Goal: Task Accomplishment & Management: Manage account settings

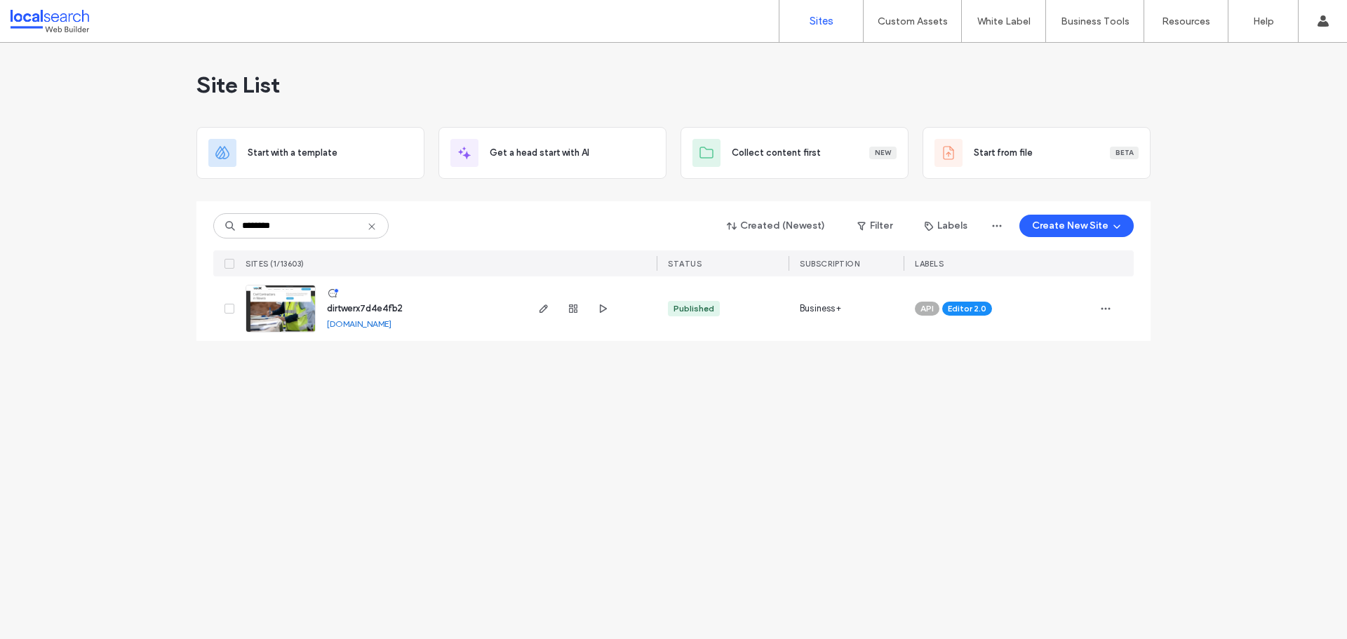
click at [286, 301] on img at bounding box center [280, 333] width 69 height 95
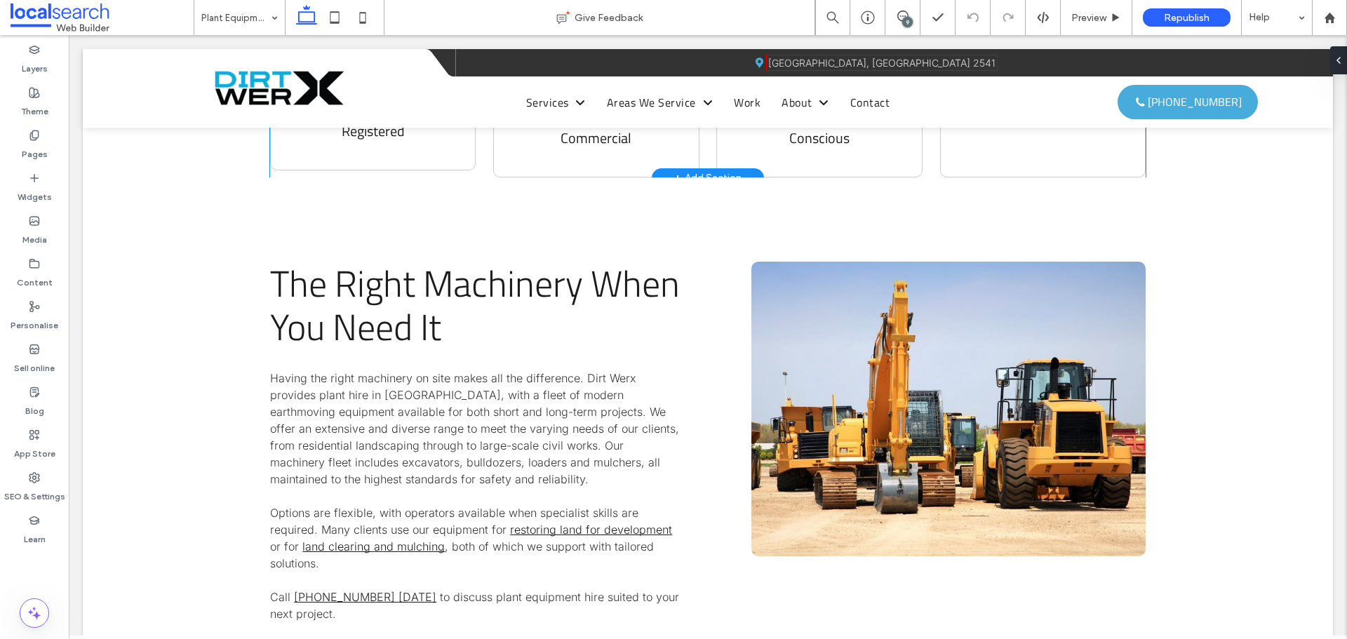
scroll to position [912, 0]
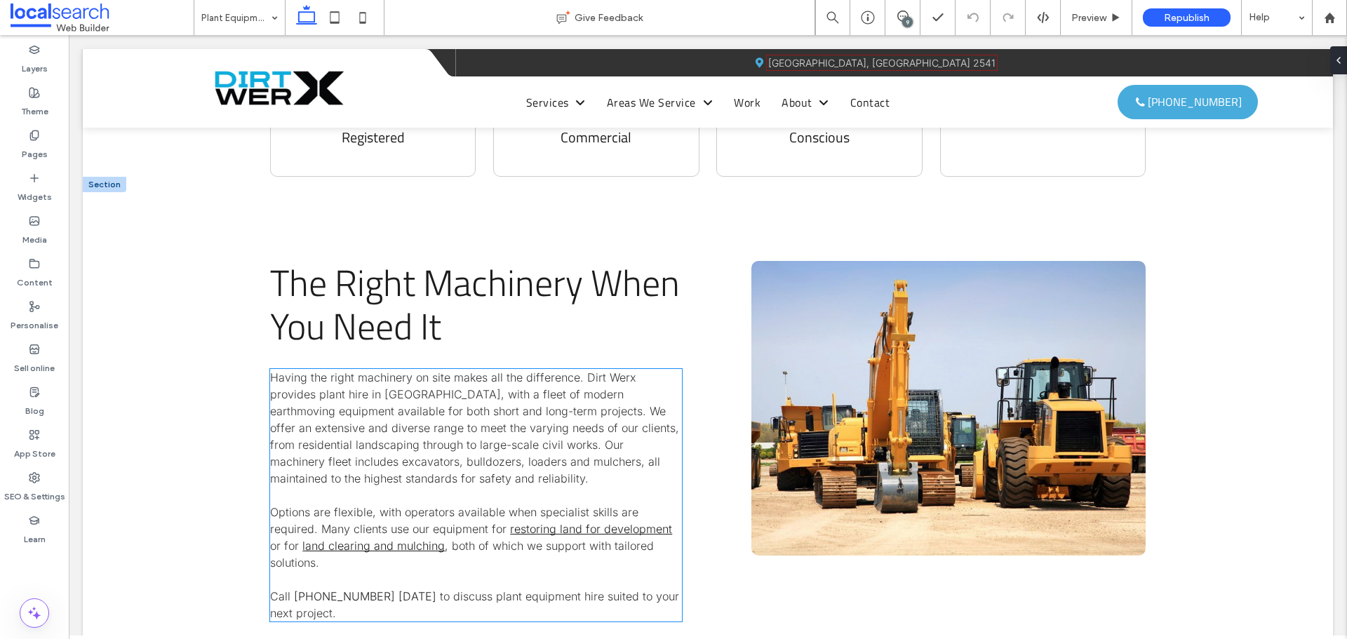
click at [386, 589] on link "(02) 4423 2824 today" at bounding box center [365, 596] width 142 height 14
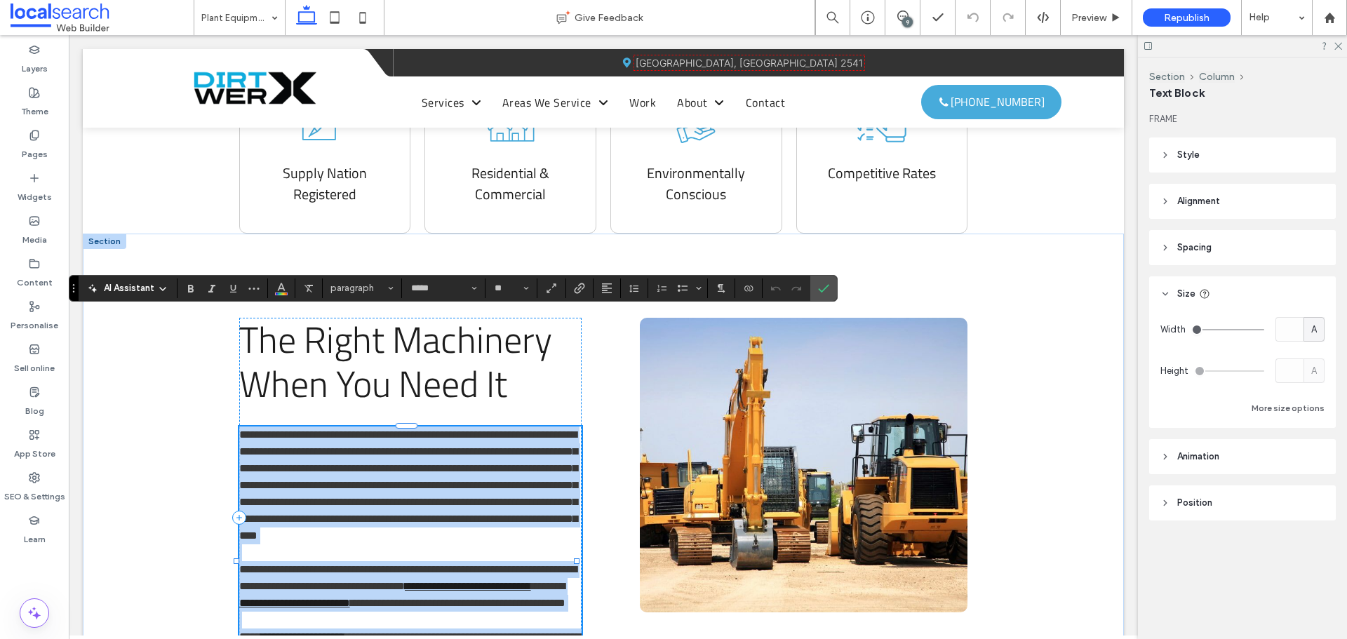
type input "*****"
type input "**"
click at [345, 631] on link "**********" at bounding box center [303, 636] width 84 height 11
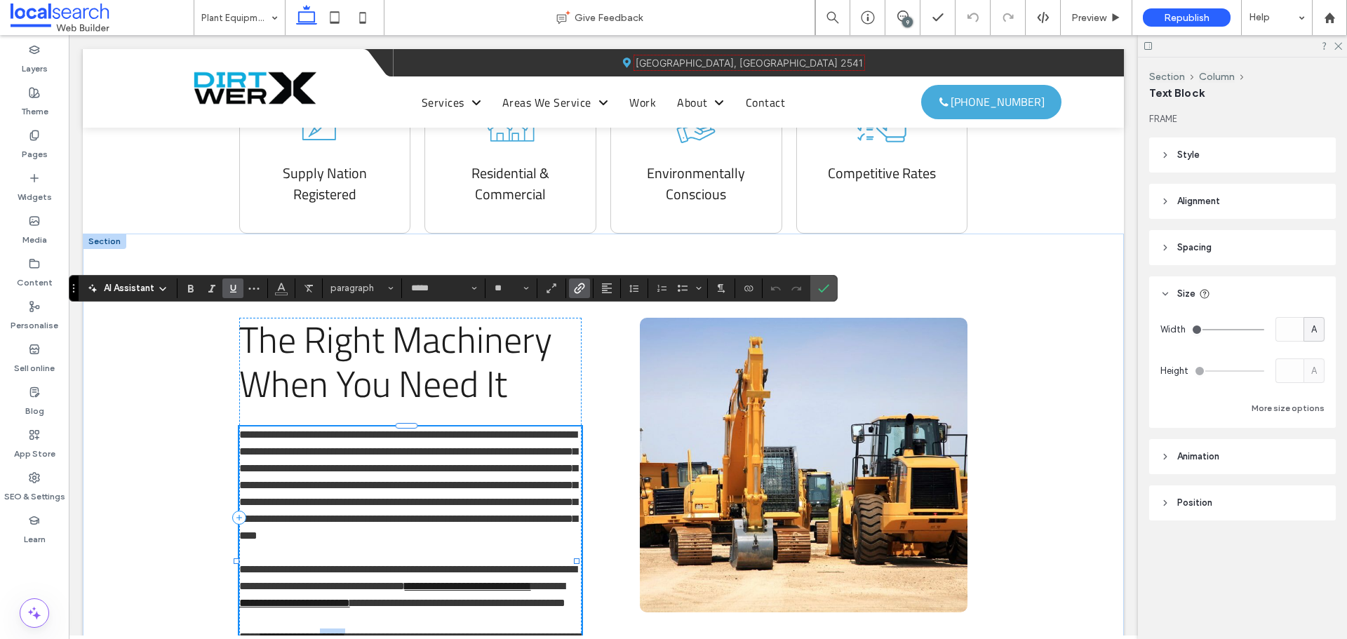
drag, startPoint x: 342, startPoint y: 556, endPoint x: 376, endPoint y: 558, distance: 33.7
click at [376, 629] on p "**********" at bounding box center [410, 646] width 342 height 34
click at [577, 290] on icon "Link" at bounding box center [579, 288] width 11 height 11
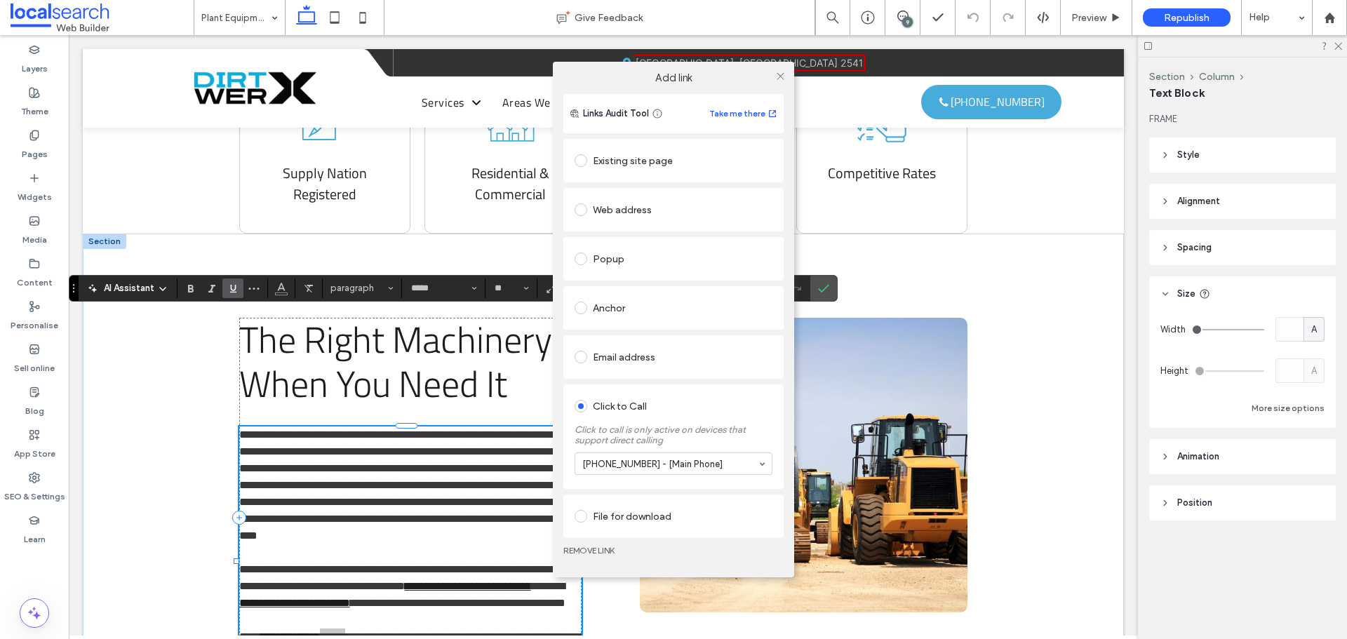
click at [591, 551] on link "REMOVE LINK" at bounding box center [673, 550] width 220 height 11
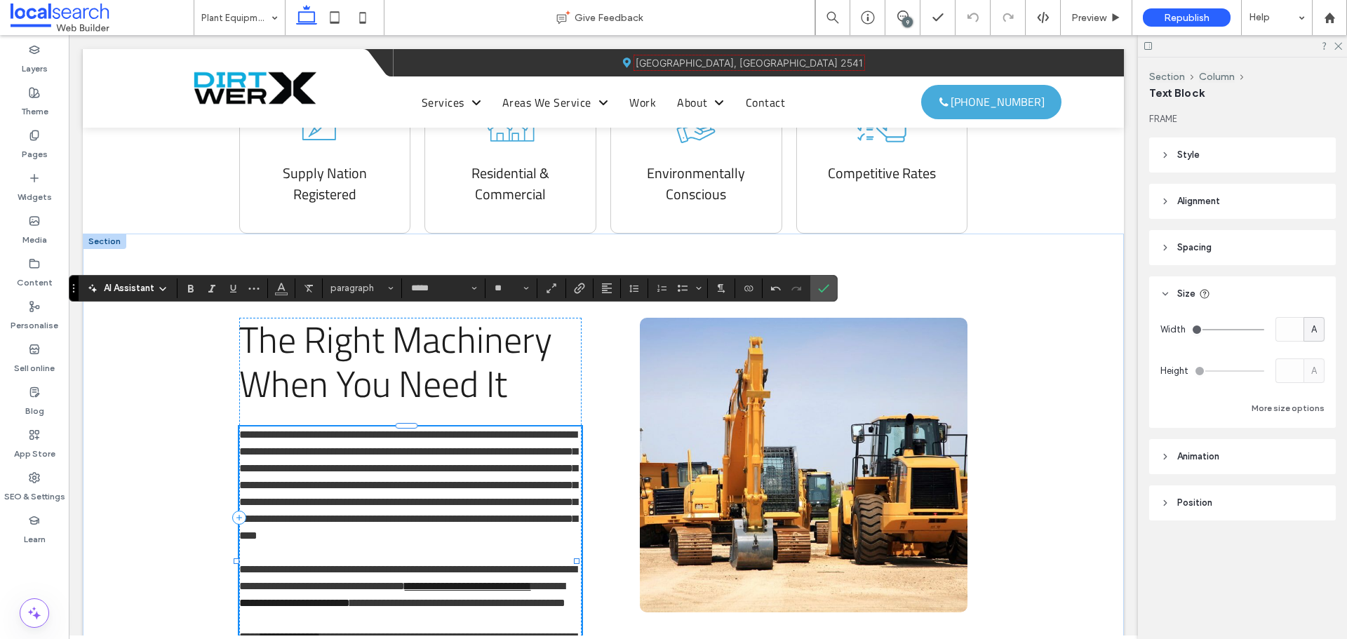
click at [350, 598] on link "**********" at bounding box center [294, 603] width 111 height 11
drag, startPoint x: 819, startPoint y: 286, endPoint x: 653, endPoint y: 275, distance: 166.6
click at [819, 286] on icon "Confirm" at bounding box center [823, 288] width 11 height 11
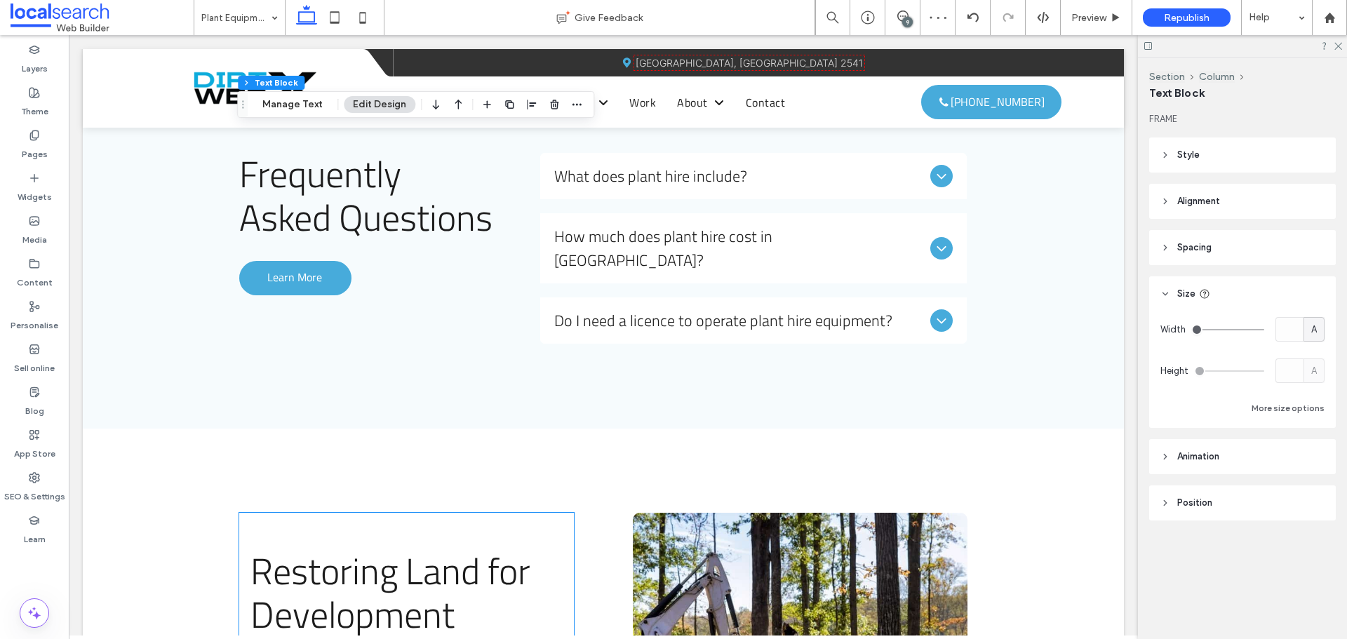
scroll to position [1824, 0]
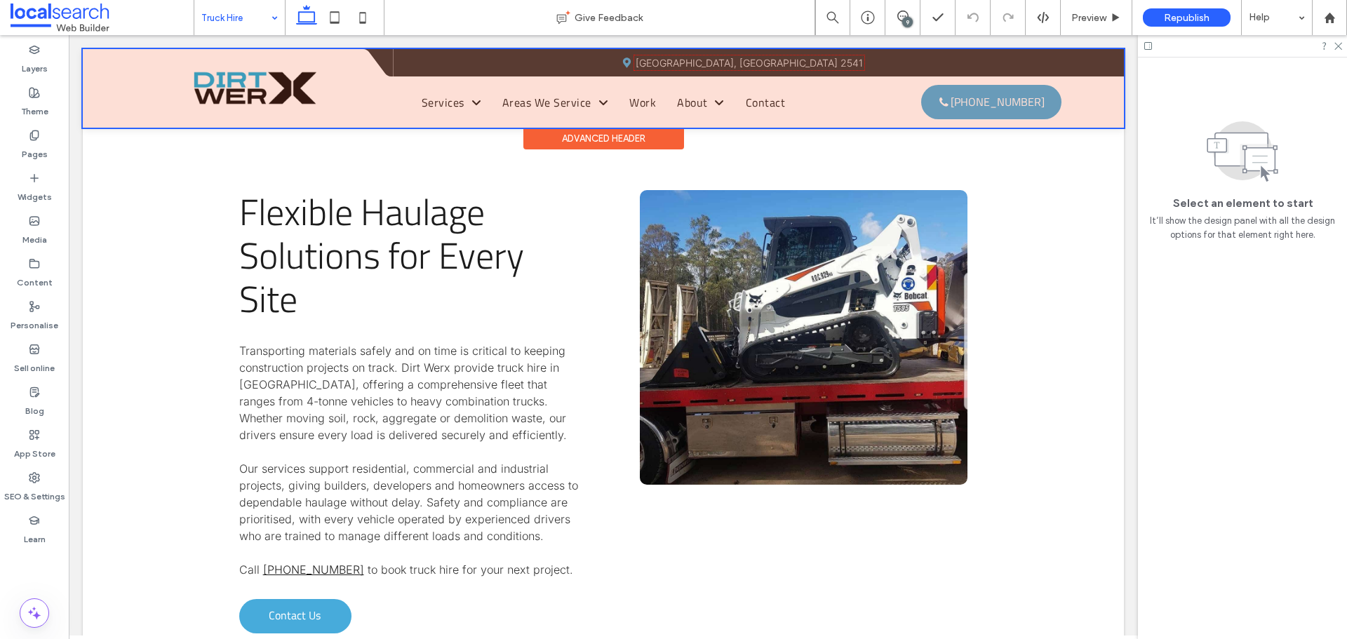
scroll to position [1473, 0]
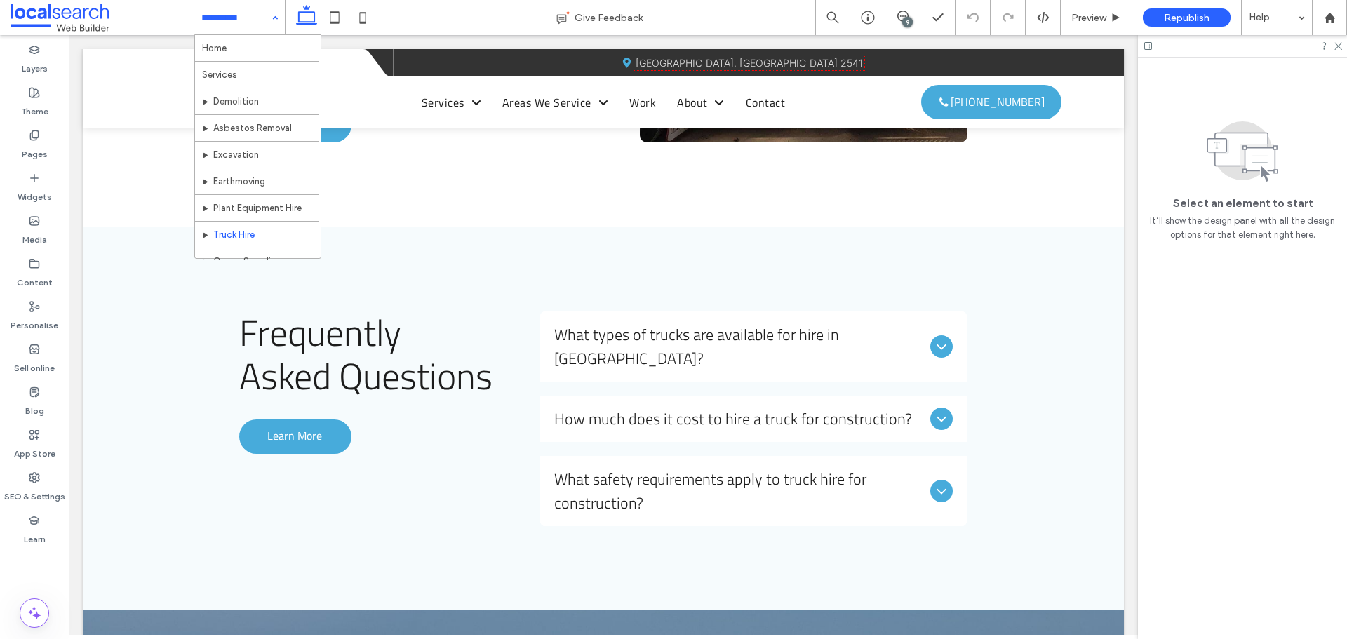
click at [214, 18] on input at bounding box center [235, 17] width 69 height 35
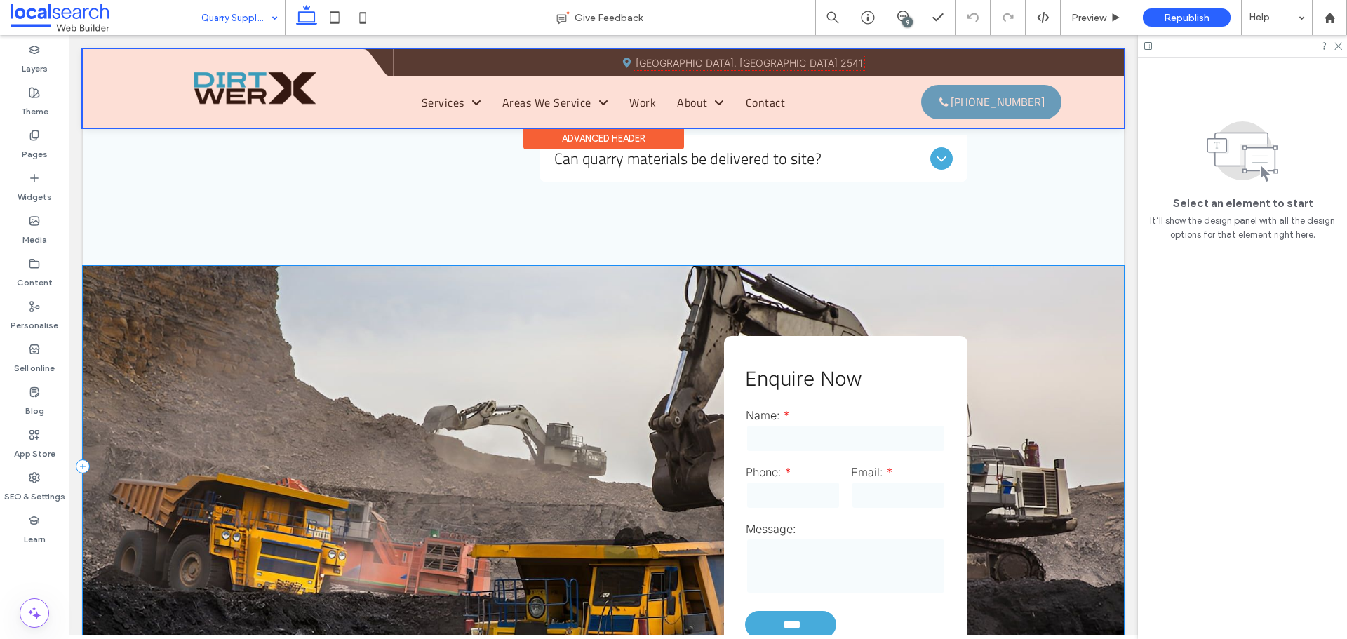
scroll to position [1964, 0]
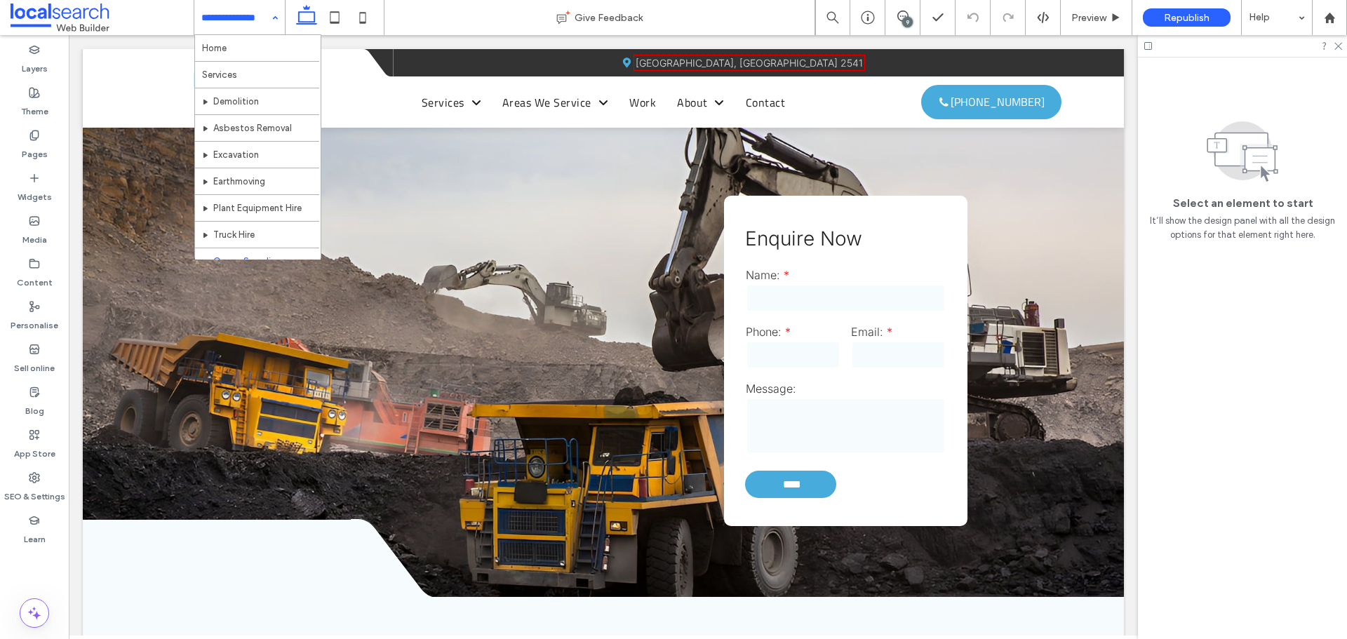
click at [231, 17] on input at bounding box center [235, 17] width 69 height 35
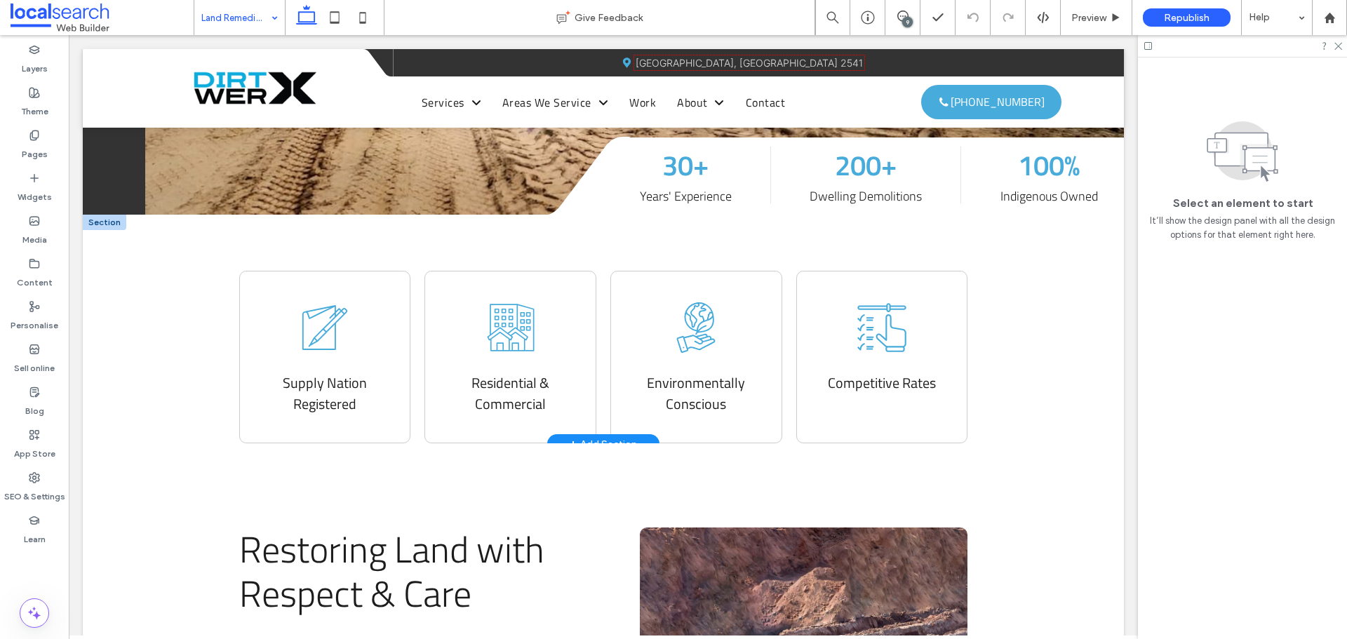
scroll to position [912, 0]
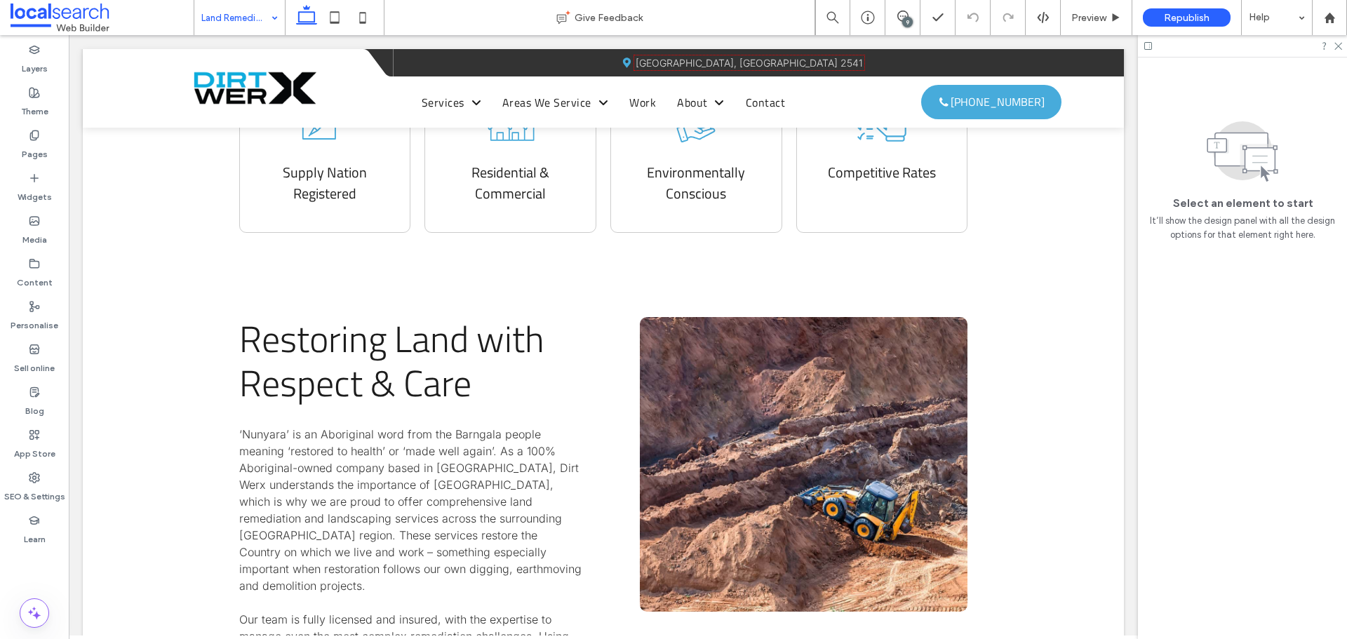
click at [232, 22] on input at bounding box center [235, 17] width 69 height 35
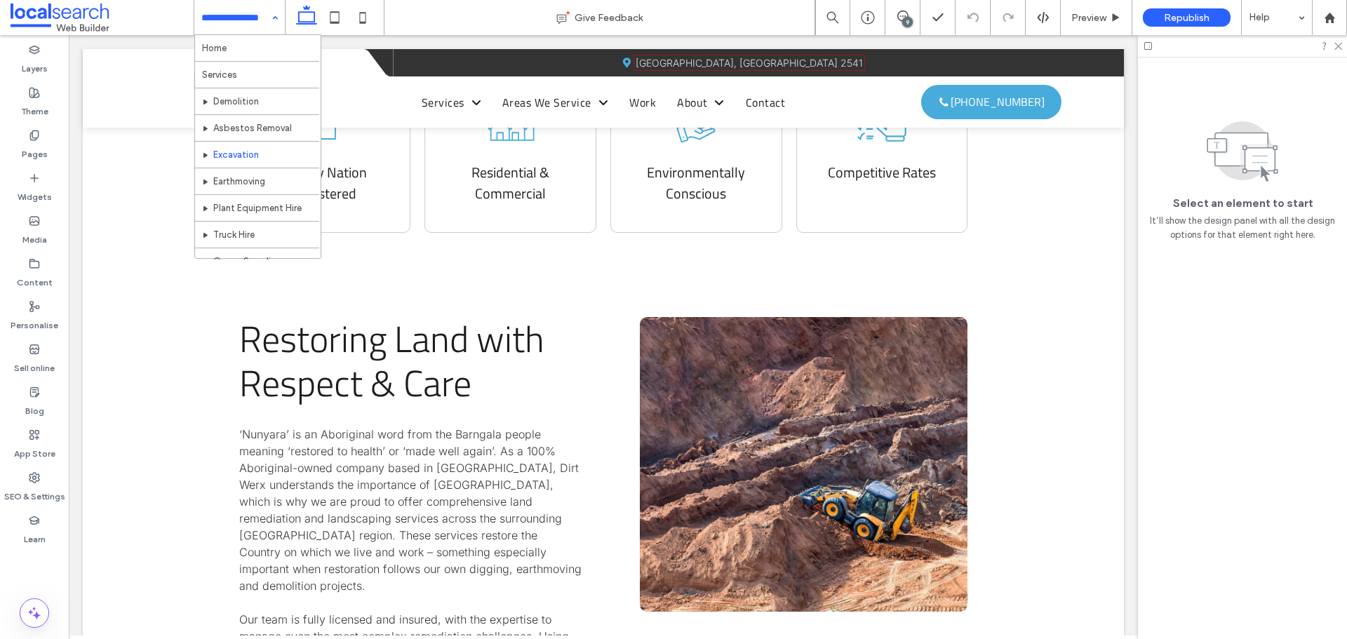
scroll to position [140, 0]
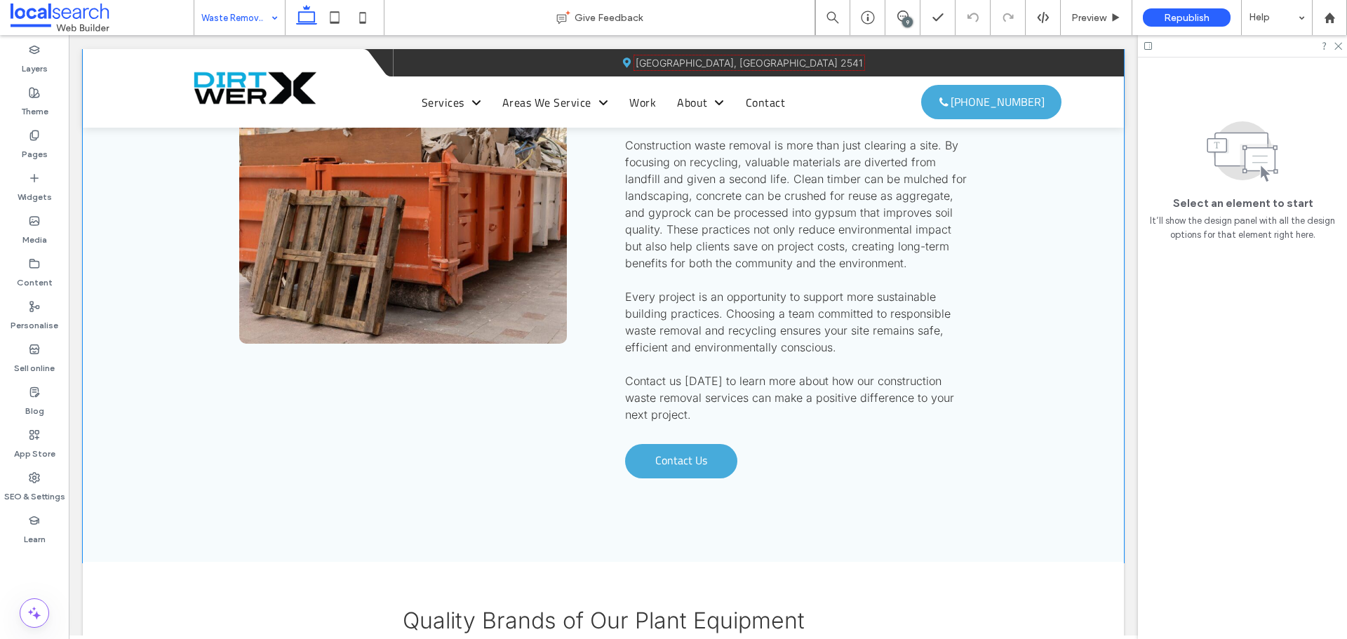
scroll to position [2806, 0]
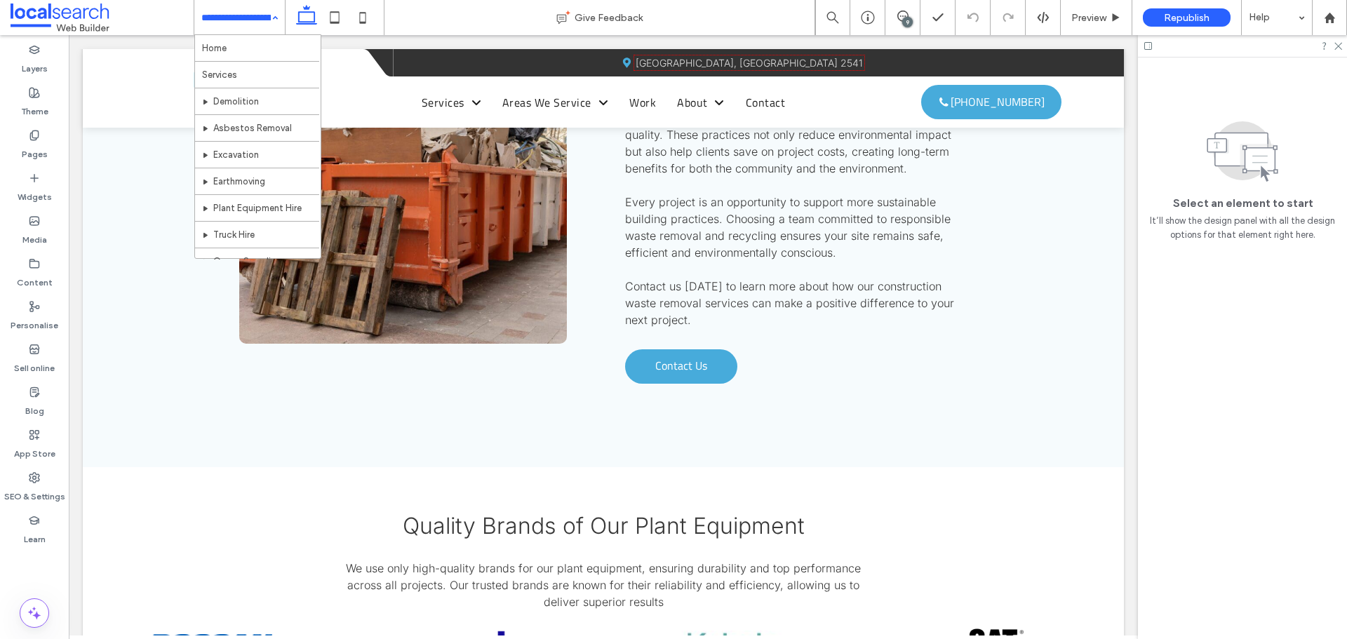
click at [225, 31] on input at bounding box center [235, 17] width 69 height 35
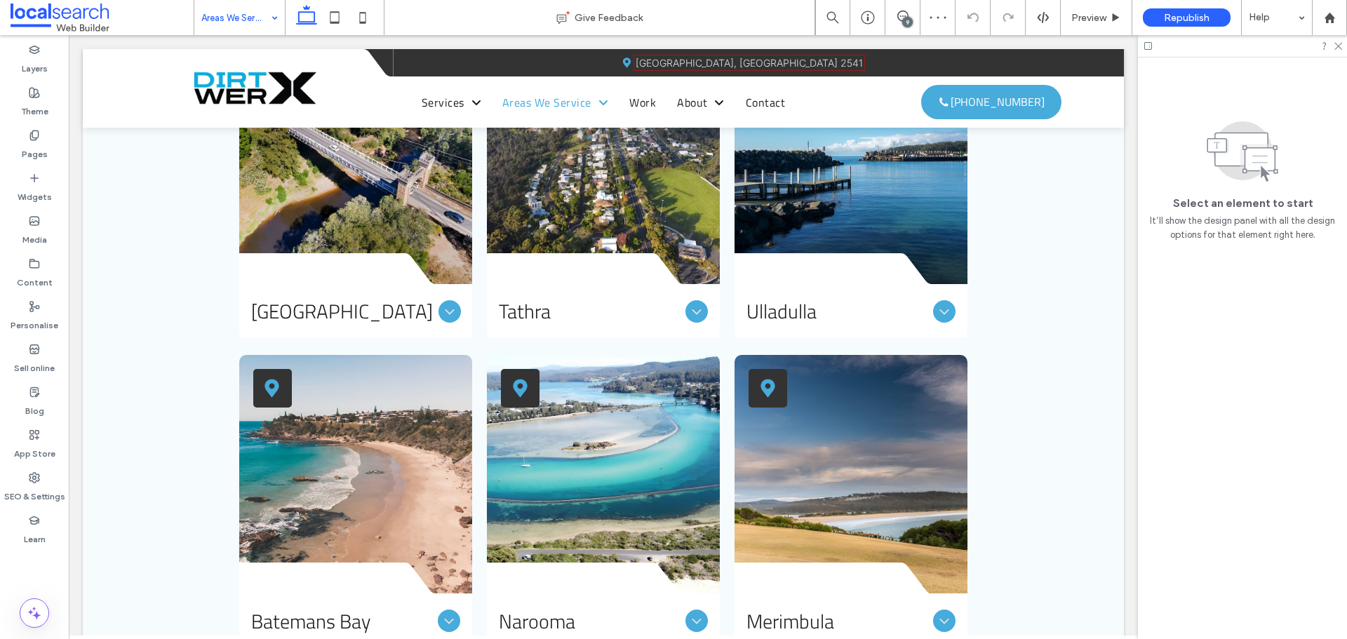
scroll to position [1754, 0]
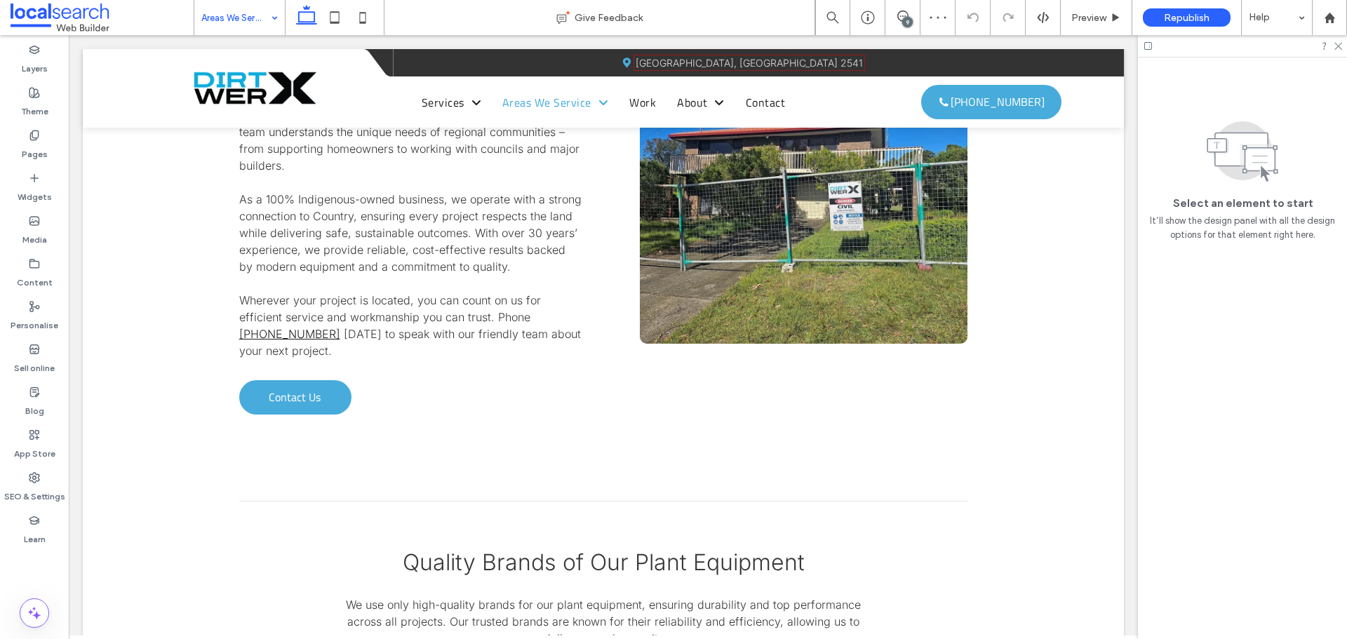
drag, startPoint x: 147, startPoint y: 0, endPoint x: 222, endPoint y: 15, distance: 76.6
click at [222, 15] on input at bounding box center [235, 17] width 69 height 35
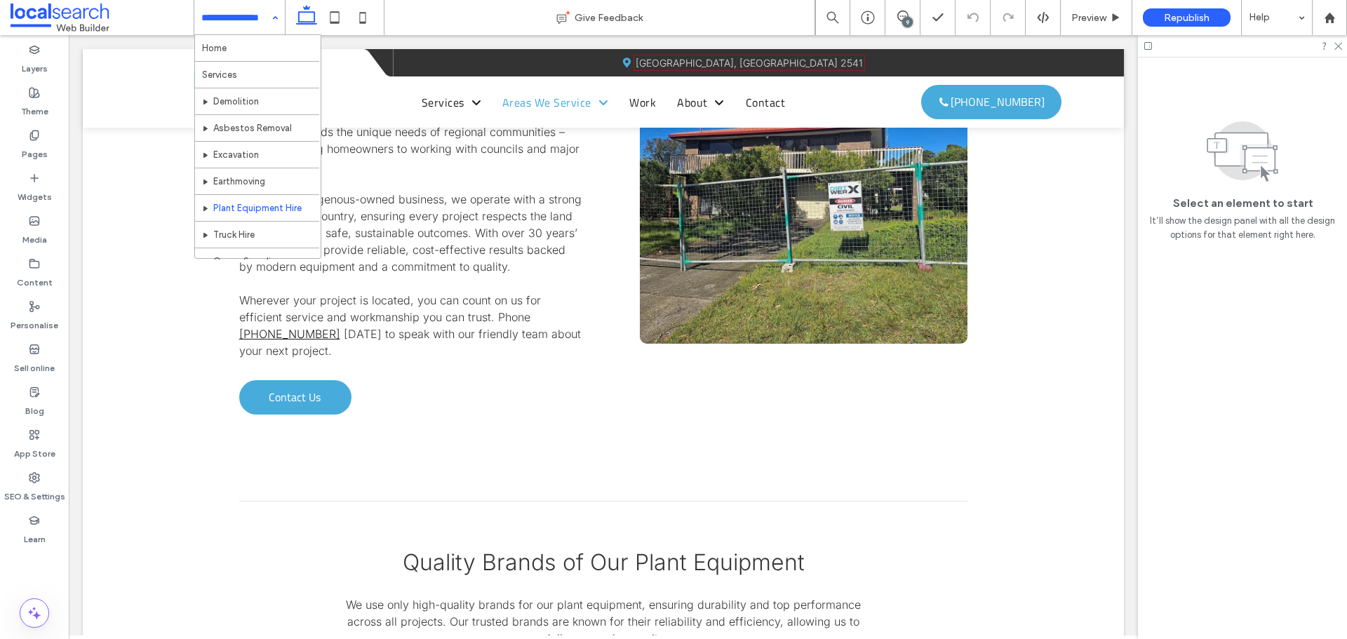
scroll to position [210, 0]
click at [236, 16] on input at bounding box center [235, 17] width 69 height 35
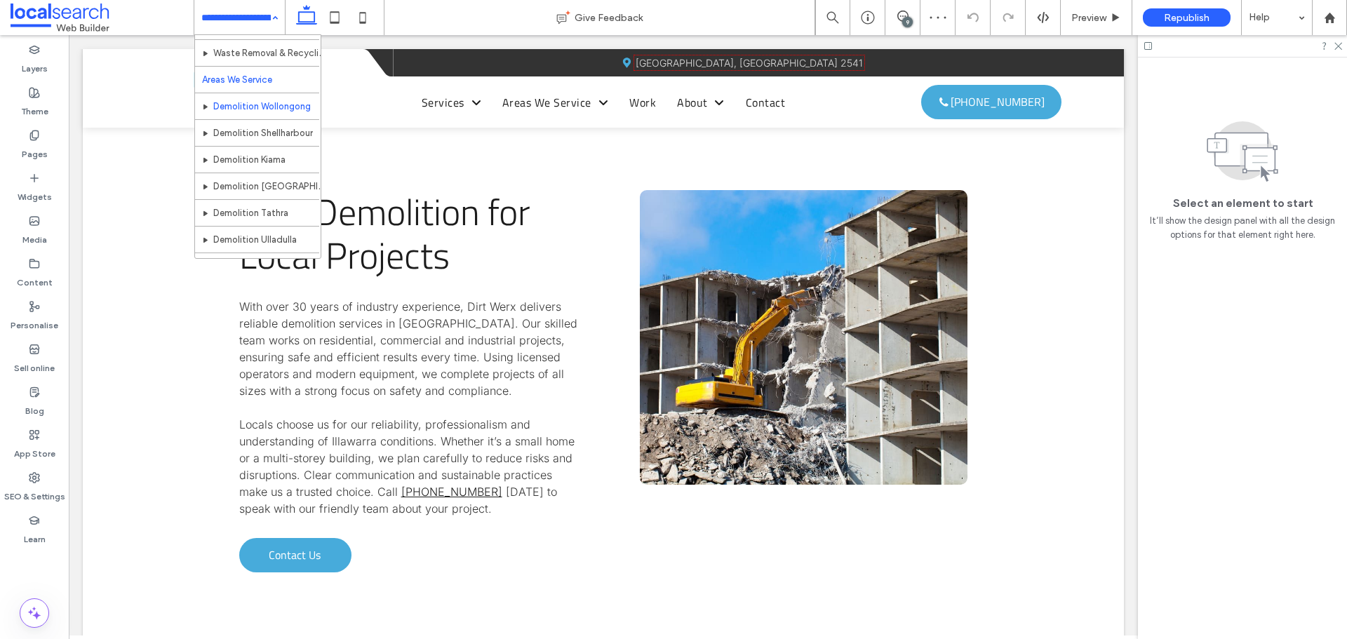
scroll to position [281, 0]
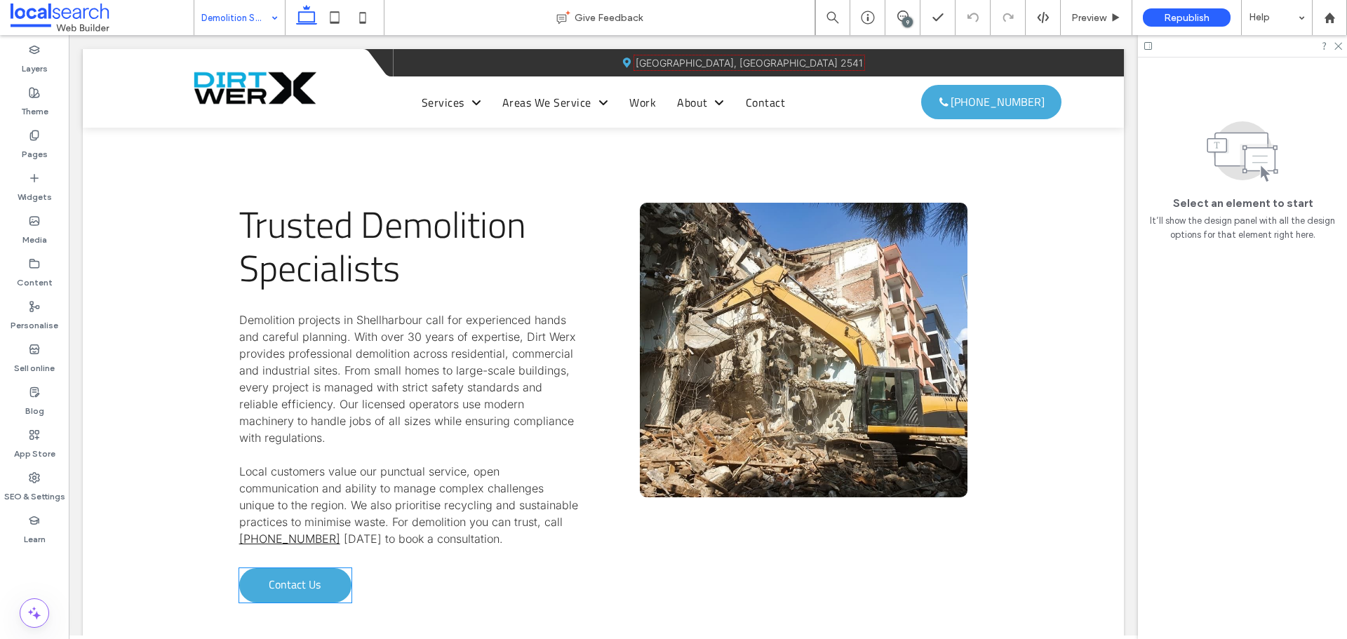
scroll to position [1122, 0]
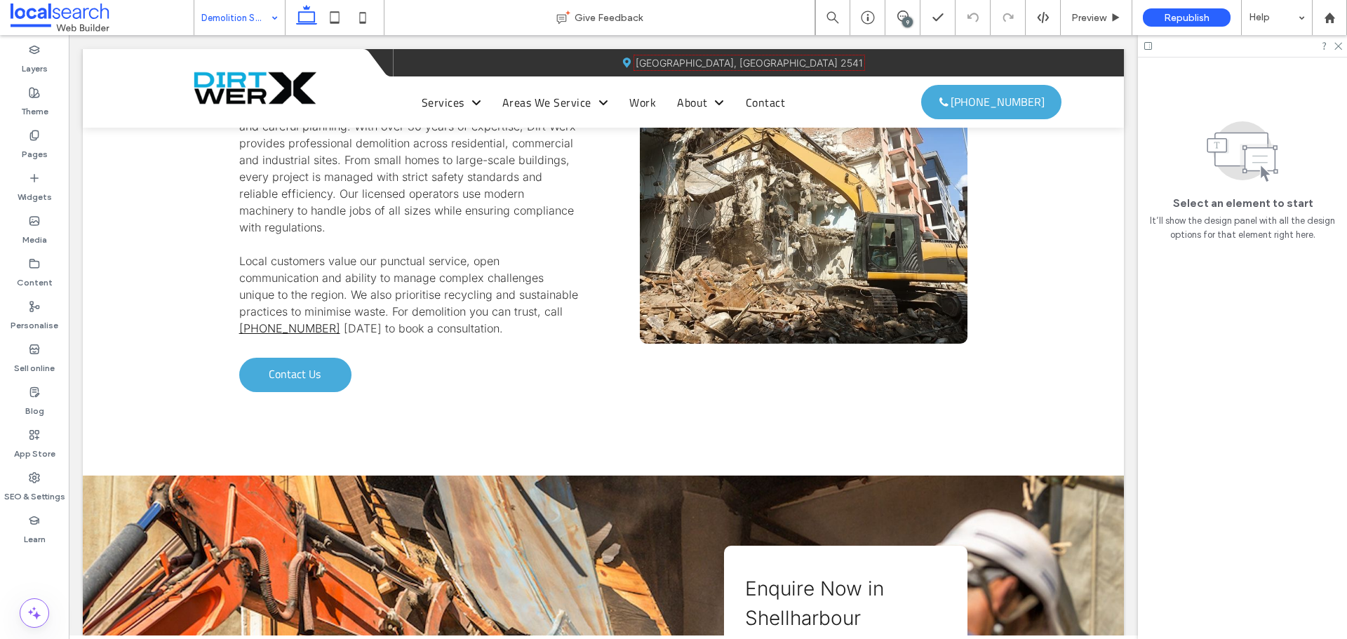
click at [207, 23] on input at bounding box center [235, 17] width 69 height 35
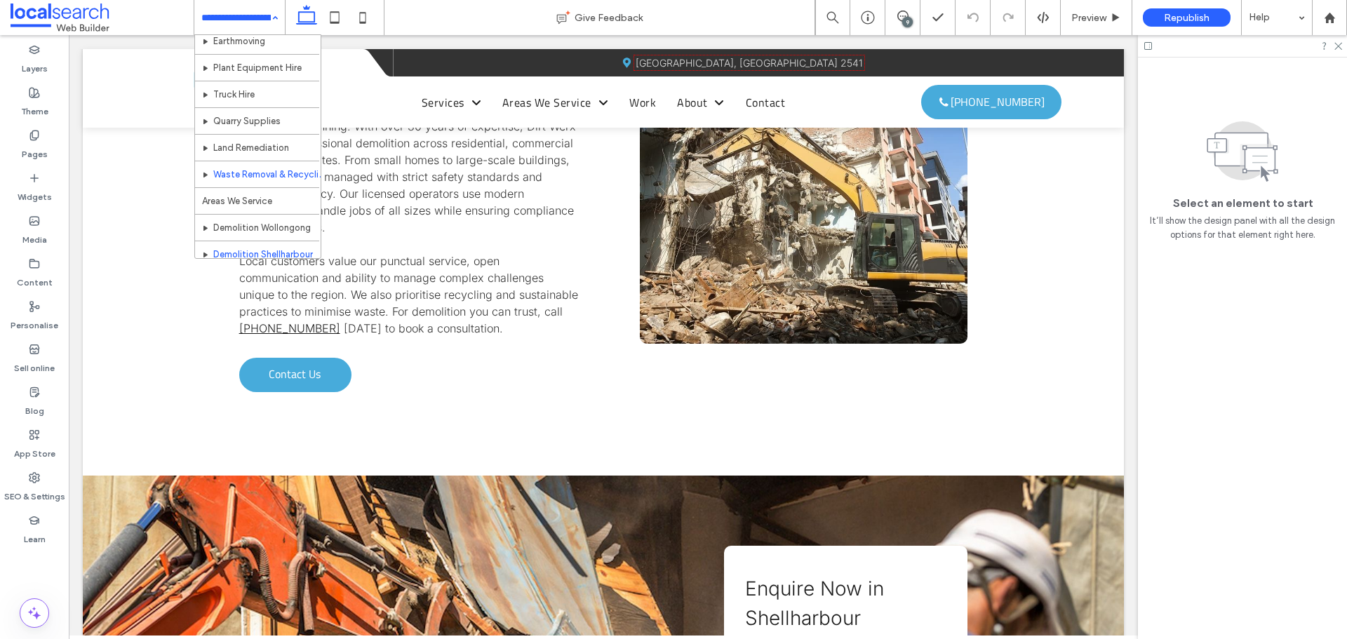
scroll to position [210, 0]
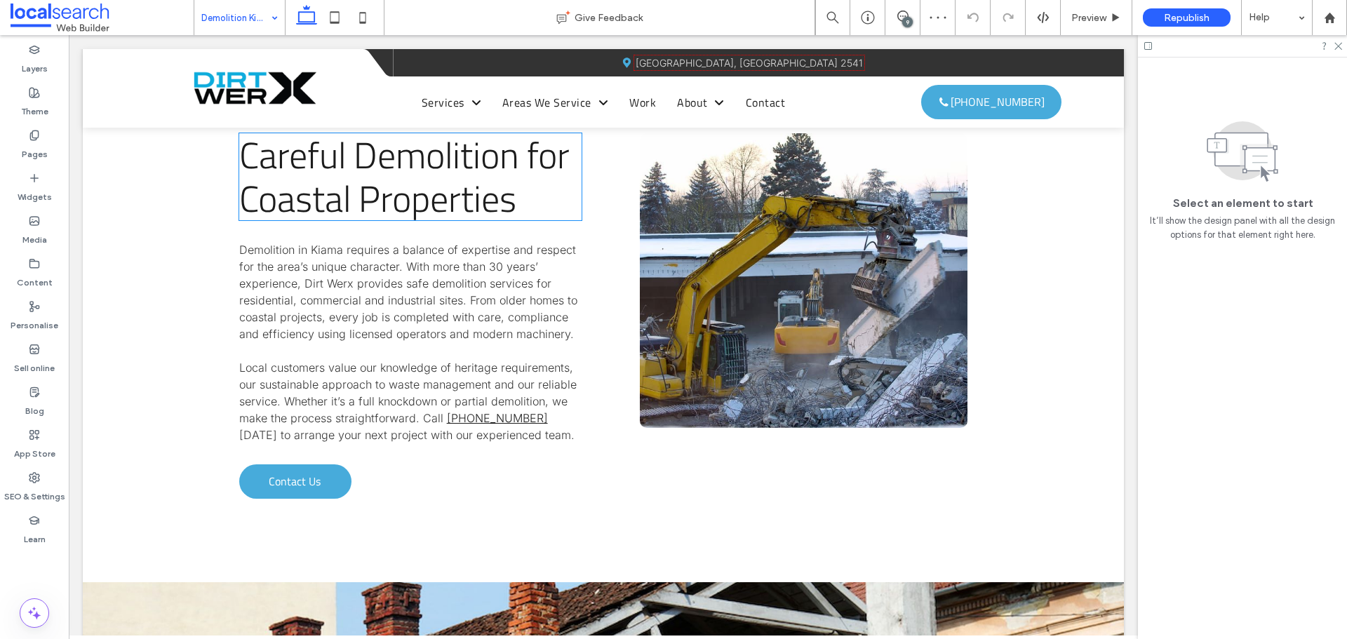
scroll to position [1052, 0]
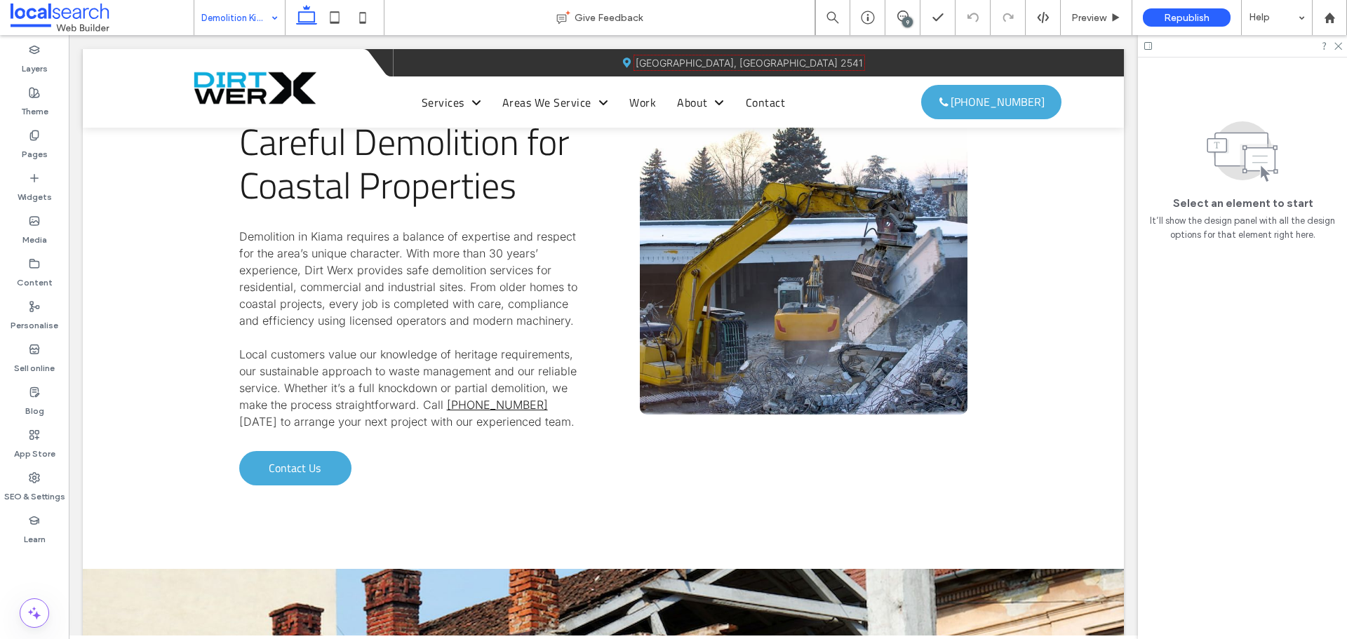
click at [229, 23] on input at bounding box center [235, 17] width 69 height 35
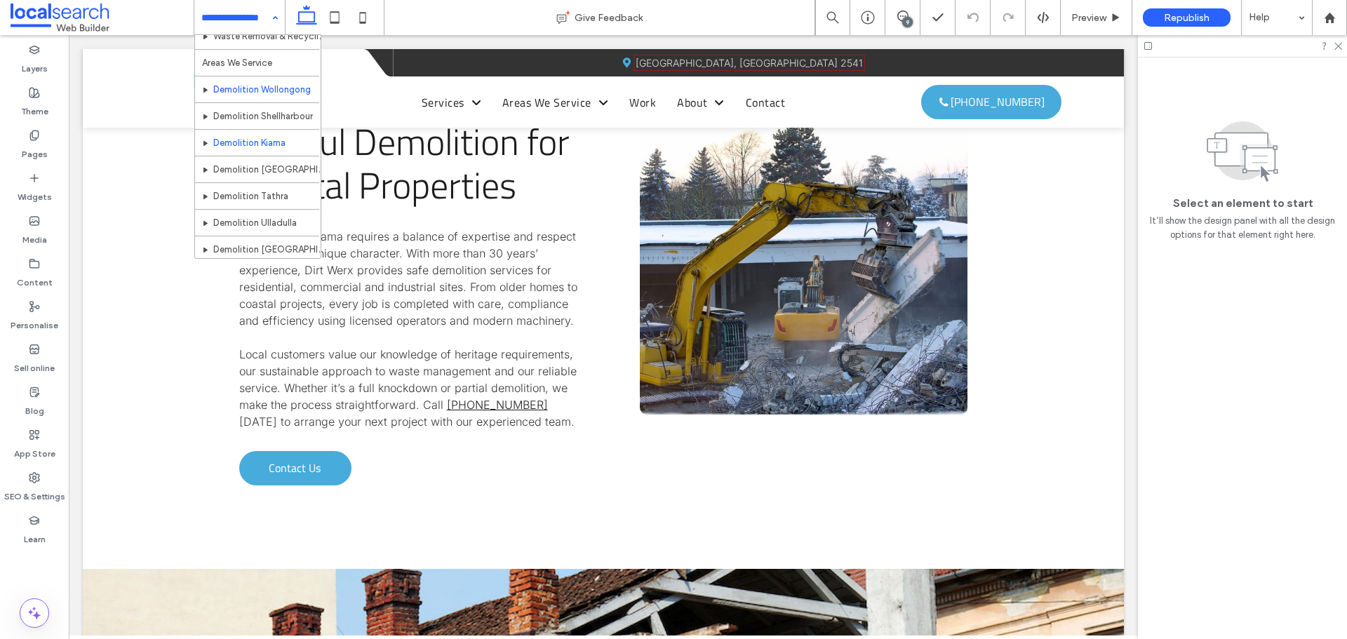
scroll to position [281, 0]
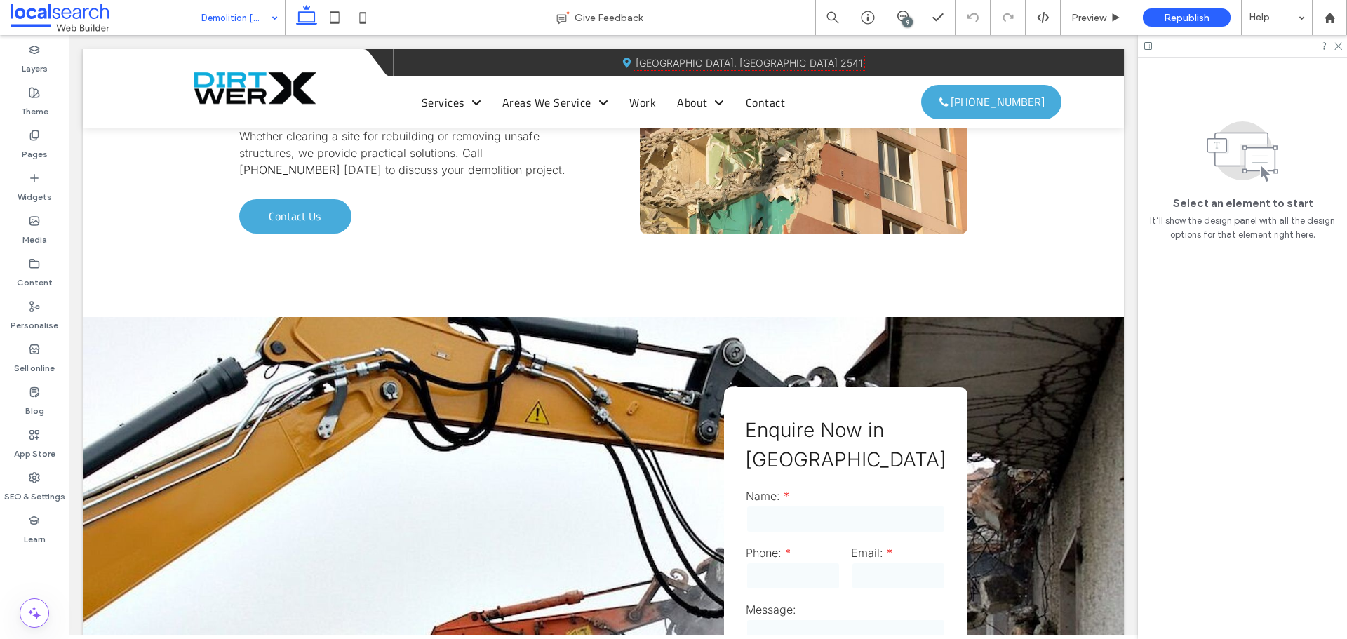
scroll to position [1333, 0]
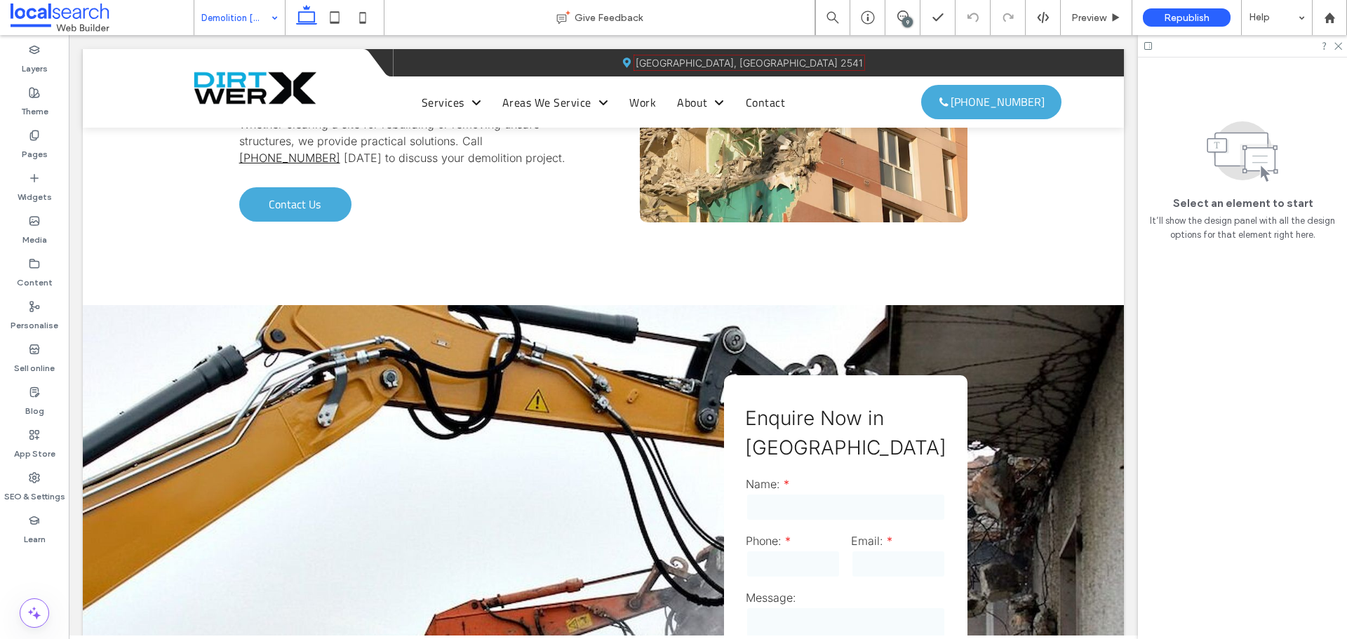
click at [241, 20] on input at bounding box center [235, 17] width 69 height 35
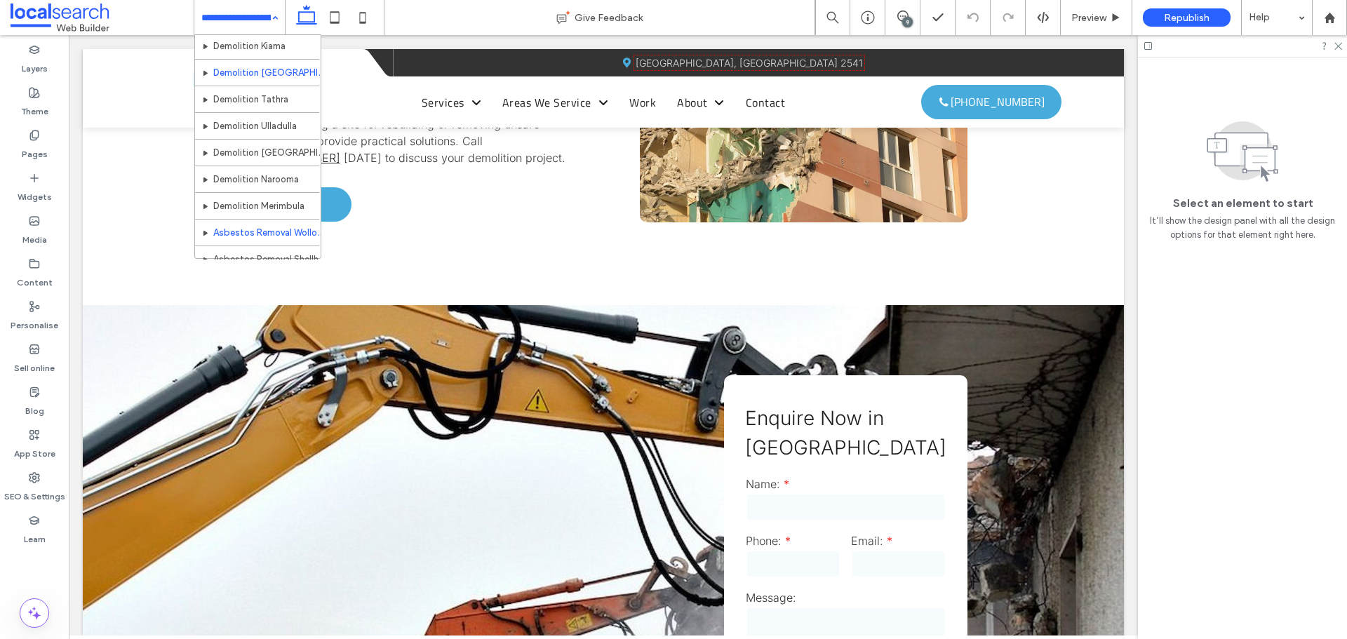
scroll to position [351, 0]
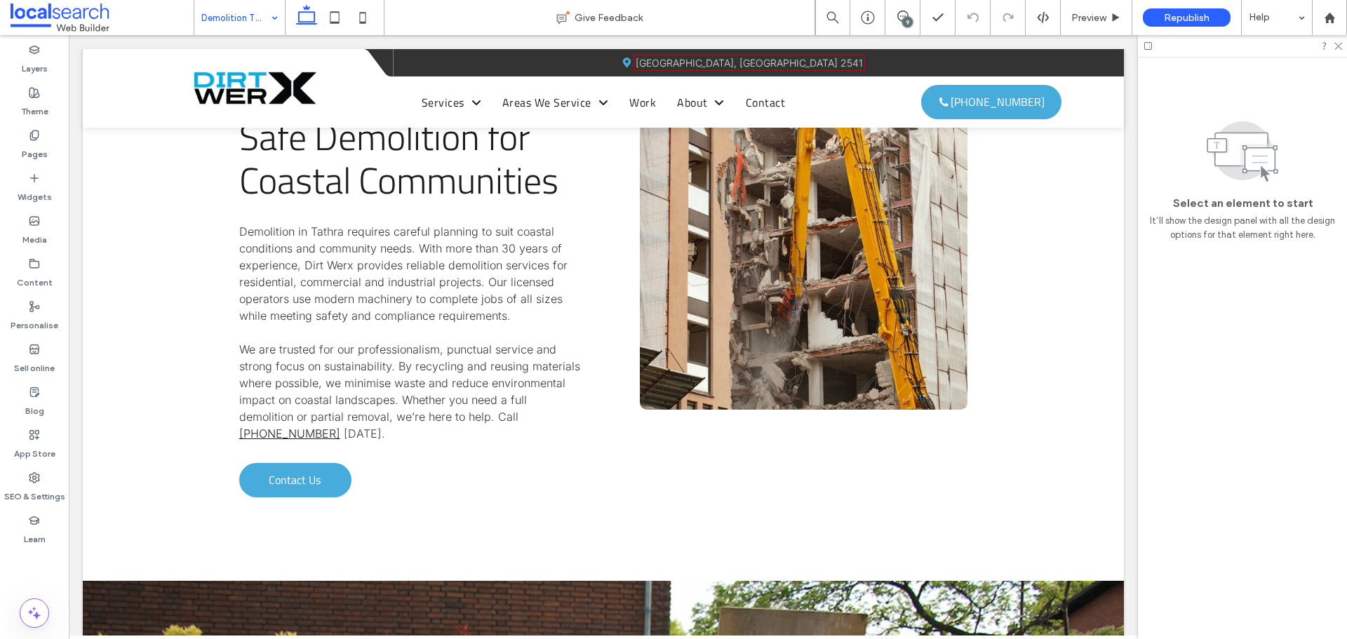
scroll to position [1193, 0]
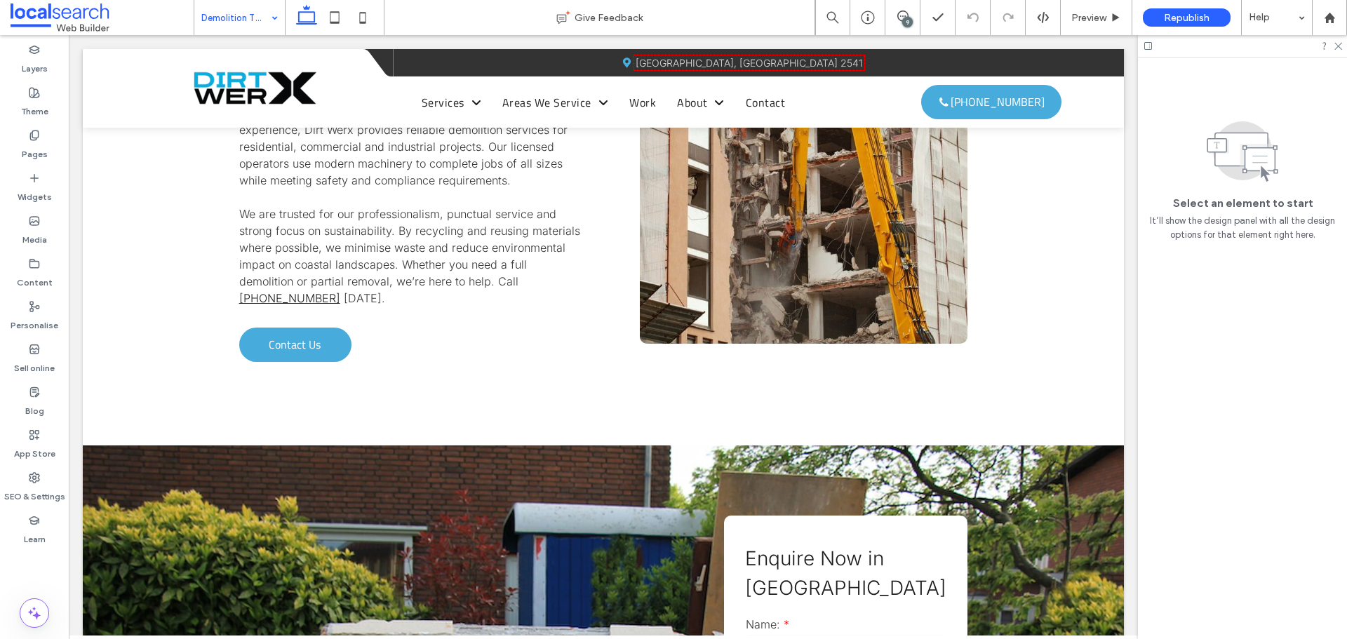
click at [239, 15] on input at bounding box center [235, 17] width 69 height 35
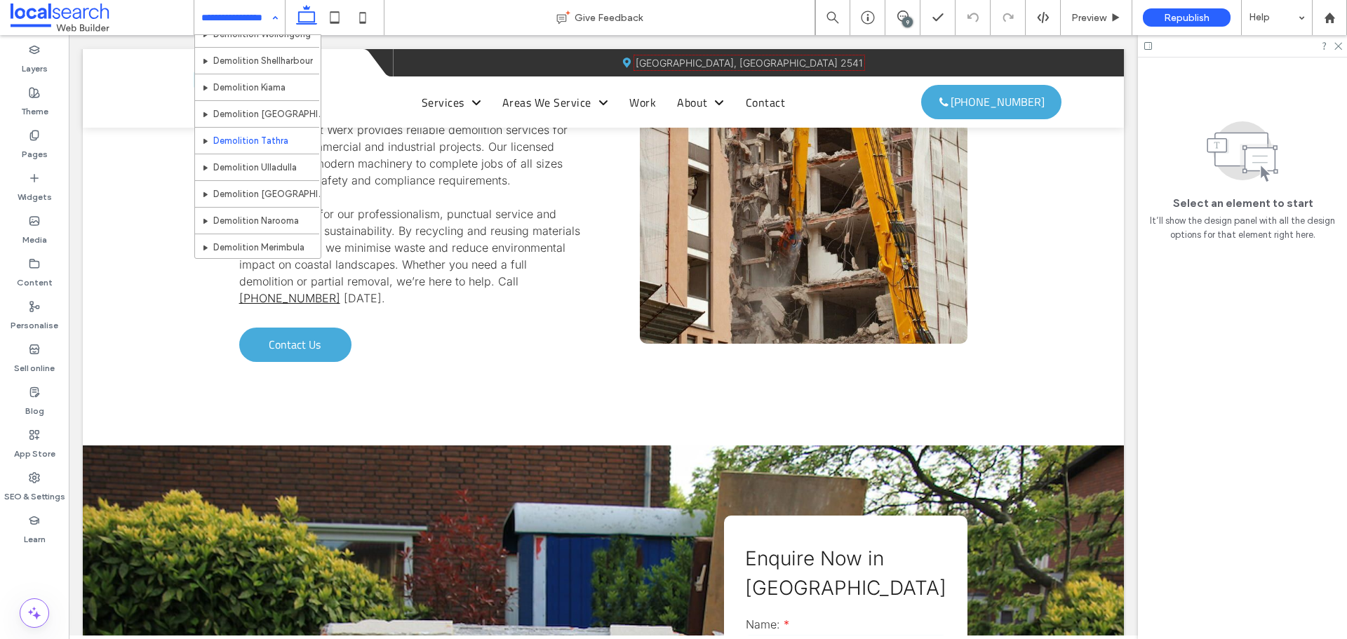
scroll to position [333, 0]
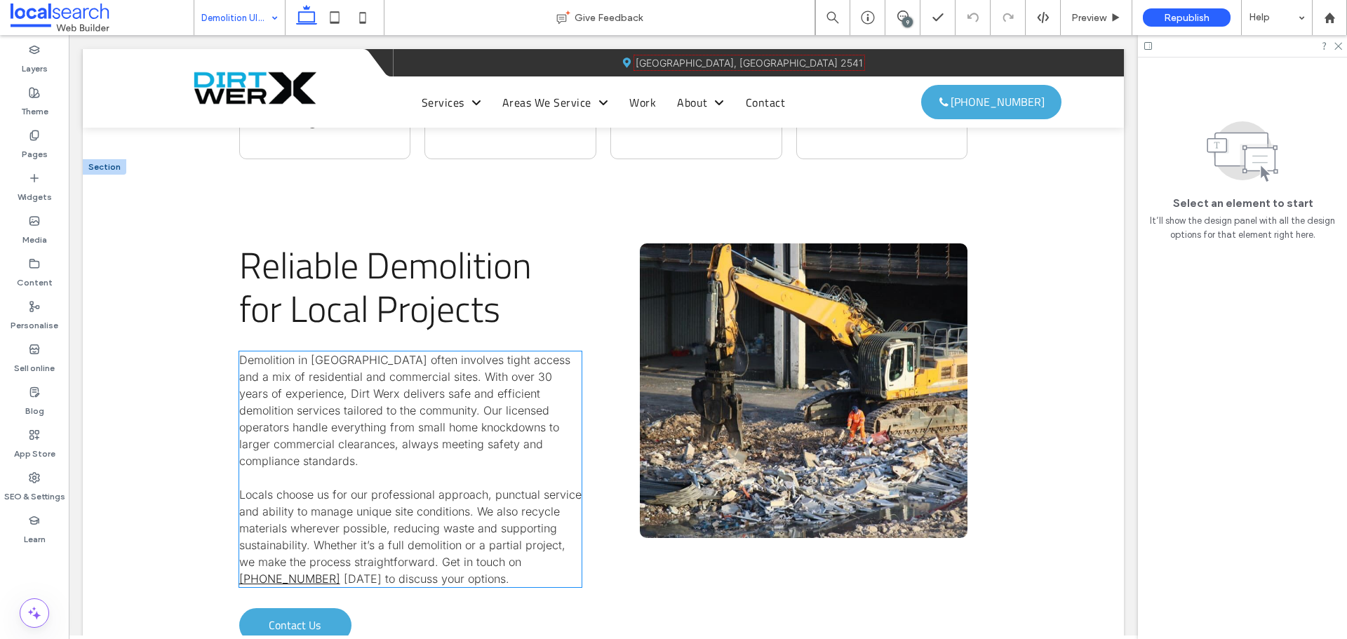
scroll to position [1052, 0]
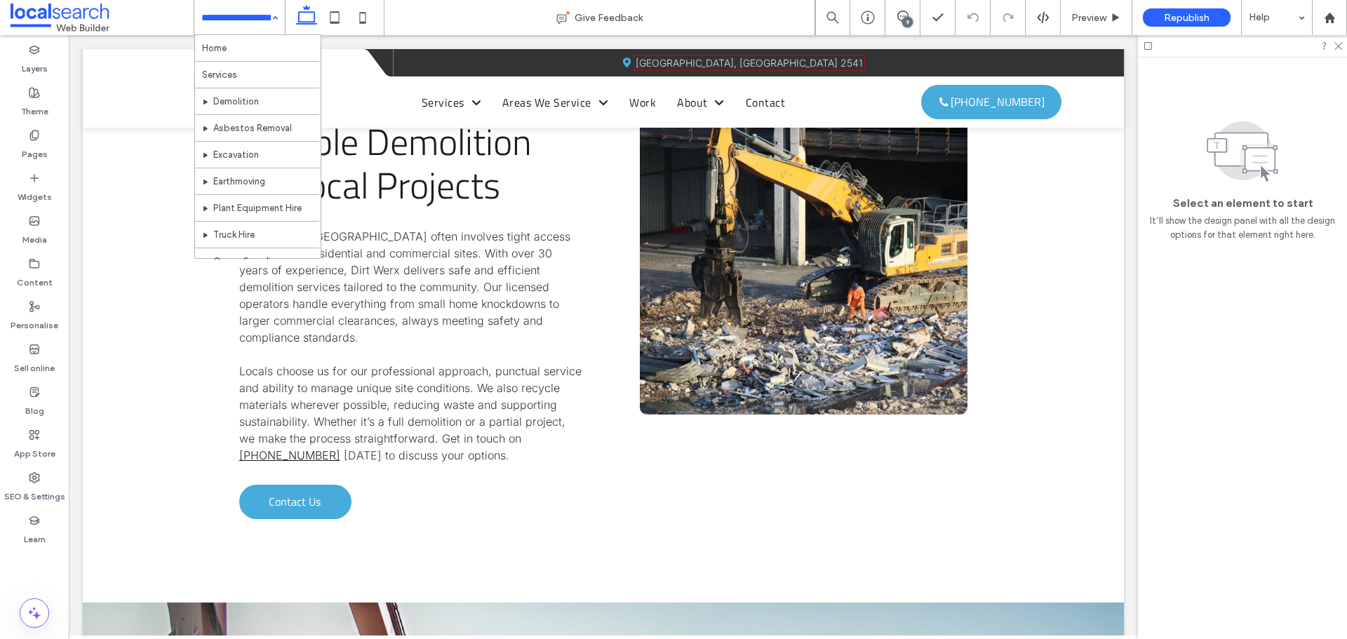
click at [229, 19] on input at bounding box center [235, 17] width 69 height 35
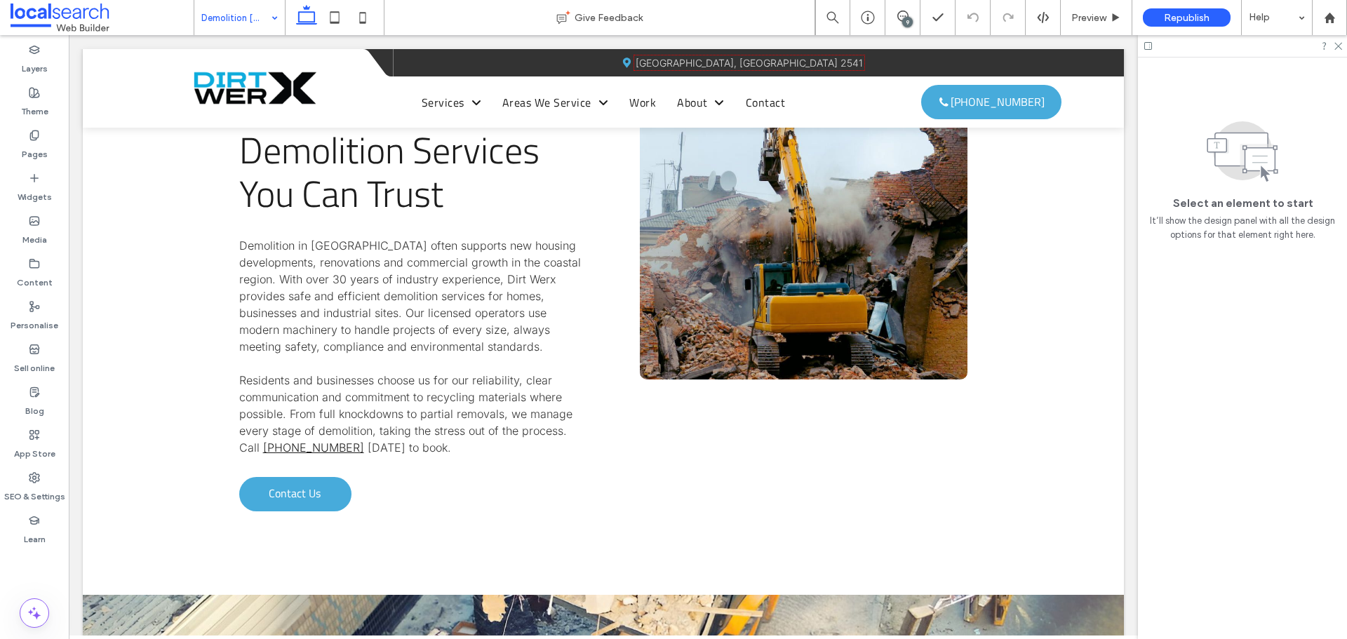
scroll to position [1122, 0]
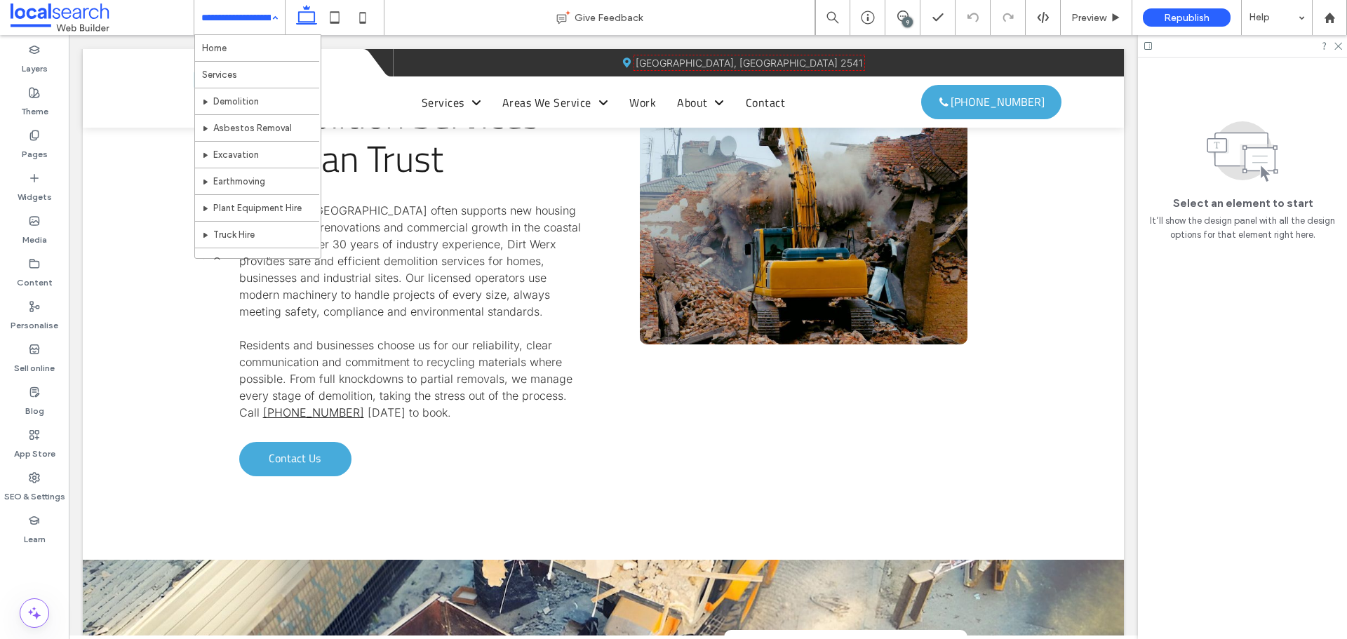
click at [241, 20] on input at bounding box center [235, 17] width 69 height 35
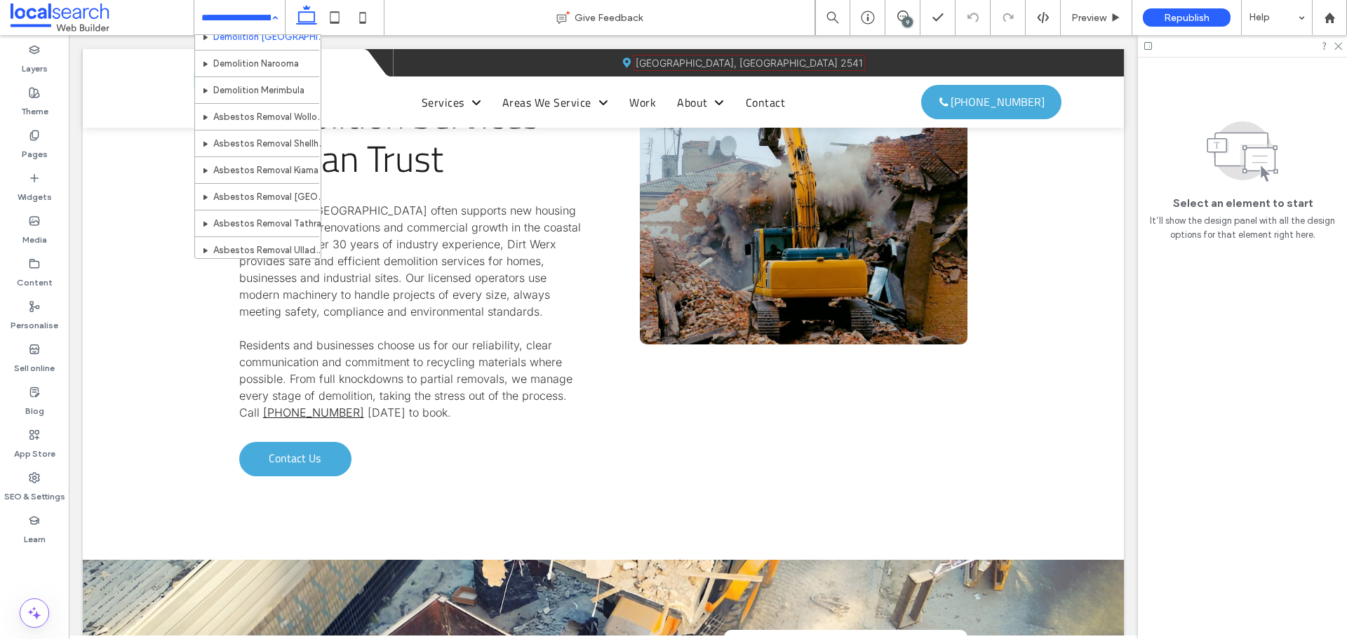
scroll to position [421, 0]
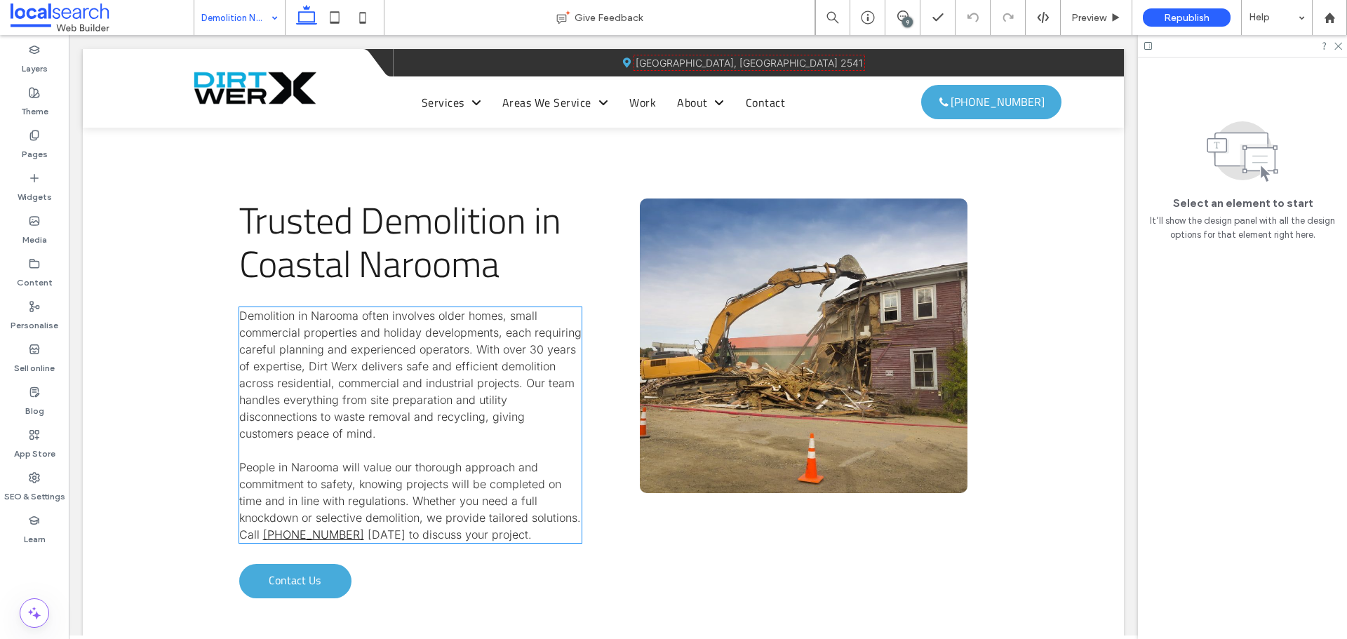
scroll to position [1052, 0]
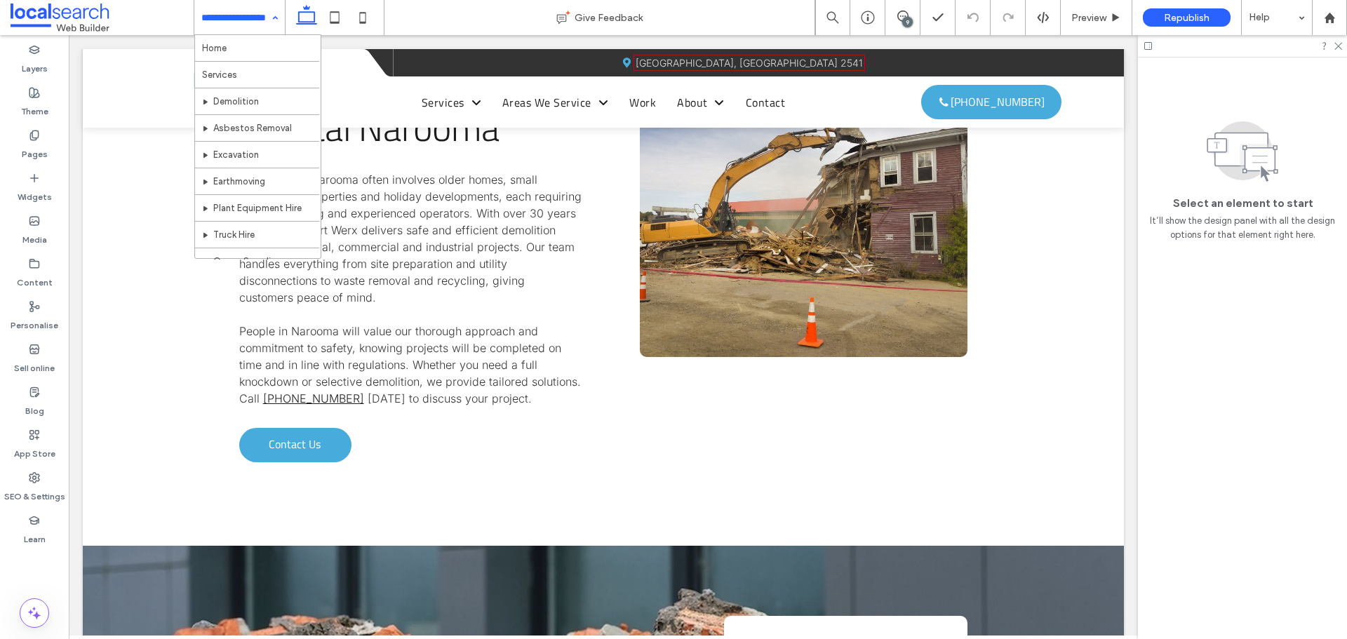
click at [224, 11] on input at bounding box center [235, 17] width 69 height 35
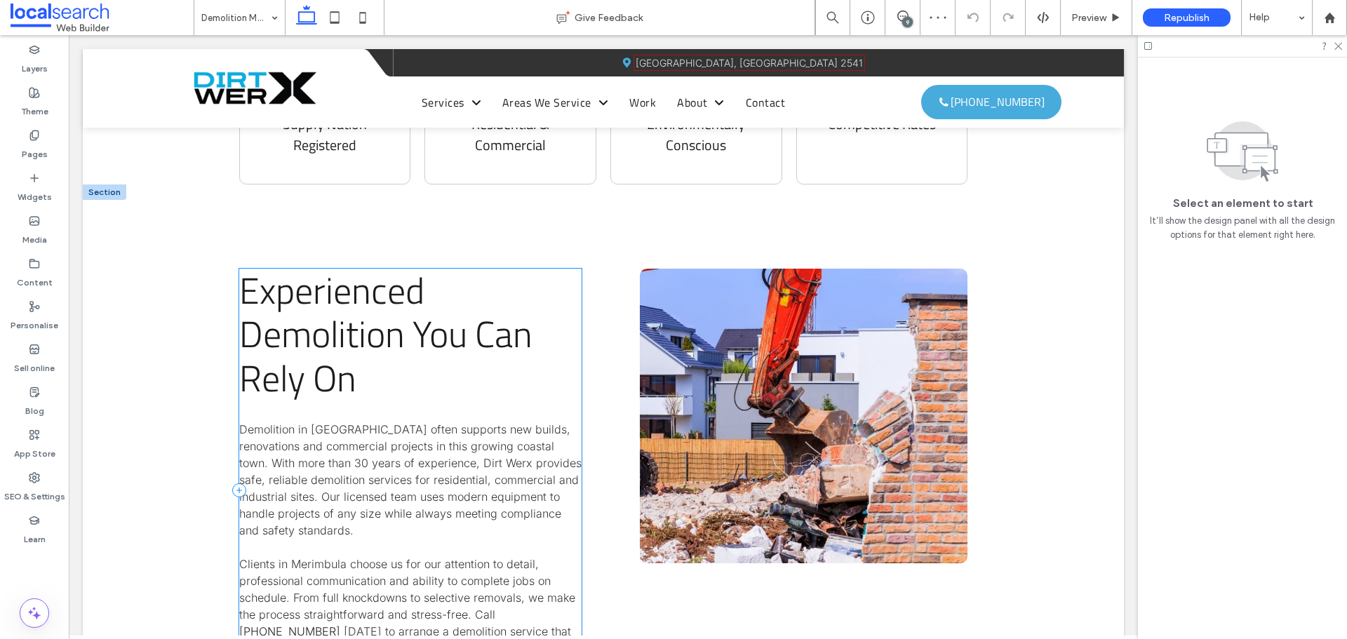
scroll to position [1122, 0]
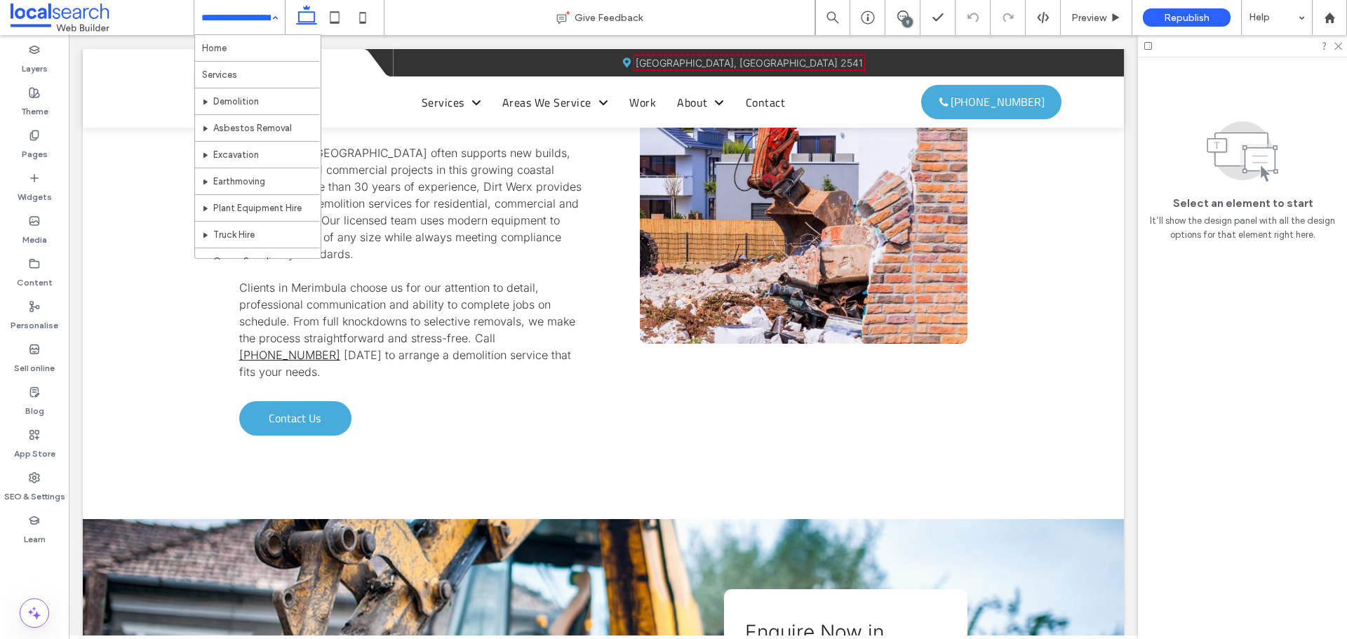
click at [223, 29] on input at bounding box center [235, 17] width 69 height 35
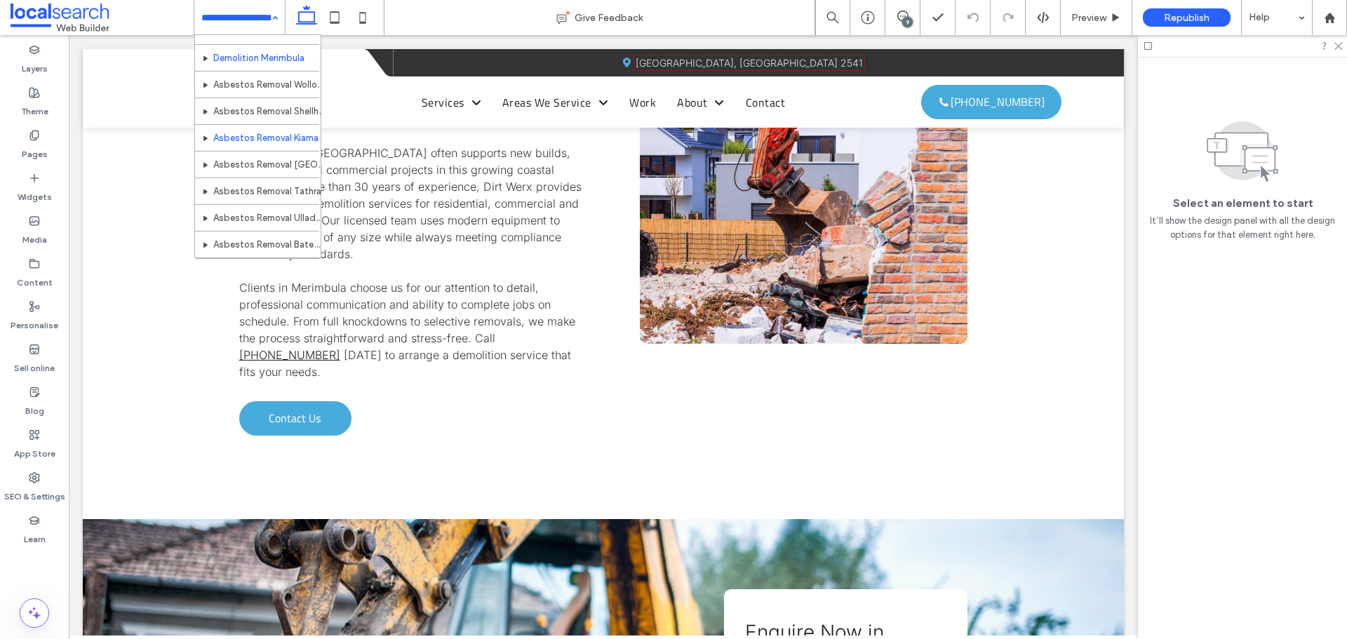
scroll to position [491, 0]
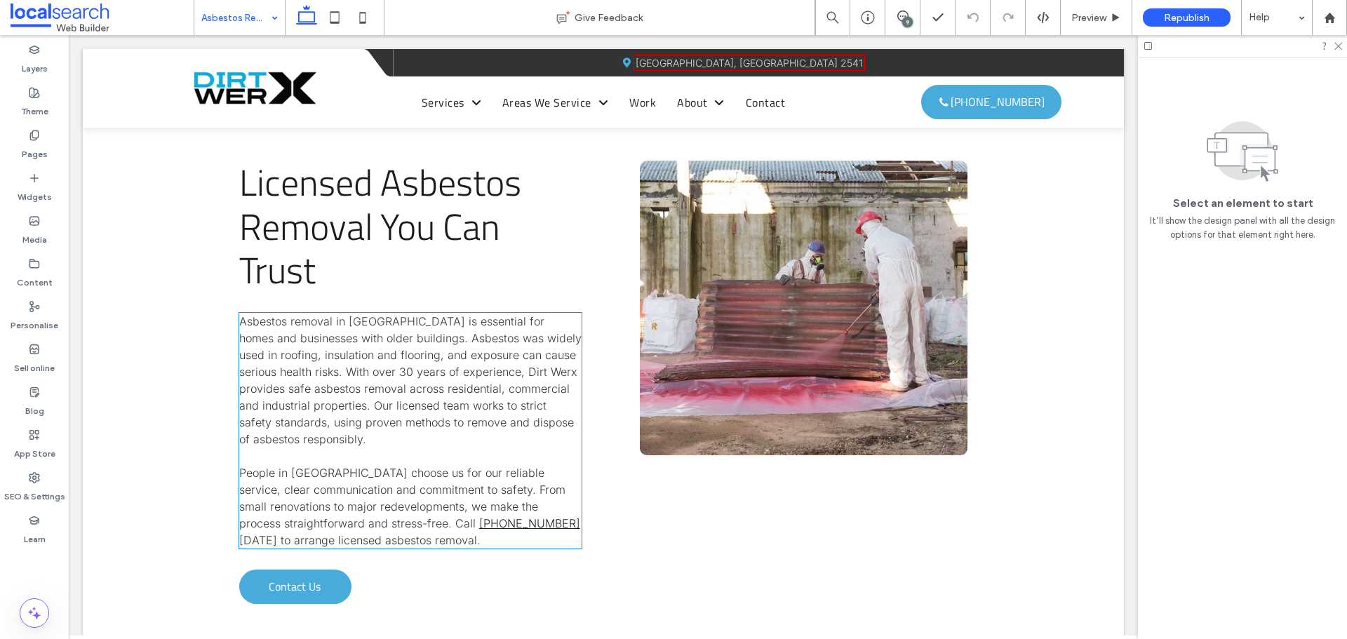
scroll to position [1122, 0]
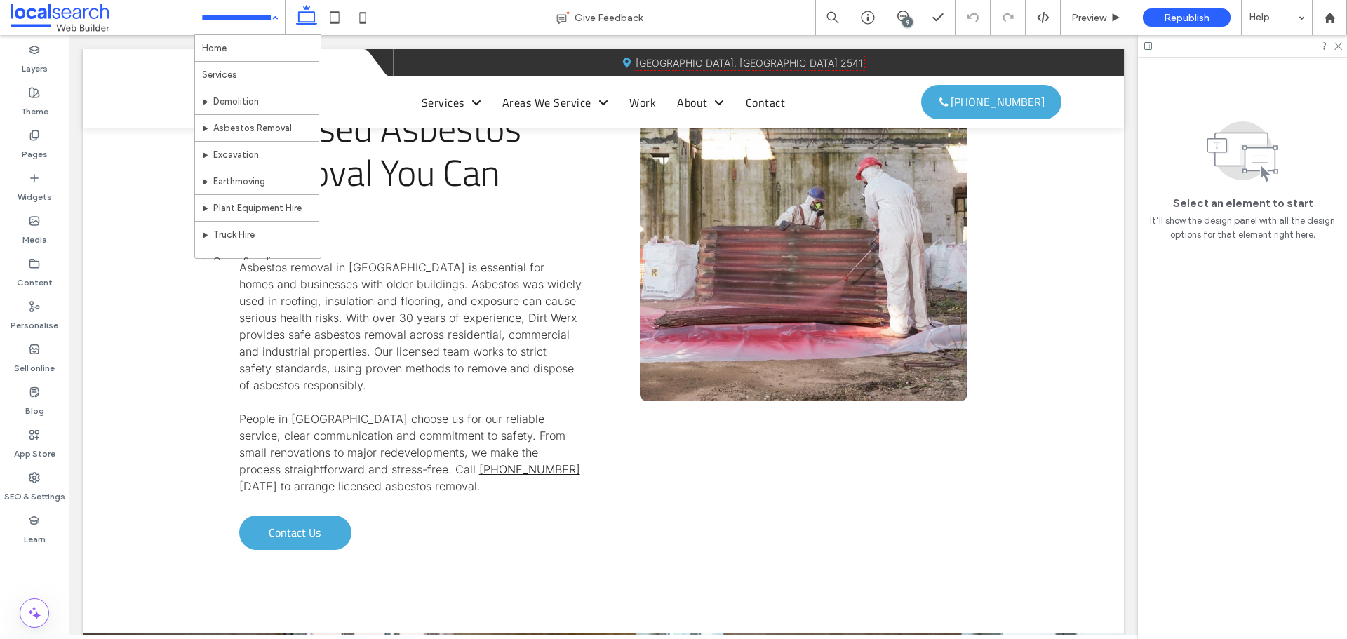
click at [228, 11] on input at bounding box center [235, 17] width 69 height 35
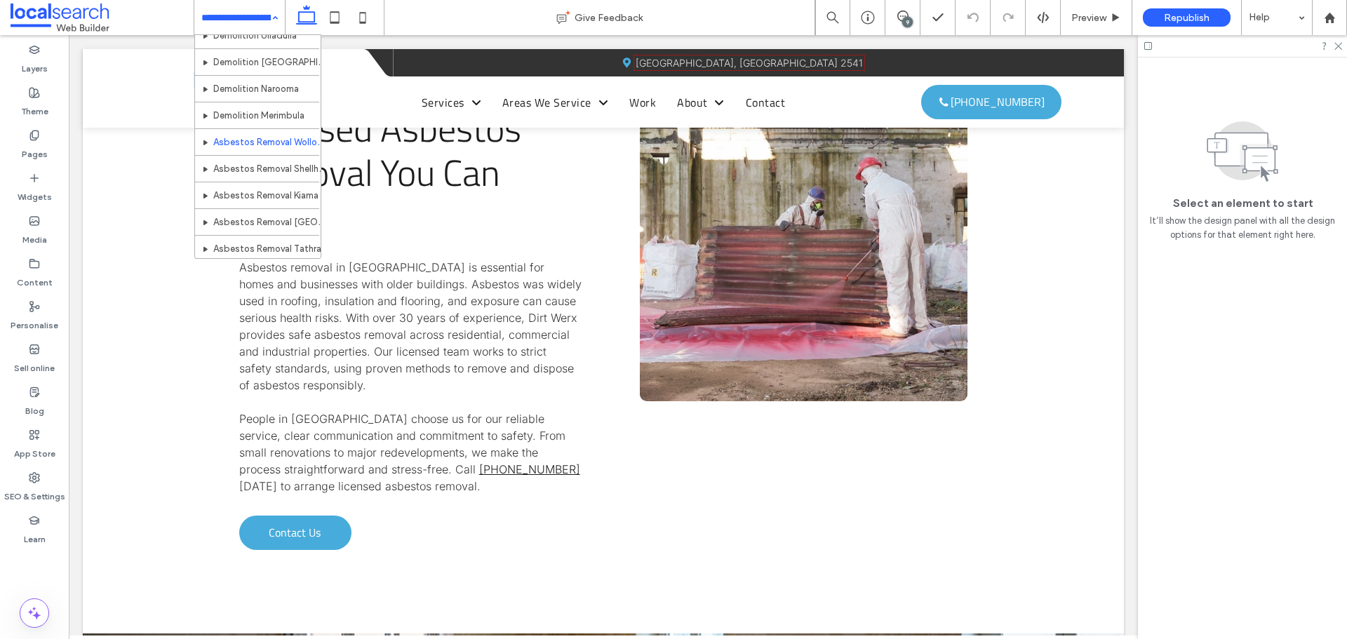
scroll to position [491, 0]
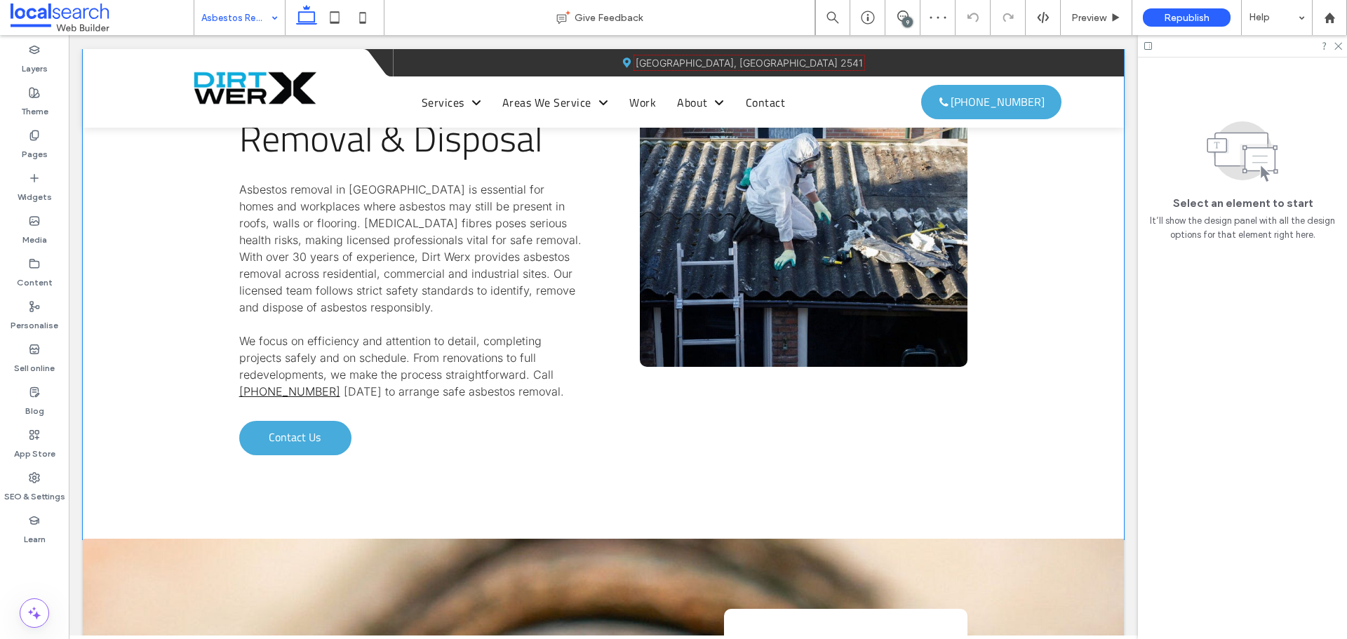
scroll to position [1122, 0]
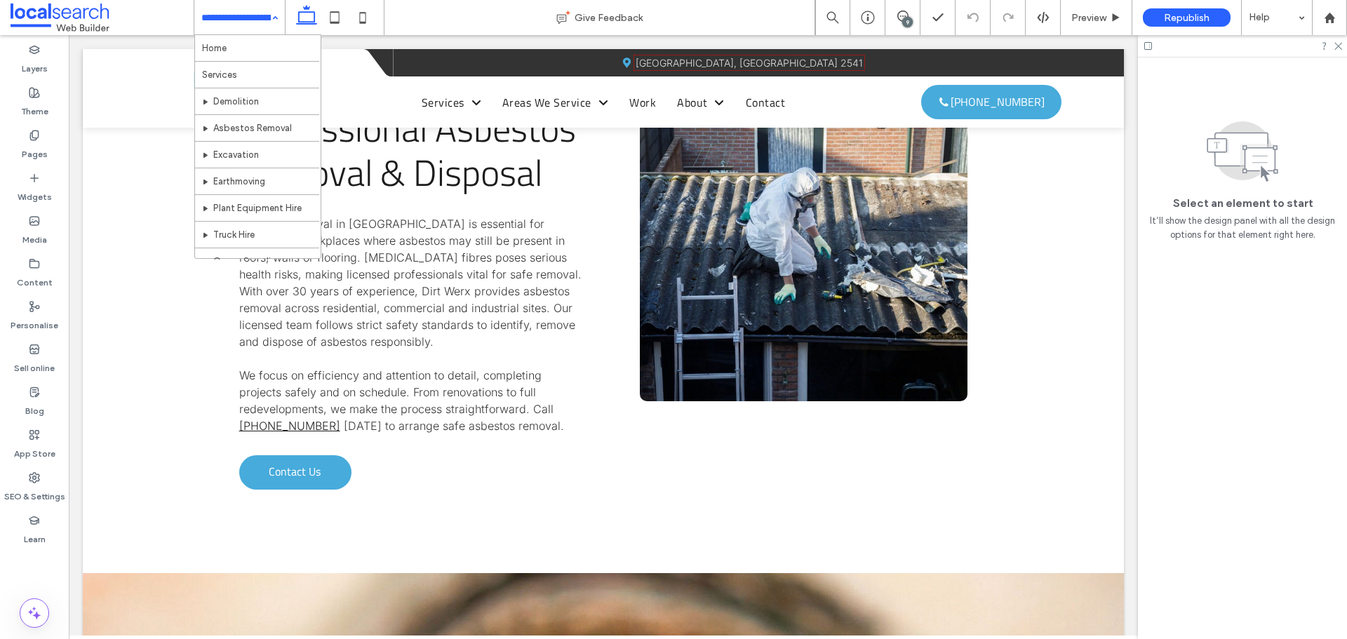
click at [217, 4] on input at bounding box center [235, 17] width 69 height 35
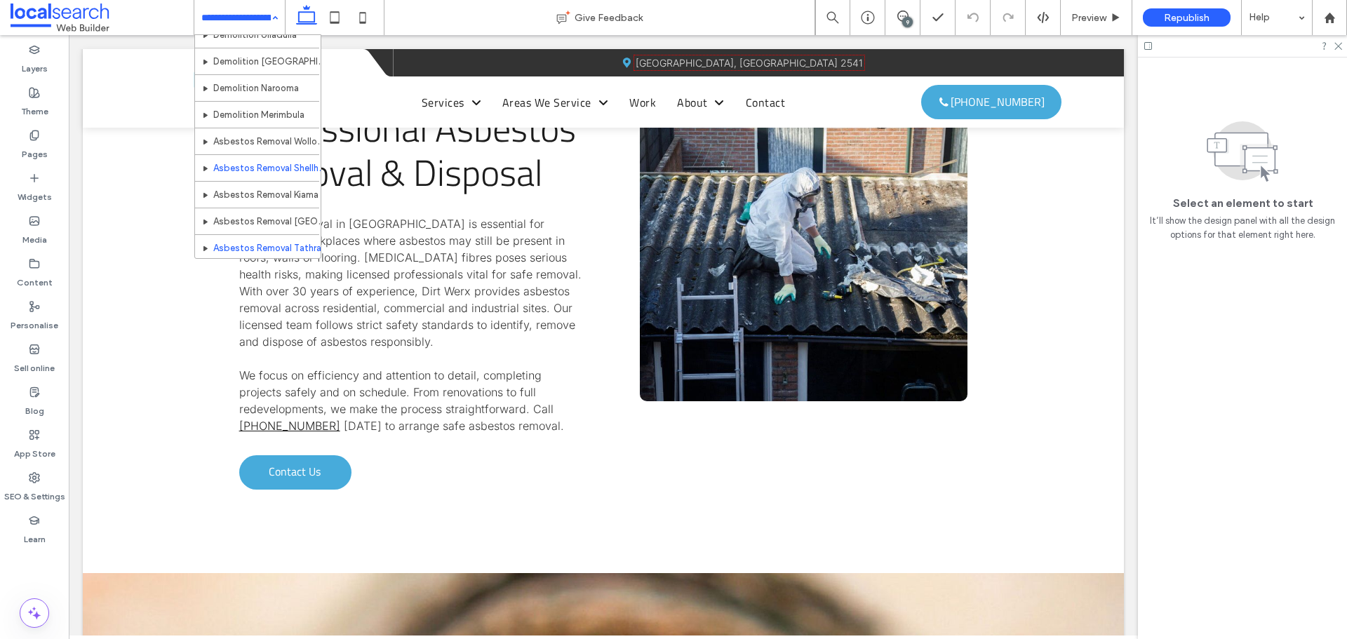
scroll to position [491, 0]
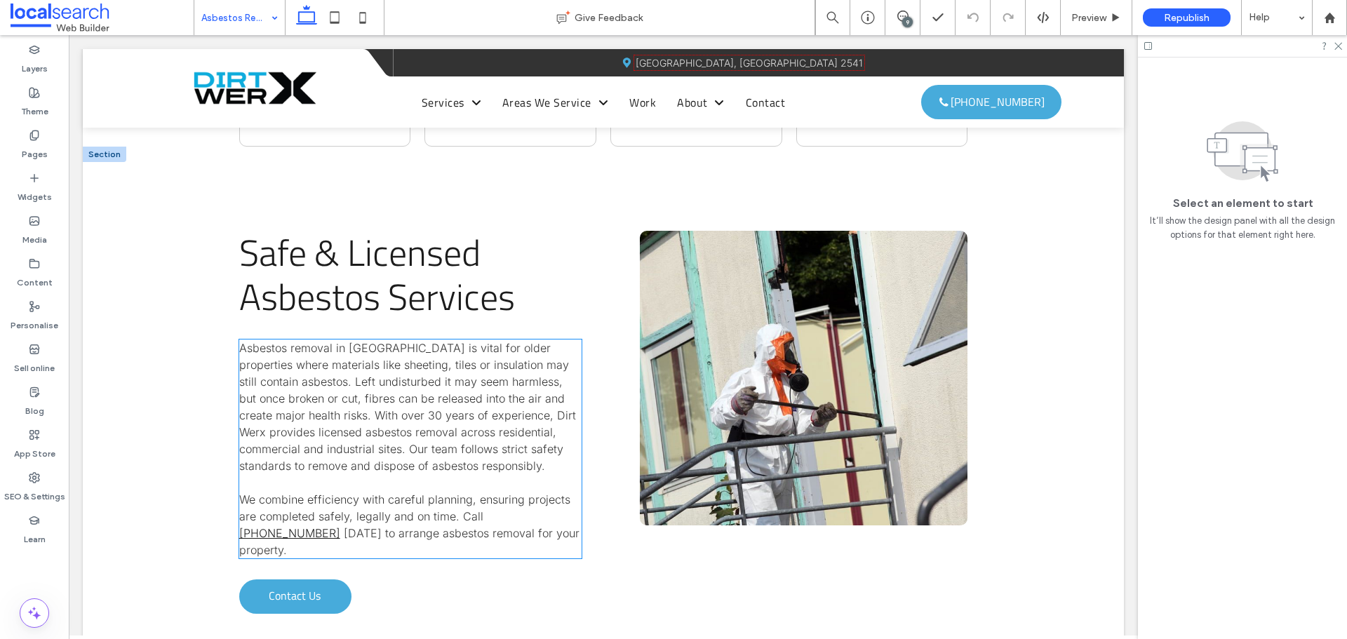
scroll to position [1052, 0]
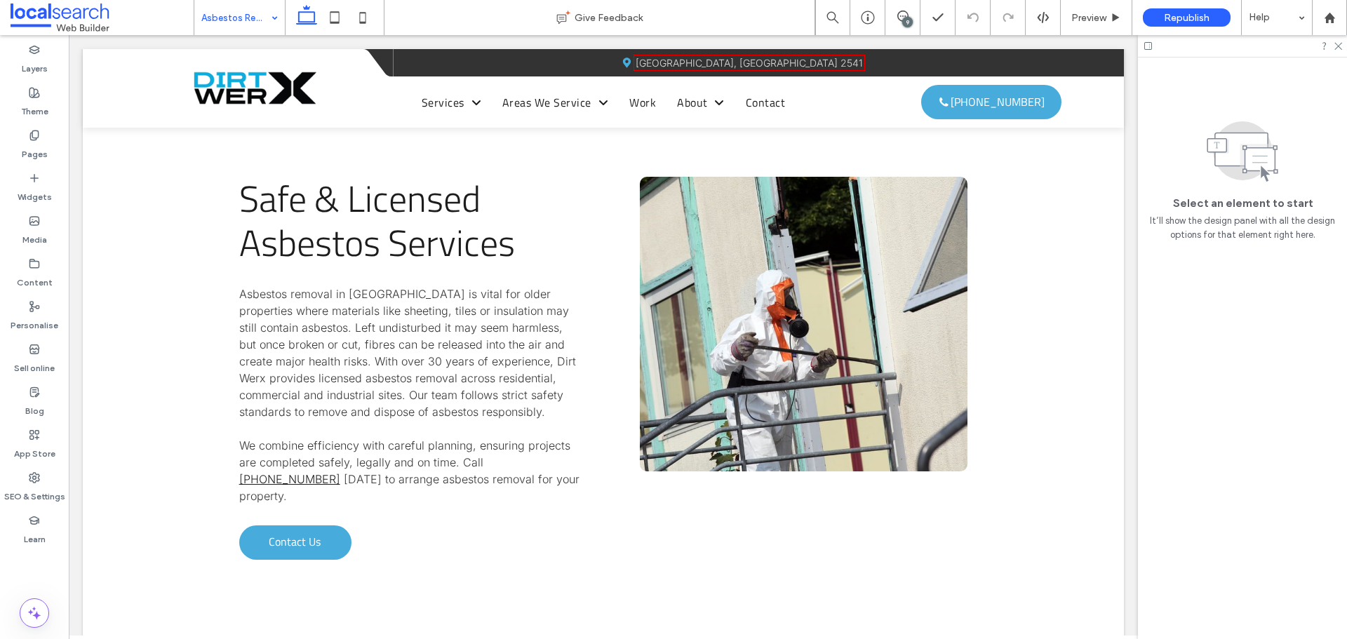
drag, startPoint x: 208, startPoint y: 17, endPoint x: 208, endPoint y: 31, distance: 14.0
click at [208, 17] on input at bounding box center [235, 17] width 69 height 35
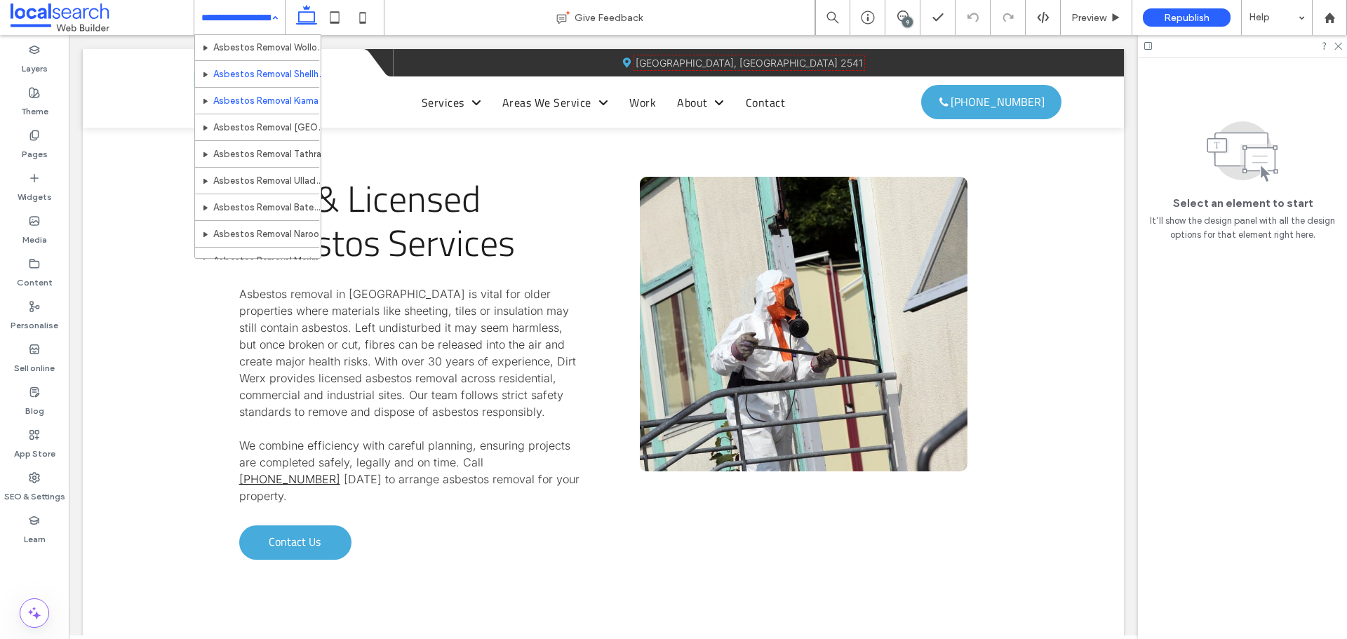
scroll to position [561, 0]
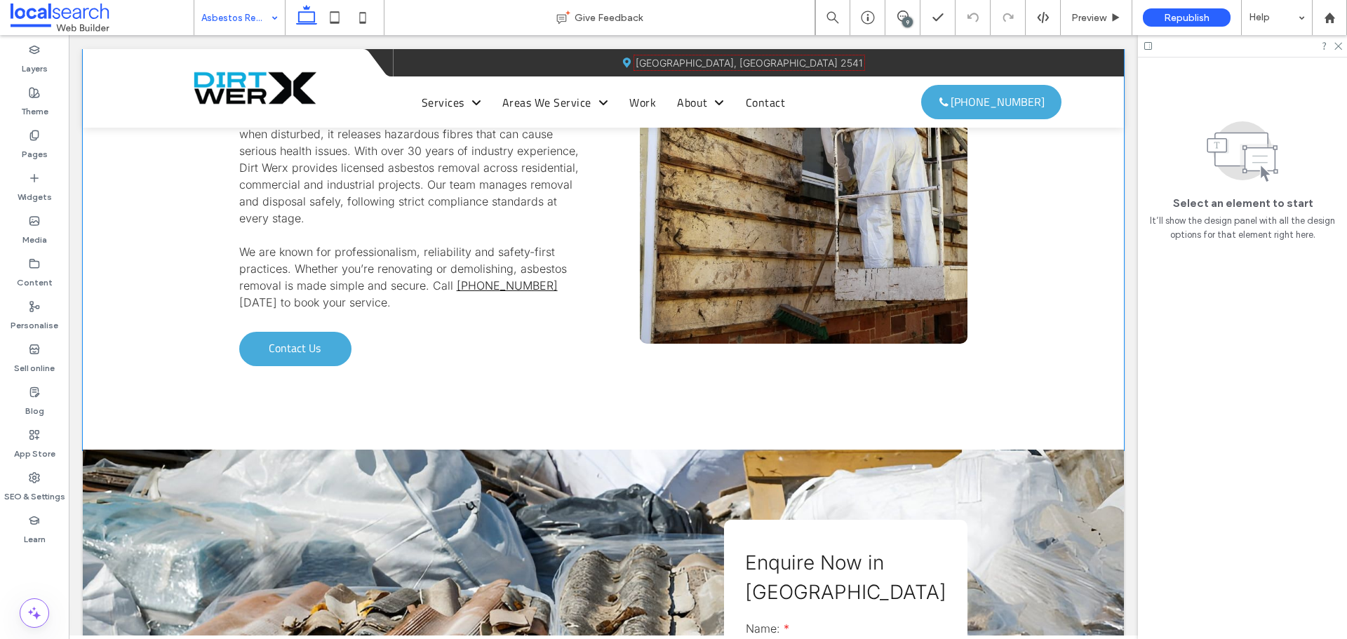
scroll to position [1403, 0]
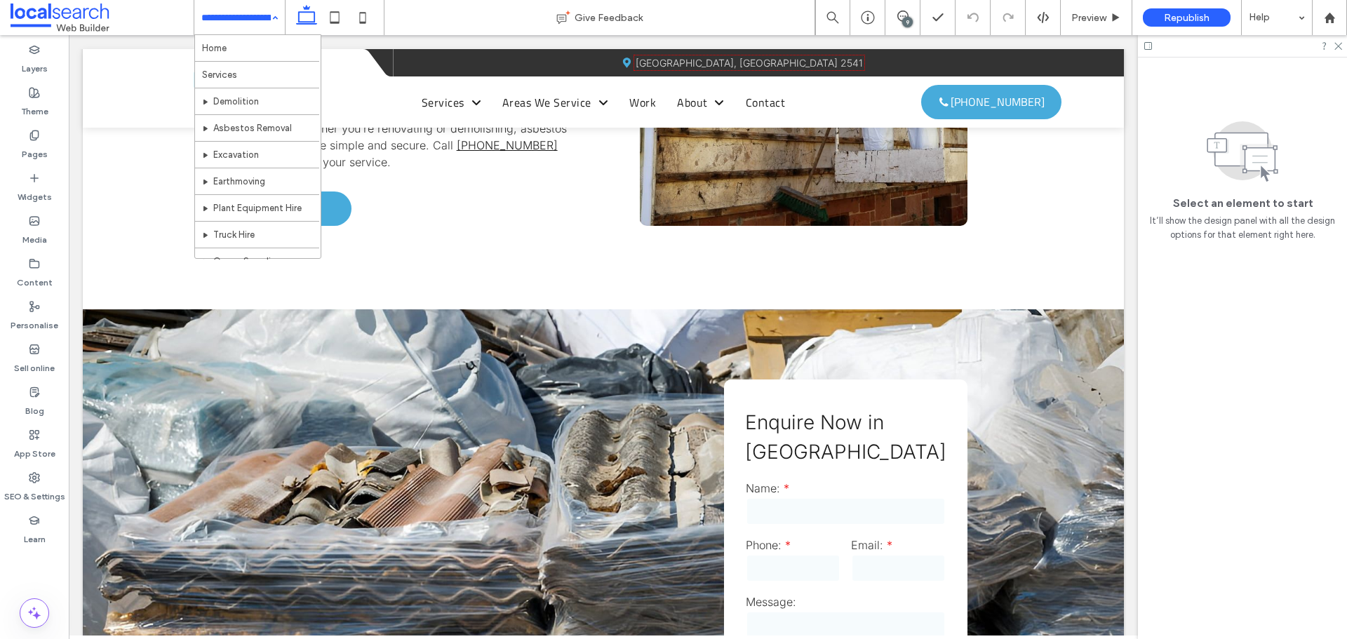
click at [233, 15] on input at bounding box center [235, 17] width 69 height 35
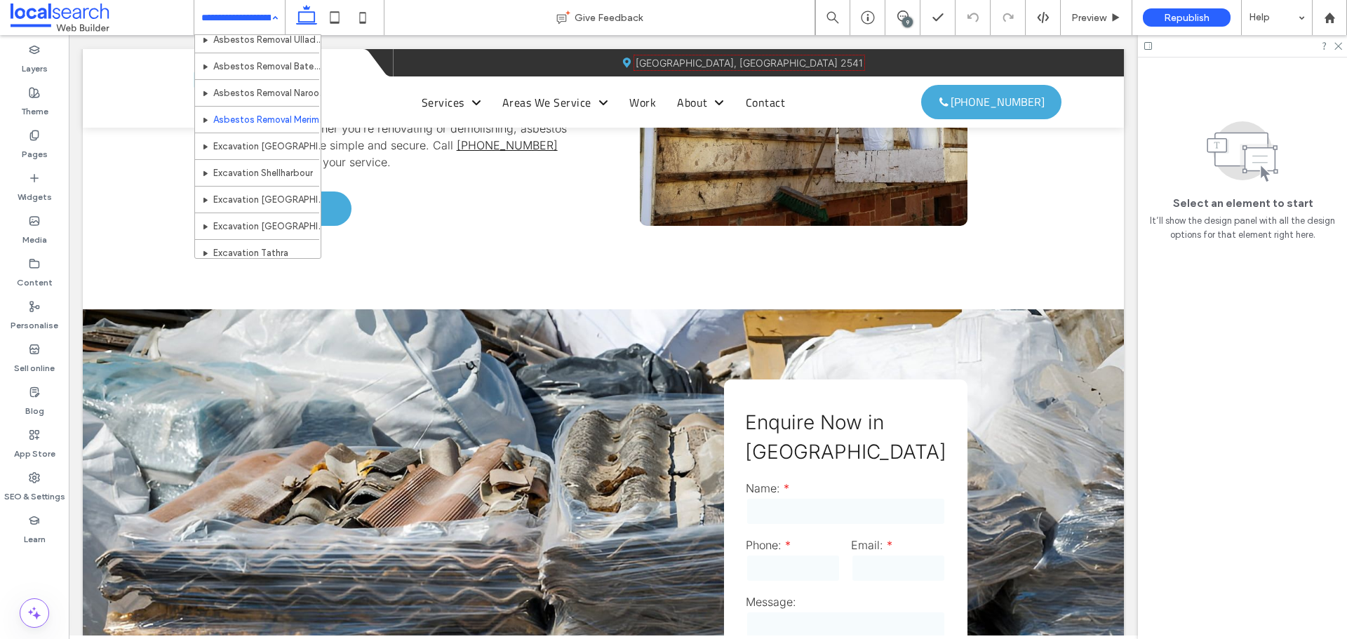
scroll to position [631, 0]
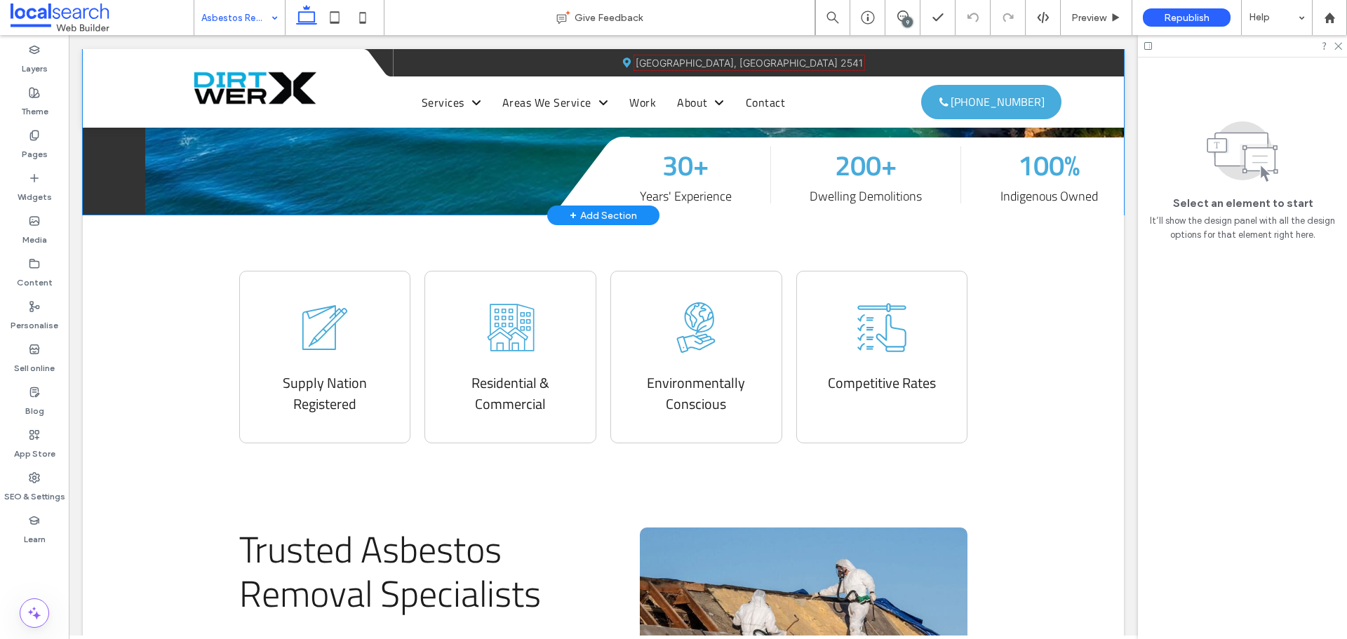
scroll to position [1052, 0]
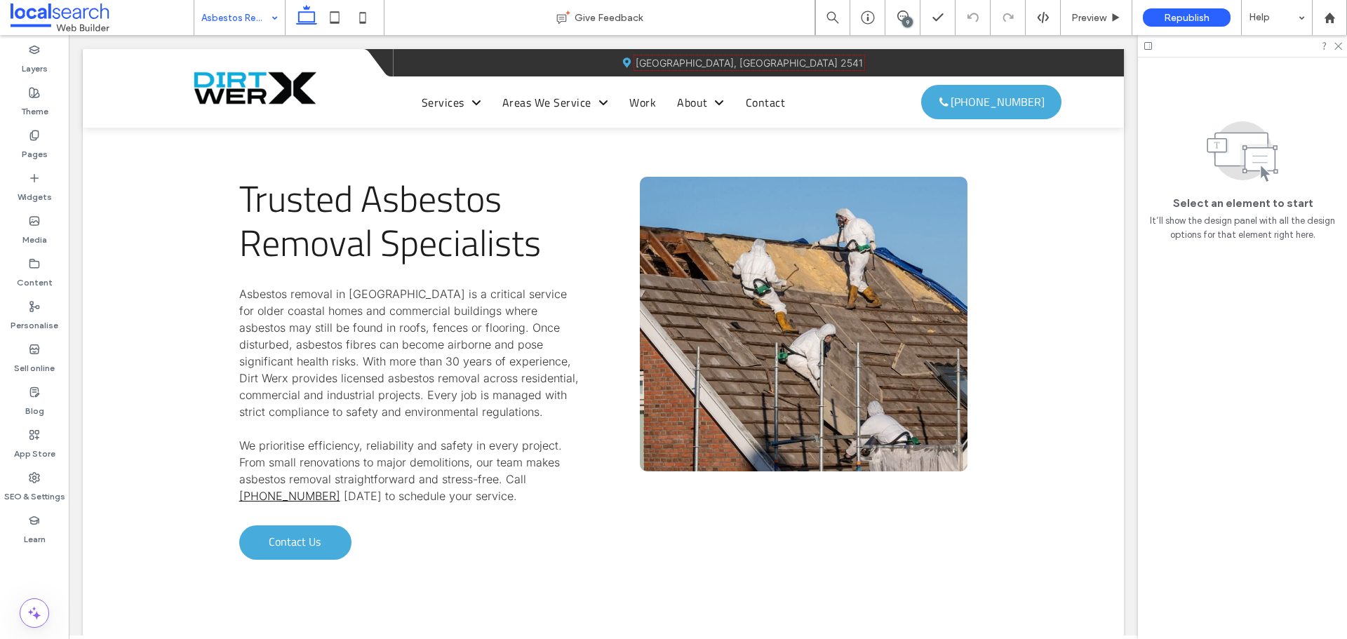
click at [246, 14] on input at bounding box center [235, 17] width 69 height 35
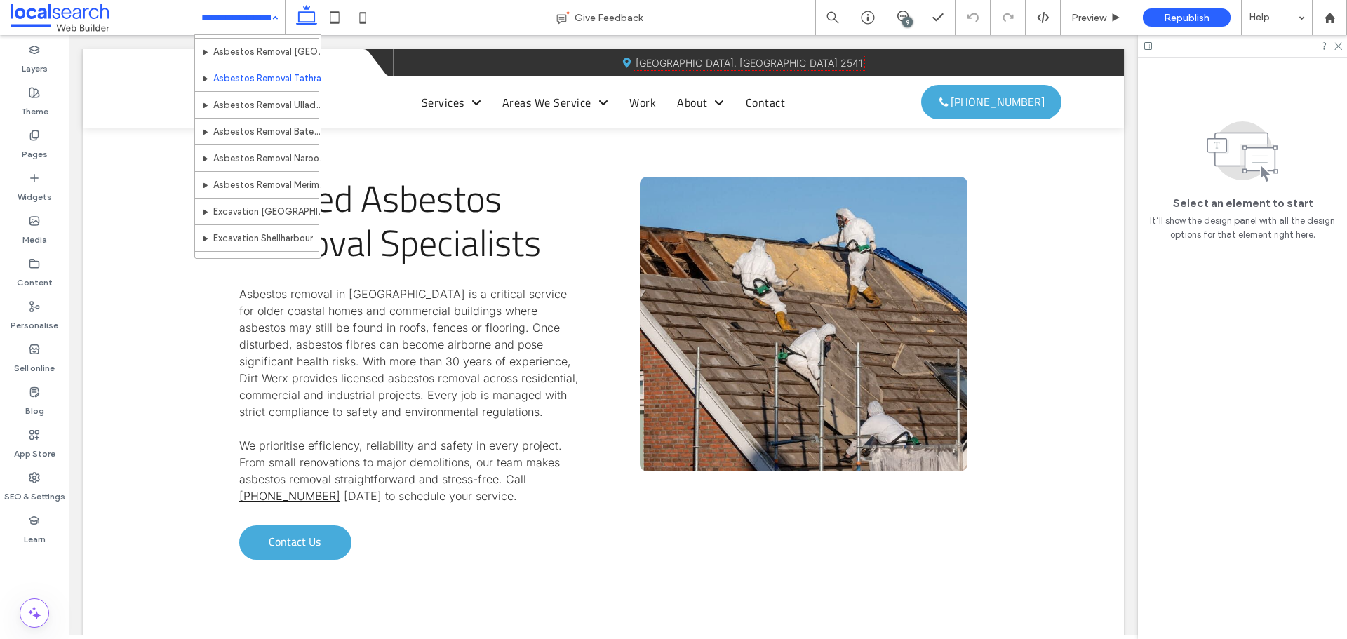
scroll to position [614, 0]
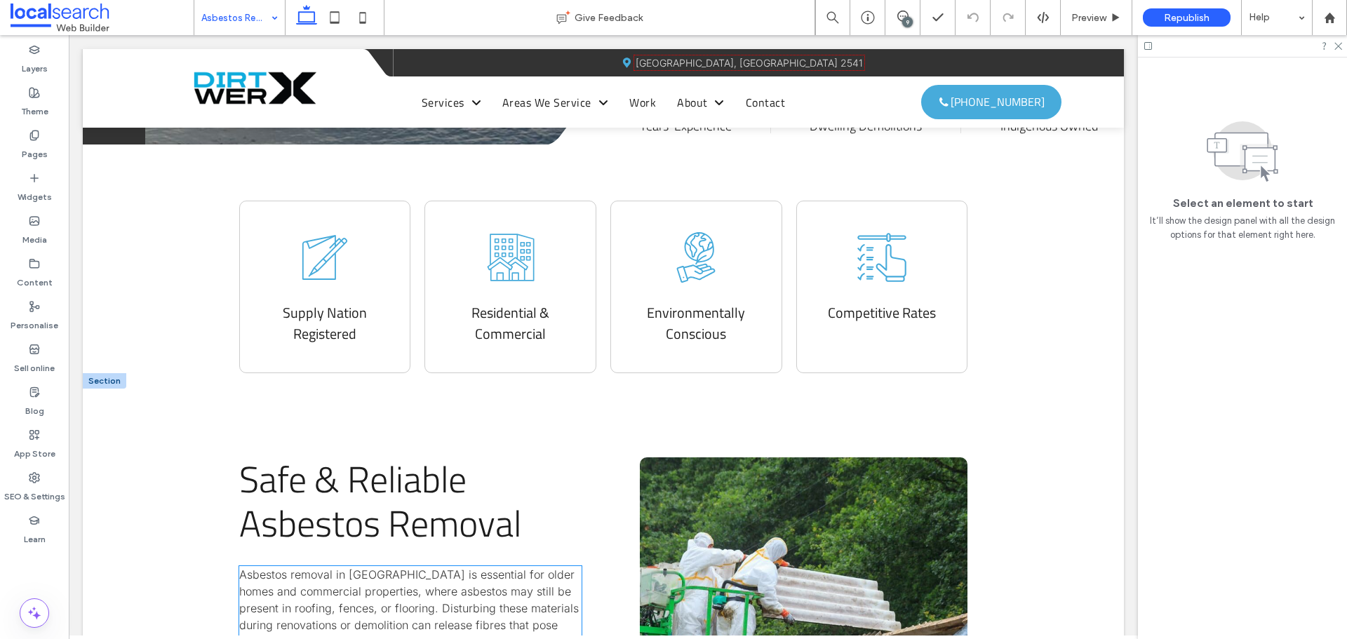
scroll to position [982, 0]
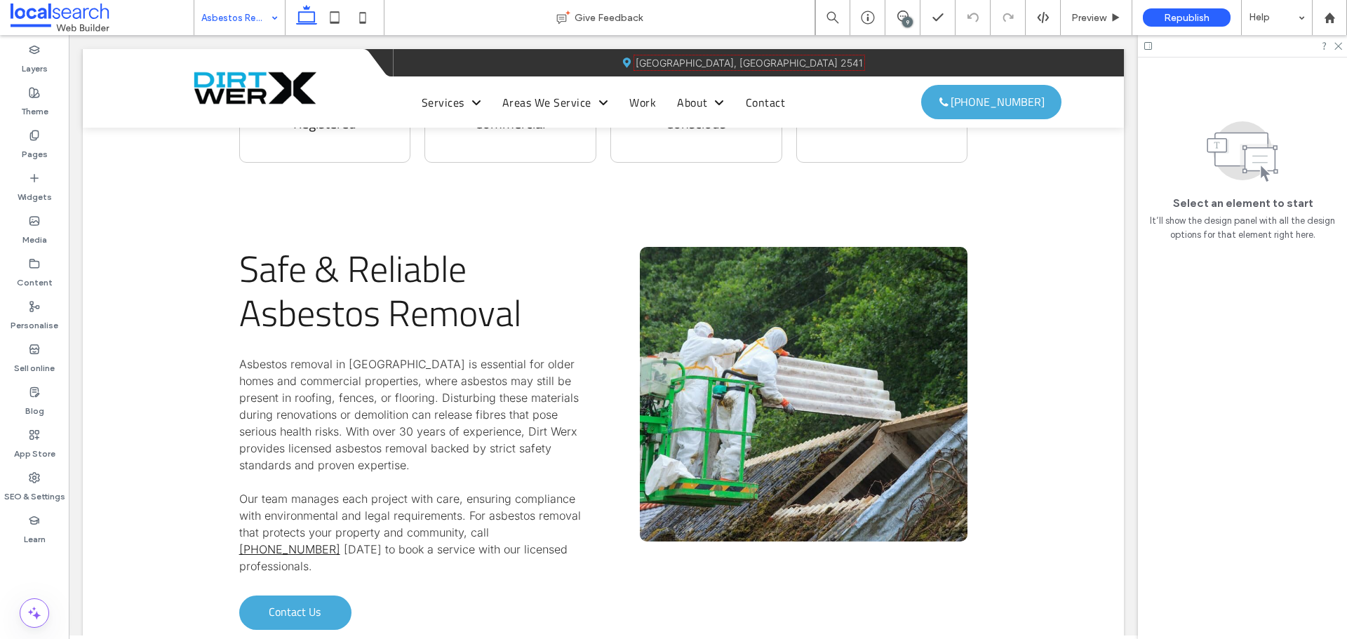
click at [227, 23] on input at bounding box center [235, 17] width 69 height 35
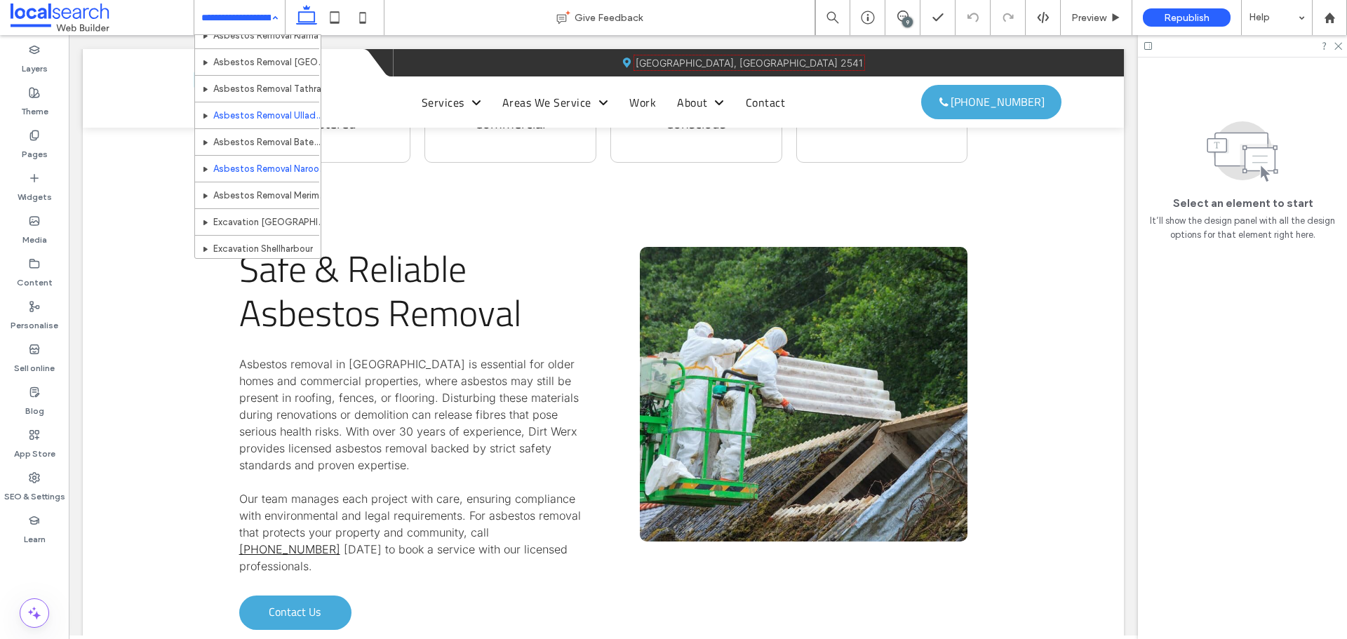
scroll to position [631, 0]
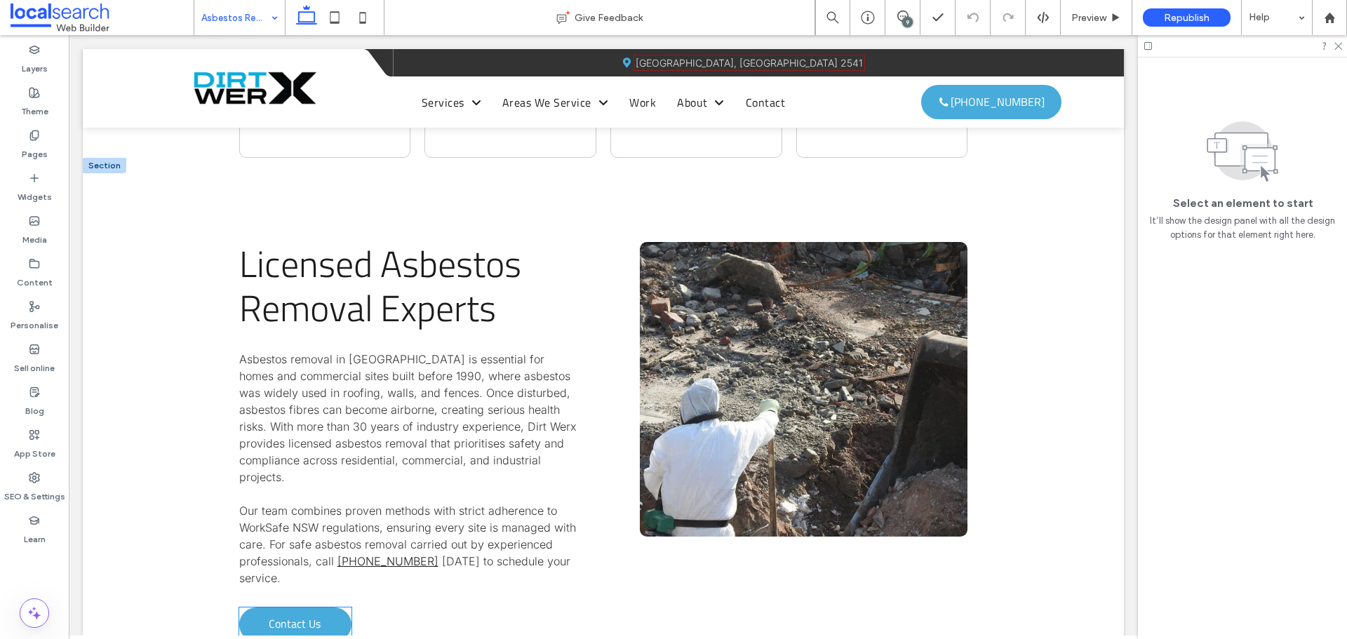
scroll to position [1122, 0]
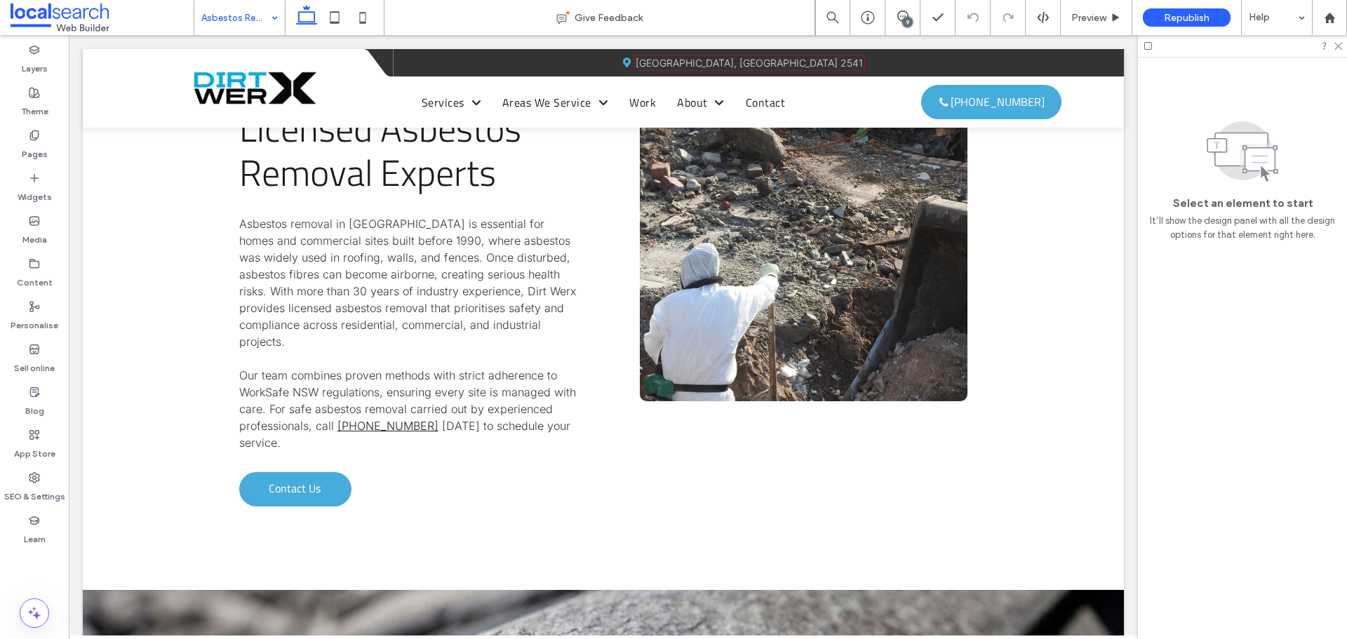
click at [222, 18] on input at bounding box center [235, 17] width 69 height 35
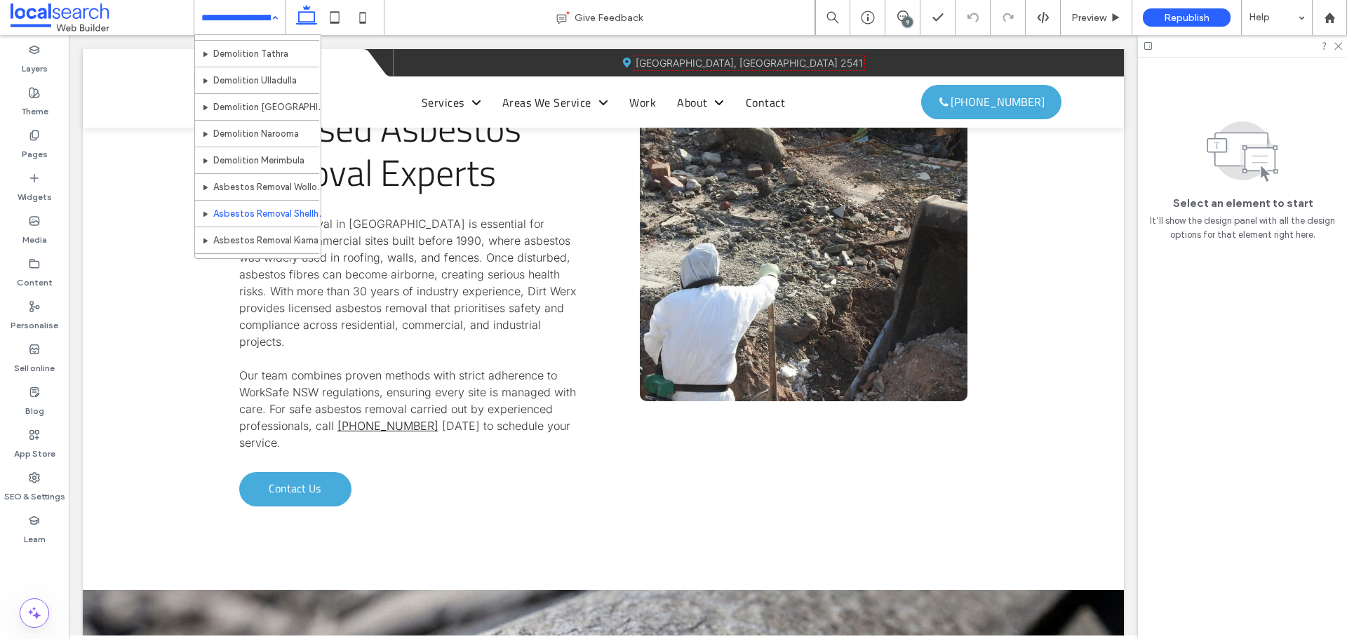
scroll to position [701, 0]
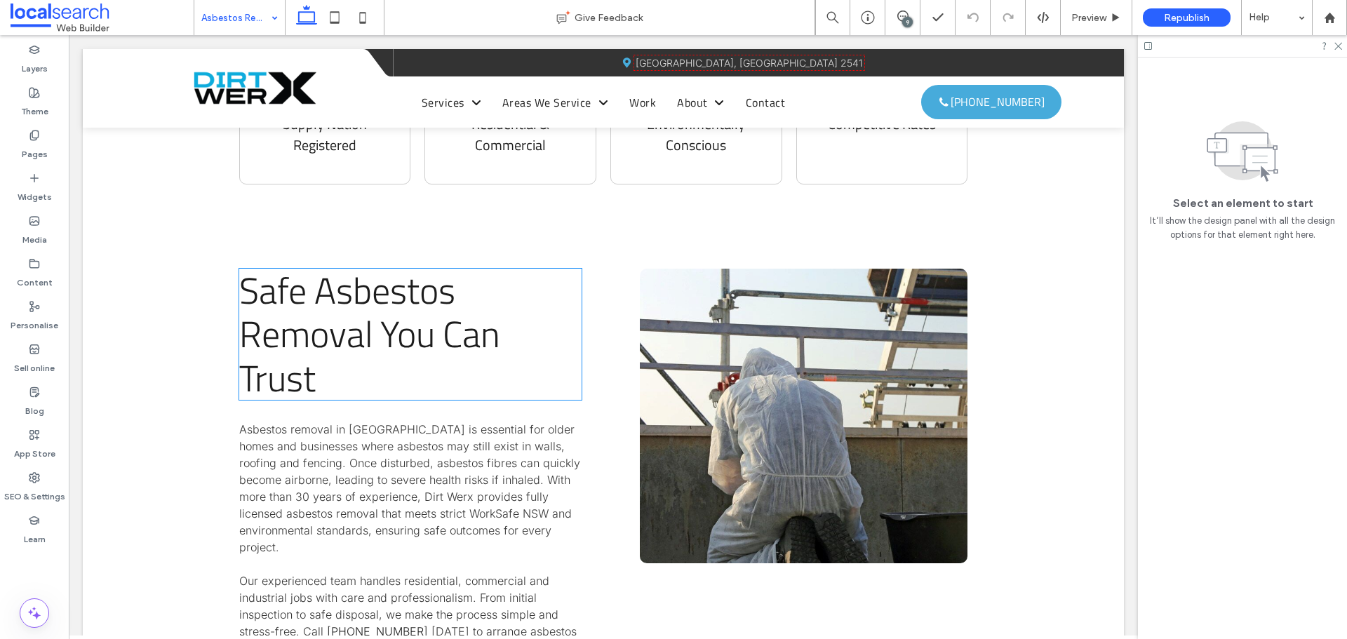
scroll to position [982, 0]
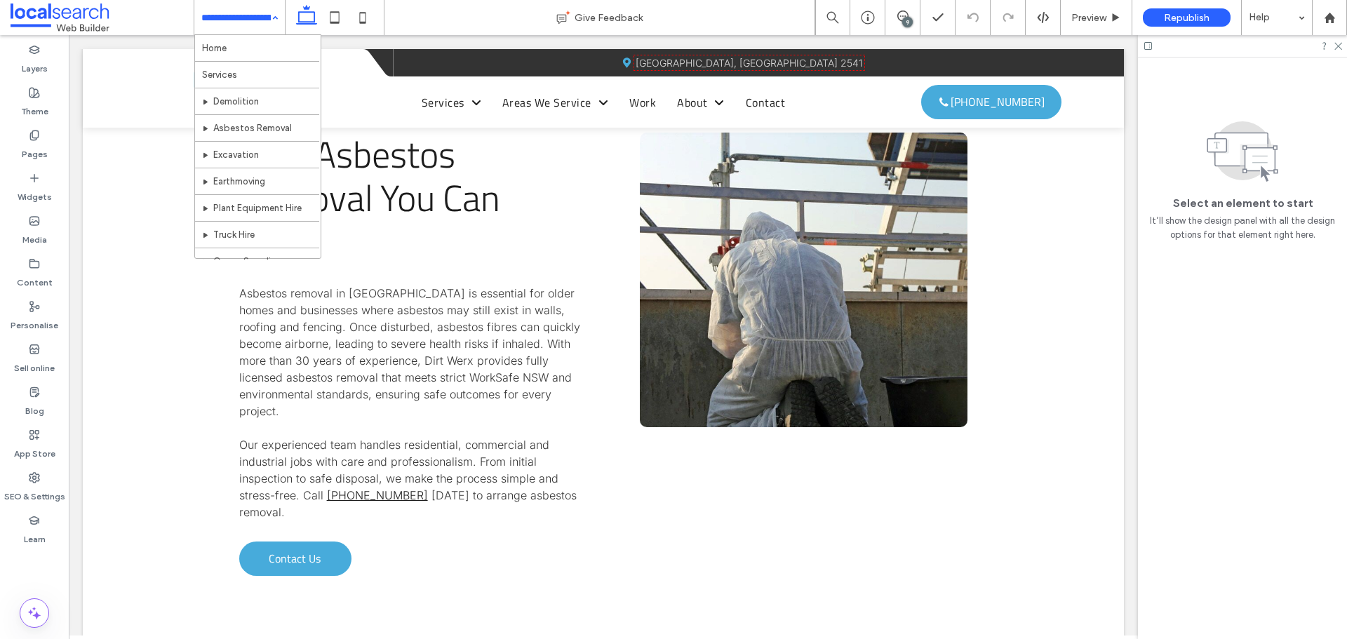
click at [231, 17] on input at bounding box center [235, 17] width 69 height 35
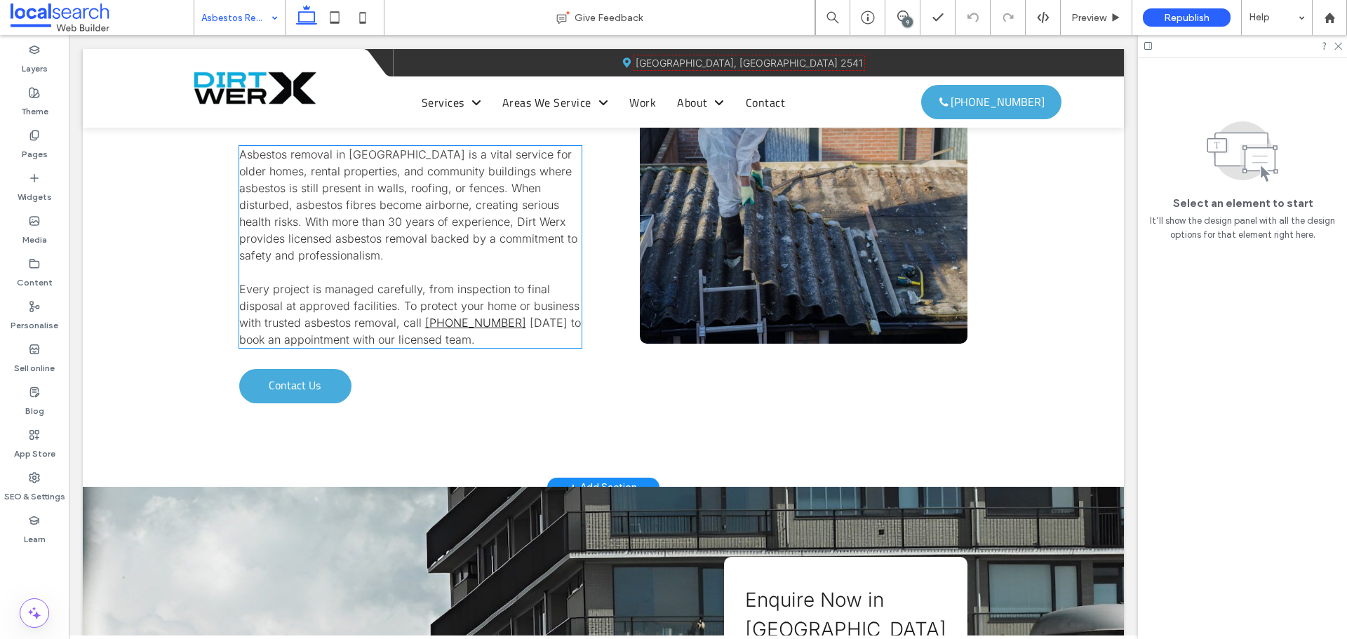
scroll to position [1193, 0]
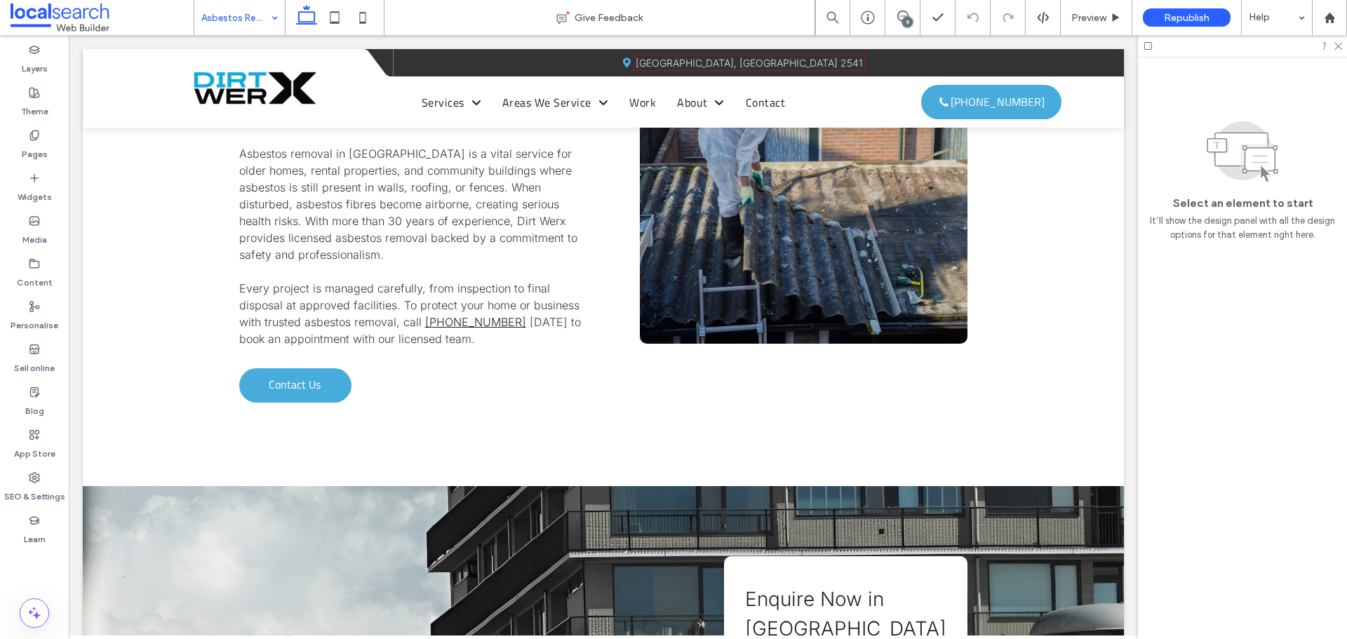
click at [222, 11] on input at bounding box center [235, 17] width 69 height 35
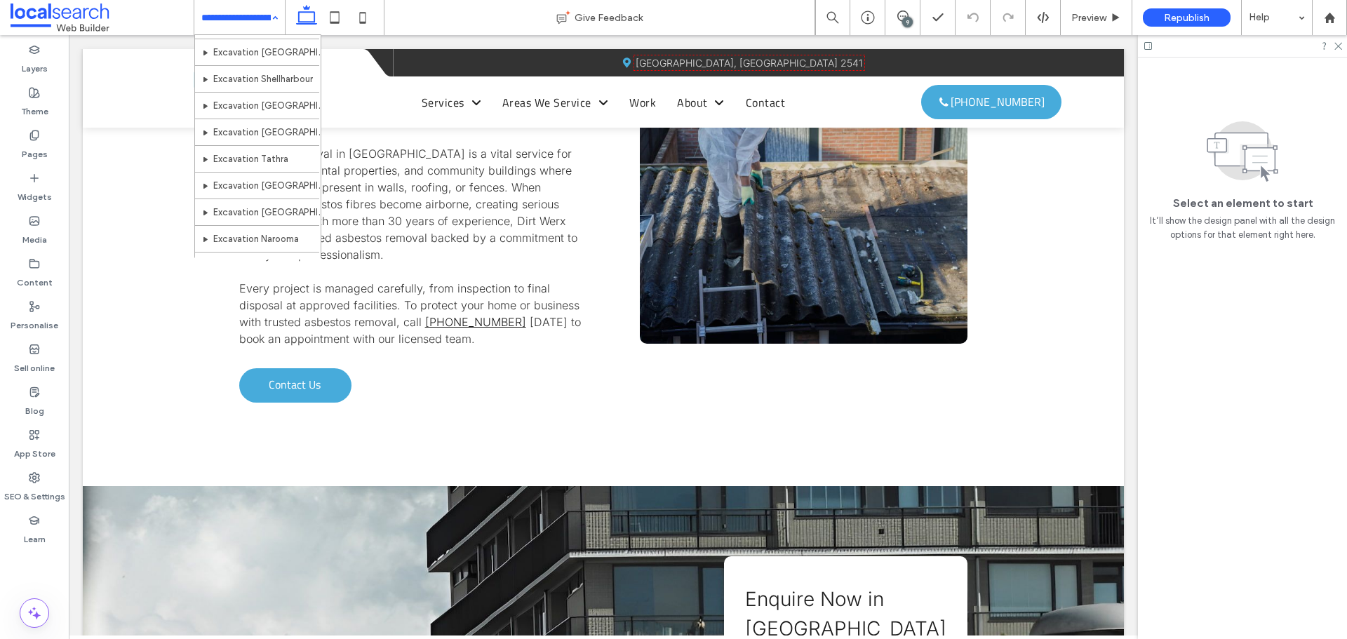
scroll to position [772, 0]
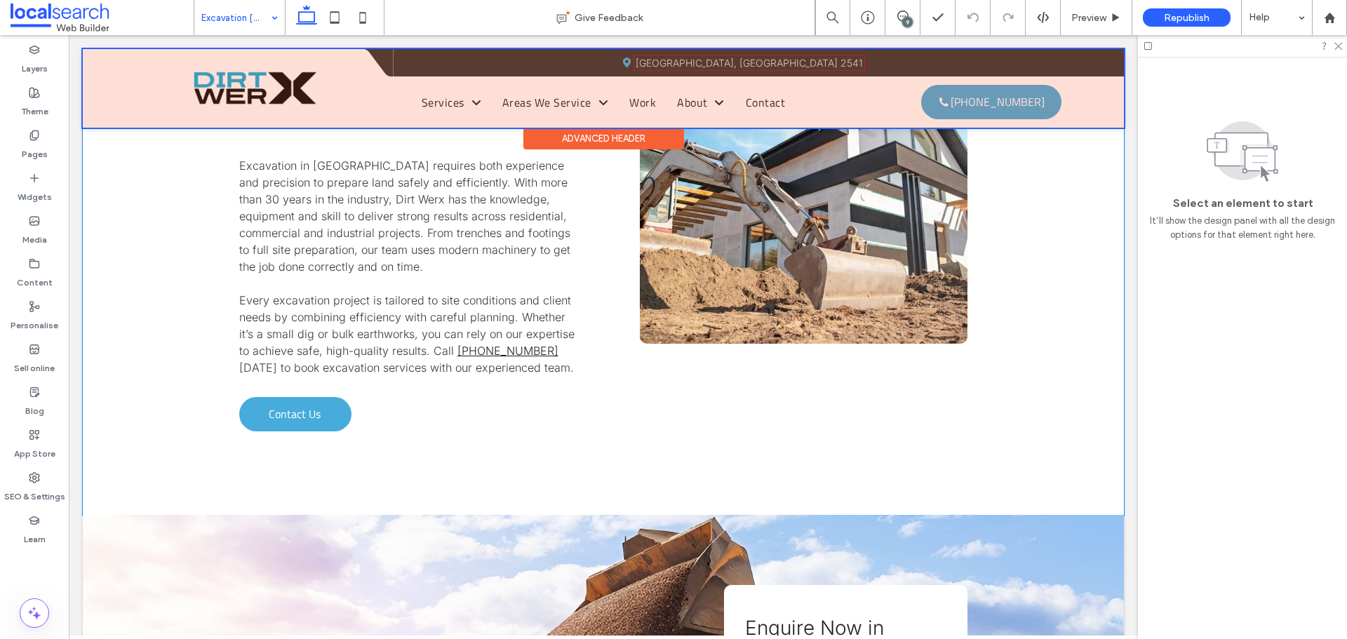
scroll to position [1263, 0]
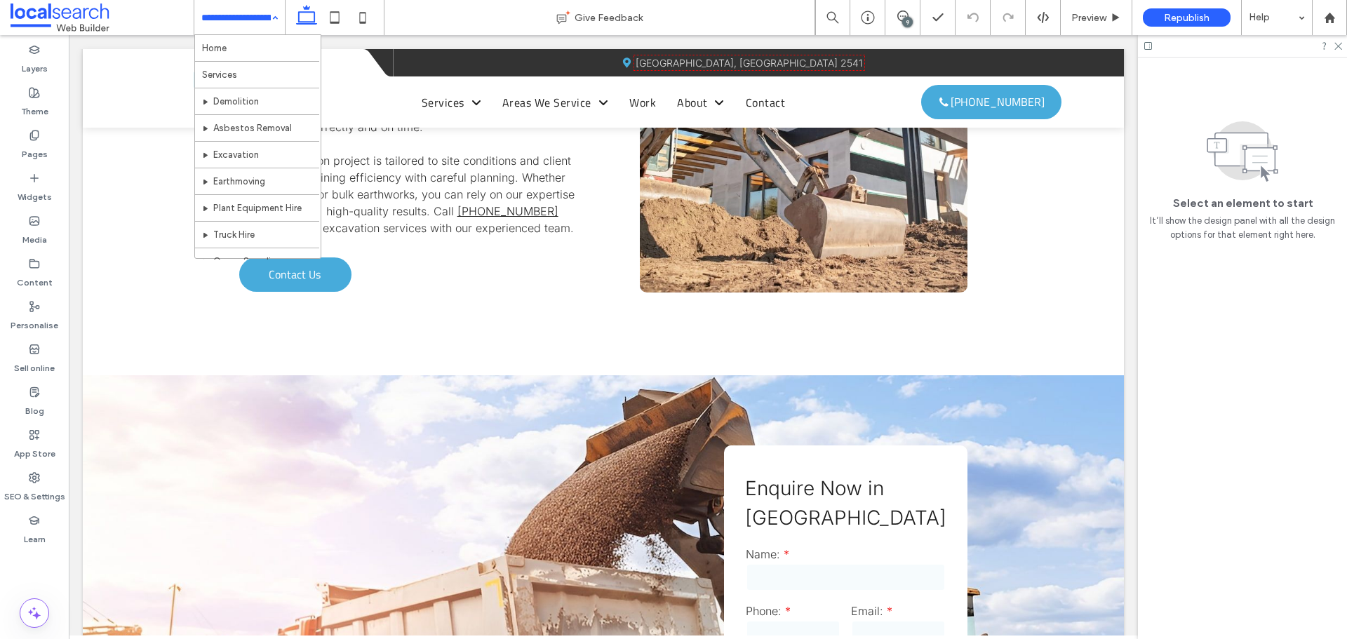
click at [241, 18] on input at bounding box center [235, 17] width 69 height 35
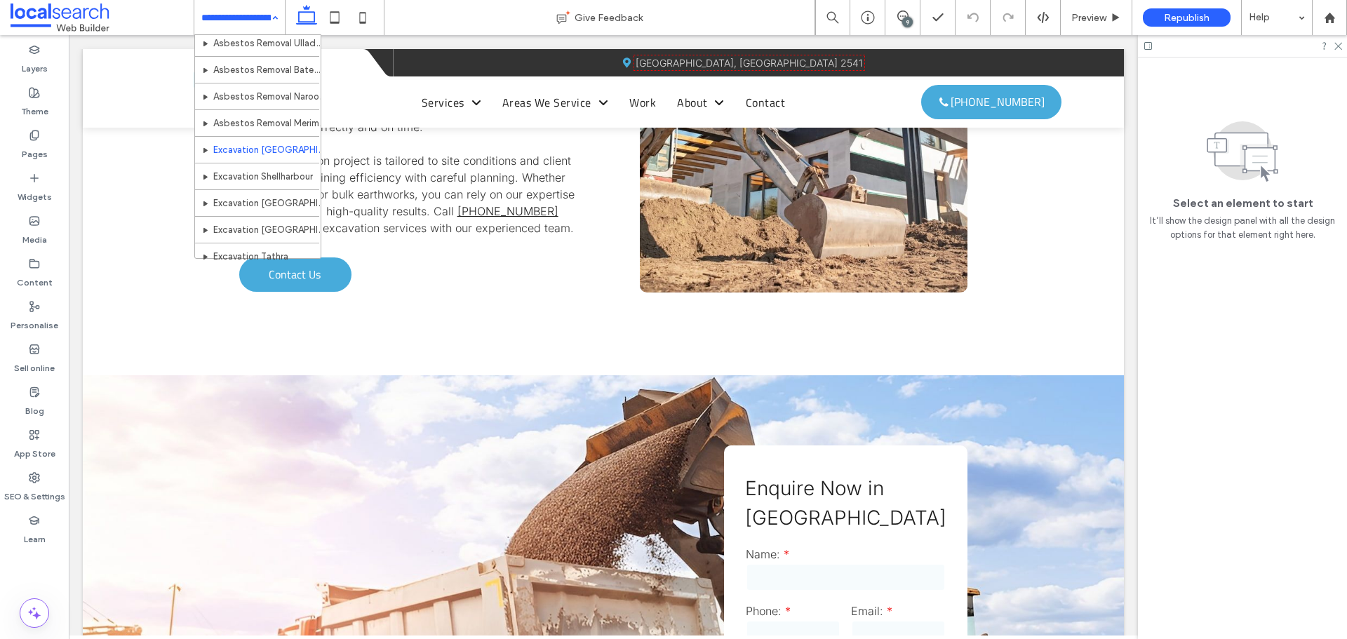
scroll to position [701, 0]
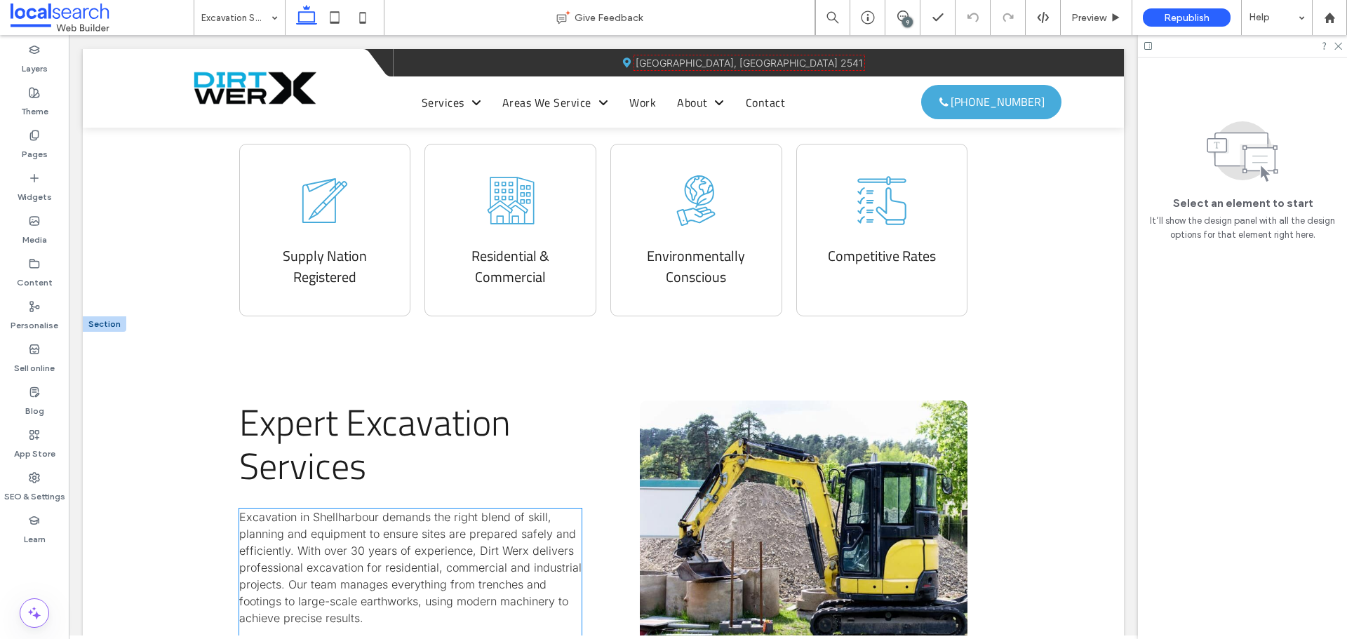
scroll to position [982, 0]
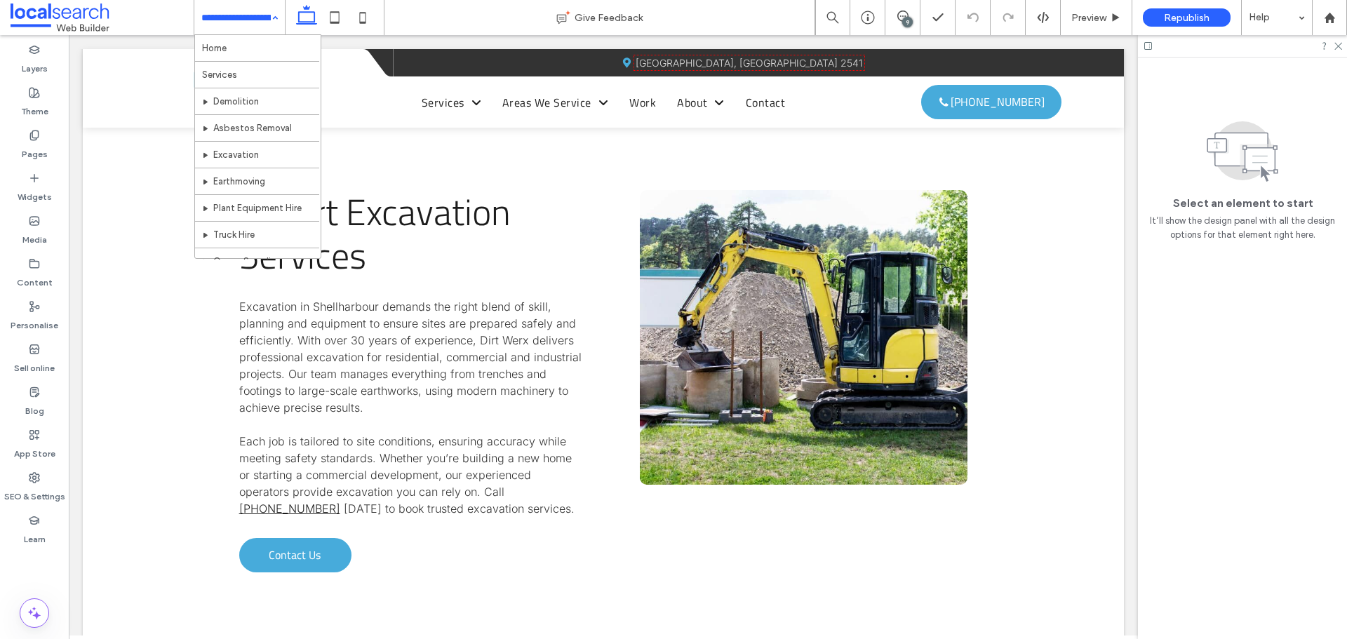
click at [228, 16] on input at bounding box center [235, 17] width 69 height 35
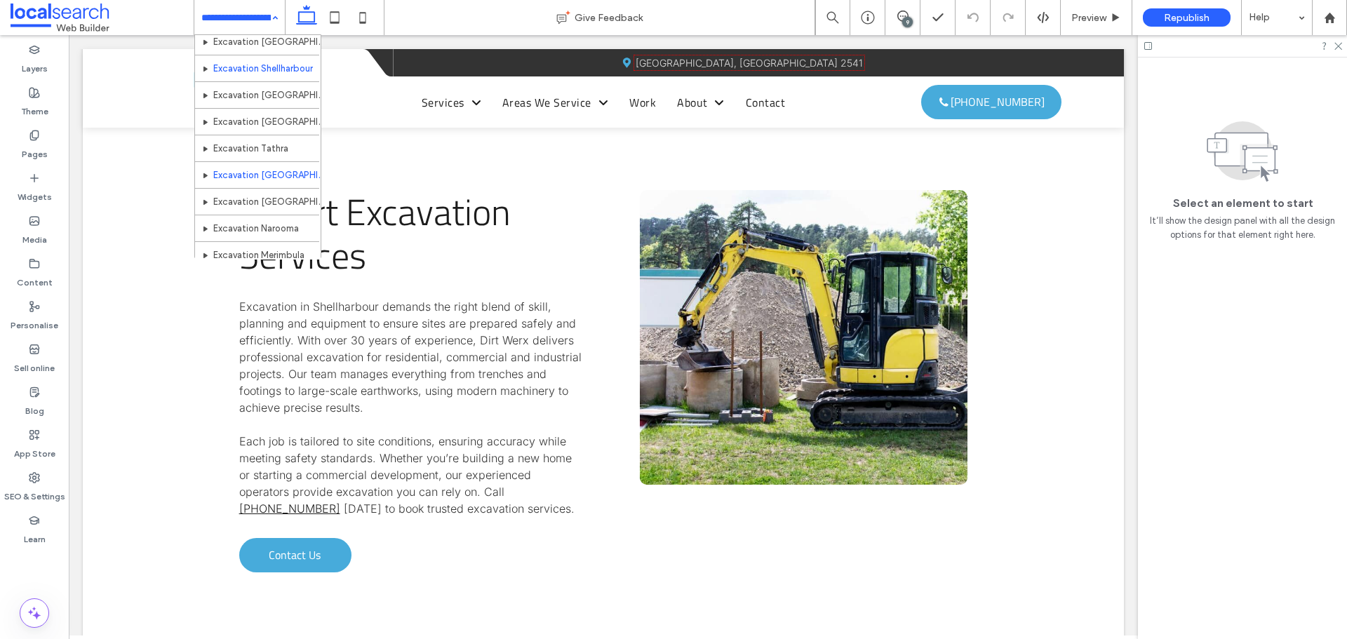
scroll to position [772, 0]
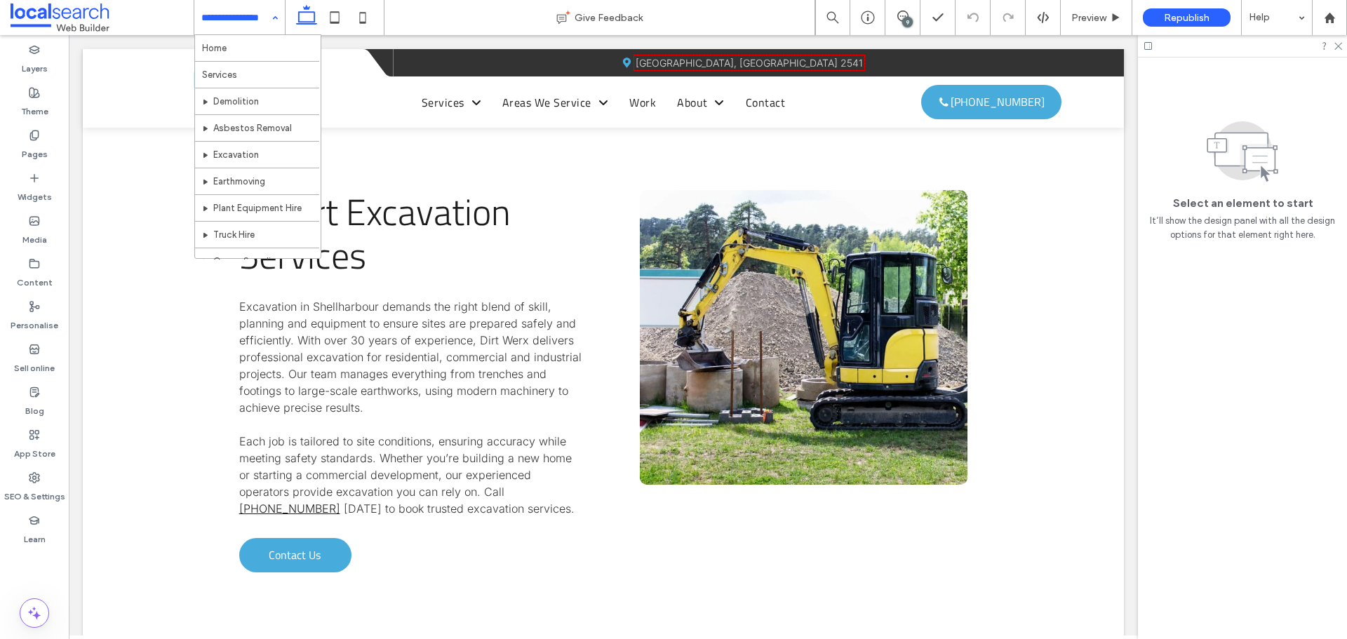
click at [229, 7] on input at bounding box center [235, 17] width 69 height 35
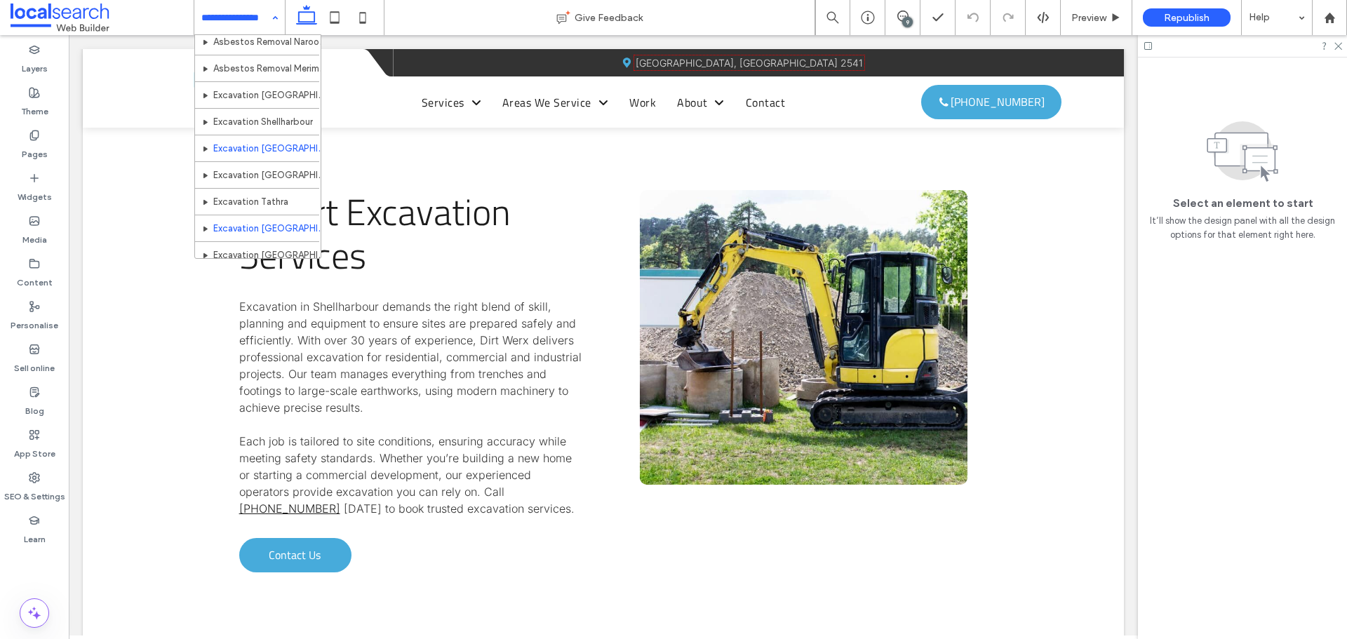
scroll to position [772, 0]
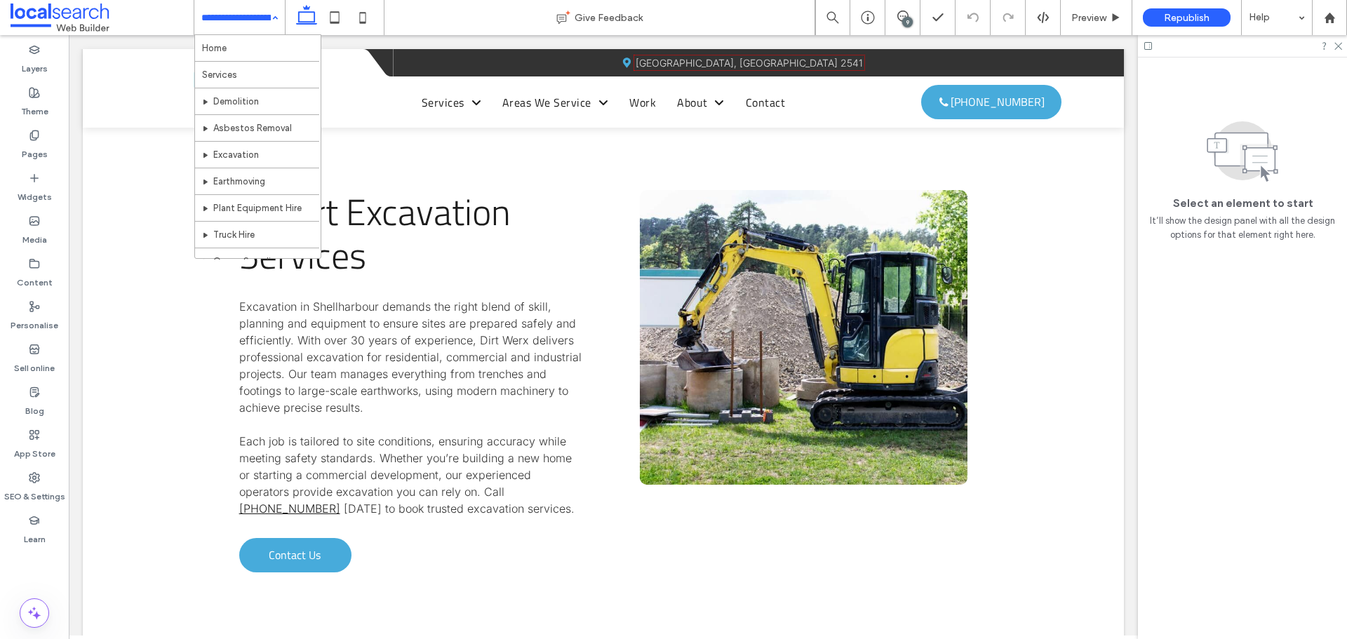
click at [239, 15] on input at bounding box center [235, 17] width 69 height 35
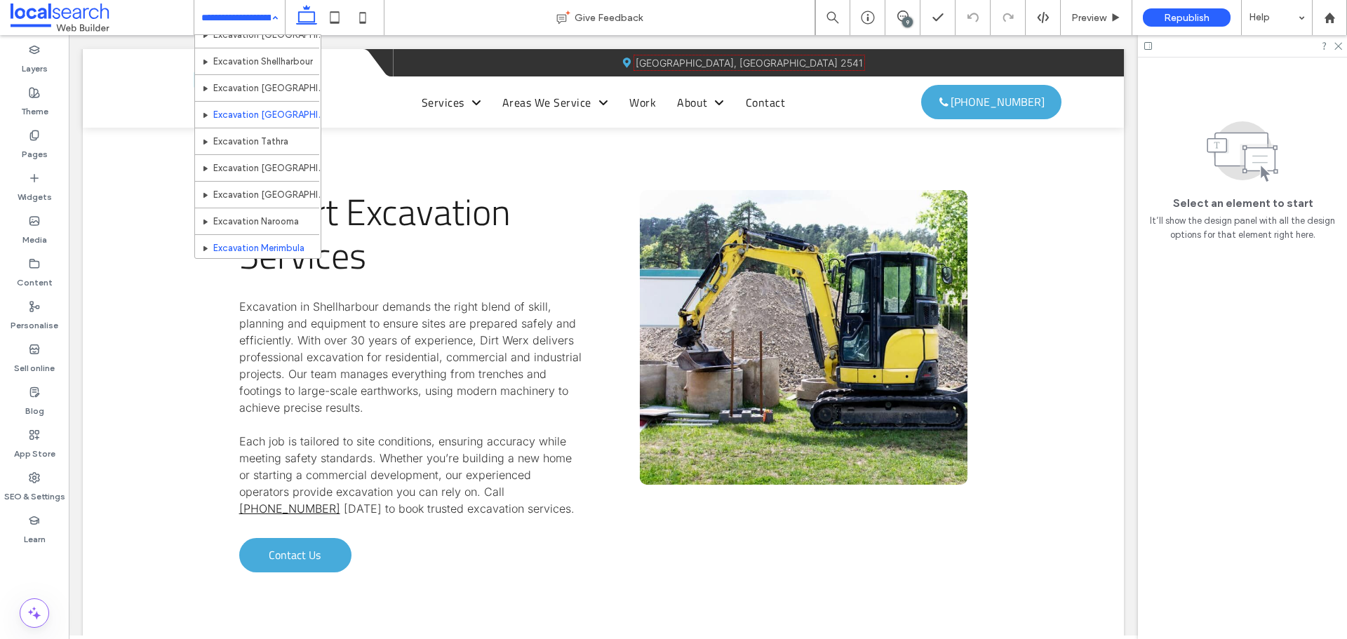
scroll to position [842, 0]
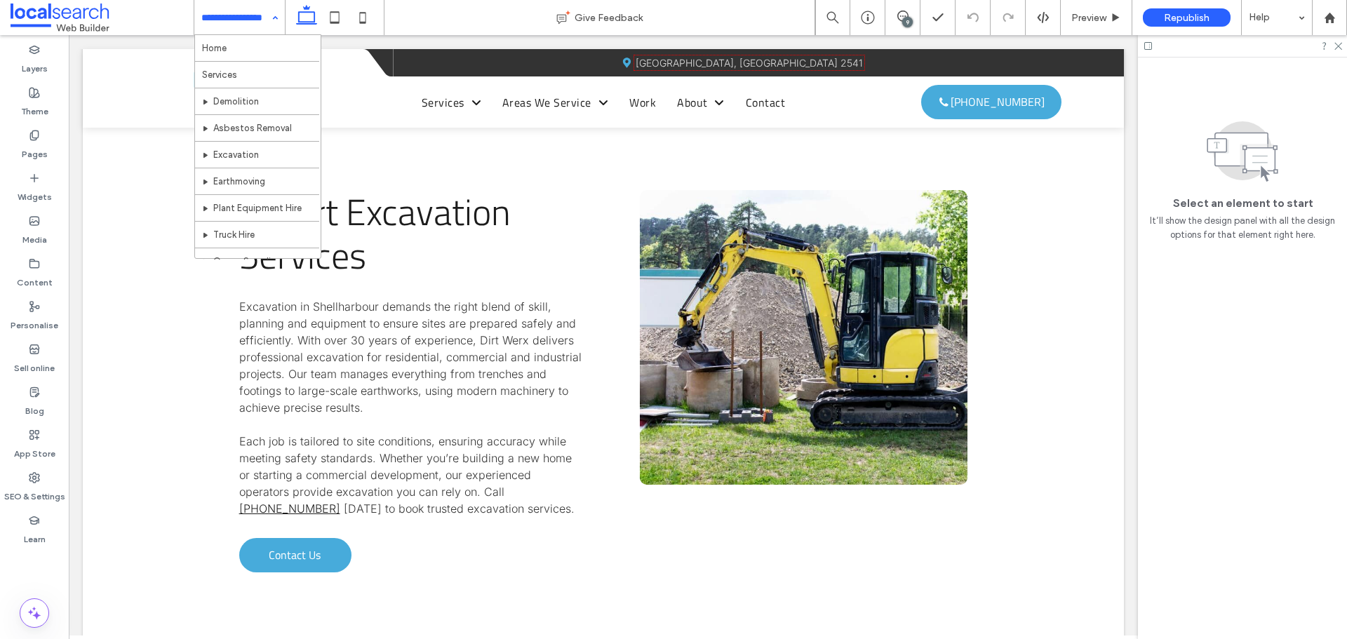
click at [215, 18] on input at bounding box center [235, 17] width 69 height 35
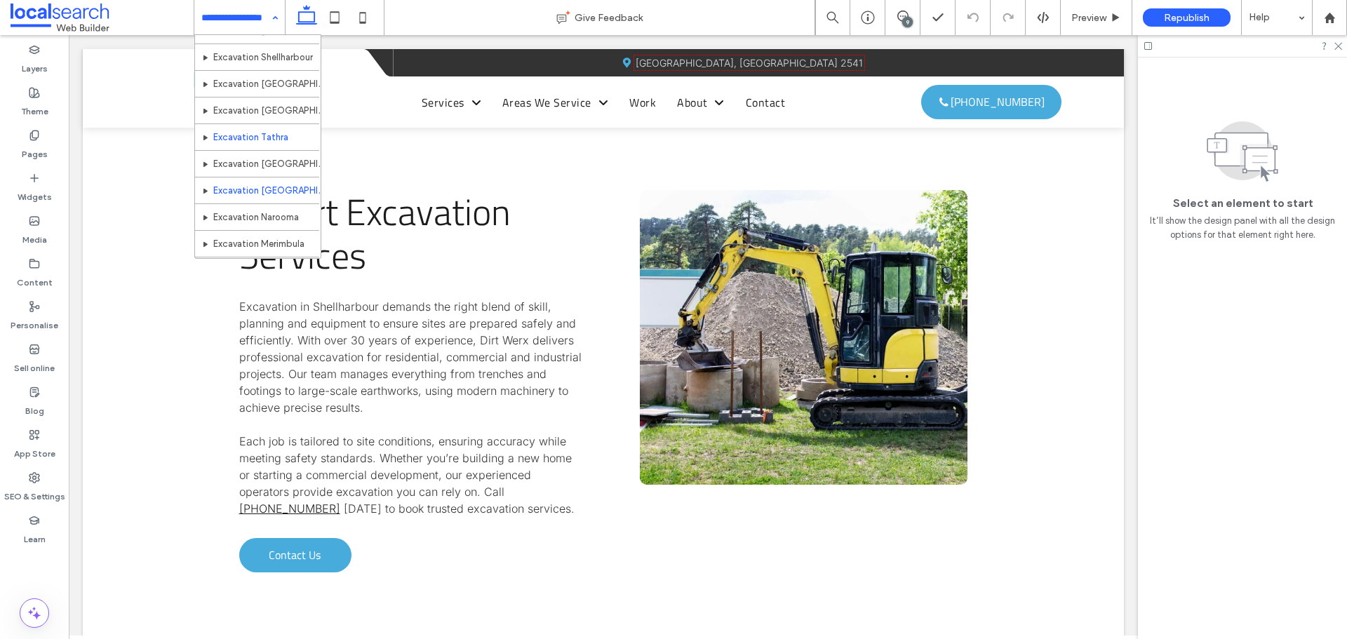
scroll to position [842, 0]
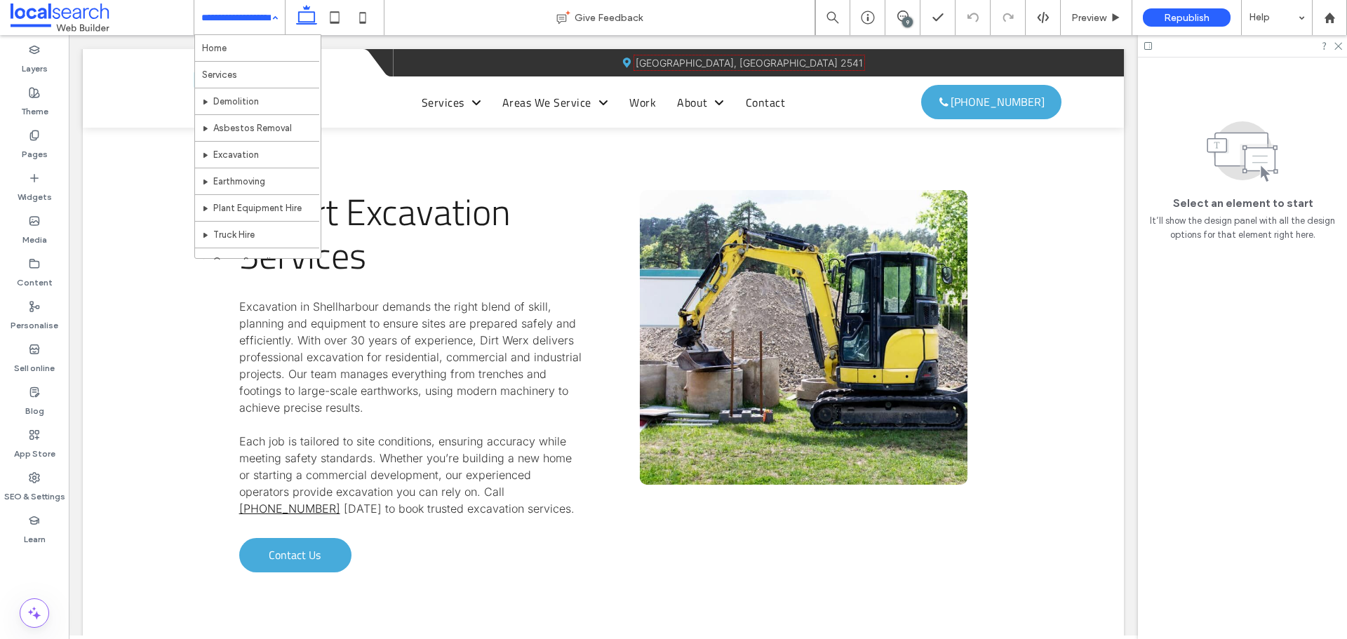
click at [241, 22] on input at bounding box center [235, 17] width 69 height 35
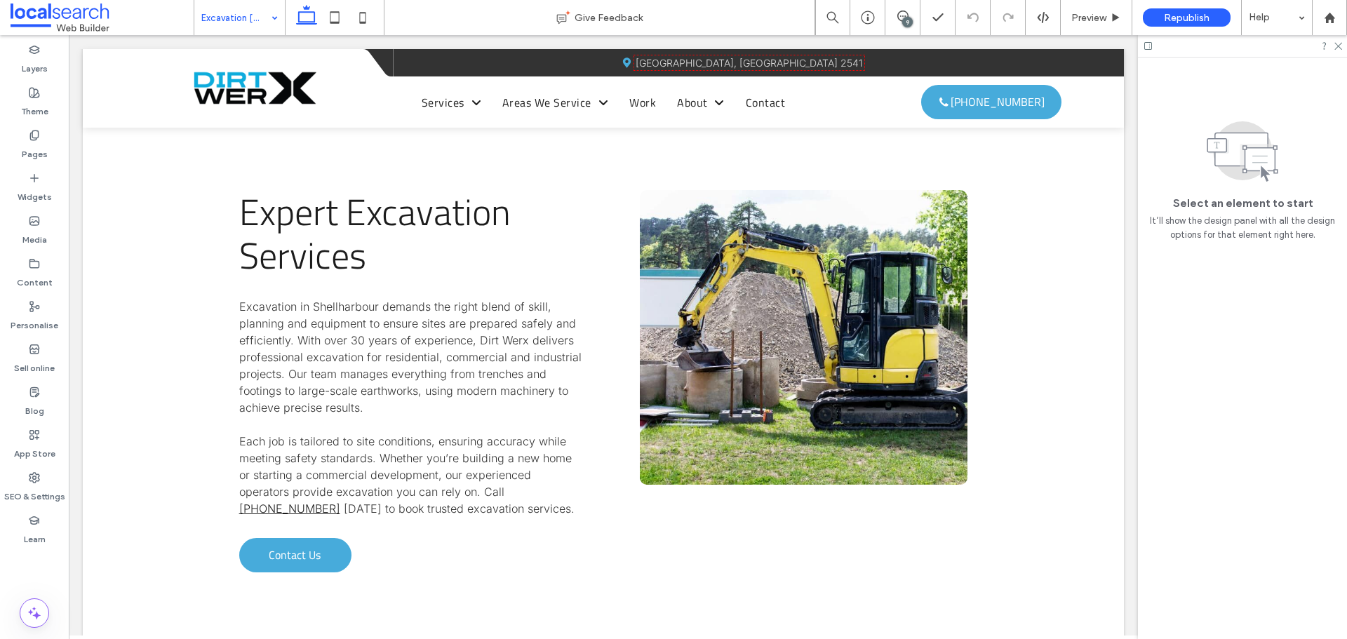
click at [215, 6] on input at bounding box center [235, 17] width 69 height 35
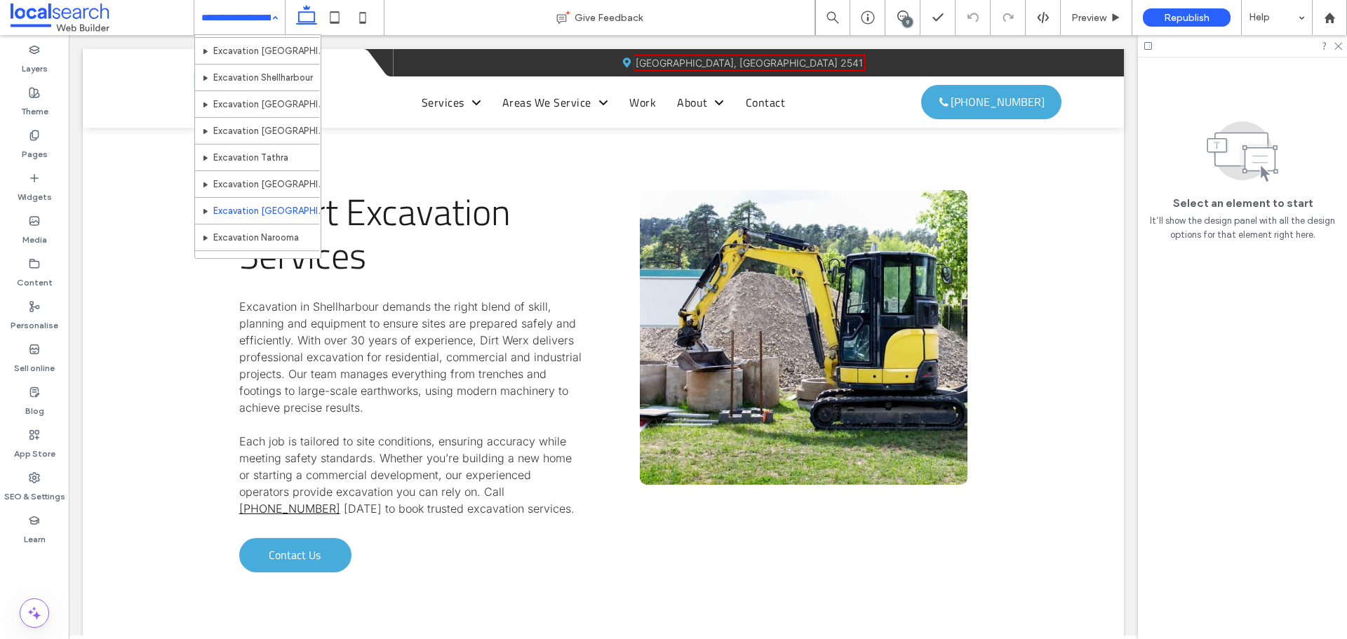
scroll to position [894, 0]
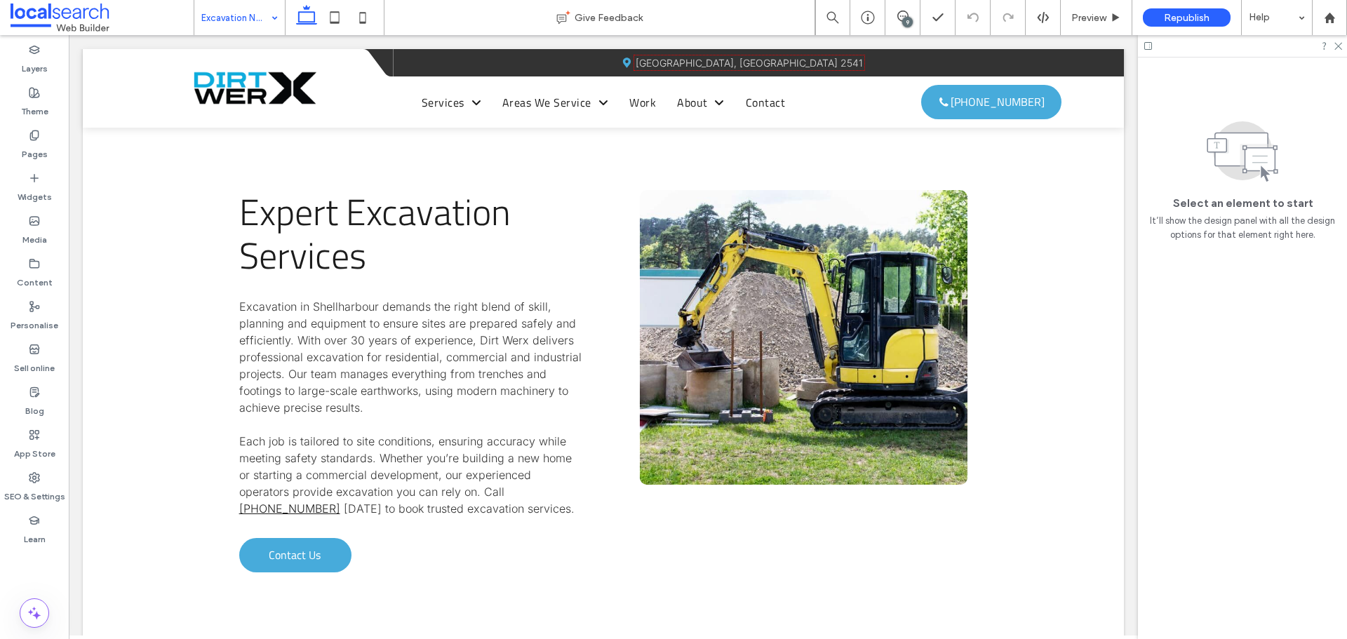
click at [210, 15] on input at bounding box center [235, 17] width 69 height 35
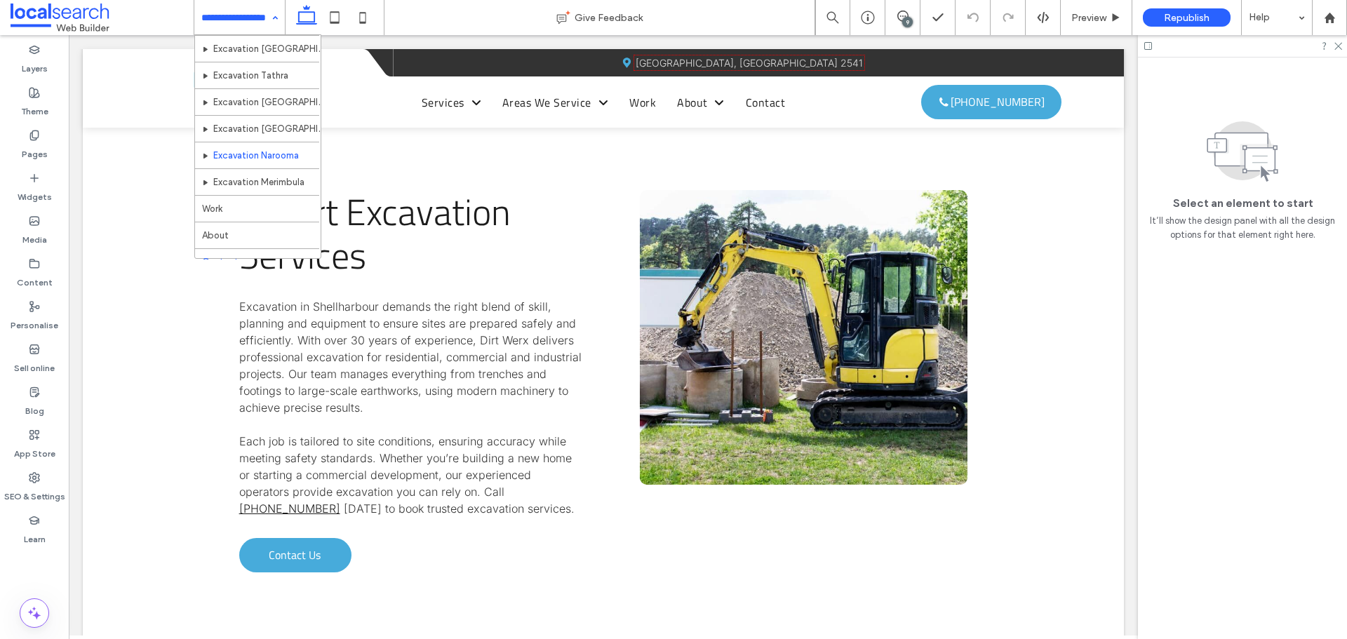
scroll to position [894, 0]
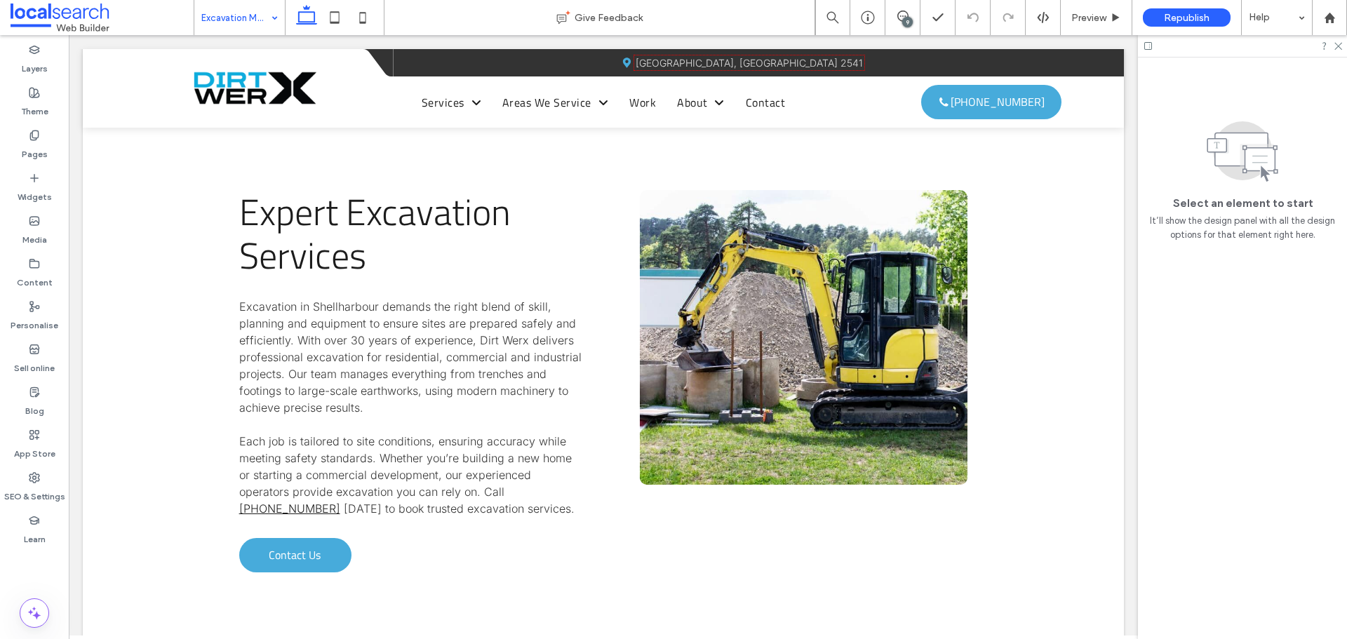
click at [216, 6] on input at bounding box center [235, 17] width 69 height 35
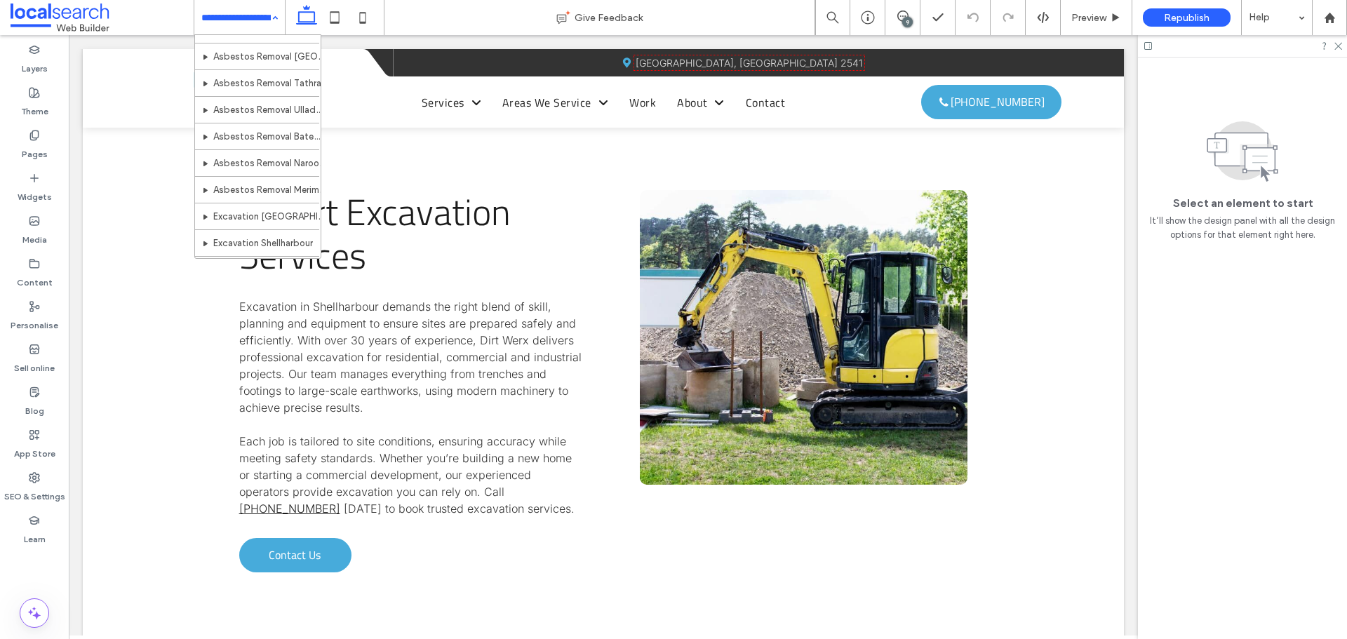
scroll to position [894, 0]
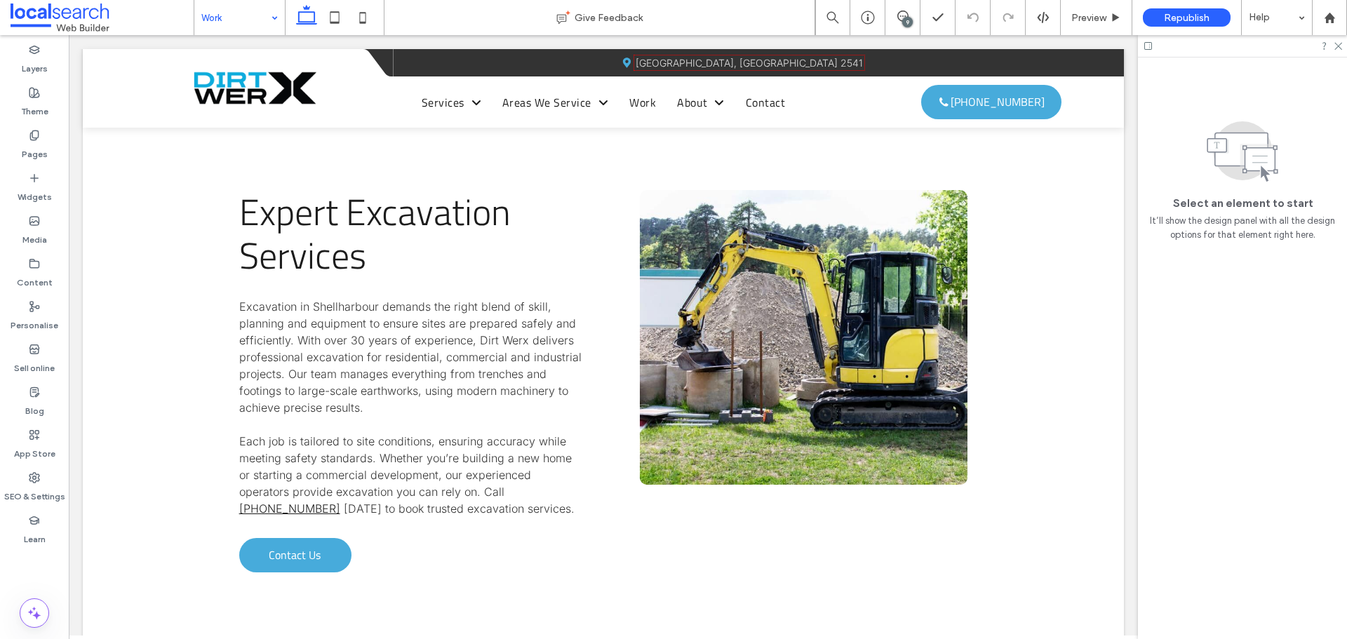
click at [225, 20] on input at bounding box center [235, 17] width 69 height 35
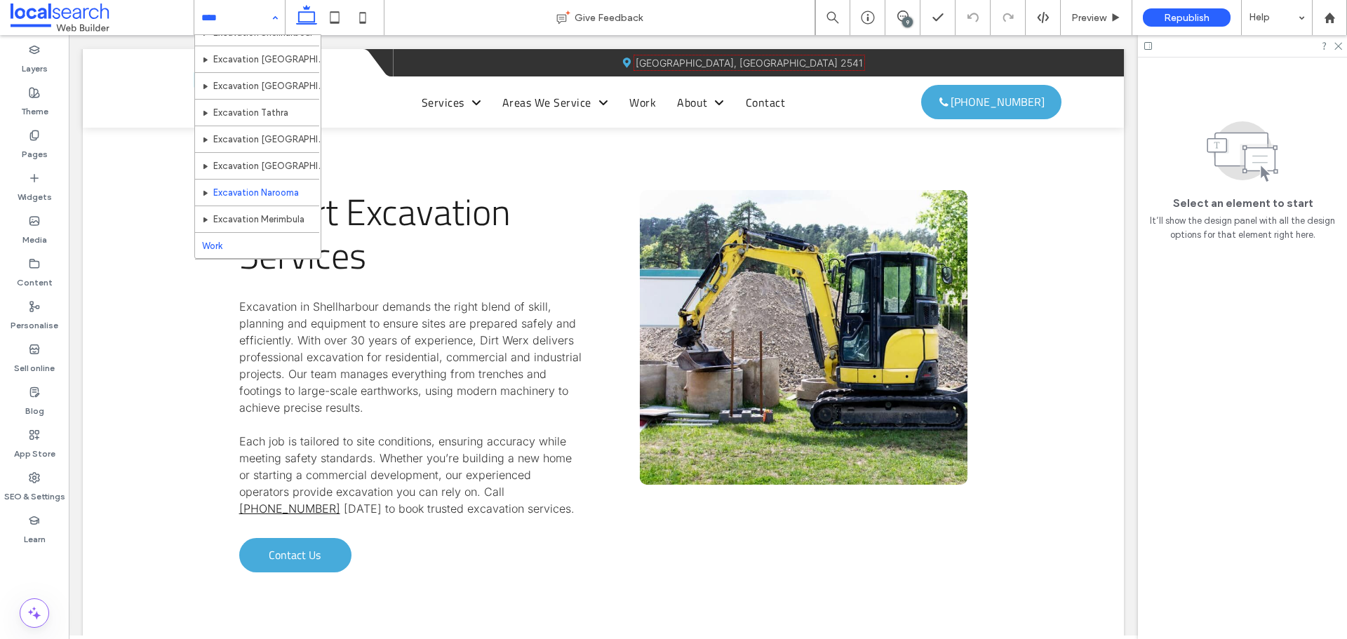
scroll to position [894, 0]
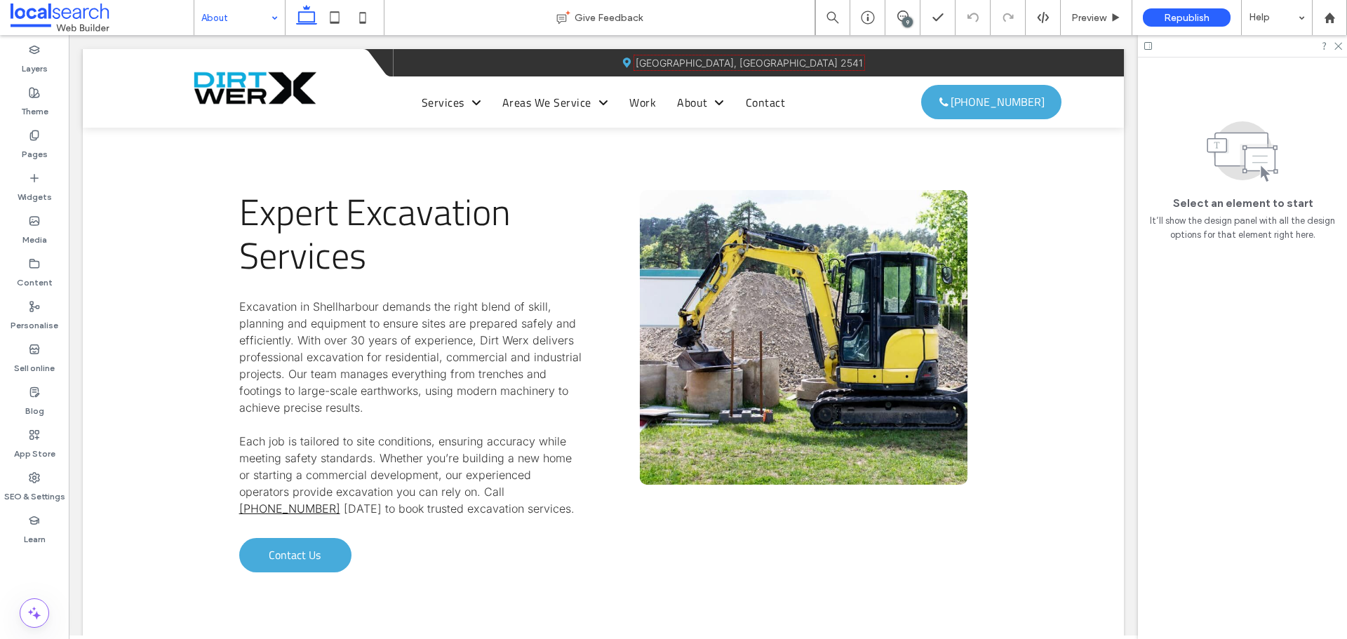
click at [219, 18] on input at bounding box center [235, 17] width 69 height 35
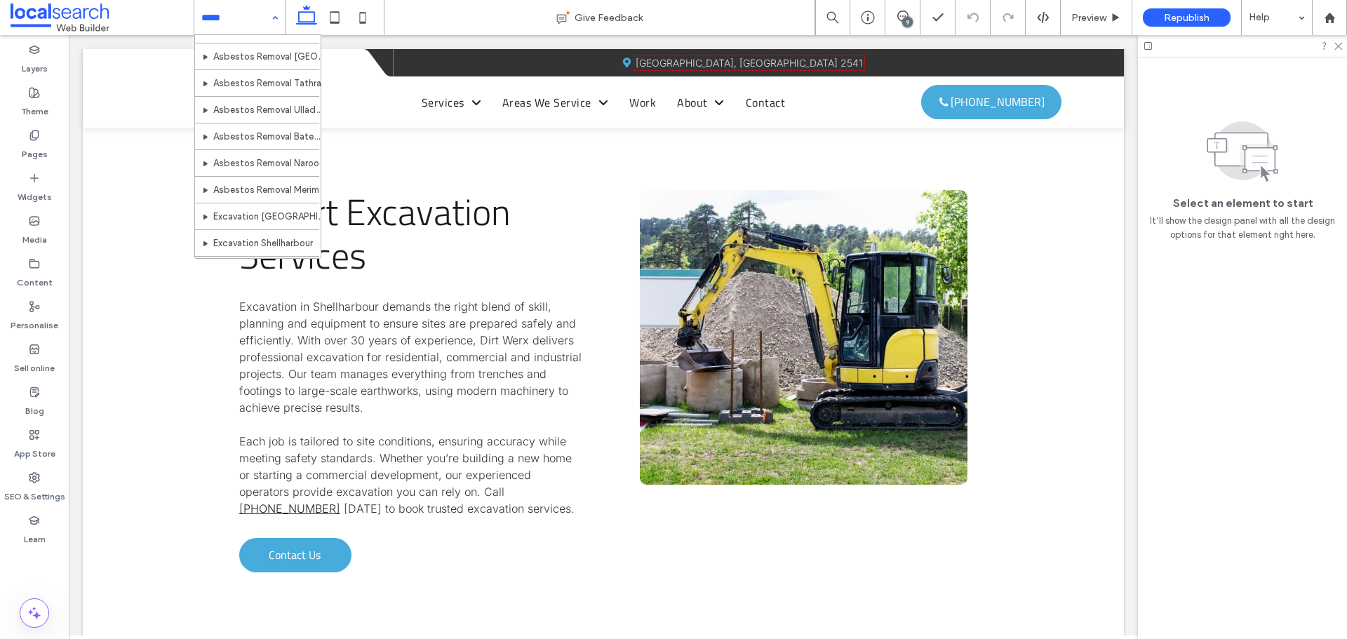
scroll to position [894, 0]
click at [225, 19] on input at bounding box center [235, 17] width 69 height 35
click at [36, 582] on div "Layers Theme Pages Widgets Media Content Personalise Sell online Blog App Store…" at bounding box center [34, 337] width 69 height 604
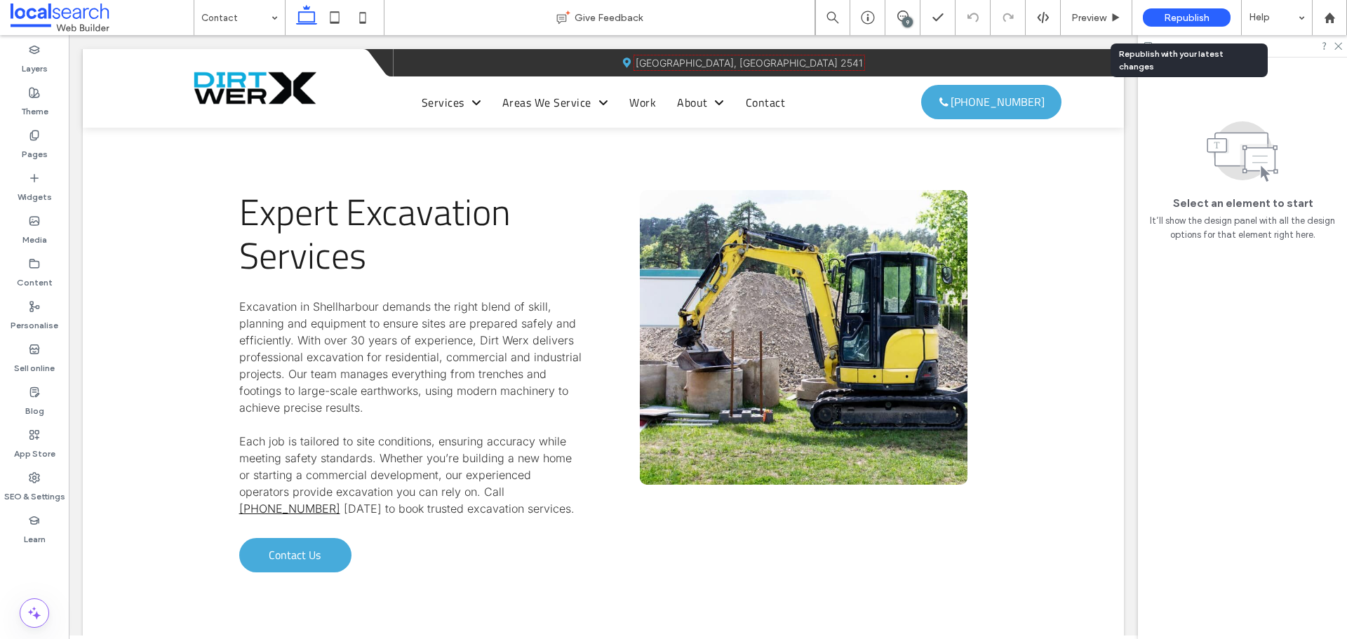
click at [1169, 18] on span "Republish" at bounding box center [1187, 18] width 46 height 12
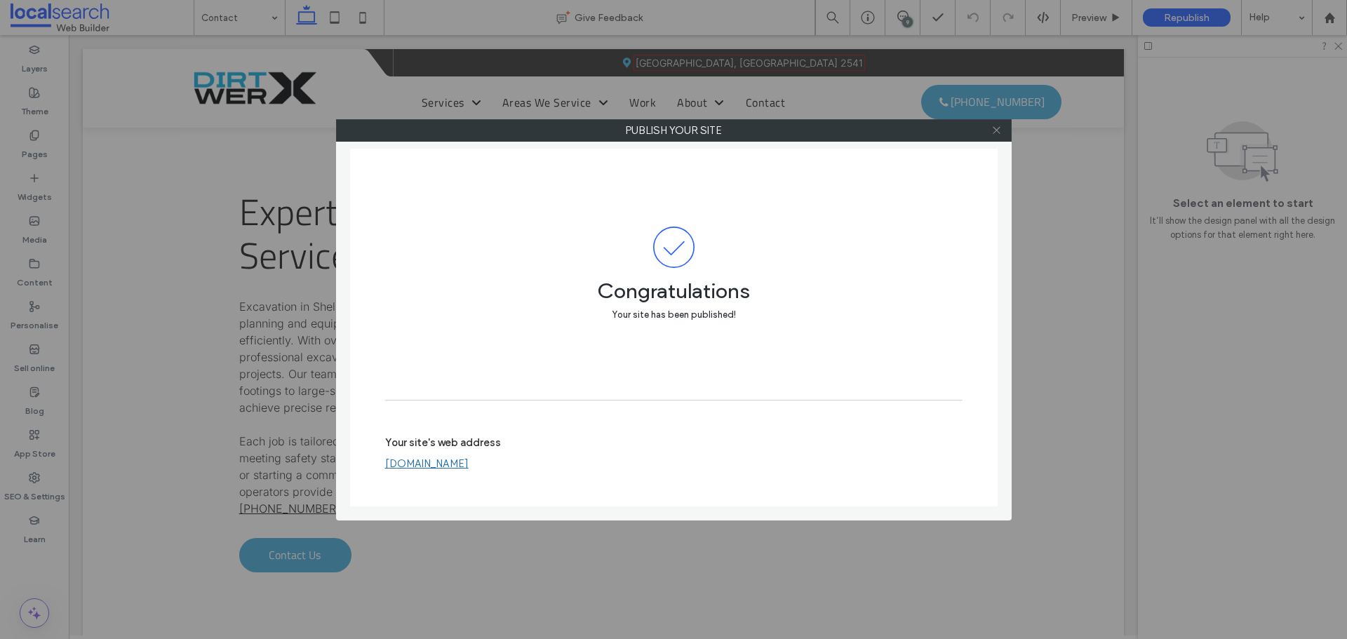
click at [994, 129] on icon at bounding box center [996, 130] width 11 height 11
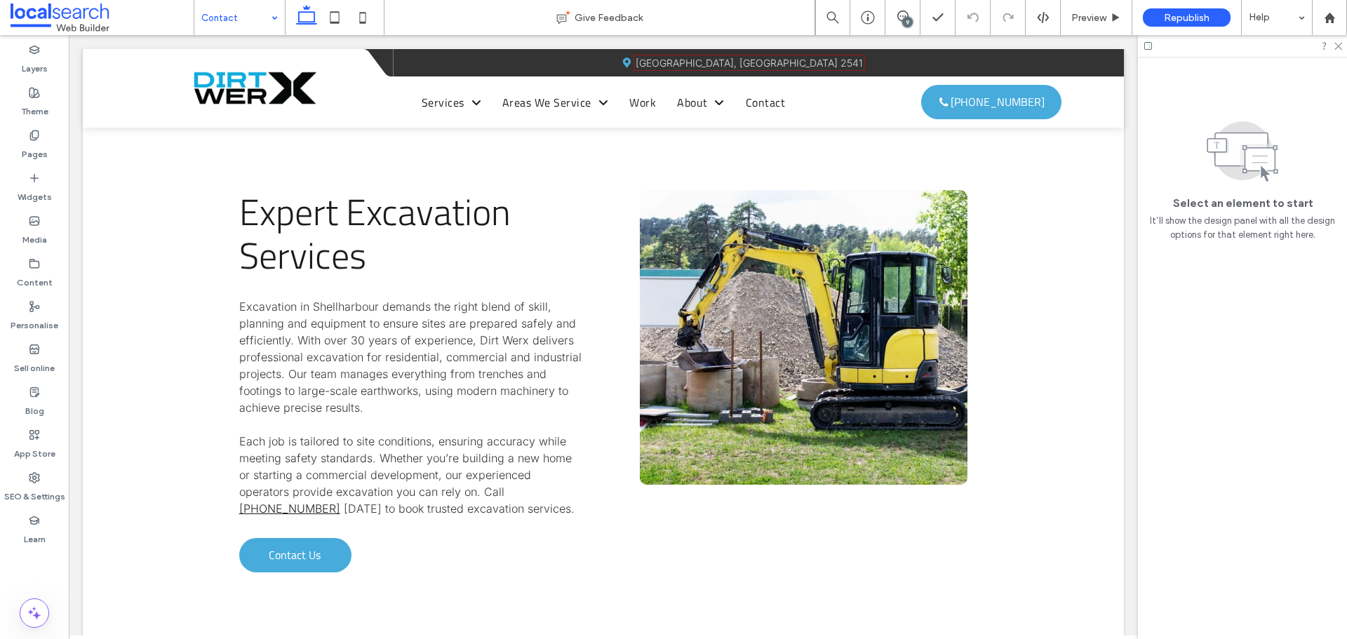
drag, startPoint x: 226, startPoint y: 20, endPoint x: 229, endPoint y: 27, distance: 7.8
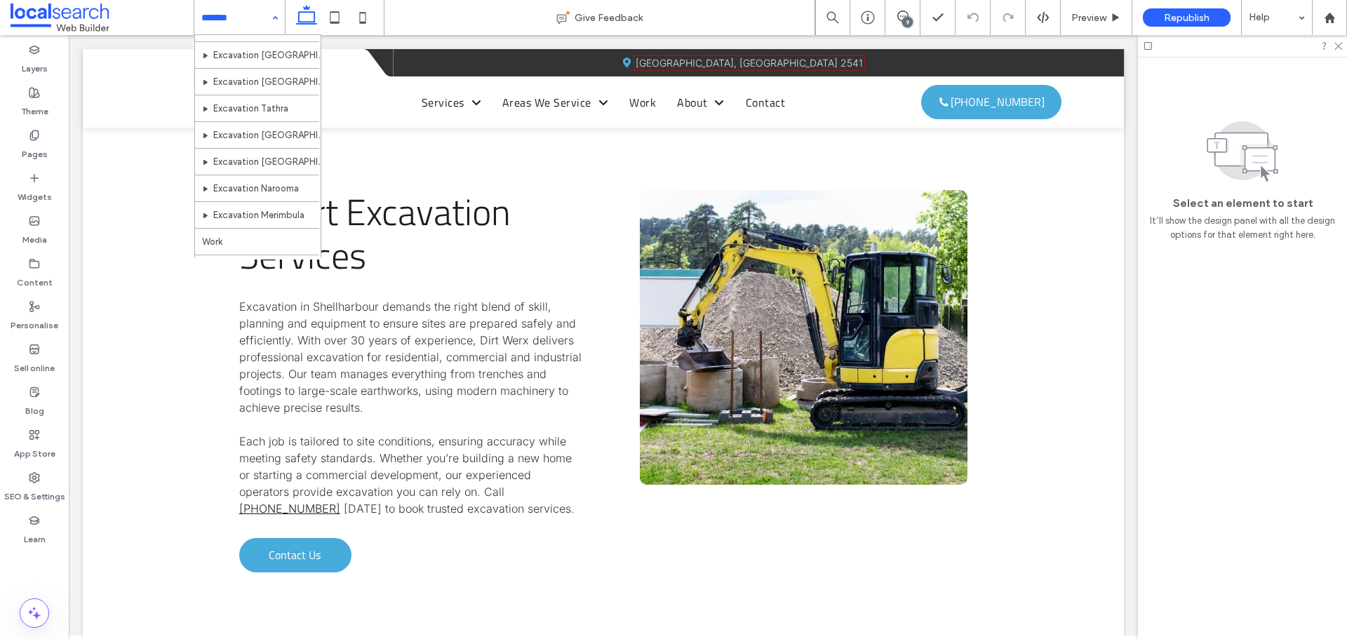
scroll to position [824, 0]
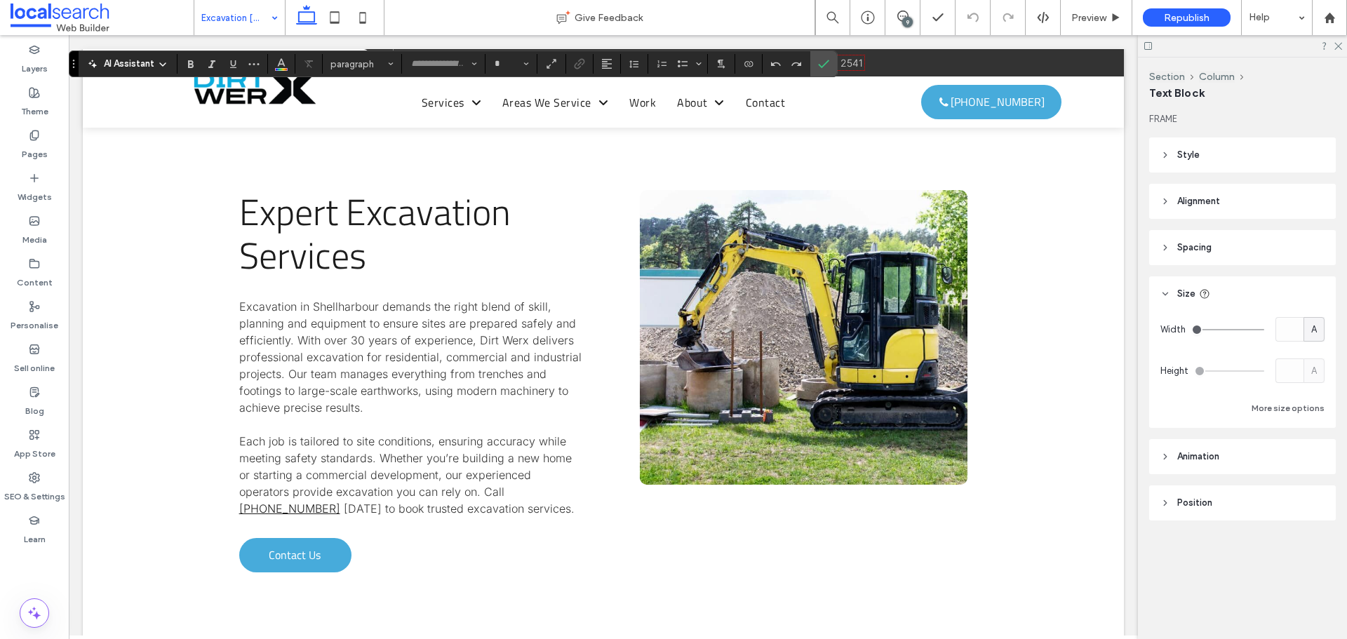
type input "*****"
type input "**"
click at [583, 65] on icon "Link" at bounding box center [579, 63] width 11 height 11
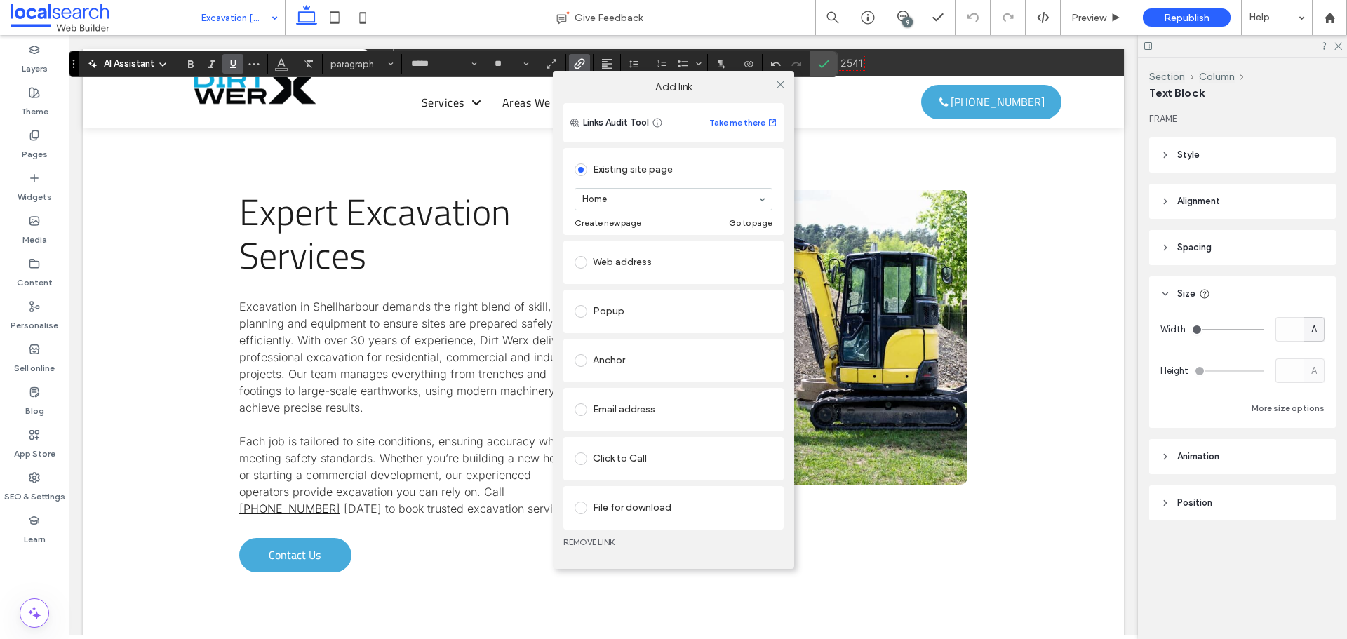
click at [589, 453] on label at bounding box center [584, 458] width 18 height 13
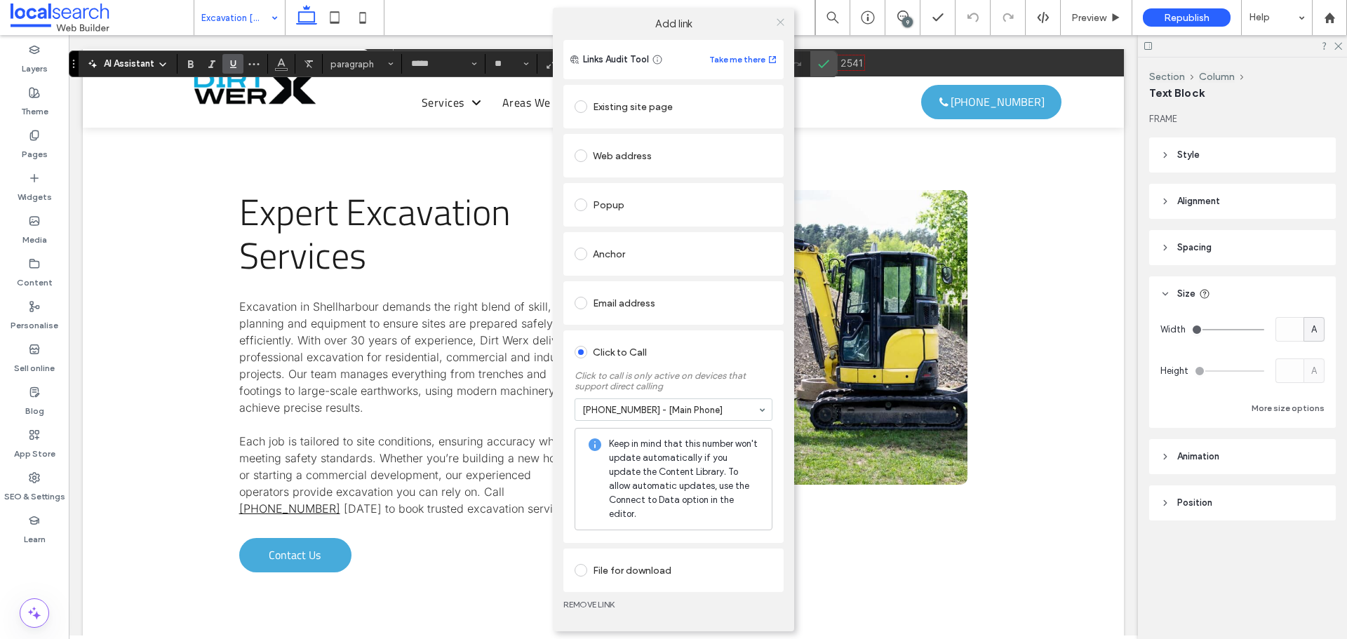
drag, startPoint x: 779, startPoint y: 29, endPoint x: 784, endPoint y: 35, distance: 7.9
click at [779, 27] on icon at bounding box center [780, 22] width 11 height 11
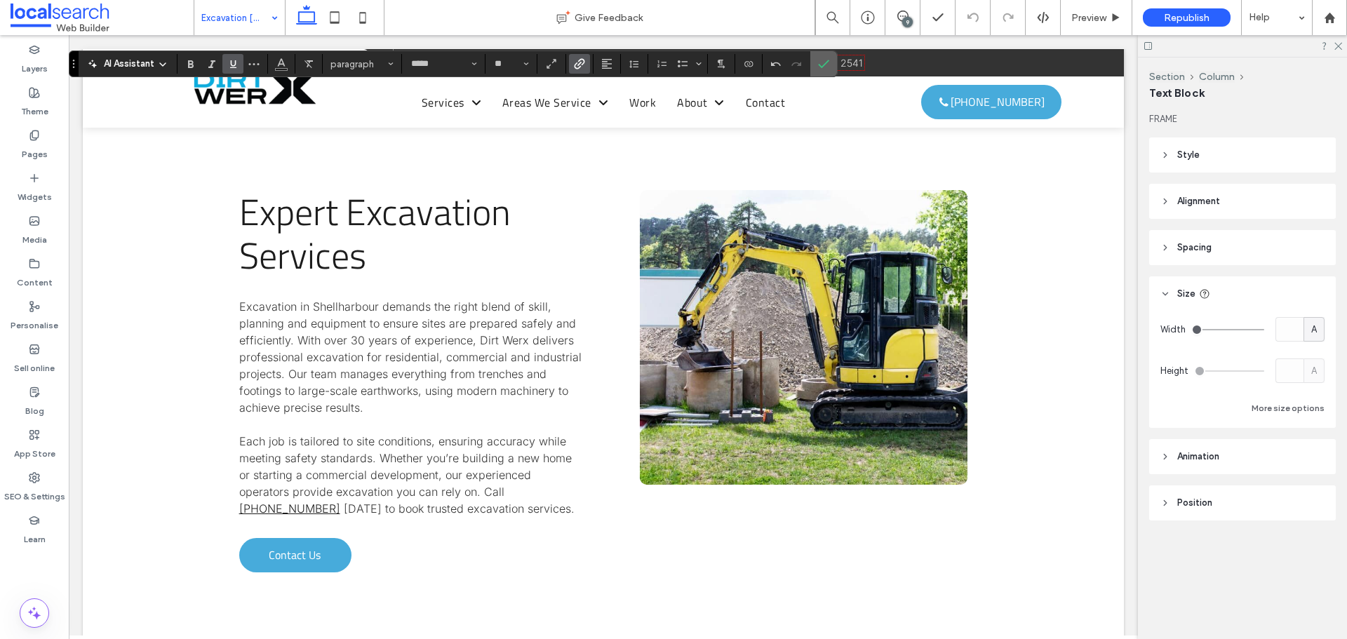
click at [821, 58] on span "Confirm" at bounding box center [821, 63] width 6 height 25
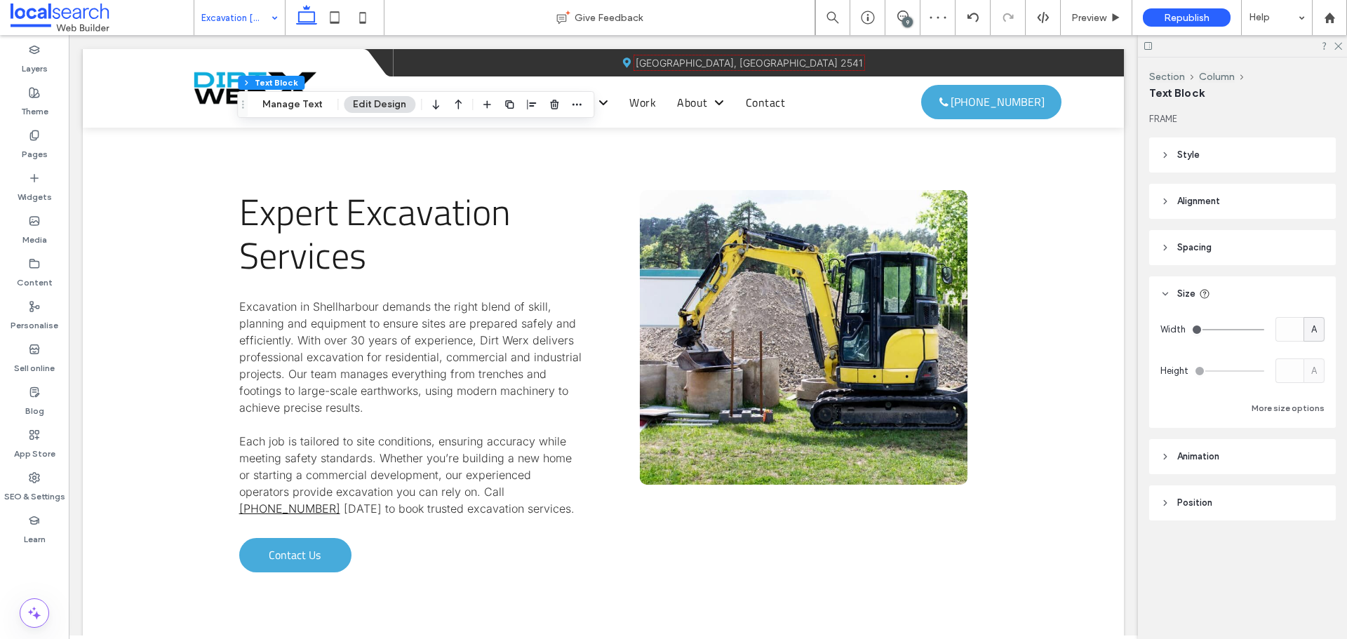
click at [43, 571] on div "Layers Theme Pages Widgets Media Content Personalise Sell online Blog App Store…" at bounding box center [34, 337] width 69 height 604
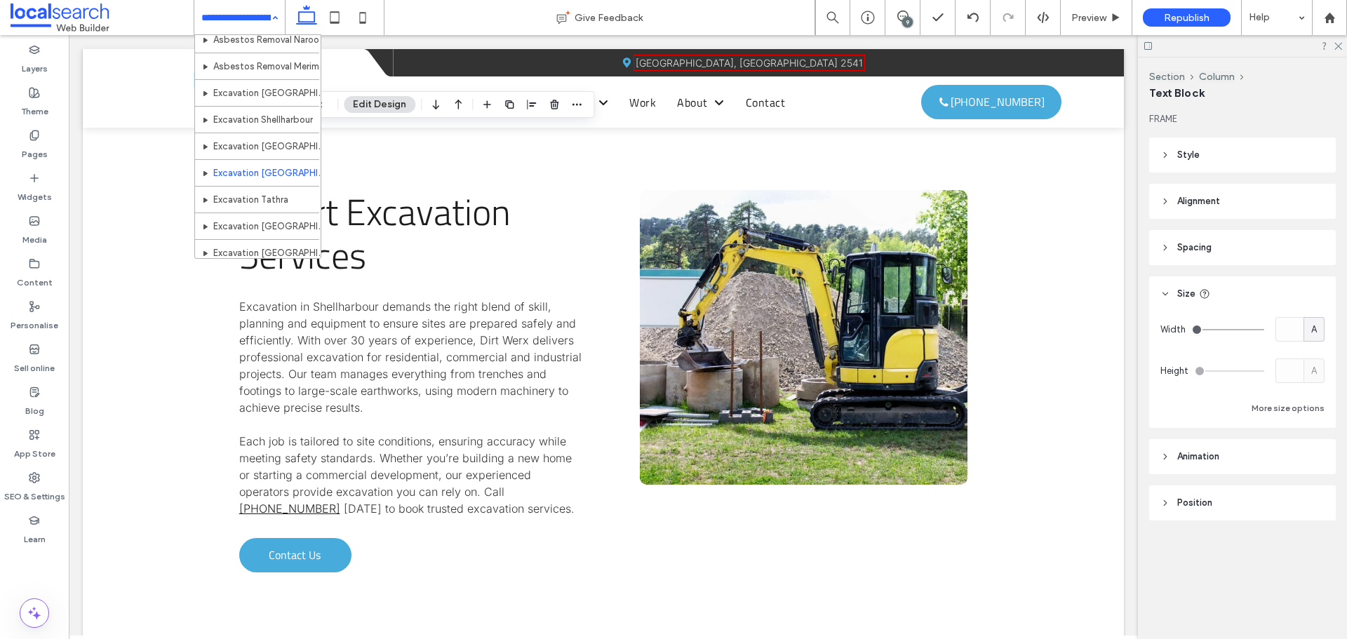
scroll to position [754, 0]
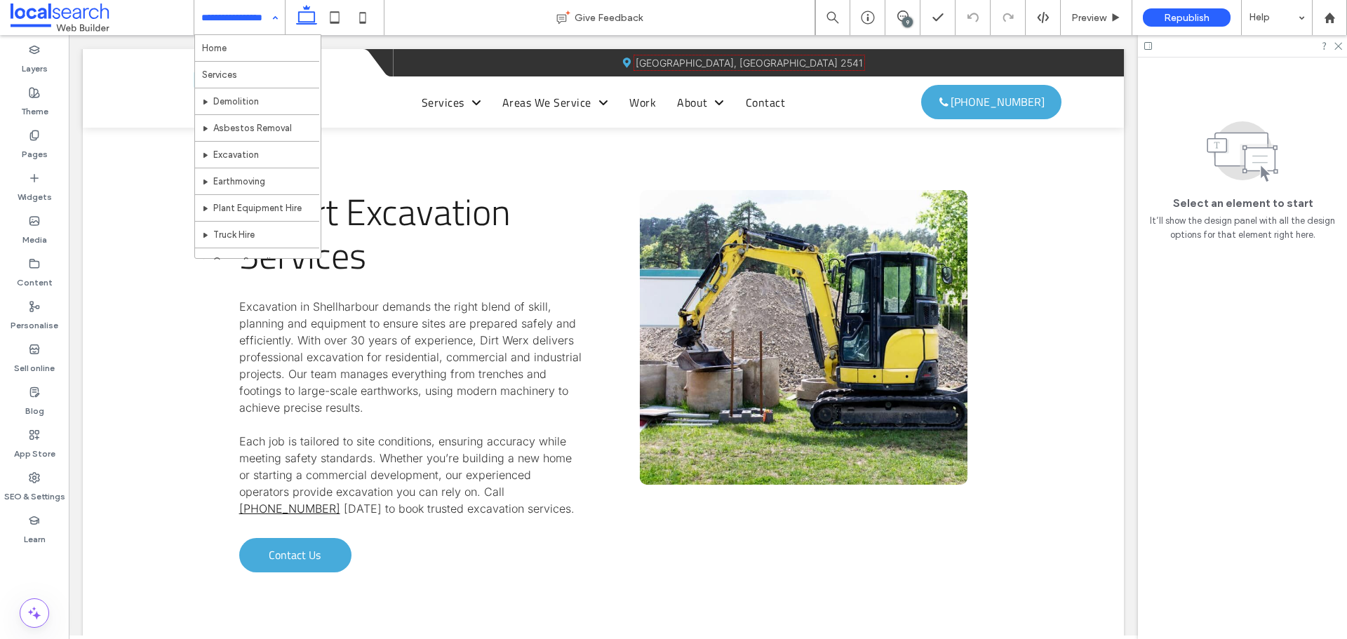
click at [221, 15] on input at bounding box center [235, 17] width 69 height 35
click at [213, 11] on input at bounding box center [235, 17] width 69 height 35
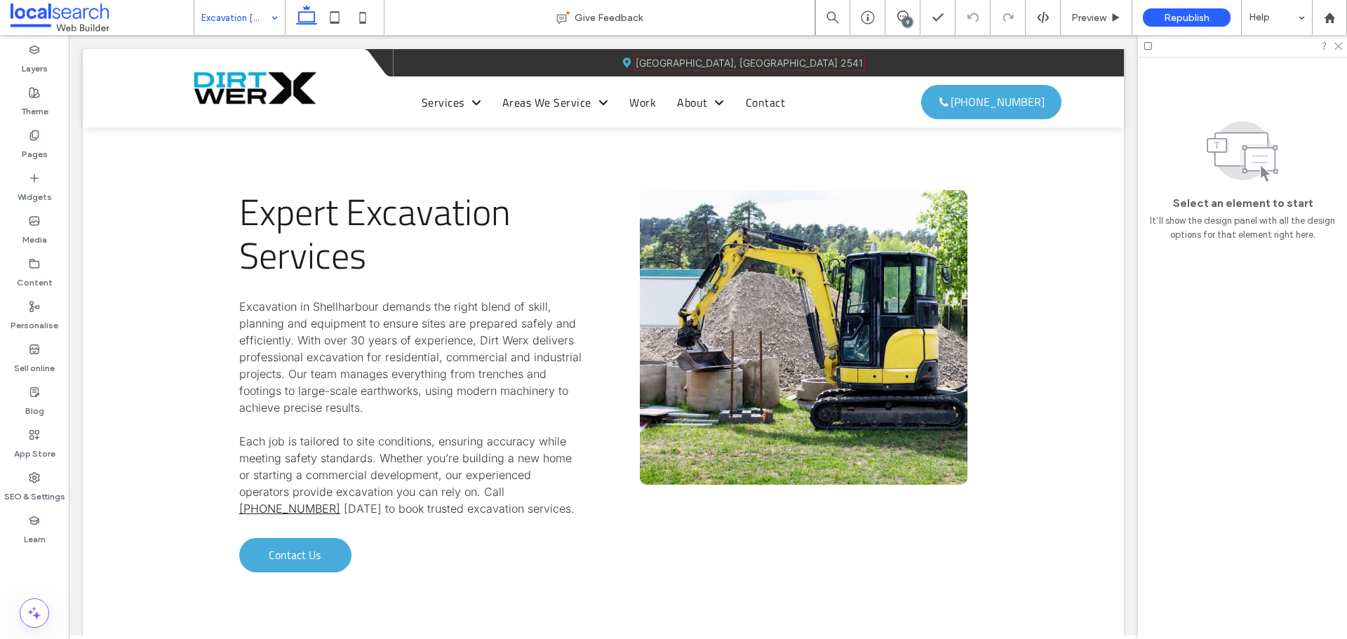
drag, startPoint x: 243, startPoint y: 9, endPoint x: 237, endPoint y: 21, distance: 13.5
click at [243, 9] on input at bounding box center [235, 17] width 69 height 35
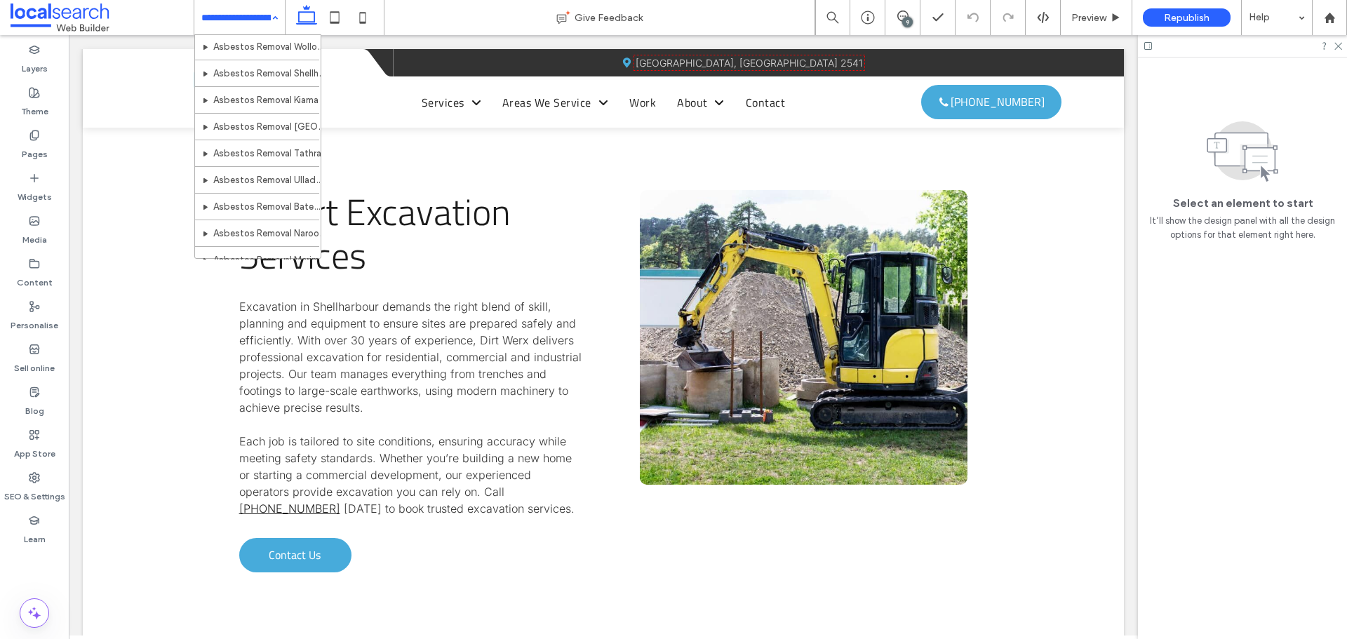
scroll to position [842, 0]
click at [253, 20] on input at bounding box center [235, 17] width 69 height 35
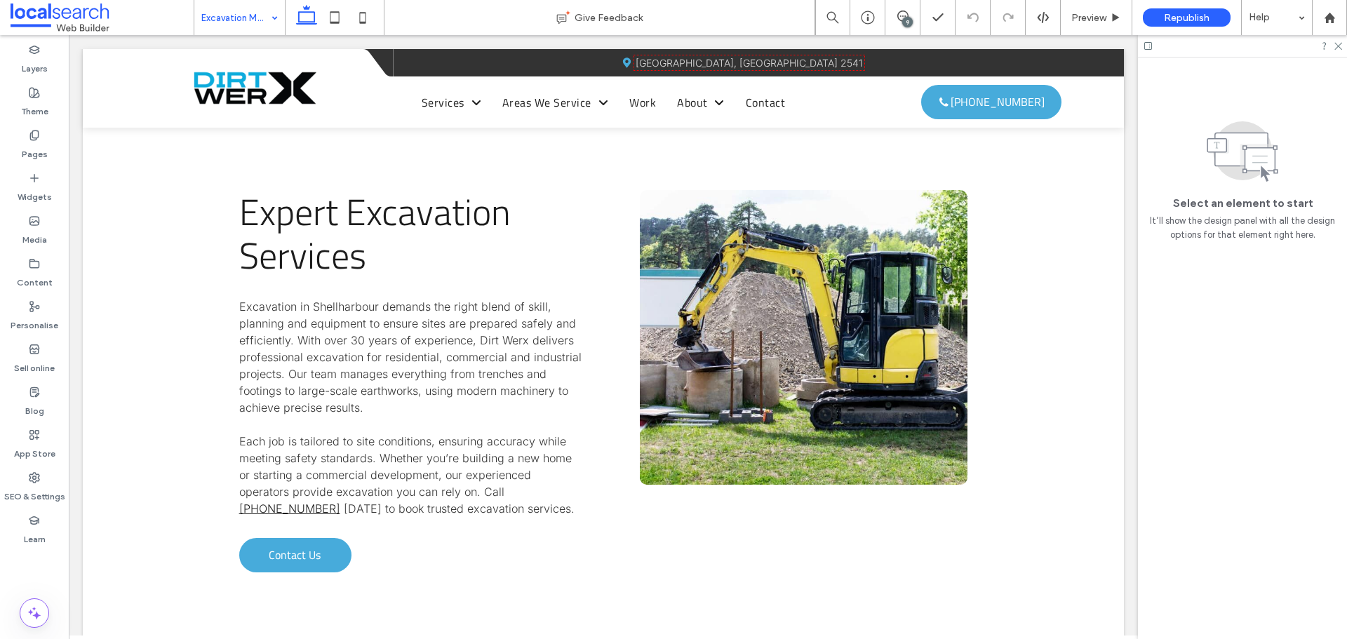
drag, startPoint x: 232, startPoint y: 15, endPoint x: 229, endPoint y: 22, distance: 7.8
click at [232, 15] on input at bounding box center [235, 17] width 69 height 35
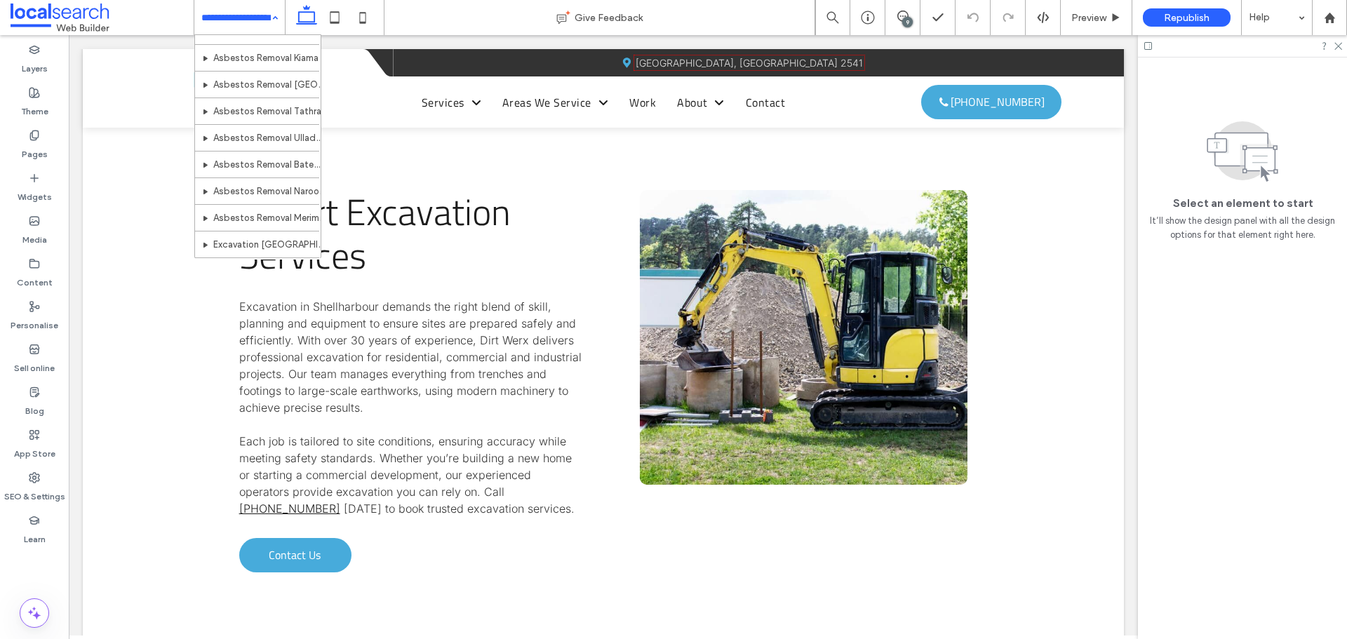
scroll to position [894, 0]
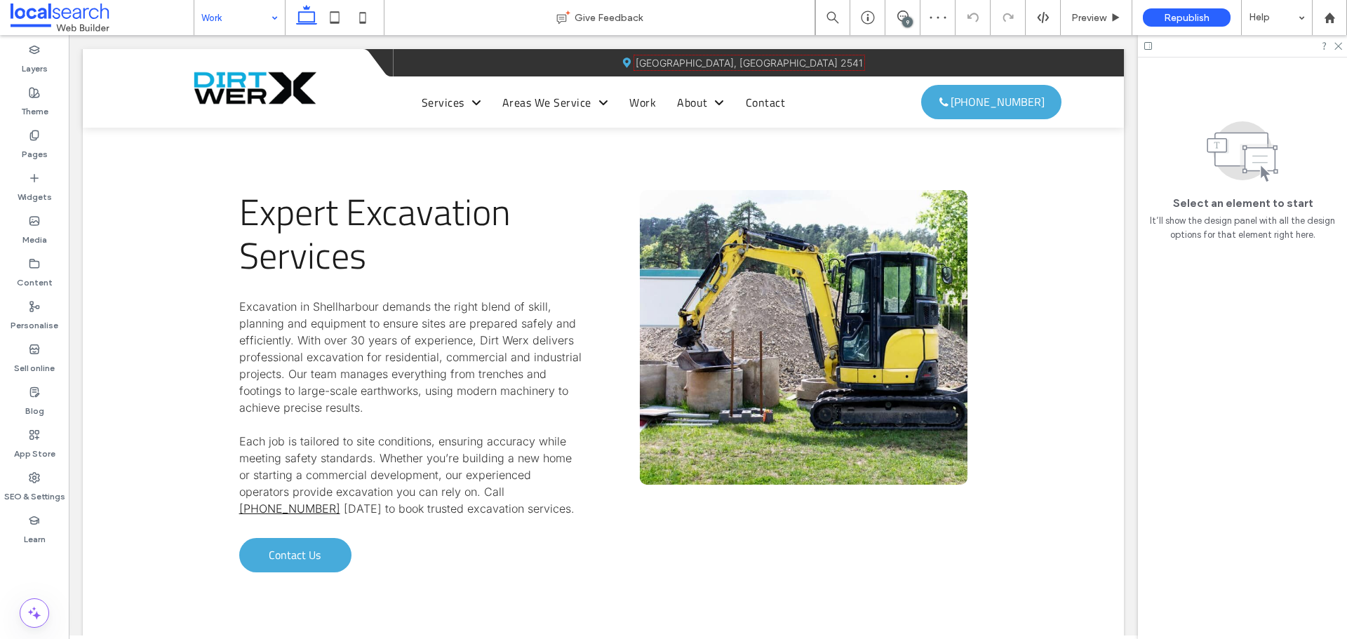
click at [226, 12] on input at bounding box center [235, 17] width 69 height 35
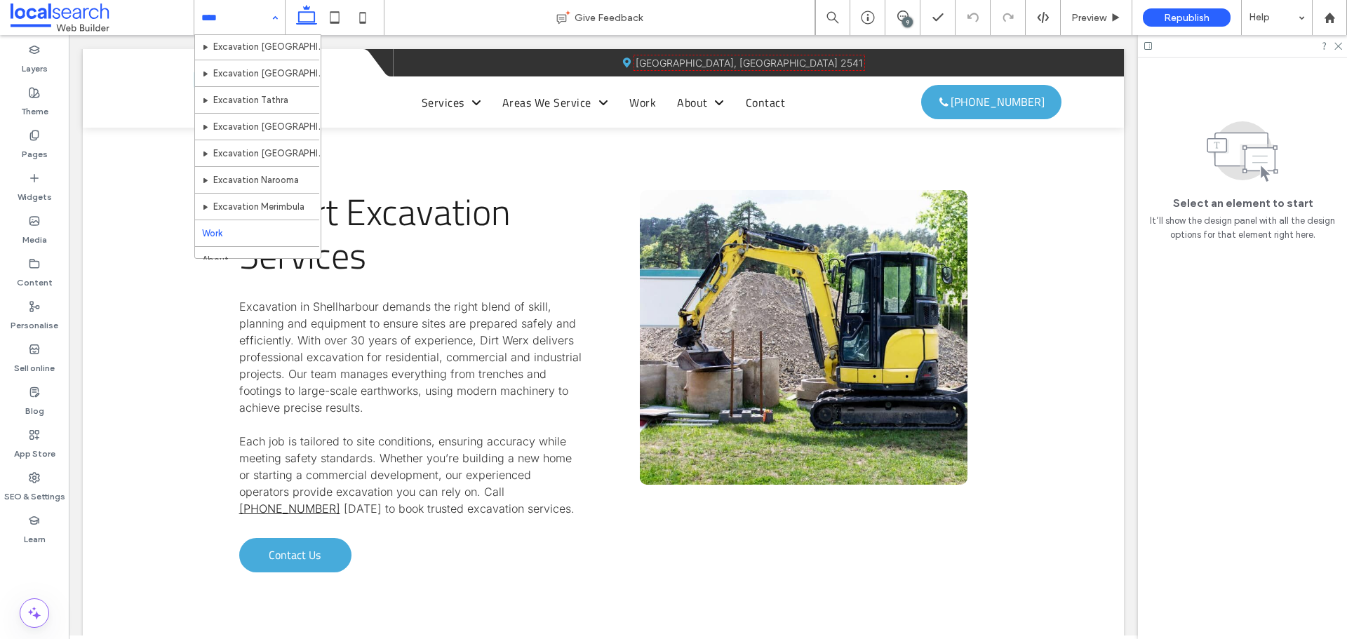
scroll to position [894, 0]
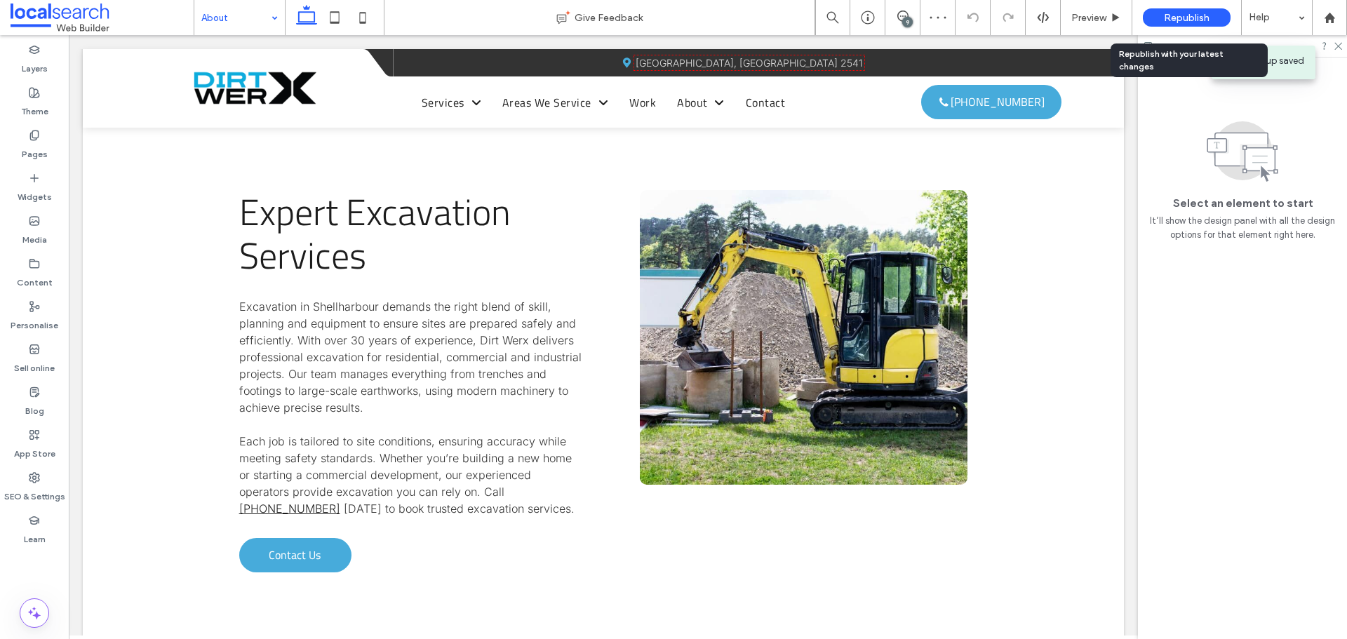
click at [1156, 19] on div "Republish" at bounding box center [1187, 17] width 88 height 18
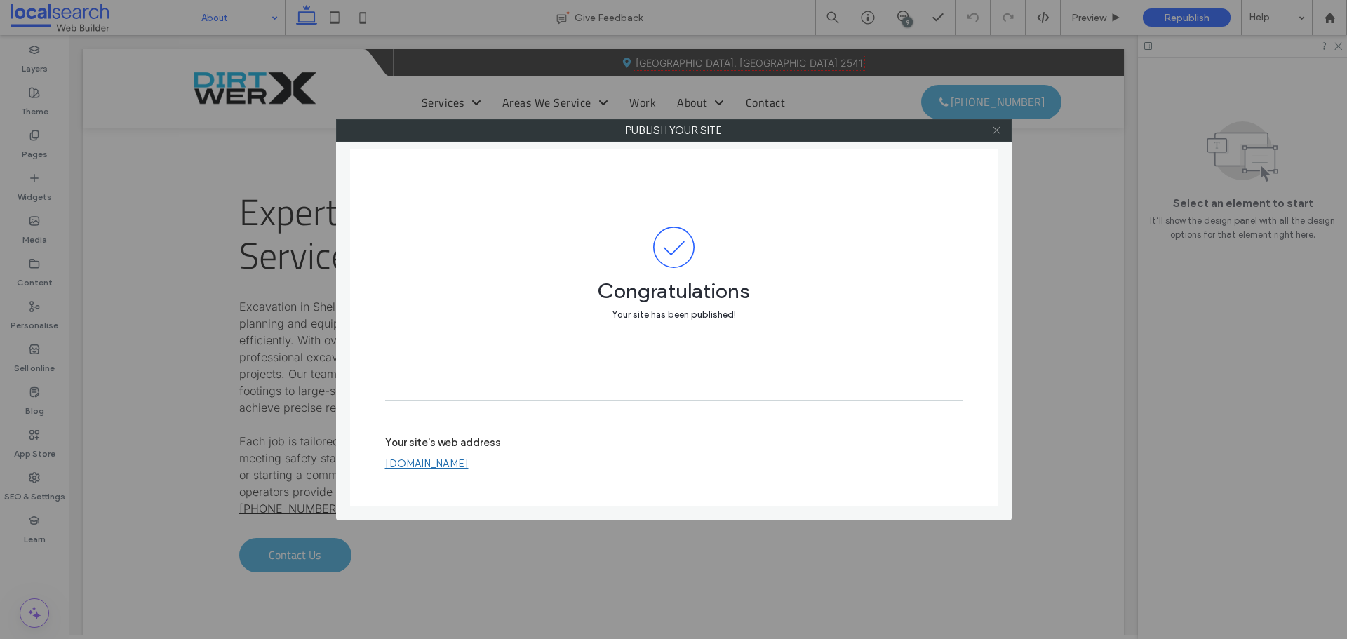
click at [997, 130] on use at bounding box center [996, 130] width 7 height 7
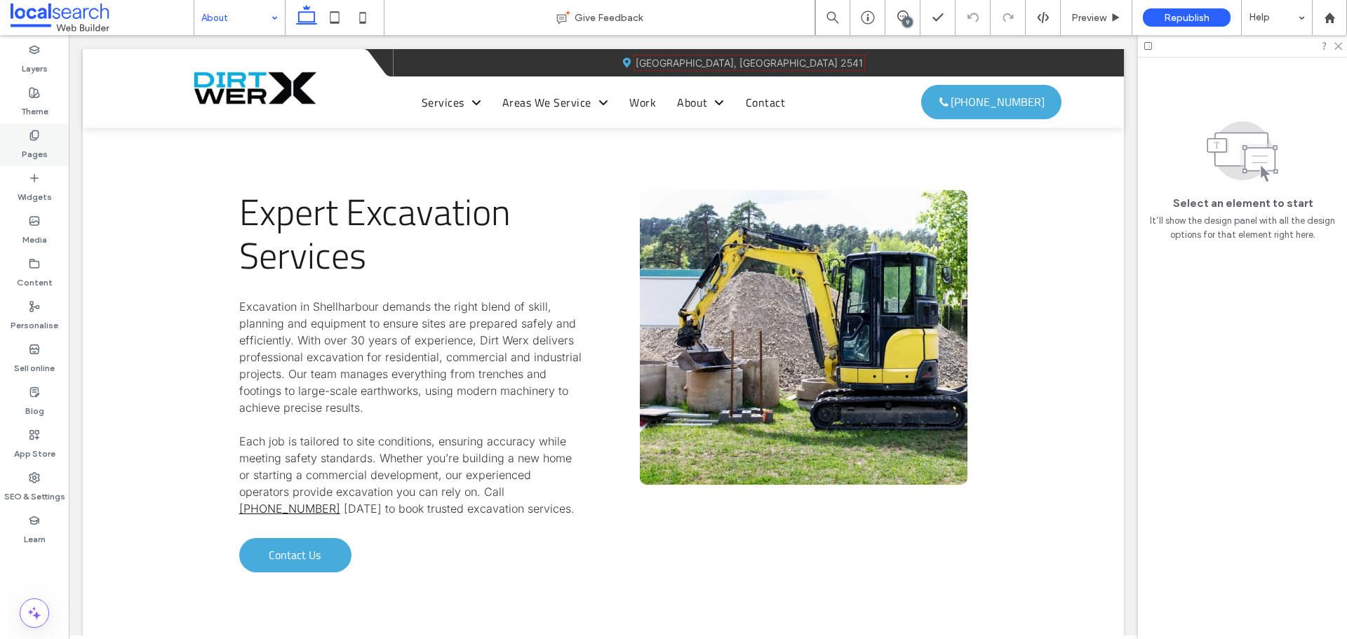
click at [18, 149] on div "Pages" at bounding box center [34, 144] width 69 height 43
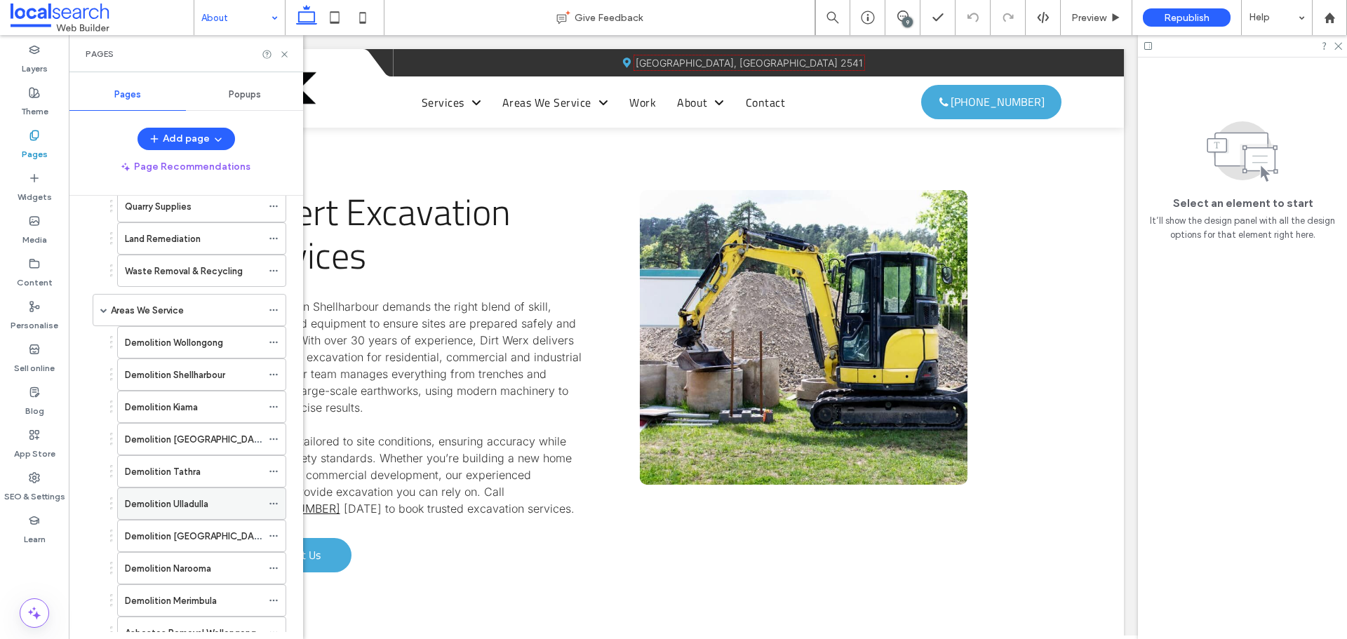
scroll to position [351, 0]
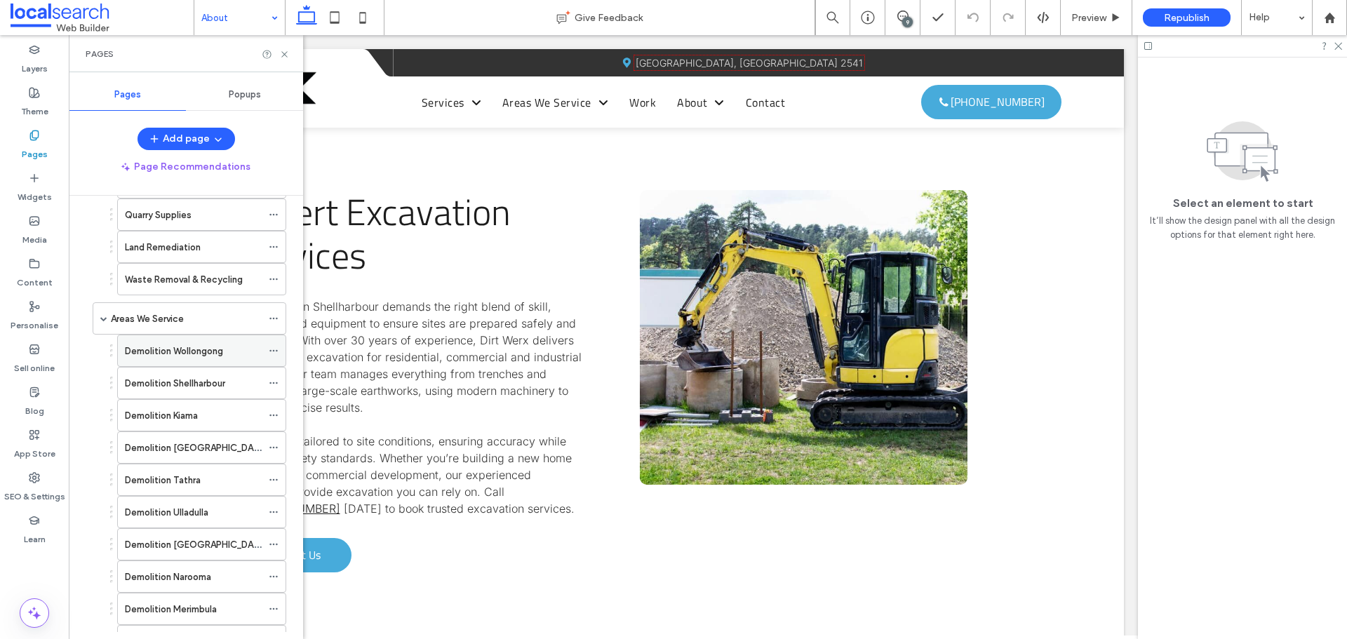
click at [271, 350] on icon at bounding box center [274, 351] width 10 height 10
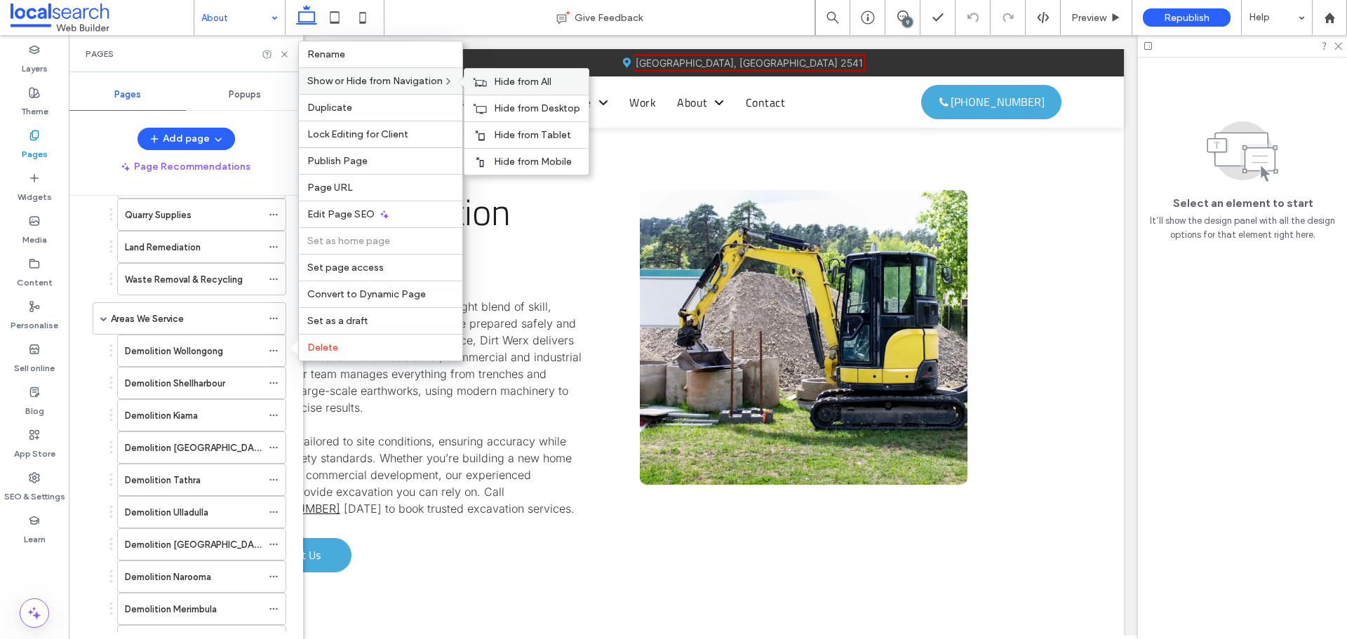
click at [495, 79] on div "Hide from All" at bounding box center [526, 82] width 124 height 26
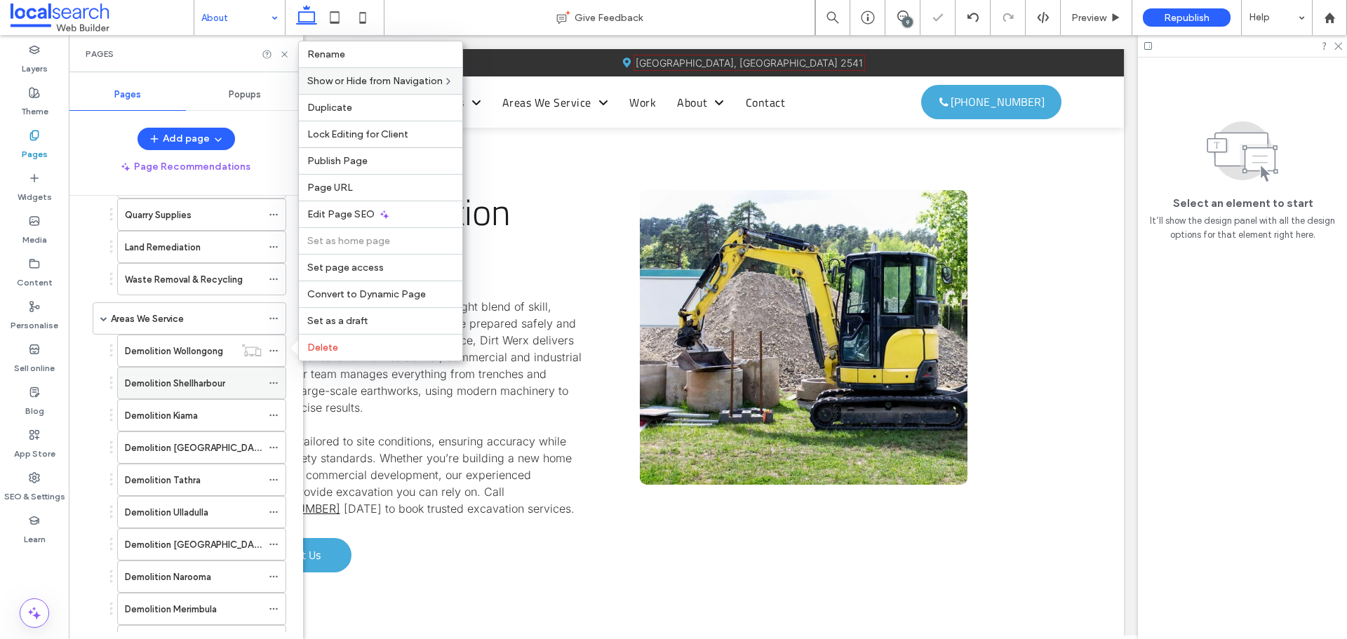
click at [274, 380] on icon at bounding box center [274, 383] width 10 height 10
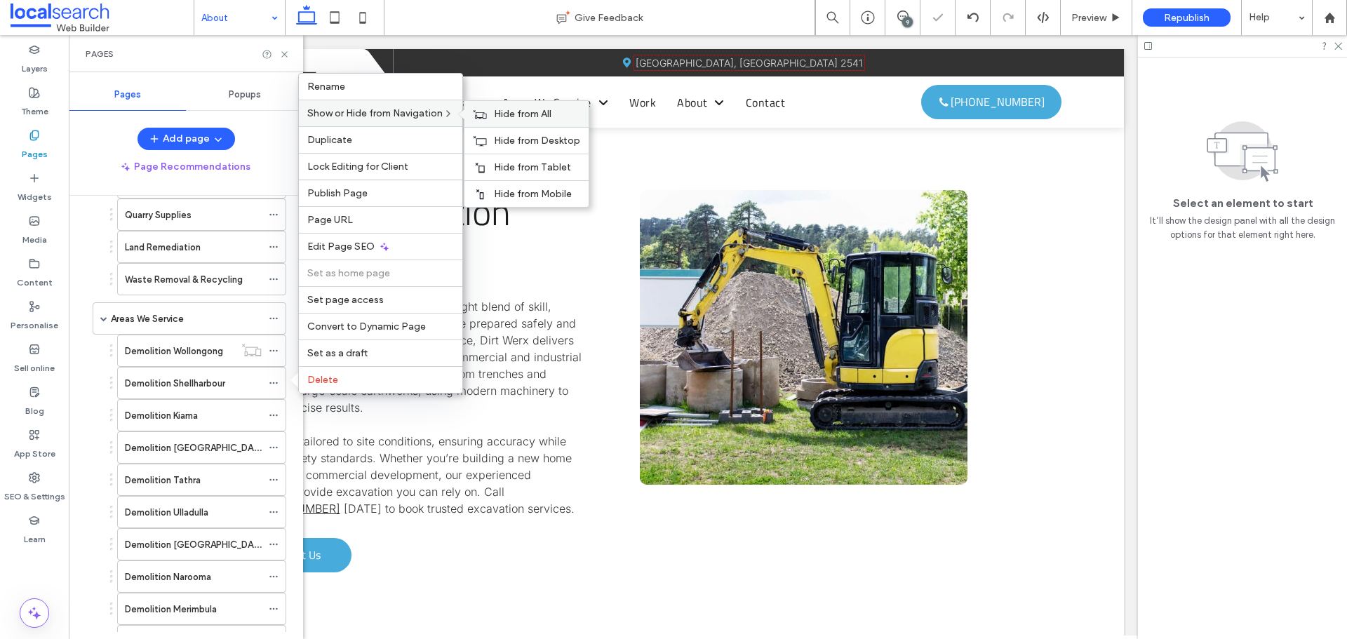
click at [486, 114] on use at bounding box center [479, 113] width 13 height 8
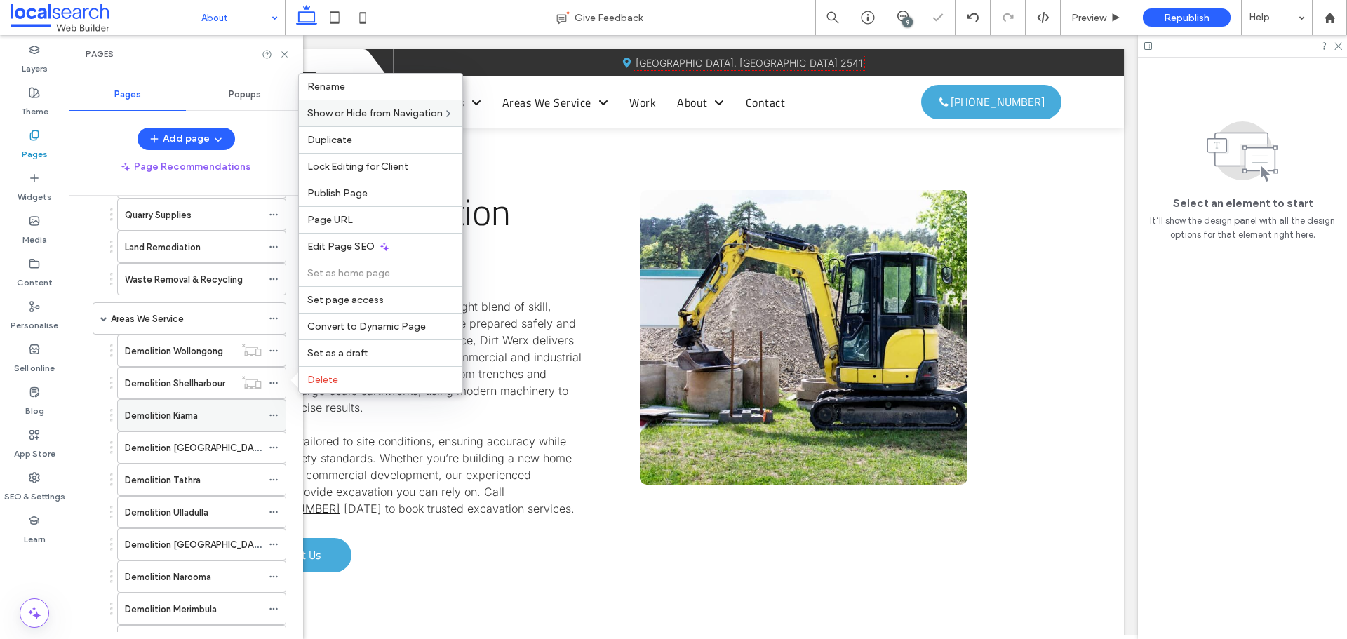
click at [276, 414] on icon at bounding box center [274, 415] width 10 height 10
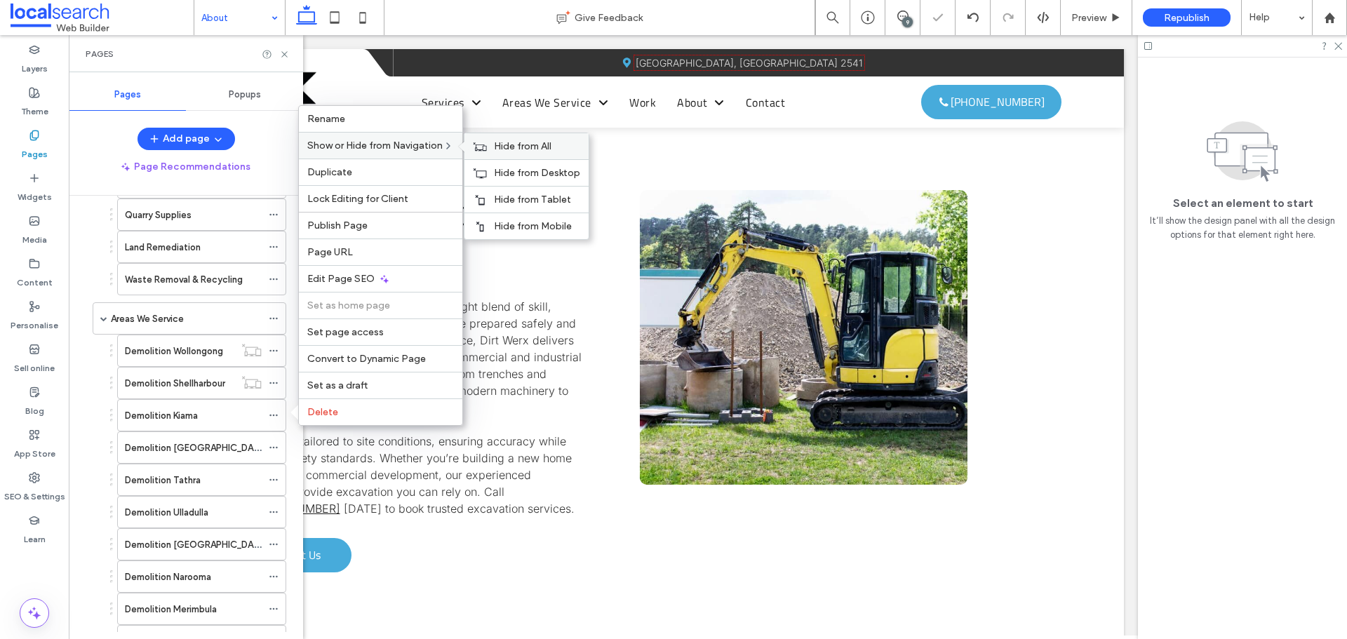
click at [487, 146] on use at bounding box center [479, 146] width 13 height 8
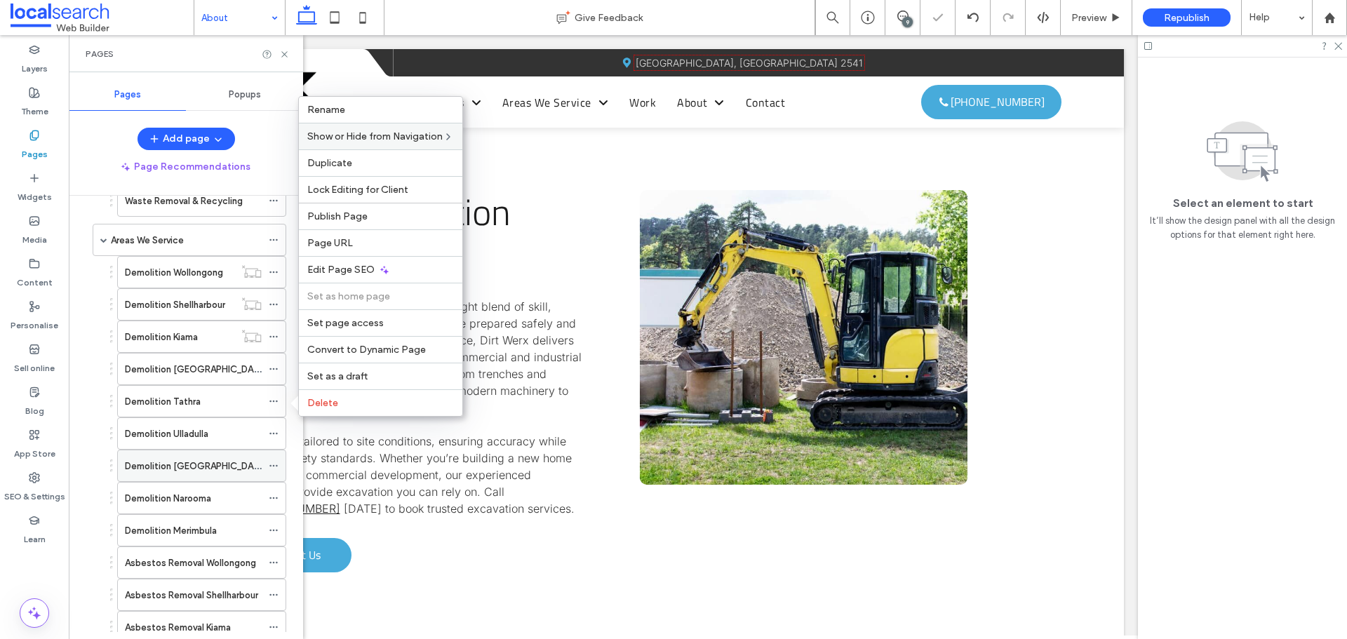
scroll to position [491, 0]
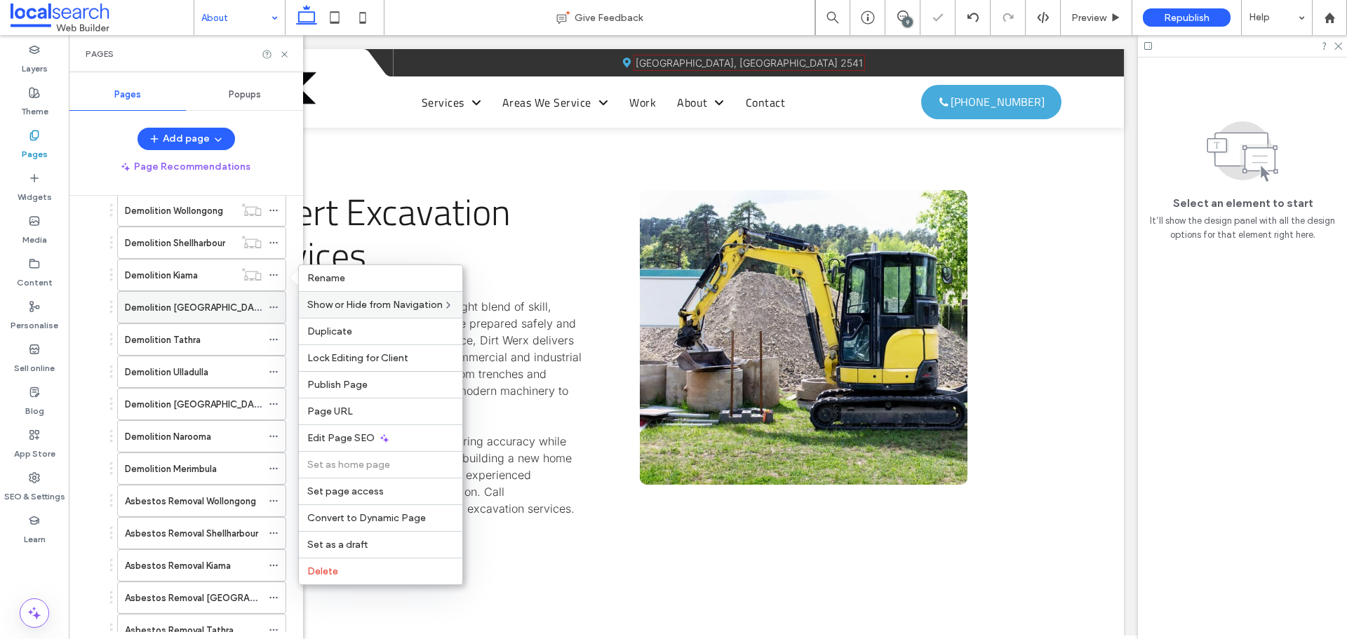
click at [271, 304] on icon at bounding box center [274, 307] width 10 height 10
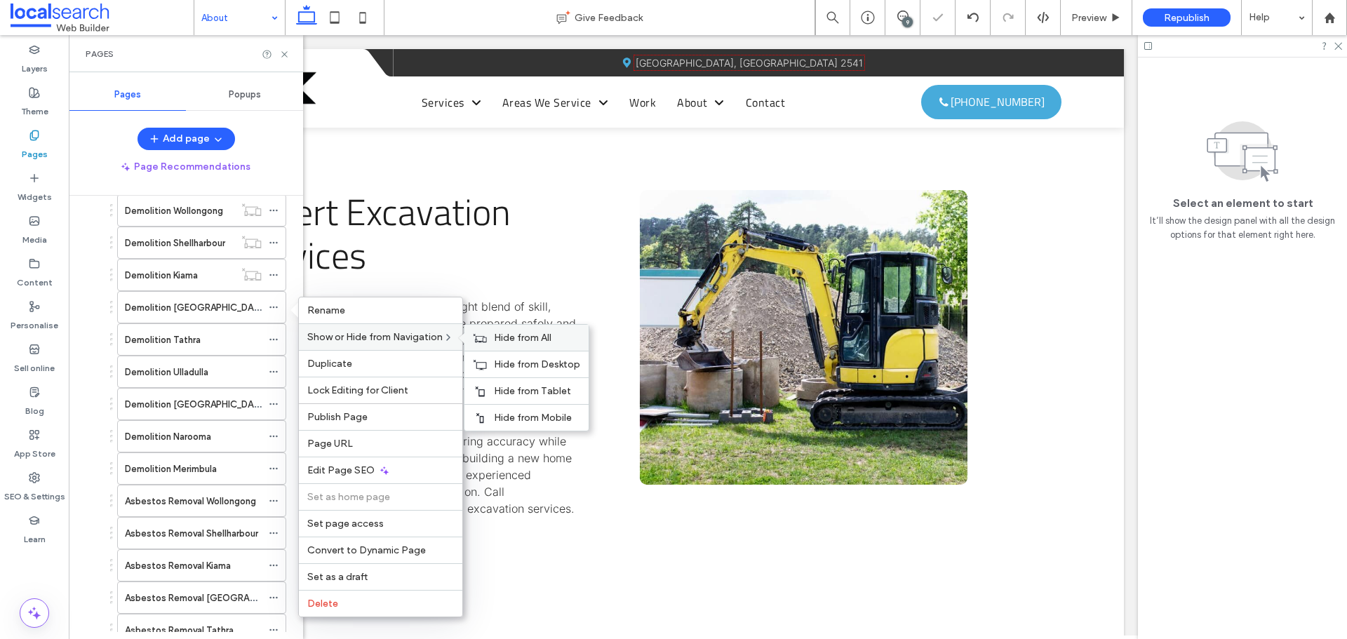
click at [490, 336] on div "Hide from All" at bounding box center [526, 338] width 124 height 26
click at [271, 337] on icon at bounding box center [274, 340] width 10 height 10
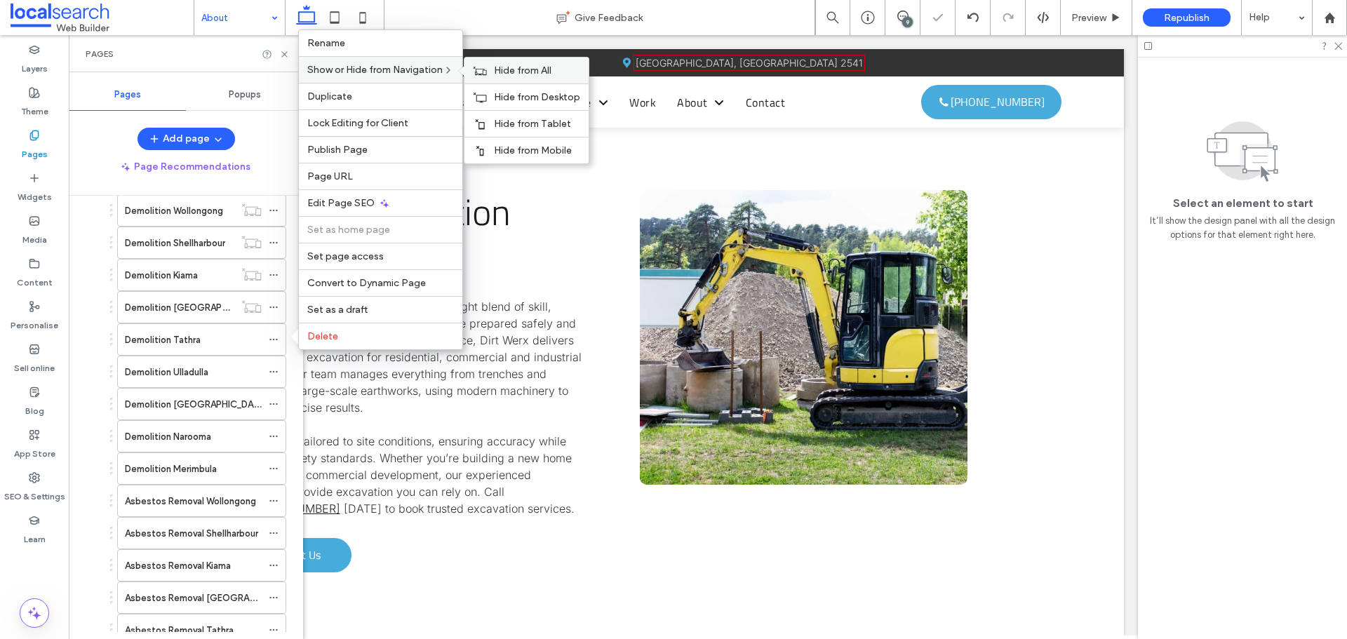
click at [494, 70] on div "Hide from All" at bounding box center [526, 71] width 124 height 26
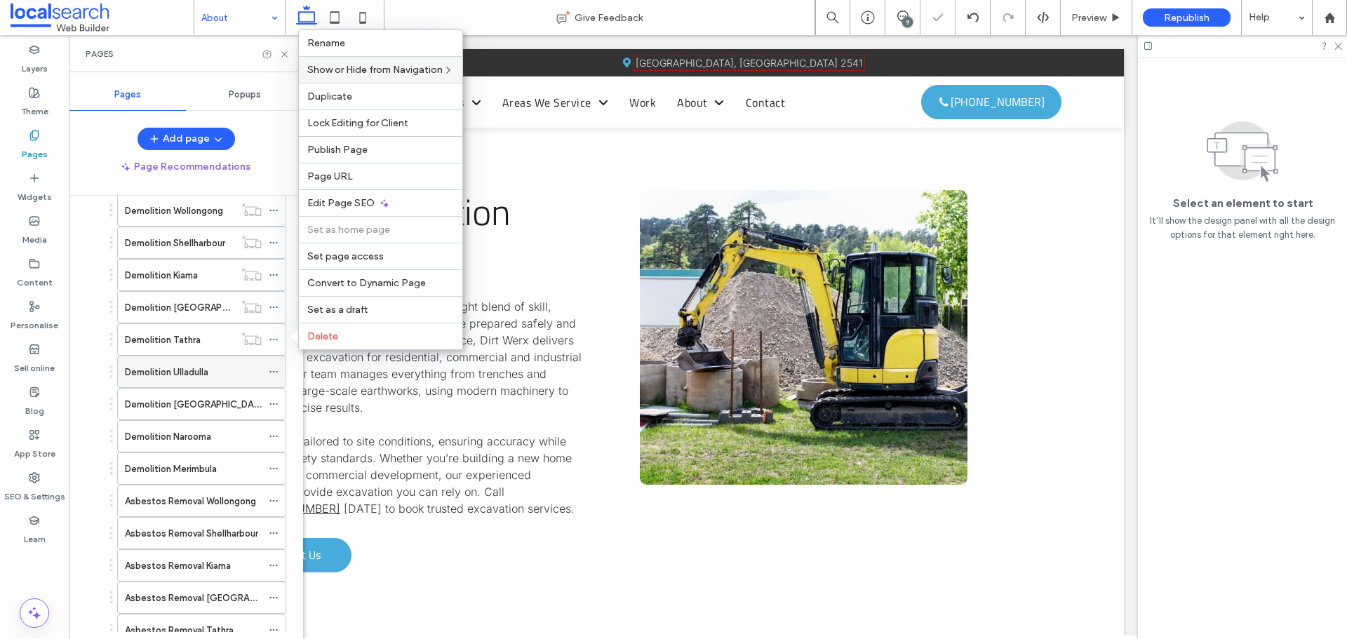
click at [274, 372] on icon at bounding box center [274, 372] width 10 height 10
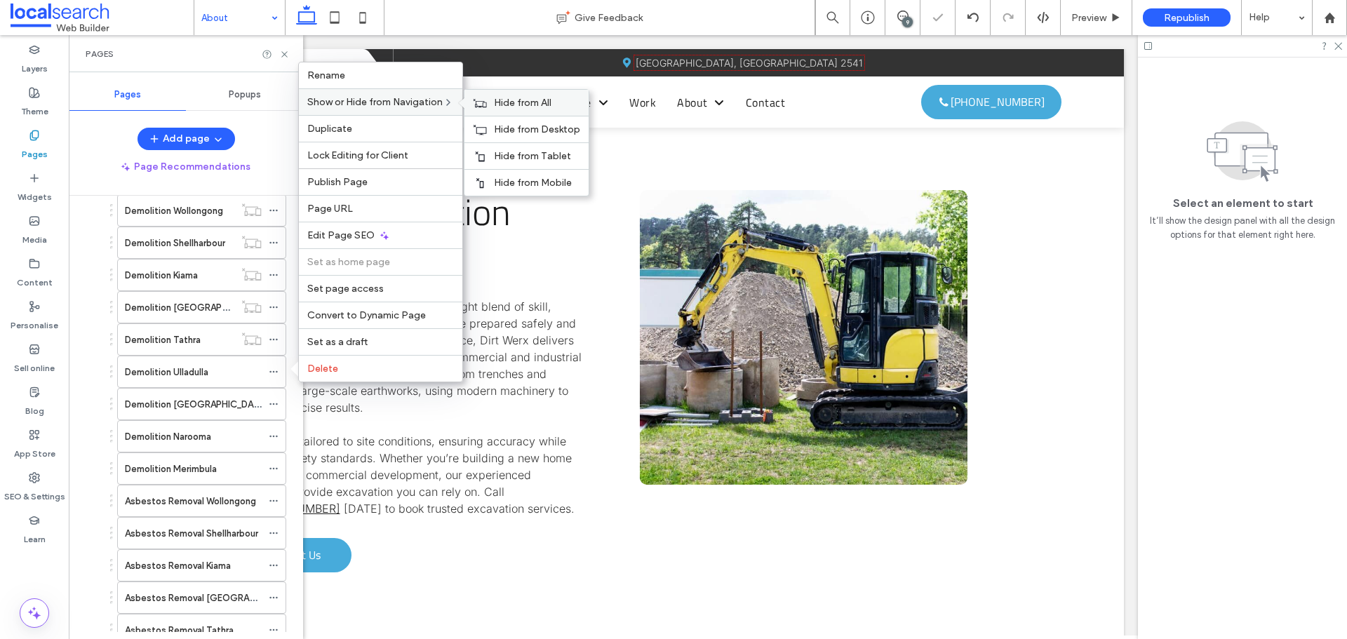
click at [485, 102] on icon at bounding box center [480, 103] width 14 height 10
click at [274, 401] on icon at bounding box center [274, 404] width 10 height 10
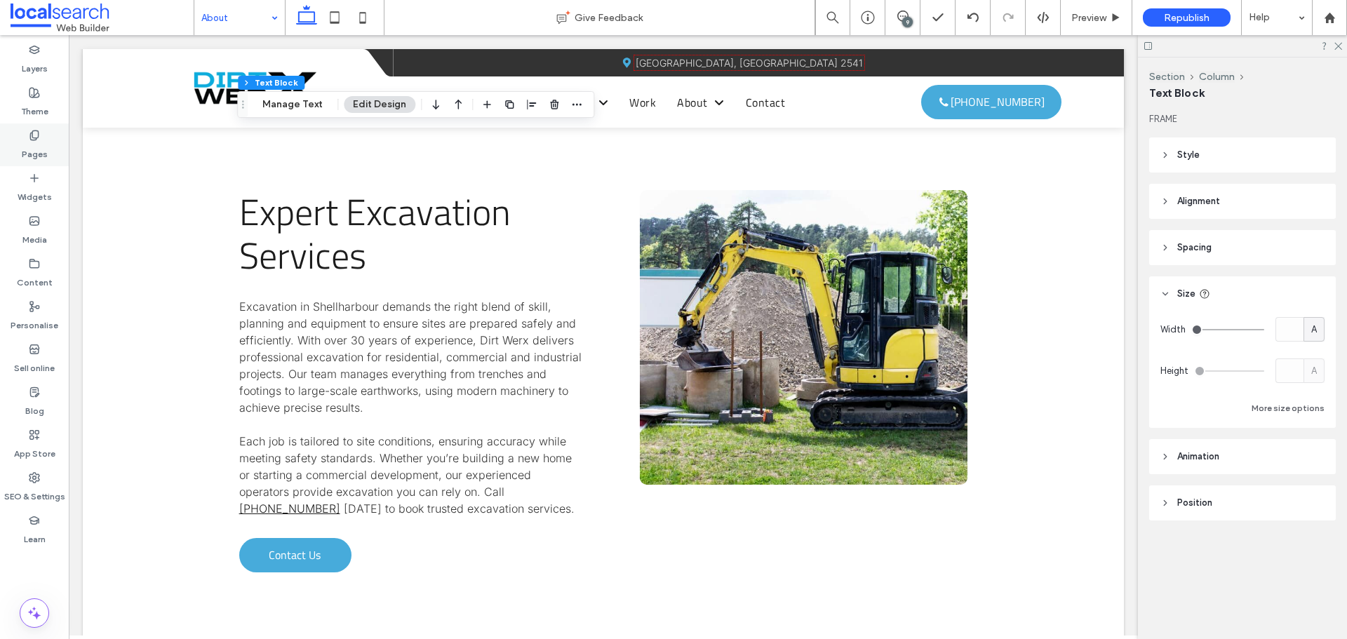
click at [36, 142] on label "Pages" at bounding box center [35, 151] width 26 height 20
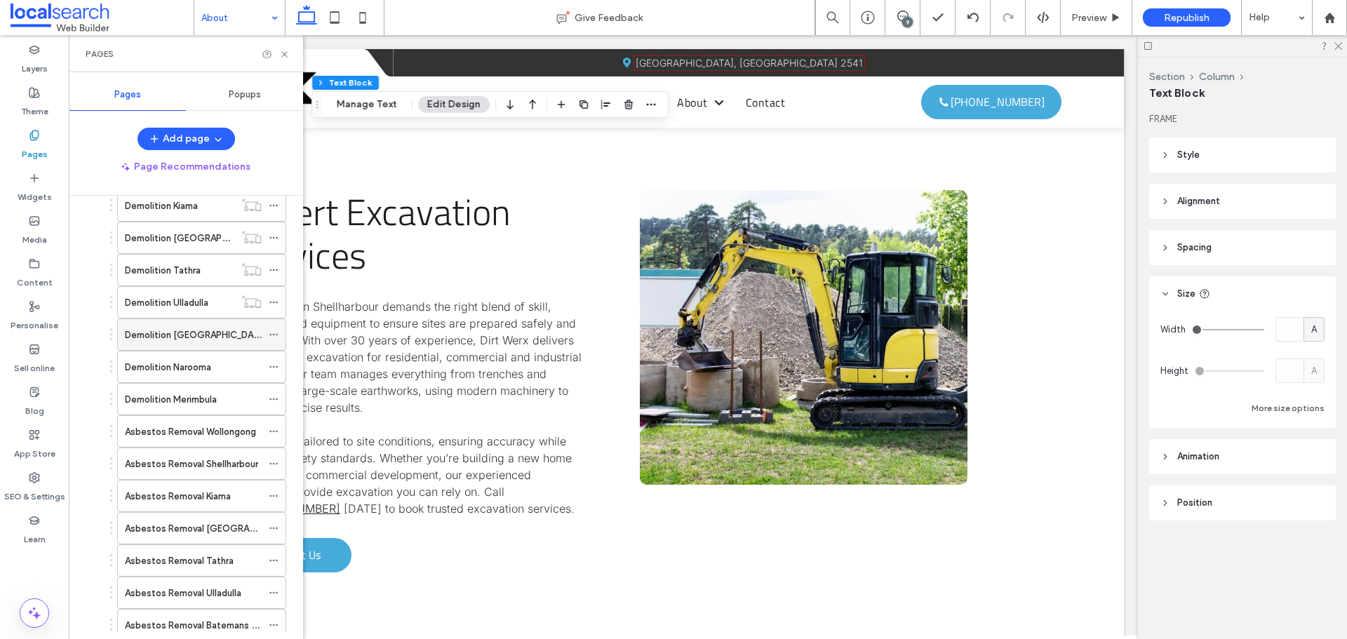
scroll to position [561, 0]
click at [273, 331] on icon at bounding box center [274, 334] width 10 height 10
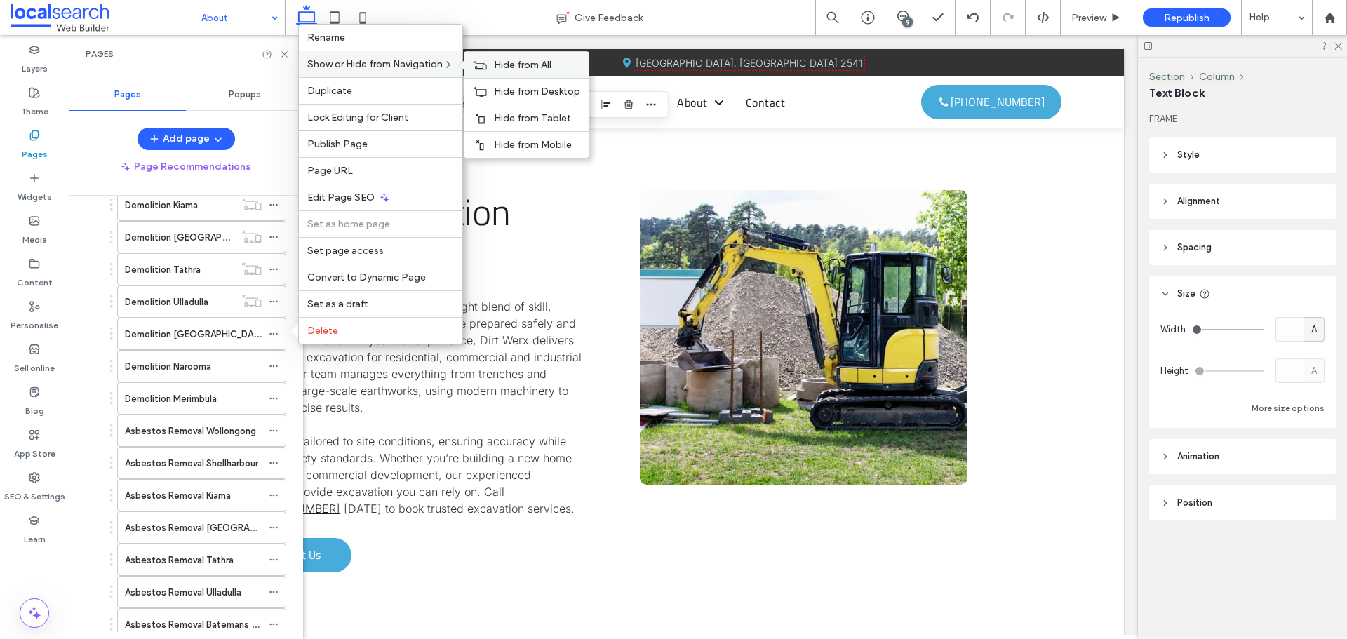
click at [505, 63] on span "Hide from All" at bounding box center [523, 65] width 58 height 12
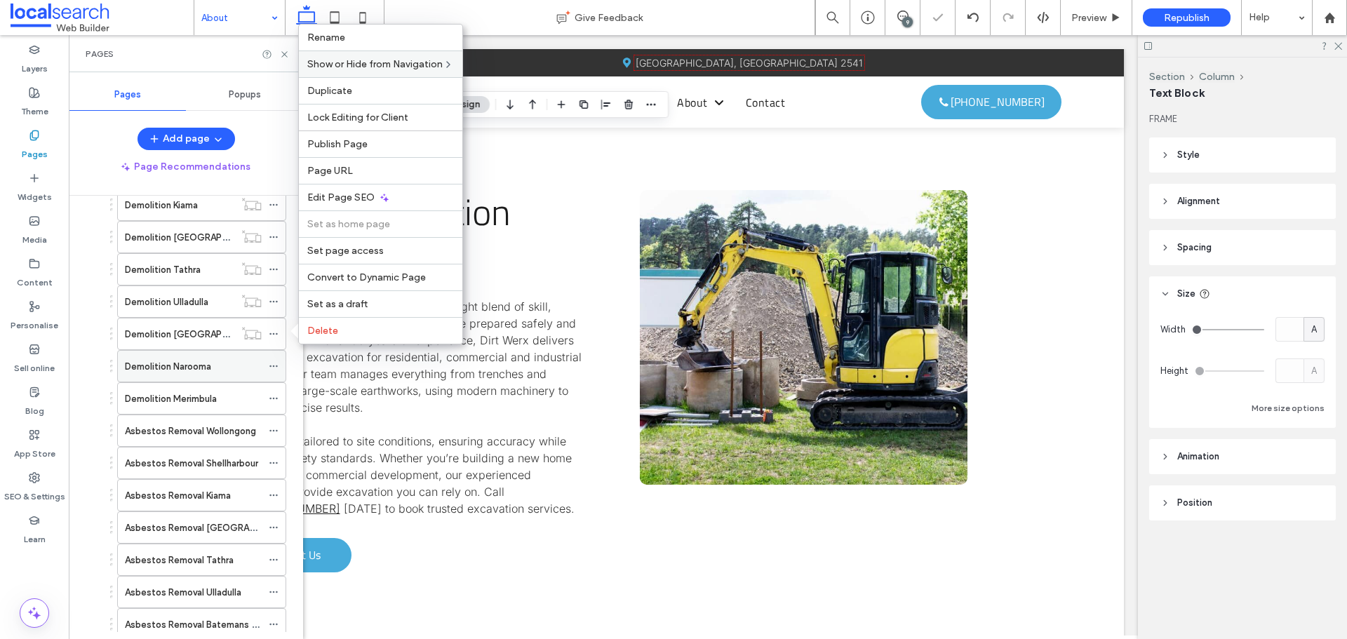
click at [270, 365] on use at bounding box center [273, 366] width 8 height 2
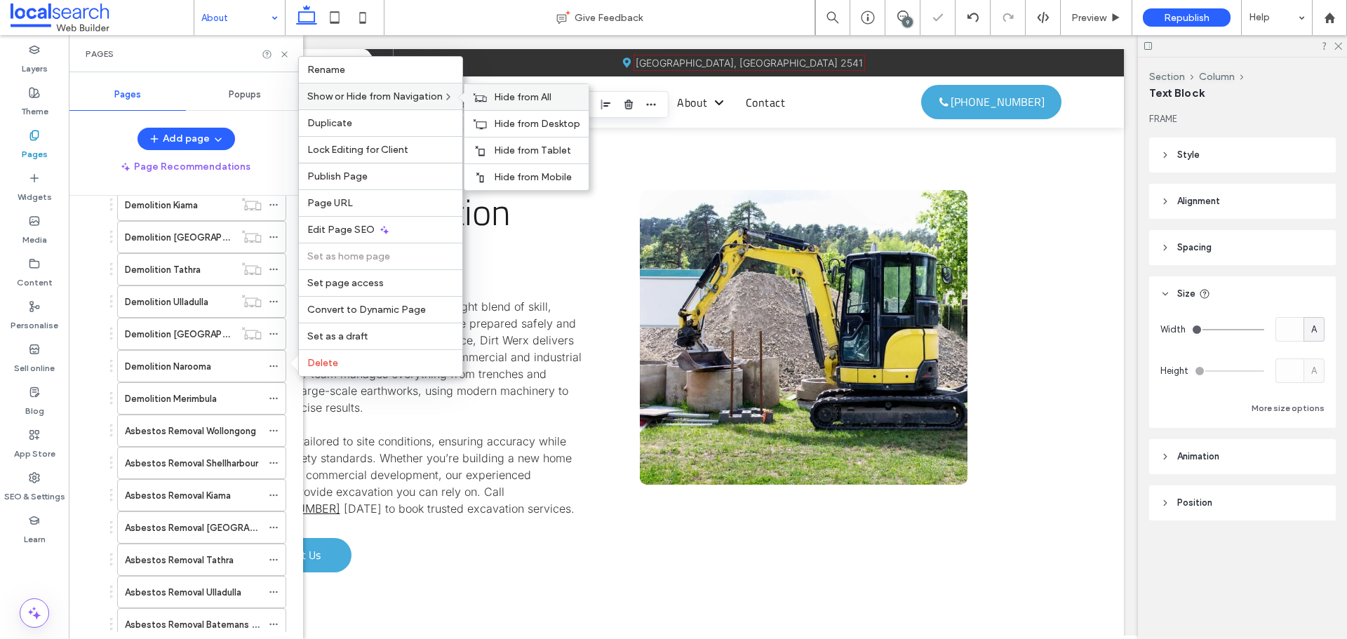
click at [493, 100] on div "Hide from All" at bounding box center [526, 97] width 124 height 26
click at [273, 394] on icon at bounding box center [274, 399] width 10 height 10
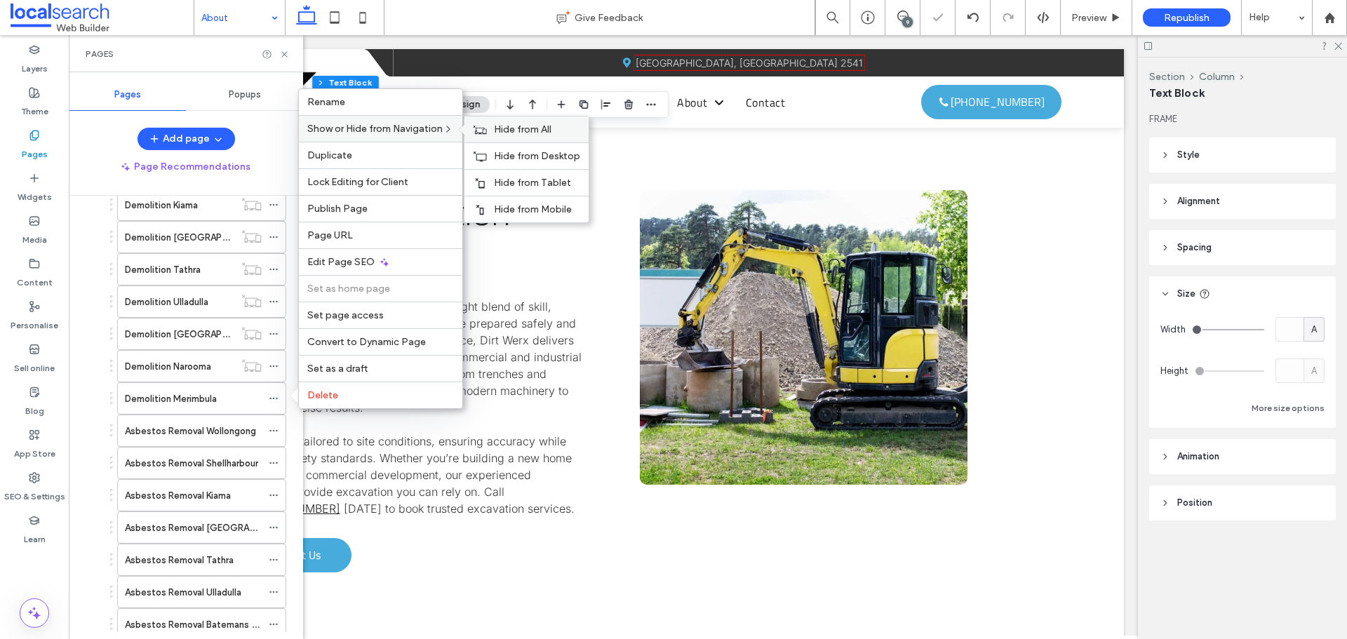
click at [484, 128] on use at bounding box center [479, 129] width 13 height 8
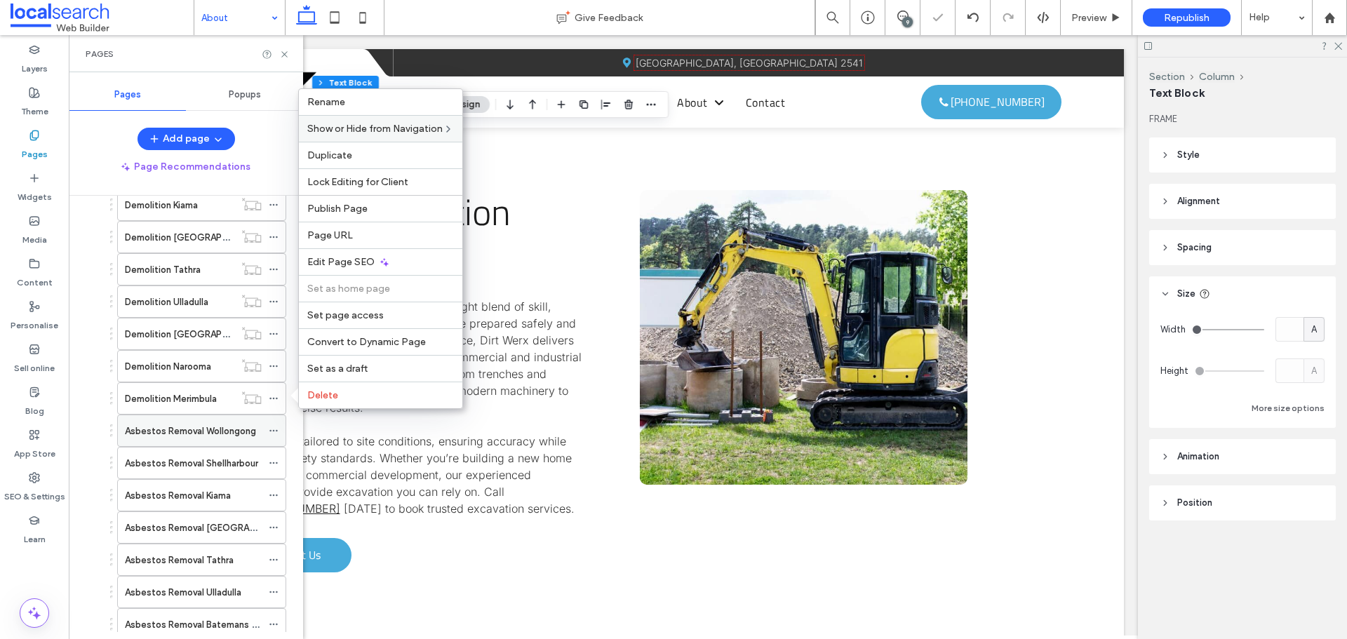
click at [275, 429] on icon at bounding box center [274, 431] width 10 height 10
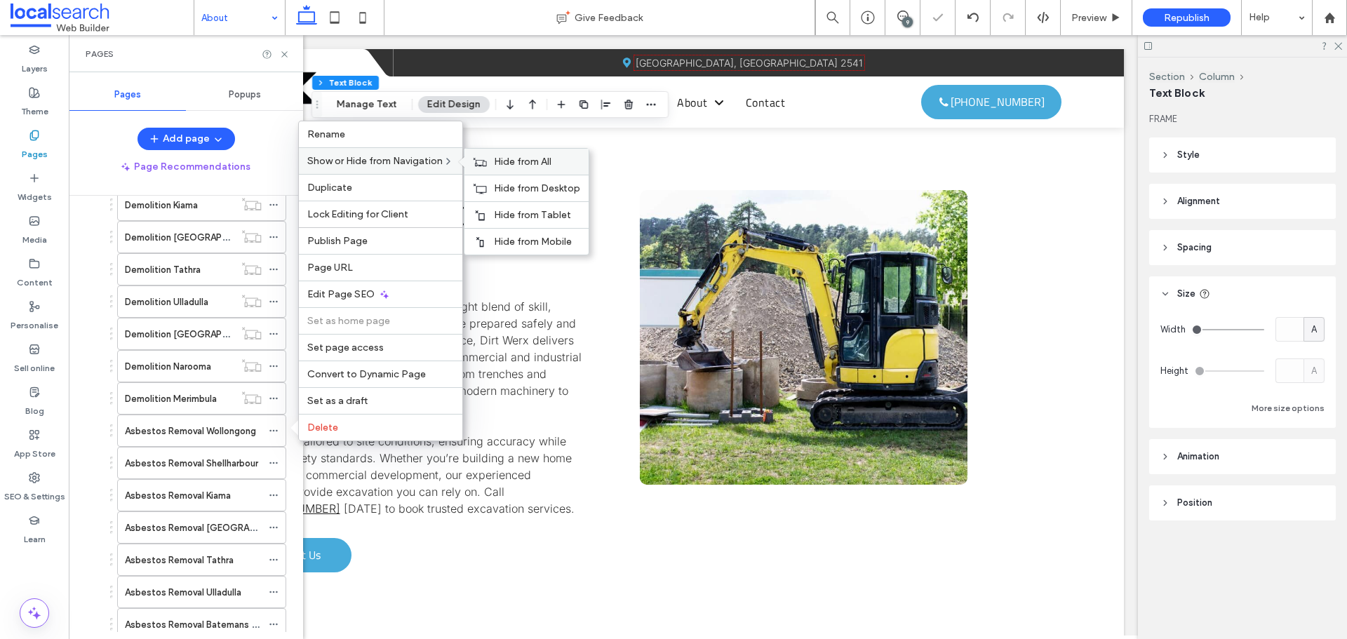
click at [499, 160] on span "Hide from All" at bounding box center [523, 162] width 58 height 12
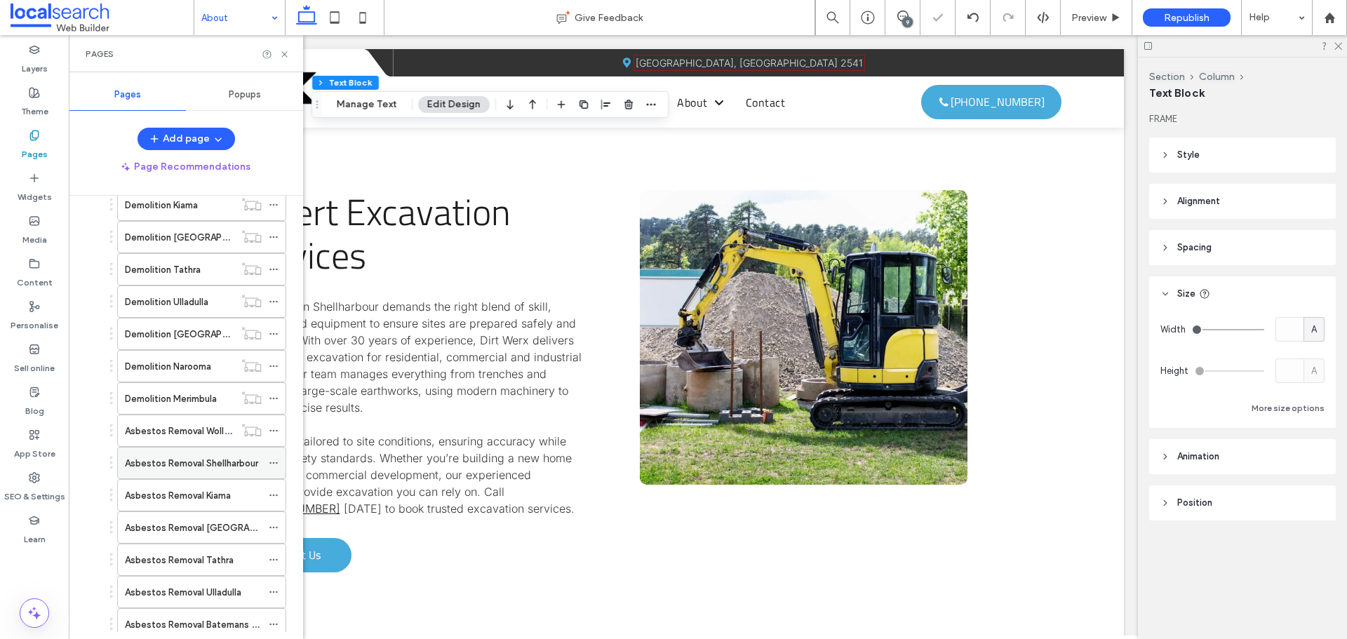
click at [270, 464] on icon at bounding box center [274, 463] width 10 height 10
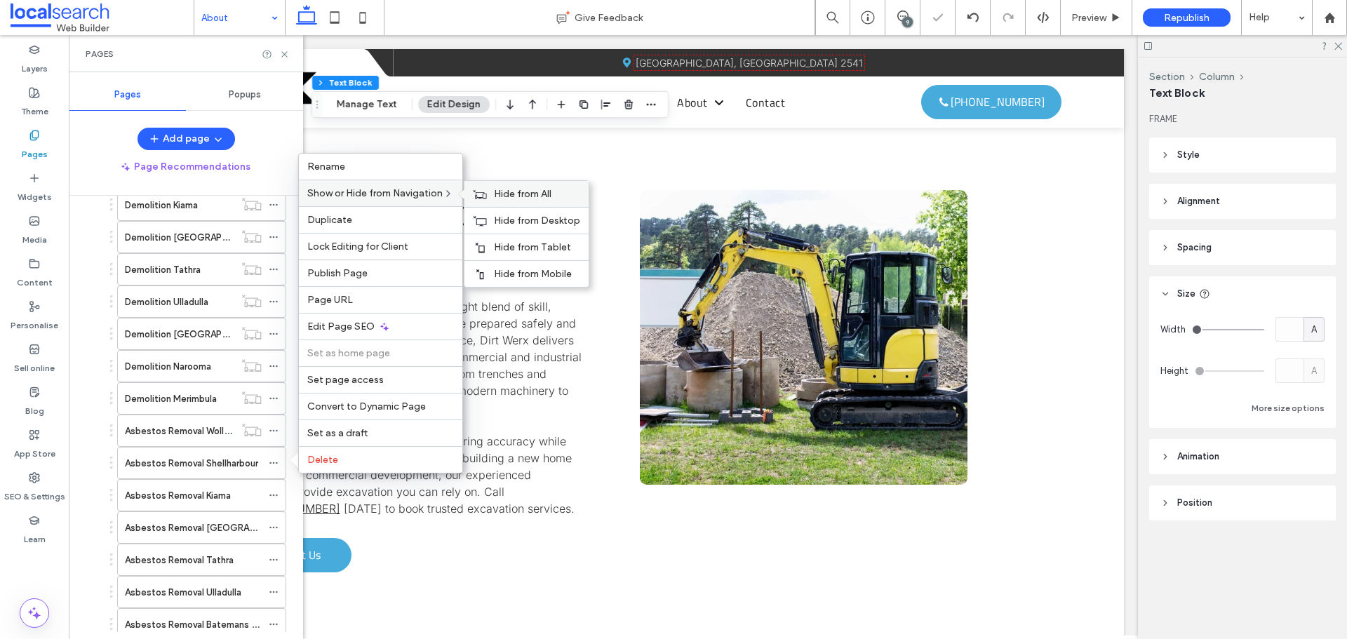
click at [499, 189] on span "Hide from All" at bounding box center [523, 194] width 58 height 12
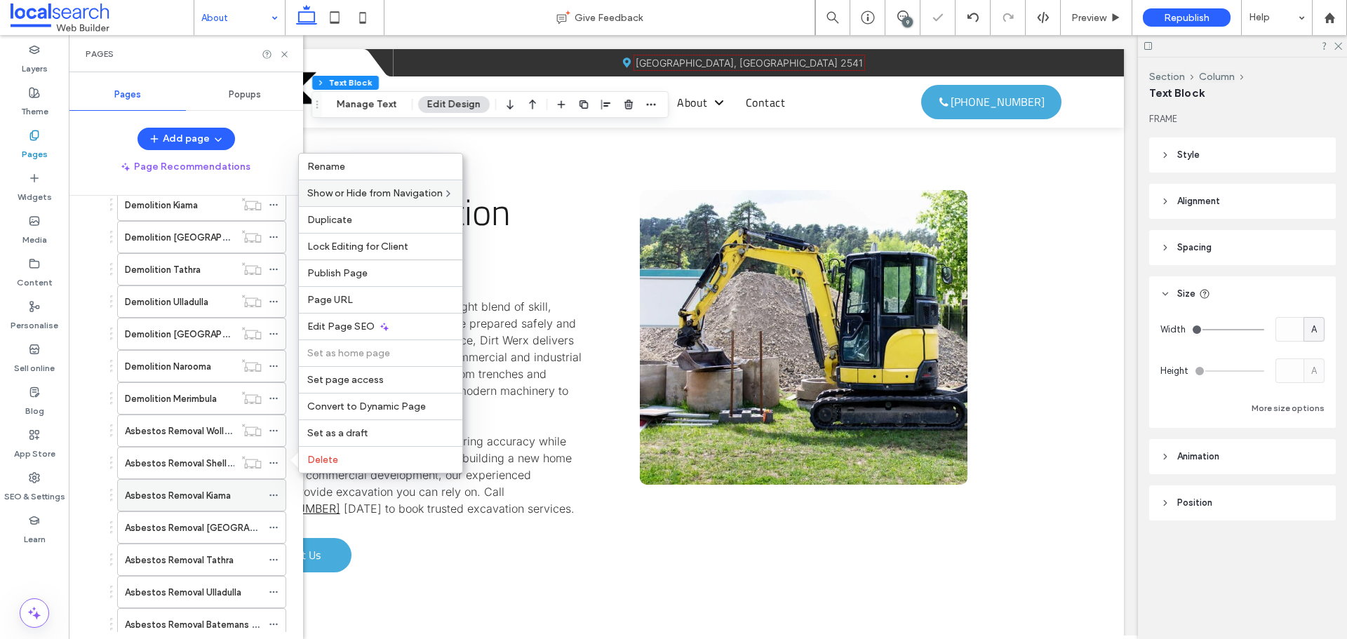
click at [271, 499] on icon at bounding box center [274, 495] width 10 height 10
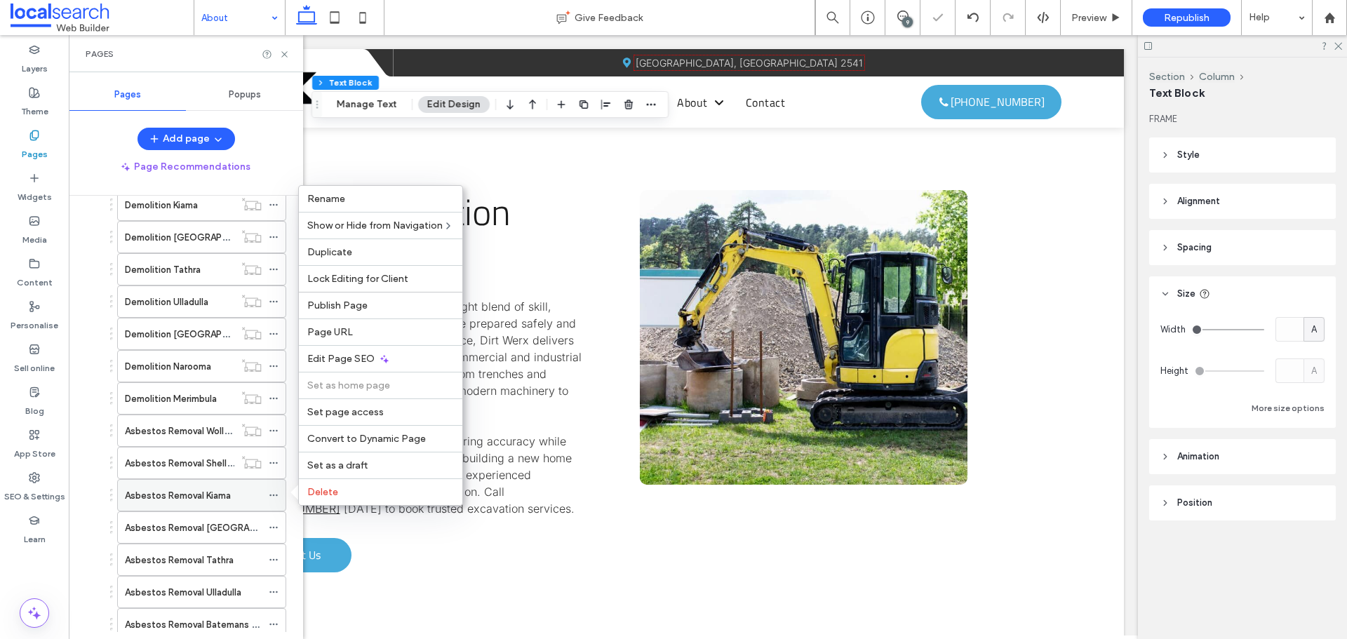
click at [272, 496] on icon at bounding box center [274, 495] width 10 height 10
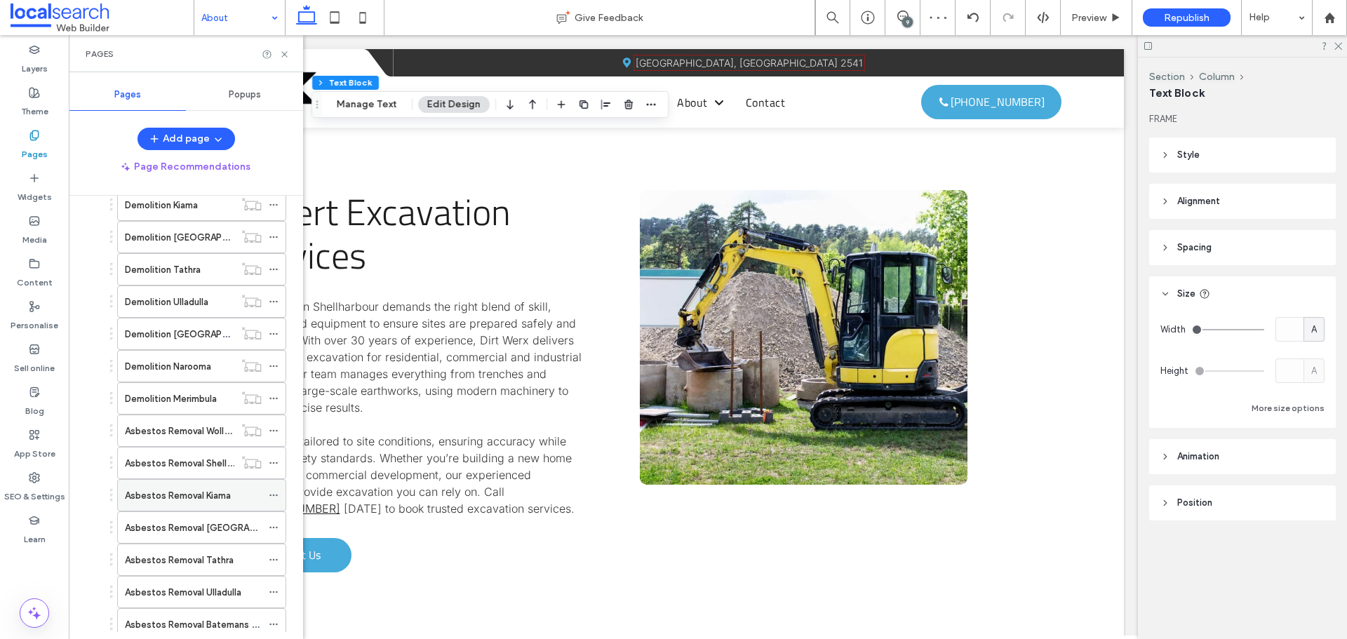
click at [271, 497] on icon at bounding box center [274, 495] width 10 height 10
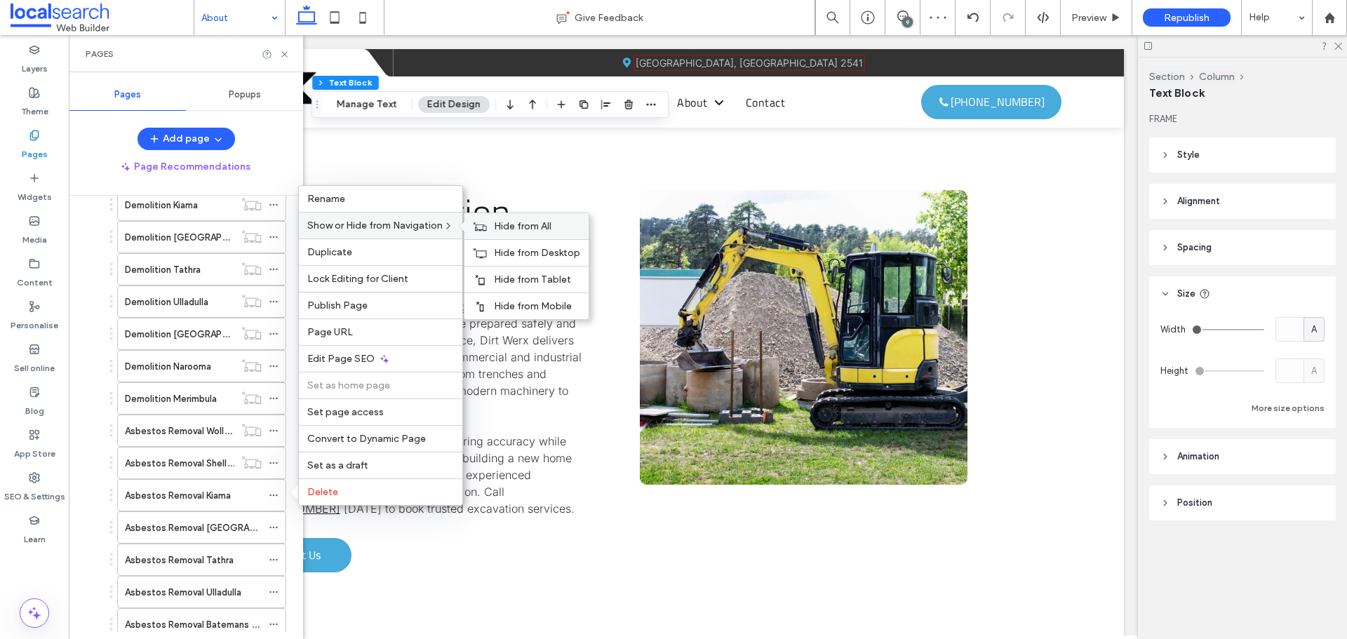
click at [502, 224] on span "Hide from All" at bounding box center [523, 226] width 58 height 12
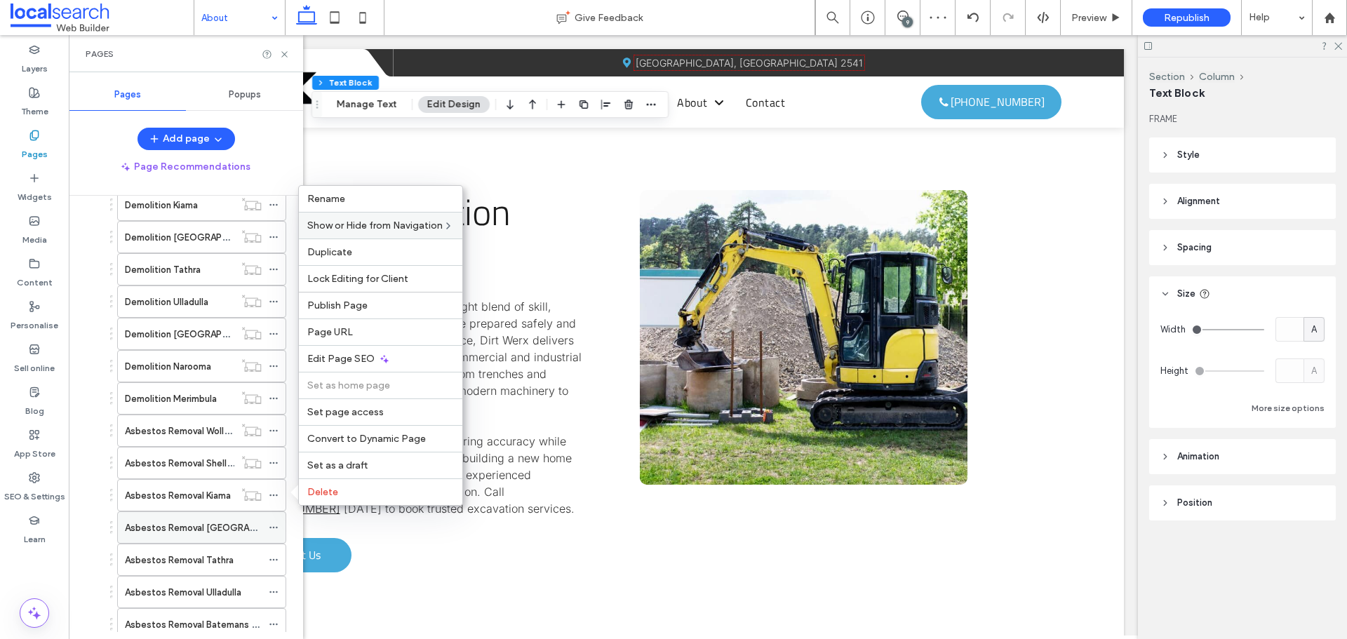
click at [271, 525] on icon at bounding box center [274, 528] width 10 height 10
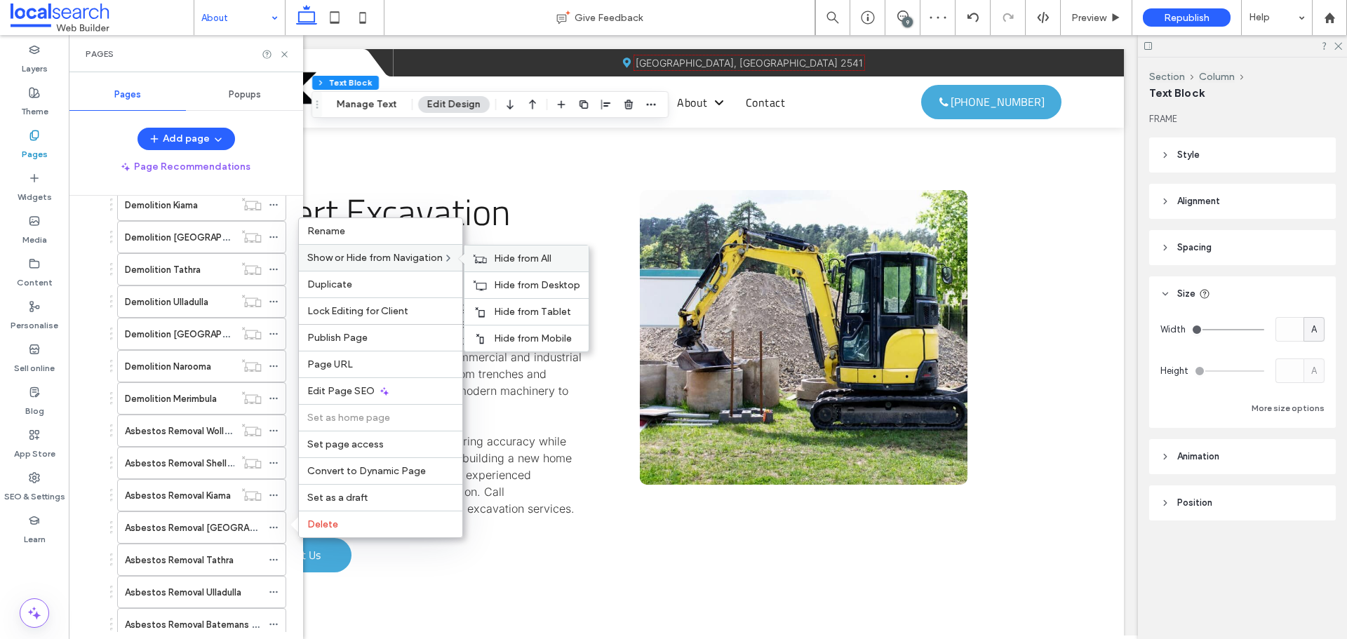
click at [511, 255] on span "Hide from All" at bounding box center [523, 259] width 58 height 12
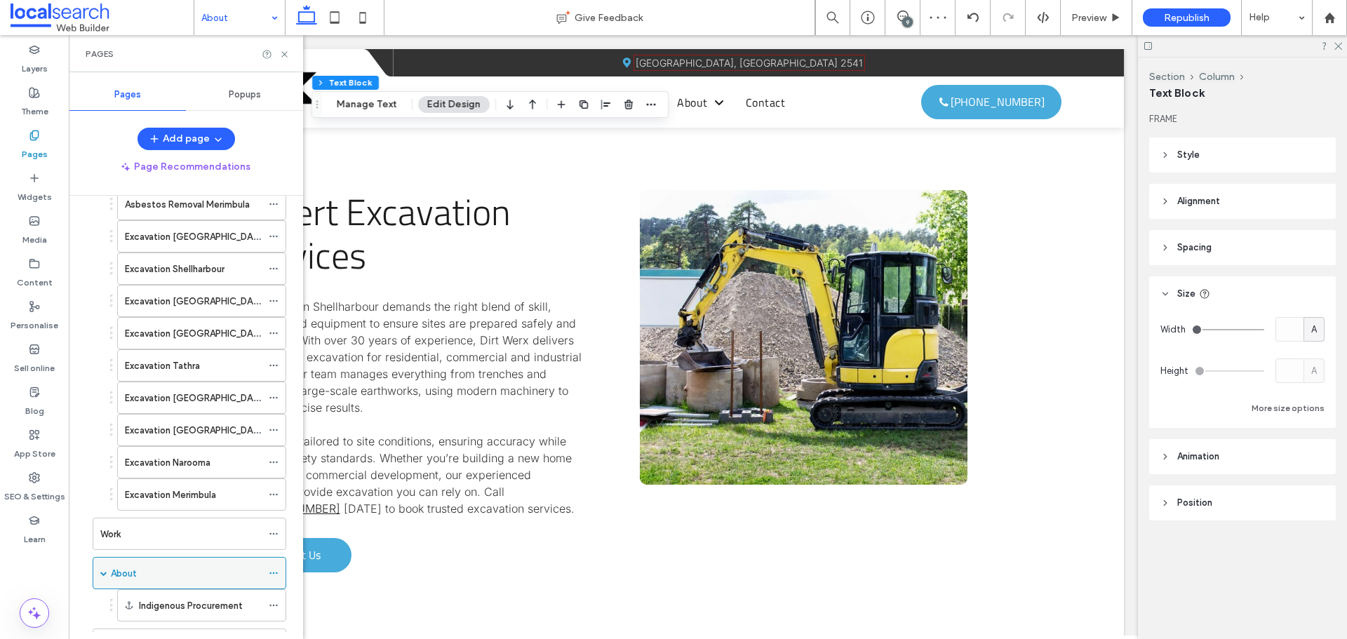
scroll to position [1052, 0]
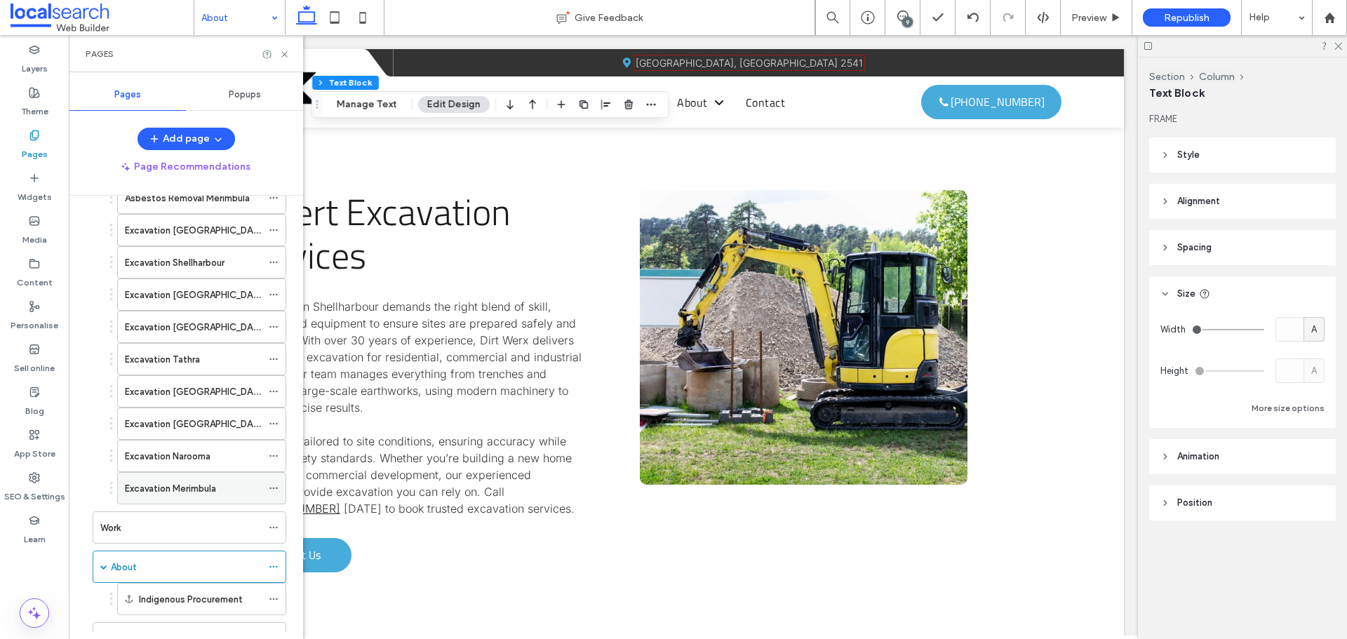
click at [275, 483] on icon at bounding box center [274, 488] width 10 height 10
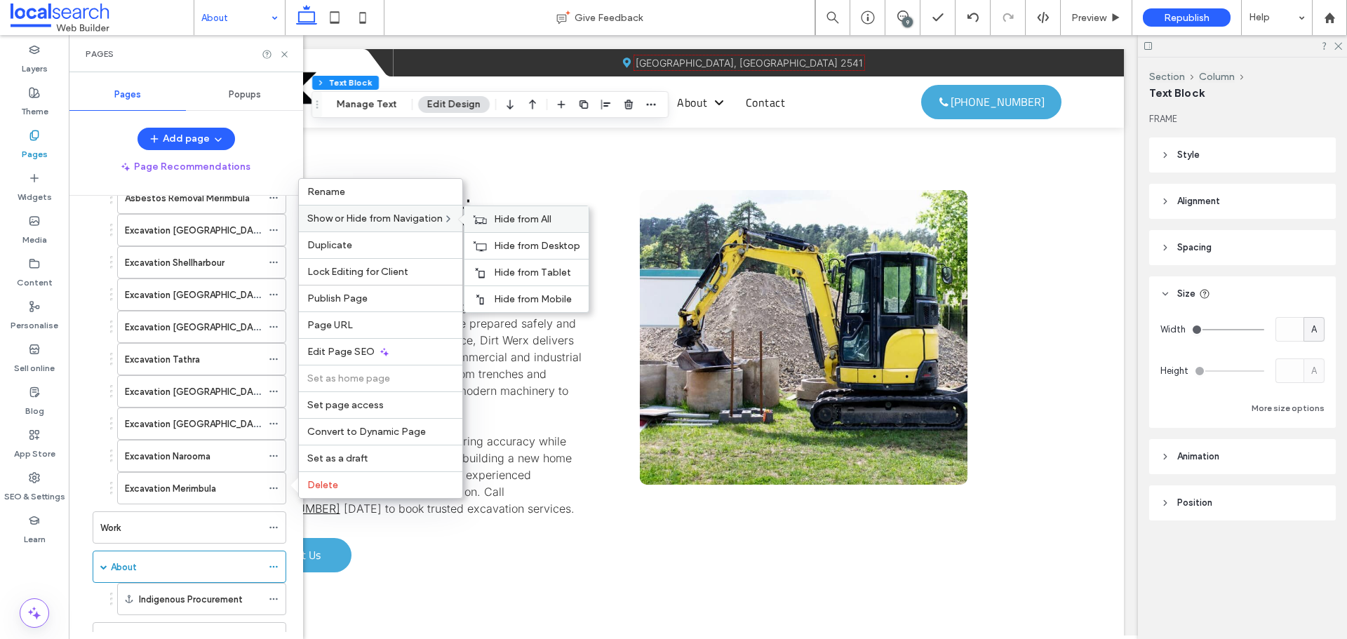
click at [487, 221] on icon at bounding box center [480, 220] width 14 height 10
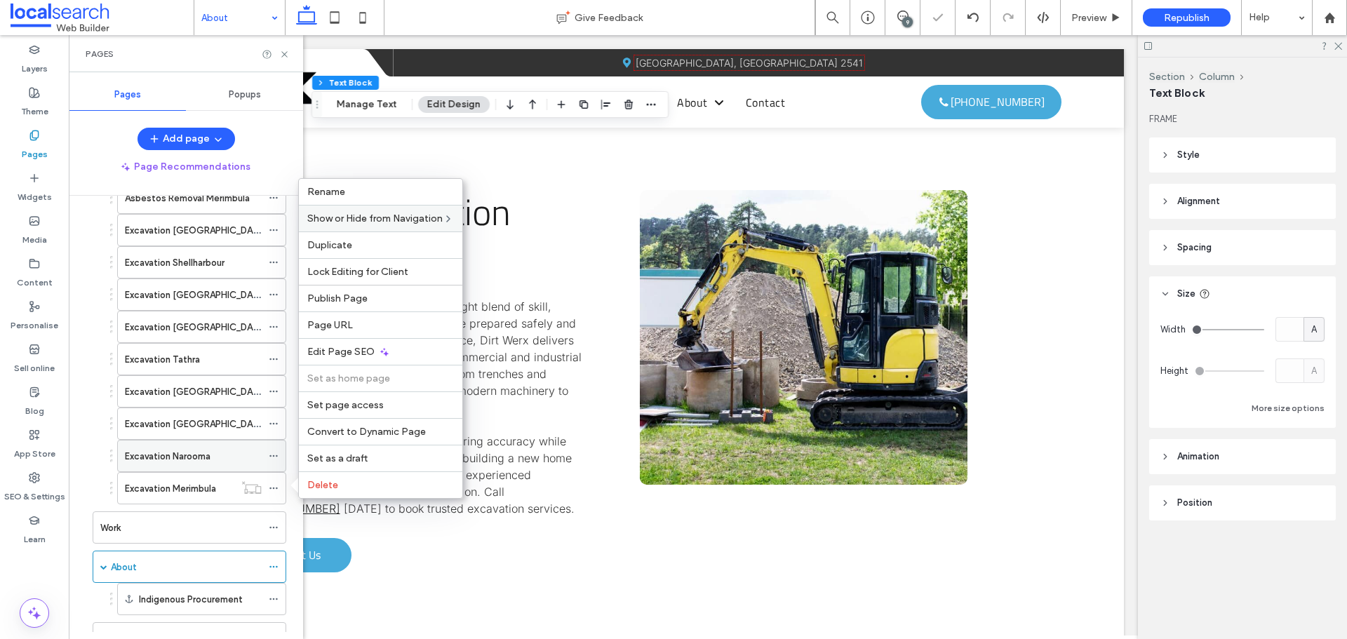
click at [275, 453] on icon at bounding box center [274, 456] width 10 height 10
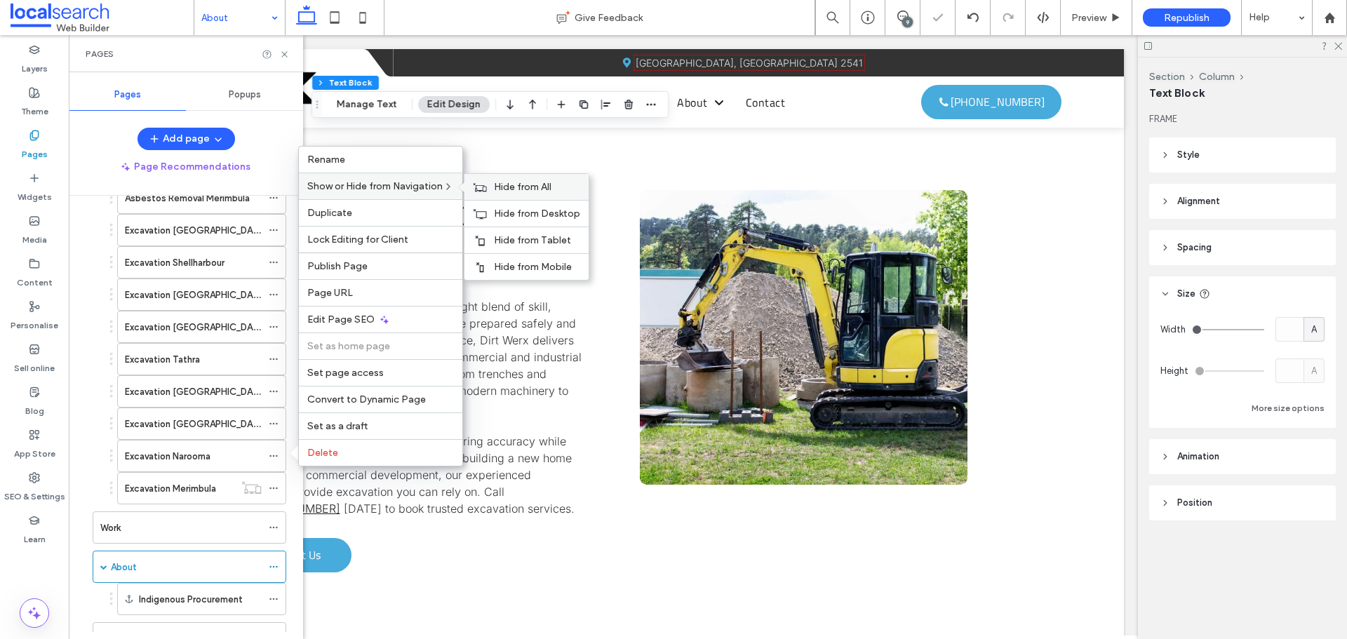
click at [487, 182] on icon at bounding box center [480, 187] width 14 height 10
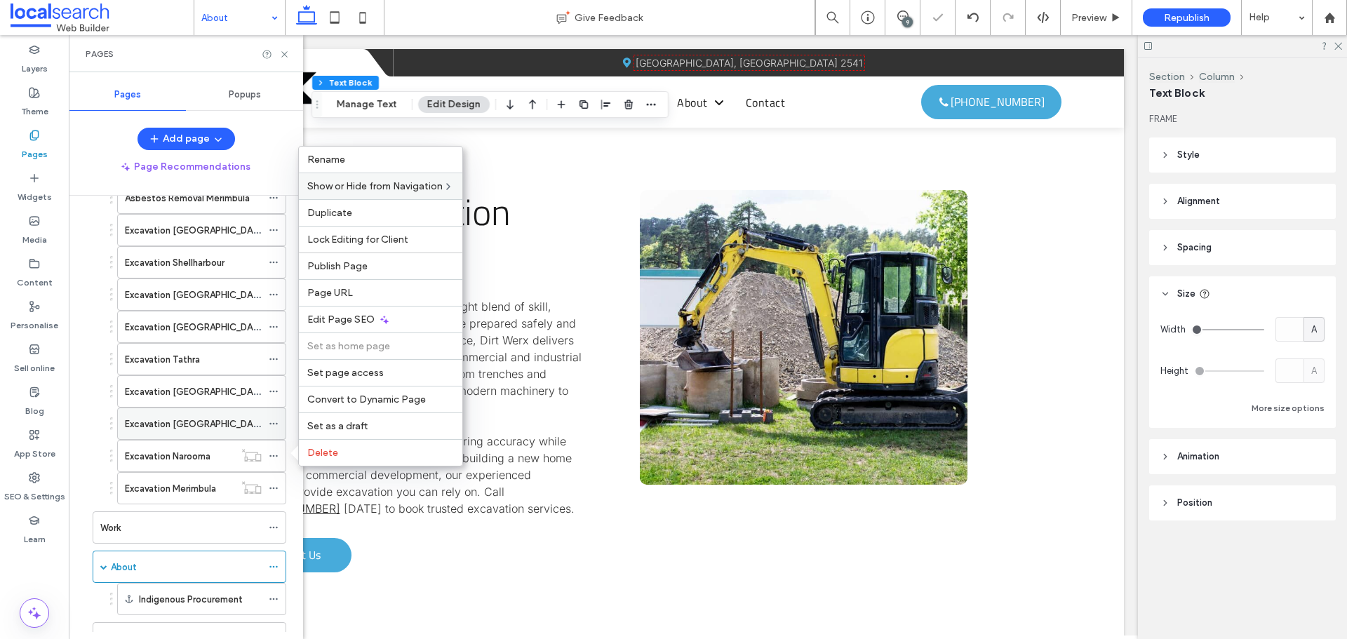
click at [271, 422] on icon at bounding box center [274, 424] width 10 height 10
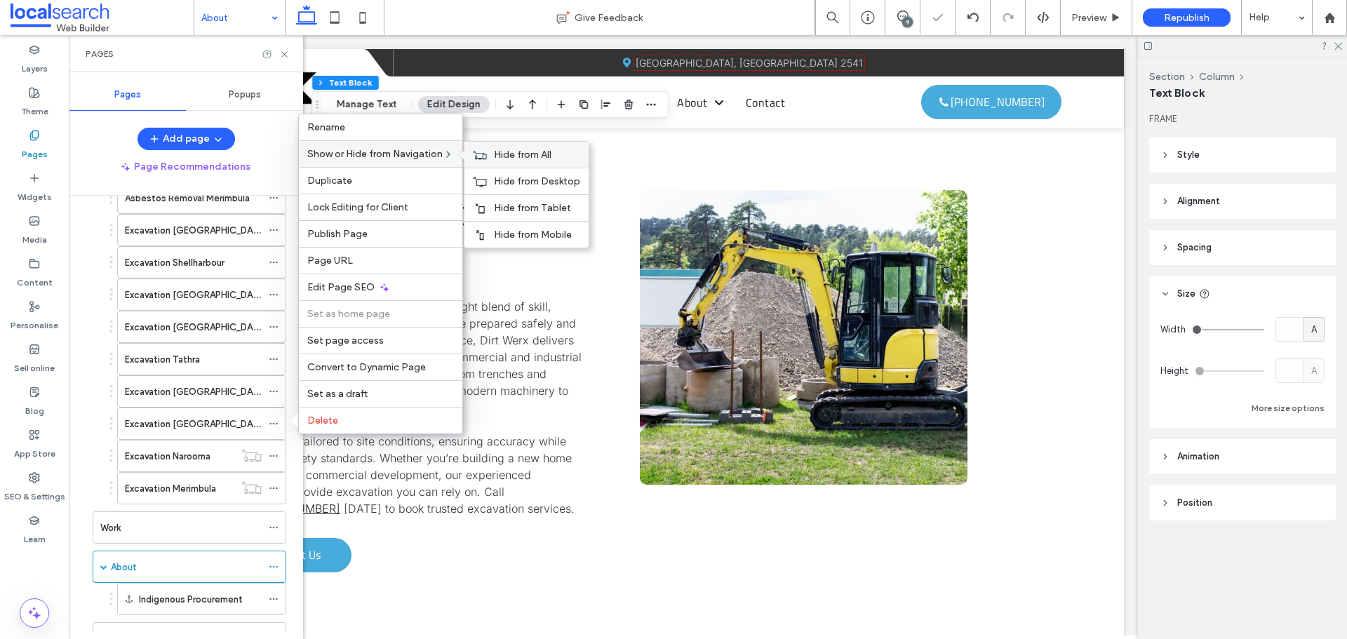
click at [491, 151] on div "Hide from All" at bounding box center [526, 155] width 124 height 26
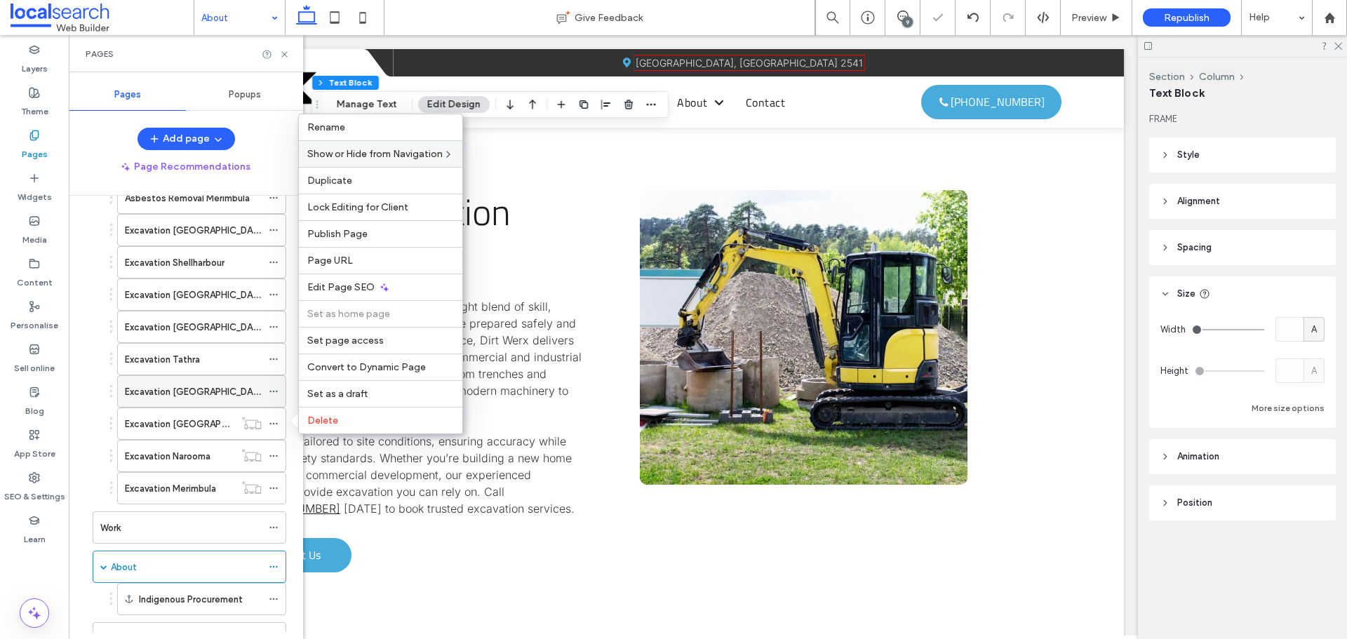
click at [272, 389] on icon at bounding box center [274, 392] width 10 height 10
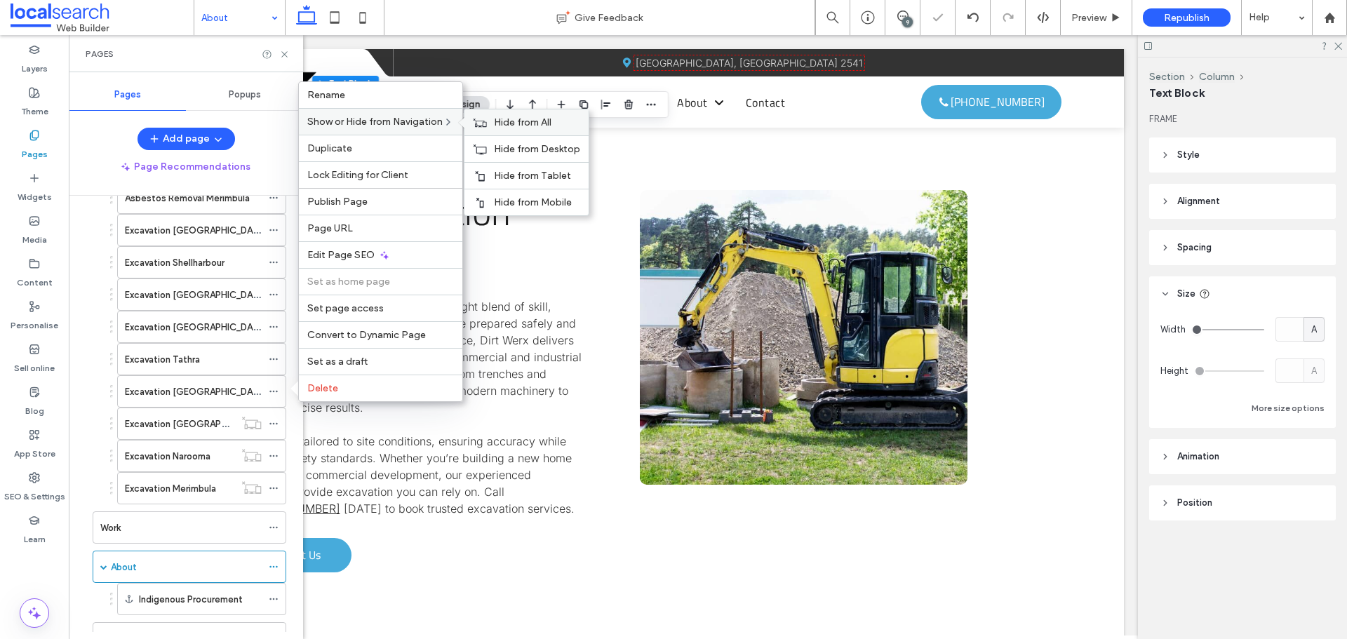
click at [491, 119] on div "Hide from All" at bounding box center [526, 122] width 124 height 26
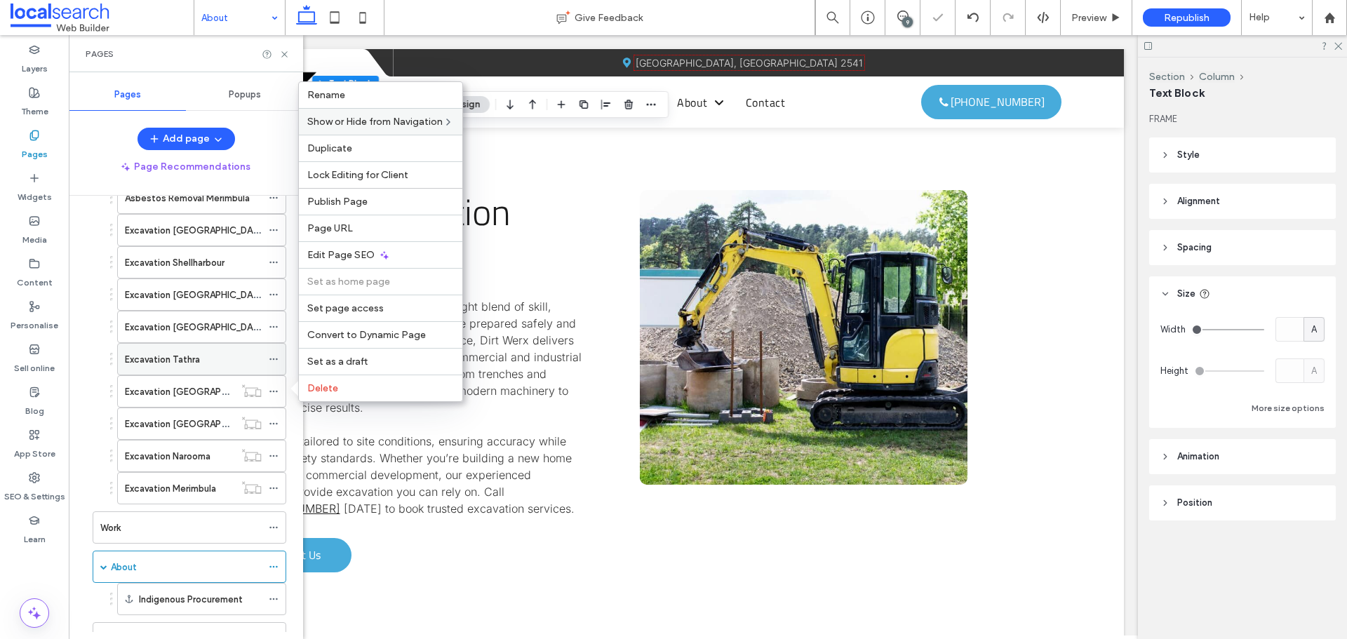
click at [273, 354] on span at bounding box center [274, 359] width 10 height 21
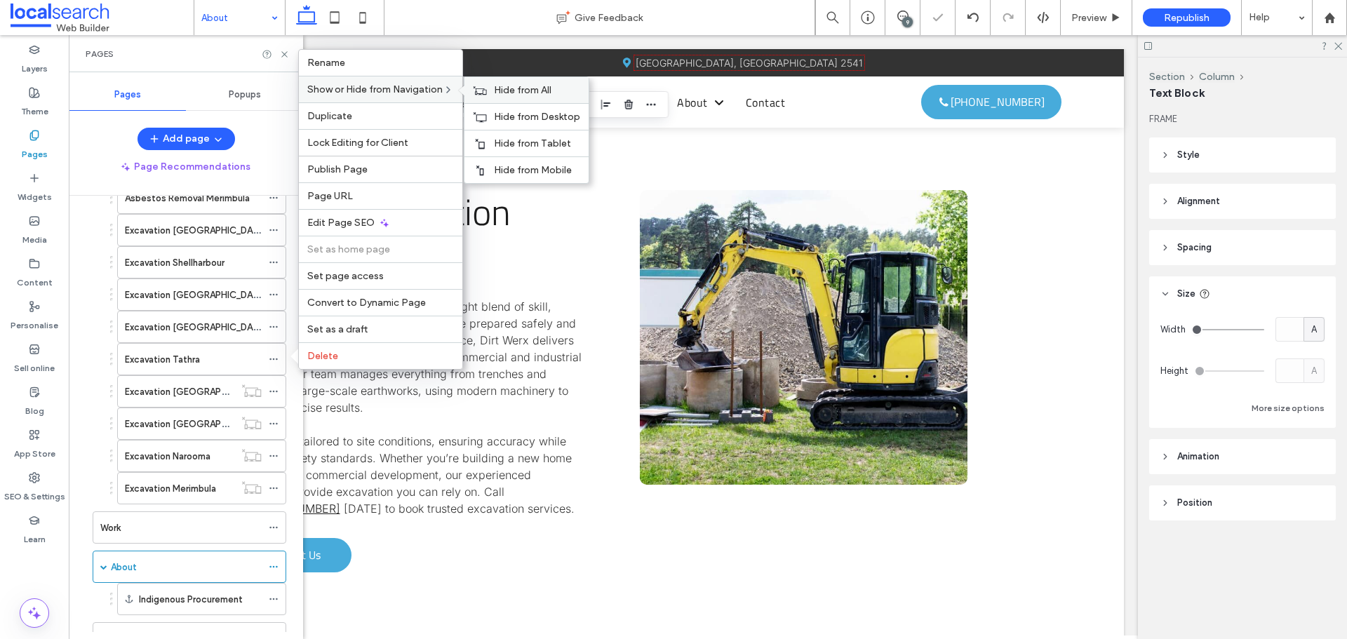
click at [478, 86] on use at bounding box center [479, 90] width 13 height 8
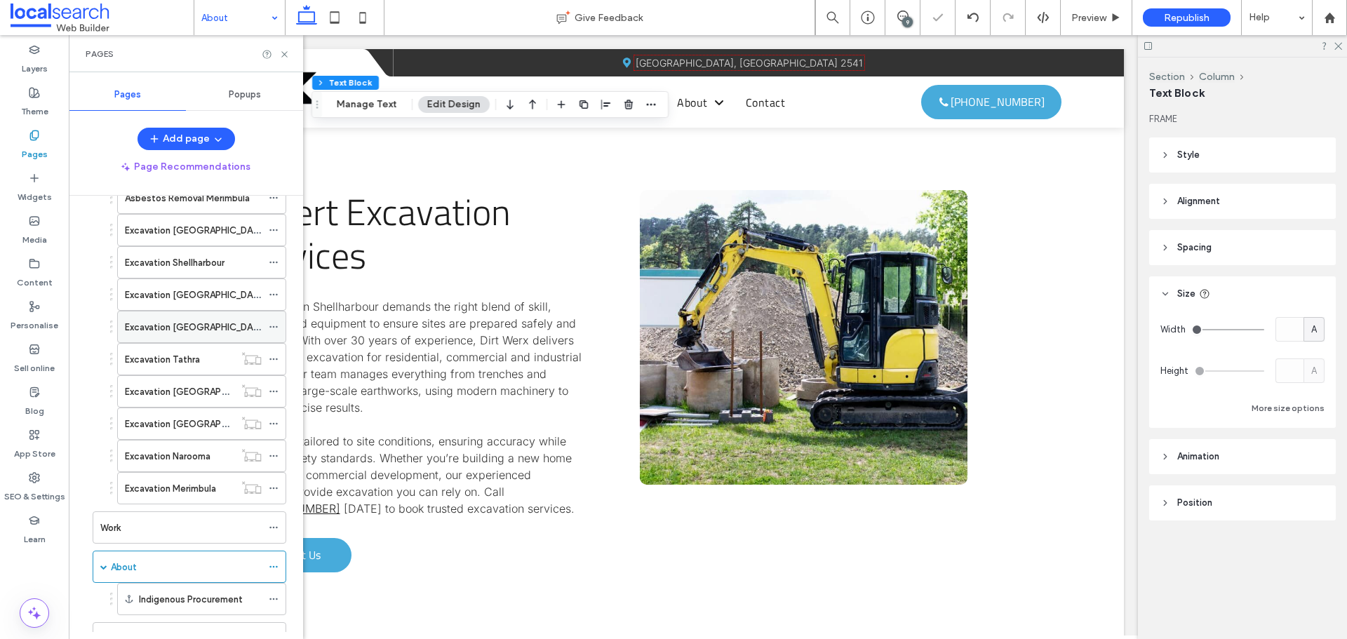
click at [274, 323] on icon at bounding box center [274, 327] width 10 height 10
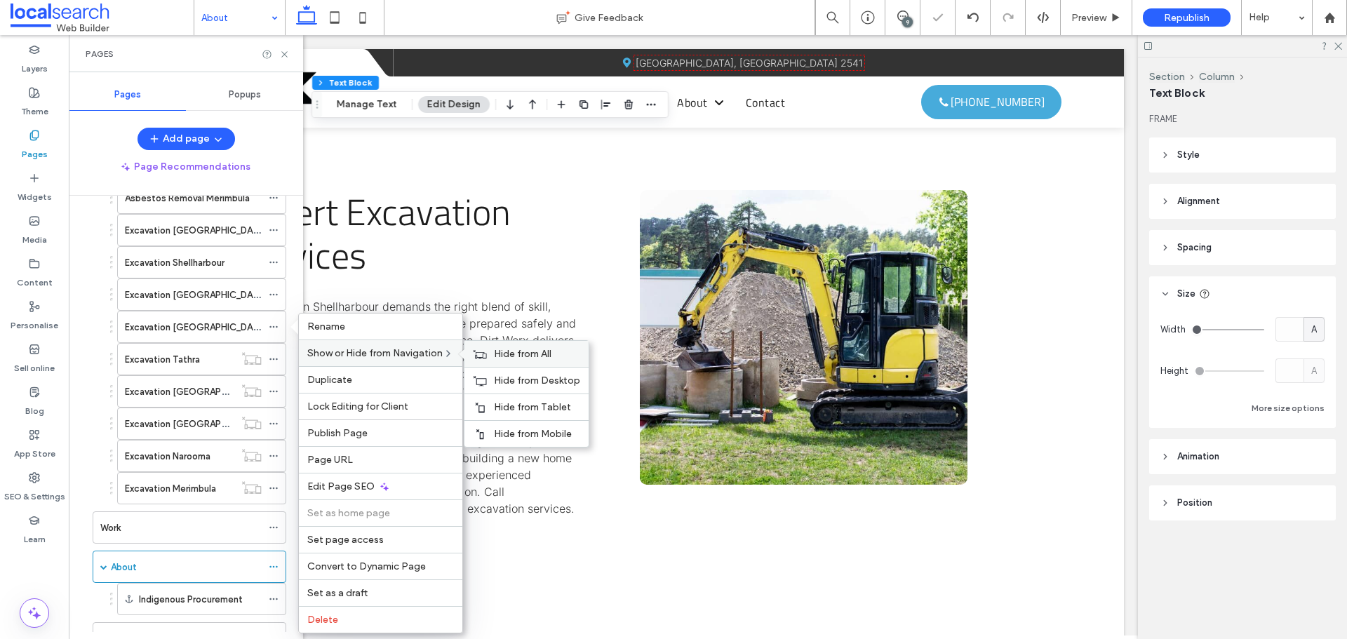
click at [491, 354] on div "Hide from All" at bounding box center [526, 354] width 124 height 26
click at [271, 290] on icon at bounding box center [274, 295] width 10 height 10
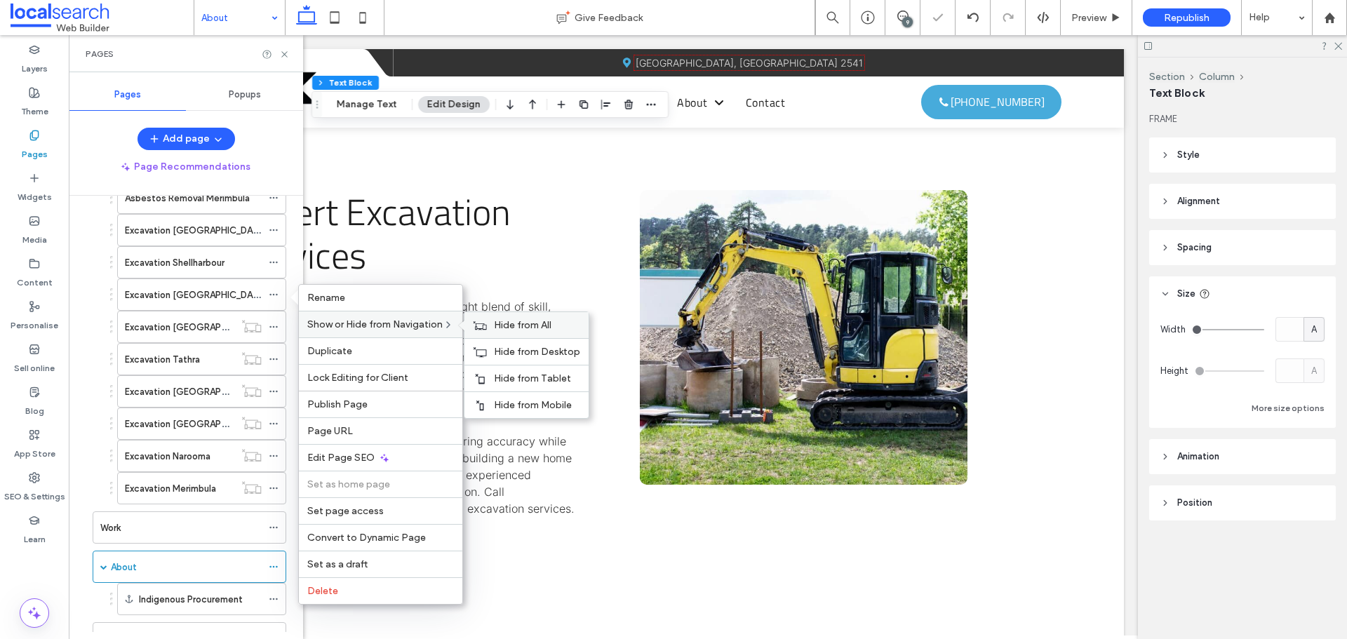
click at [498, 318] on div "Hide from All" at bounding box center [526, 325] width 124 height 26
click at [275, 259] on icon at bounding box center [274, 262] width 10 height 10
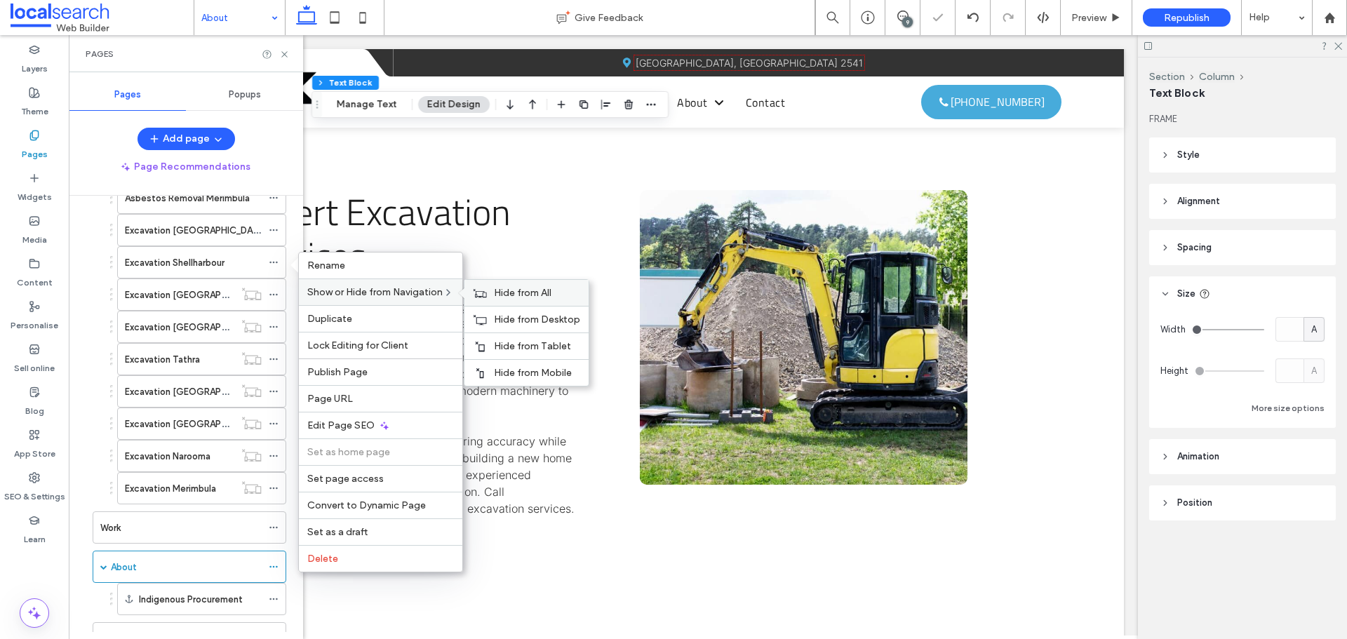
click at [490, 290] on div "Hide from All" at bounding box center [526, 293] width 124 height 26
click at [272, 229] on icon at bounding box center [274, 230] width 10 height 10
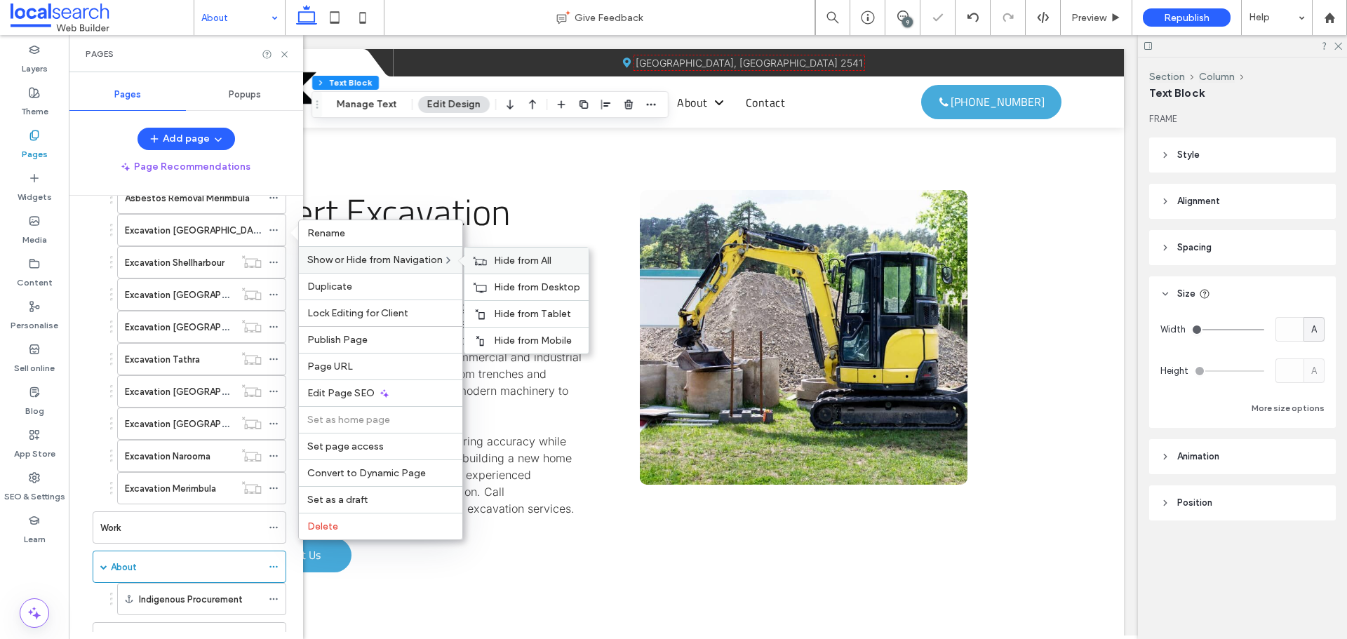
click at [490, 257] on div "Hide from All" at bounding box center [526, 261] width 124 height 26
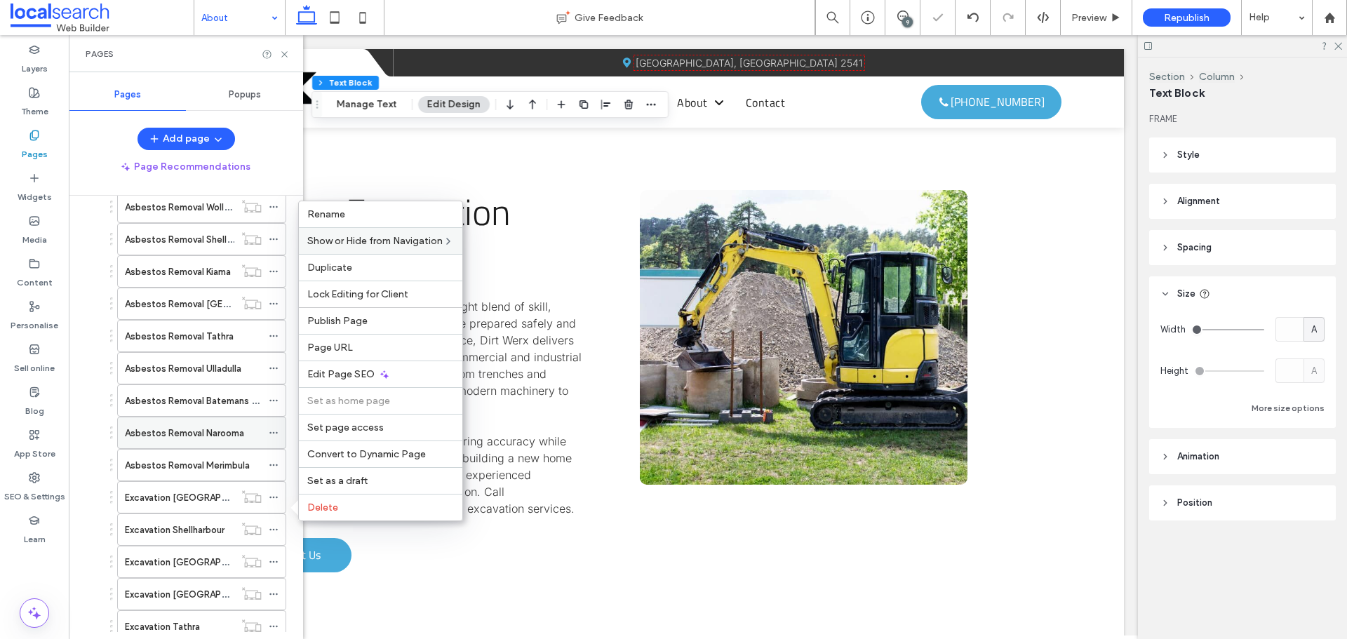
scroll to position [772, 0]
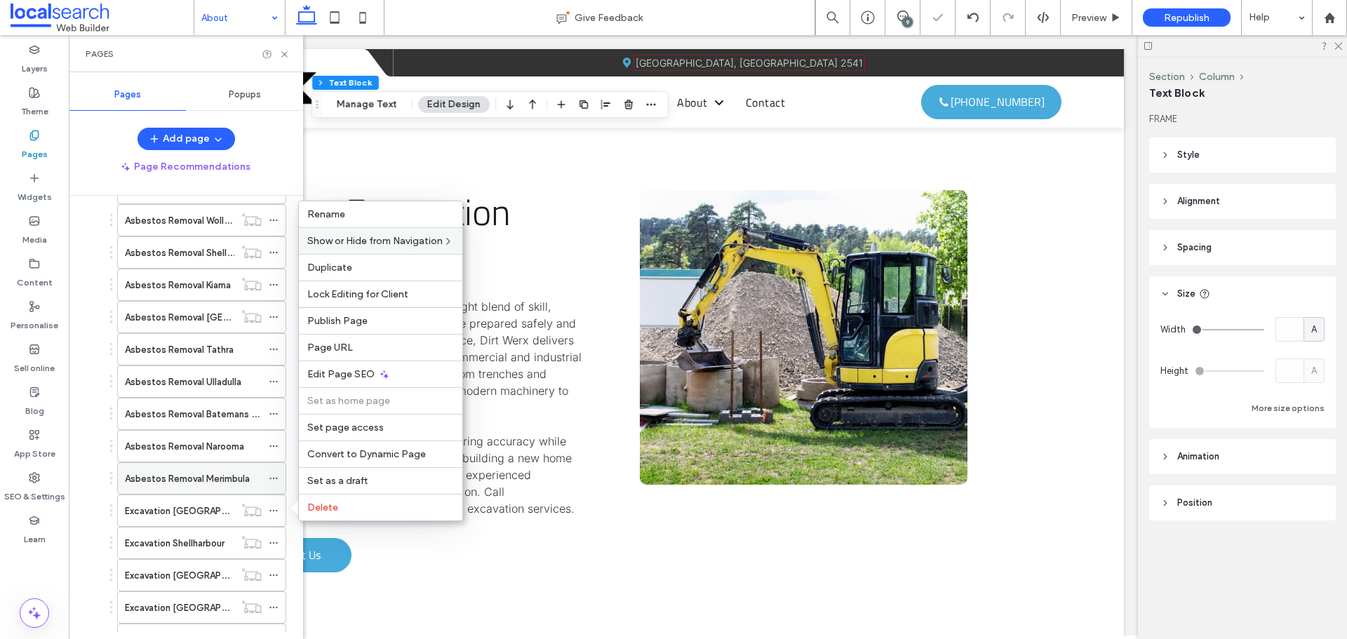
click at [271, 475] on icon at bounding box center [274, 478] width 10 height 10
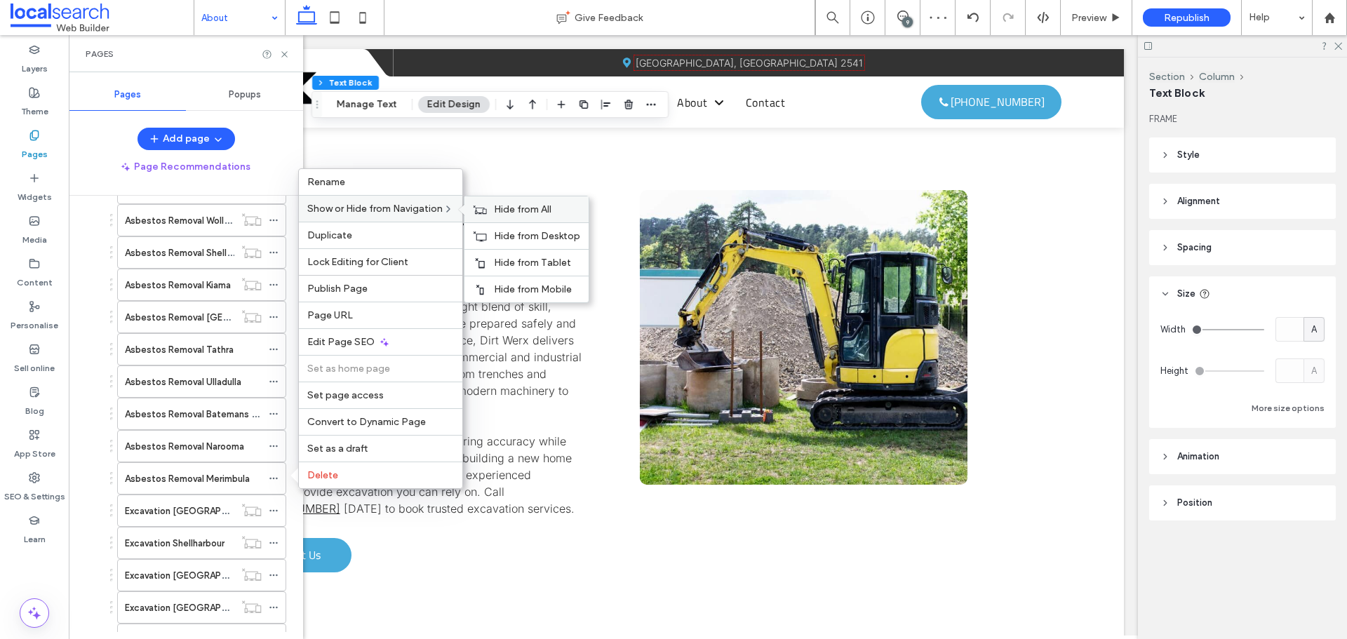
click at [481, 205] on icon at bounding box center [480, 210] width 14 height 10
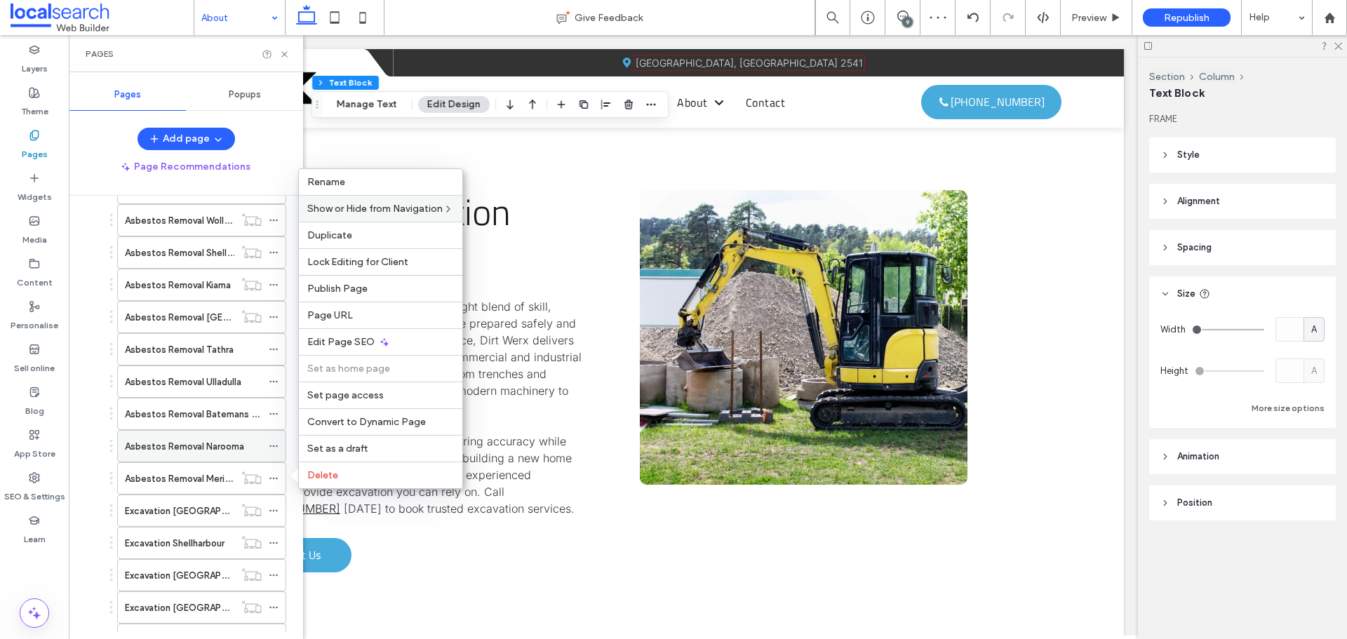
click at [276, 443] on icon at bounding box center [274, 446] width 10 height 10
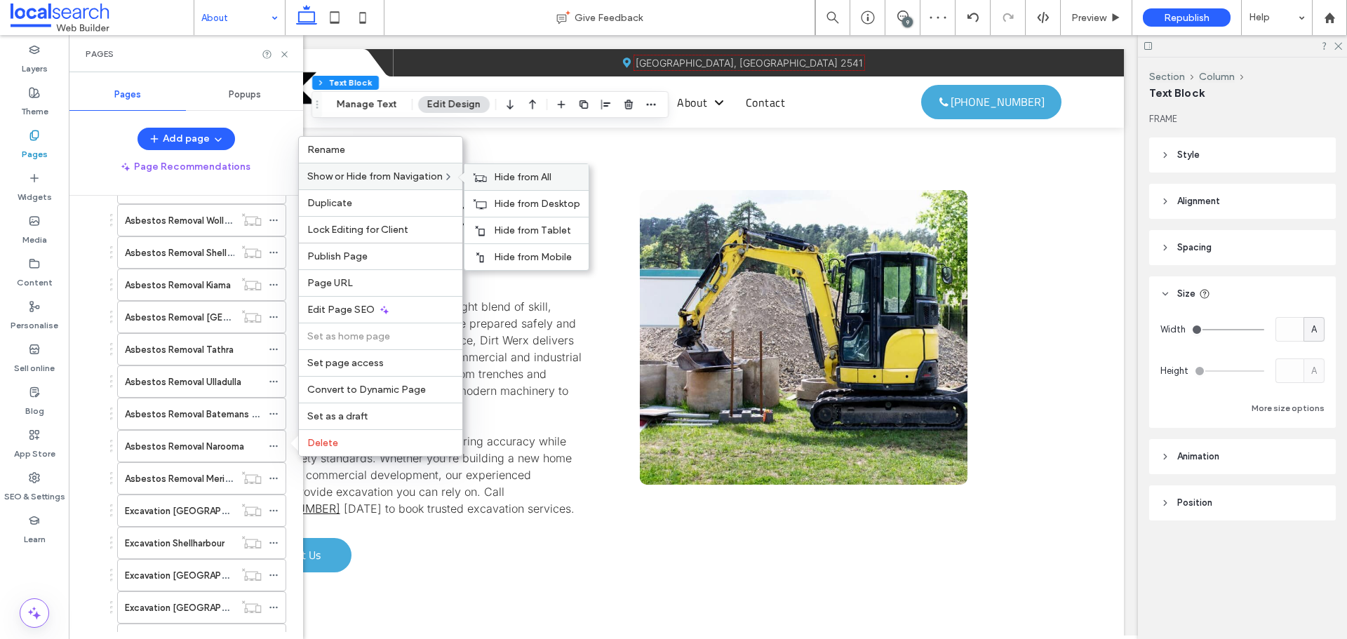
click at [491, 176] on div "Hide from All" at bounding box center [526, 177] width 124 height 26
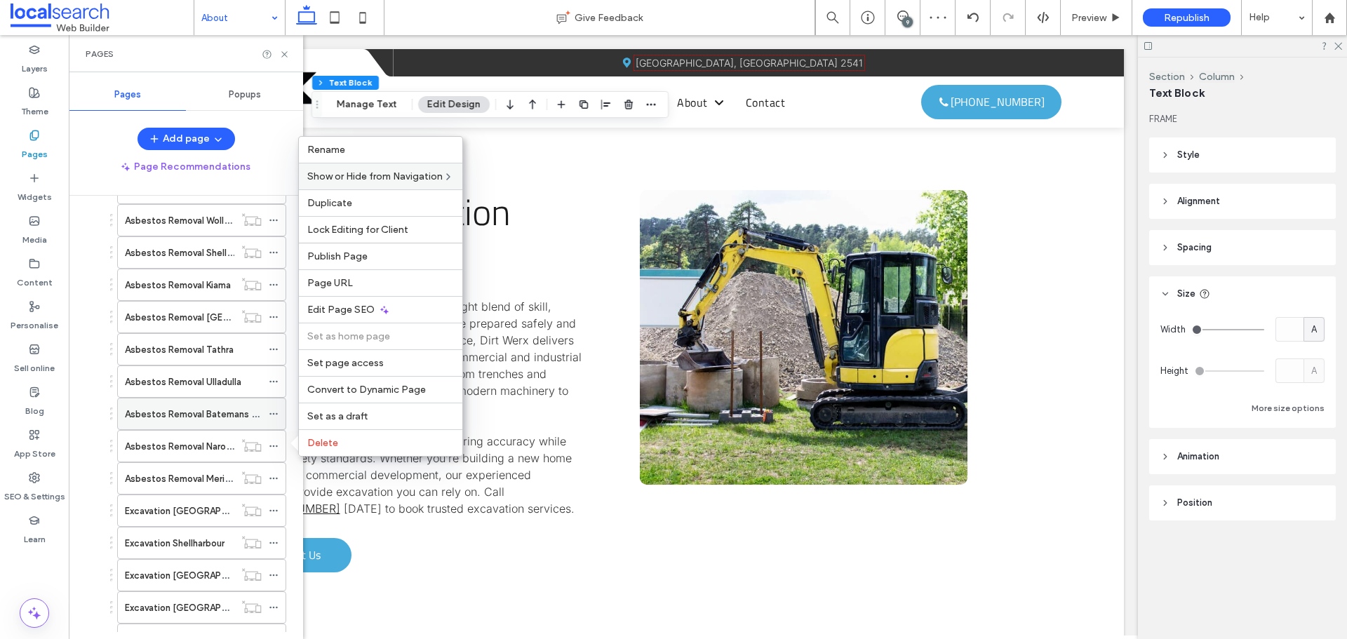
click at [273, 415] on icon at bounding box center [274, 414] width 10 height 10
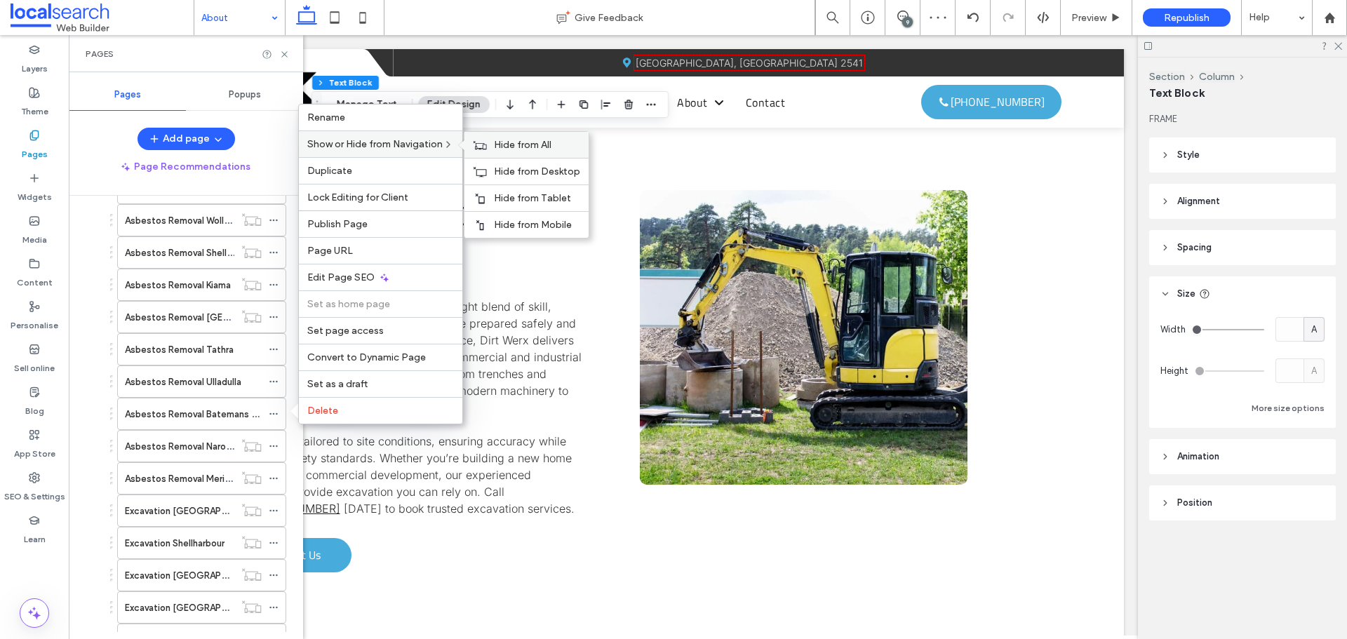
click at [504, 137] on div "Hide from All" at bounding box center [526, 145] width 124 height 26
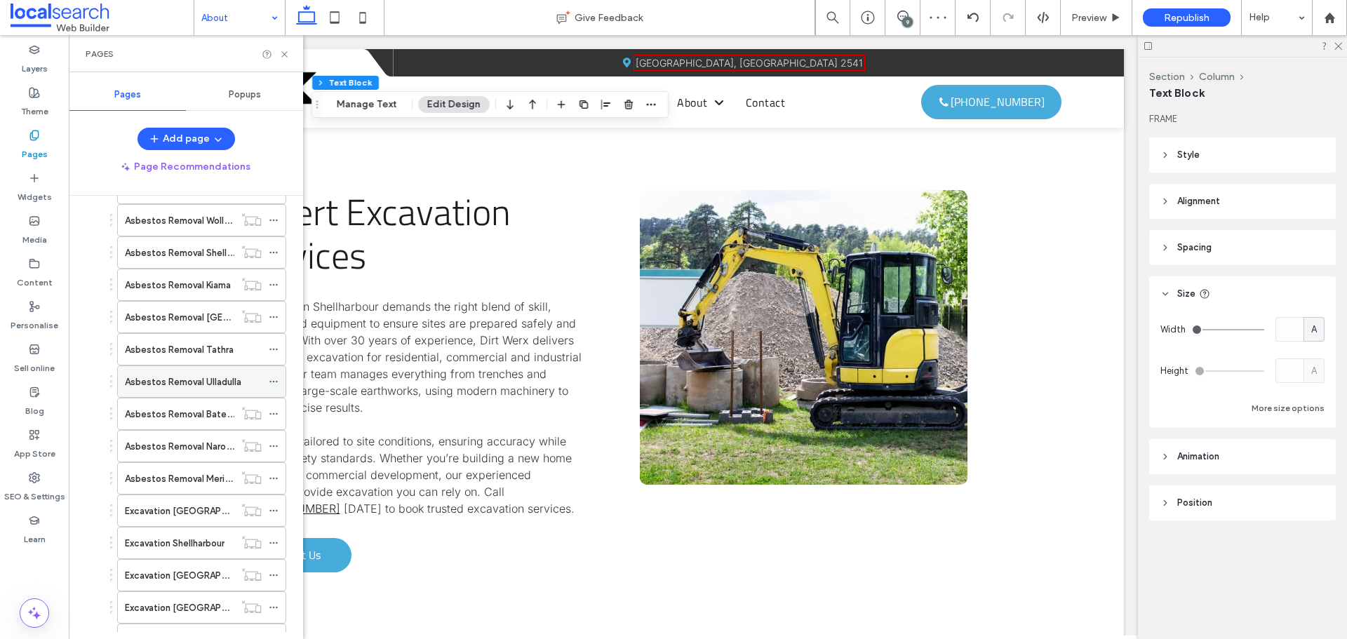
click at [274, 382] on use at bounding box center [273, 382] width 8 height 2
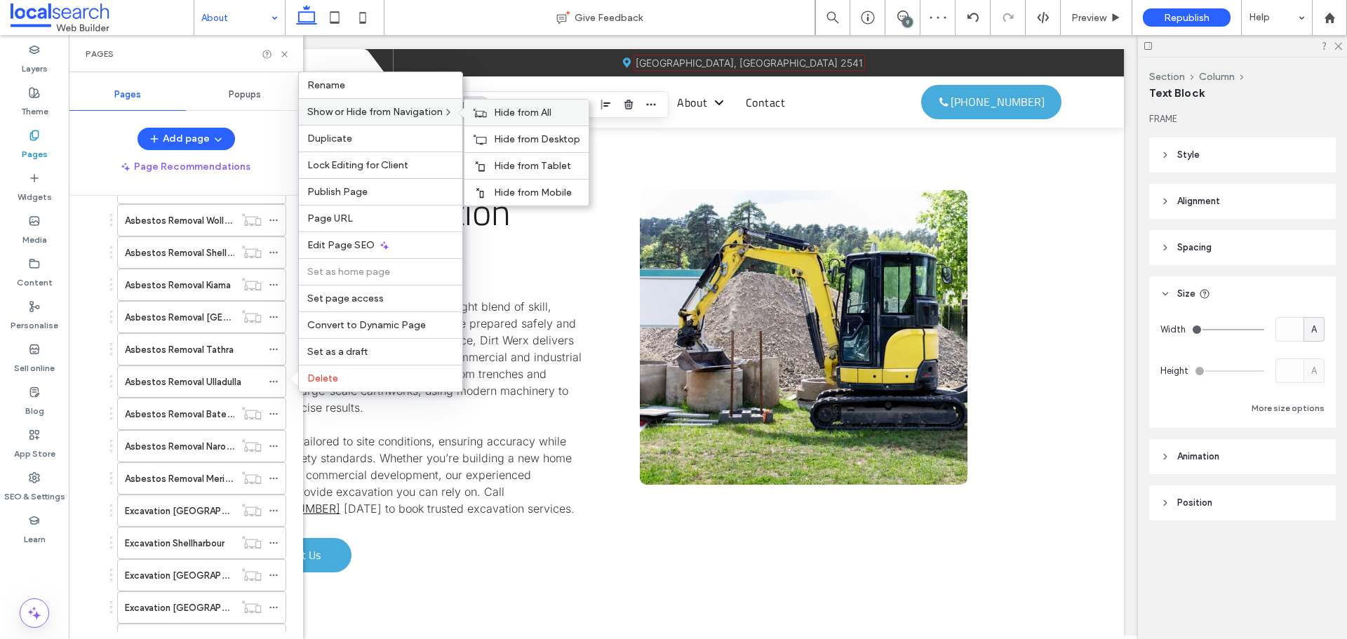
click at [473, 111] on div "Hide from All" at bounding box center [526, 113] width 124 height 26
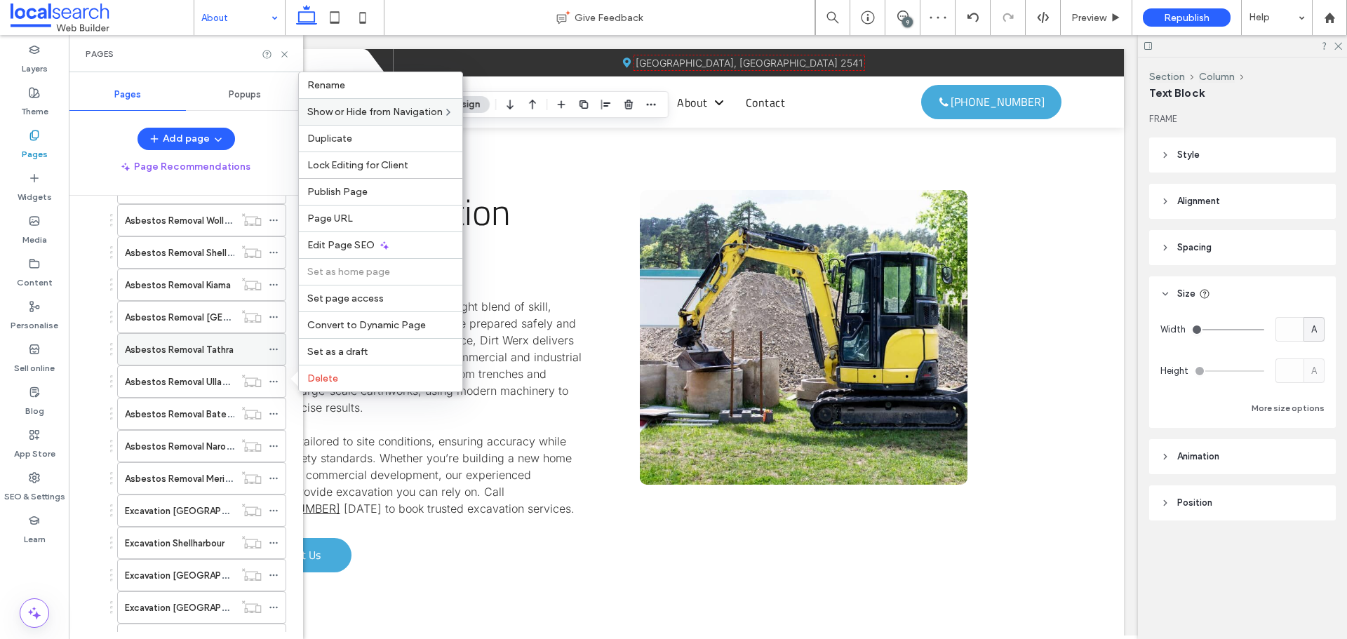
click at [275, 344] on span at bounding box center [274, 349] width 10 height 21
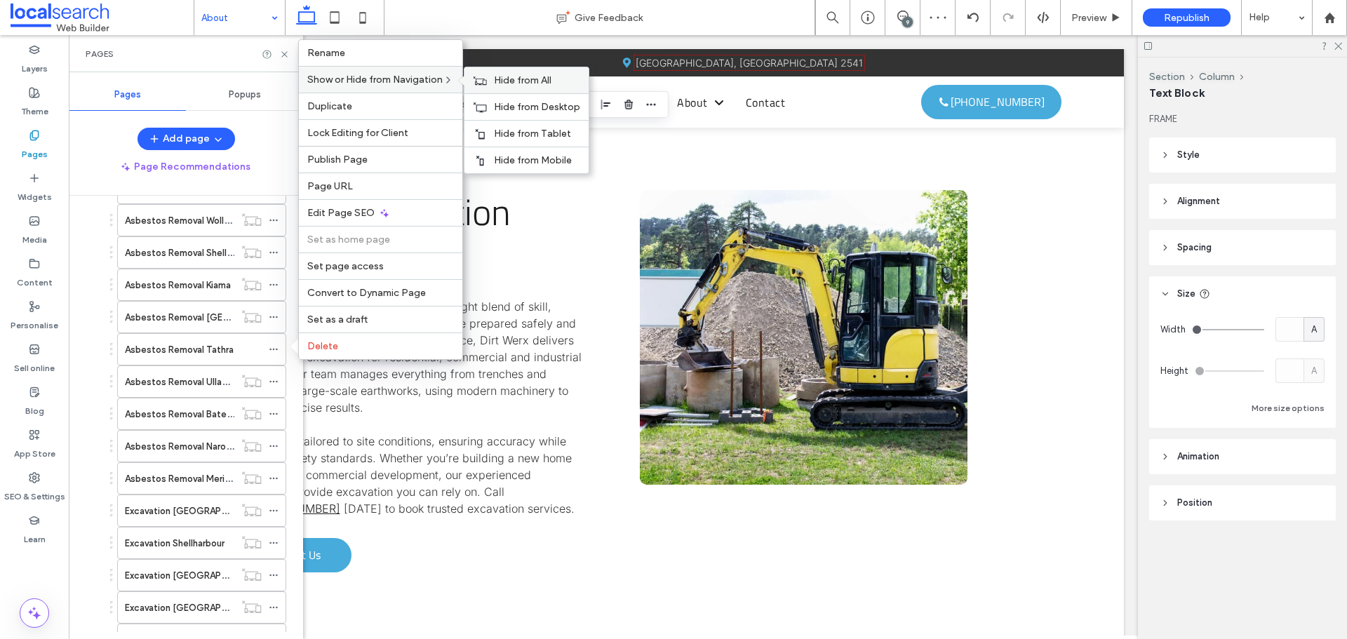
click at [497, 78] on span "Hide from All" at bounding box center [523, 80] width 58 height 12
click at [282, 53] on icon at bounding box center [284, 54] width 11 height 11
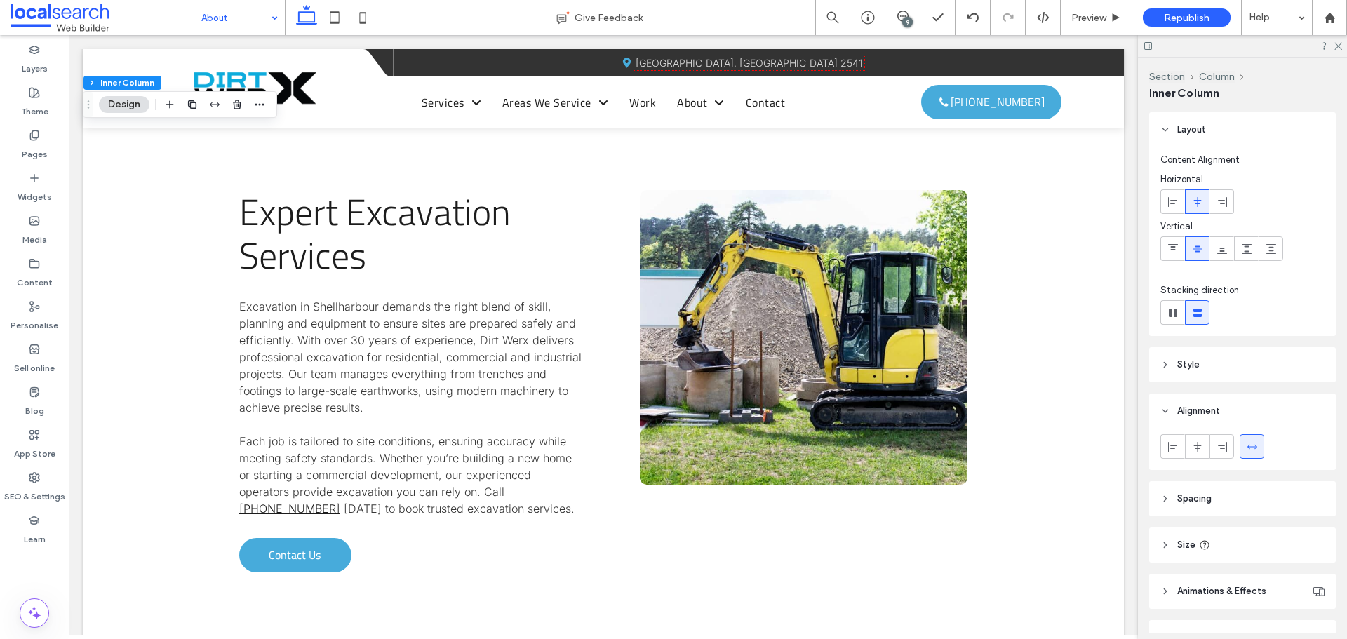
click at [32, 580] on div "Layers Theme Pages Widgets Media Content Personalise Sell online Blog App Store…" at bounding box center [34, 337] width 69 height 604
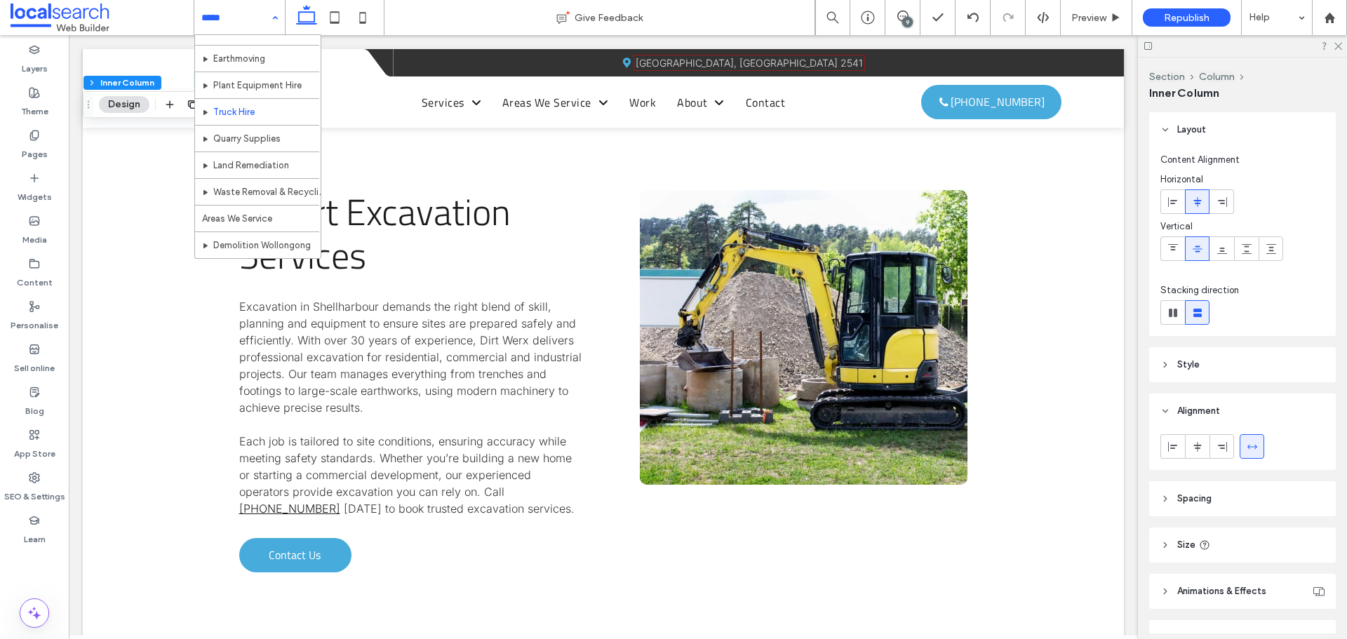
scroll to position [140, 0]
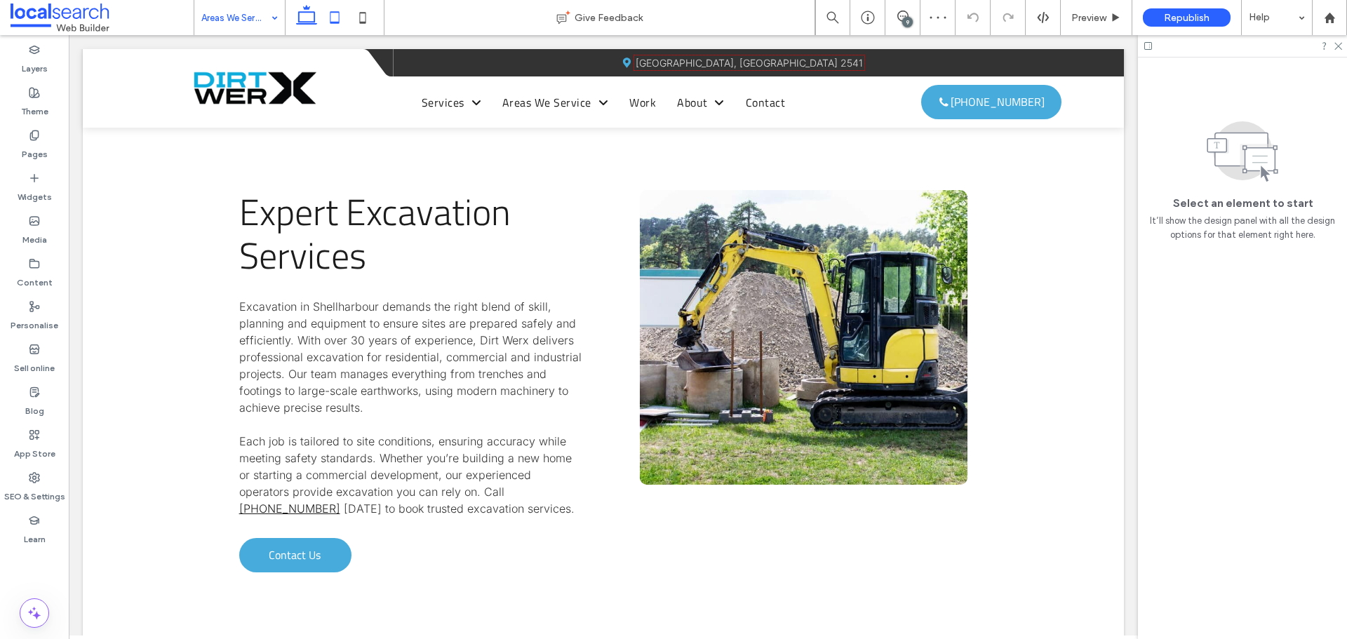
click at [340, 18] on use at bounding box center [334, 17] width 9 height 12
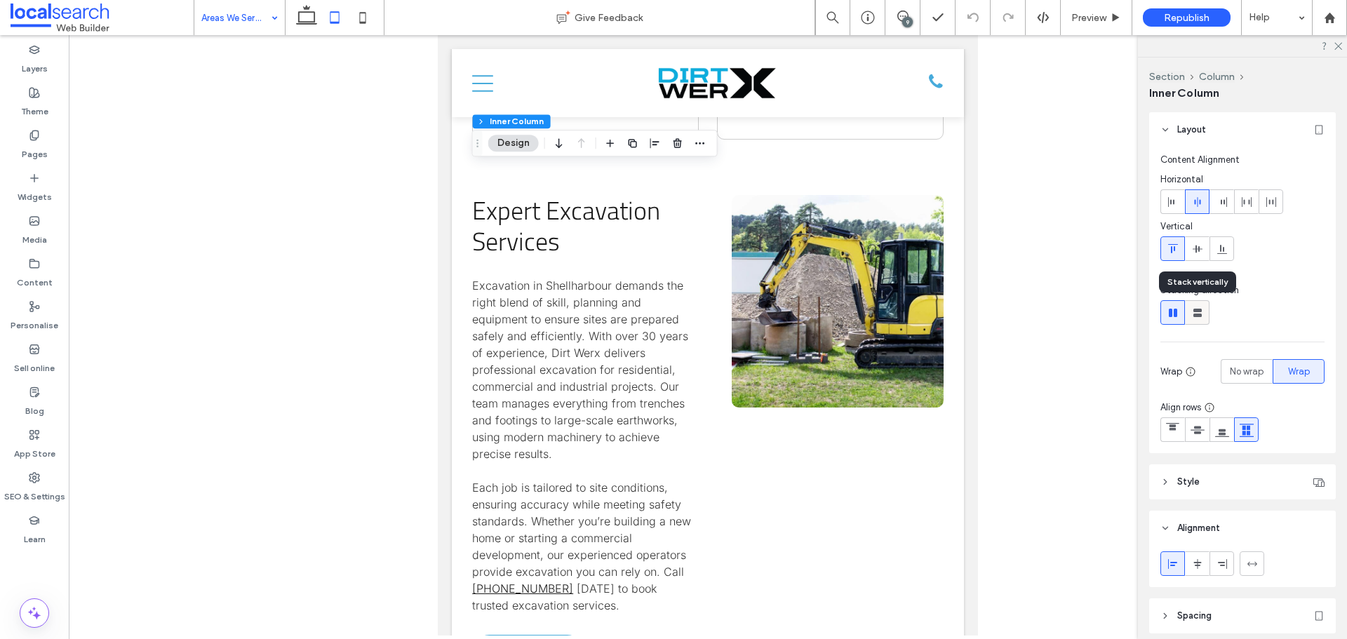
click at [1200, 308] on icon at bounding box center [1197, 313] width 14 height 14
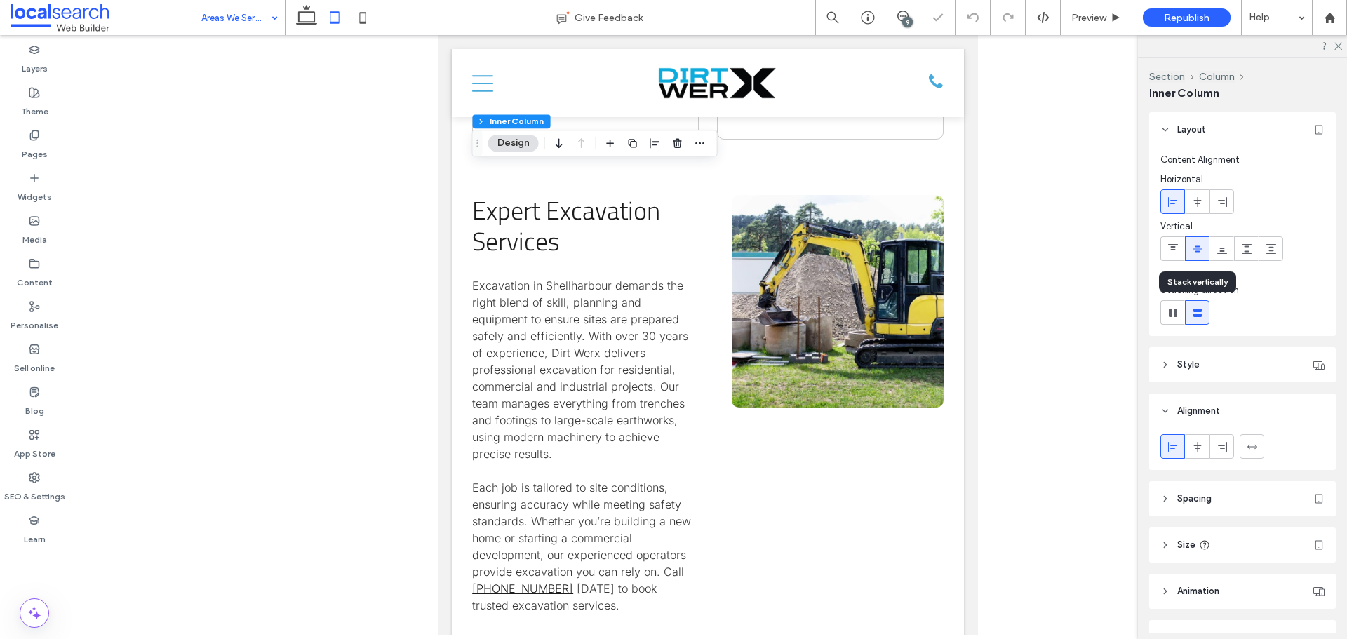
type input "**"
type input "****"
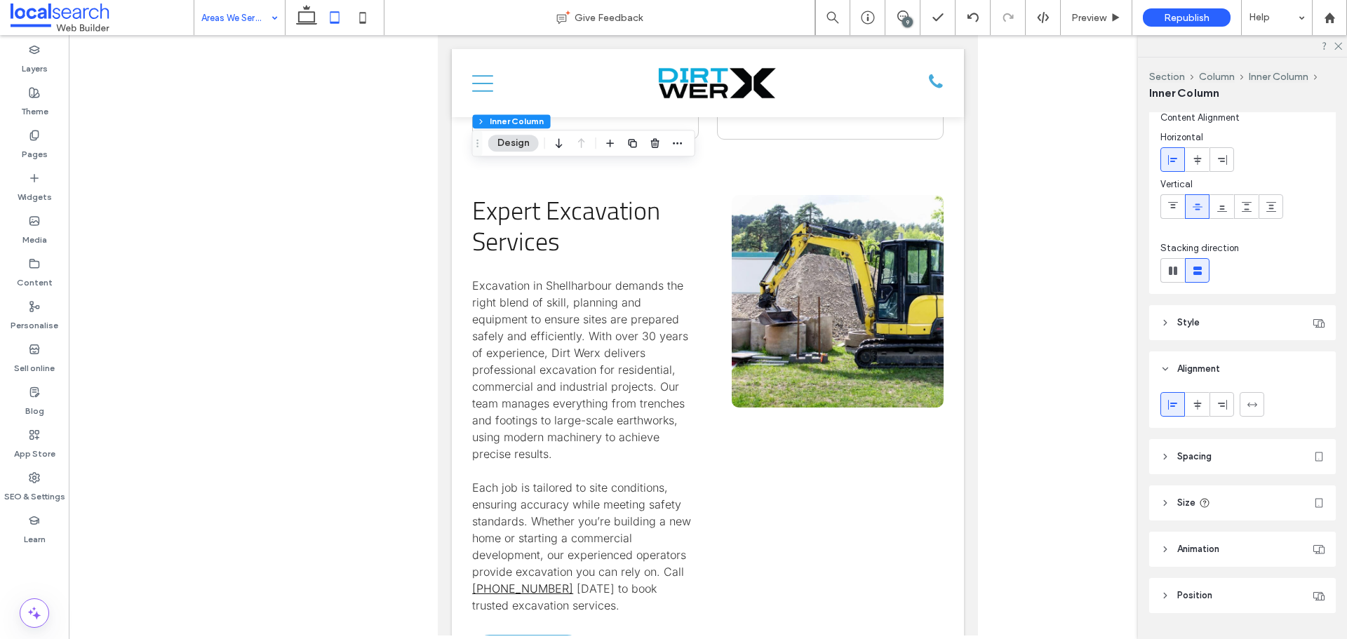
scroll to position [78, 0]
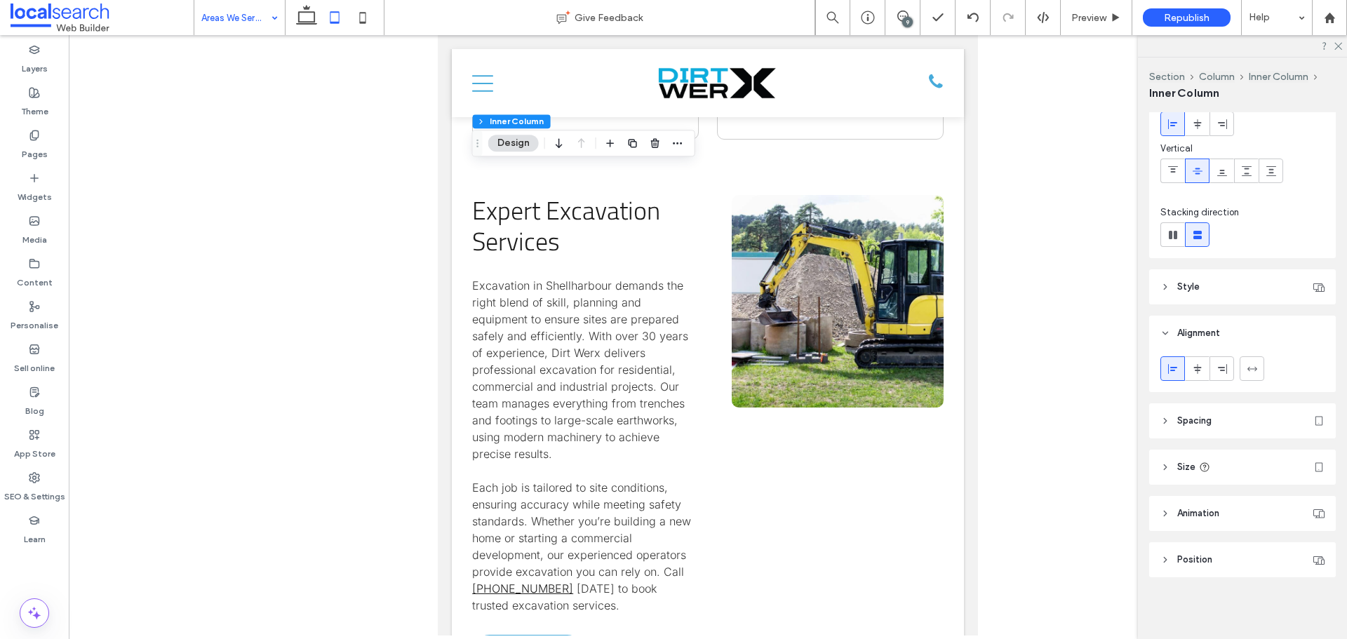
drag, startPoint x: 1176, startPoint y: 471, endPoint x: 1200, endPoint y: 473, distance: 24.0
click at [1176, 471] on header "Size" at bounding box center [1242, 467] width 187 height 35
type input "**"
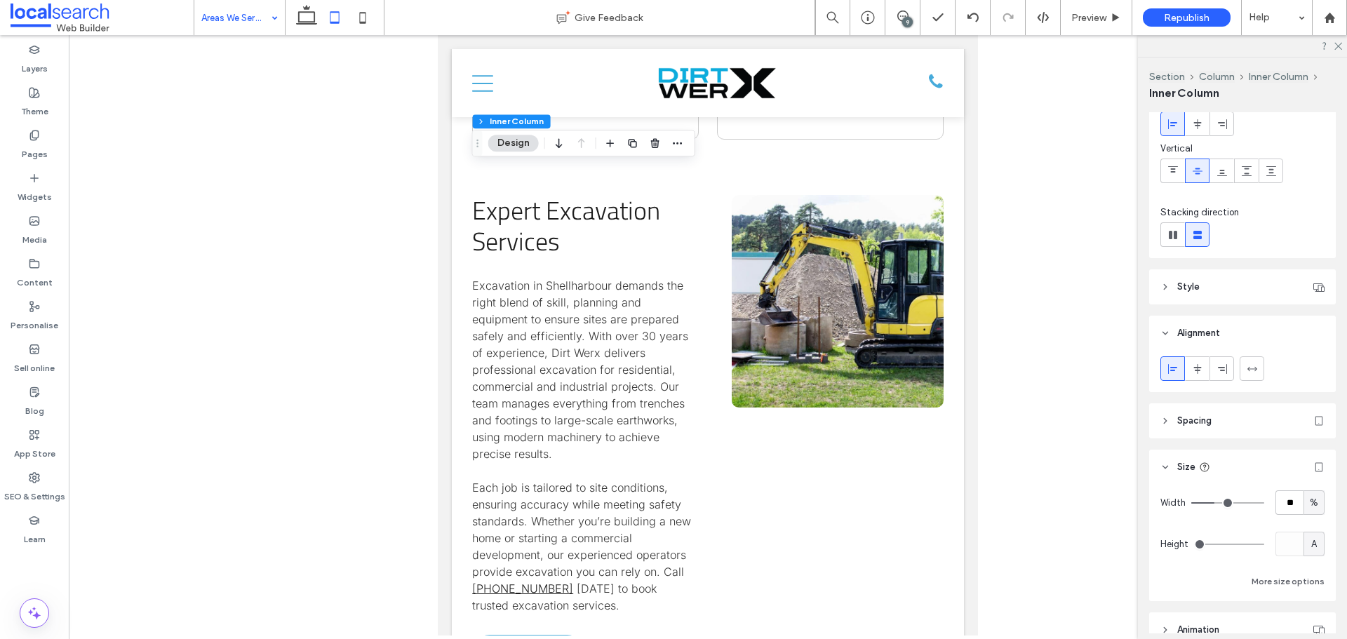
type input "**"
type input "***"
drag, startPoint x: 1237, startPoint y: 502, endPoint x: 1341, endPoint y: 509, distance: 104.7
type input "***"
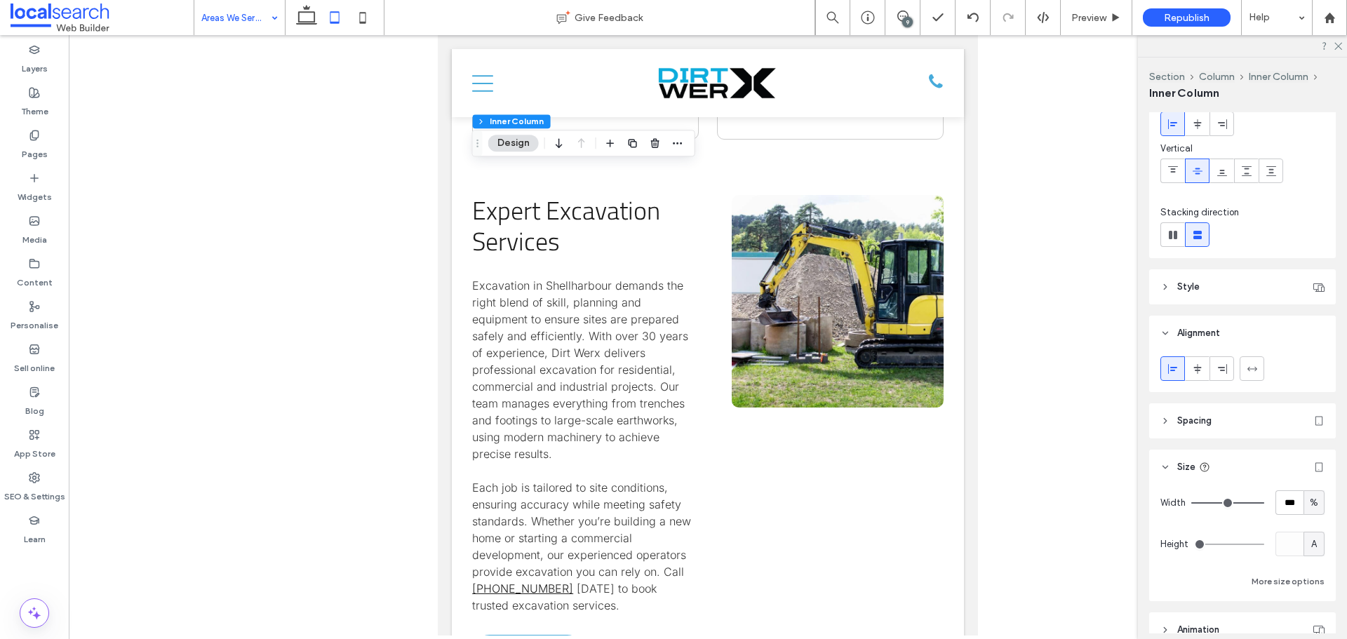
click at [1264, 504] on input "range" at bounding box center [1227, 502] width 73 height 1
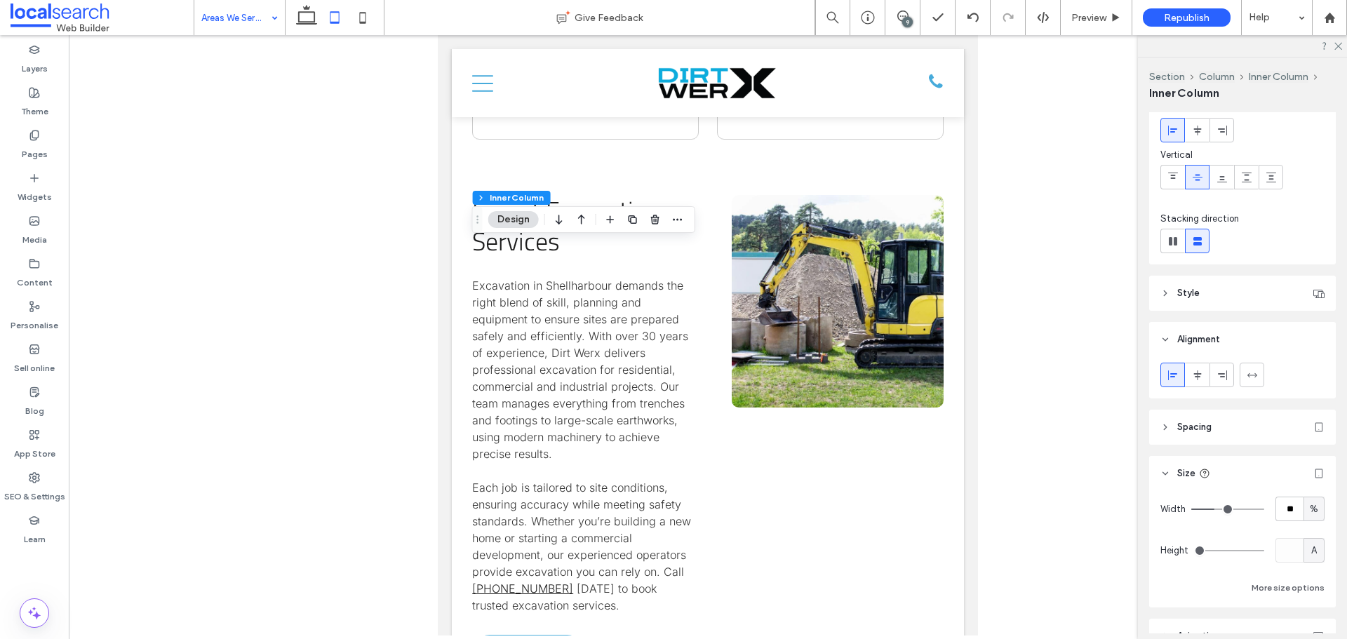
scroll to position [140, 0]
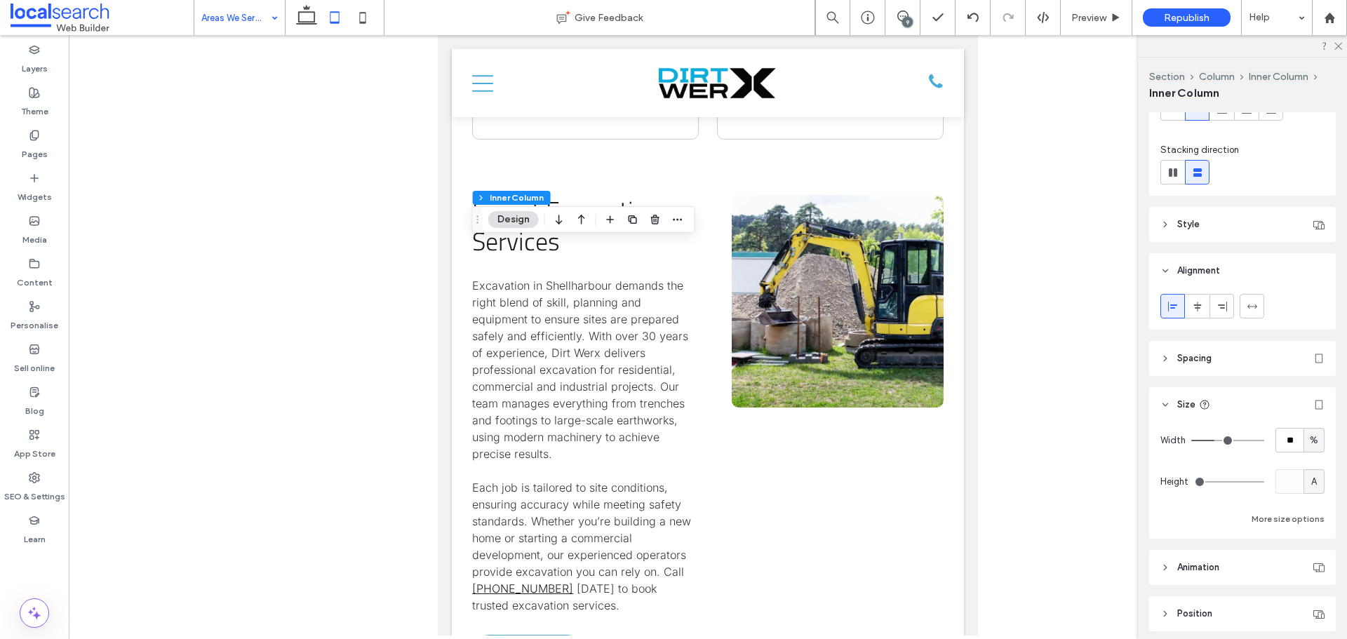
type input "**"
type input "***"
drag, startPoint x: 1262, startPoint y: 441, endPoint x: 1346, endPoint y: 432, distance: 84.7
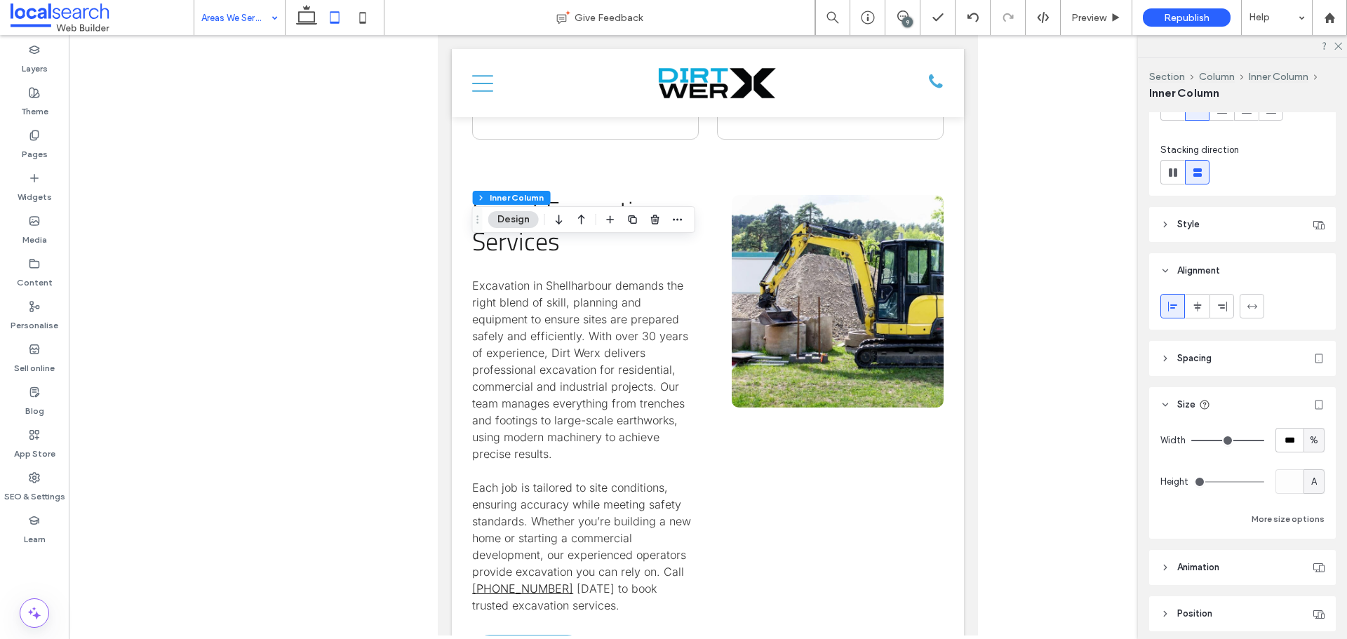
type input "***"
click at [1264, 440] on input "range" at bounding box center [1227, 440] width 73 height 1
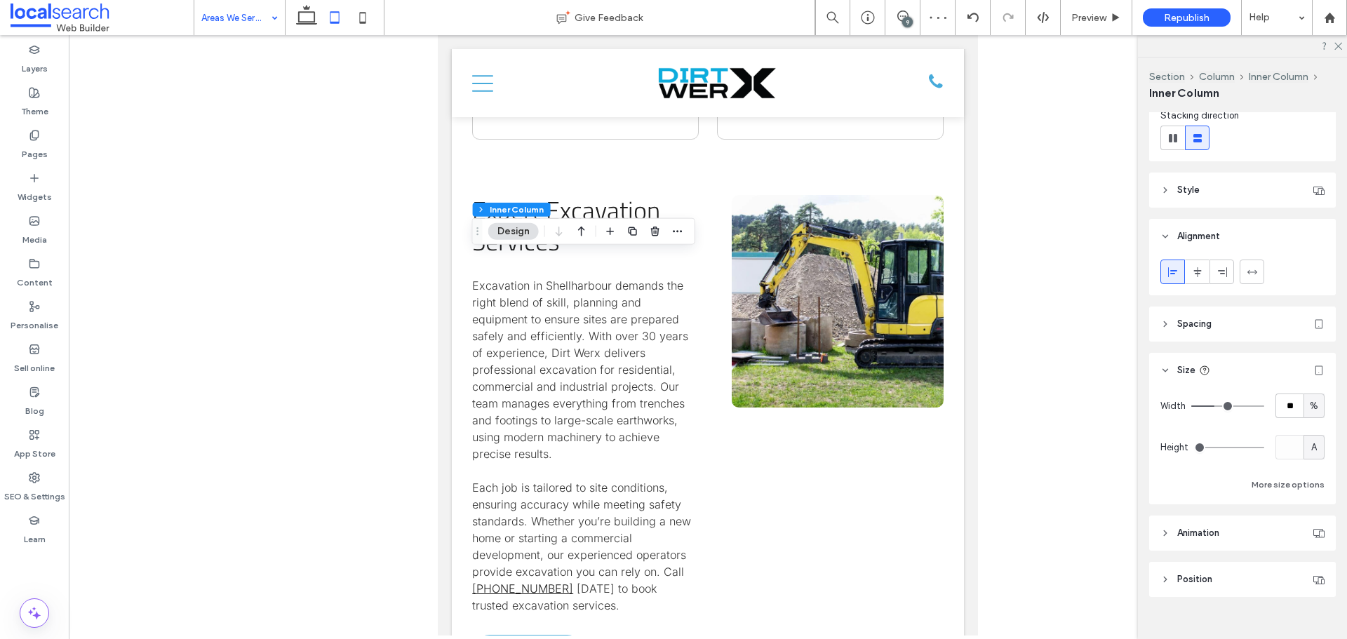
scroll to position [194, 0]
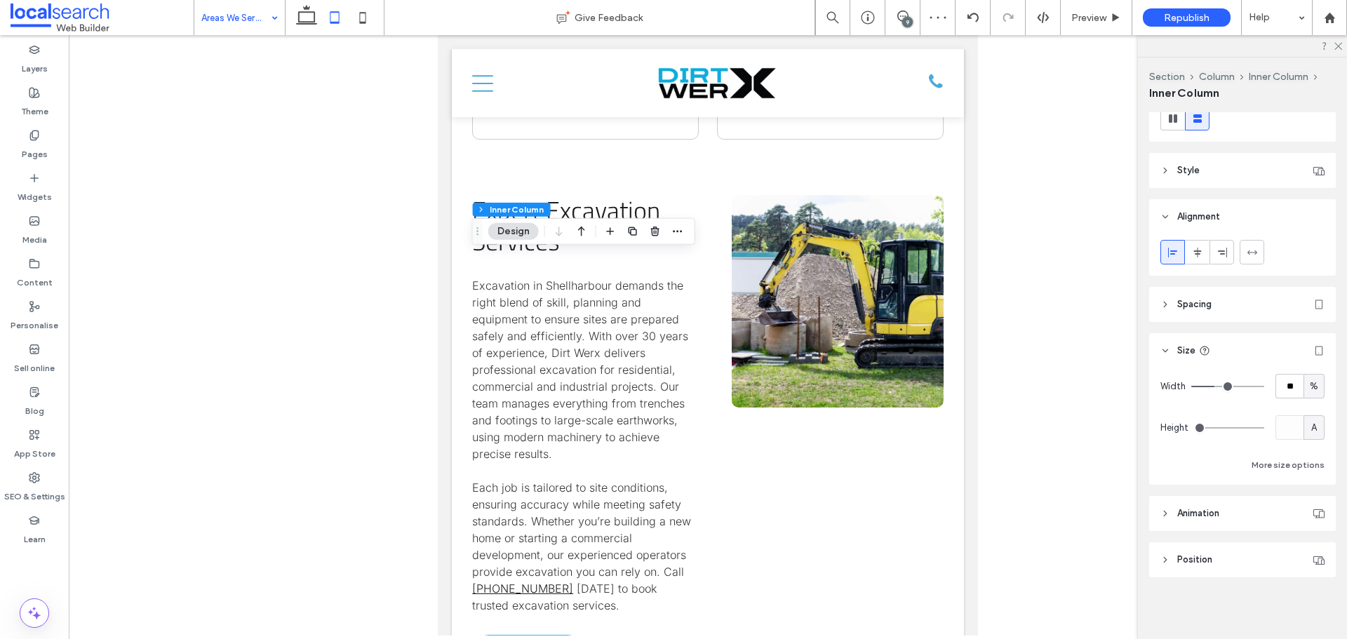
type input "**"
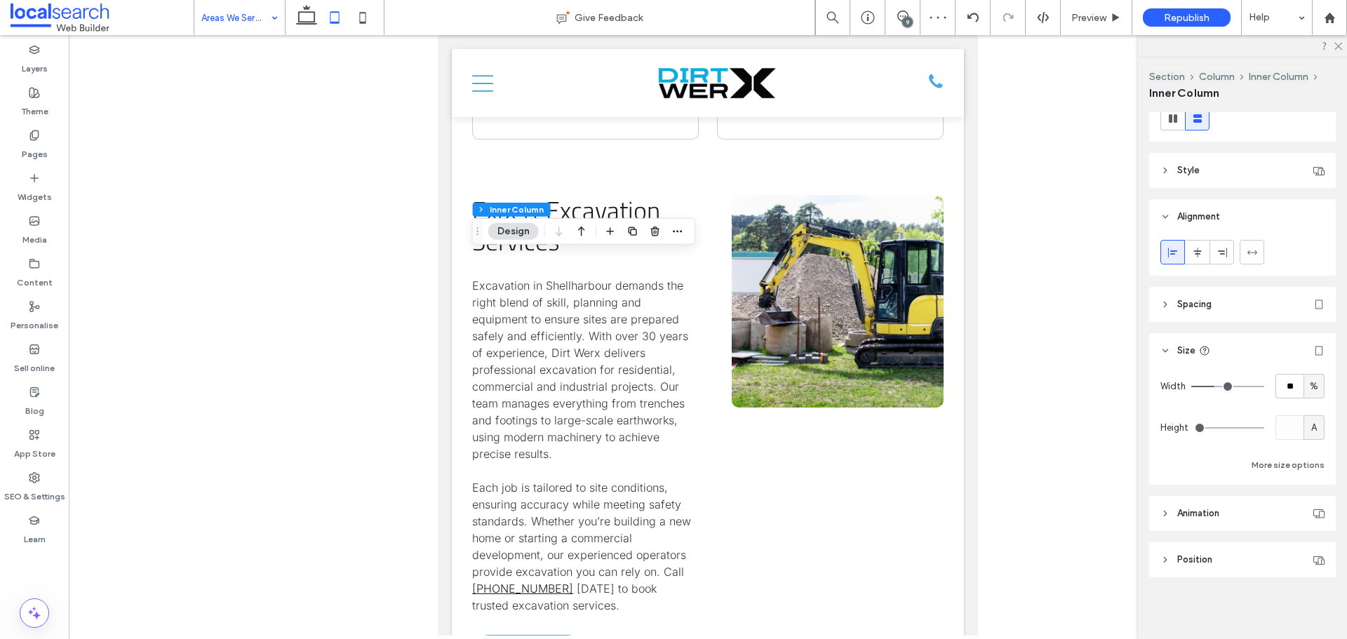
type input "**"
type input "***"
drag, startPoint x: 1210, startPoint y: 387, endPoint x: 1346, endPoint y: 391, distance: 136.2
type input "***"
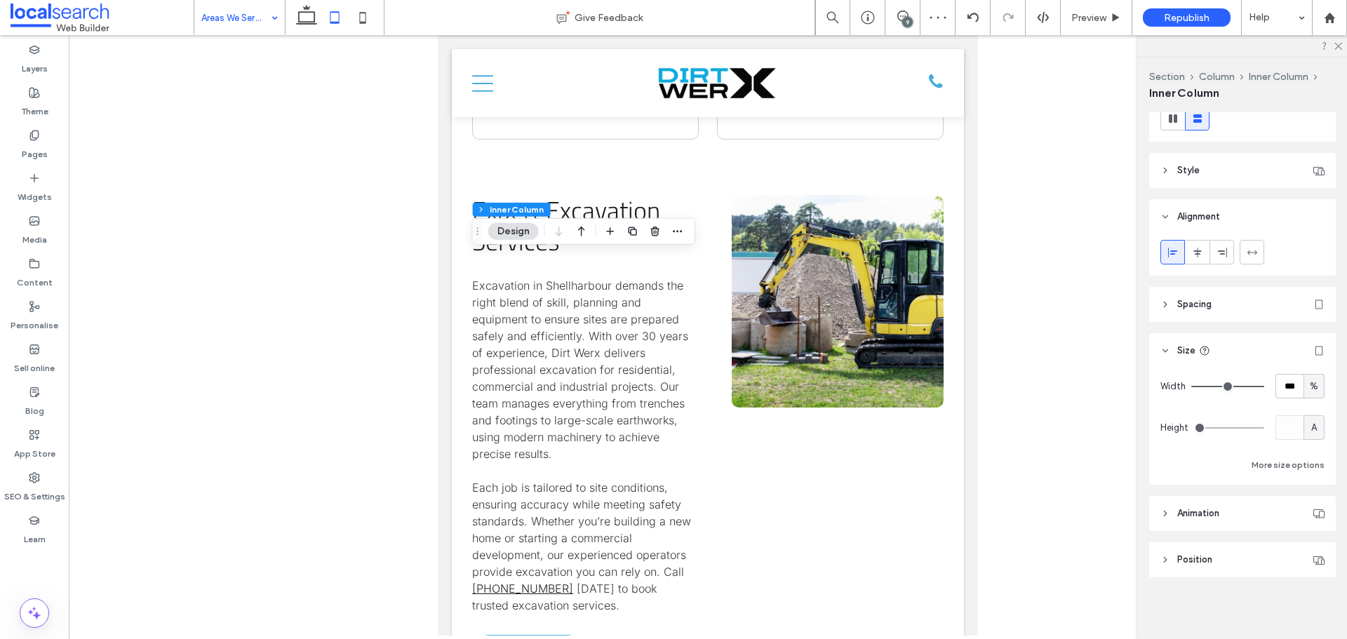
click at [1264, 387] on input "range" at bounding box center [1227, 386] width 73 height 1
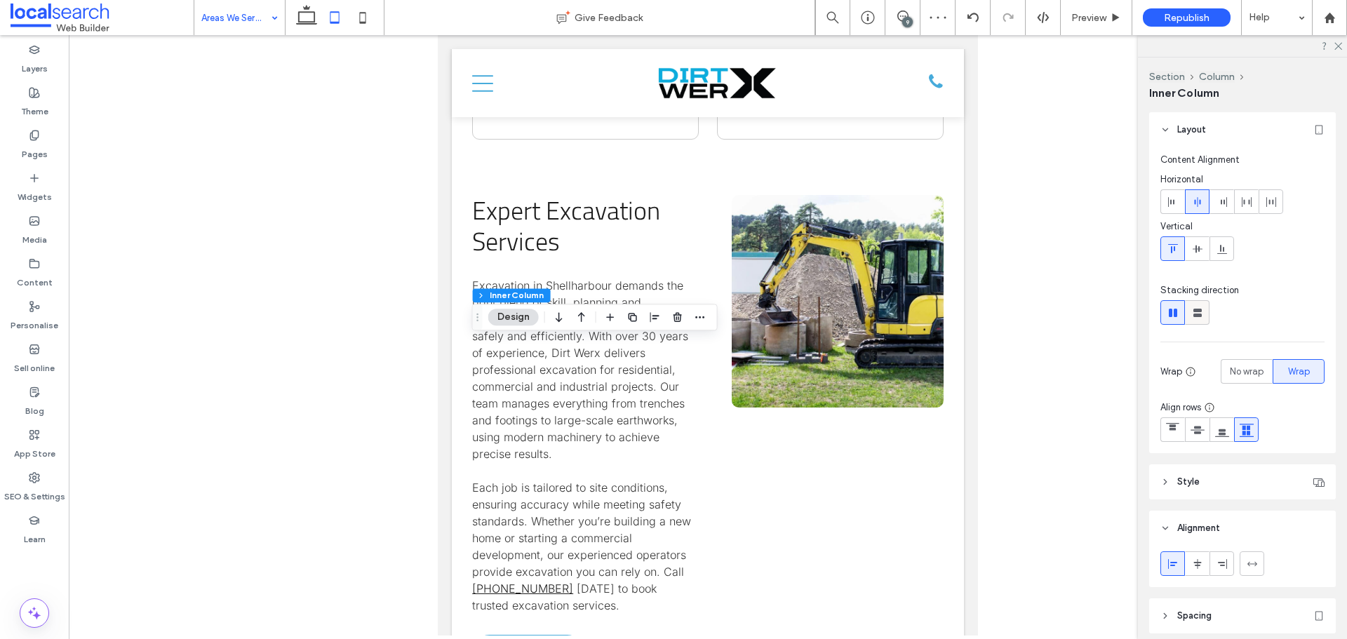
click at [1191, 309] on icon at bounding box center [1197, 313] width 14 height 14
type input "**"
type input "****"
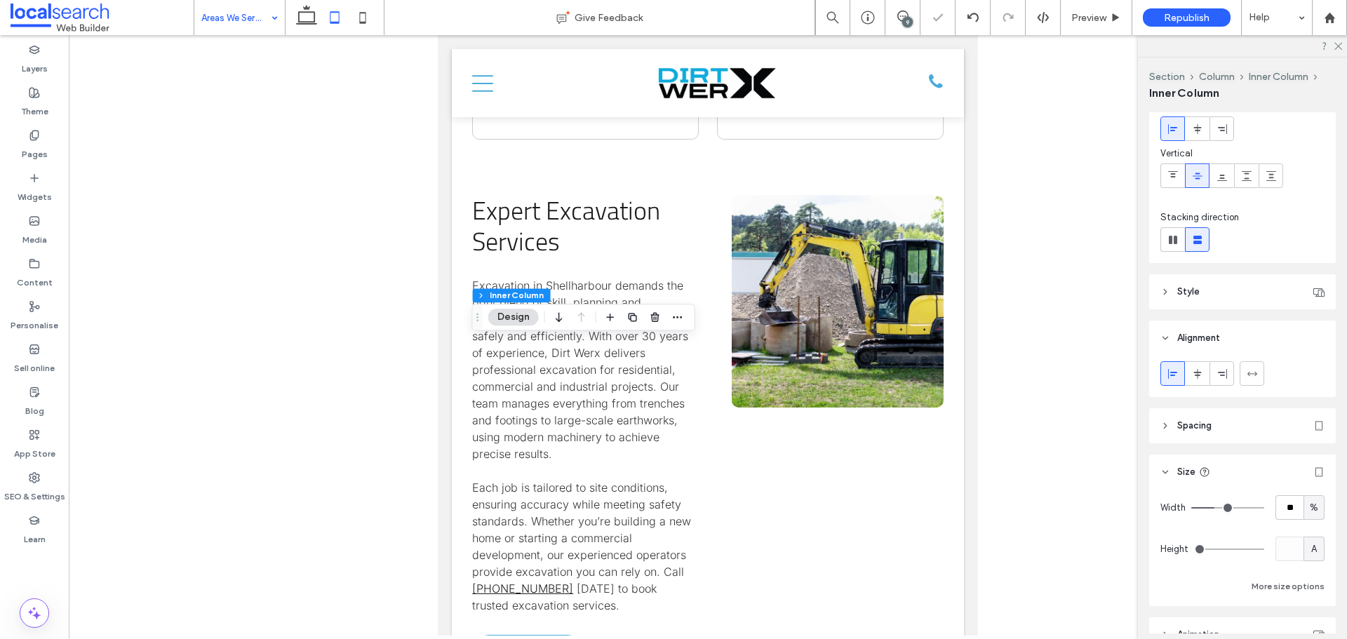
scroll to position [140, 0]
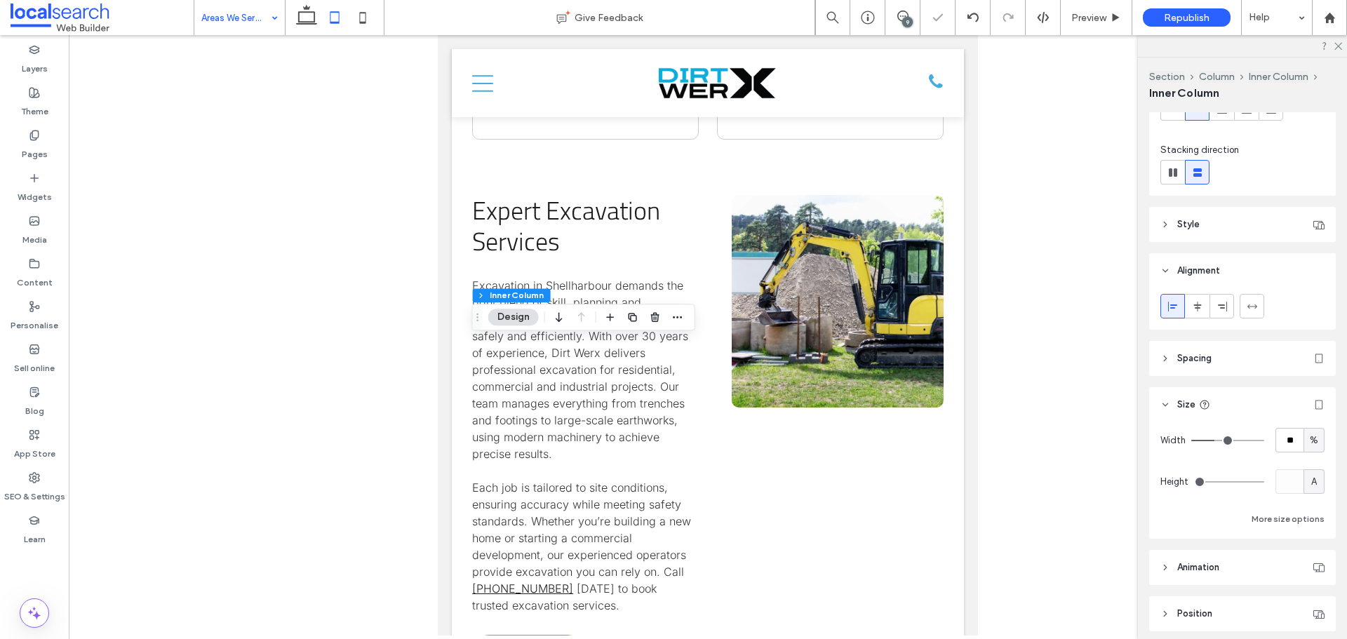
type input "**"
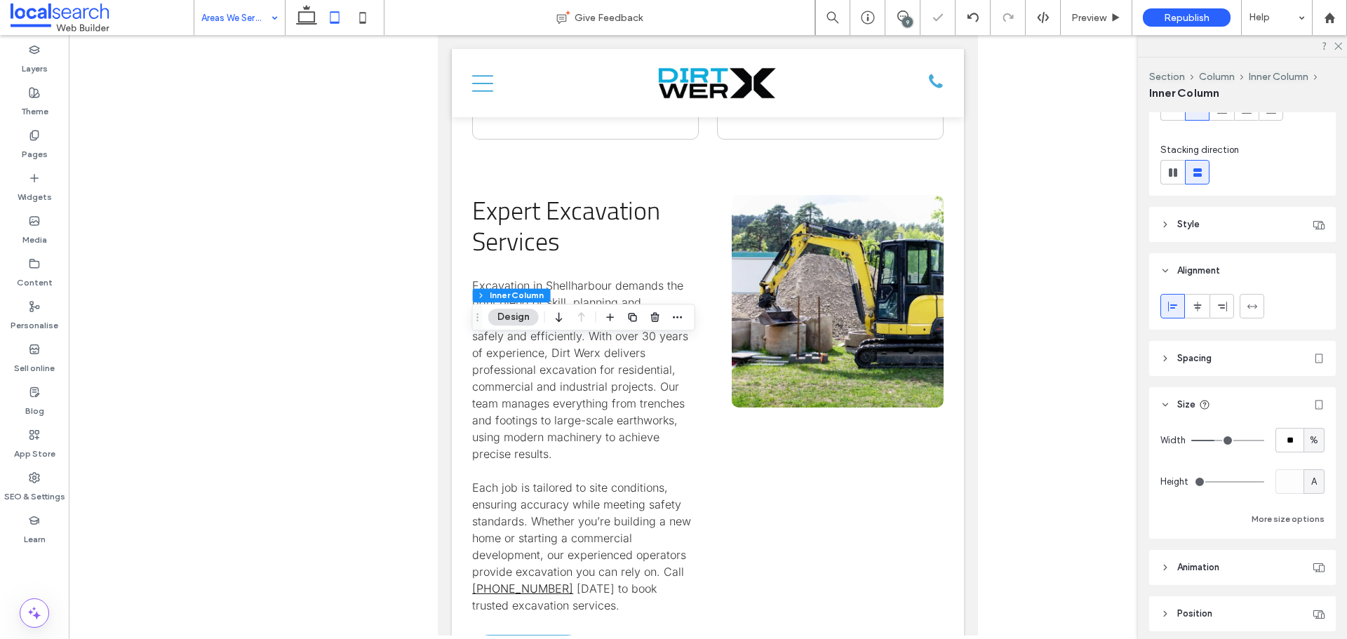
type input "**"
type input "***"
drag, startPoint x: 1209, startPoint y: 443, endPoint x: 1346, endPoint y: 448, distance: 137.6
type input "***"
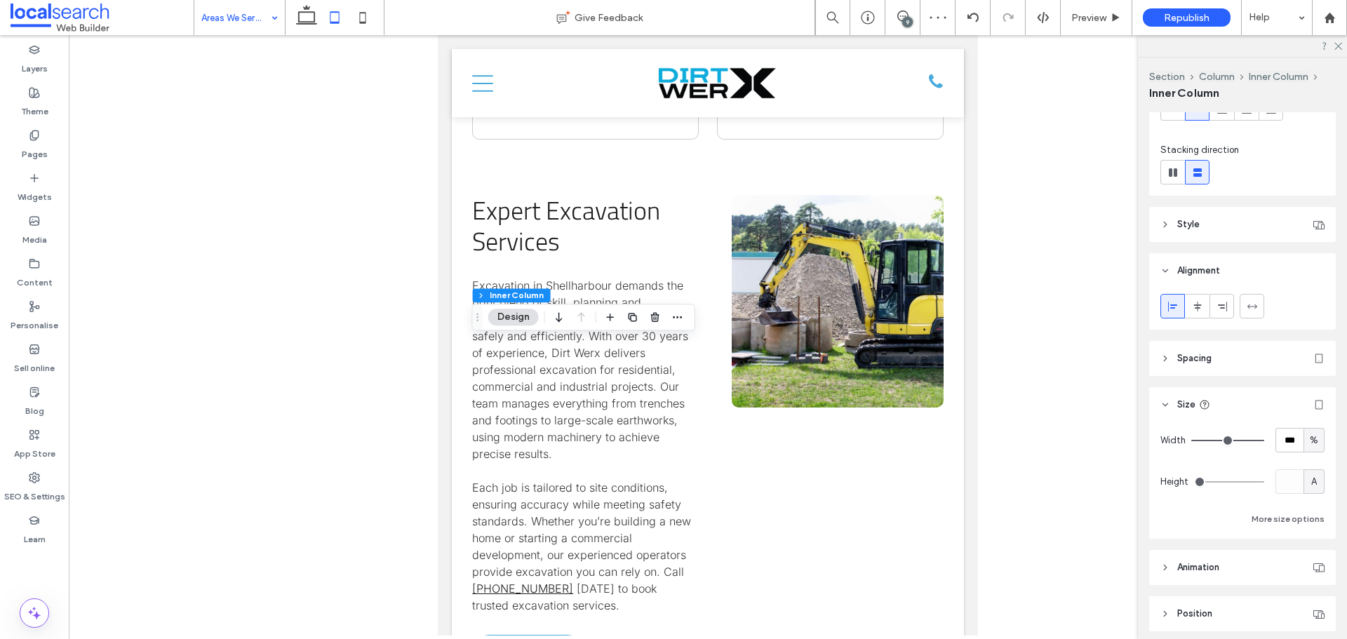
click at [1264, 441] on input "range" at bounding box center [1227, 440] width 73 height 1
type input "**"
type input "***"
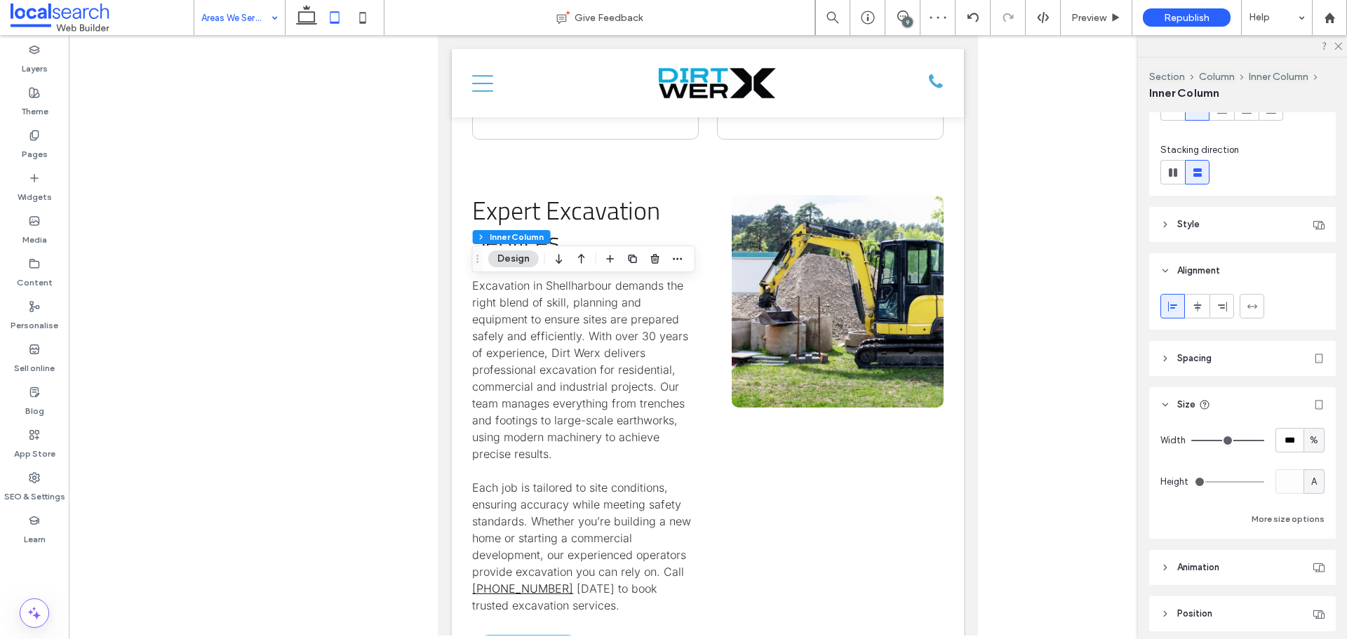
drag, startPoint x: 1213, startPoint y: 439, endPoint x: 1003, endPoint y: 448, distance: 209.9
type input "***"
click at [1264, 441] on input "range" at bounding box center [1227, 440] width 73 height 1
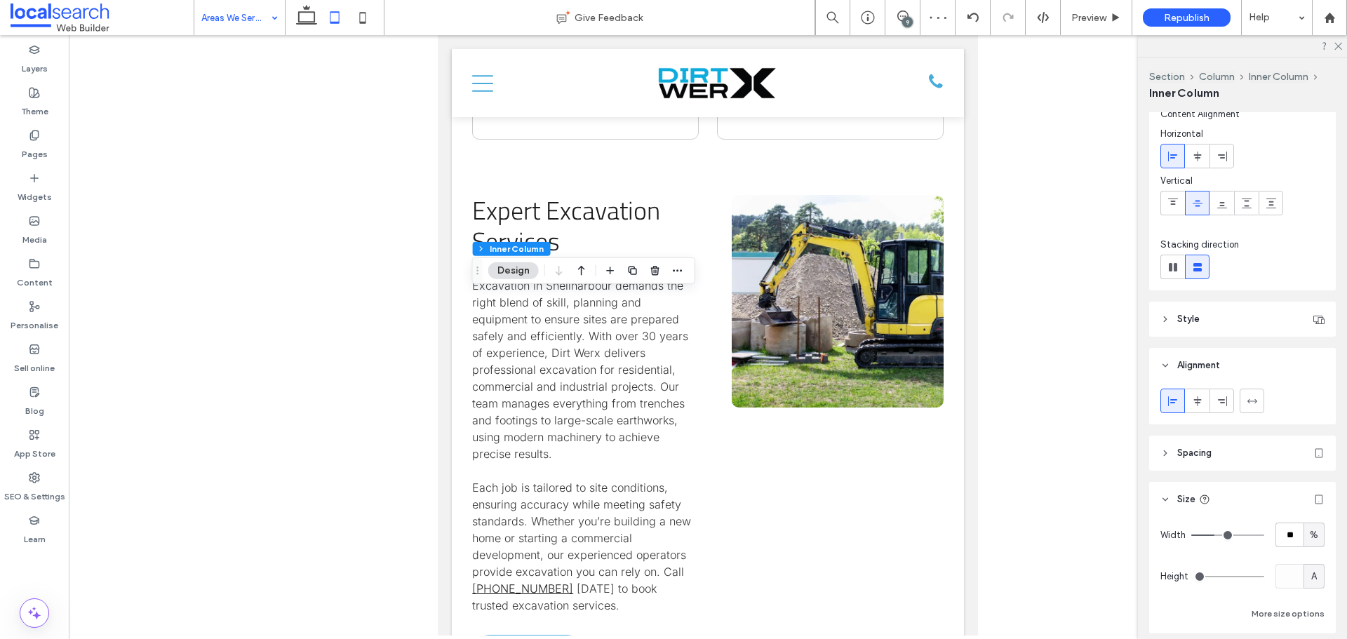
scroll to position [70, 0]
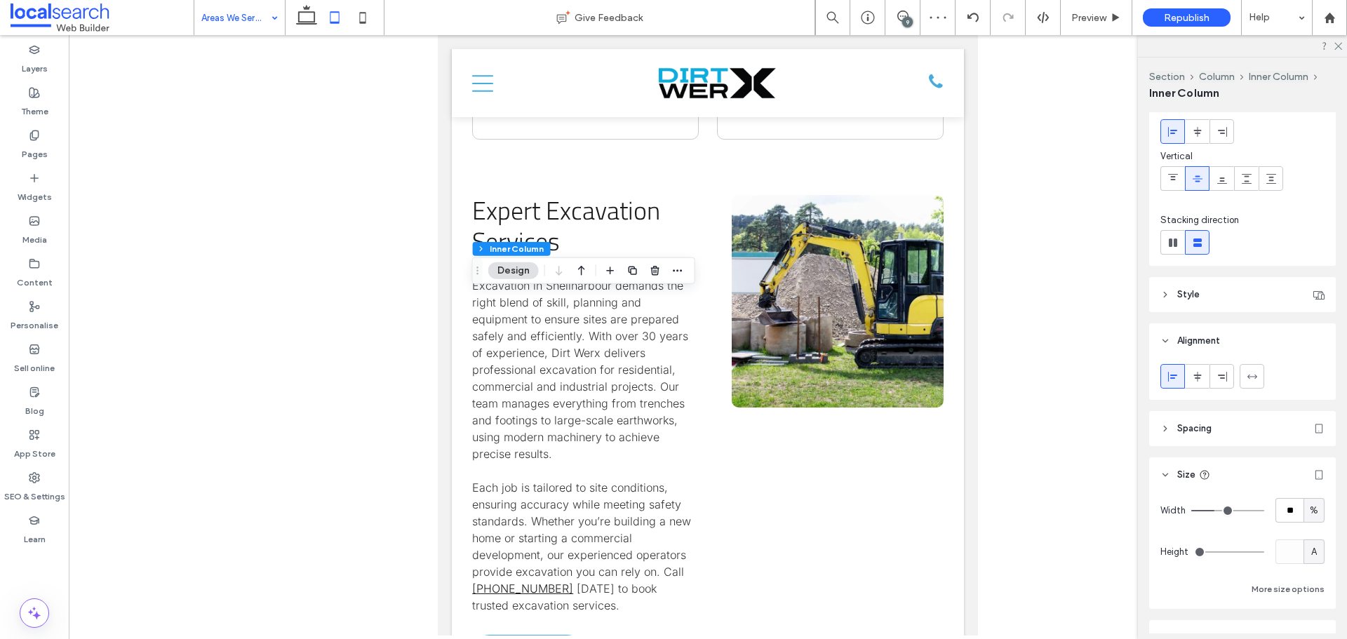
type input "**"
type input "***"
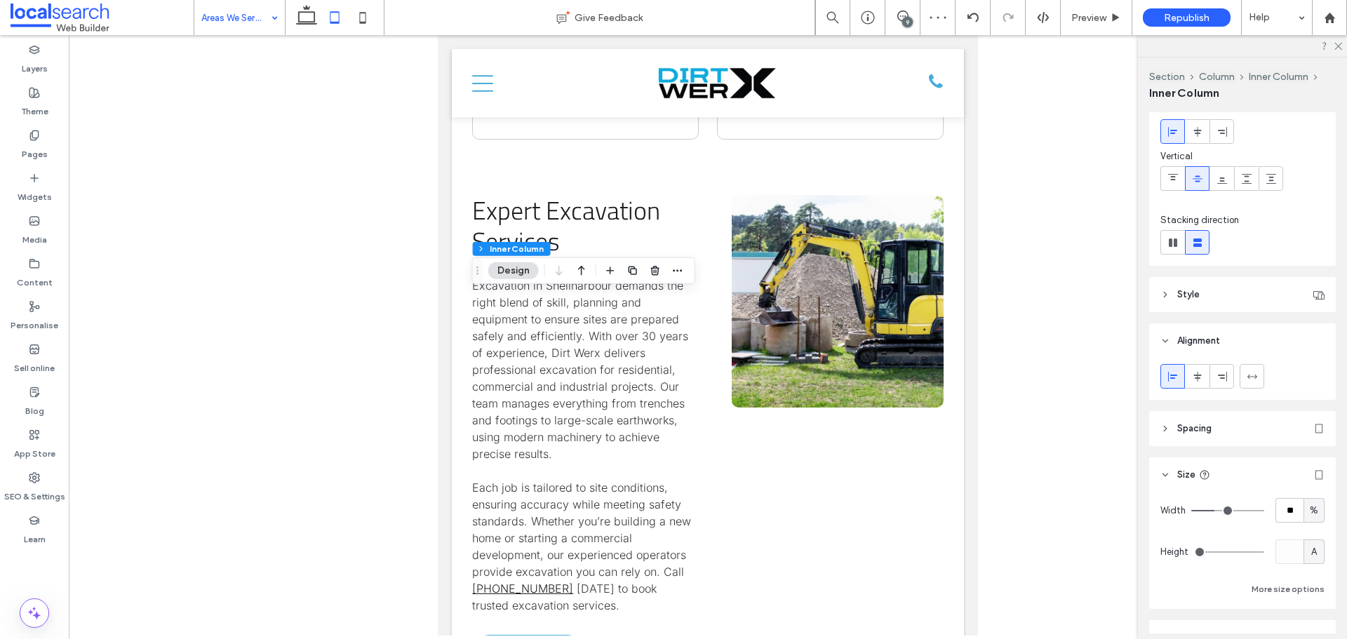
type input "***"
drag, startPoint x: 1214, startPoint y: 510, endPoint x: 1327, endPoint y: 511, distance: 113.6
type input "***"
click at [1264, 511] on input "range" at bounding box center [1227, 510] width 73 height 1
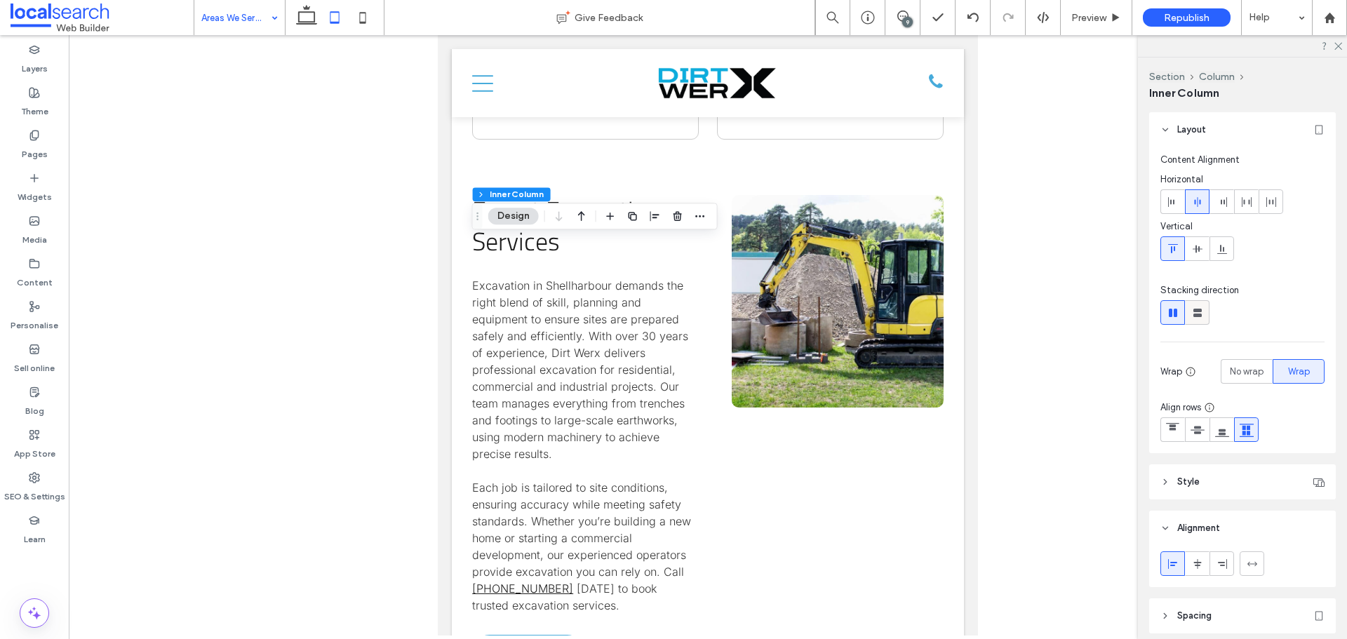
click at [1199, 318] on icon at bounding box center [1197, 313] width 14 height 14
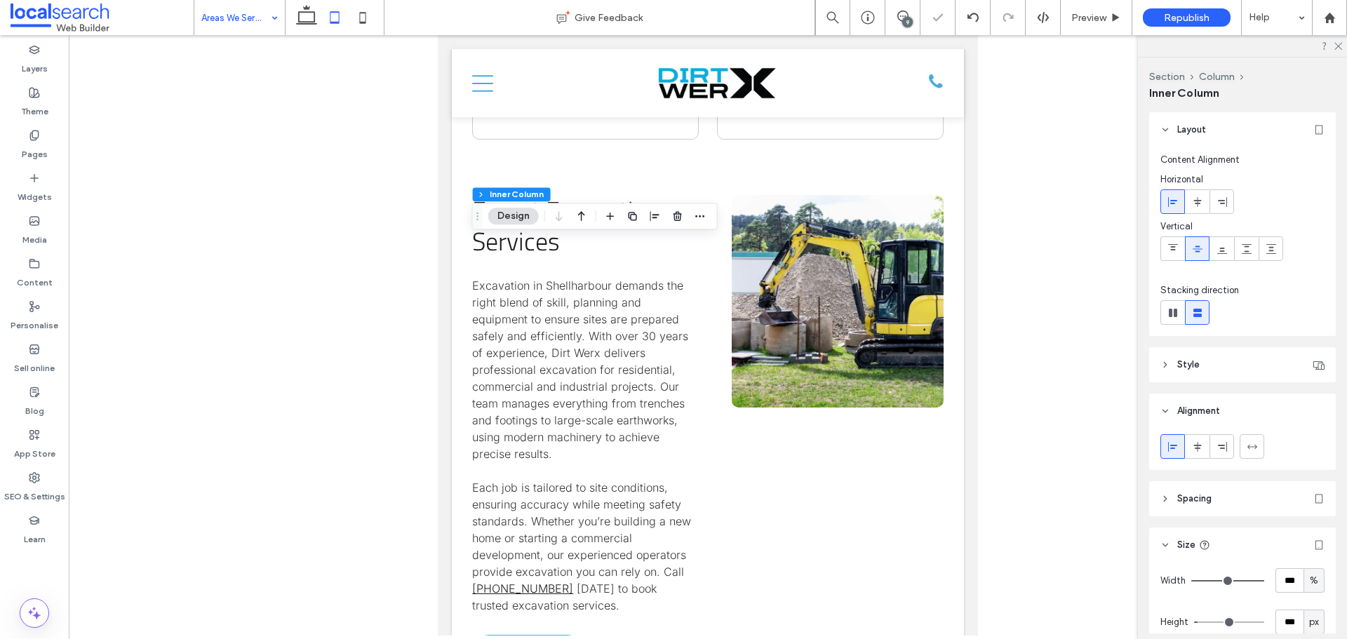
type input "**"
type input "****"
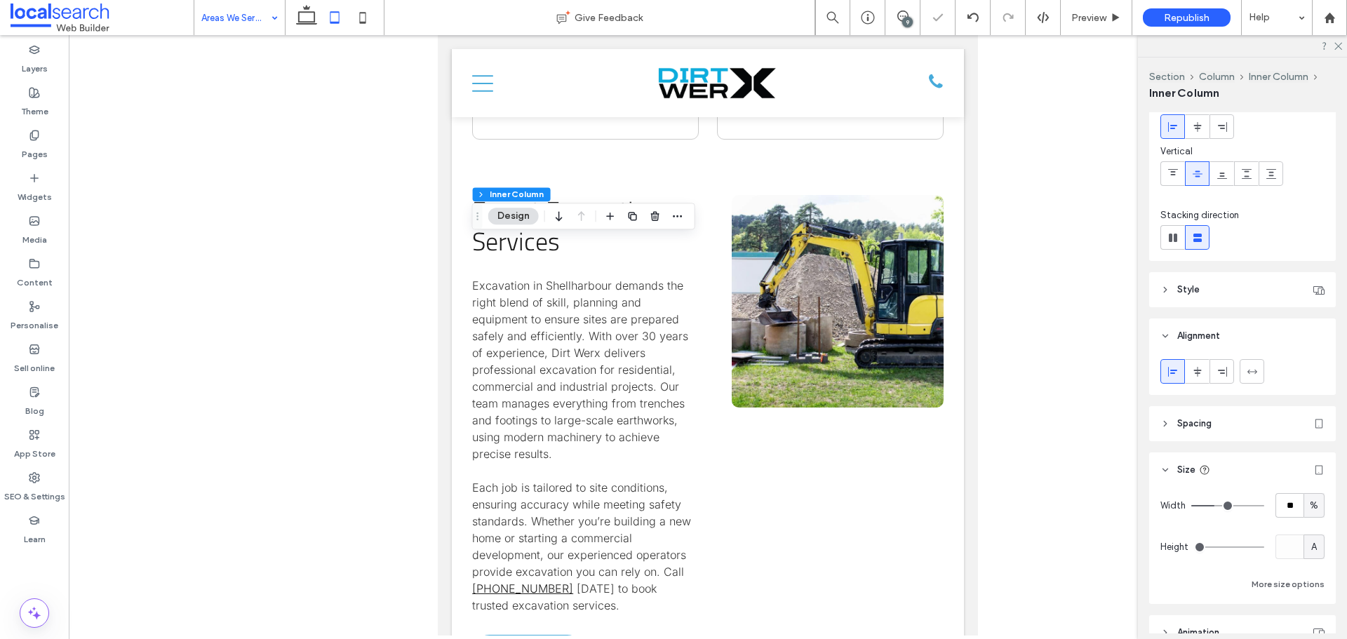
scroll to position [140, 0]
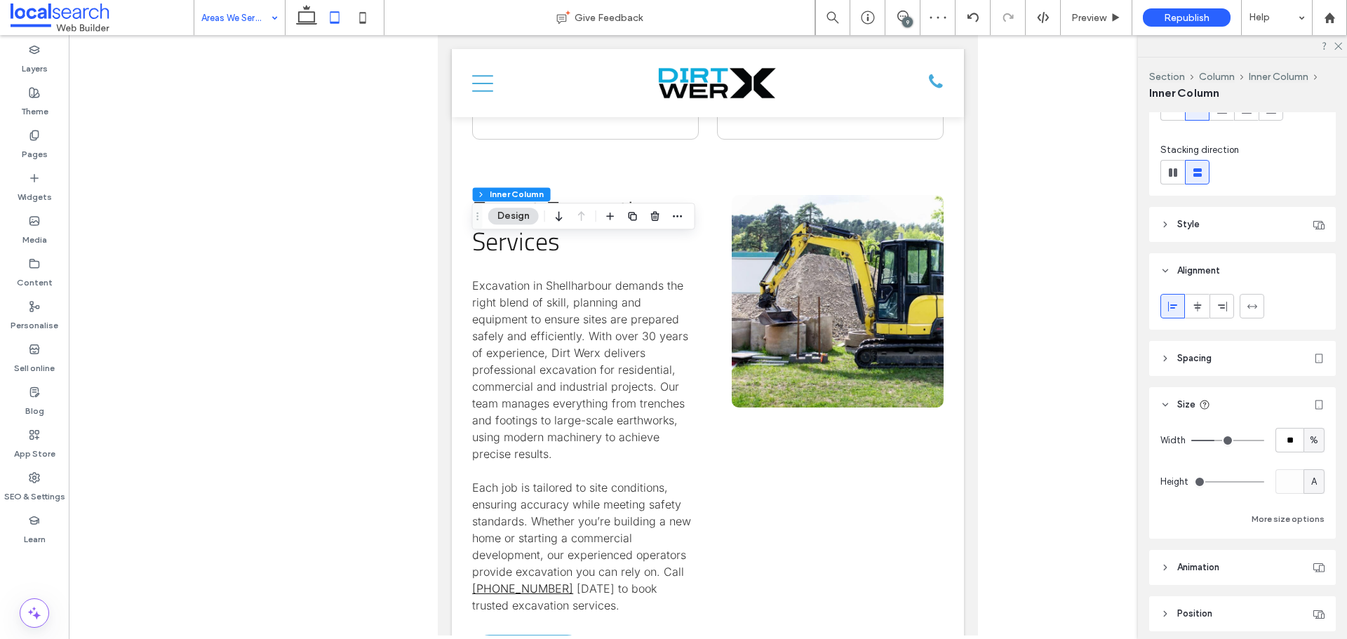
type input "**"
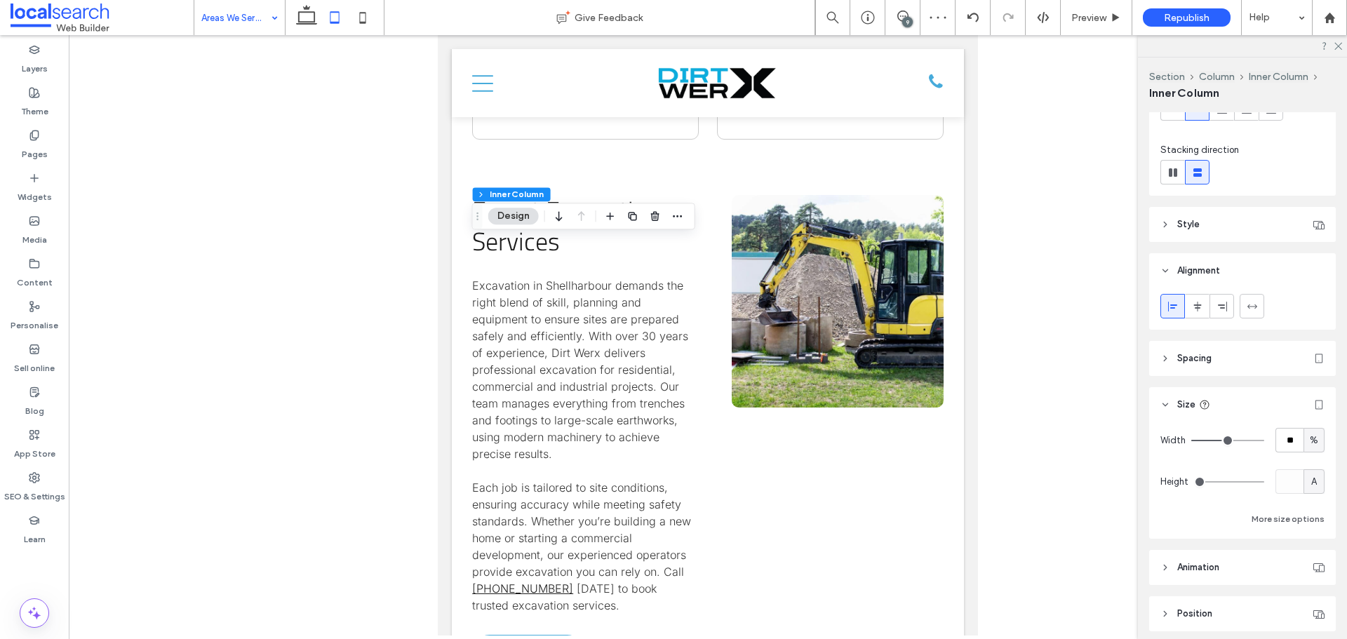
type input "**"
type input "***"
drag, startPoint x: 1218, startPoint y: 443, endPoint x: 1344, endPoint y: 443, distance: 125.6
type input "***"
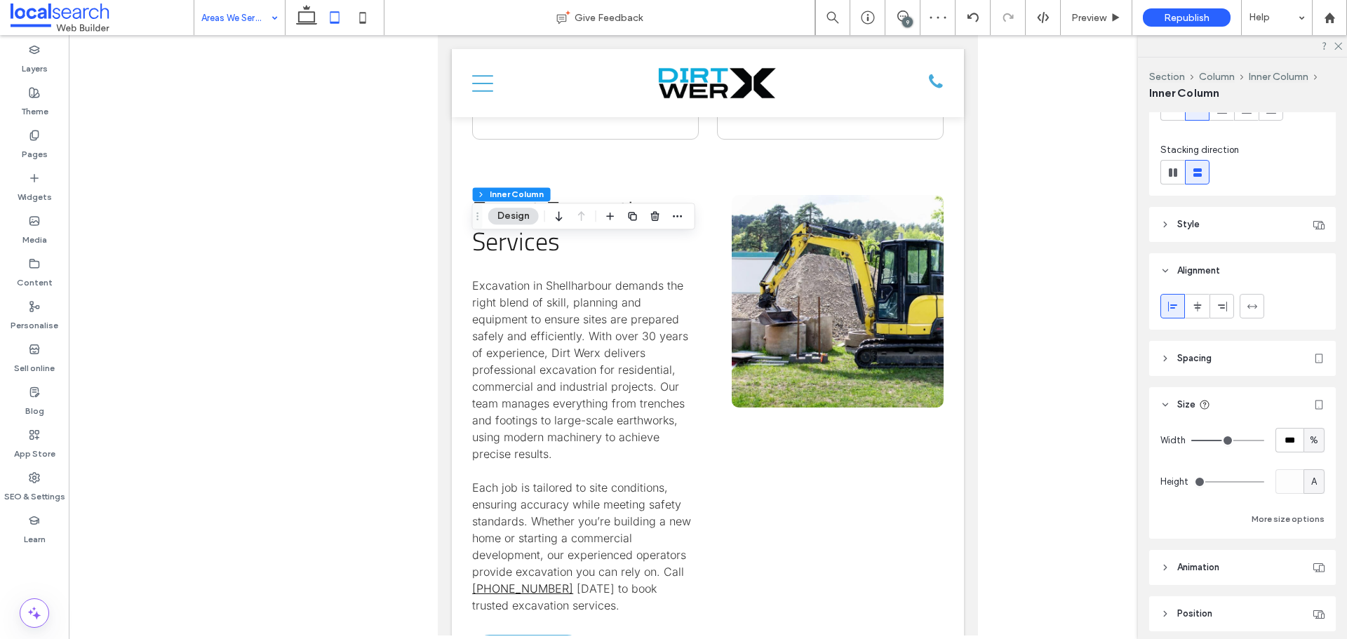
click at [1264, 441] on input "range" at bounding box center [1227, 440] width 73 height 1
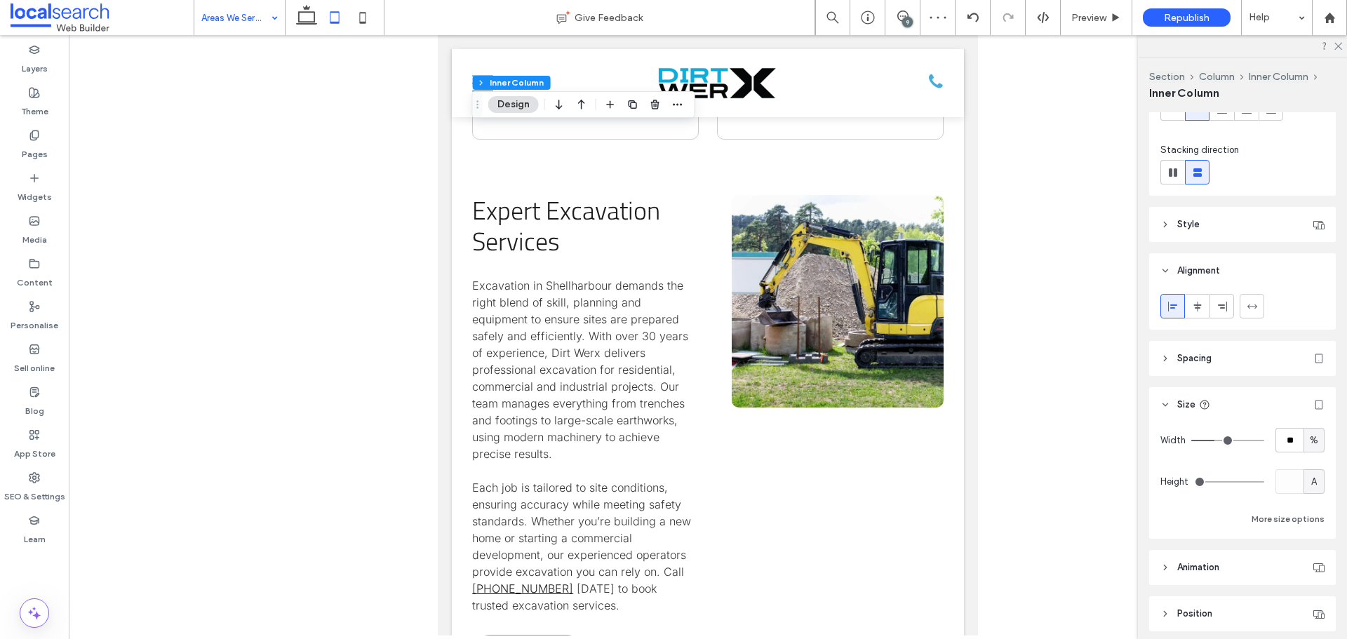
type input "**"
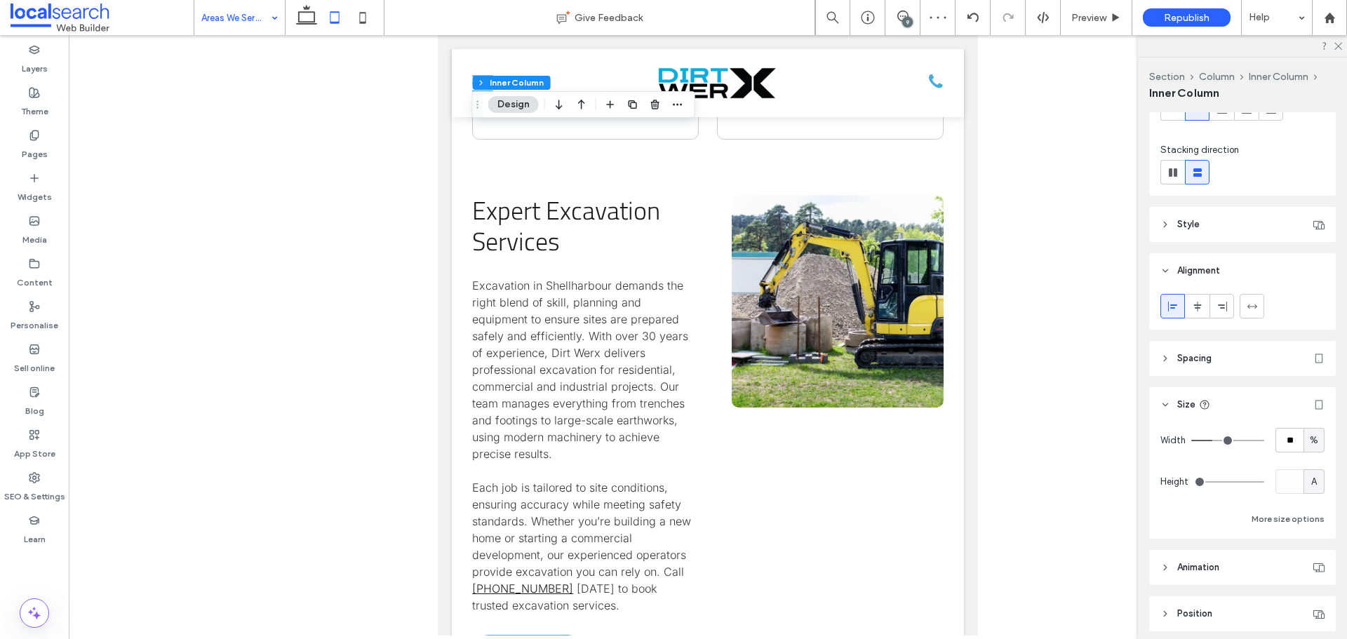
type input "**"
type input "***"
drag, startPoint x: 1211, startPoint y: 444, endPoint x: 1313, endPoint y: 445, distance: 102.4
type input "***"
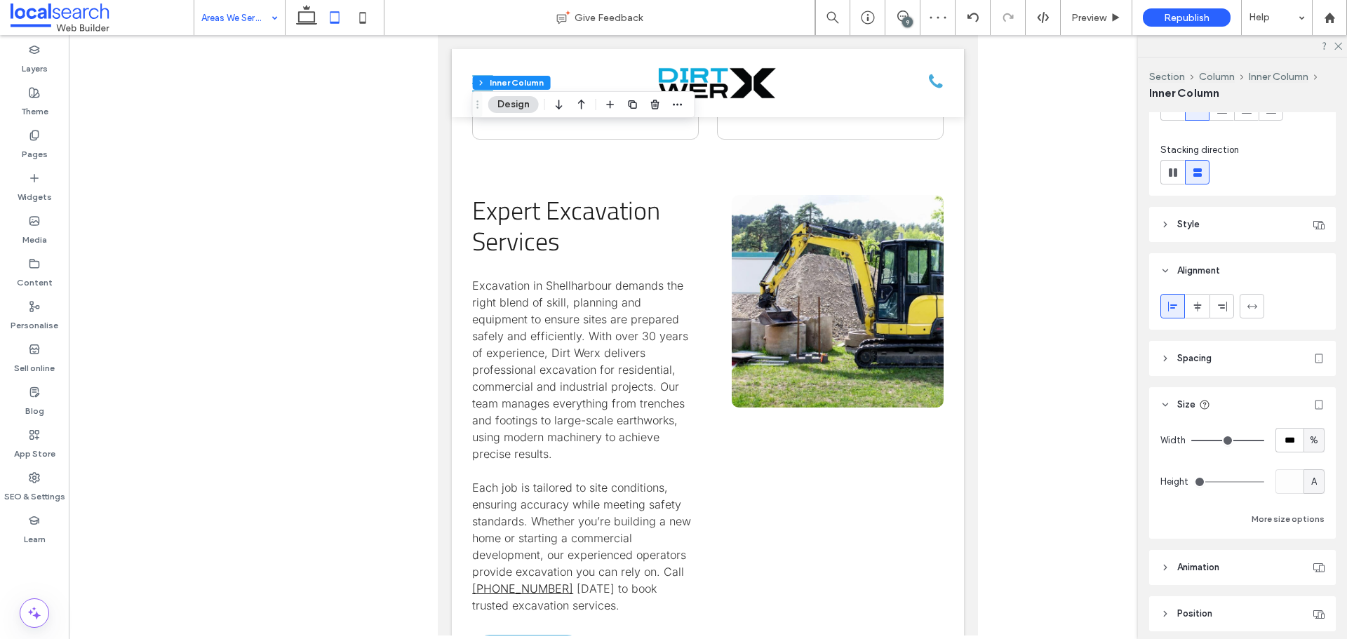
click at [1264, 441] on input "range" at bounding box center [1227, 440] width 73 height 1
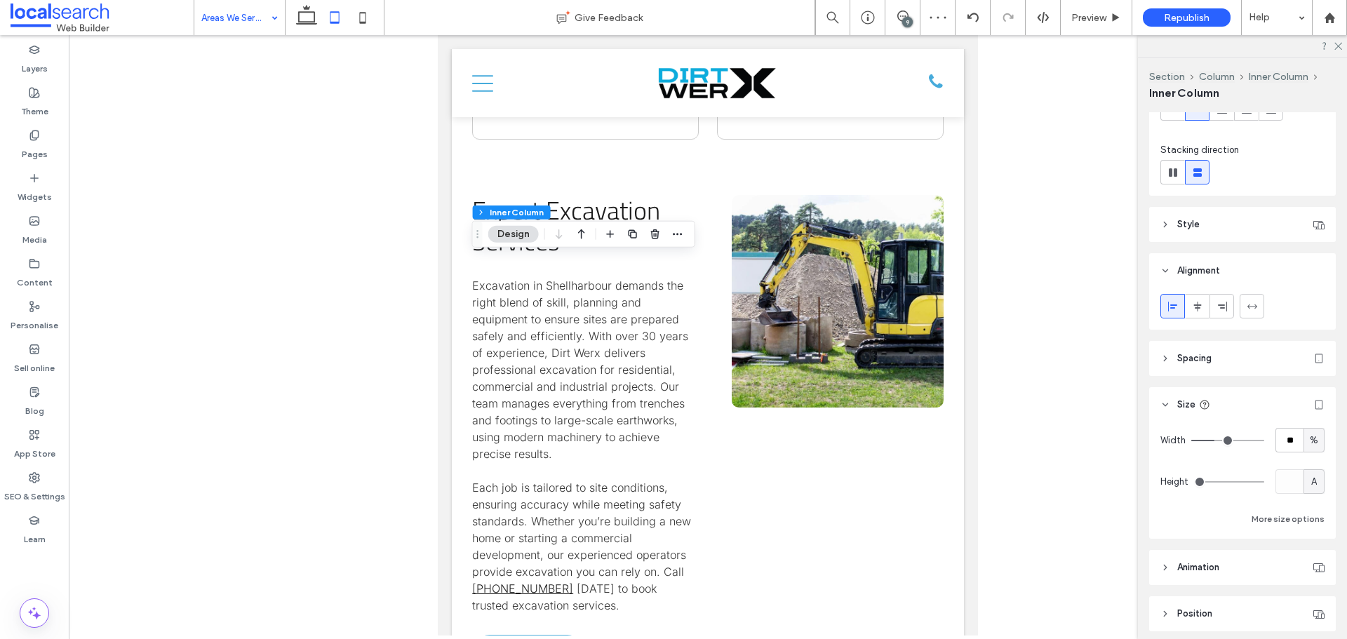
type input "**"
type input "***"
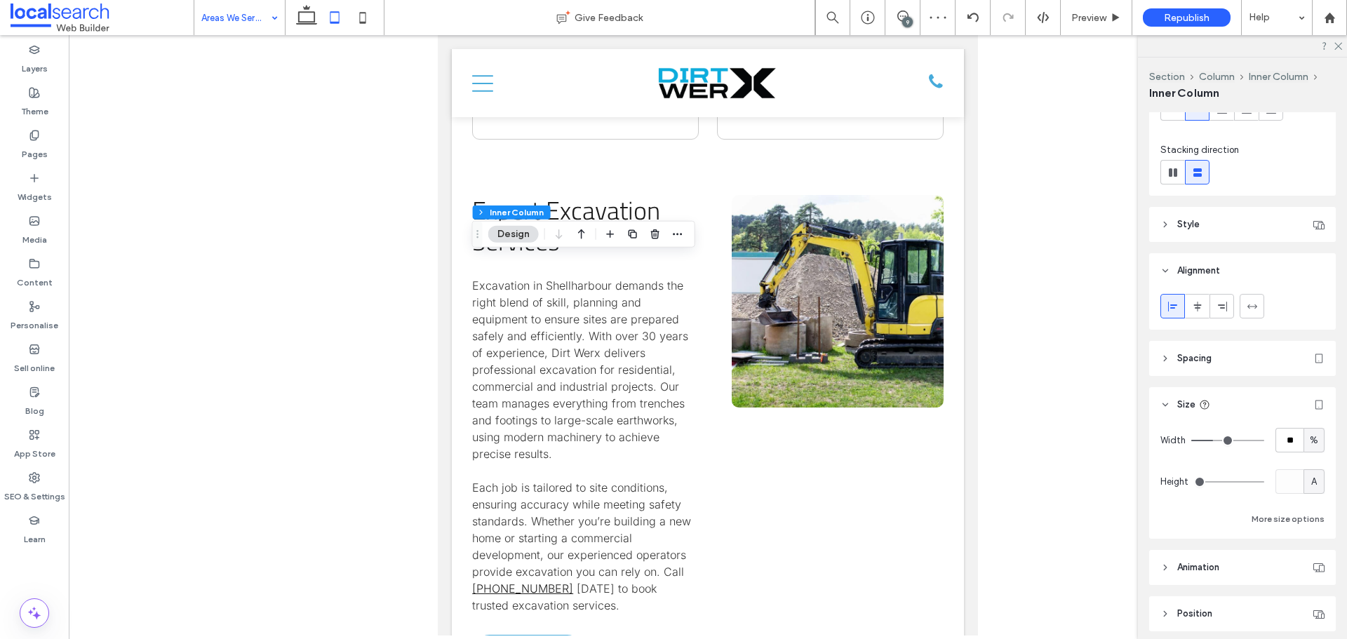
type input "***"
drag, startPoint x: 1213, startPoint y: 444, endPoint x: 1346, endPoint y: 460, distance: 134.3
click at [1264, 441] on input "range" at bounding box center [1227, 440] width 73 height 1
click at [361, 18] on icon at bounding box center [363, 18] width 28 height 28
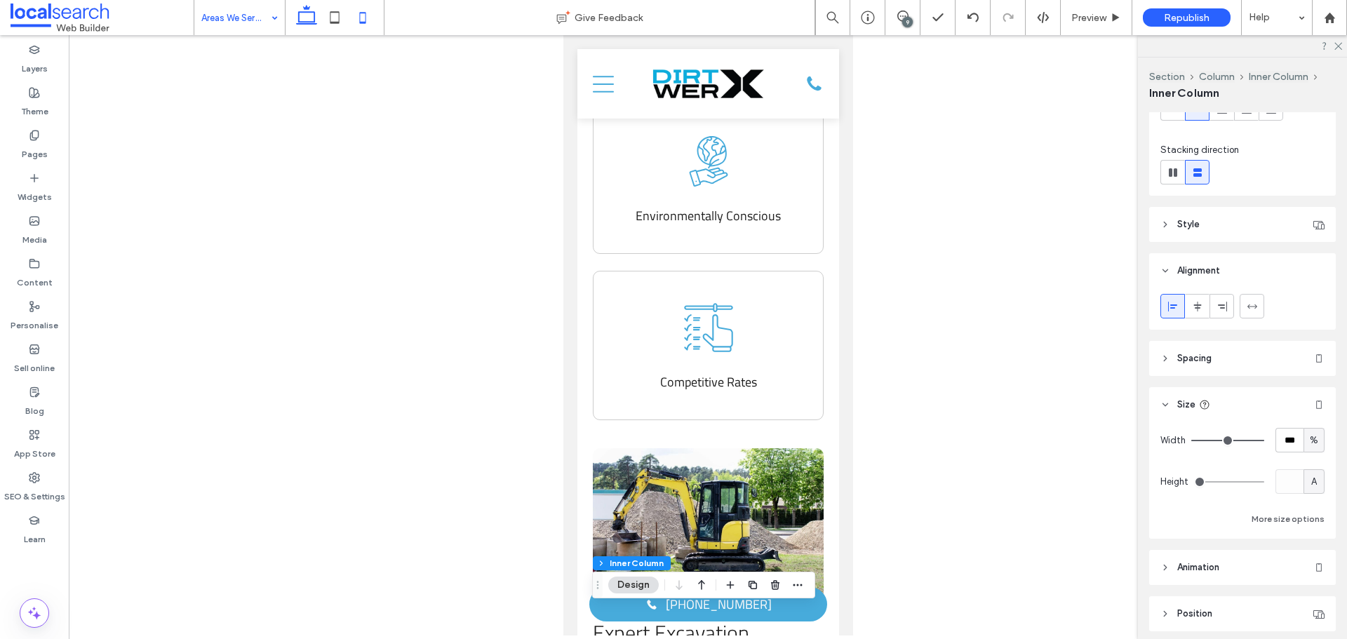
click at [302, 22] on use at bounding box center [306, 15] width 21 height 20
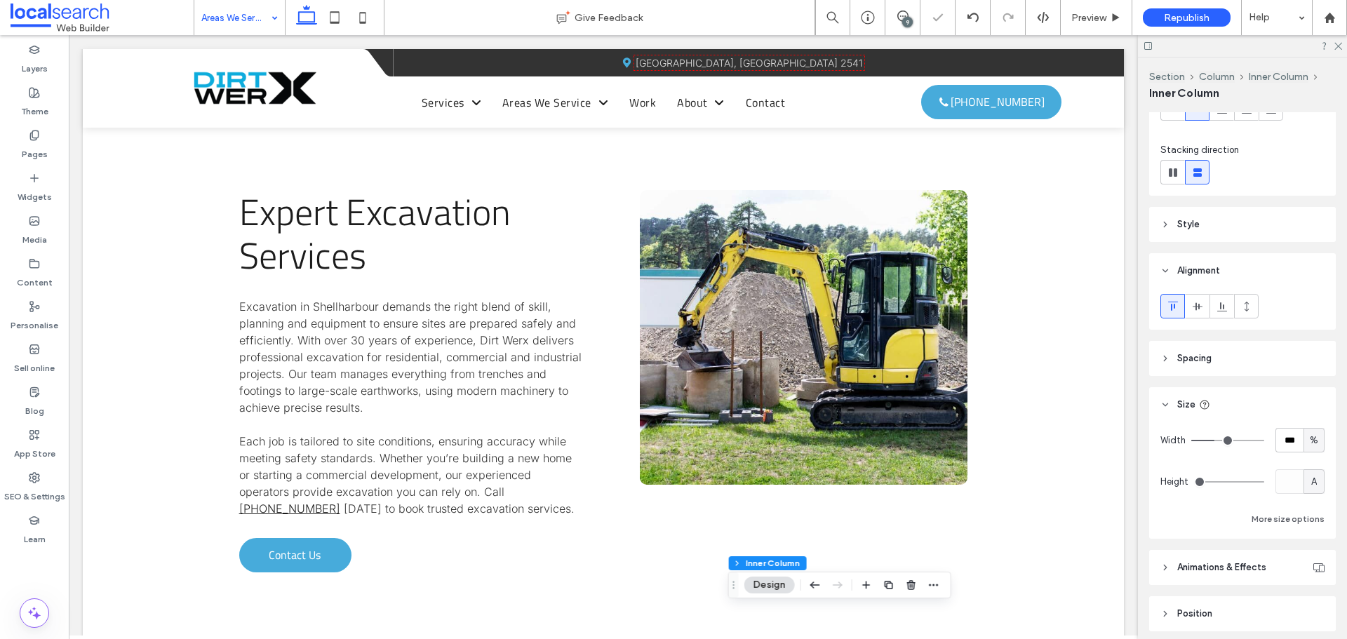
type input "**"
click at [1165, 20] on span "Republish" at bounding box center [1187, 18] width 46 height 12
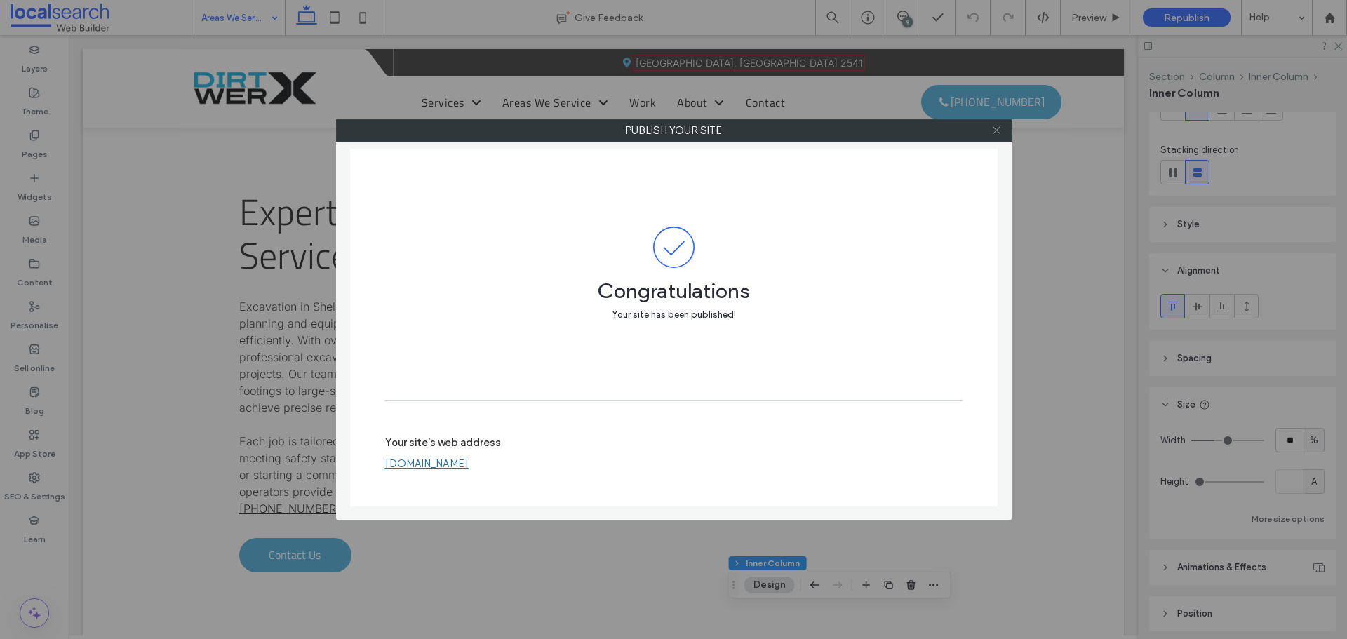
click at [995, 129] on use at bounding box center [996, 130] width 7 height 7
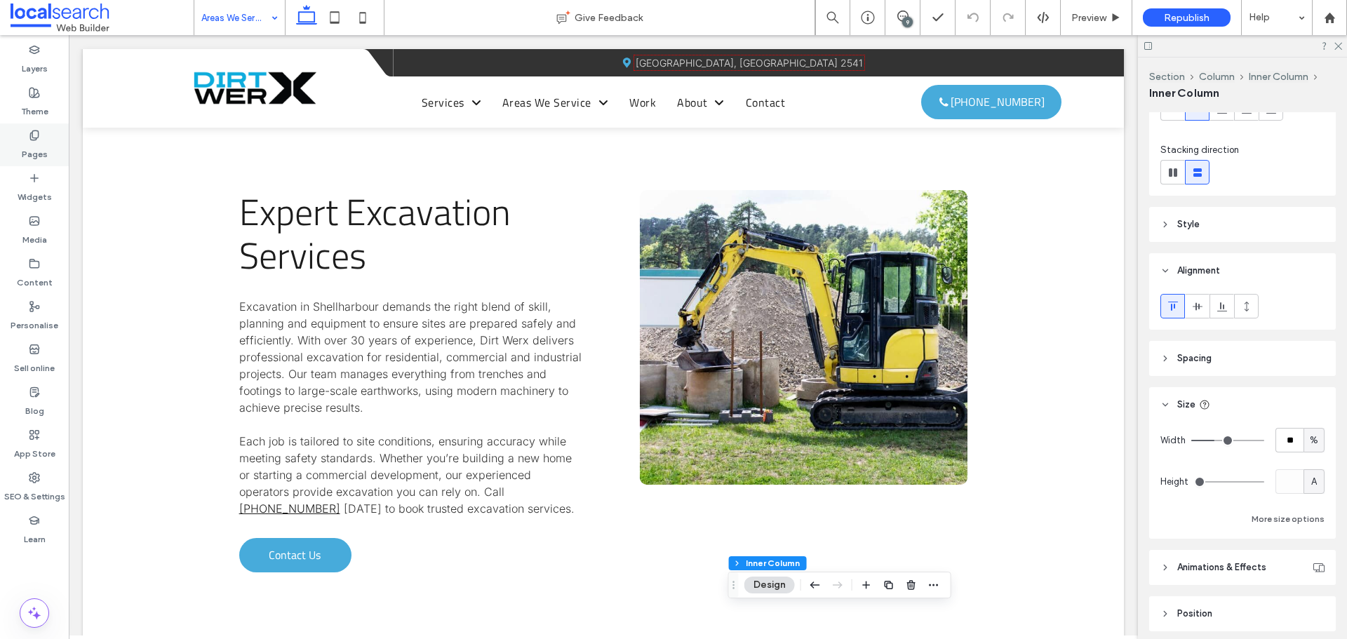
click at [25, 150] on label "Pages" at bounding box center [35, 151] width 26 height 20
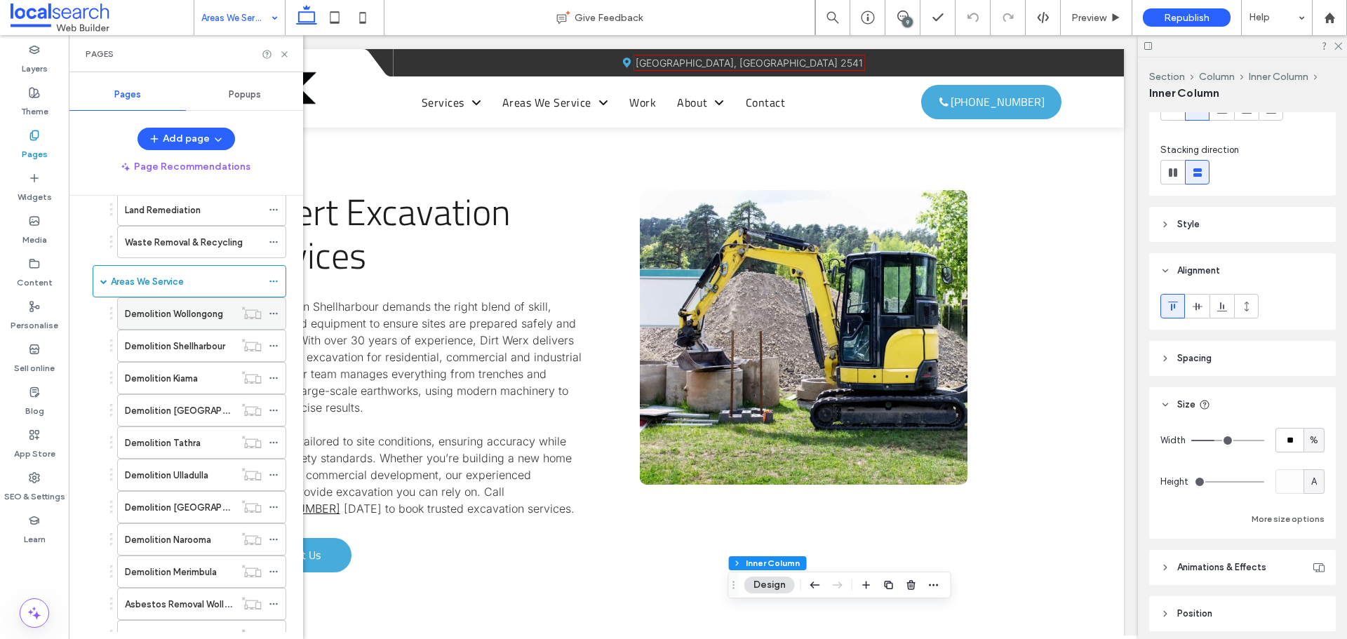
scroll to position [421, 0]
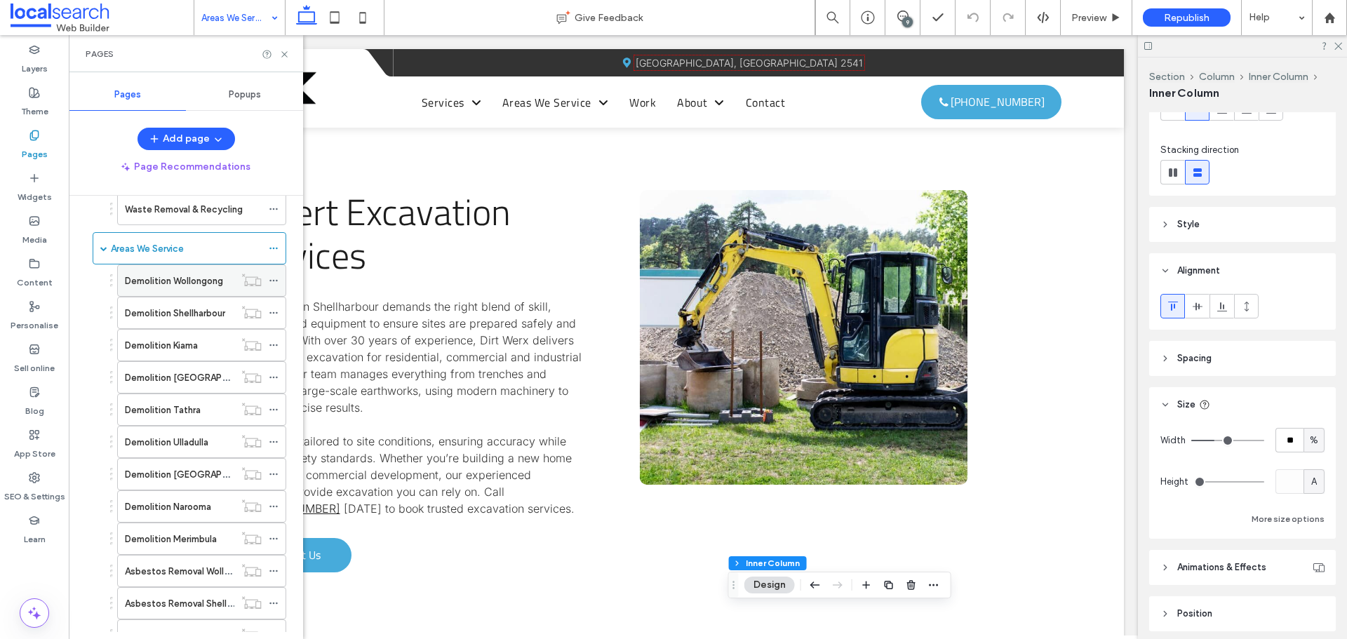
click at [274, 278] on icon at bounding box center [274, 281] width 10 height 10
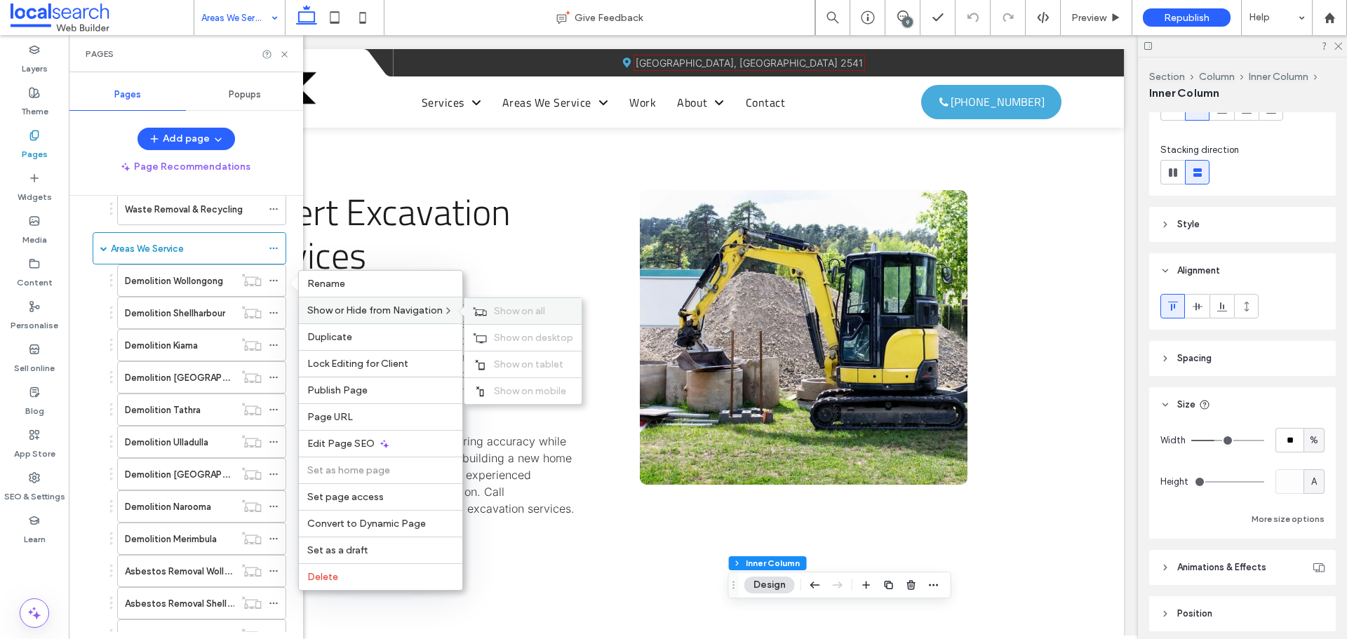
click at [481, 311] on icon at bounding box center [480, 312] width 14 height 10
click at [274, 311] on icon at bounding box center [274, 313] width 10 height 10
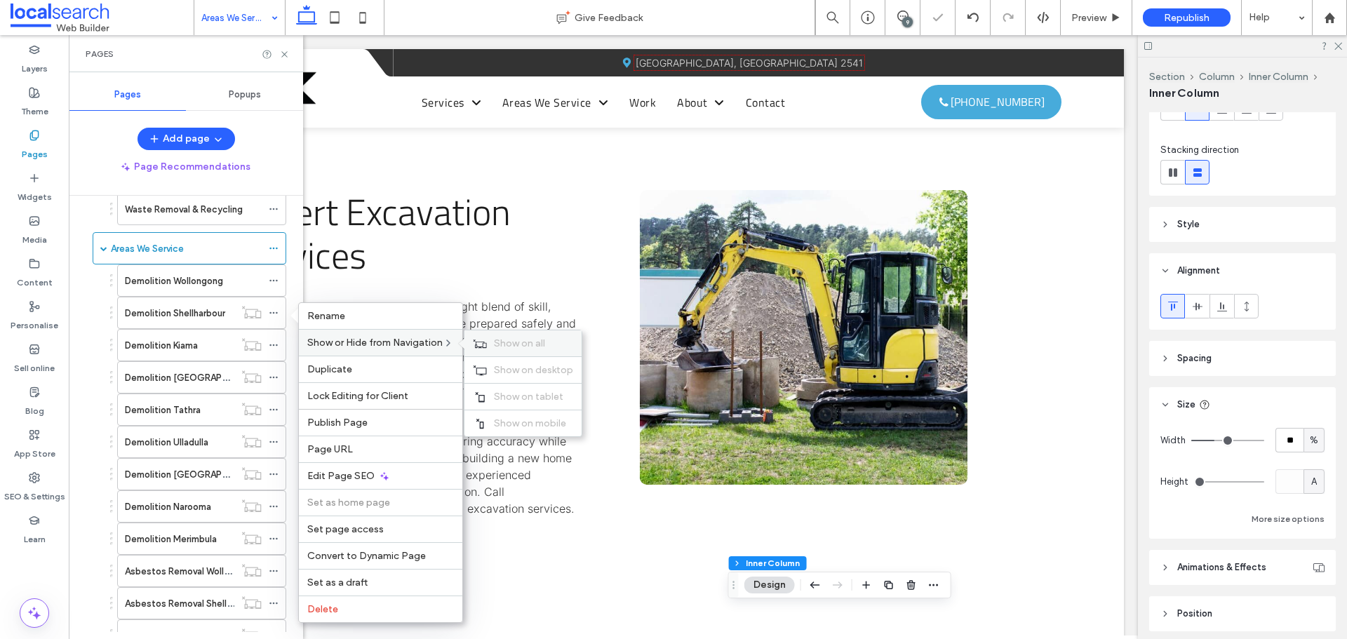
click at [485, 341] on icon at bounding box center [480, 344] width 14 height 10
click at [271, 342] on icon at bounding box center [274, 345] width 10 height 10
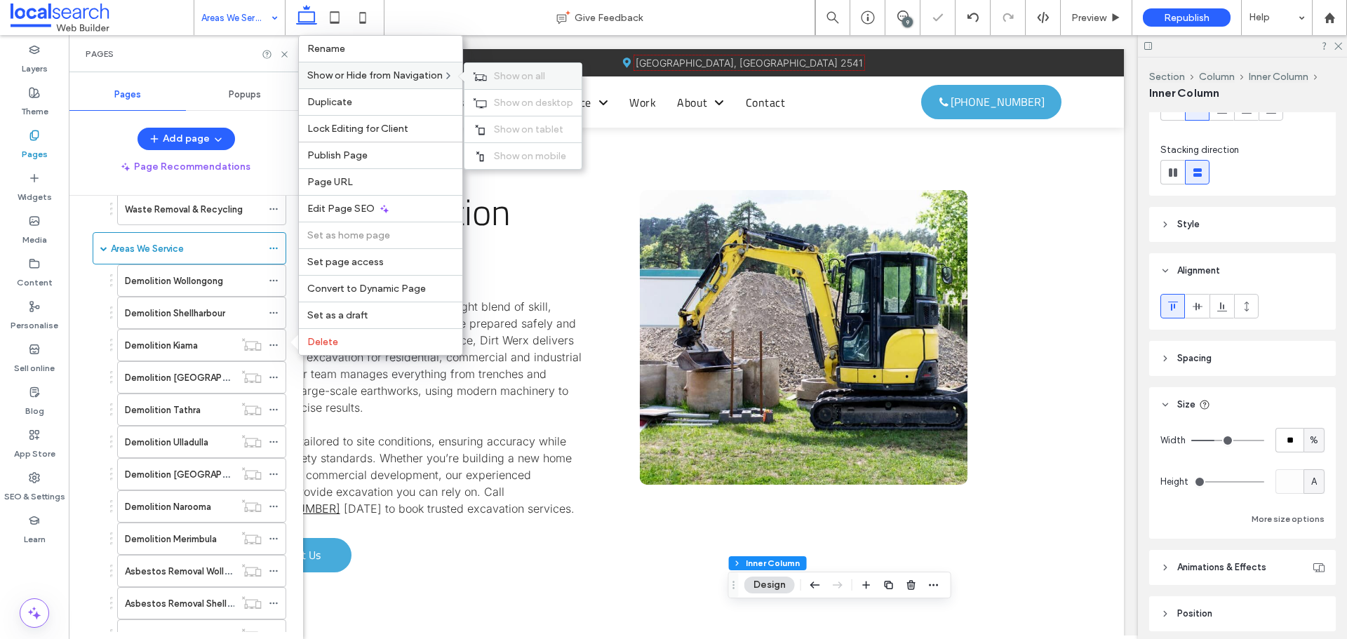
click at [490, 75] on div "Show on all" at bounding box center [522, 76] width 117 height 26
click at [273, 378] on icon at bounding box center [274, 377] width 10 height 10
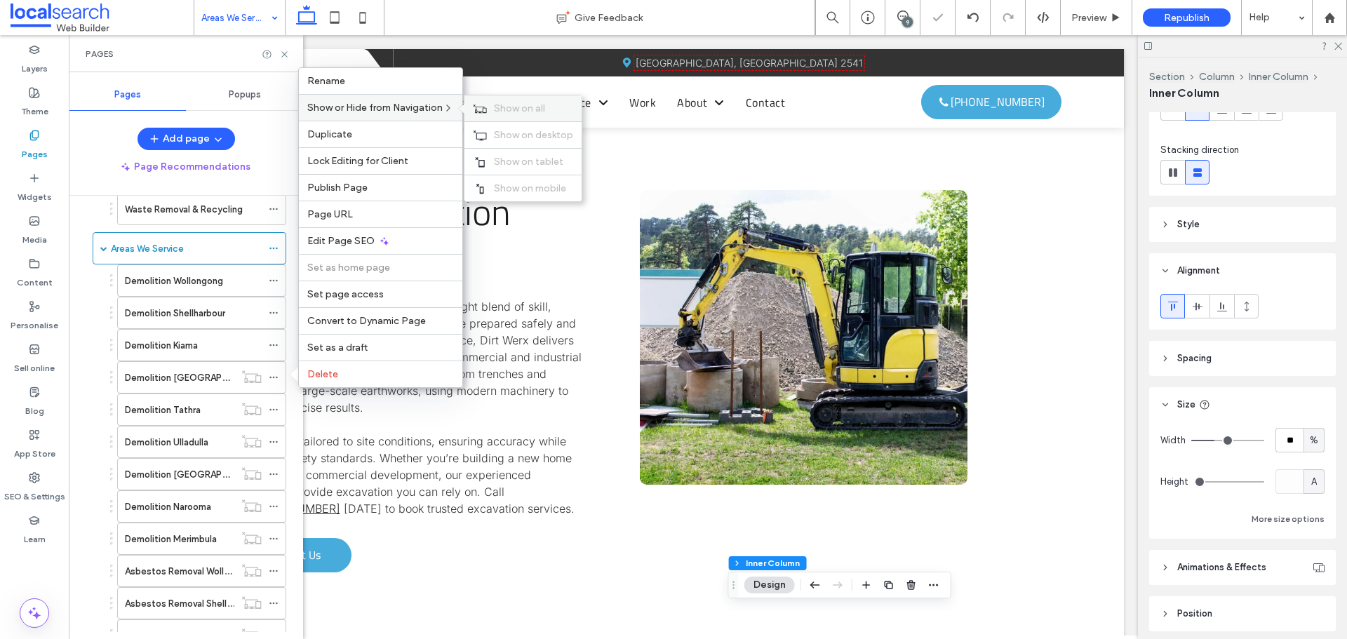
click at [487, 107] on icon at bounding box center [480, 109] width 14 height 10
click at [271, 406] on icon at bounding box center [274, 410] width 10 height 10
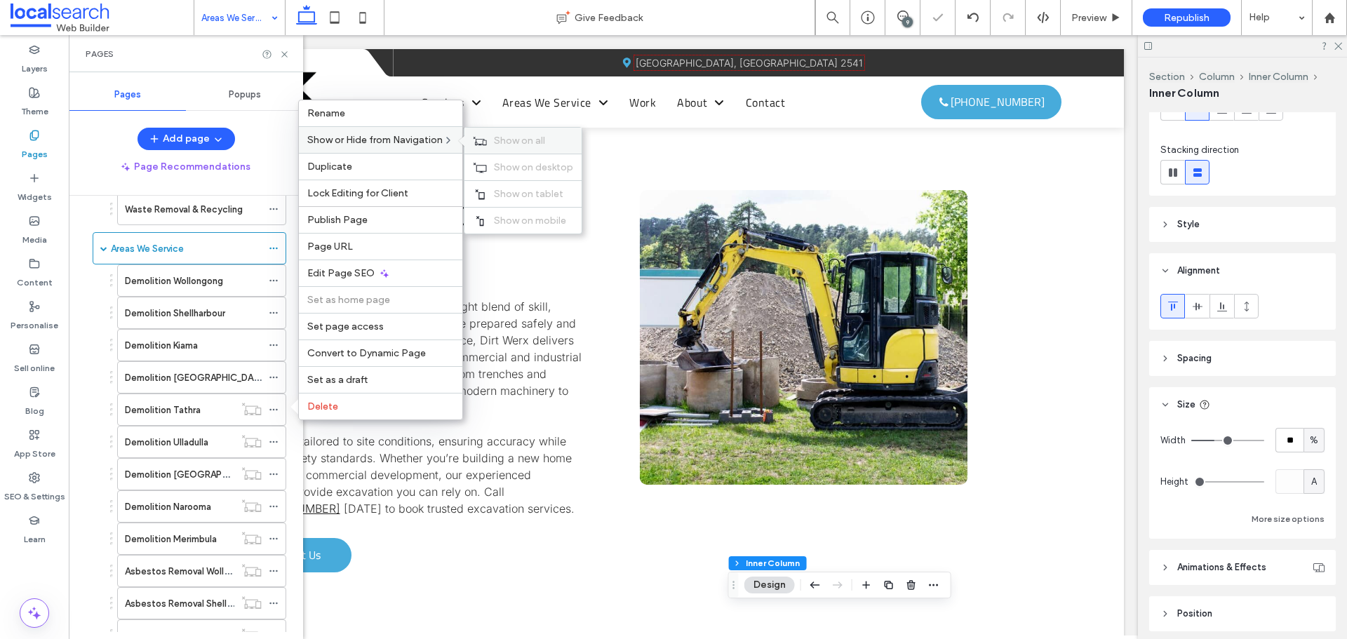
click at [482, 138] on icon at bounding box center [480, 141] width 14 height 10
click at [272, 441] on icon at bounding box center [274, 442] width 10 height 10
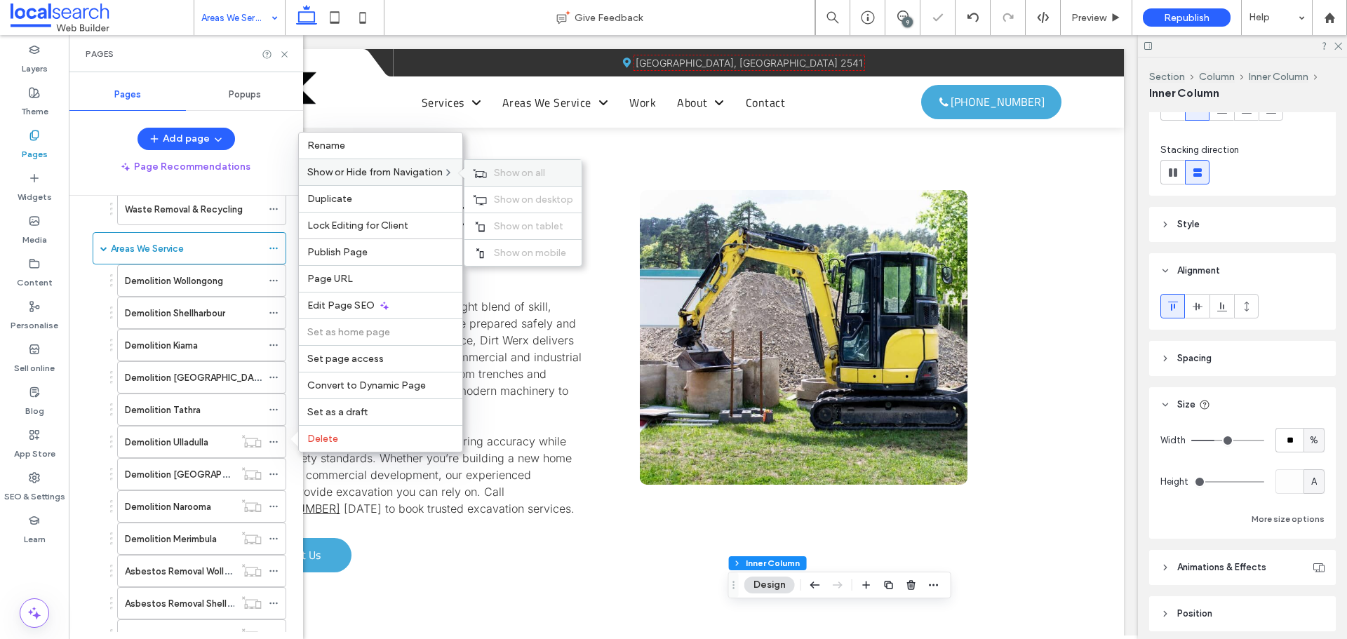
click at [482, 171] on use at bounding box center [479, 172] width 13 height 8
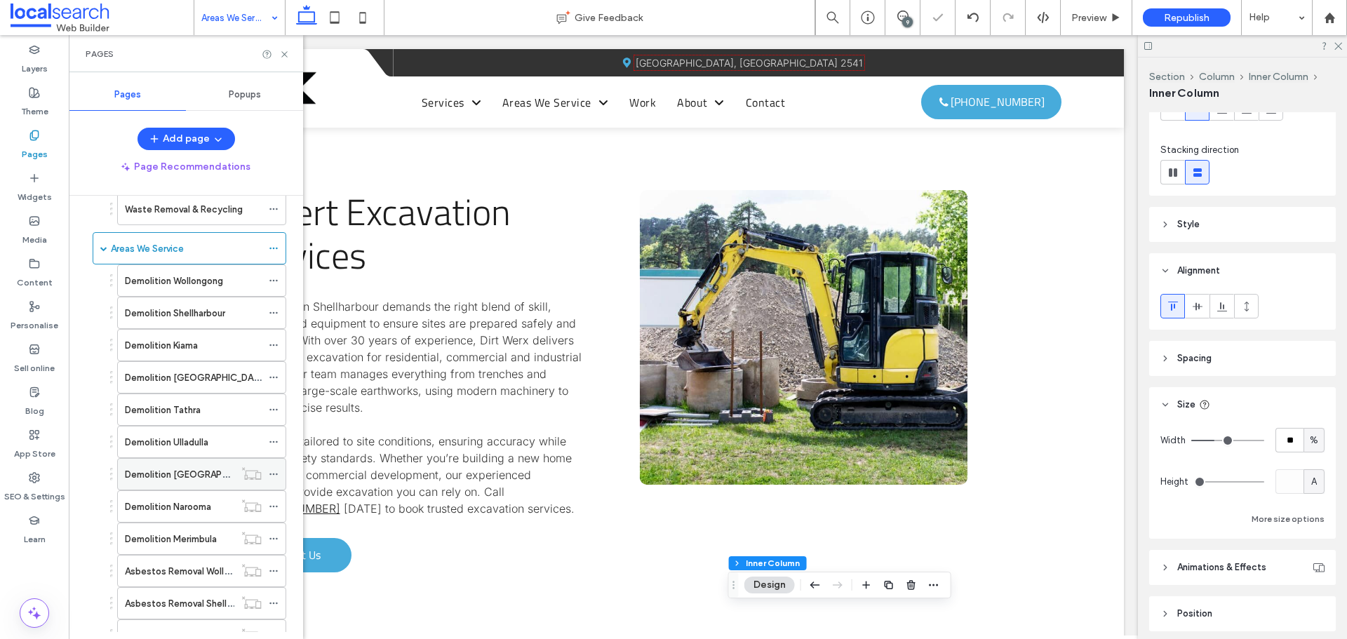
click at [274, 473] on use at bounding box center [273, 474] width 8 height 2
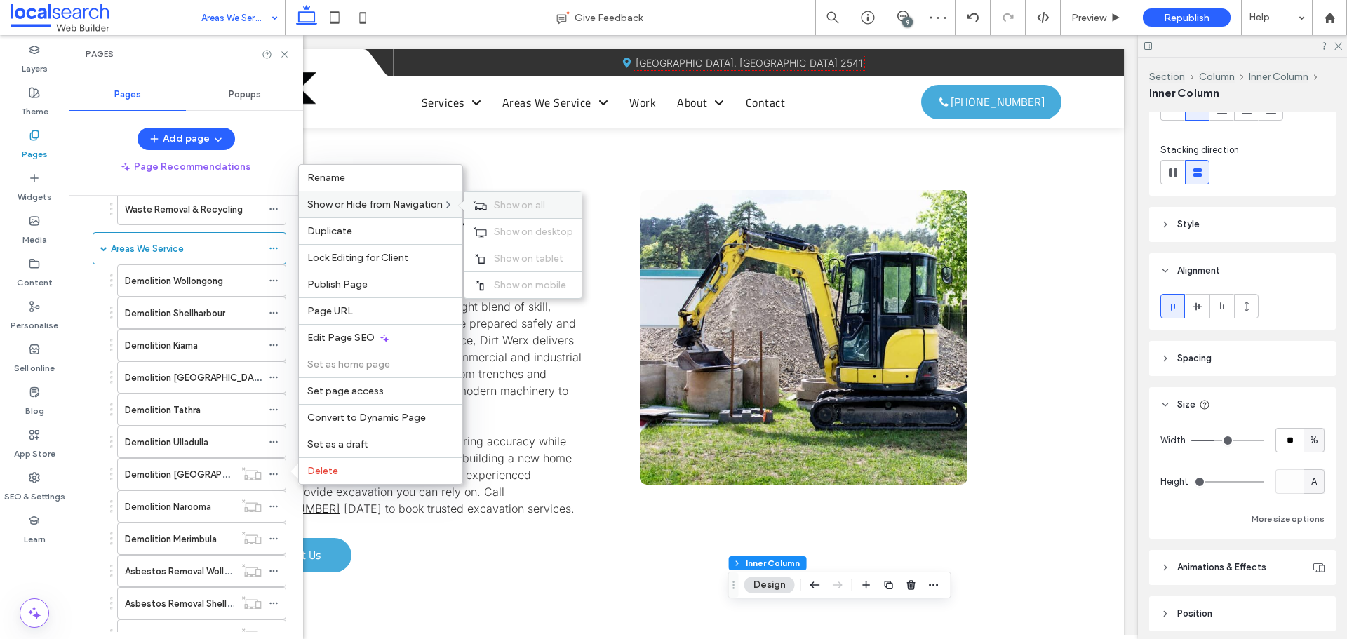
click at [487, 205] on use at bounding box center [479, 205] width 13 height 8
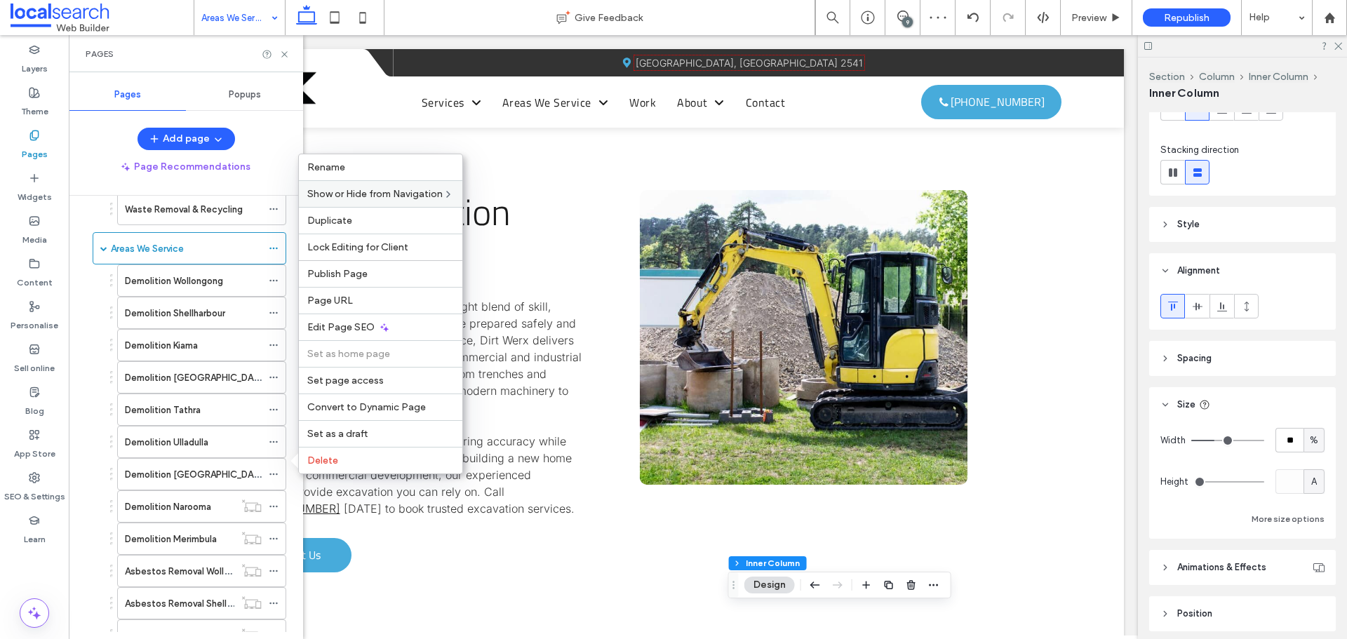
scroll to position [491, 0]
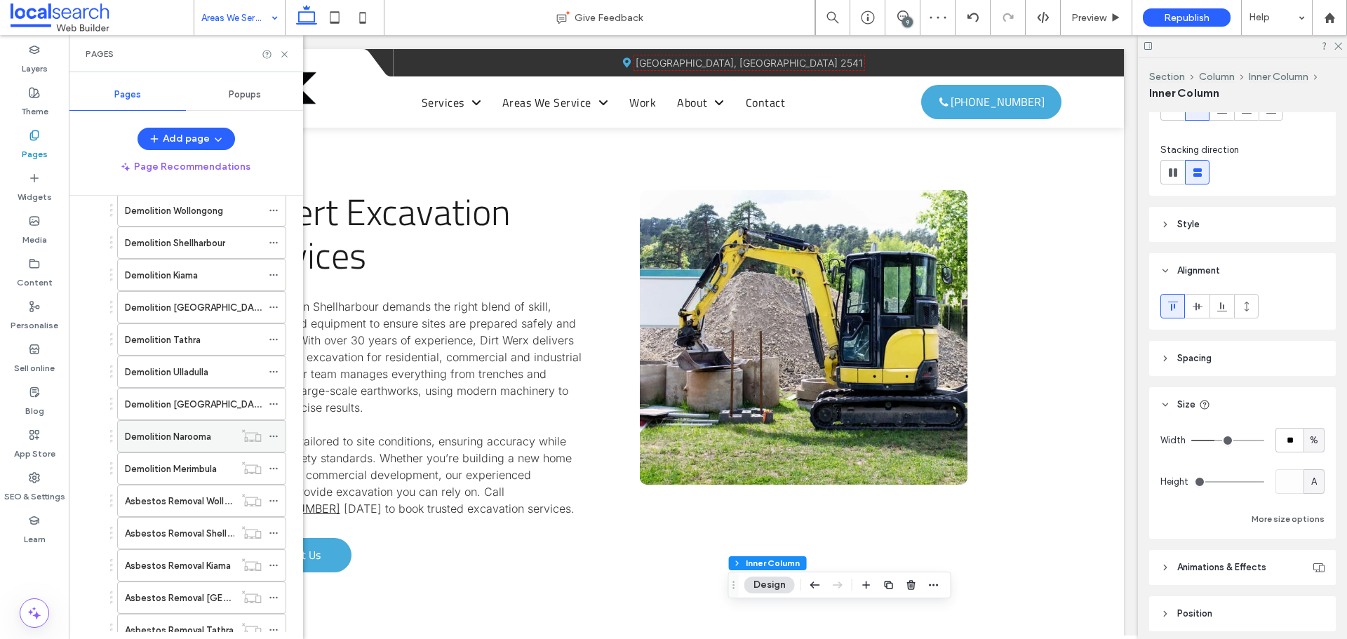
click at [271, 436] on icon at bounding box center [274, 436] width 10 height 10
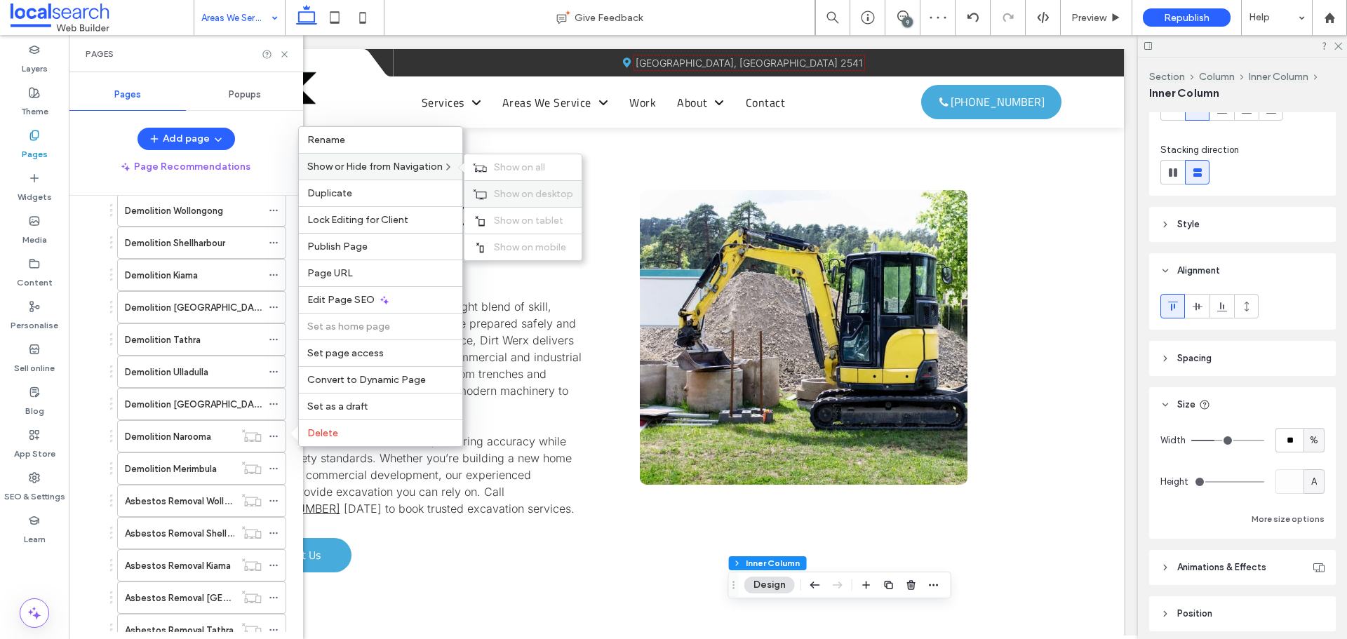
drag, startPoint x: 497, startPoint y: 166, endPoint x: 469, endPoint y: 190, distance: 36.3
click at [497, 166] on span "Show on all" at bounding box center [519, 167] width 51 height 12
click at [274, 469] on icon at bounding box center [274, 469] width 10 height 10
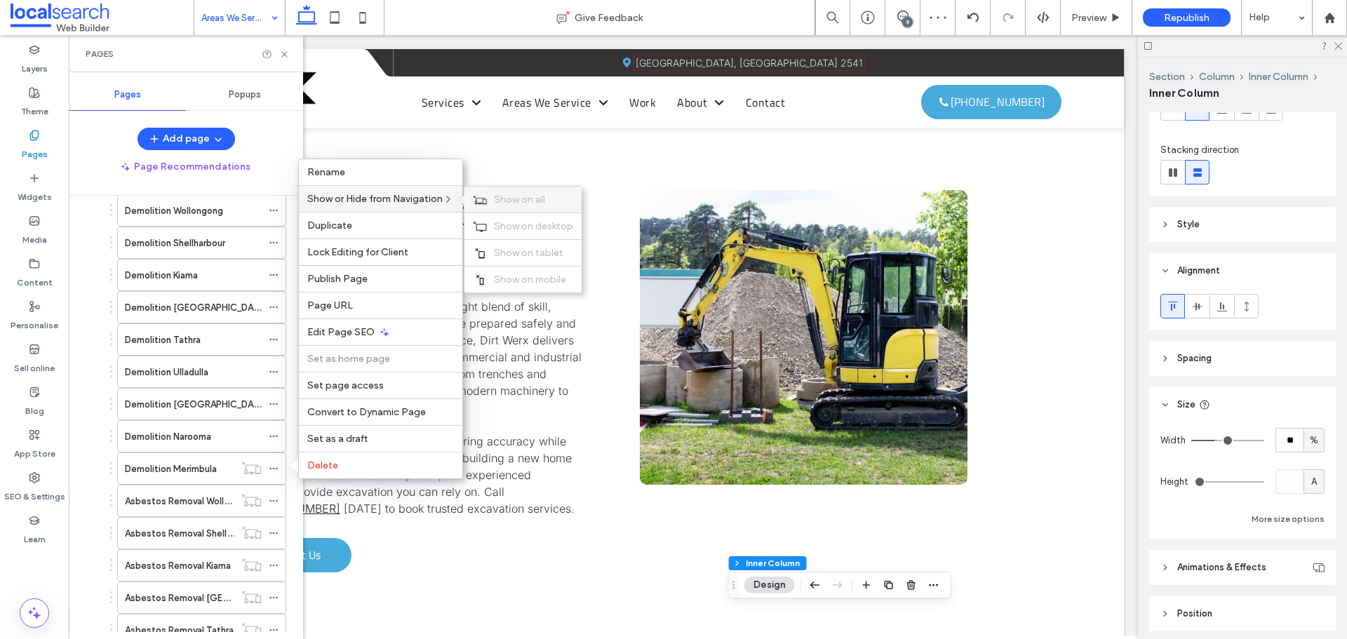
click at [499, 200] on span "Show on all" at bounding box center [519, 200] width 51 height 12
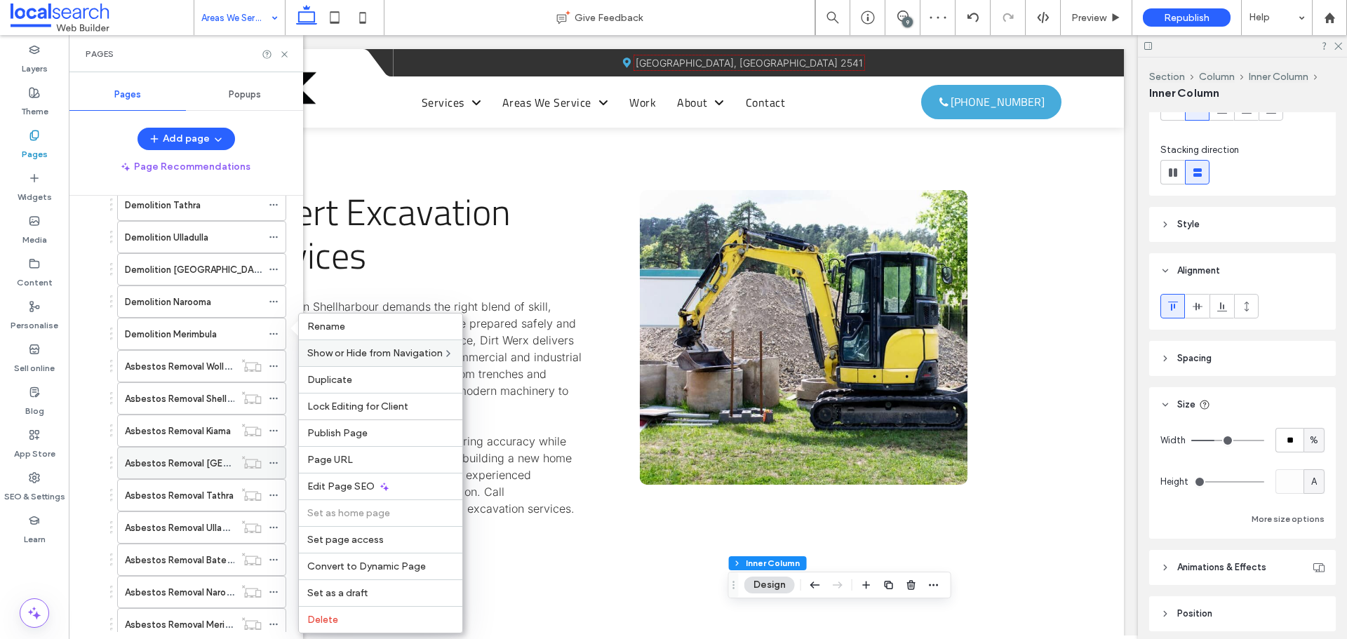
scroll to position [631, 0]
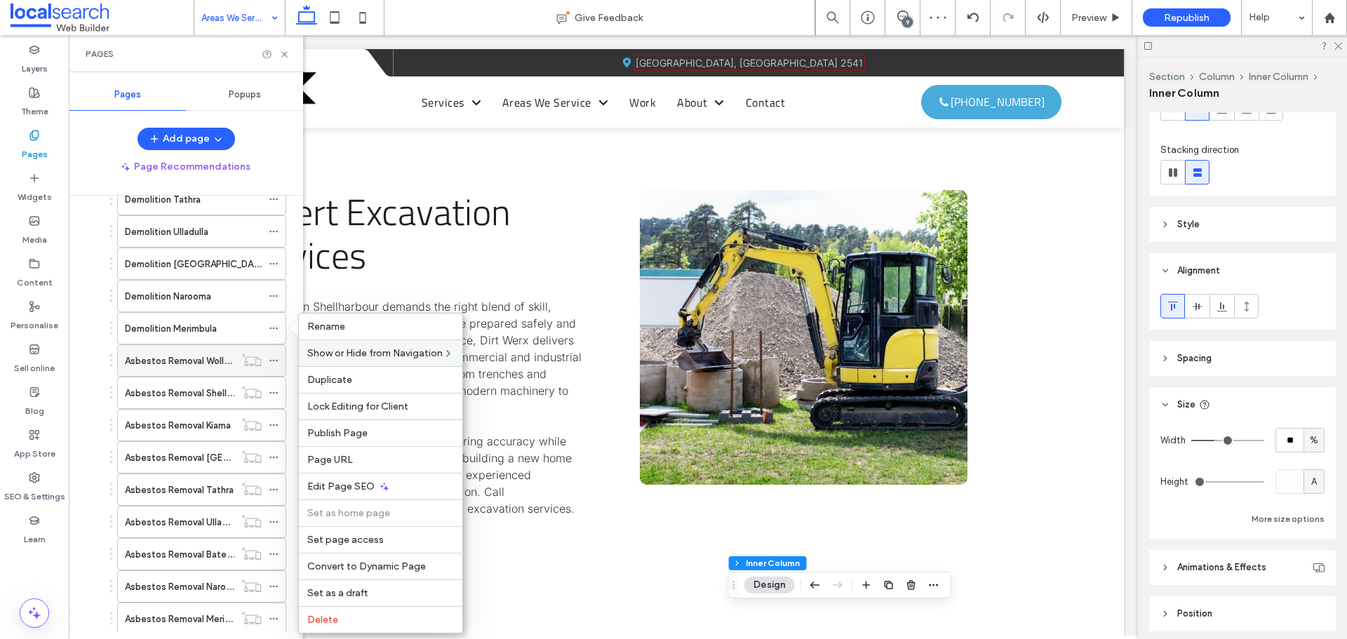
click at [274, 361] on use at bounding box center [273, 361] width 8 height 2
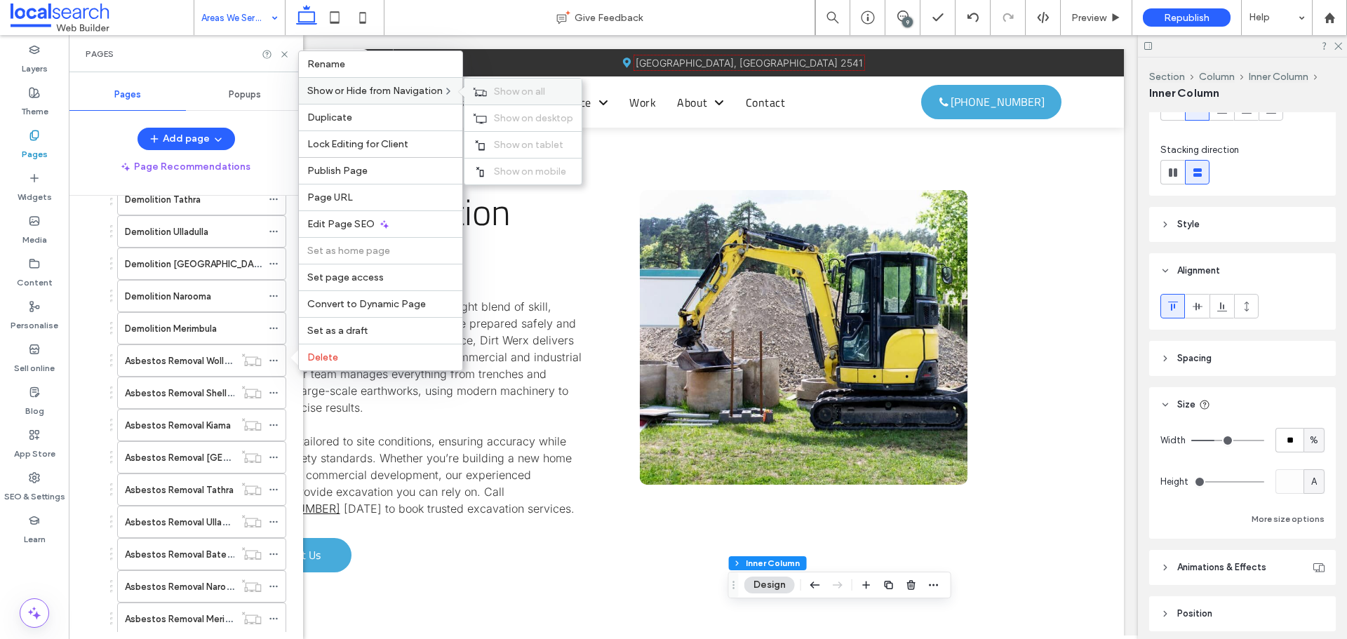
click at [505, 89] on span "Show on all" at bounding box center [519, 92] width 51 height 12
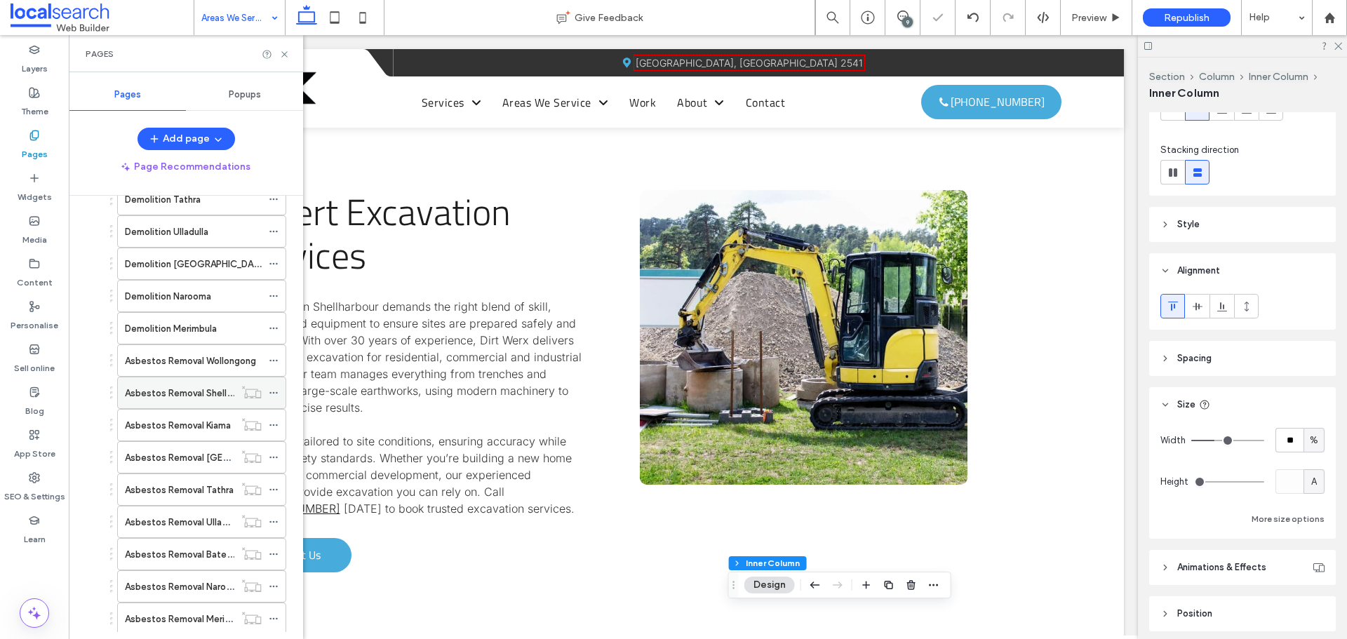
click at [270, 392] on use at bounding box center [273, 393] width 8 height 2
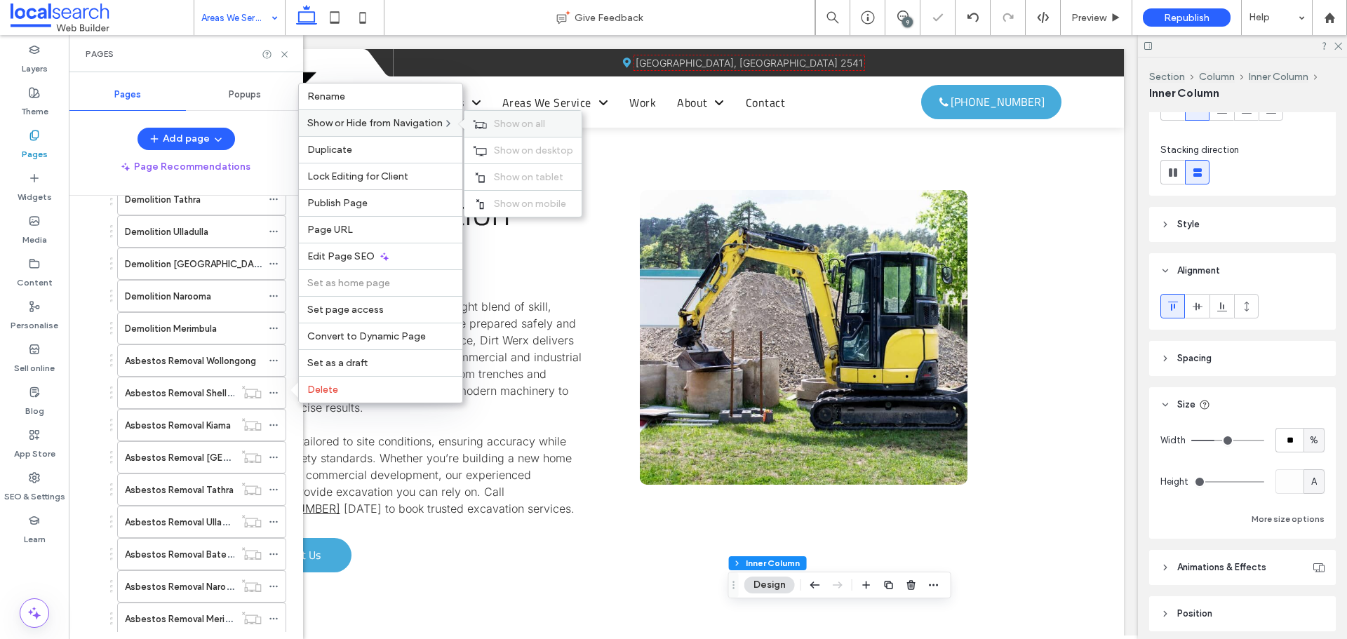
click at [499, 121] on span "Show on all" at bounding box center [519, 124] width 51 height 12
click at [269, 425] on icon at bounding box center [274, 425] width 10 height 10
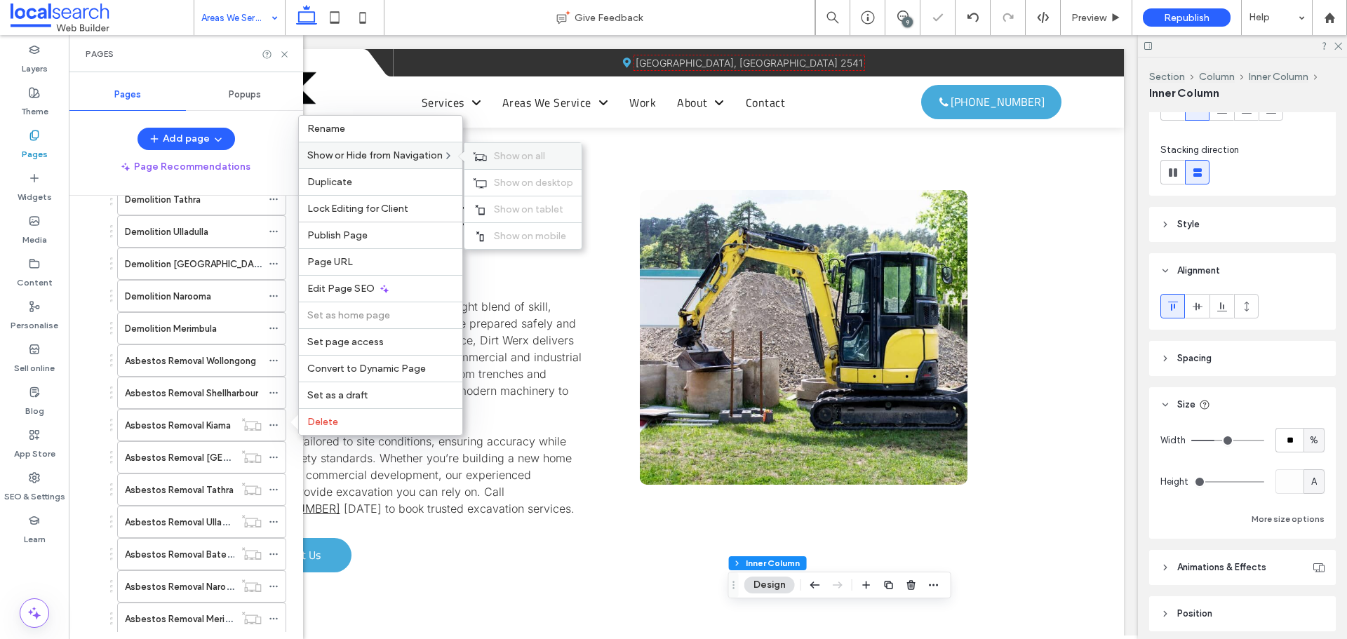
click at [506, 158] on span "Show on all" at bounding box center [519, 156] width 51 height 12
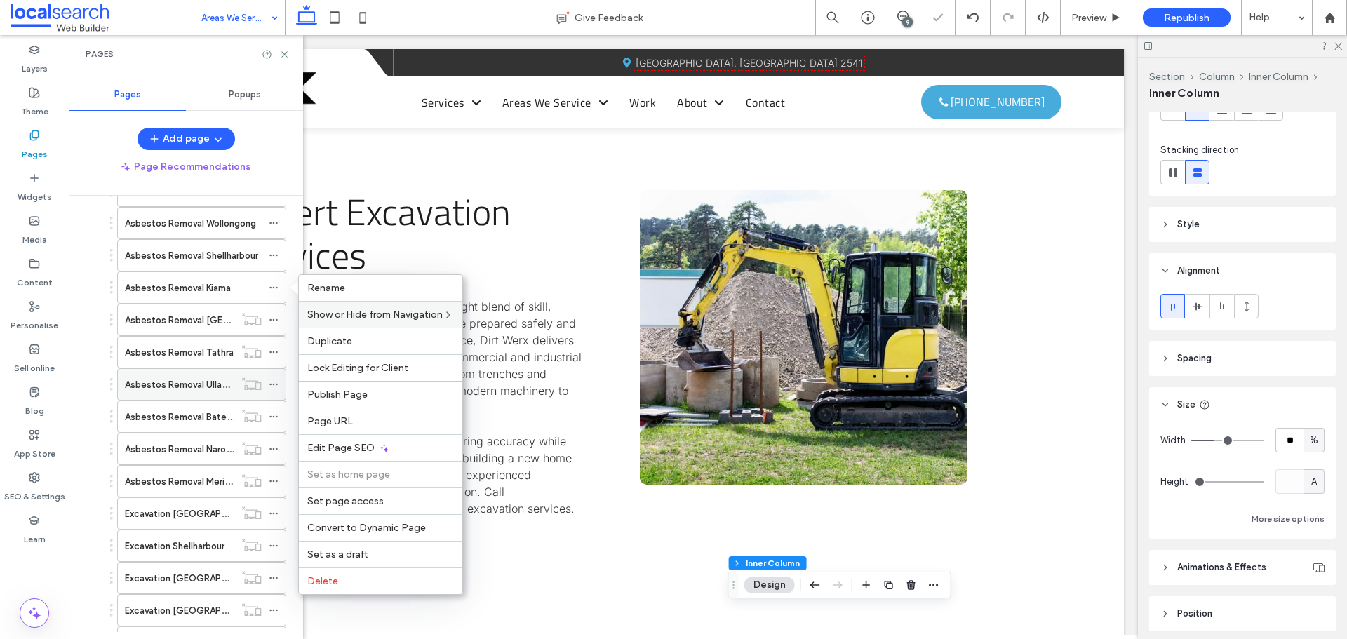
scroll to position [772, 0]
click at [271, 314] on icon at bounding box center [274, 317] width 10 height 10
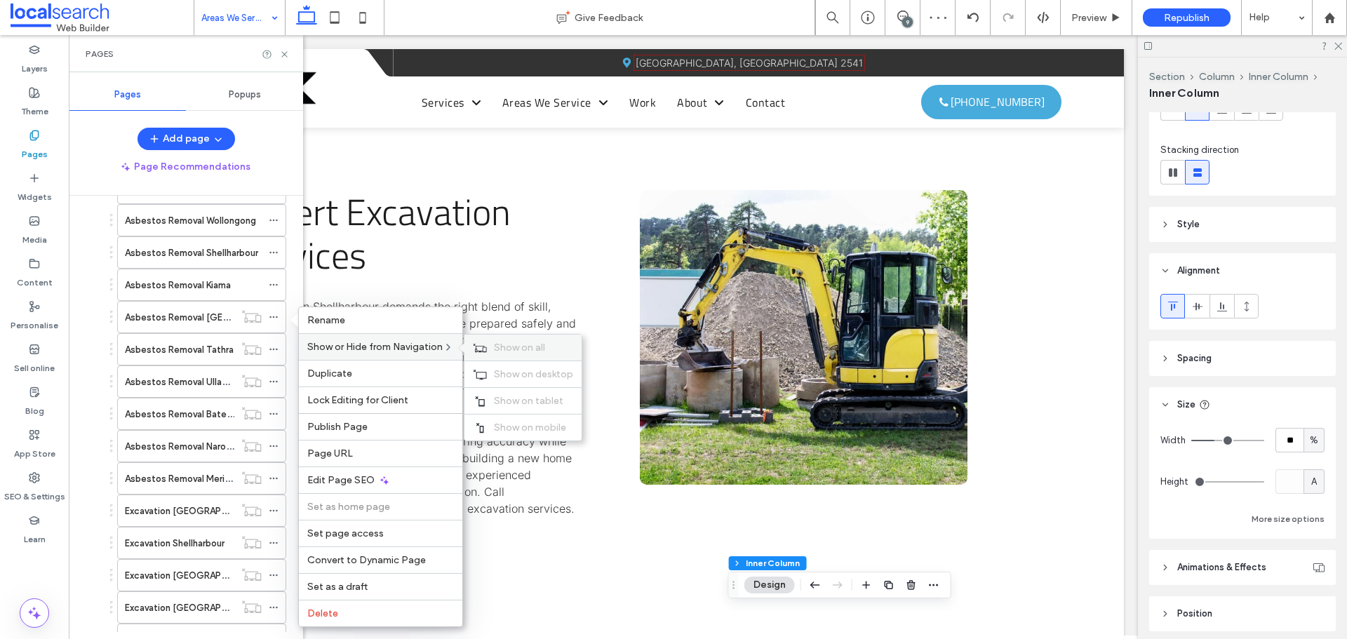
click at [494, 346] on div "Show on all" at bounding box center [522, 348] width 117 height 26
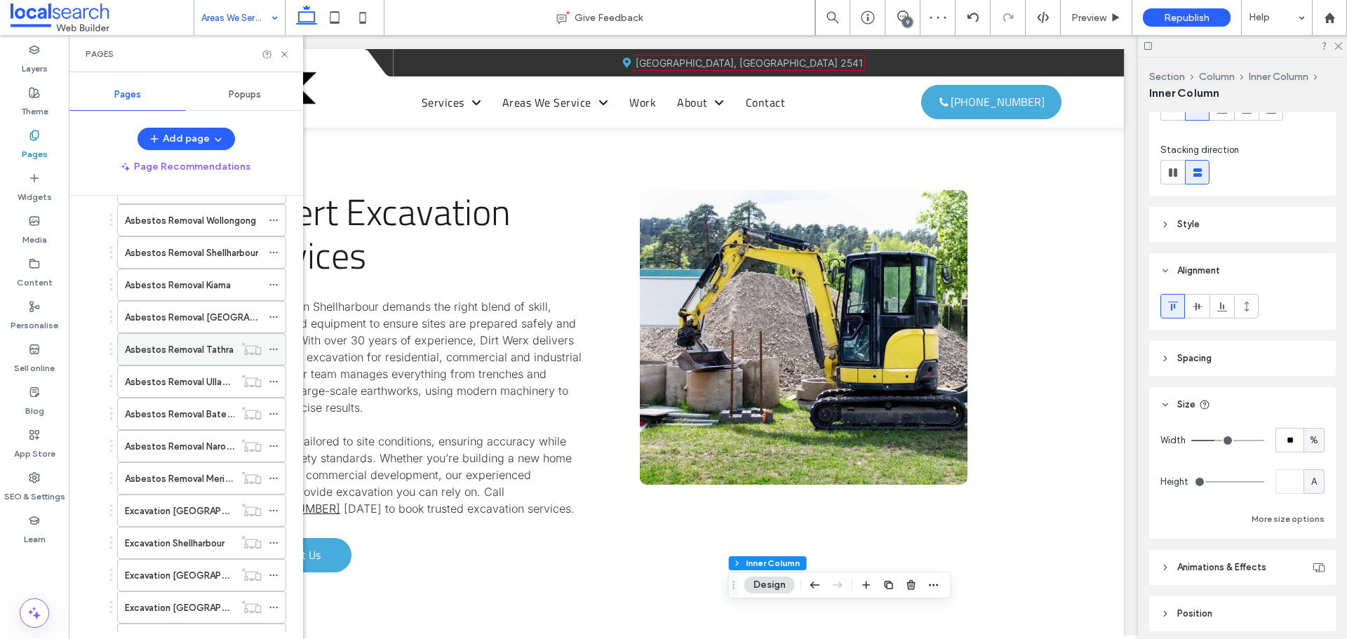
click at [274, 347] on icon at bounding box center [274, 349] width 10 height 10
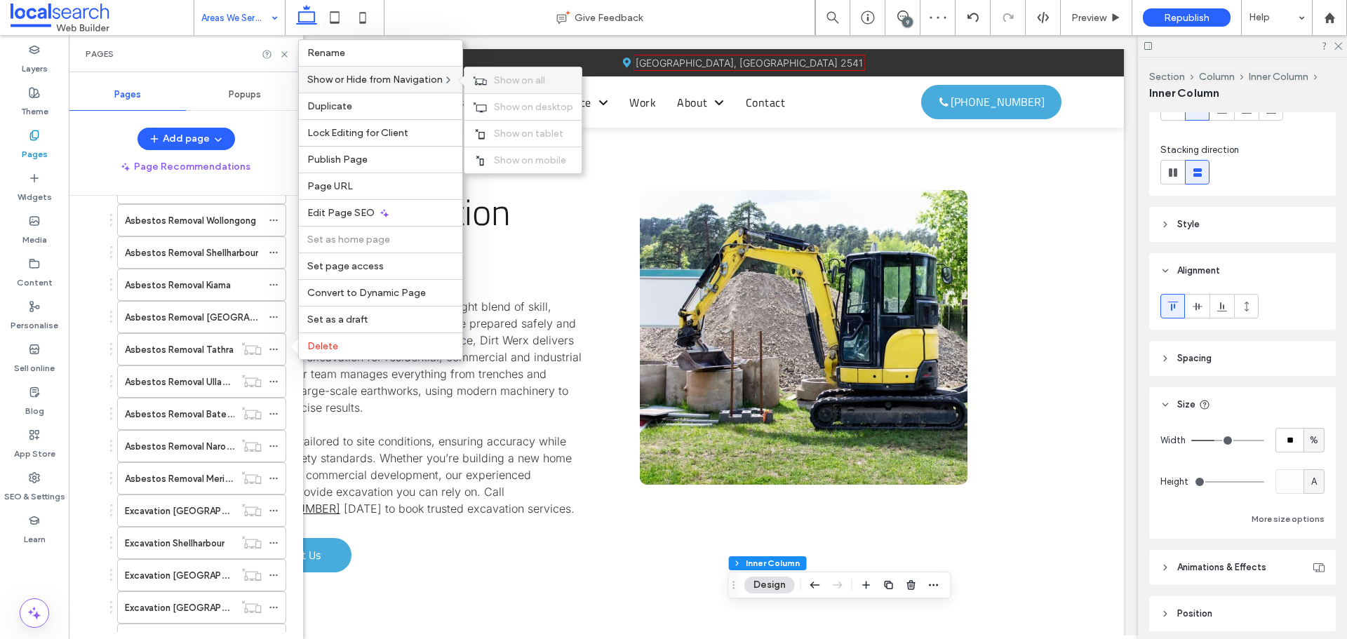
click at [500, 78] on span "Show on all" at bounding box center [519, 80] width 51 height 12
click at [272, 380] on icon at bounding box center [274, 382] width 10 height 10
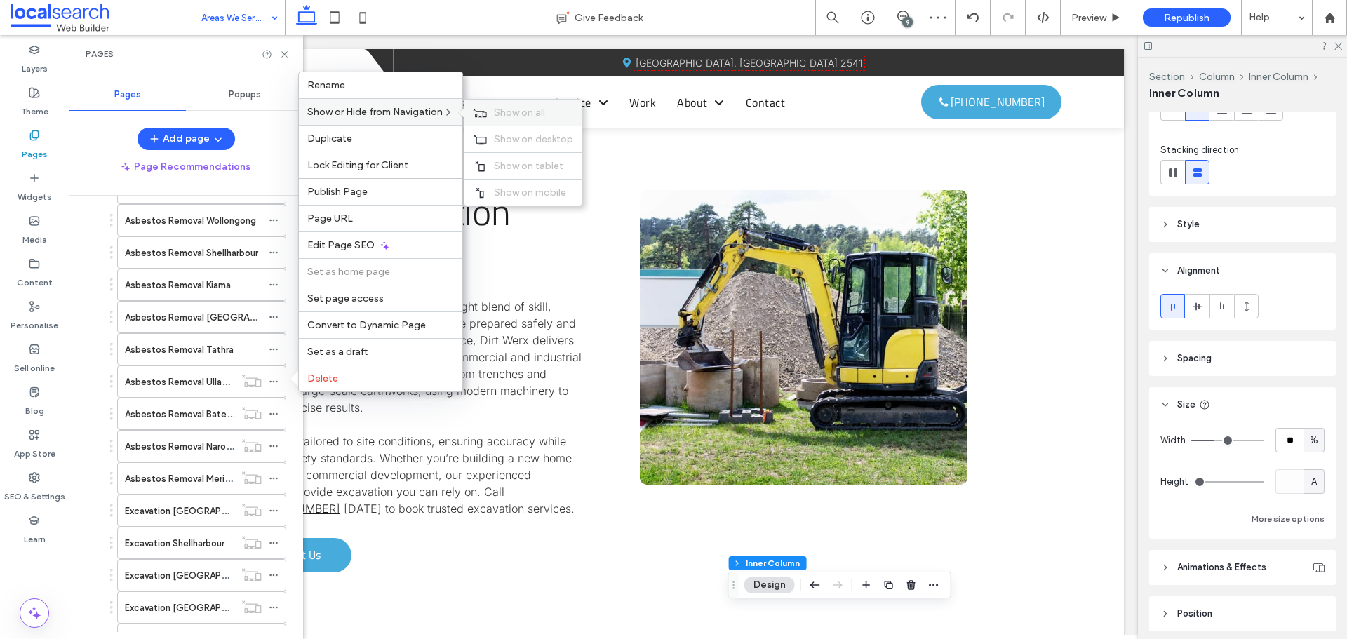
click at [498, 113] on span "Show on all" at bounding box center [519, 113] width 51 height 12
click at [274, 413] on use at bounding box center [273, 414] width 8 height 2
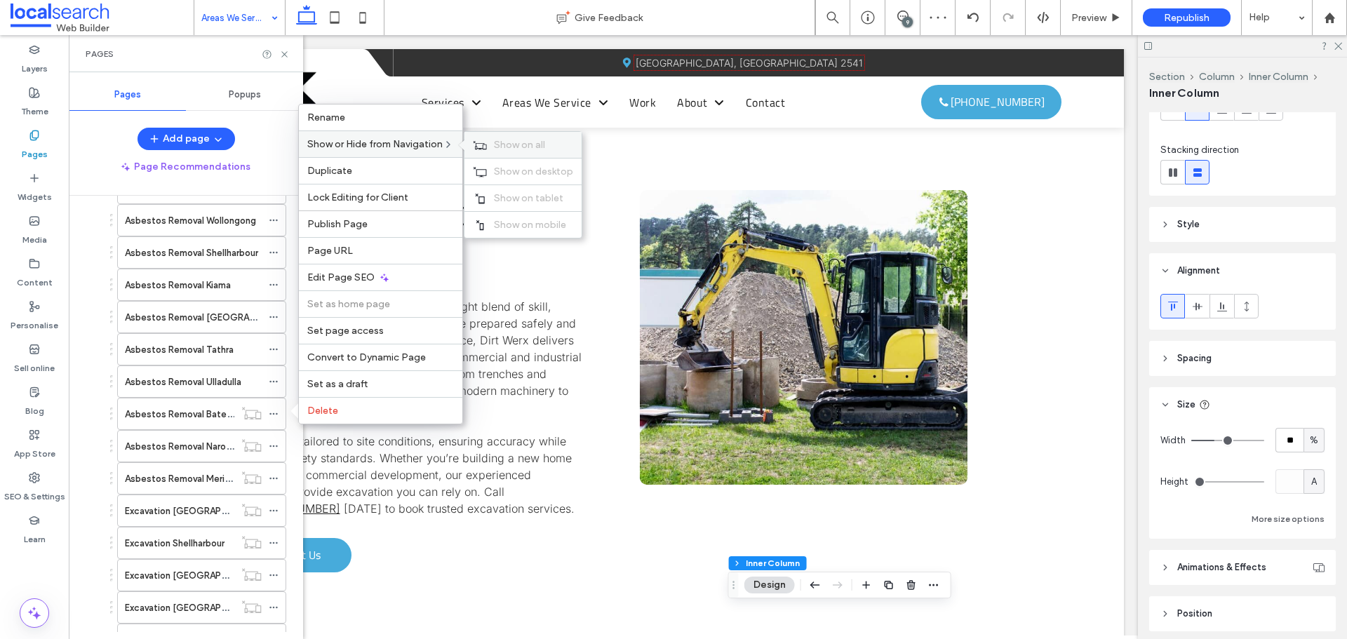
click at [499, 139] on span "Show on all" at bounding box center [519, 145] width 51 height 12
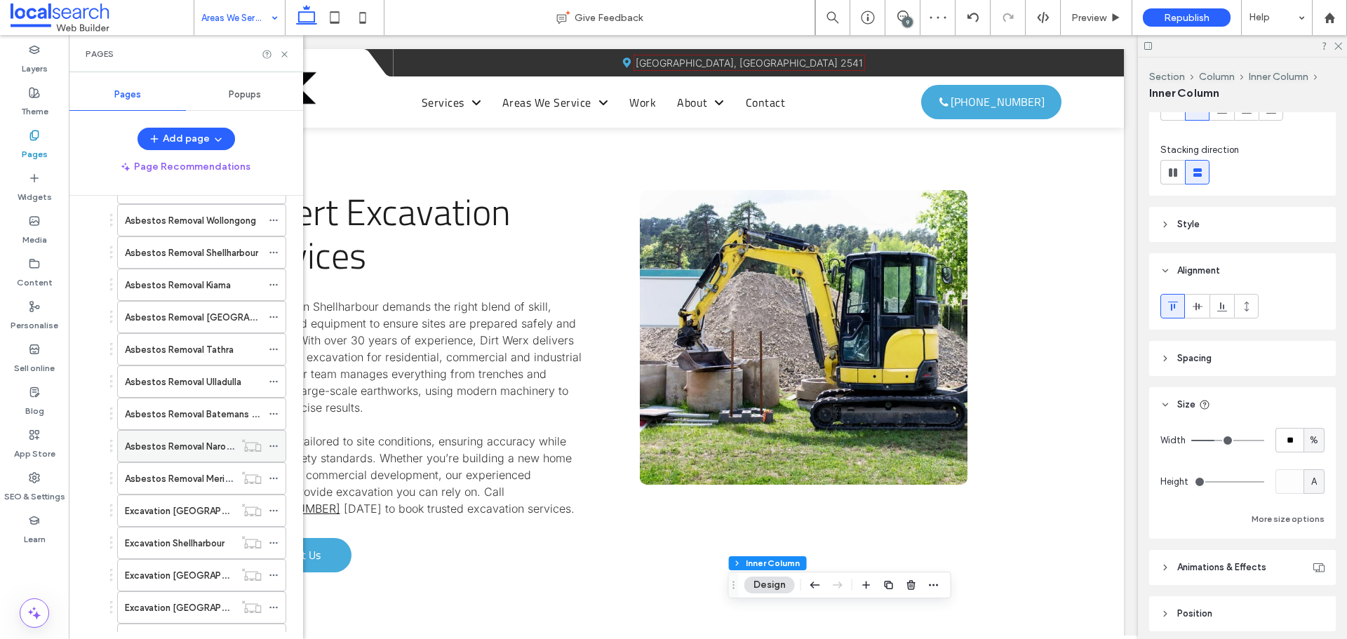
click at [273, 442] on icon at bounding box center [274, 446] width 10 height 10
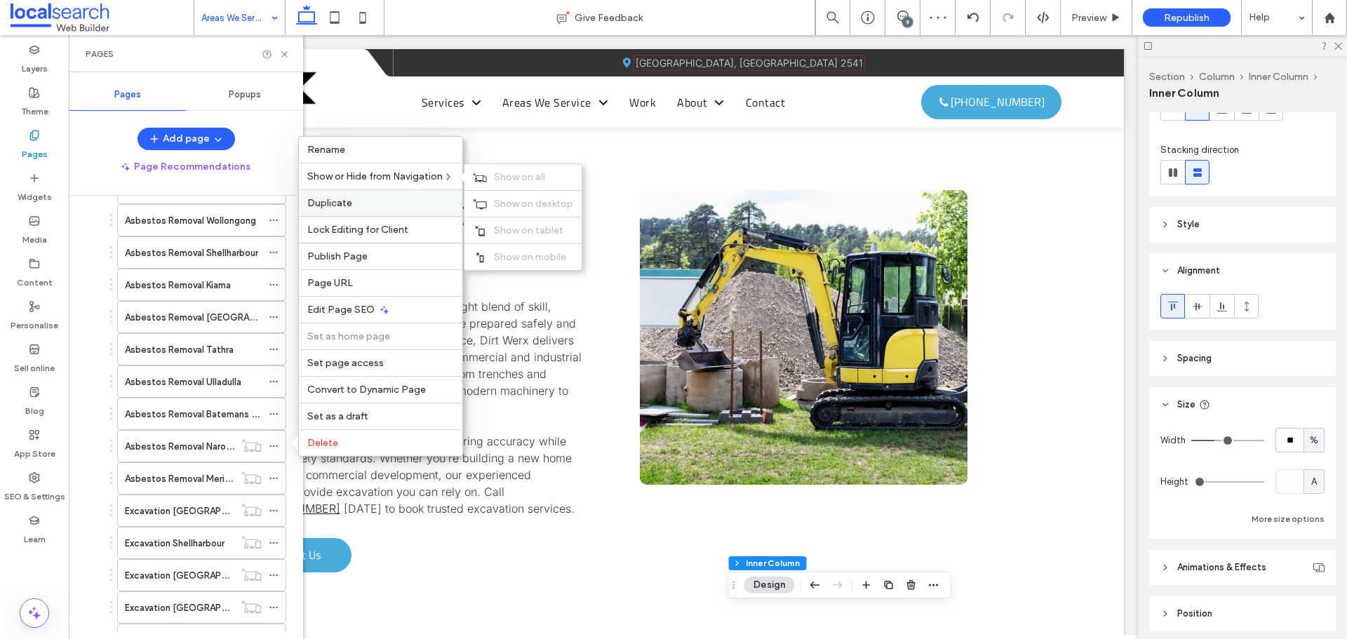
drag, startPoint x: 506, startPoint y: 180, endPoint x: 442, endPoint y: 211, distance: 70.9
click at [506, 179] on span "Show on all" at bounding box center [519, 177] width 51 height 12
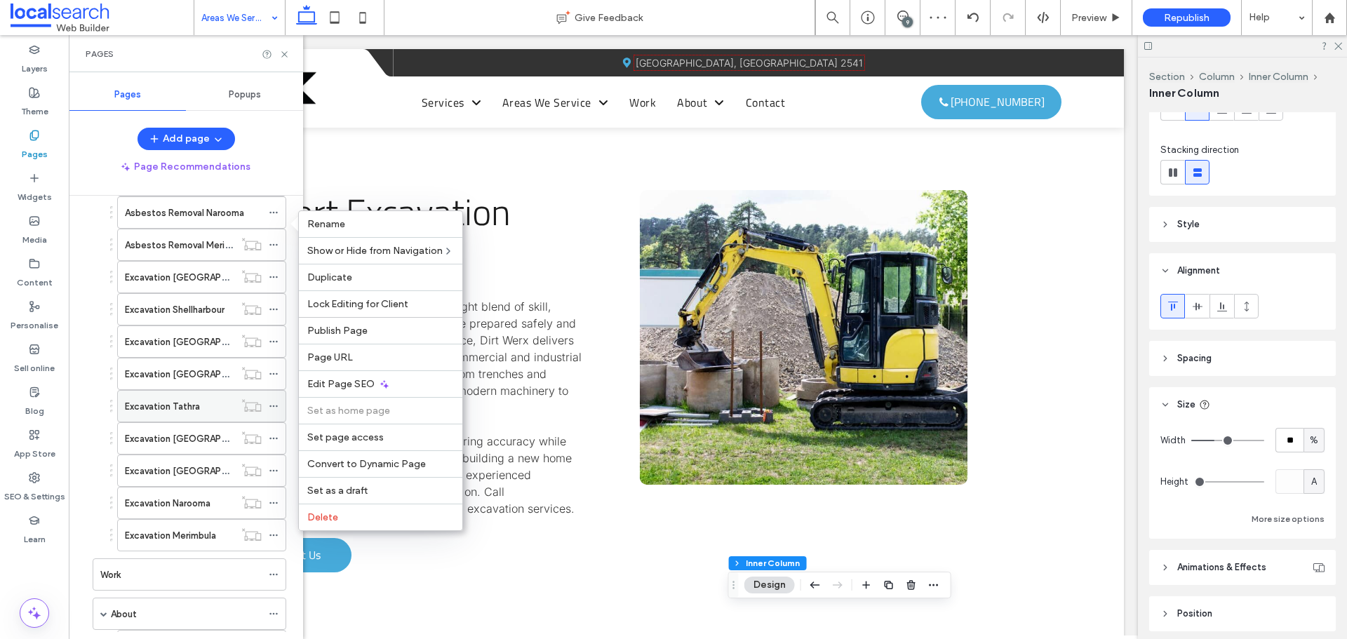
scroll to position [982, 0]
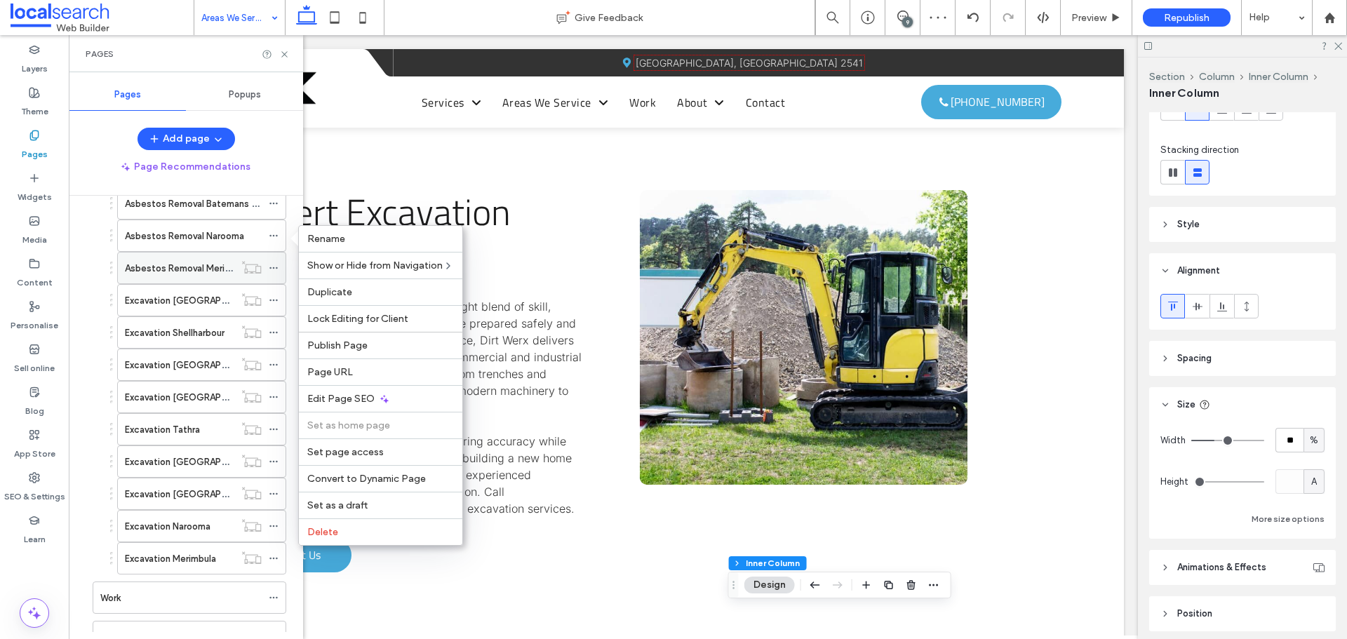
click at [273, 269] on icon at bounding box center [274, 268] width 10 height 10
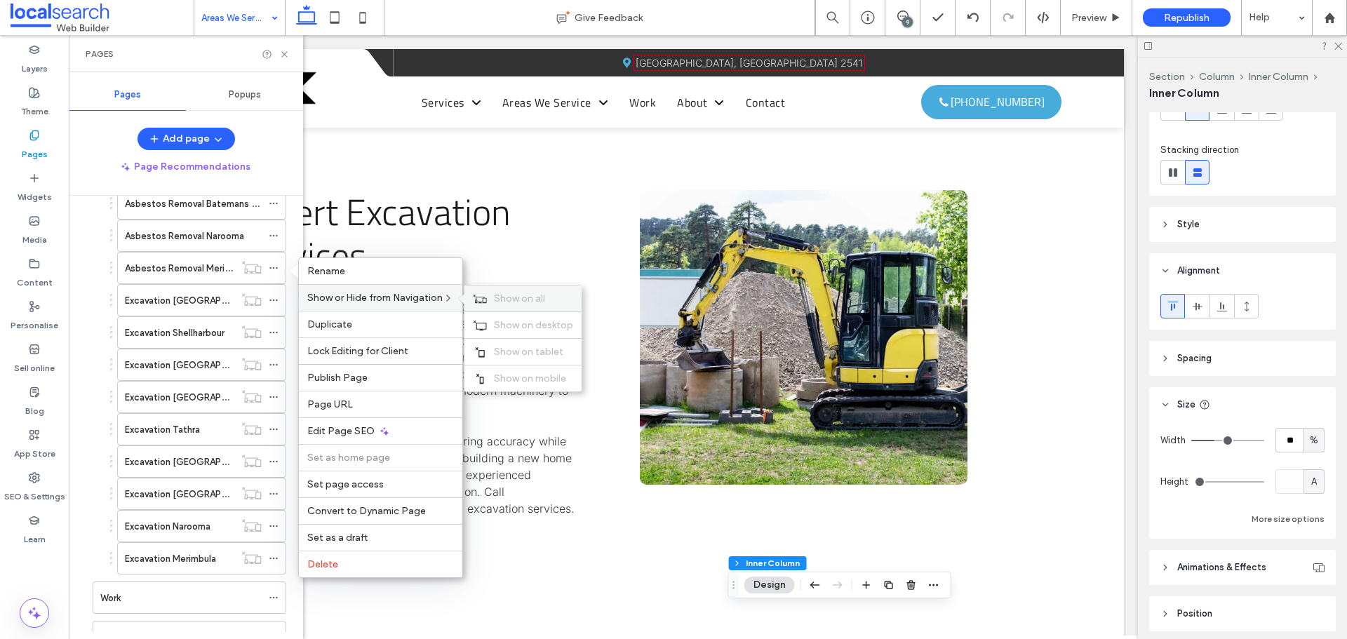
click at [494, 300] on div "Show on all" at bounding box center [522, 299] width 117 height 26
click at [272, 300] on icon at bounding box center [274, 300] width 10 height 10
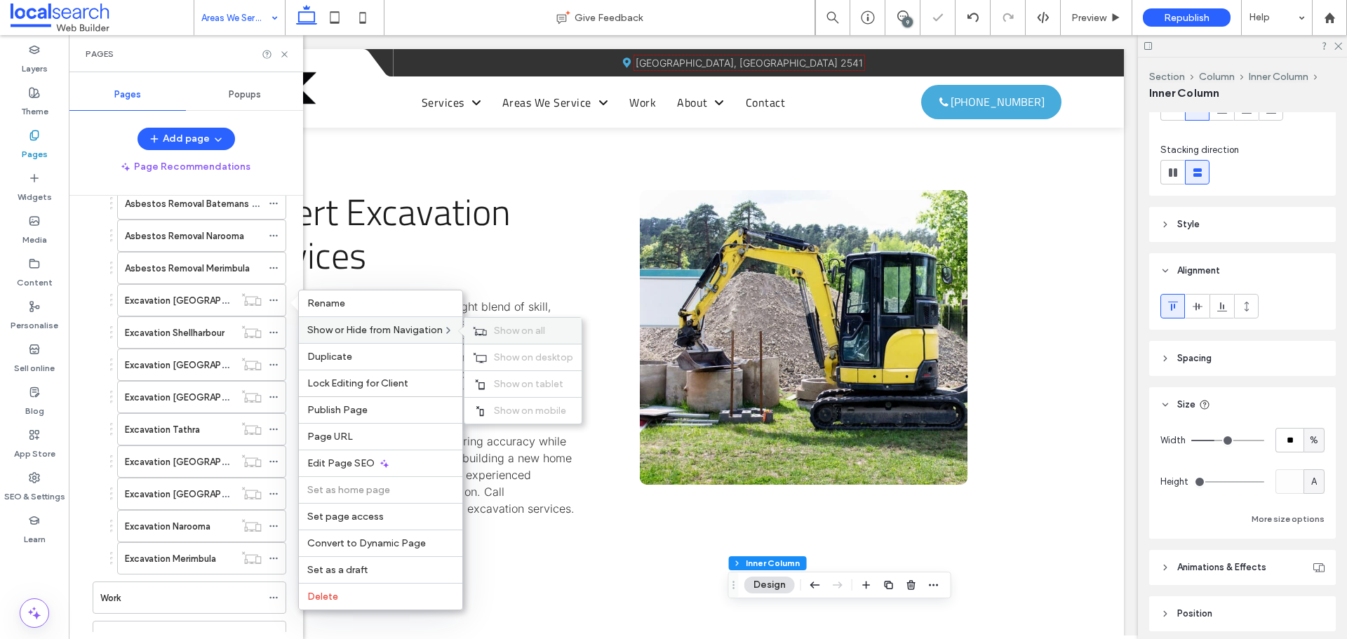
click at [490, 329] on div "Show on all" at bounding box center [522, 331] width 117 height 26
click at [278, 333] on icon at bounding box center [274, 333] width 10 height 10
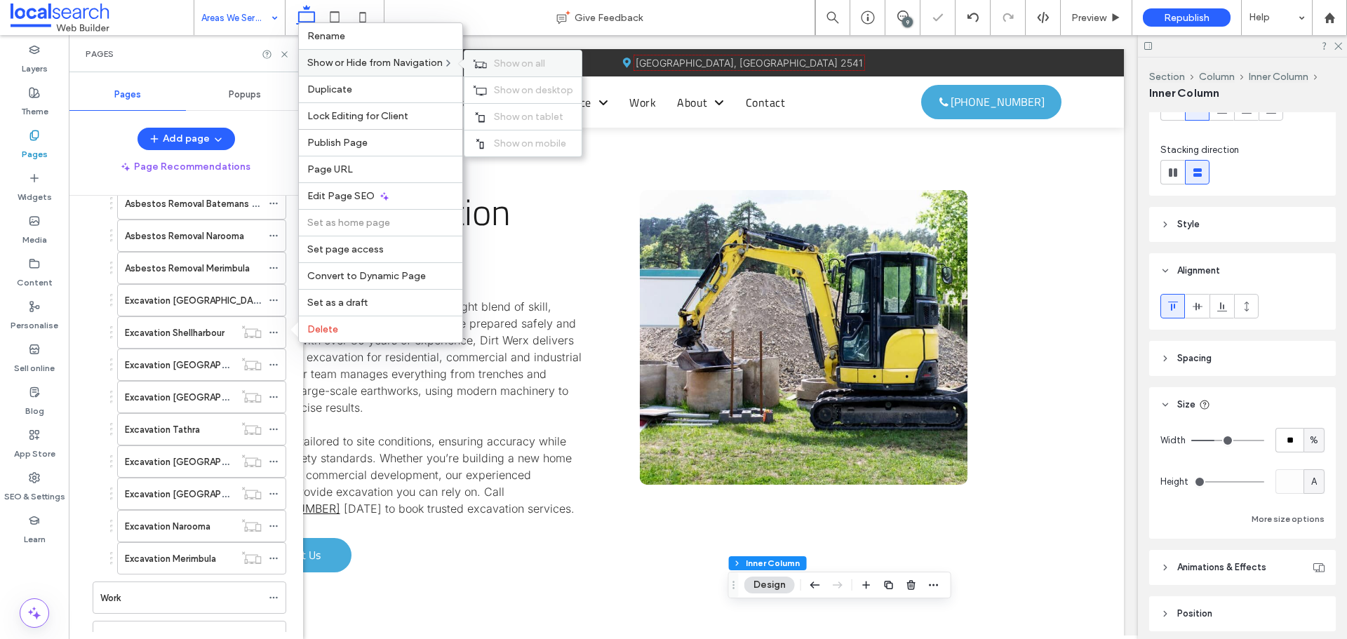
click at [509, 65] on span "Show on all" at bounding box center [519, 64] width 51 height 12
click at [272, 363] on icon at bounding box center [274, 365] width 10 height 10
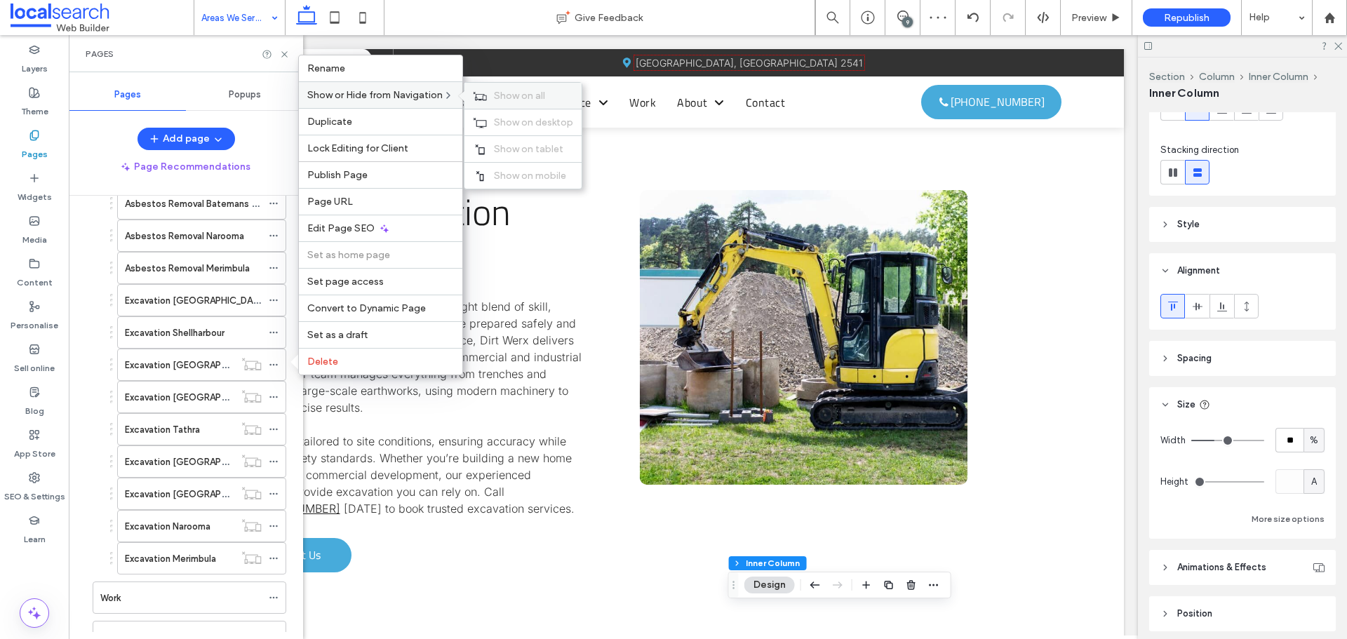
click at [480, 95] on icon at bounding box center [480, 96] width 14 height 10
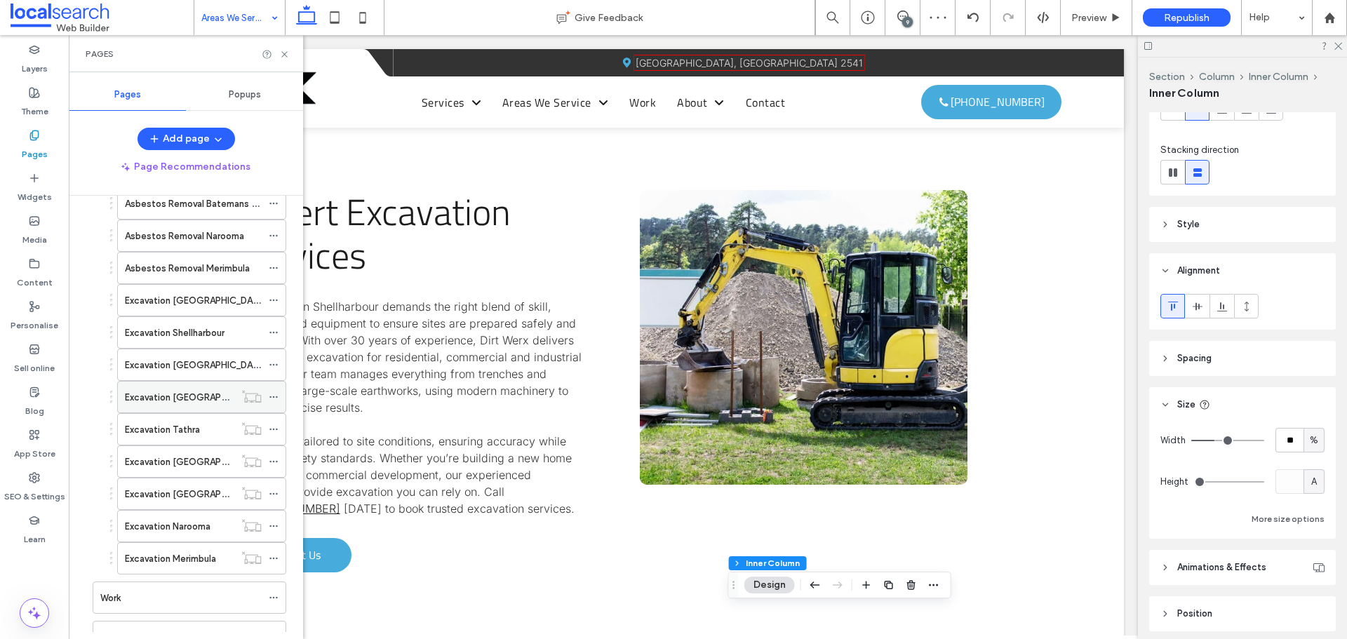
click at [275, 392] on icon at bounding box center [274, 397] width 10 height 10
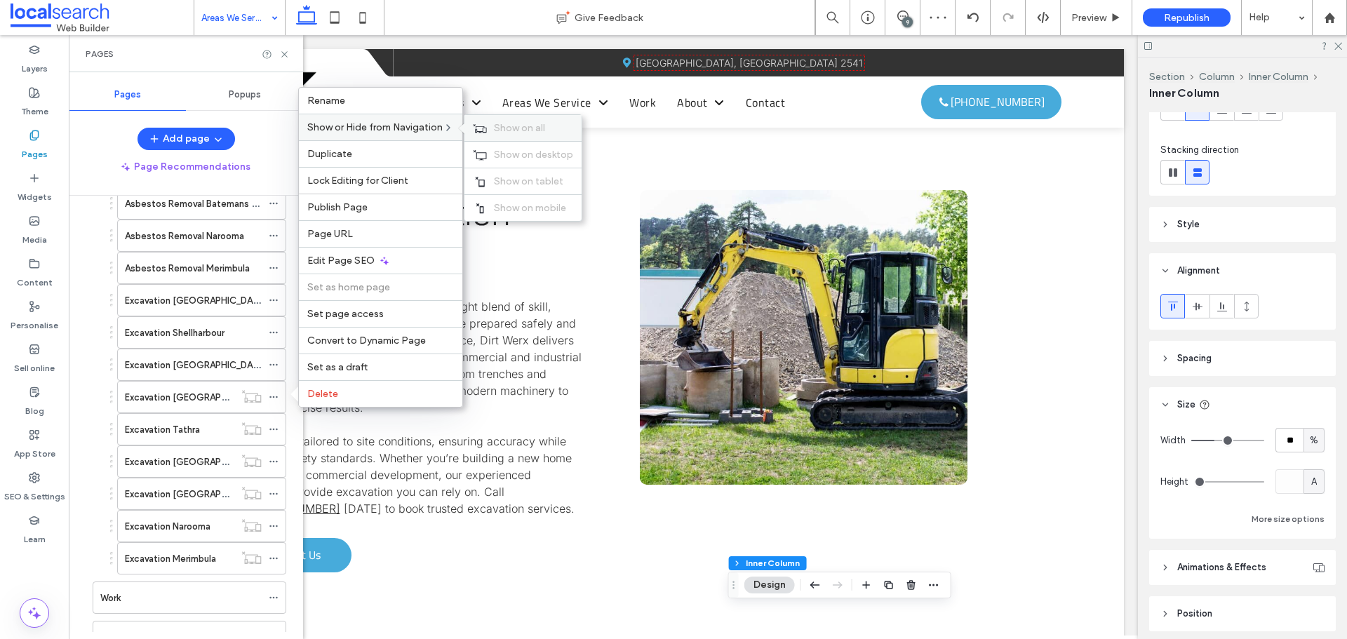
click at [481, 128] on icon at bounding box center [480, 128] width 14 height 10
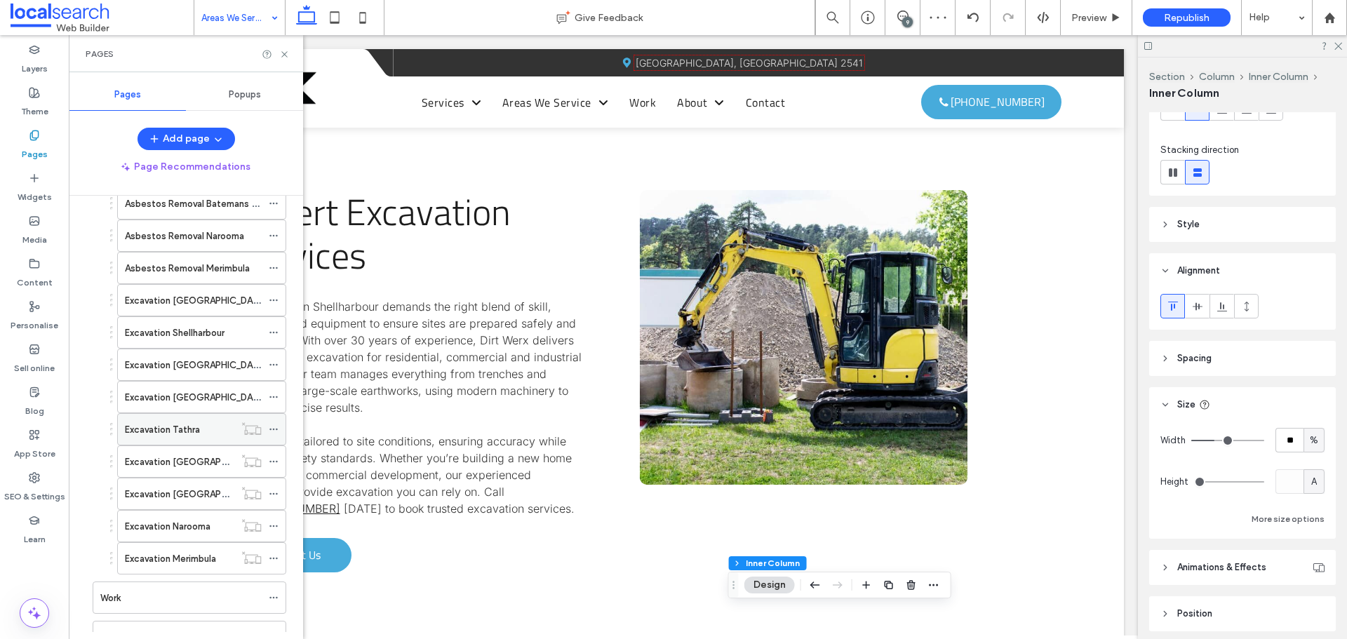
click at [277, 429] on use at bounding box center [273, 430] width 8 height 2
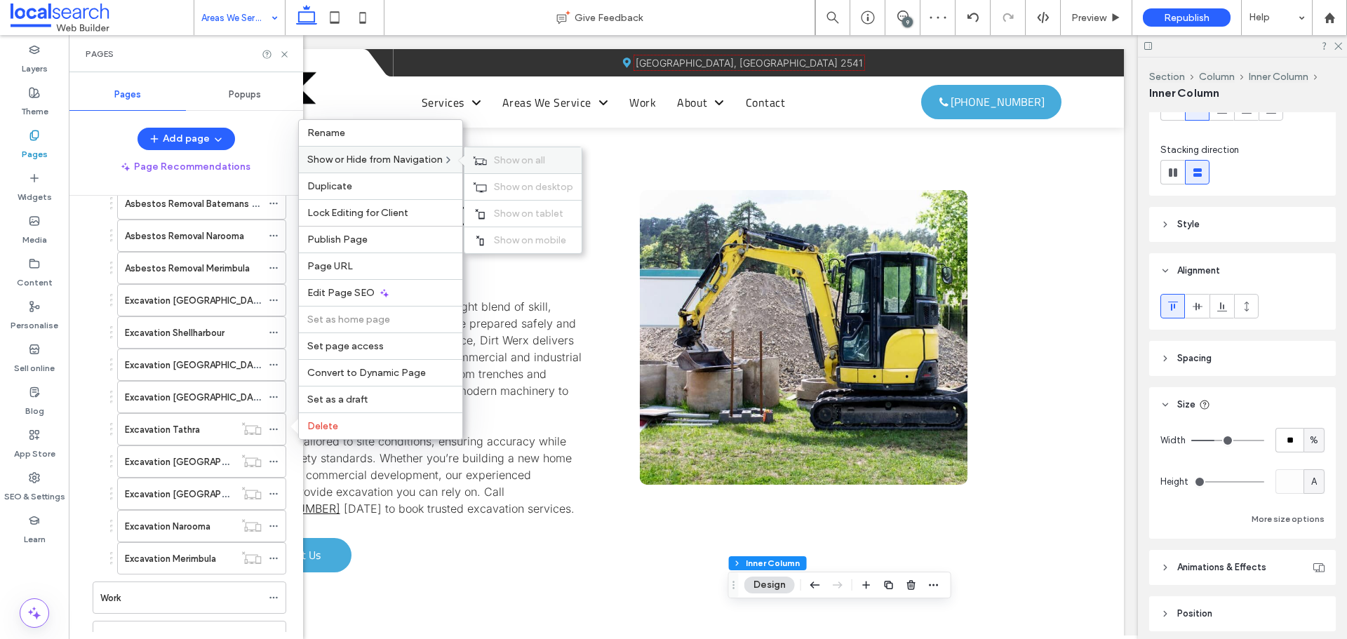
click at [481, 156] on icon at bounding box center [480, 161] width 14 height 10
click at [276, 459] on icon at bounding box center [274, 462] width 10 height 10
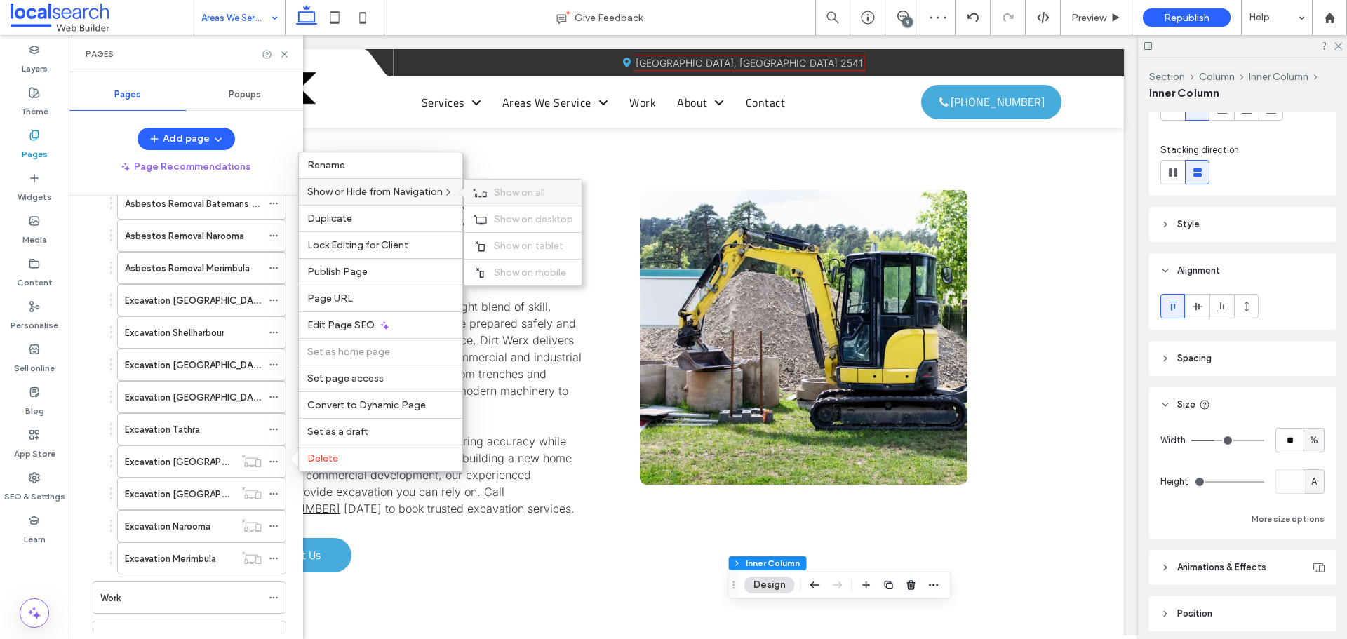
click at [500, 193] on span "Show on all" at bounding box center [519, 193] width 51 height 12
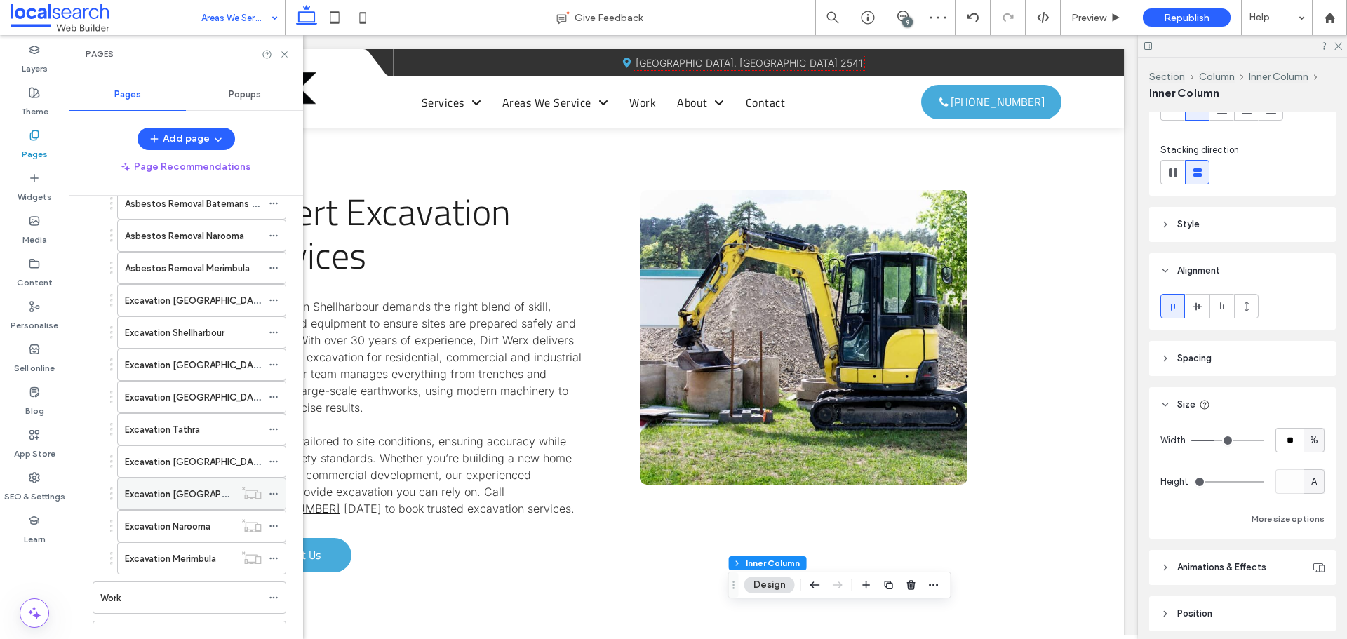
click at [274, 490] on icon at bounding box center [274, 494] width 10 height 10
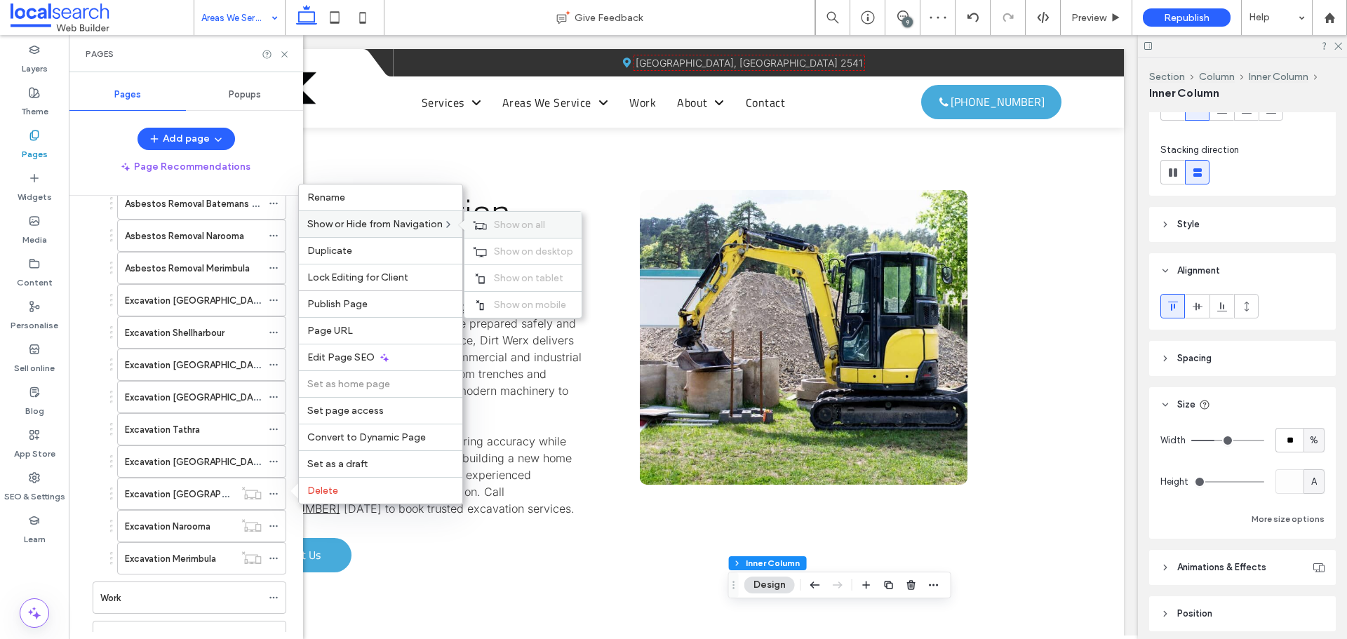
click at [483, 224] on icon at bounding box center [480, 225] width 14 height 10
click at [270, 526] on use at bounding box center [273, 526] width 8 height 2
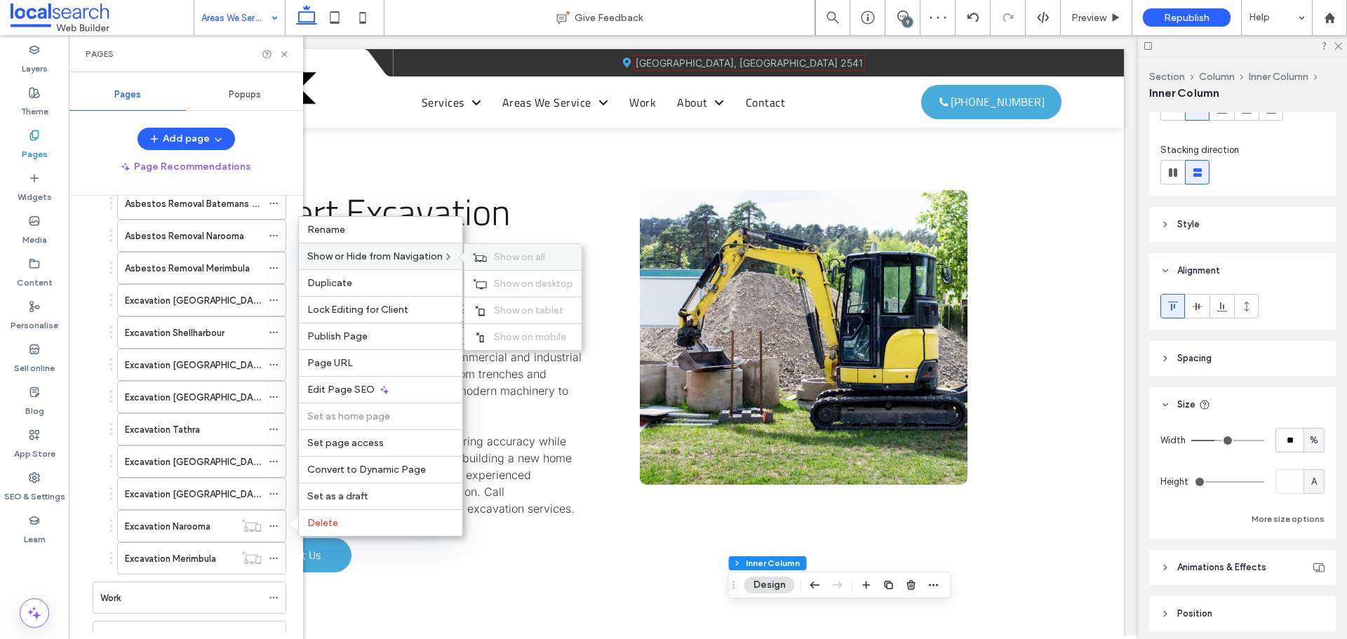
click at [481, 255] on icon at bounding box center [480, 258] width 14 height 10
click at [274, 558] on use at bounding box center [273, 559] width 8 height 2
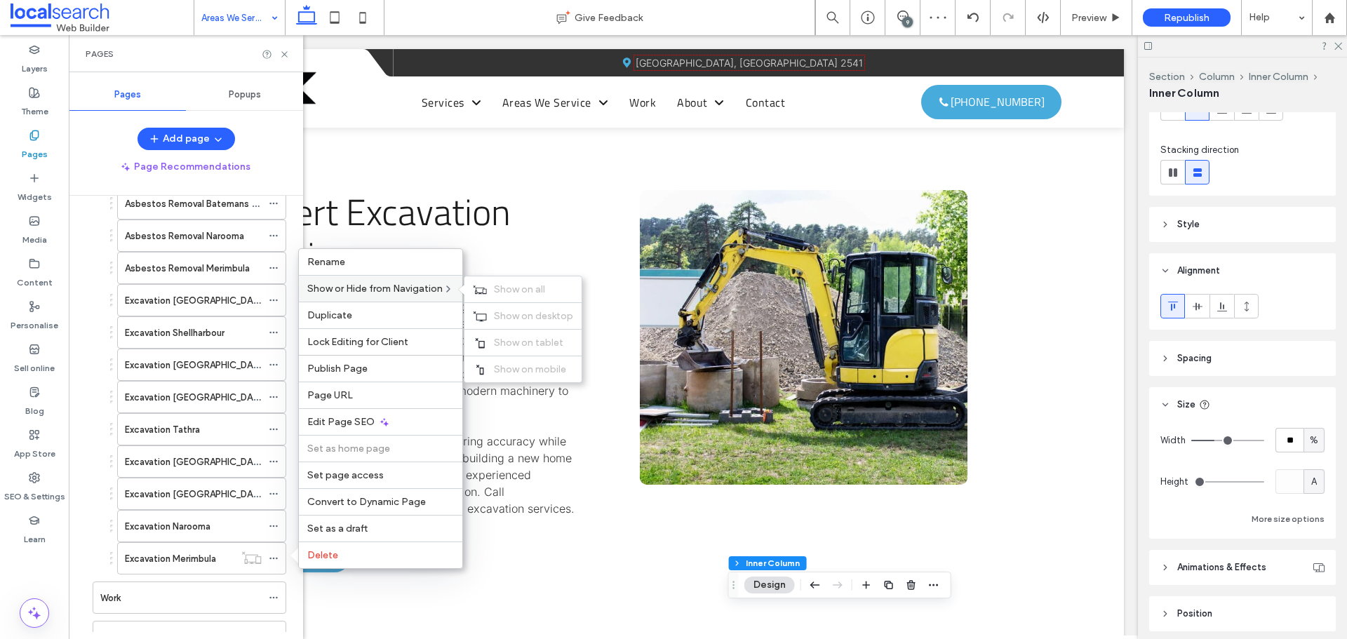
click at [471, 288] on span at bounding box center [465, 289] width 12 height 11
click at [497, 283] on span "Show on all" at bounding box center [519, 289] width 51 height 12
click at [283, 55] on use at bounding box center [284, 54] width 6 height 6
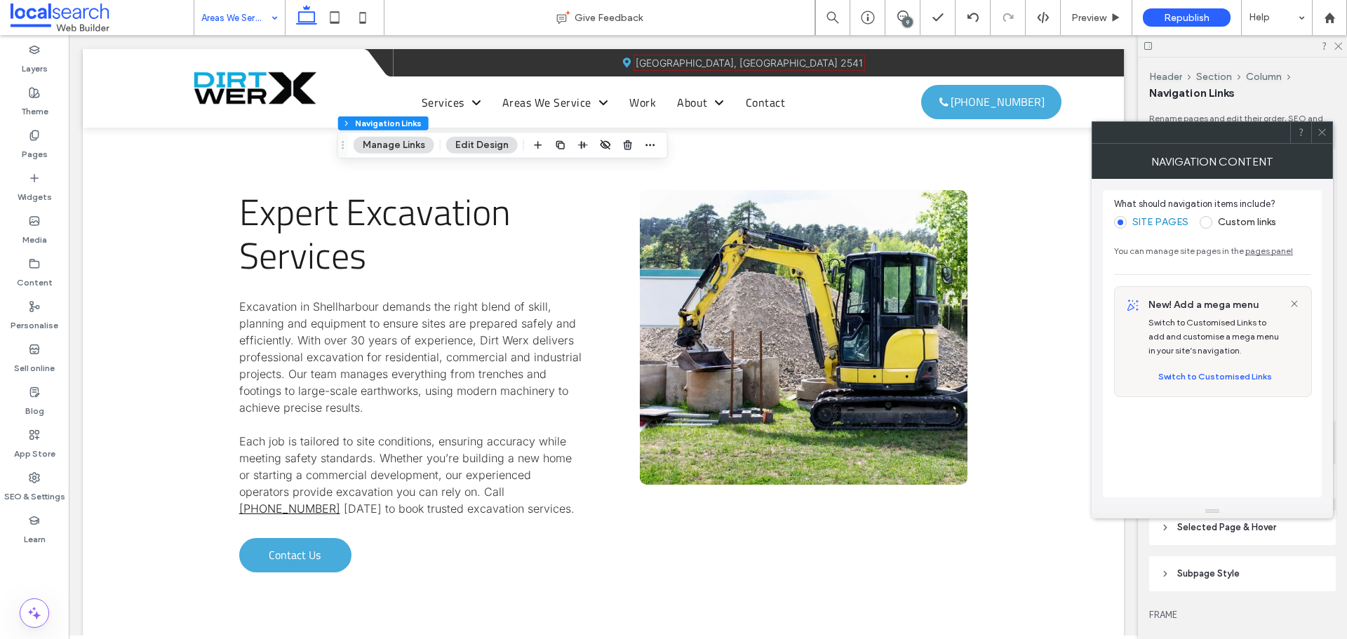
click at [1204, 220] on span at bounding box center [1206, 222] width 13 height 13
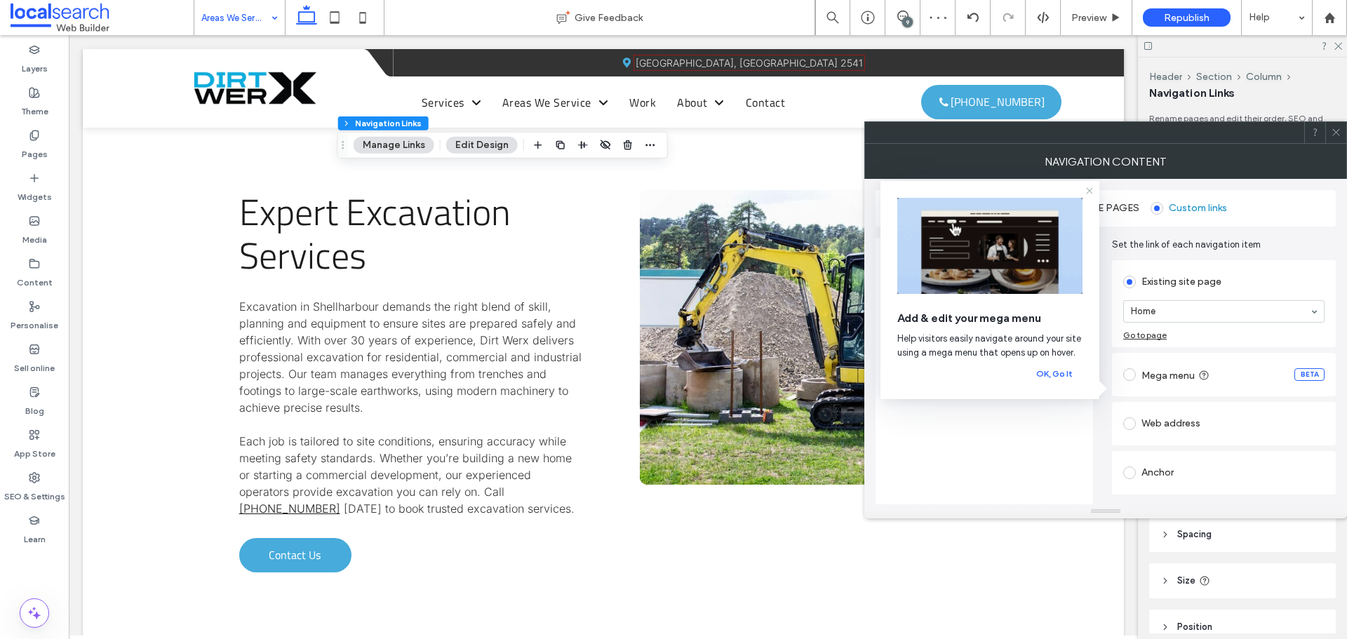
click at [1089, 193] on icon at bounding box center [1089, 190] width 11 height 11
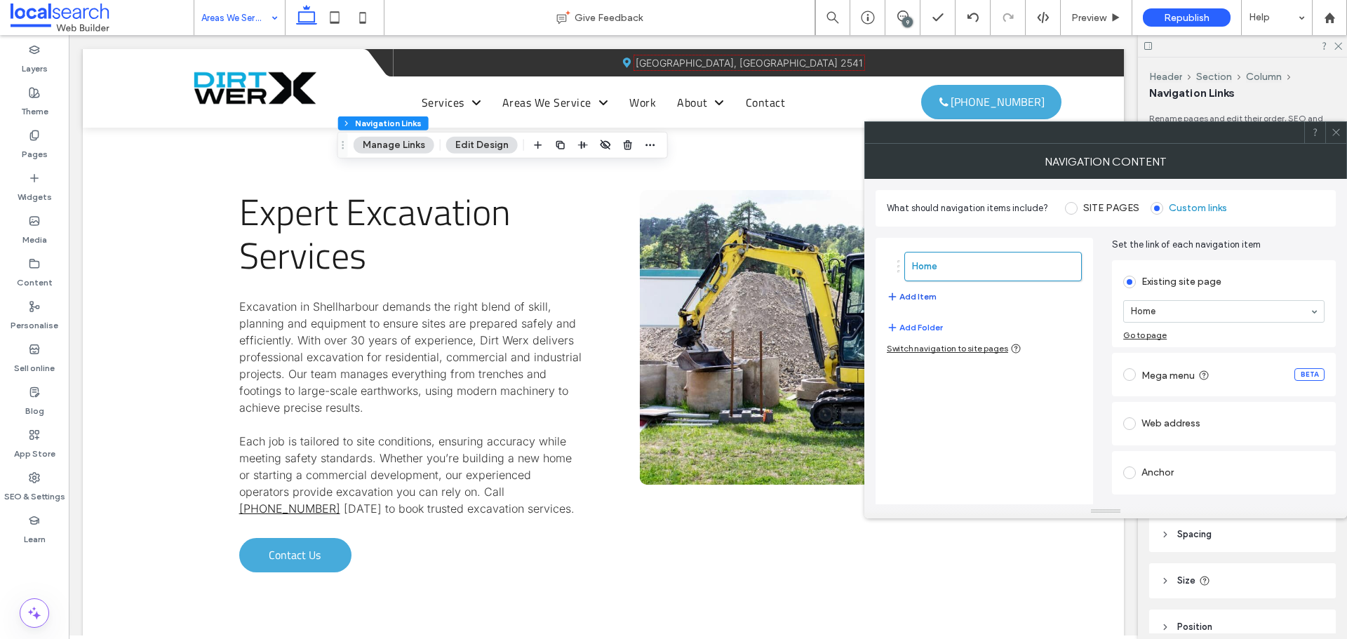
click at [923, 294] on button "Add Item" at bounding box center [912, 296] width 50 height 17
click at [920, 328] on button "Add Item" at bounding box center [912, 333] width 50 height 17
click at [918, 371] on button "Add Item" at bounding box center [912, 369] width 50 height 17
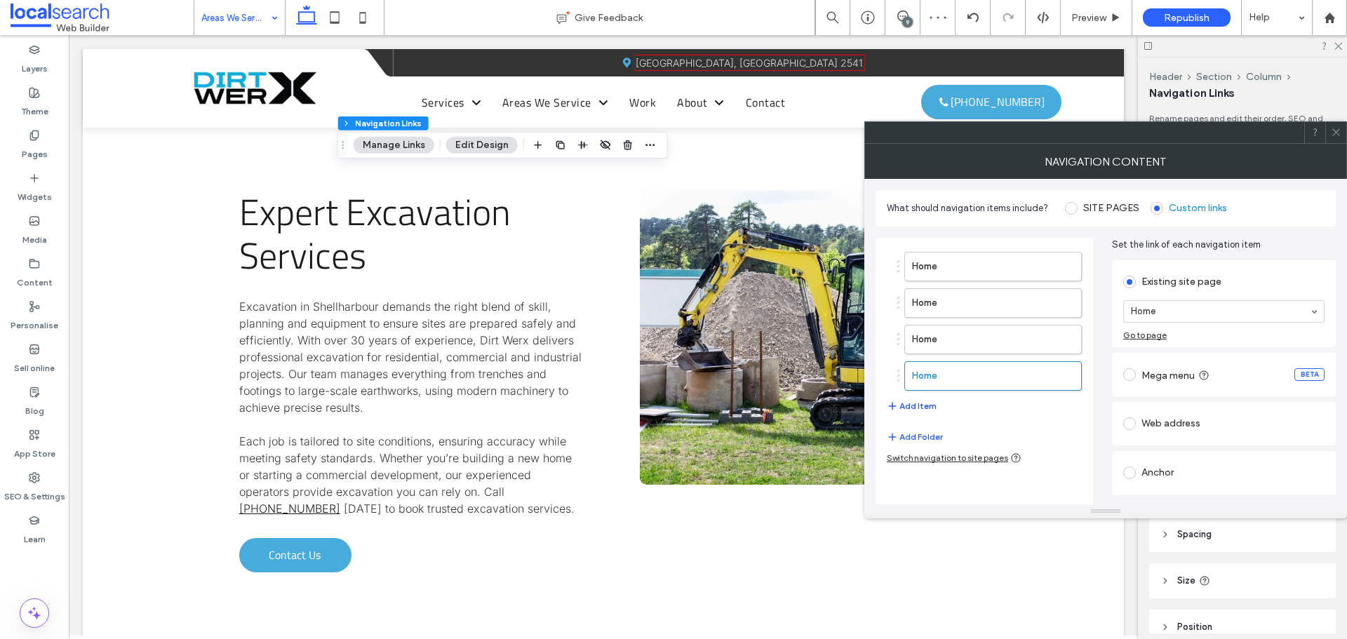
click at [919, 399] on button "Add Item" at bounding box center [912, 406] width 50 height 17
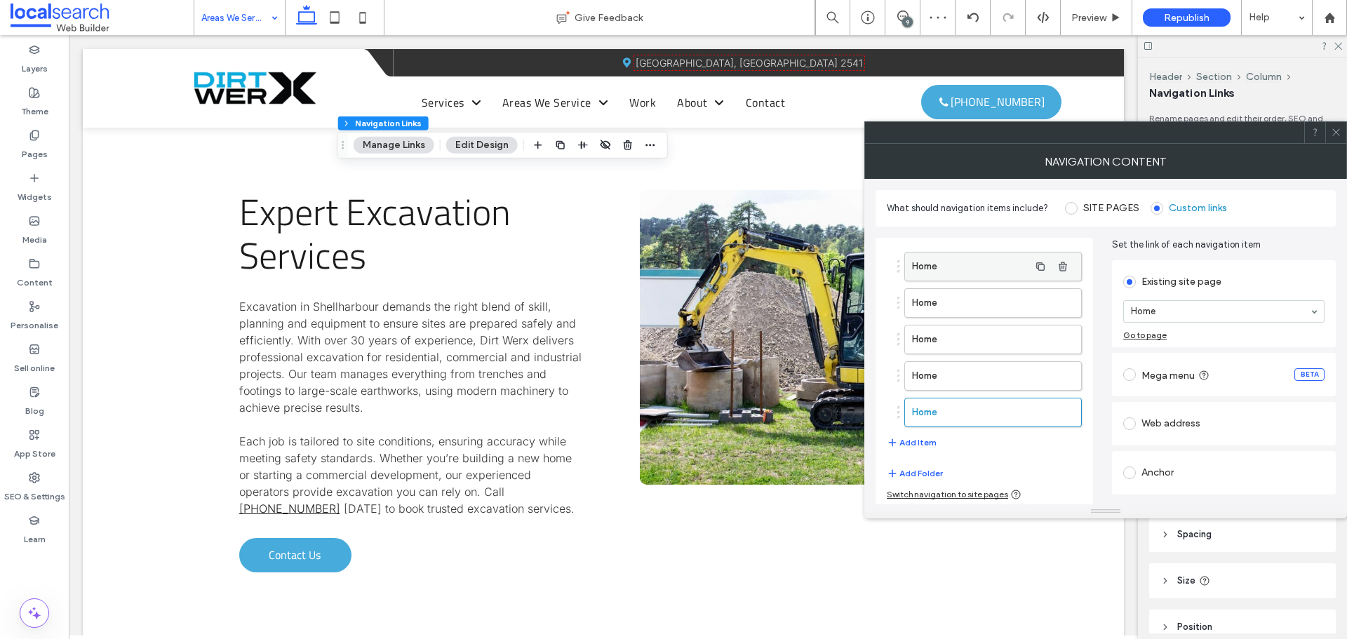
click at [946, 266] on label "Home" at bounding box center [970, 267] width 117 height 28
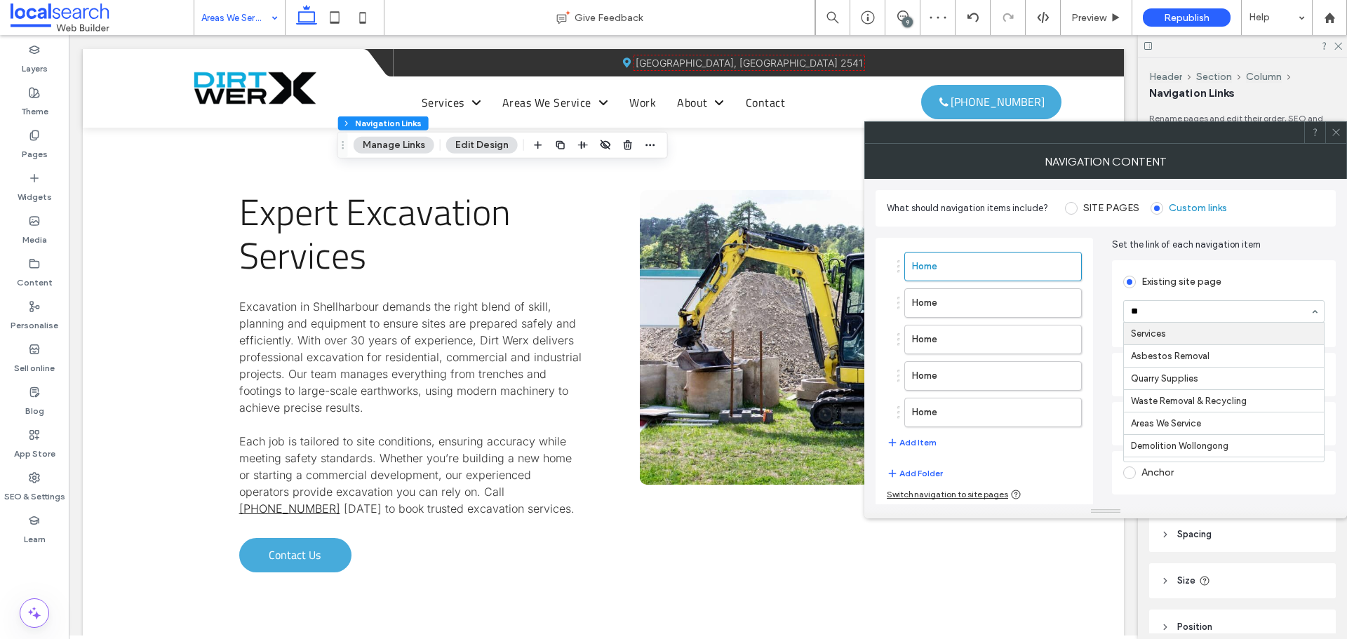
type input "***"
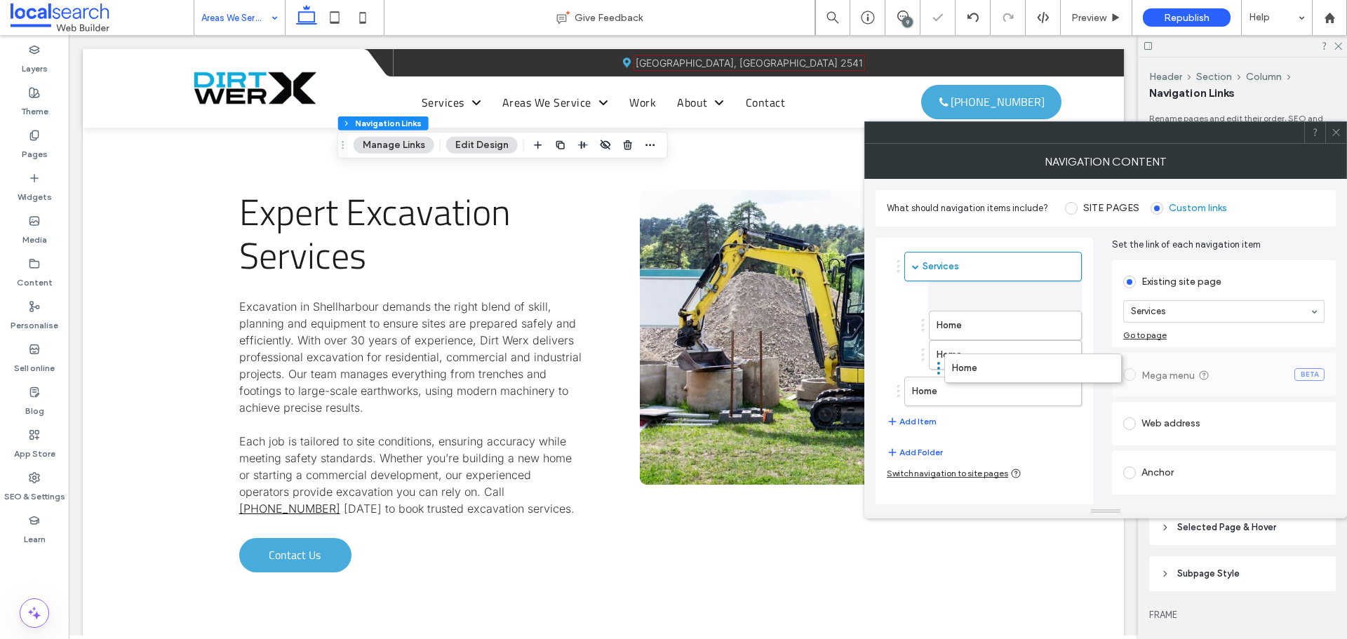
drag, startPoint x: 946, startPoint y: 363, endPoint x: 954, endPoint y: 365, distance: 8.0
click at [922, 419] on button "Add Item" at bounding box center [912, 414] width 50 height 17
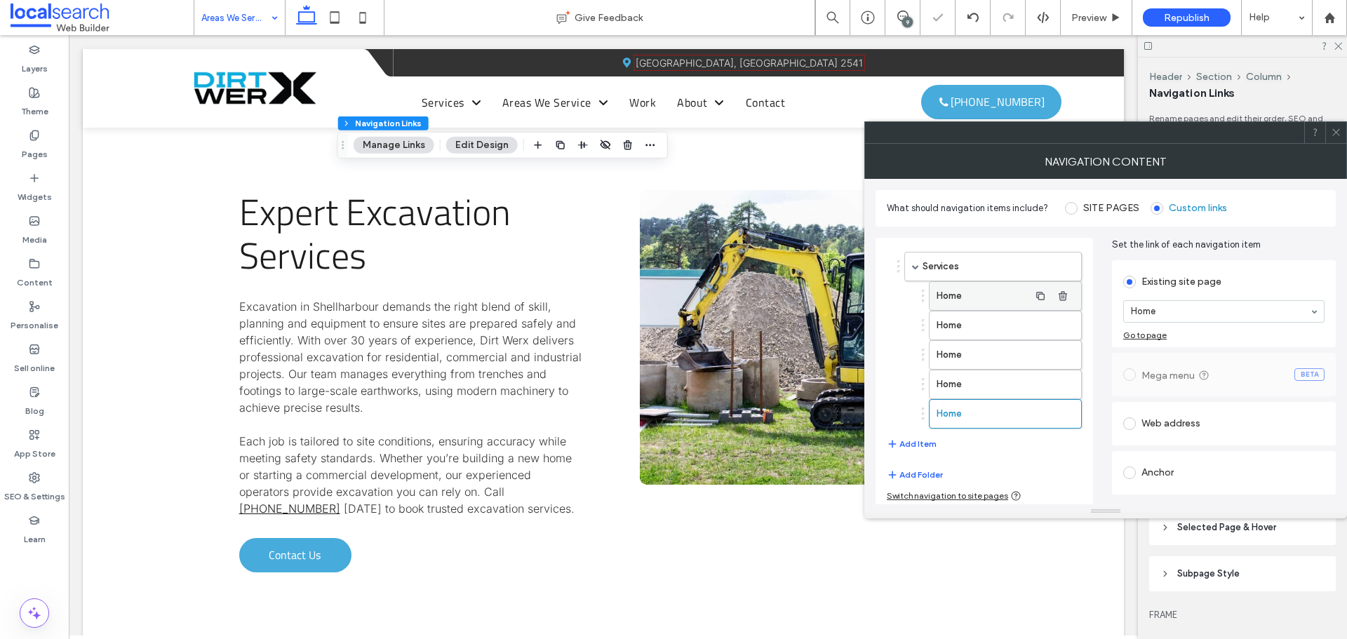
click at [979, 288] on label "Home" at bounding box center [982, 296] width 93 height 28
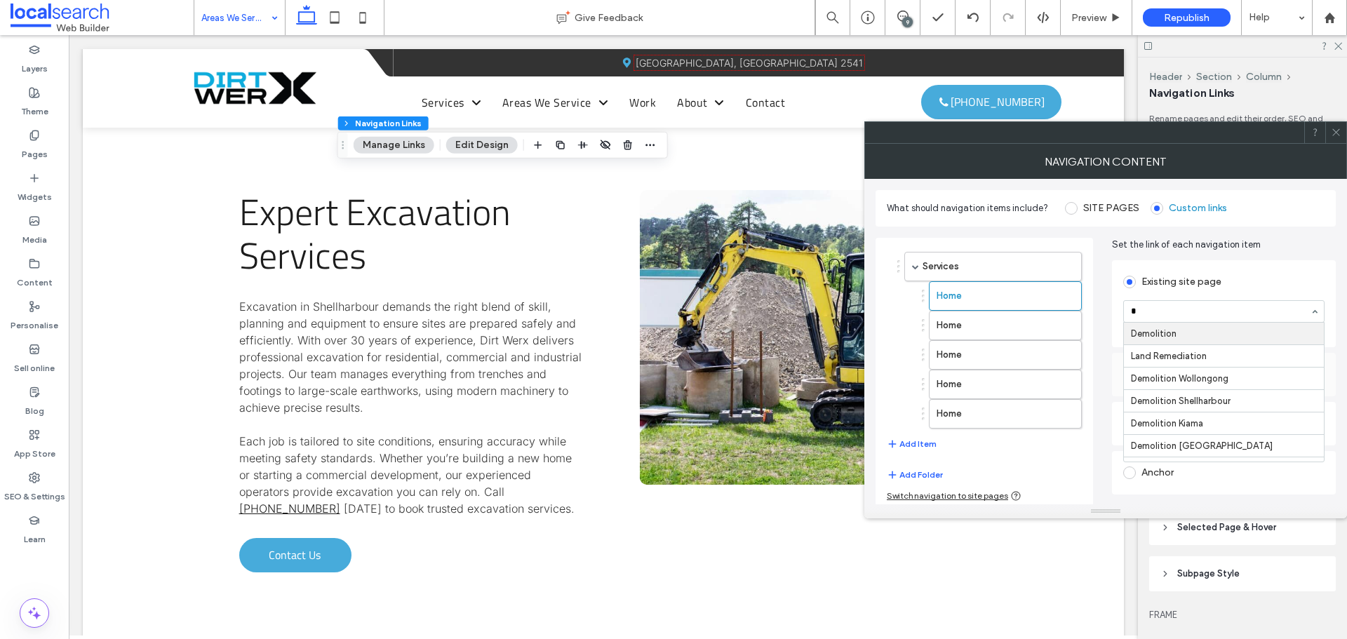
type input "**"
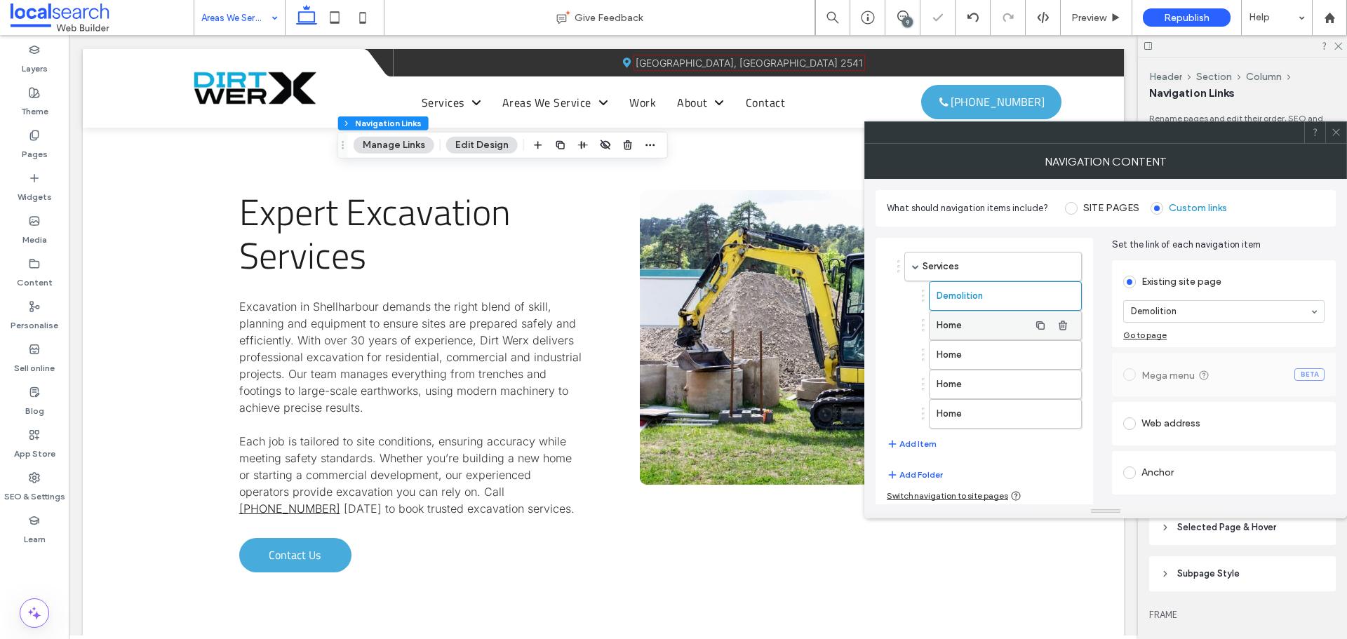
click at [1012, 323] on label "Home" at bounding box center [982, 325] width 93 height 28
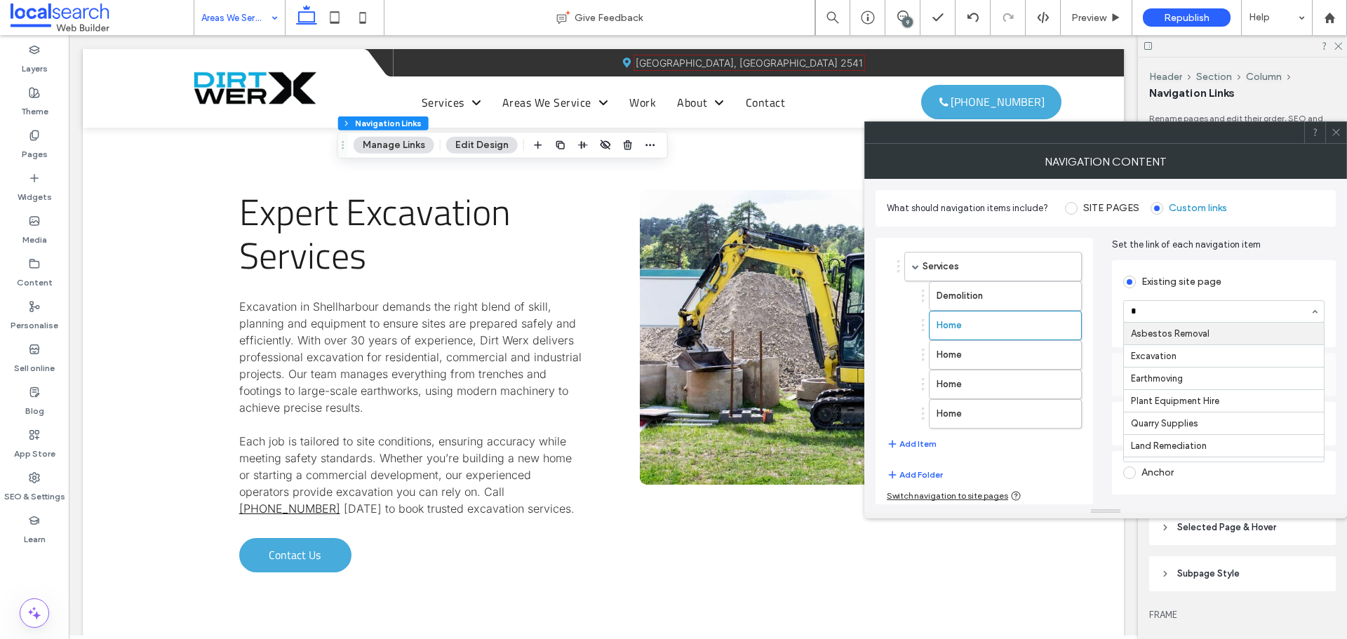
type input "**"
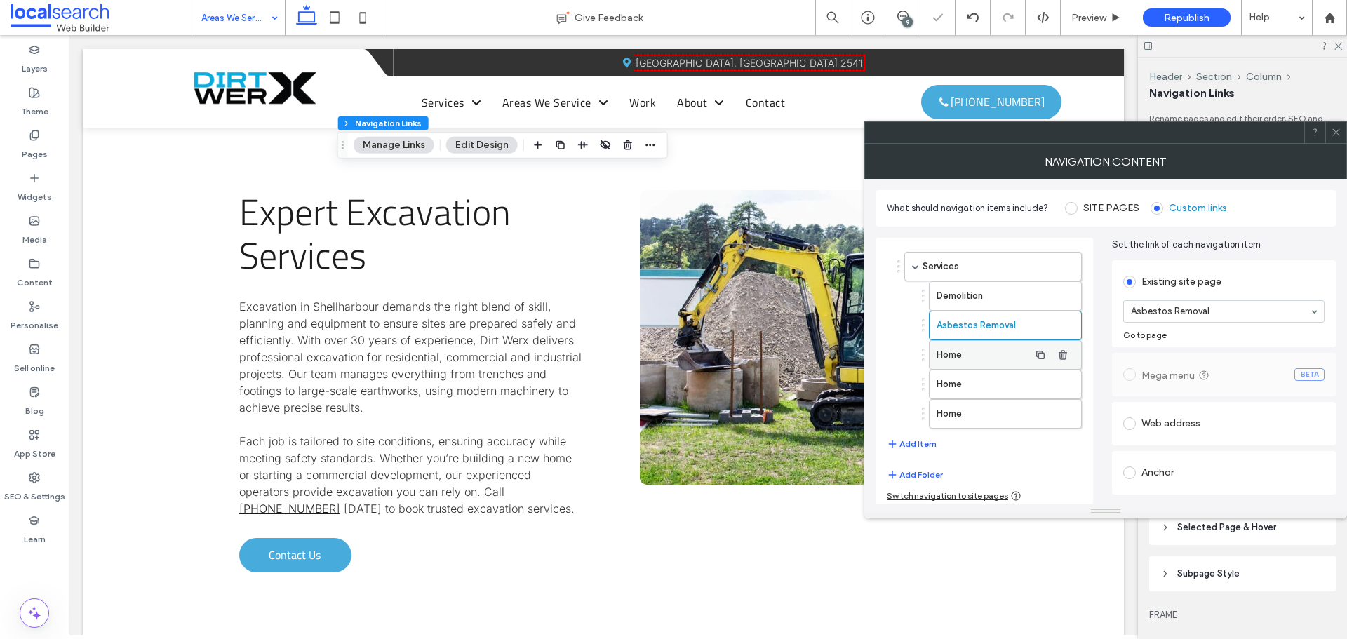
click at [974, 357] on label "Home" at bounding box center [982, 355] width 93 height 28
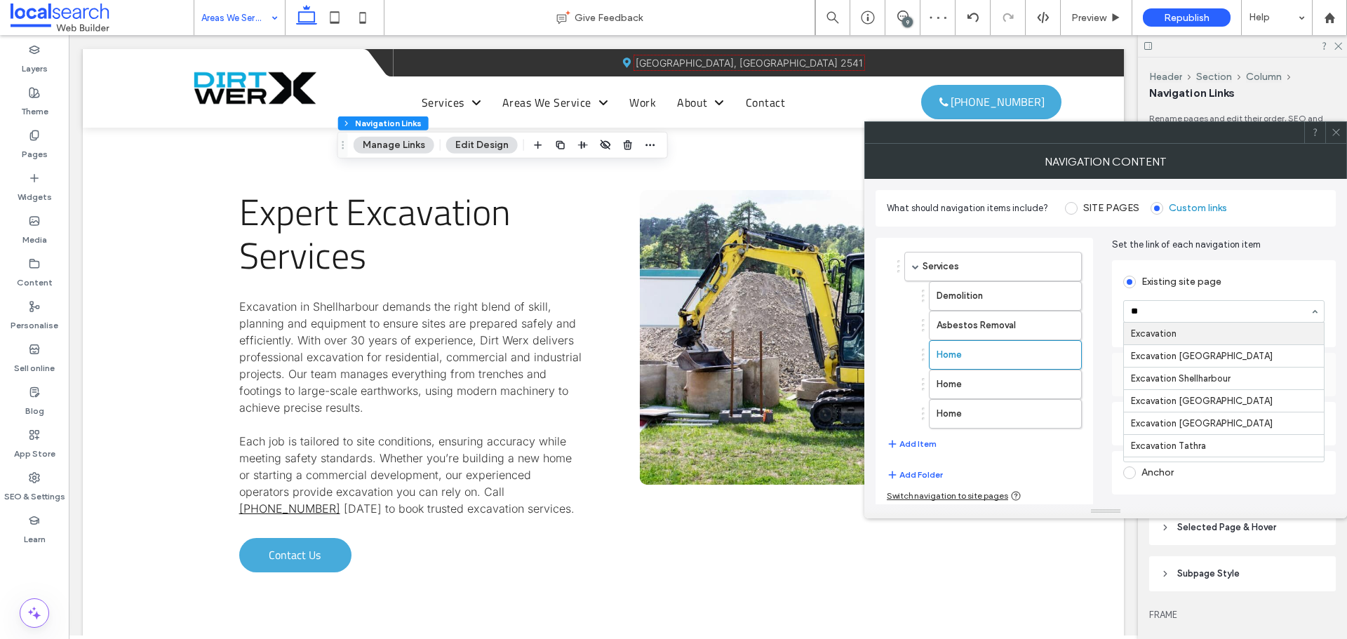
type input "***"
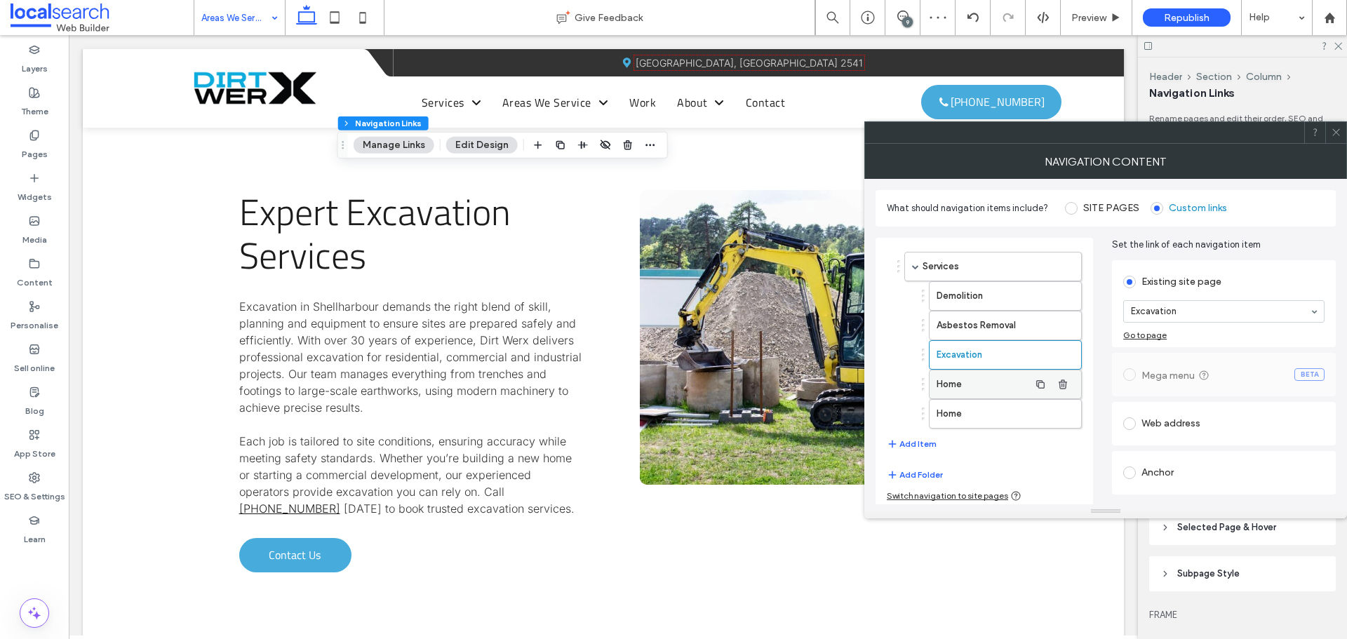
click at [973, 384] on label "Home" at bounding box center [982, 384] width 93 height 28
type input "***"
click at [976, 408] on label "Home" at bounding box center [982, 414] width 93 height 28
type input "***"
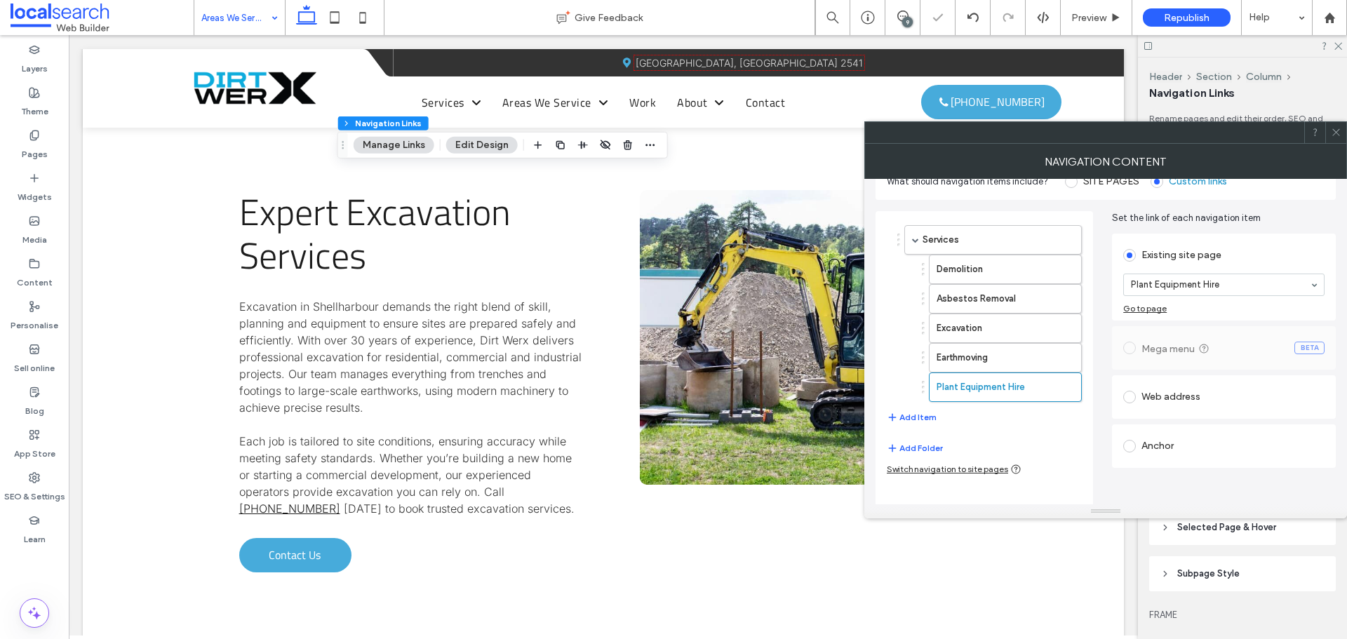
scroll to position [34, 0]
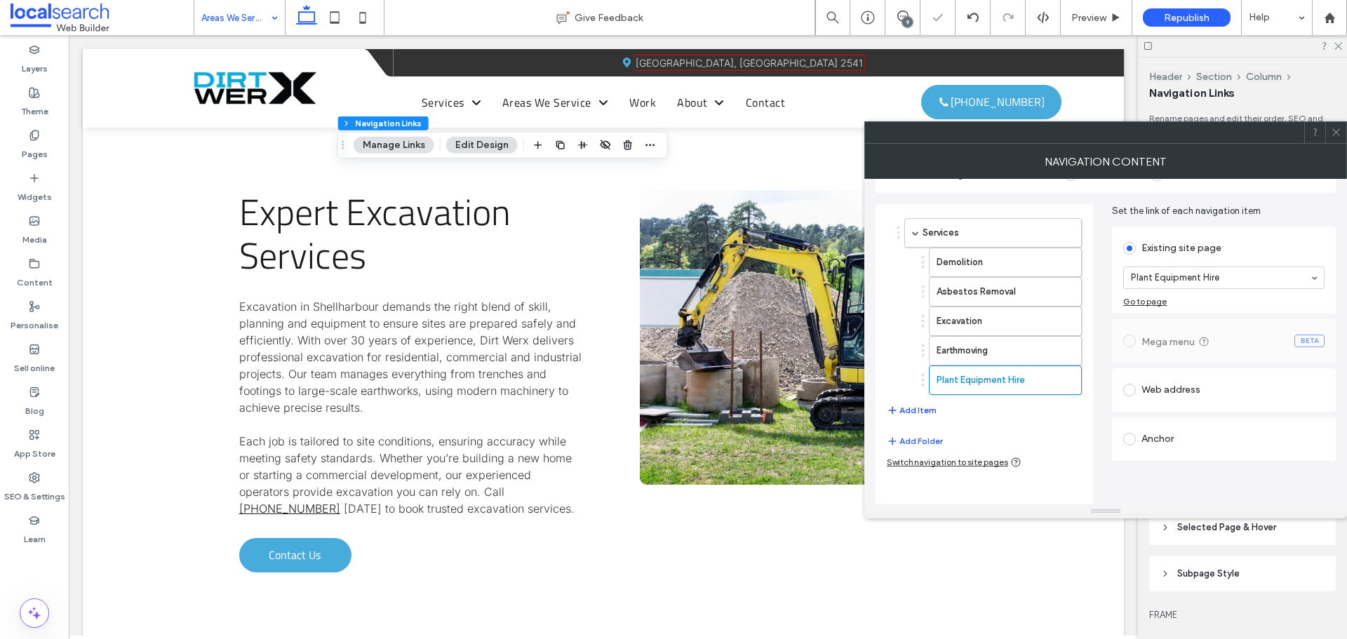
click at [913, 412] on button "Add Item" at bounding box center [912, 410] width 50 height 17
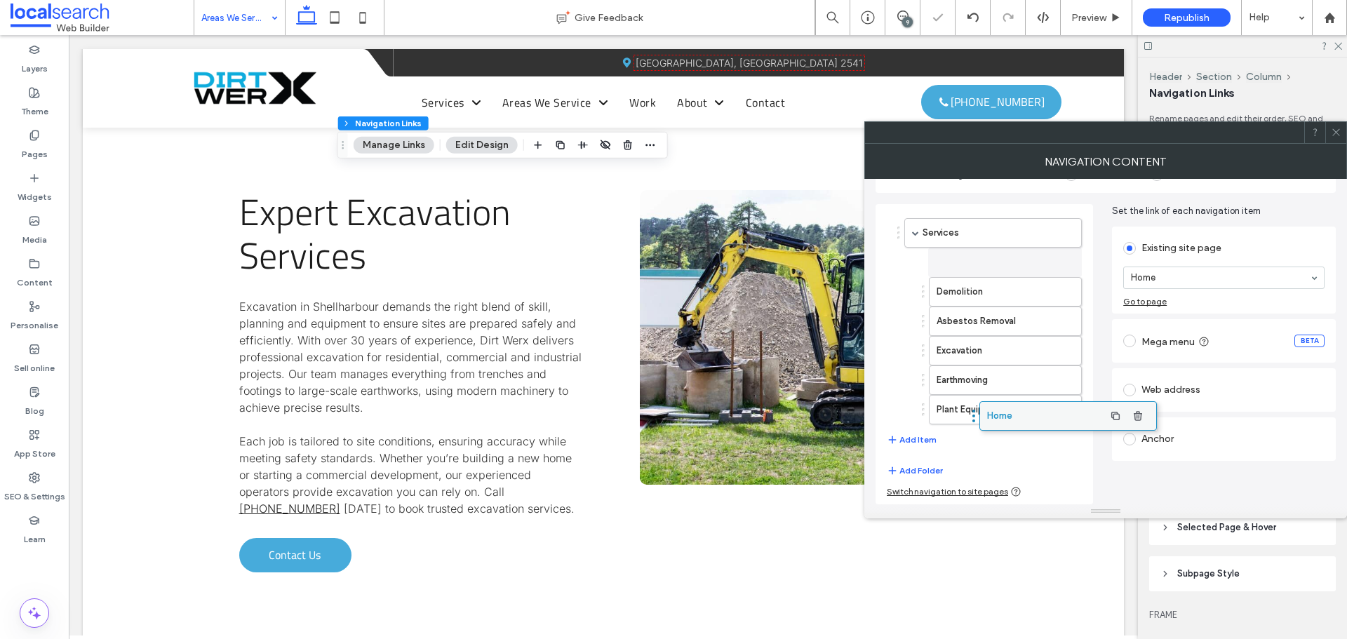
drag, startPoint x: 931, startPoint y: 412, endPoint x: 1006, endPoint y: 411, distance: 75.1
drag, startPoint x: 984, startPoint y: 409, endPoint x: 1030, endPoint y: 412, distance: 46.4
click at [921, 438] on button "Add Item" at bounding box center [912, 439] width 50 height 17
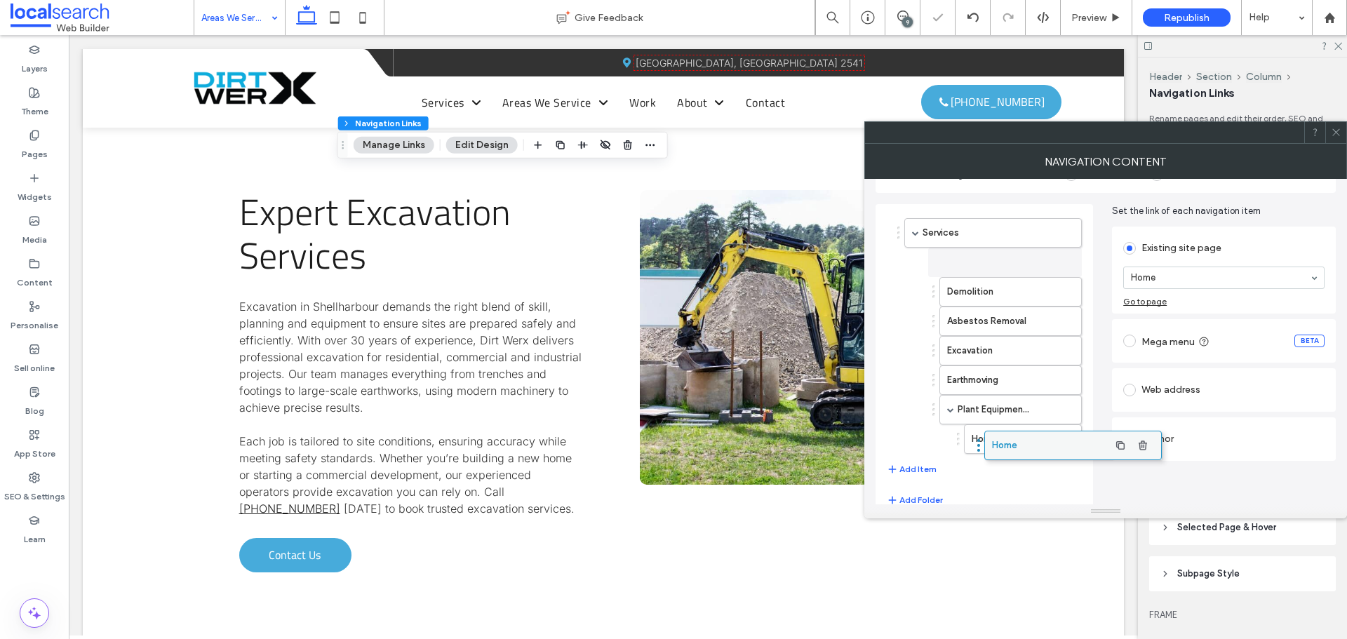
drag, startPoint x: 930, startPoint y: 441, endPoint x: 1010, endPoint y: 441, distance: 80.0
drag, startPoint x: 968, startPoint y: 428, endPoint x: 1023, endPoint y: 434, distance: 55.1
click at [993, 406] on label "Home" at bounding box center [1001, 410] width 58 height 28
click at [1131, 433] on label at bounding box center [1132, 439] width 18 height 13
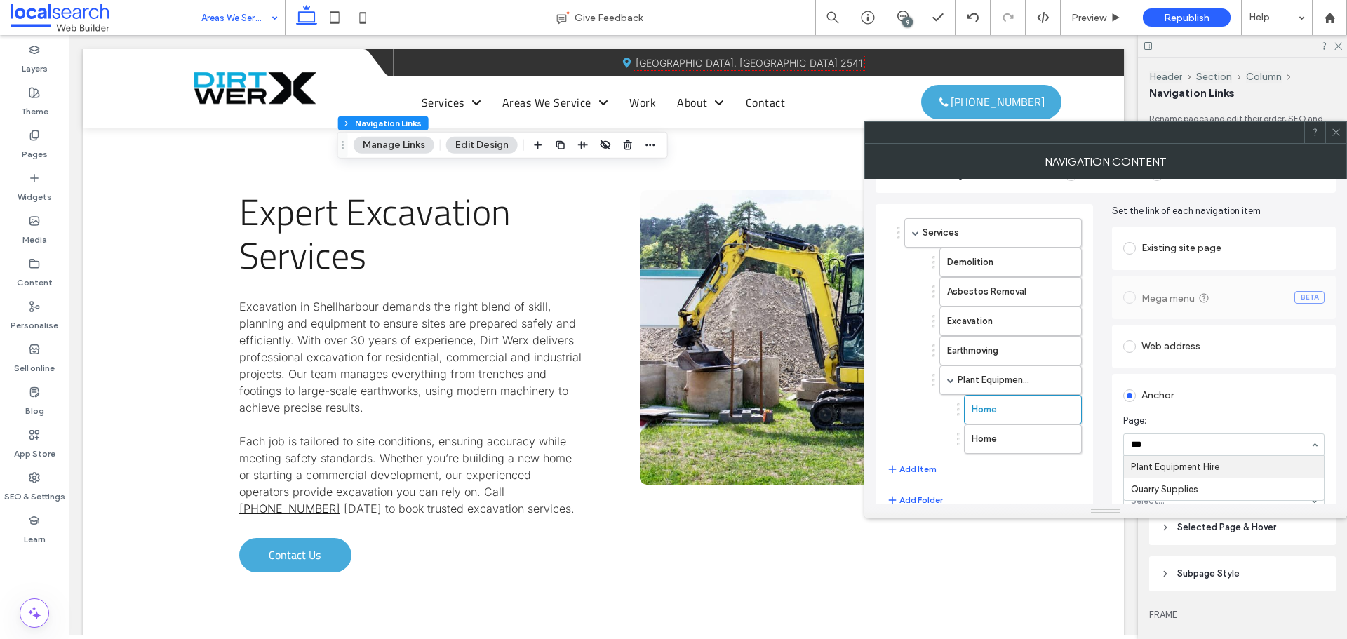
type input "****"
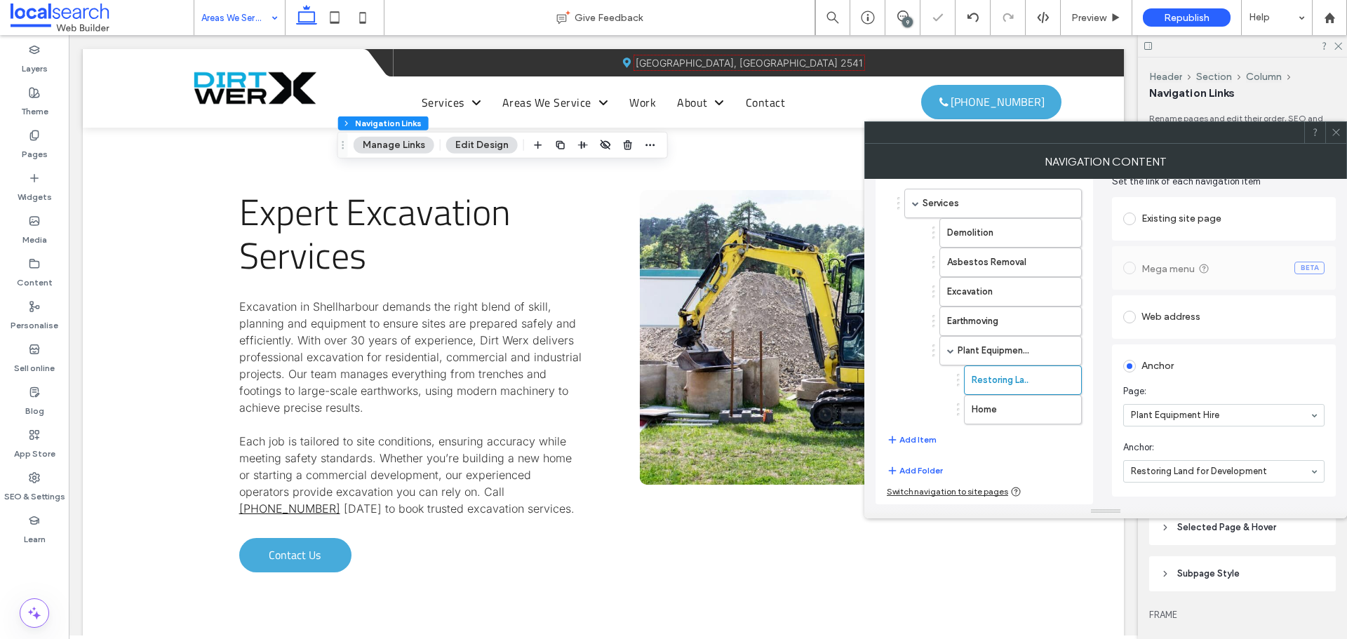
scroll to position [63, 0]
click at [995, 411] on label "Home" at bounding box center [1001, 410] width 58 height 28
click at [1127, 407] on span at bounding box center [1129, 409] width 13 height 13
type input "****"
click at [1160, 472] on div "Land Clearing and Mulching" at bounding box center [1223, 471] width 201 height 22
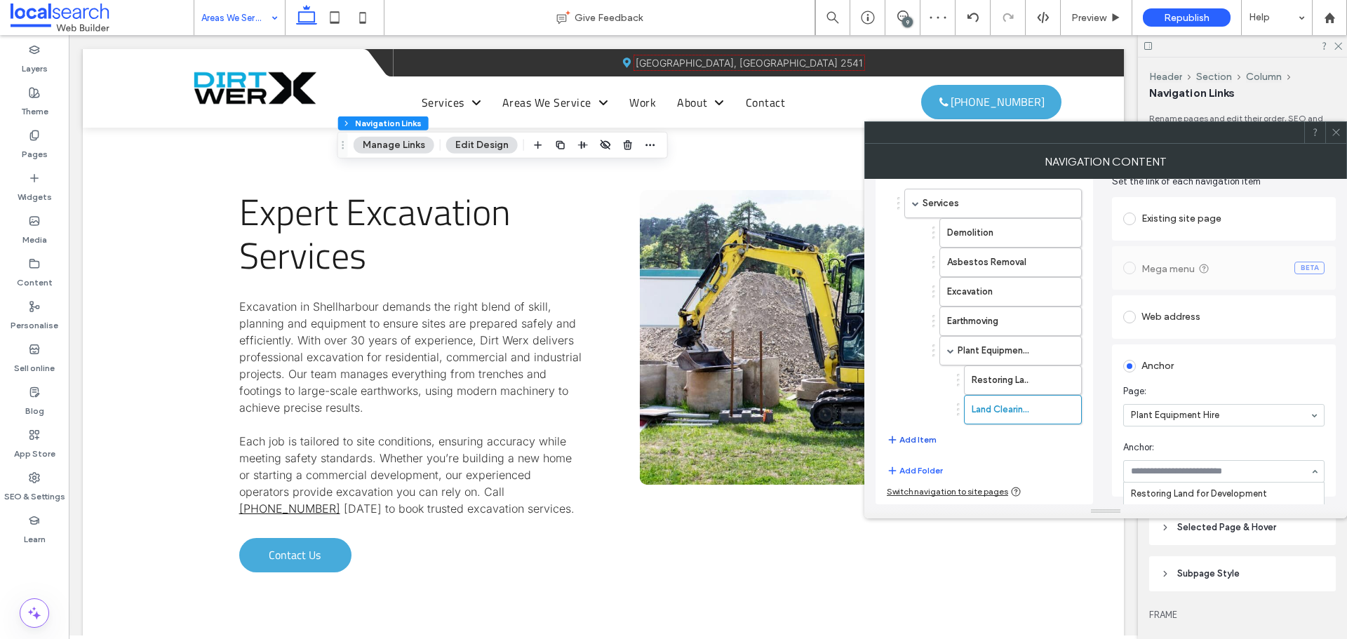
click at [925, 346] on div "Services Demolition Asbestos Removal Excavation Earthmoving Plant Equipment Hir…" at bounding box center [984, 319] width 195 height 274
click at [929, 437] on button "Add Item" at bounding box center [912, 439] width 50 height 17
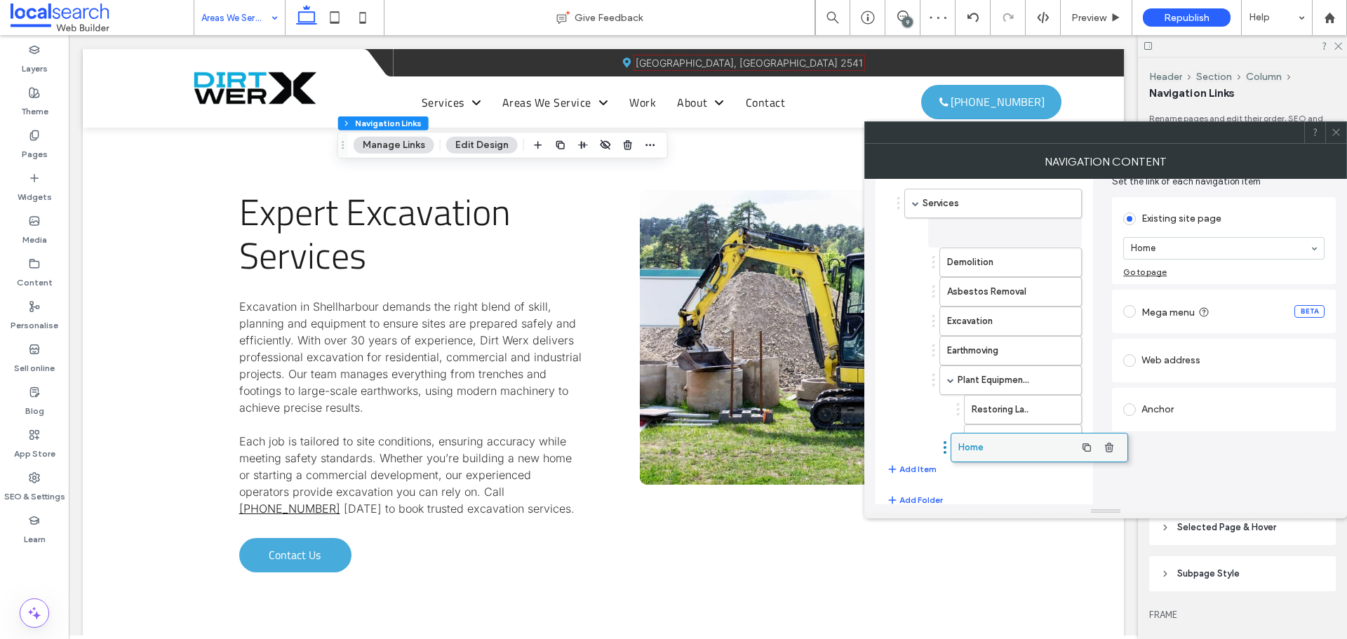
drag, startPoint x: 931, startPoint y: 437, endPoint x: 977, endPoint y: 438, distance: 46.3
click at [918, 468] on button "Add Item" at bounding box center [912, 469] width 50 height 17
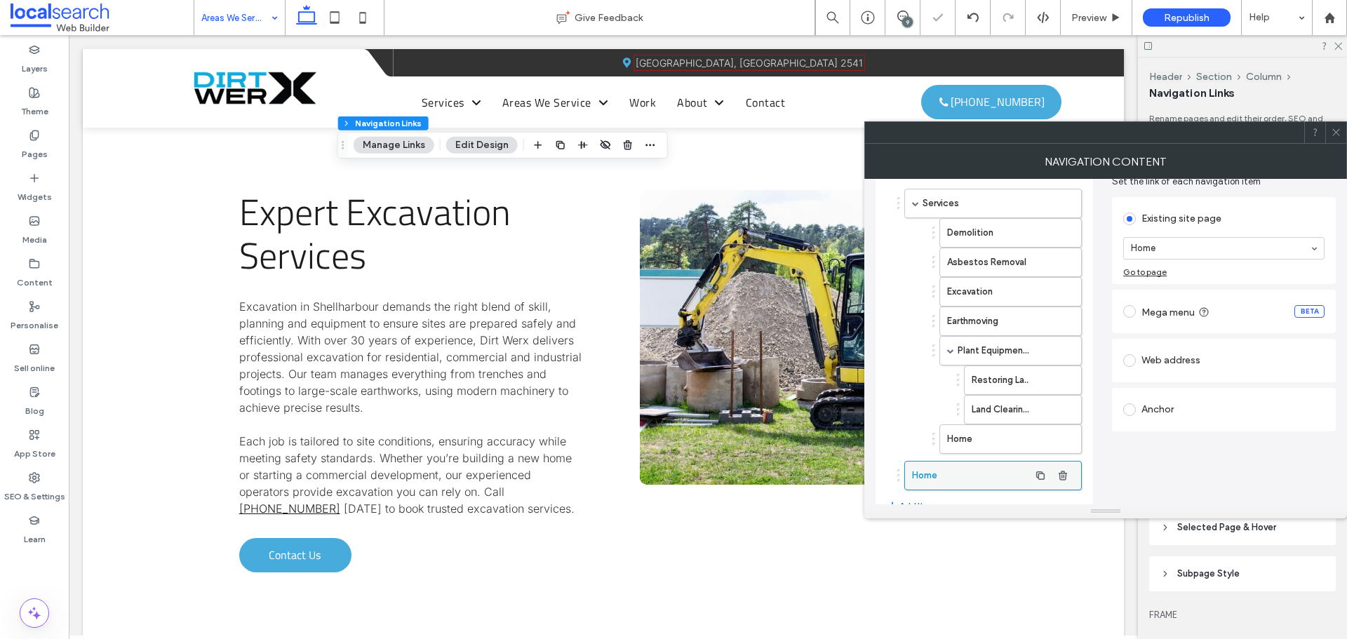
scroll to position [129, 0]
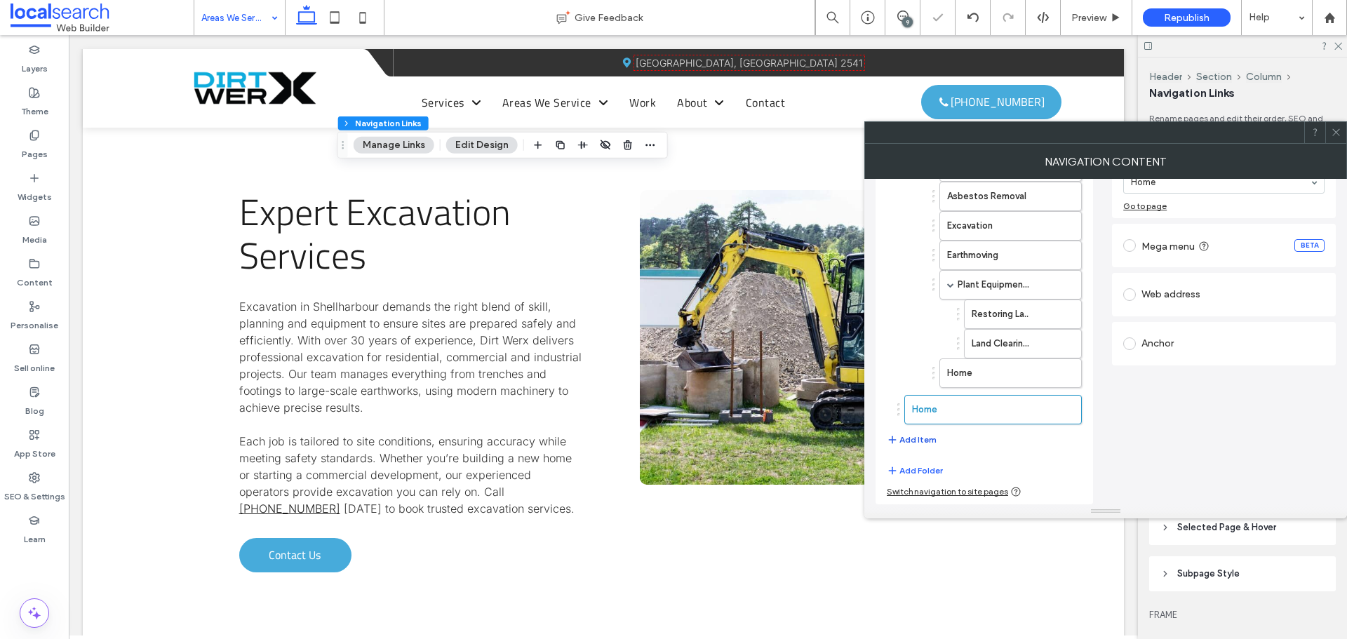
click at [910, 436] on button "Add Item" at bounding box center [912, 439] width 50 height 17
click at [915, 479] on button "Add Item" at bounding box center [912, 476] width 50 height 17
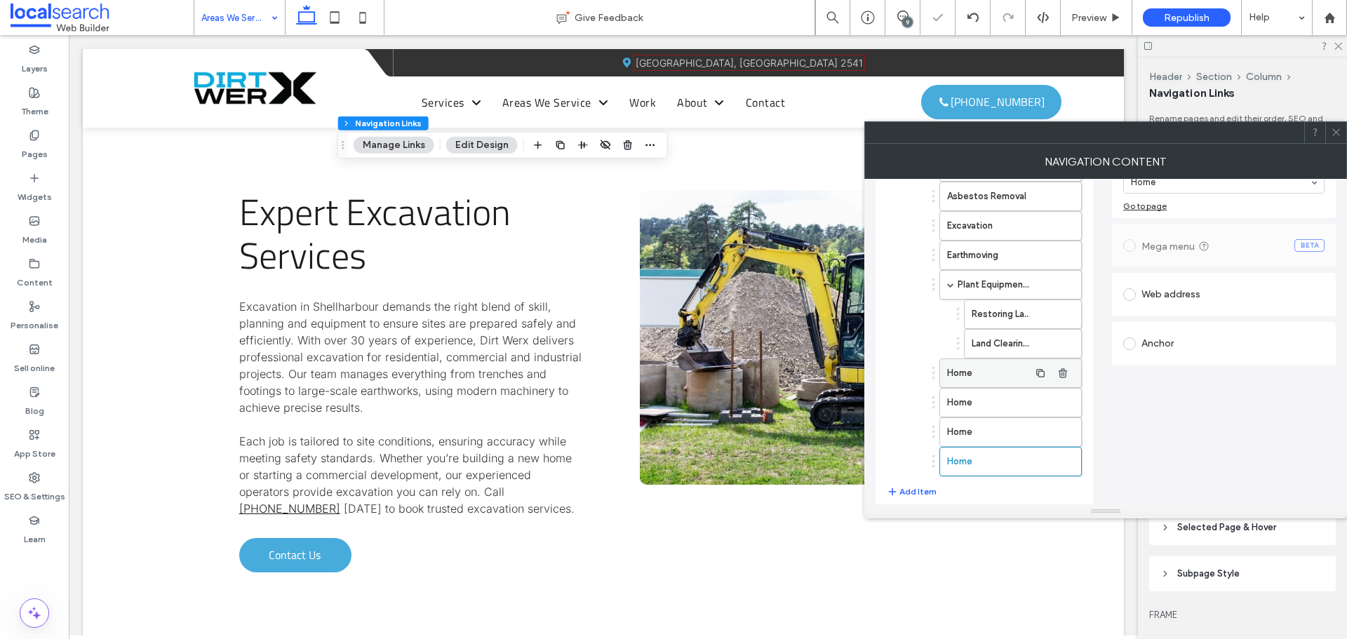
click at [986, 371] on label "Home" at bounding box center [988, 373] width 82 height 28
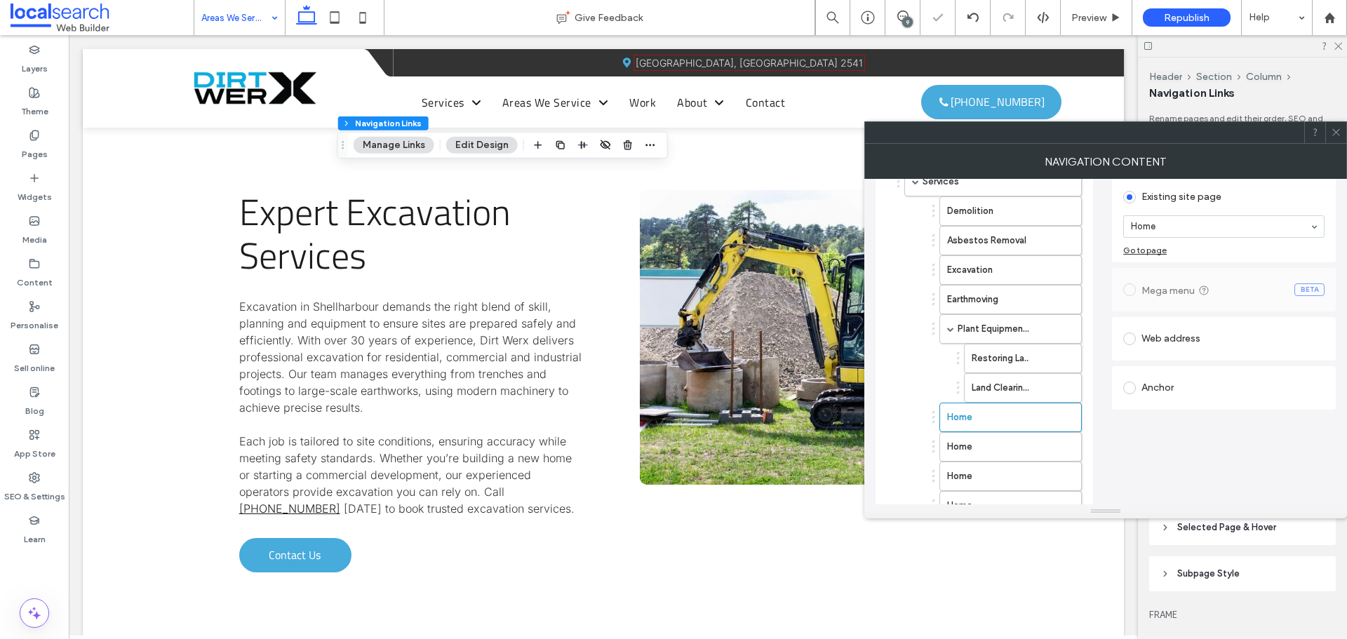
scroll to position [0, 0]
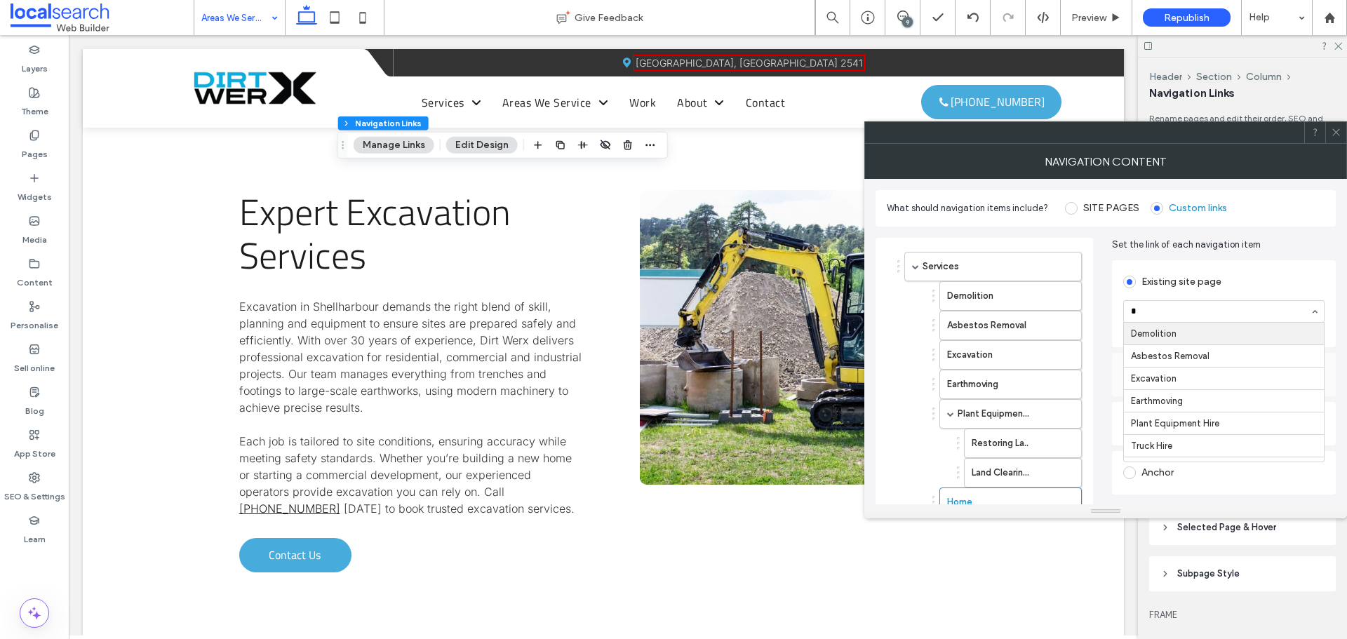
type input "**"
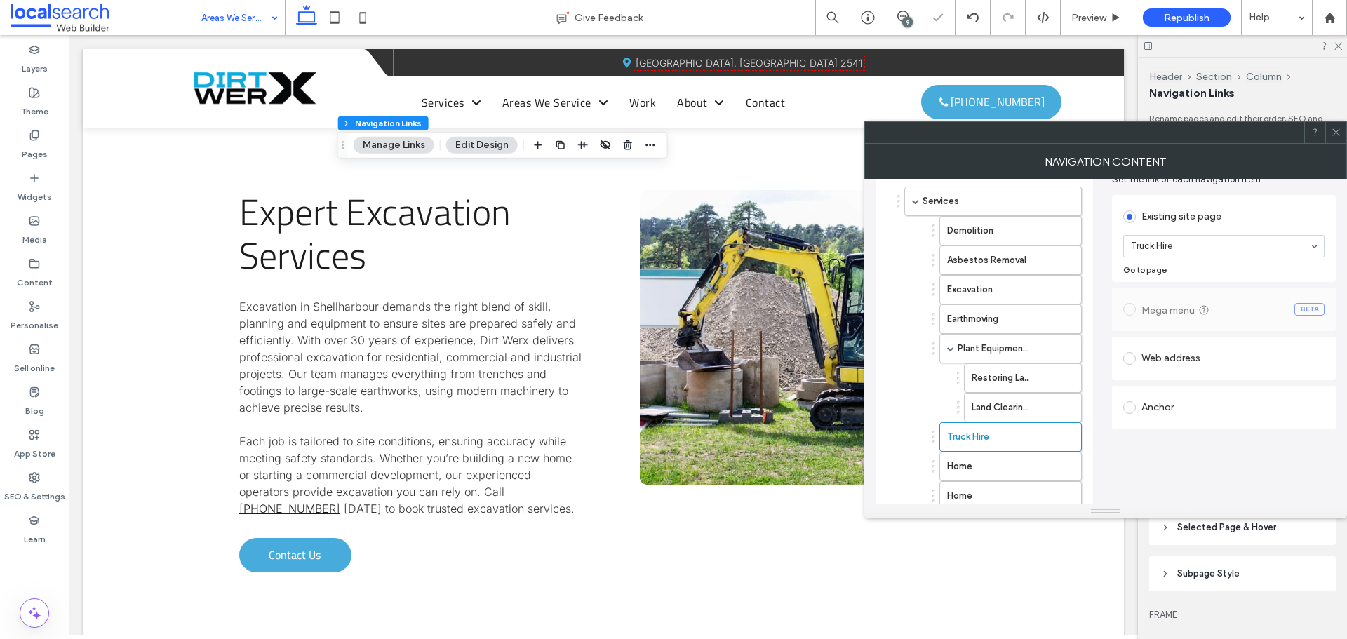
scroll to position [140, 0]
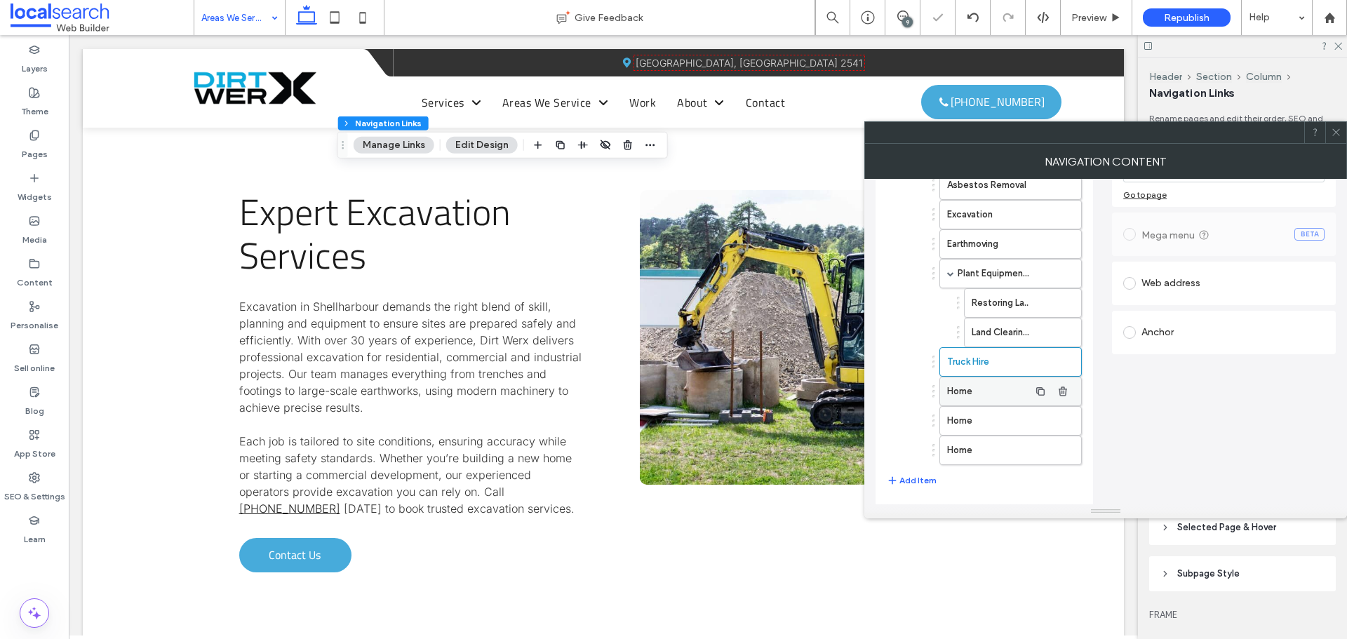
click at [953, 397] on label "Home" at bounding box center [988, 391] width 82 height 28
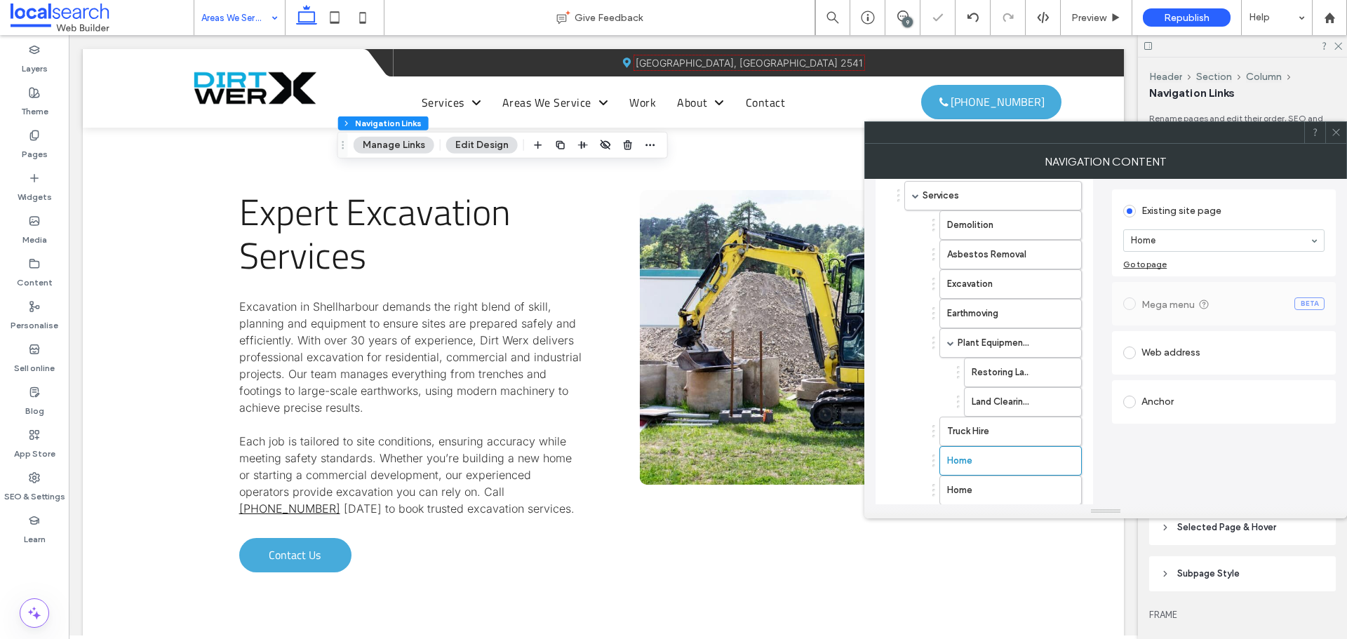
scroll to position [70, 0]
type input "*"
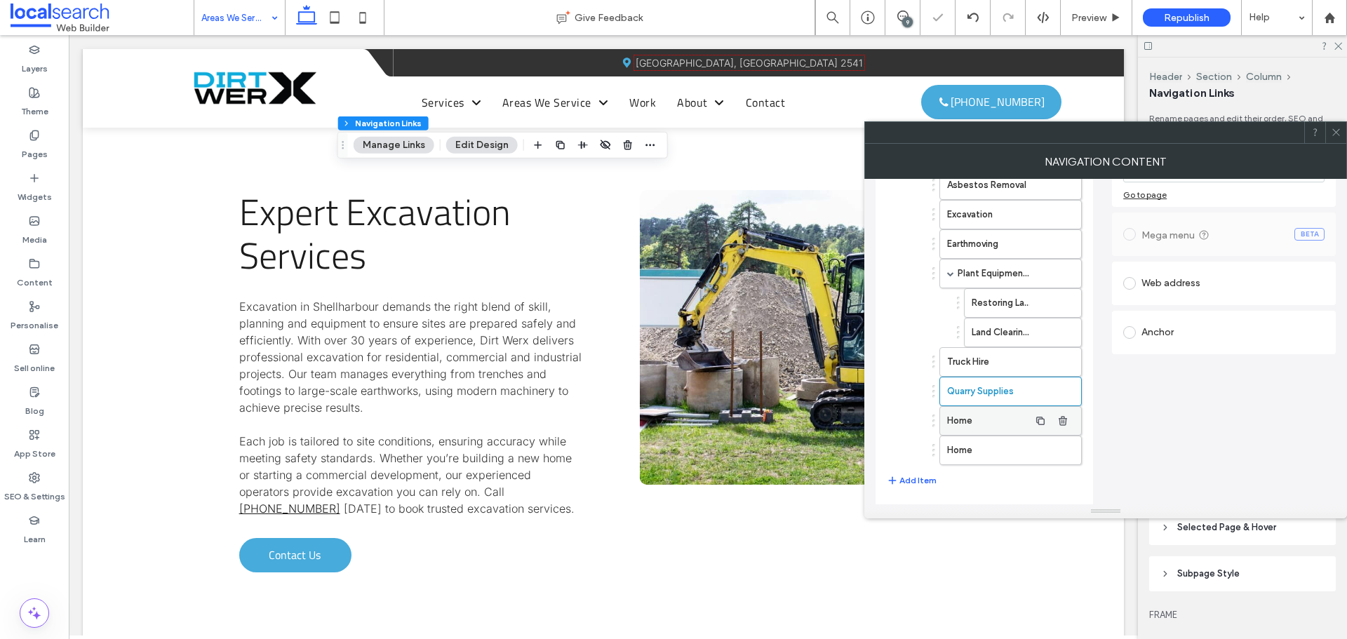
click at [963, 424] on label "Home" at bounding box center [988, 421] width 82 height 28
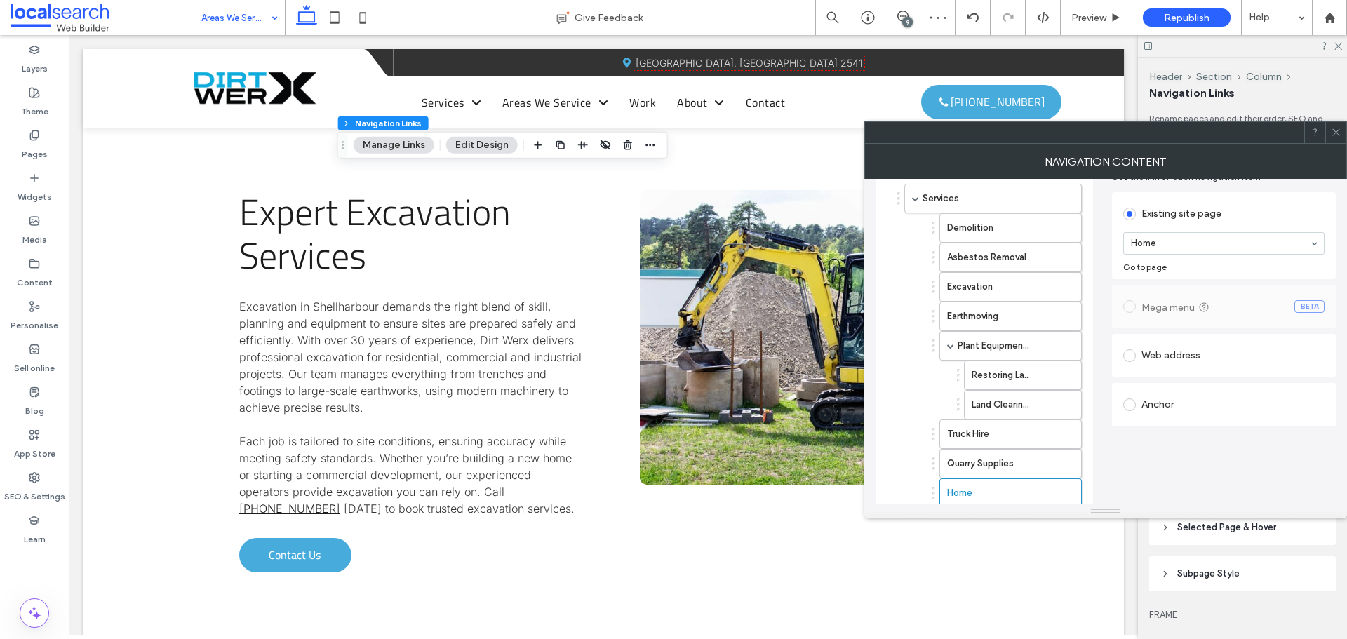
scroll to position [0, 0]
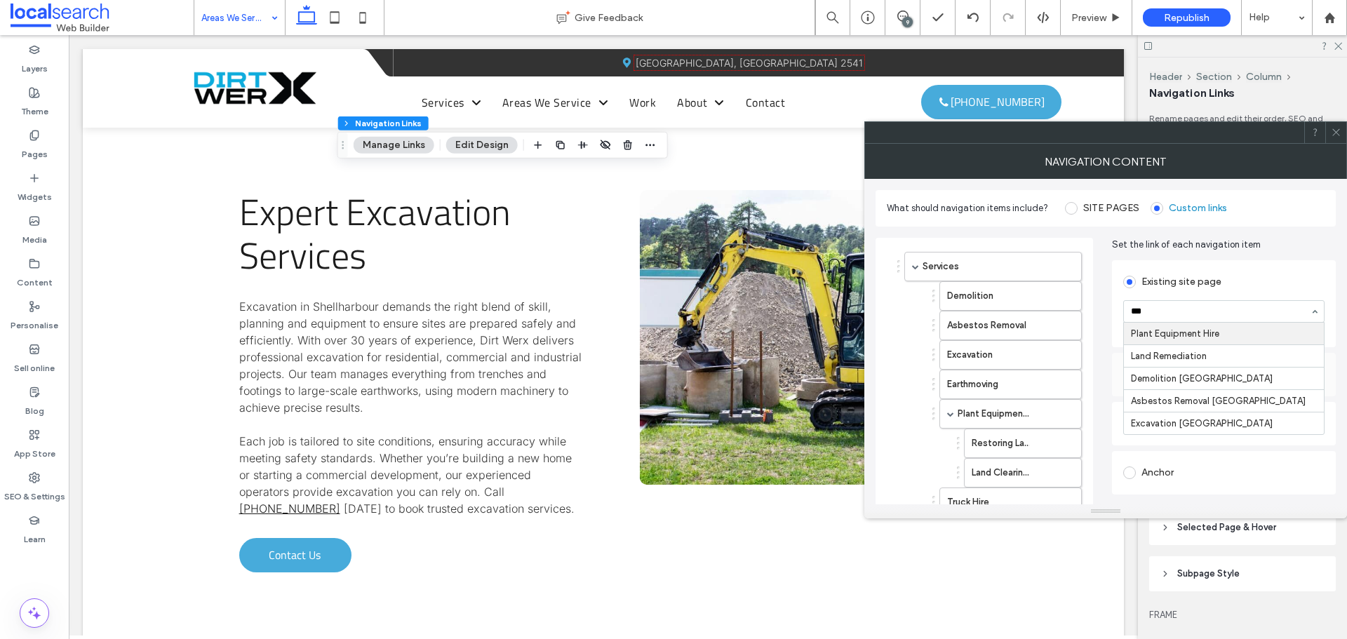
type input "****"
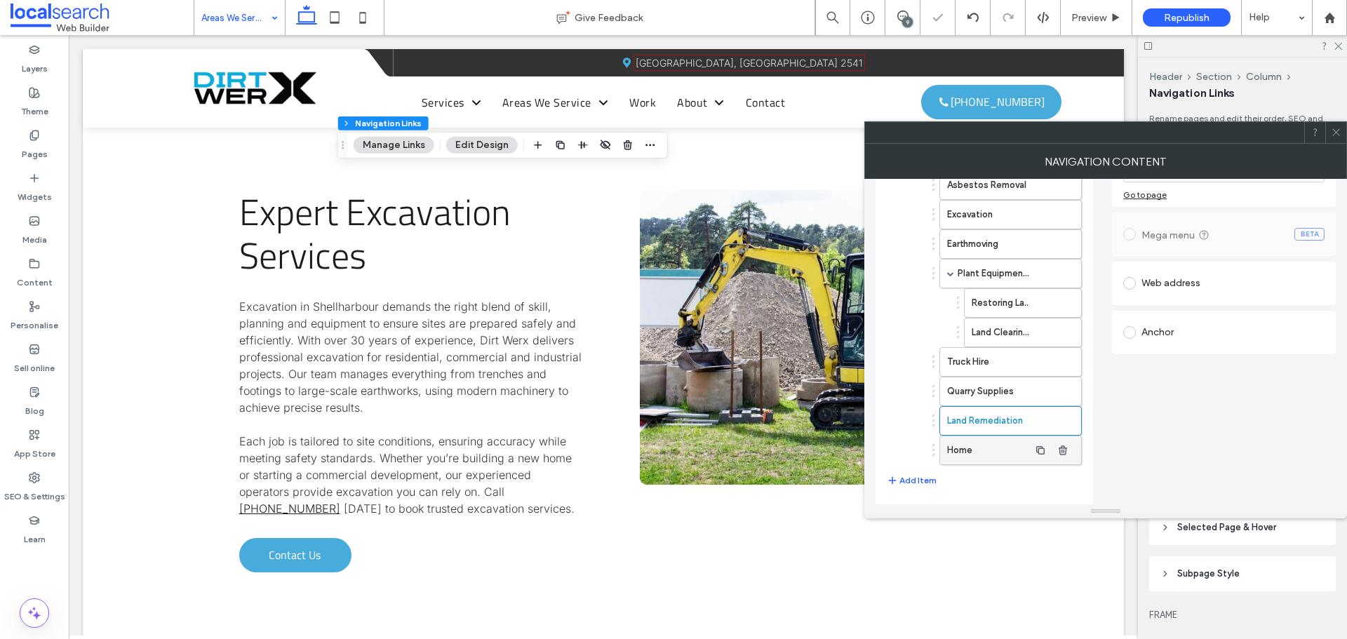
click at [973, 450] on label "Home" at bounding box center [988, 450] width 82 height 28
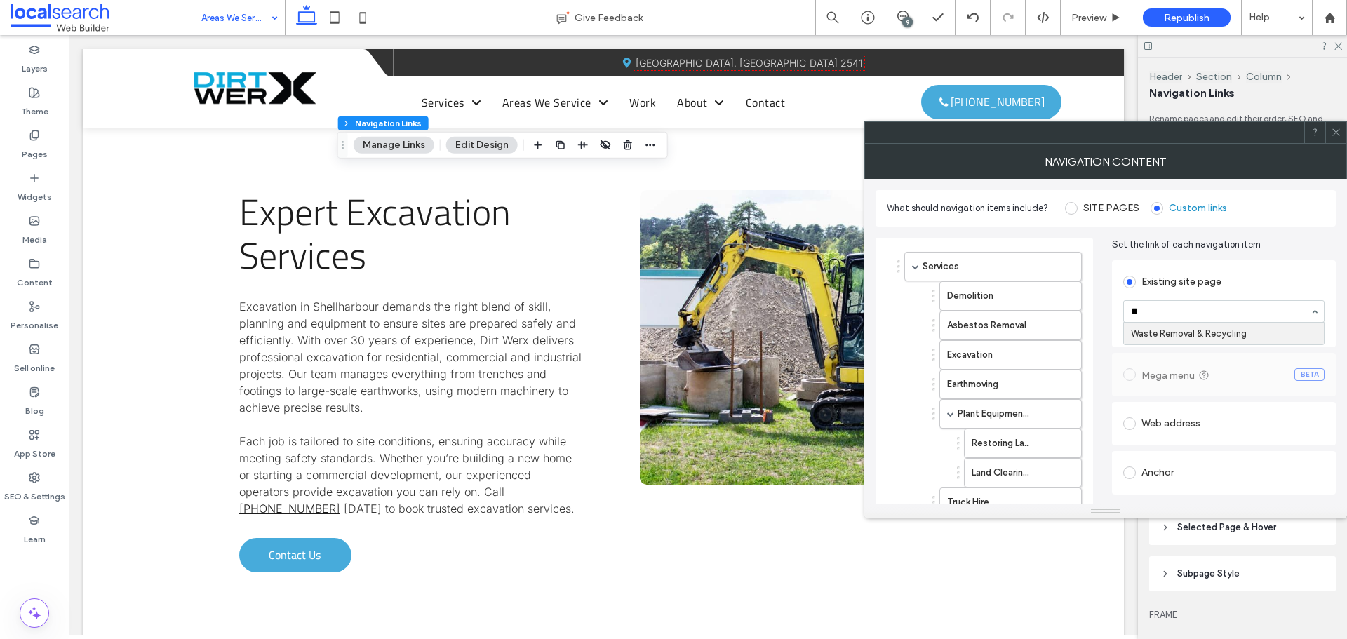
type input "***"
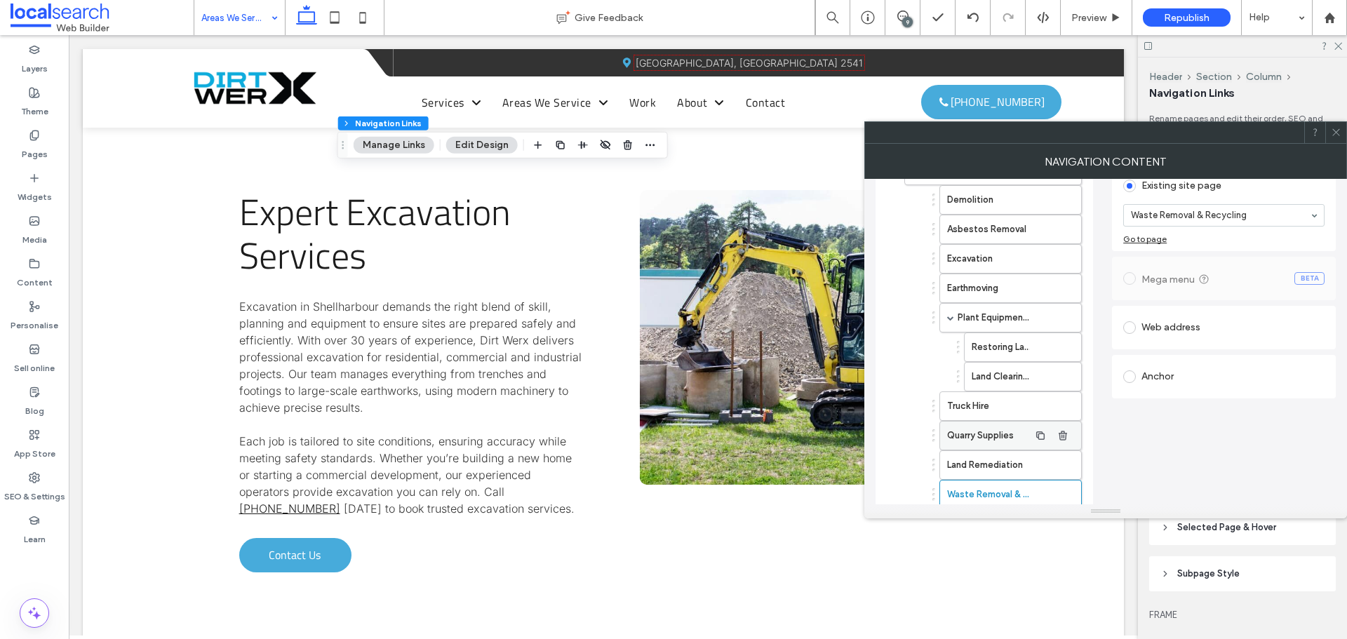
scroll to position [181, 0]
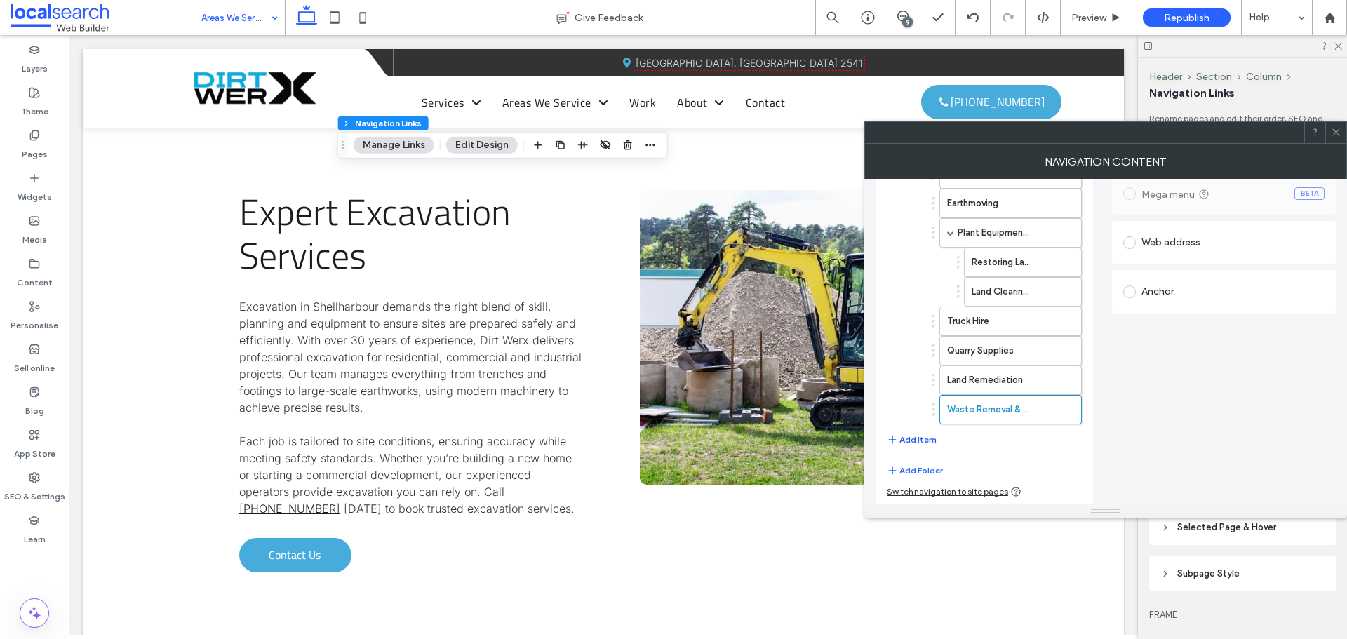
click at [916, 442] on button "Add Item" at bounding box center [912, 439] width 50 height 17
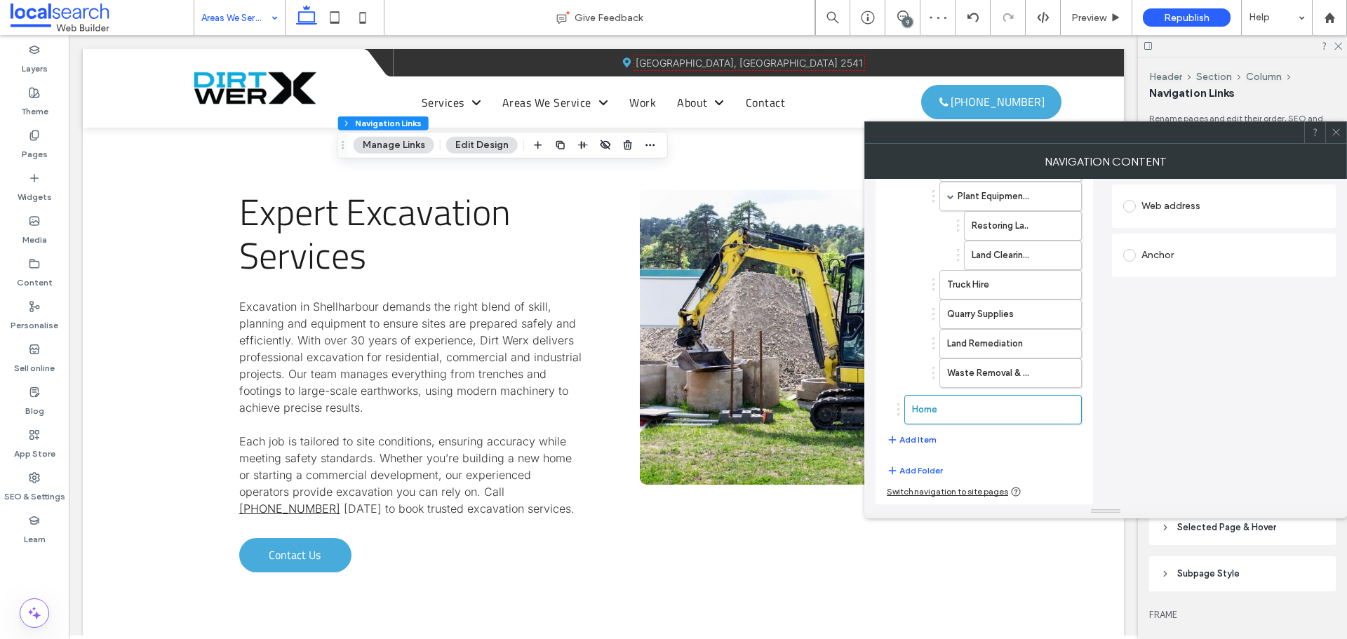
click at [908, 443] on button "Add Item" at bounding box center [912, 439] width 50 height 17
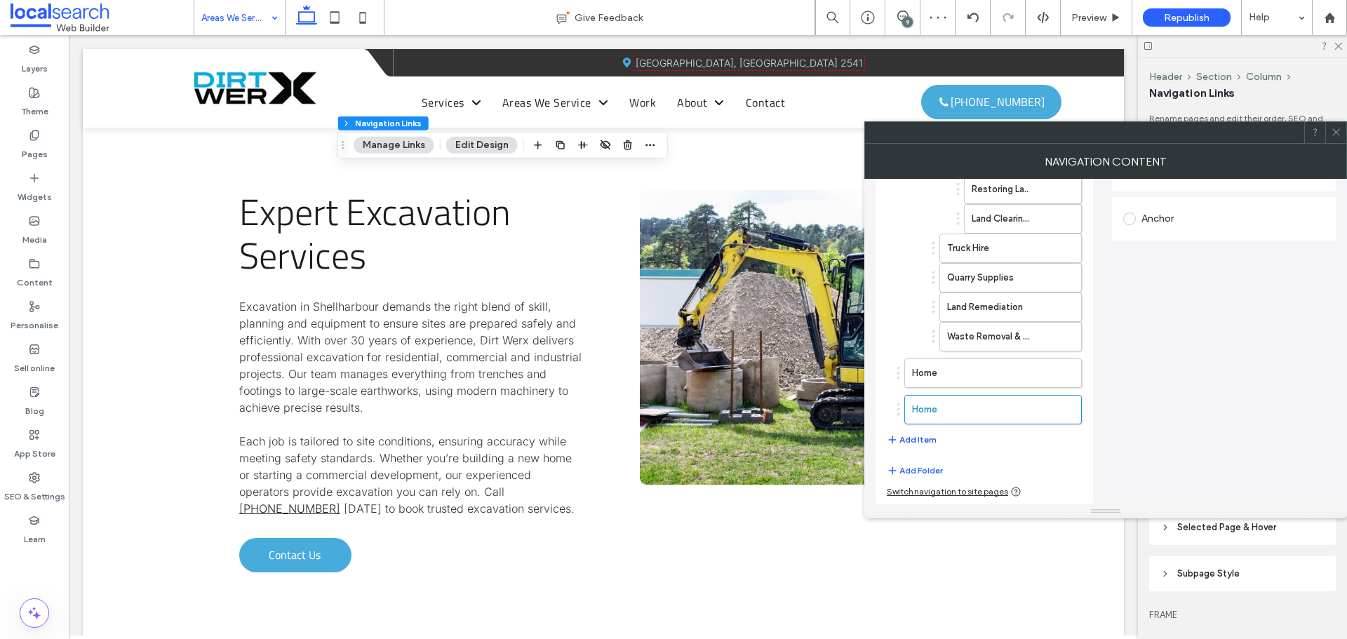
click at [920, 442] on button "Add Item" at bounding box center [912, 439] width 50 height 17
click at [918, 470] on button "Add Item" at bounding box center [912, 476] width 50 height 17
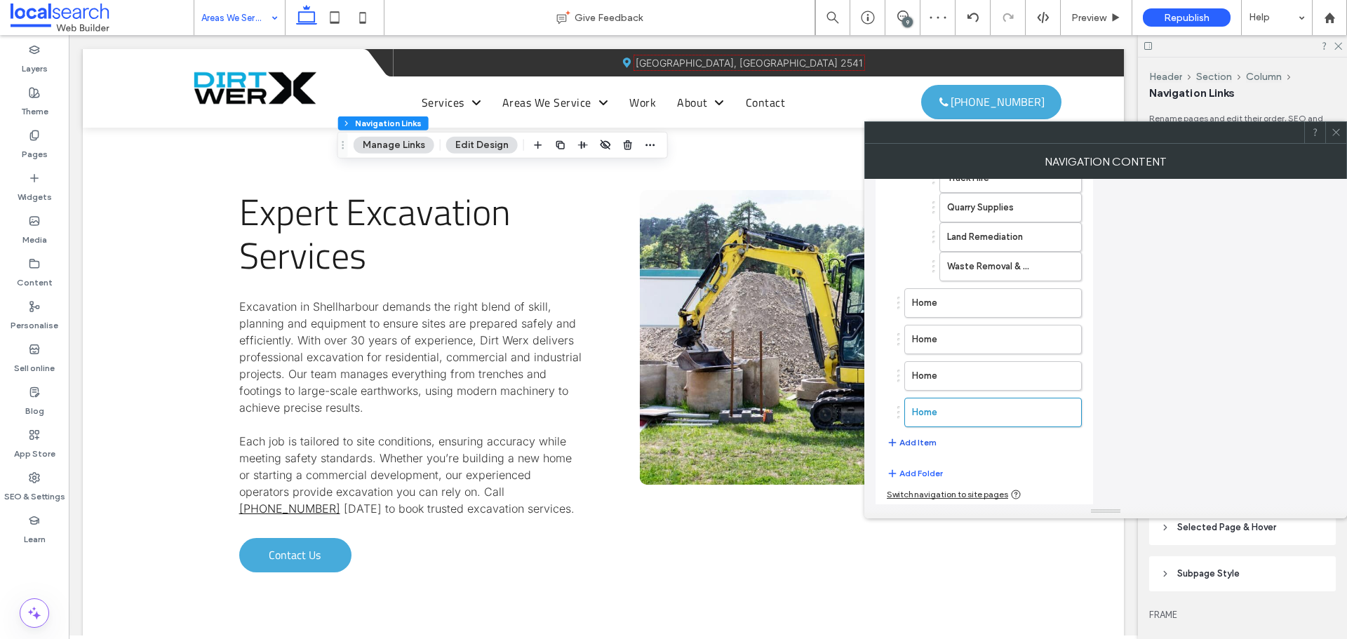
click at [926, 443] on button "Add Item" at bounding box center [912, 442] width 50 height 17
drag, startPoint x: 938, startPoint y: 410, endPoint x: 962, endPoint y: 405, distance: 24.5
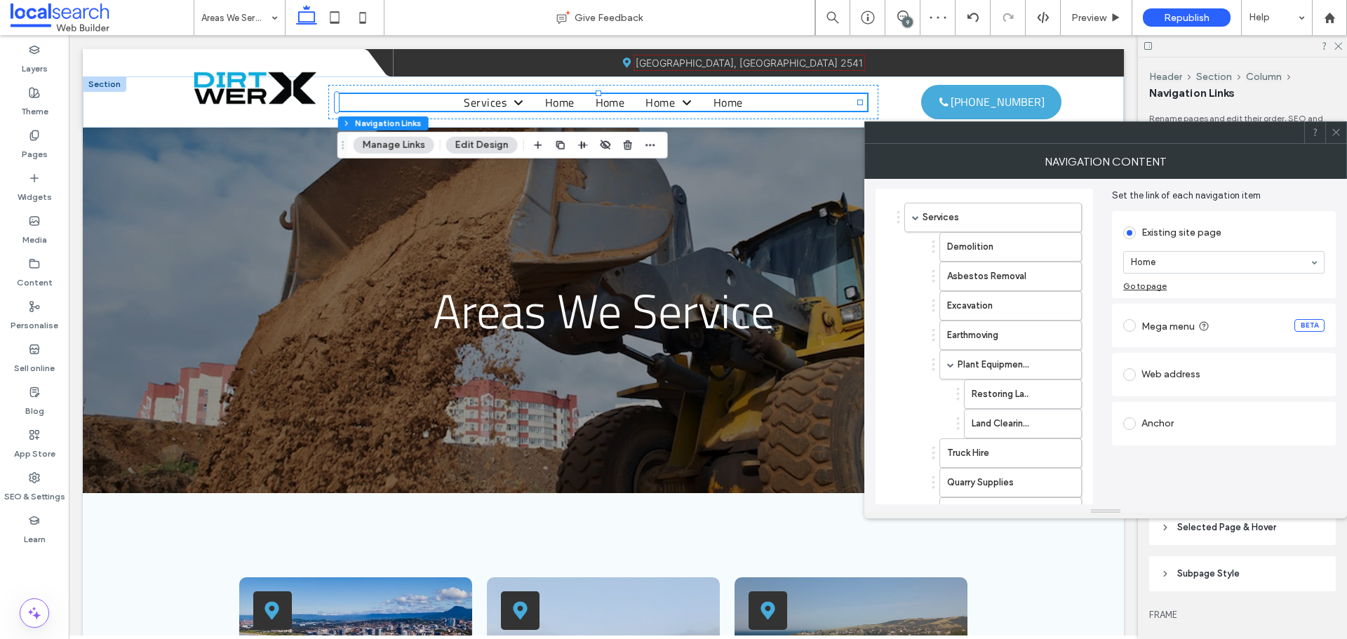
scroll to position [43, 0]
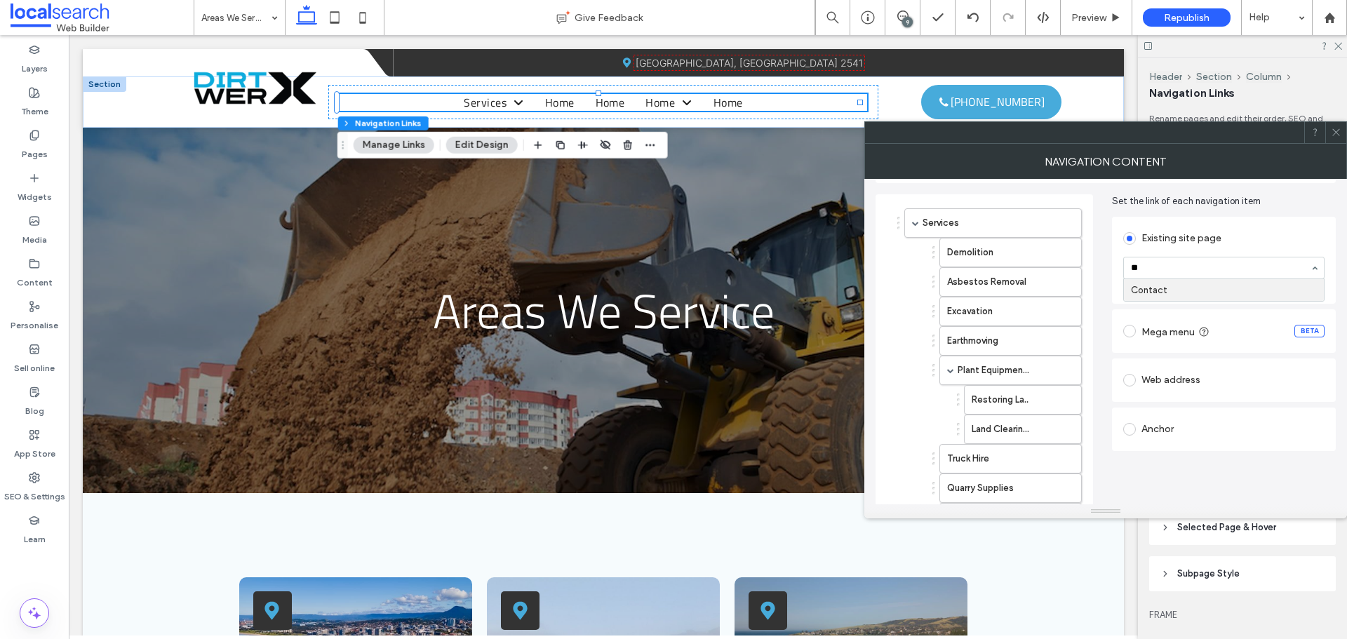
type input "***"
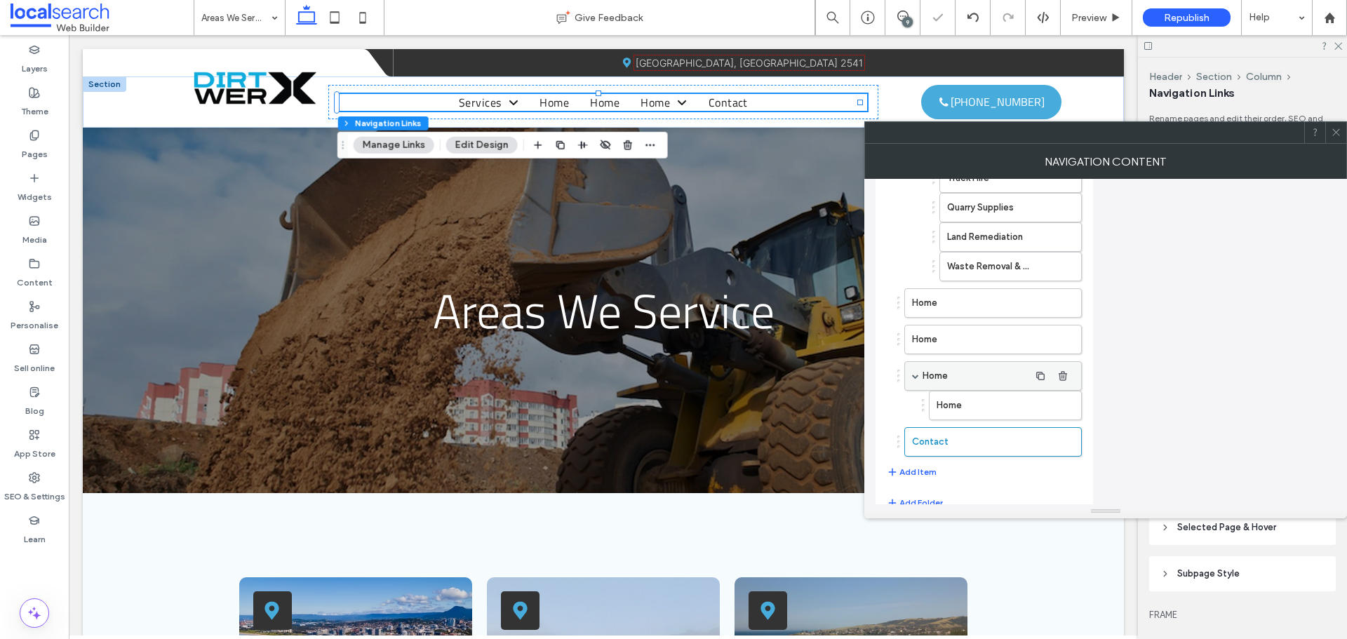
scroll to position [356, 0]
click at [946, 368] on label "Home" at bounding box center [982, 373] width 93 height 28
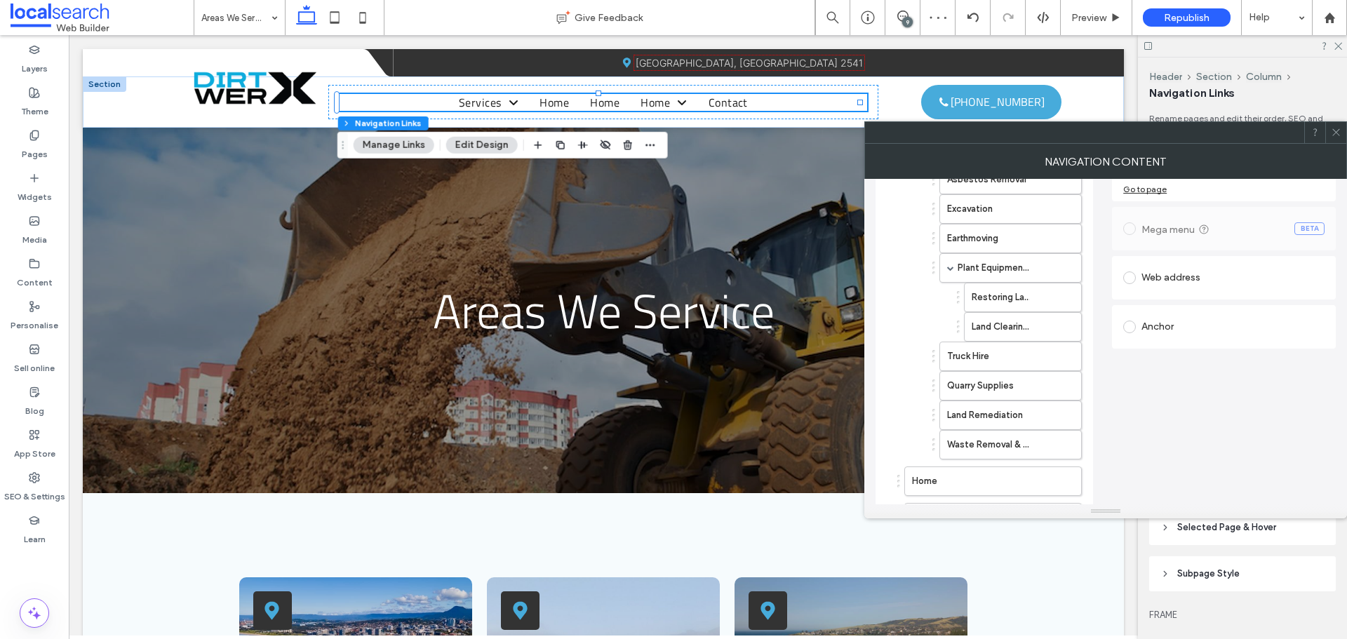
scroll to position [76, 0]
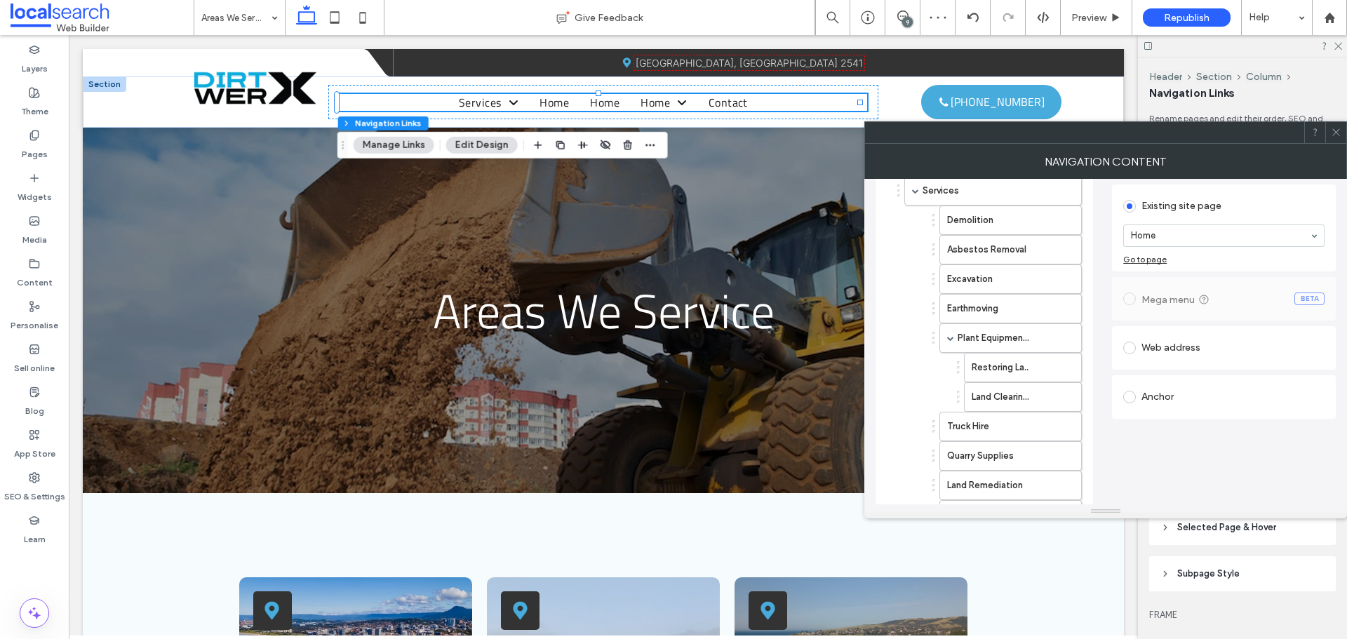
click at [1125, 396] on span at bounding box center [1129, 397] width 13 height 13
type input "***"
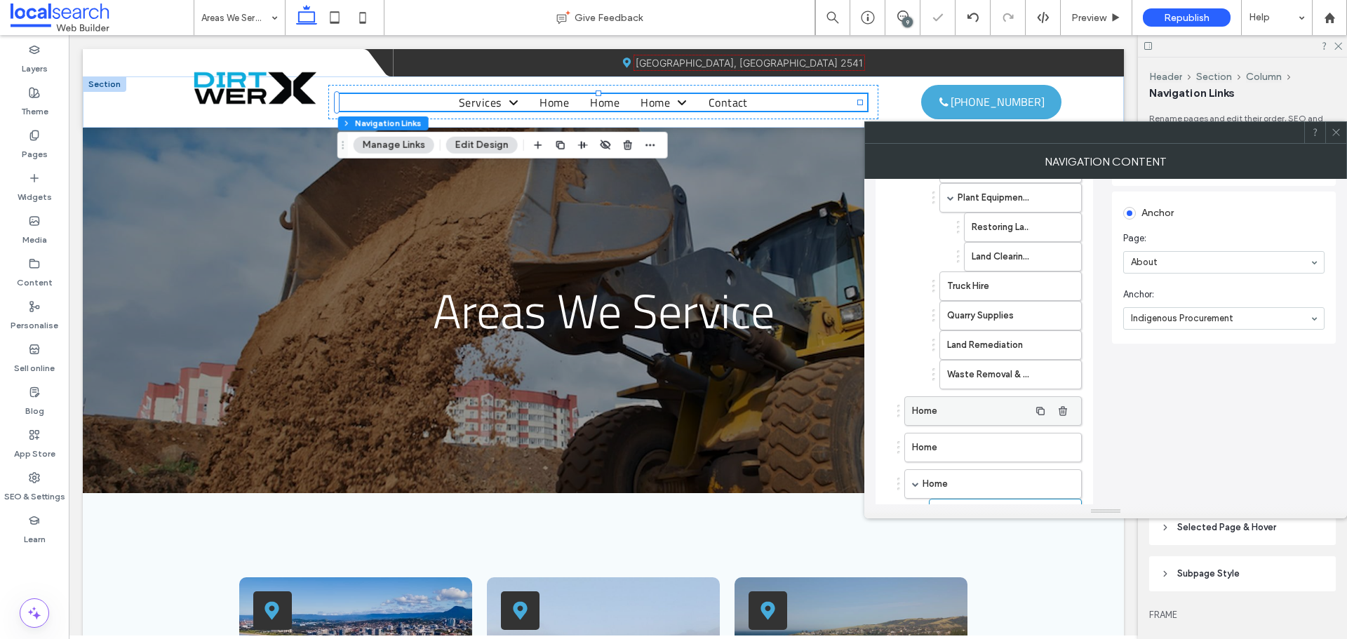
scroll to position [356, 0]
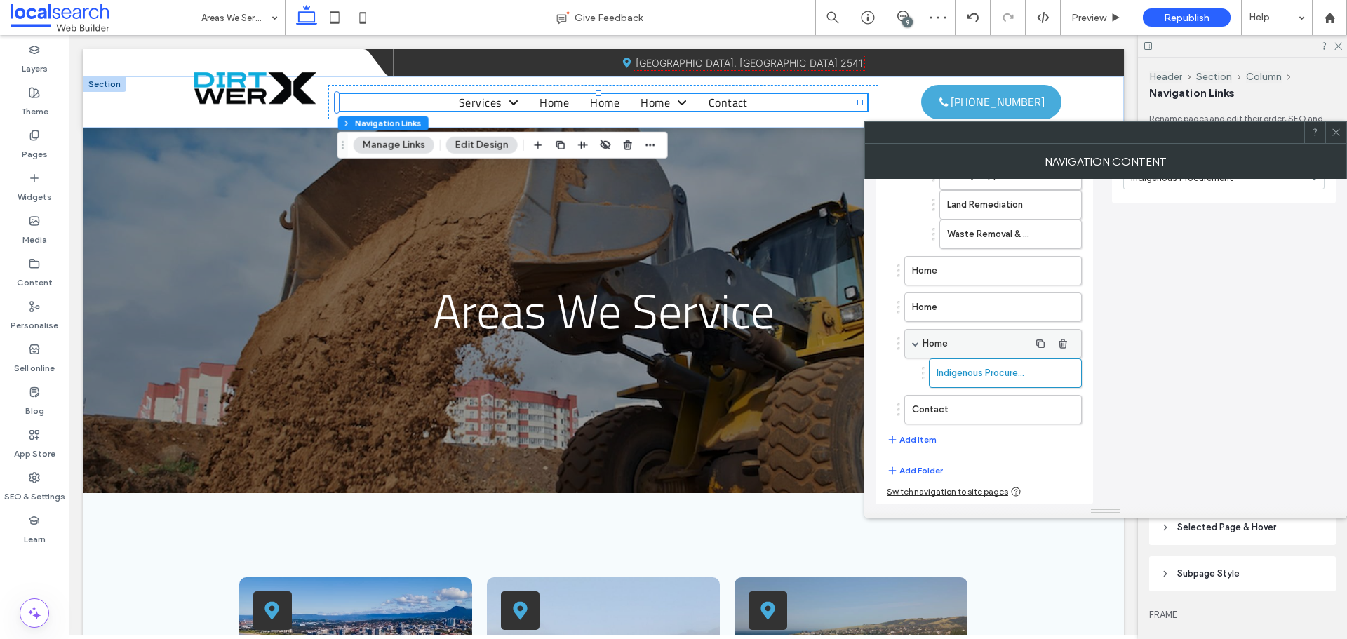
click at [953, 335] on label "Home" at bounding box center [975, 344] width 107 height 28
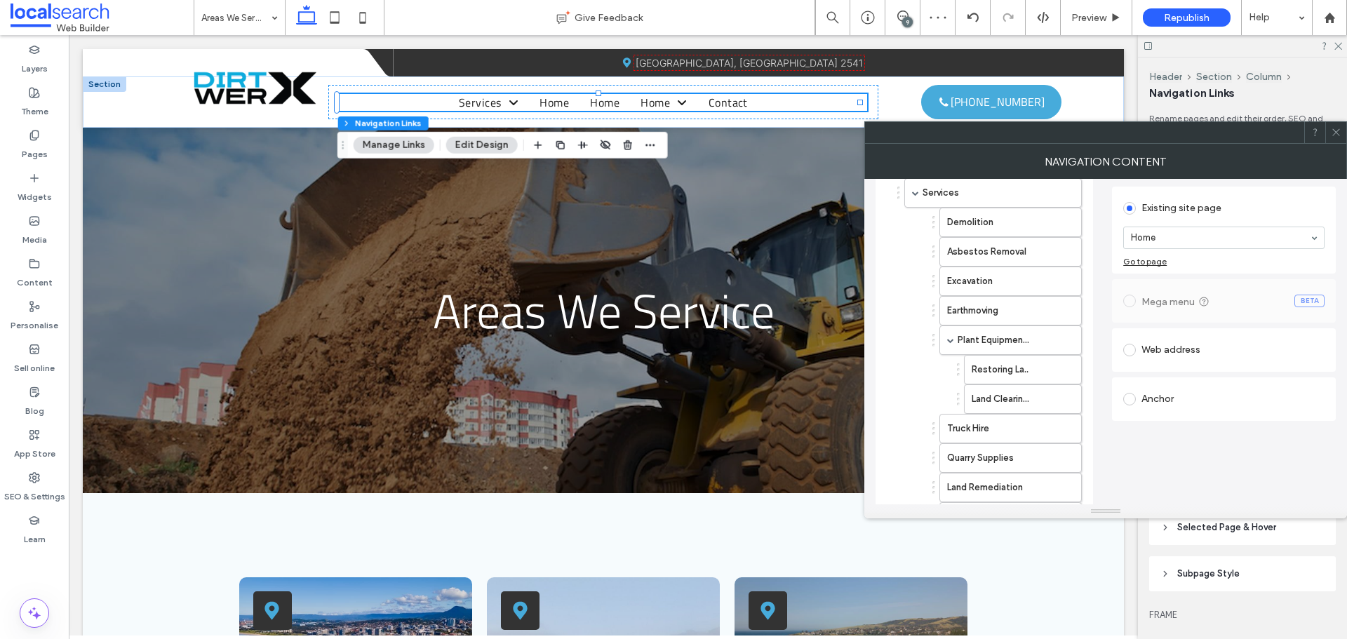
scroll to position [6, 0]
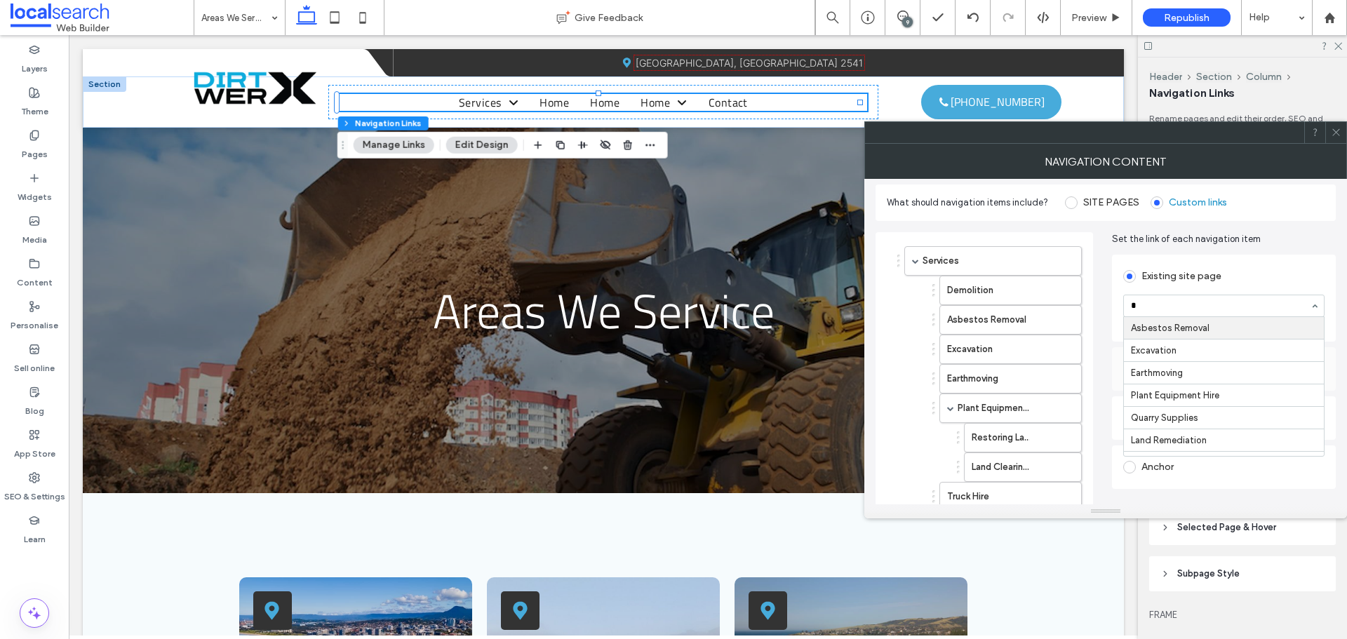
type input "**"
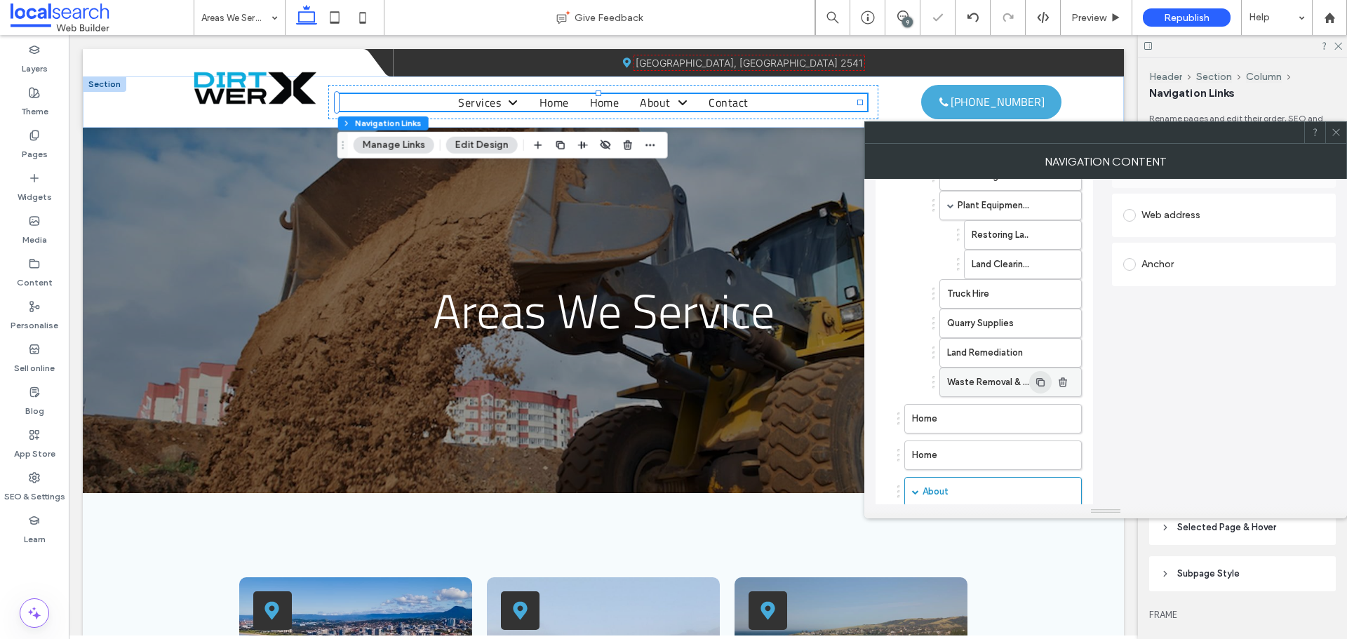
scroll to position [216, 0]
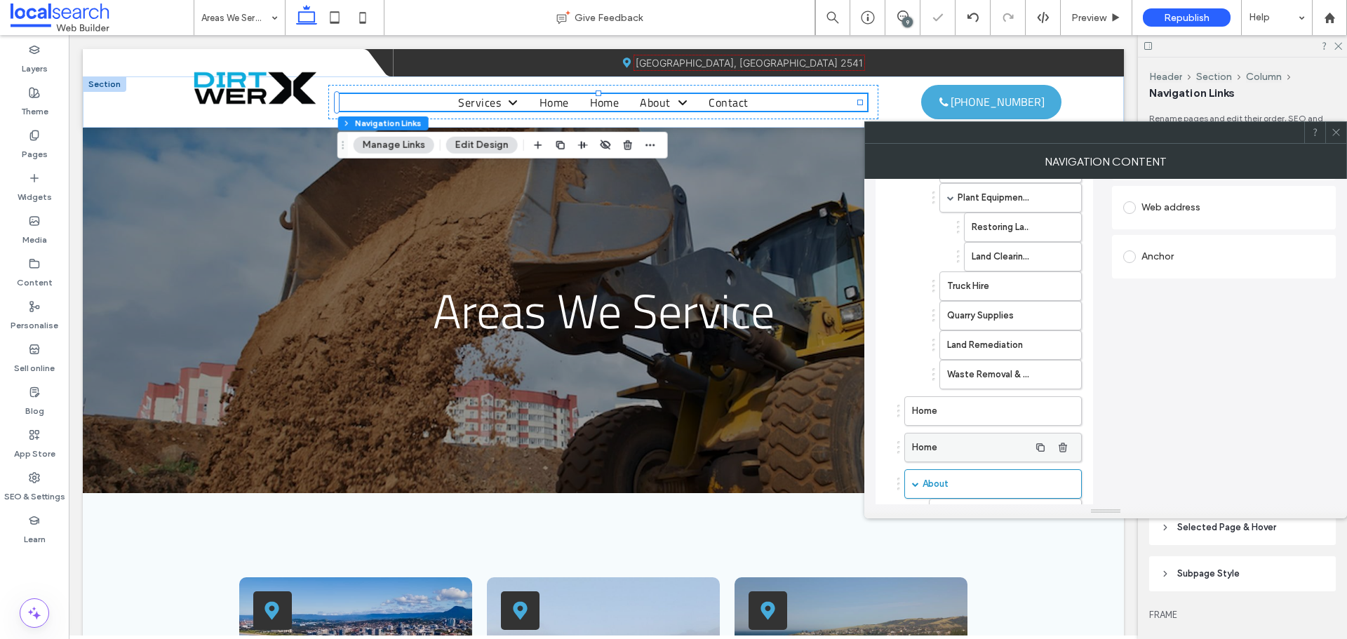
click at [925, 450] on label "Home" at bounding box center [970, 448] width 117 height 28
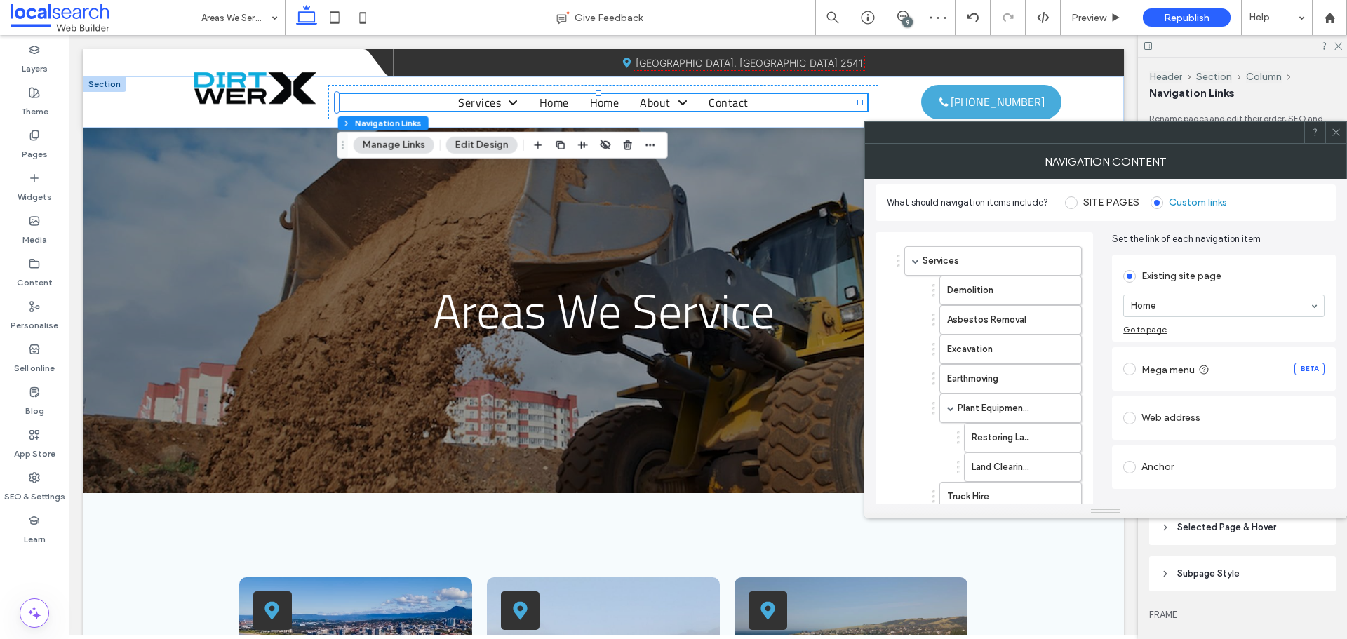
scroll to position [0, 0]
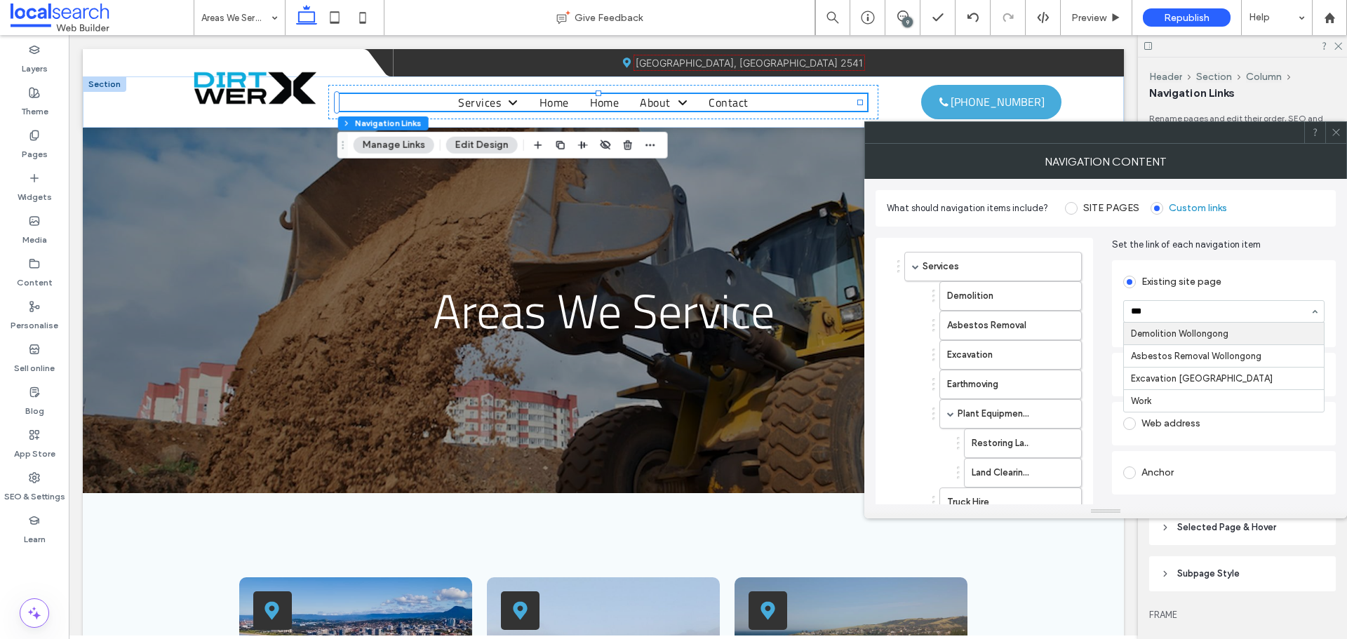
type input "****"
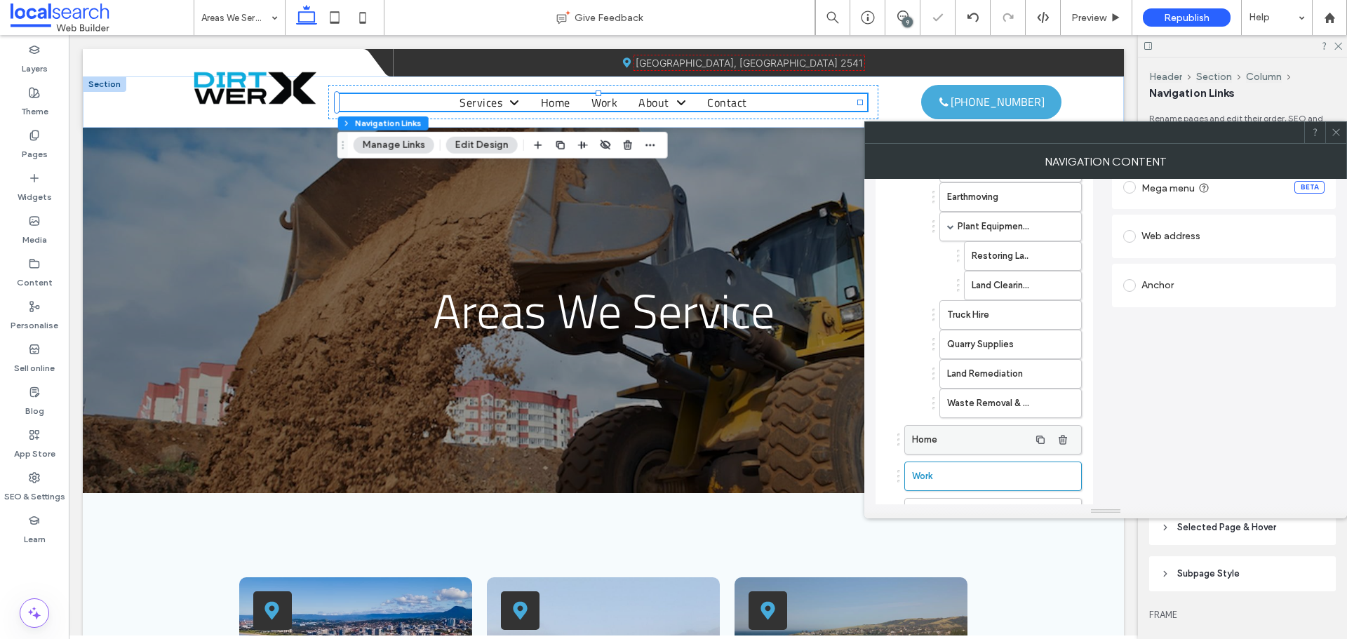
scroll to position [210, 0]
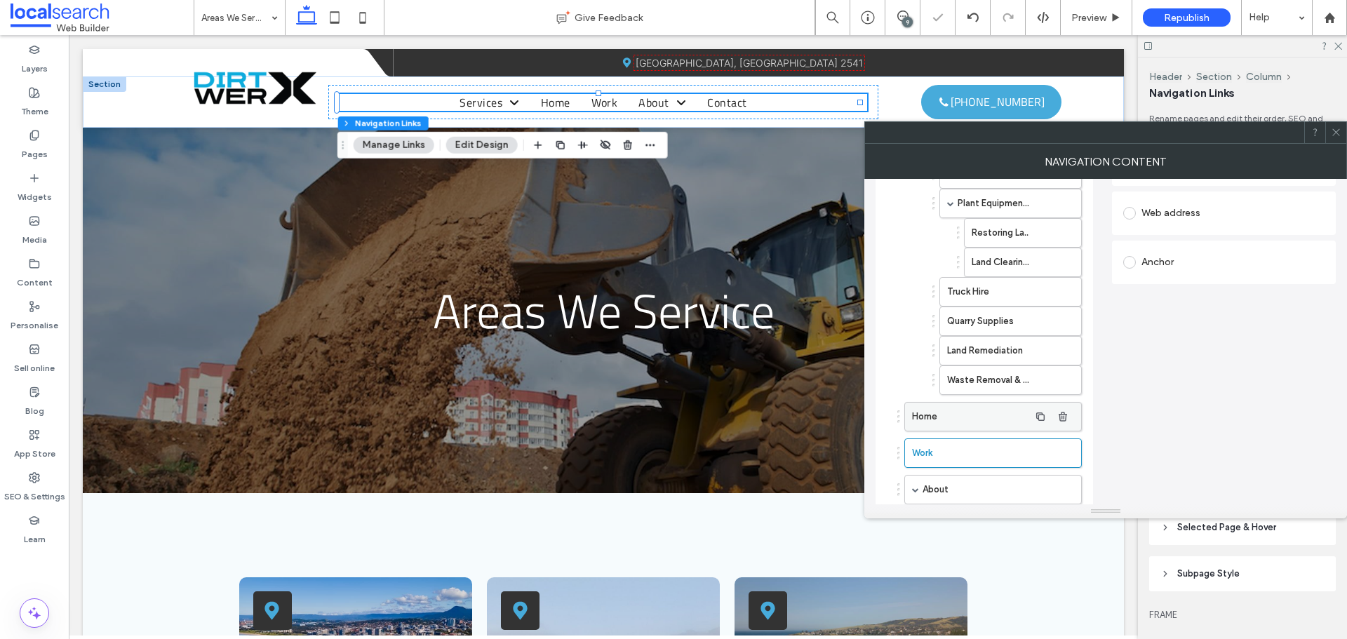
click at [966, 423] on label "Home" at bounding box center [970, 417] width 117 height 28
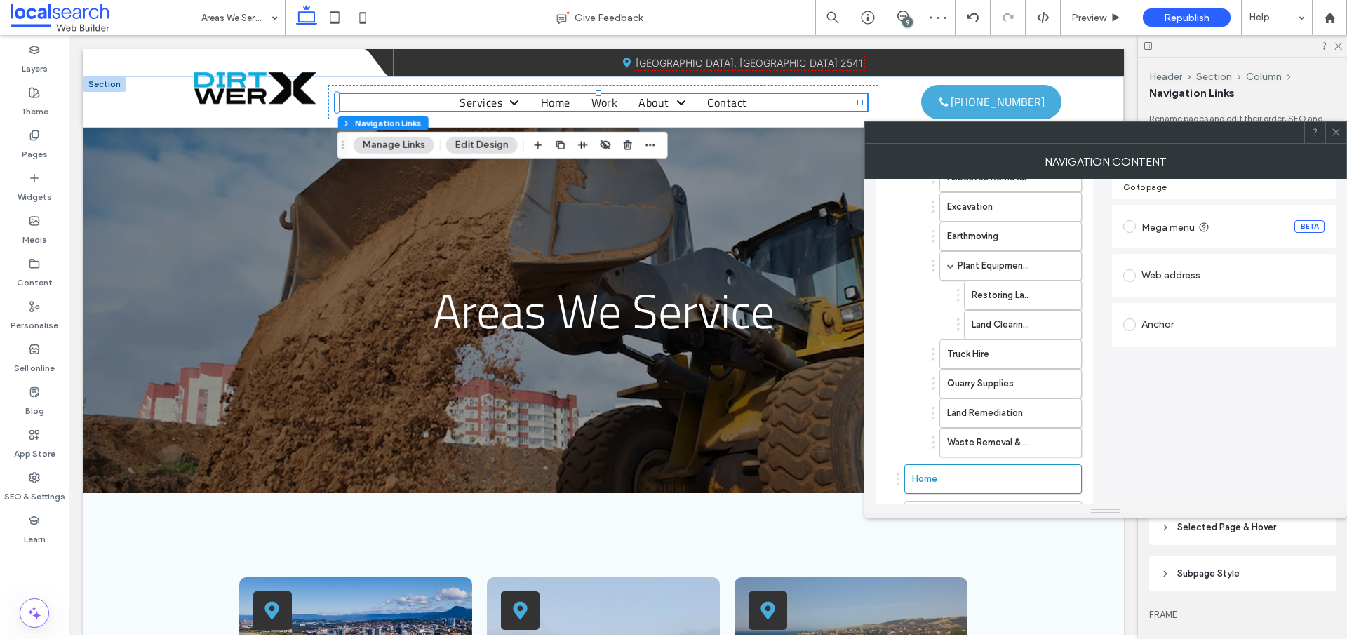
scroll to position [0, 0]
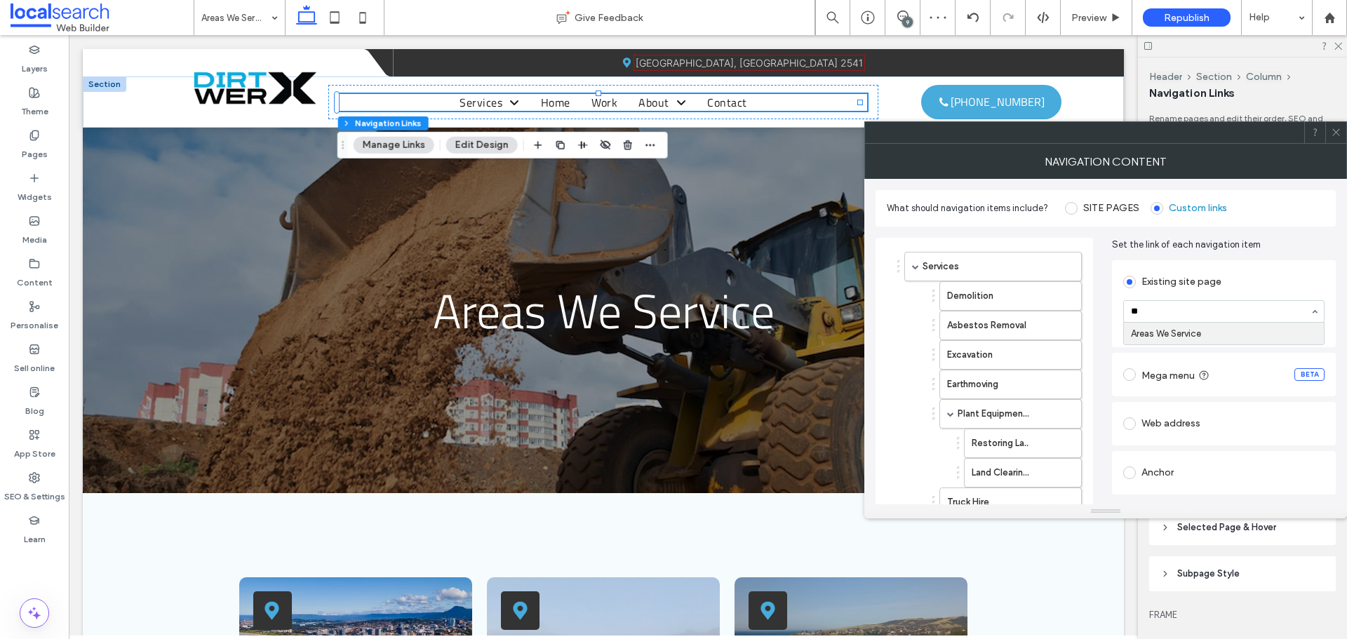
type input "***"
click at [1337, 129] on icon at bounding box center [1336, 132] width 11 height 11
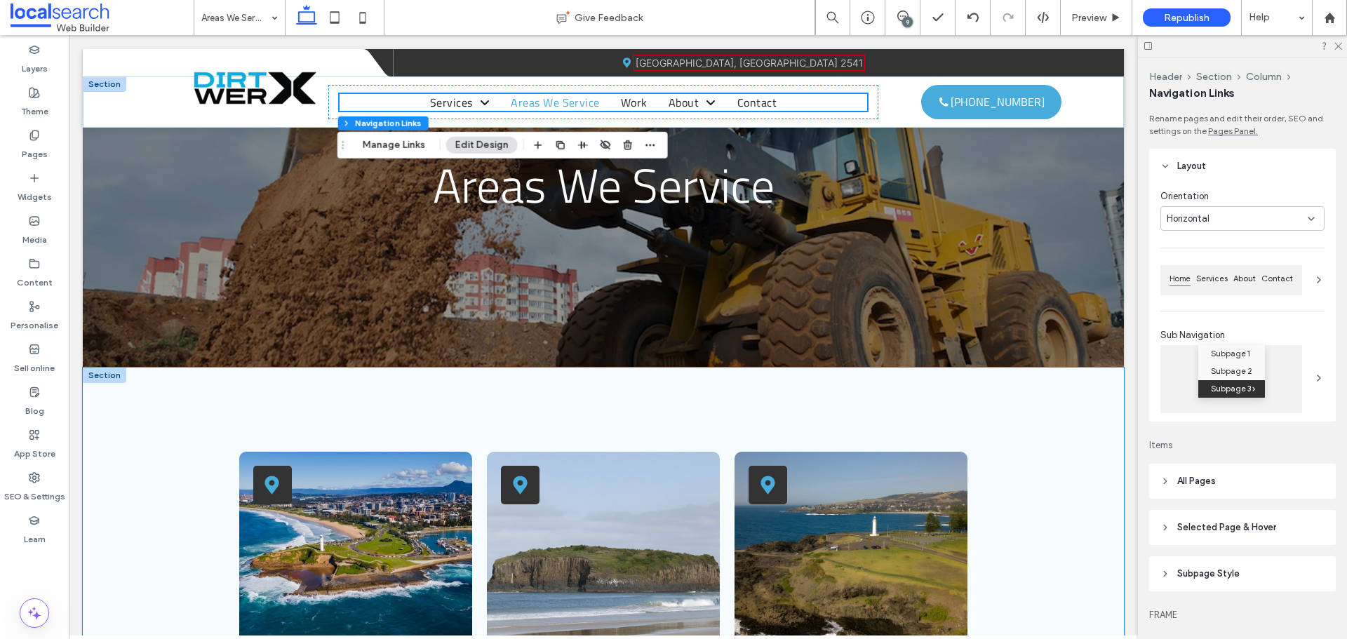
scroll to position [210, 0]
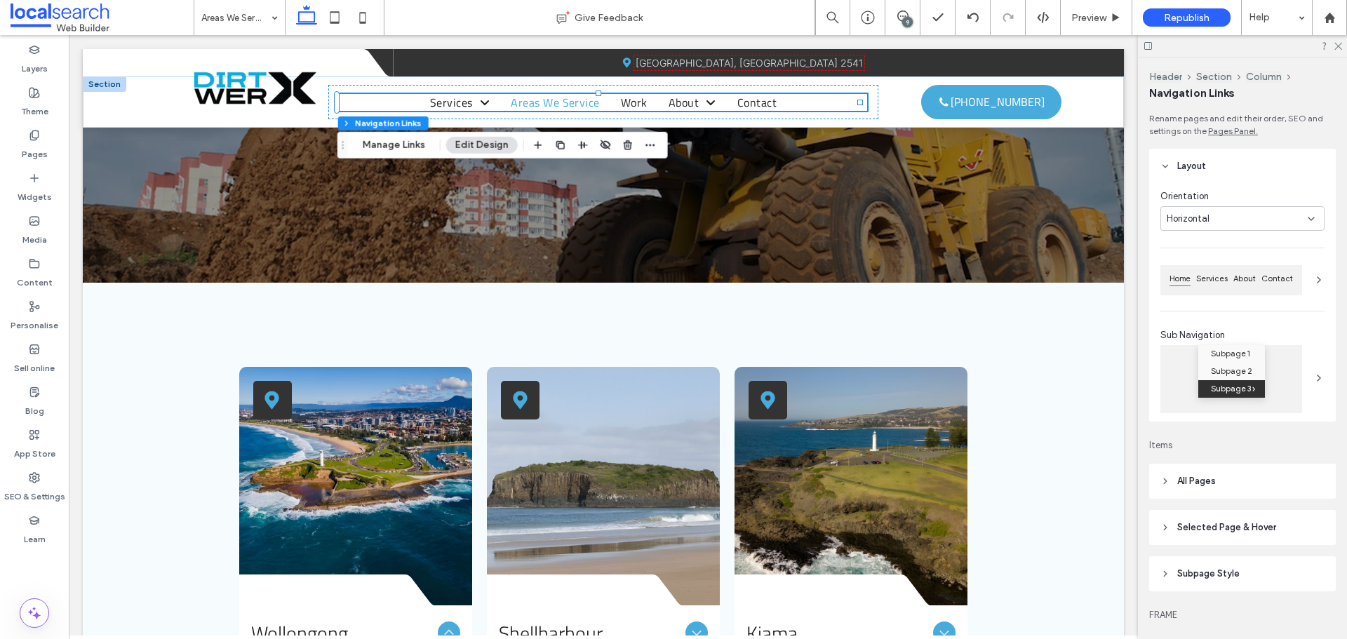
click at [55, 567] on div "Layers Theme Pages Widgets Media Content Personalise Sell online Blog App Store…" at bounding box center [34, 337] width 69 height 604
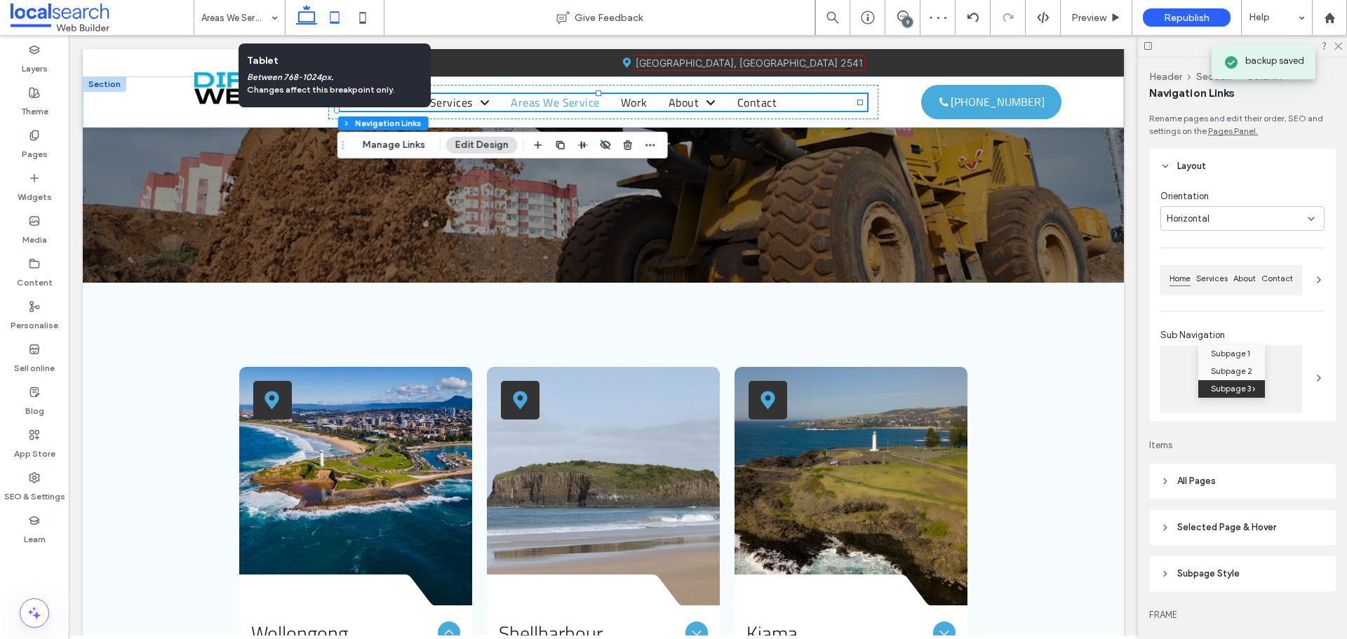
click at [338, 18] on icon at bounding box center [335, 18] width 28 height 28
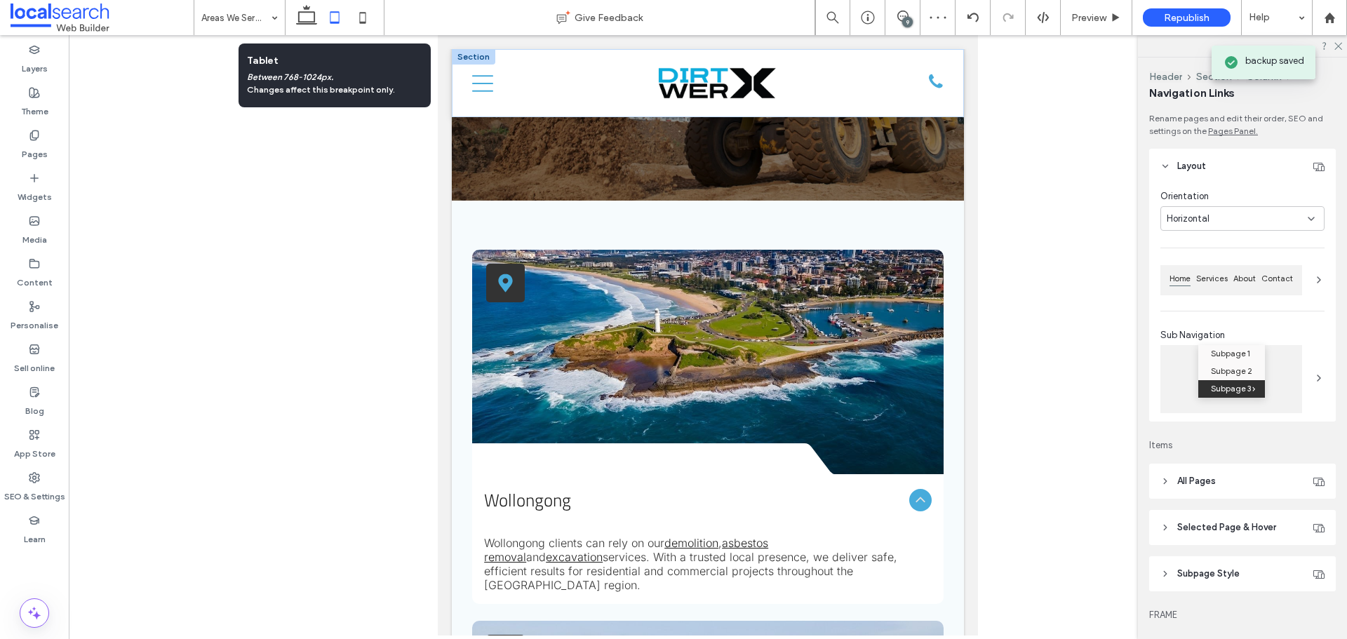
scroll to position [200, 0]
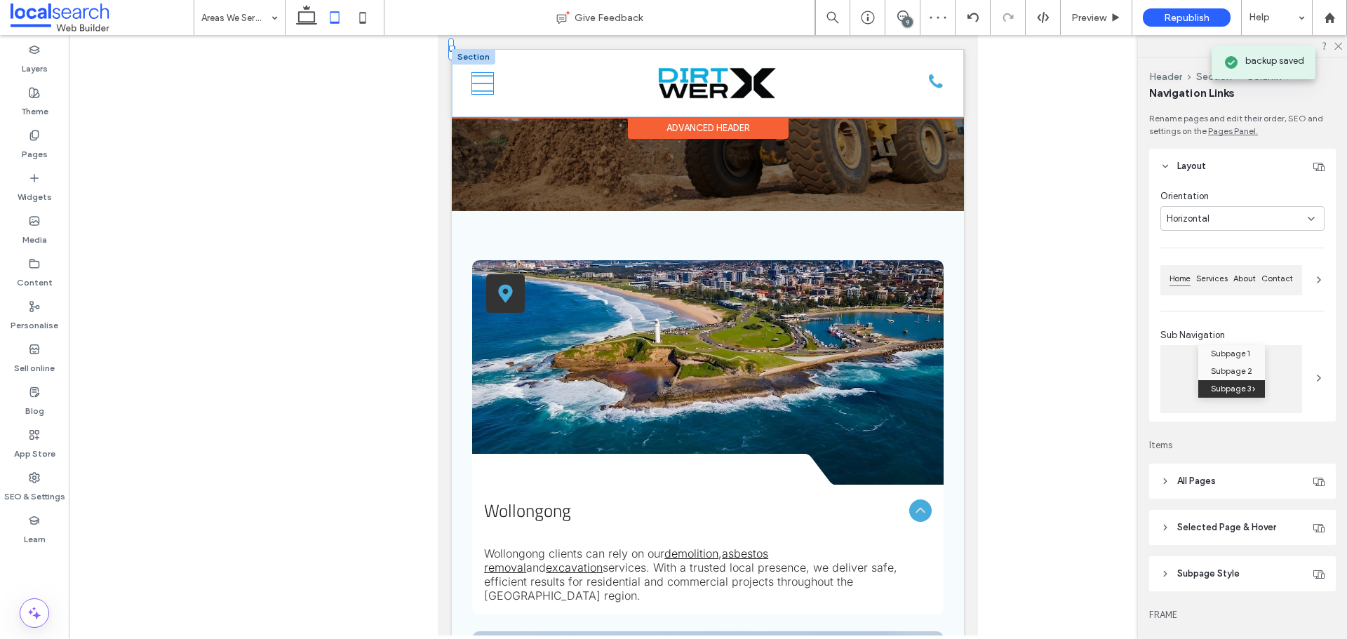
click at [490, 83] on icon at bounding box center [482, 83] width 21 height 17
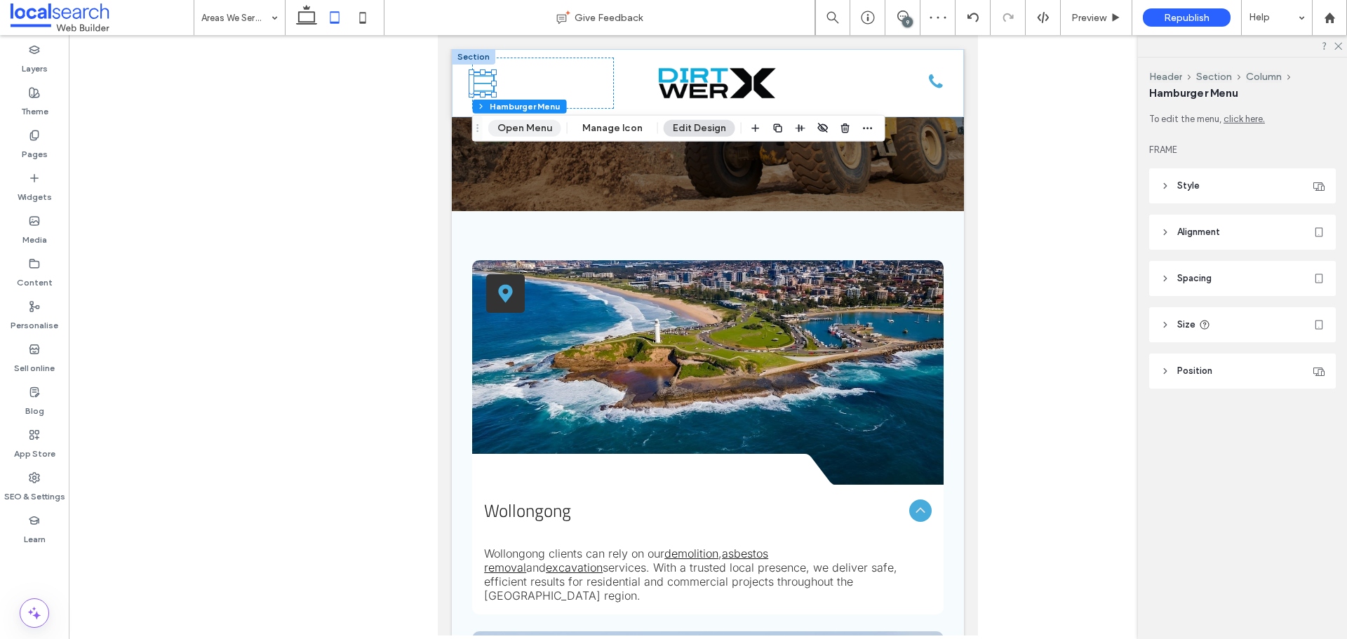
click at [504, 125] on button "Open Menu" at bounding box center [524, 128] width 73 height 17
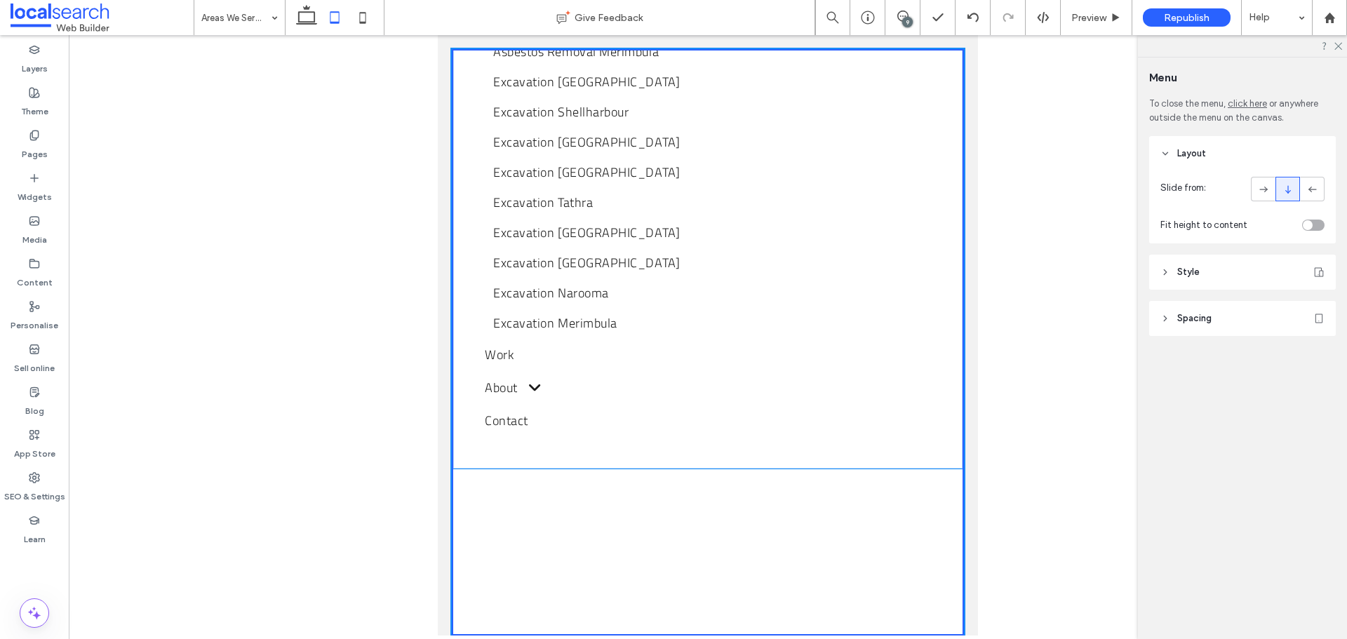
scroll to position [897, 0]
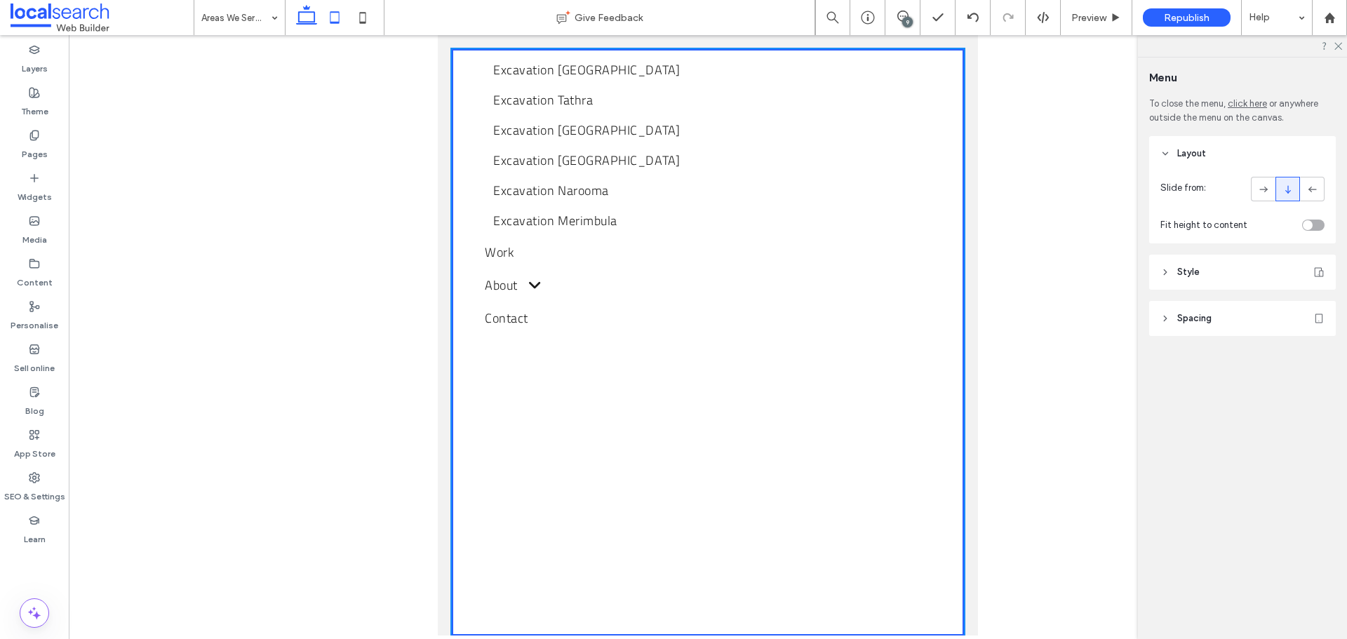
drag, startPoint x: 299, startPoint y: 16, endPoint x: 262, endPoint y: 145, distance: 134.1
click at [299, 16] on use at bounding box center [306, 15] width 21 height 20
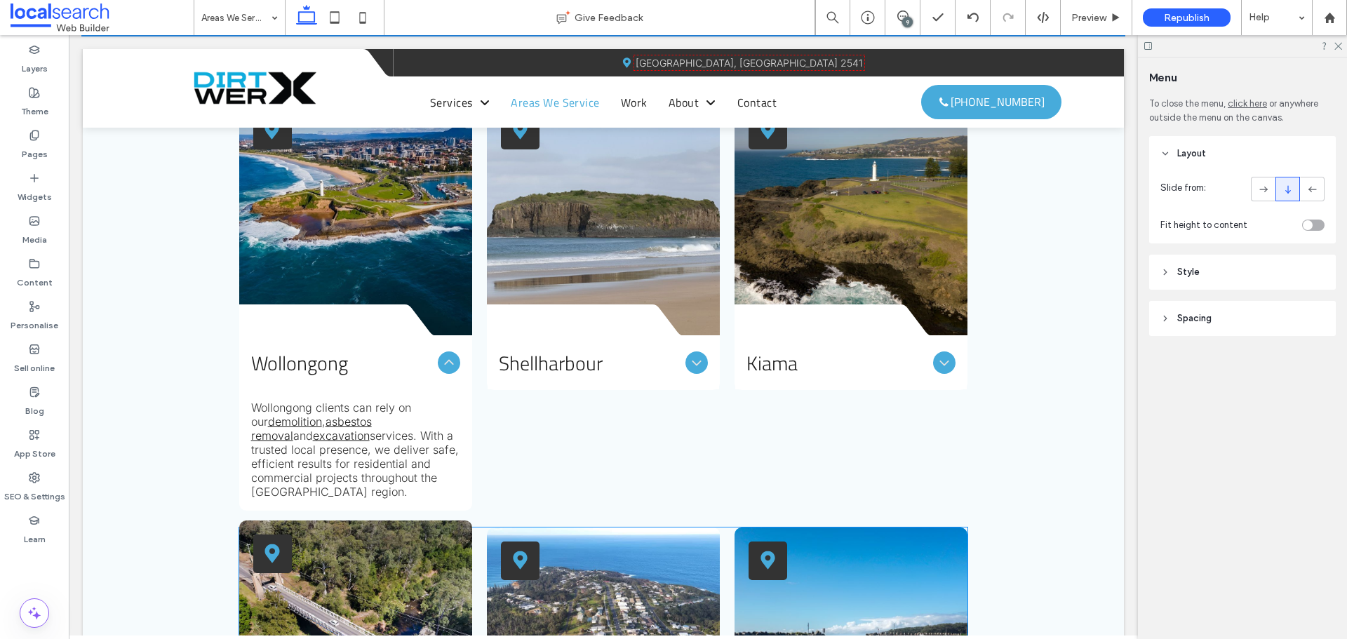
scroll to position [750, 0]
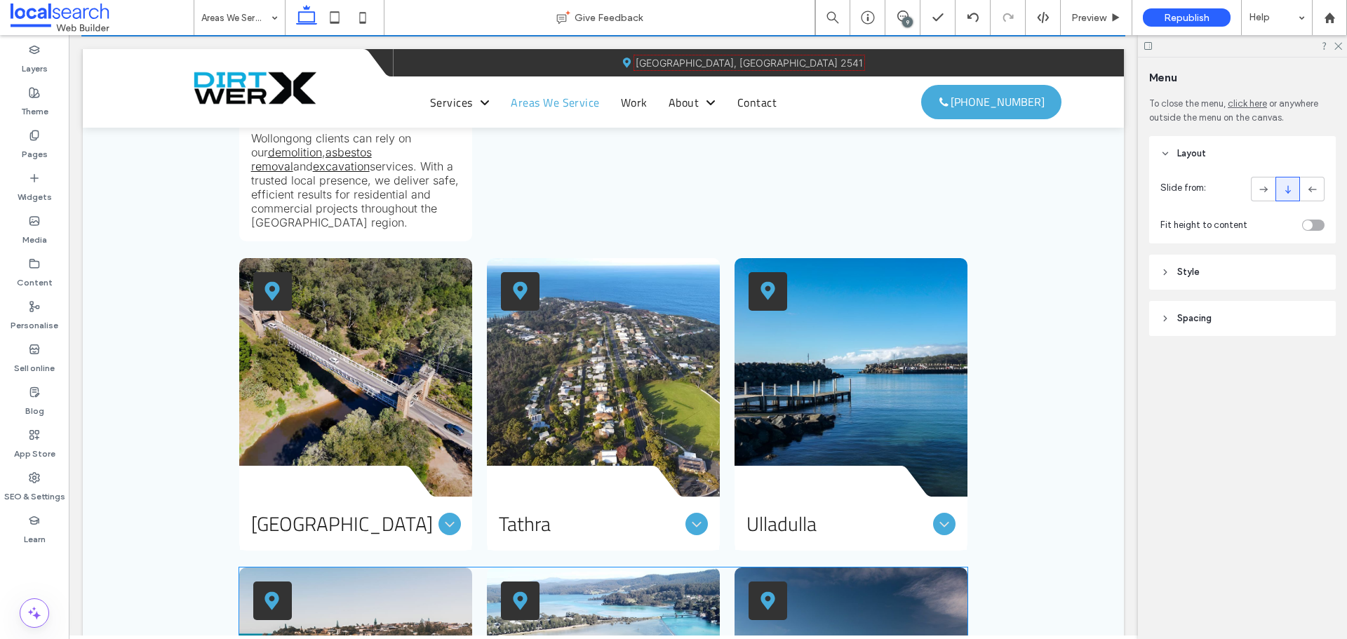
drag, startPoint x: 1047, startPoint y: 11, endPoint x: 1157, endPoint y: 18, distance: 111.1
click at [1157, 18] on div "Republish" at bounding box center [1187, 17] width 88 height 18
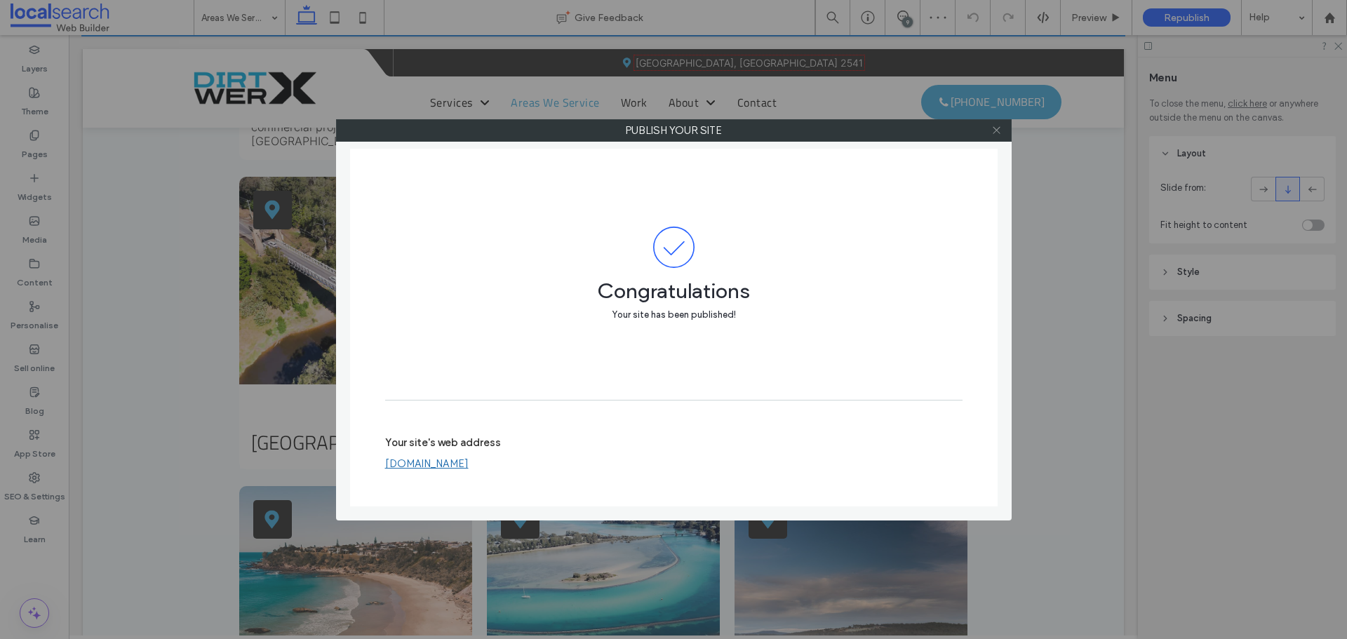
click at [997, 132] on icon at bounding box center [996, 130] width 11 height 11
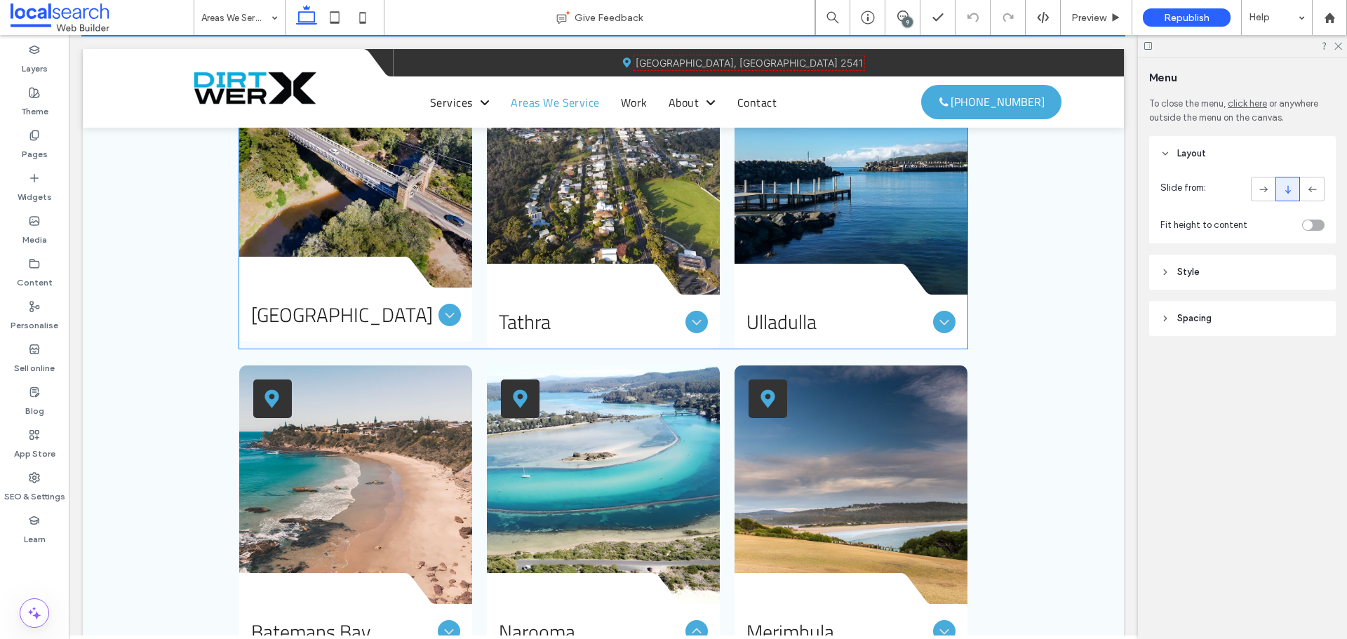
scroll to position [972, 0]
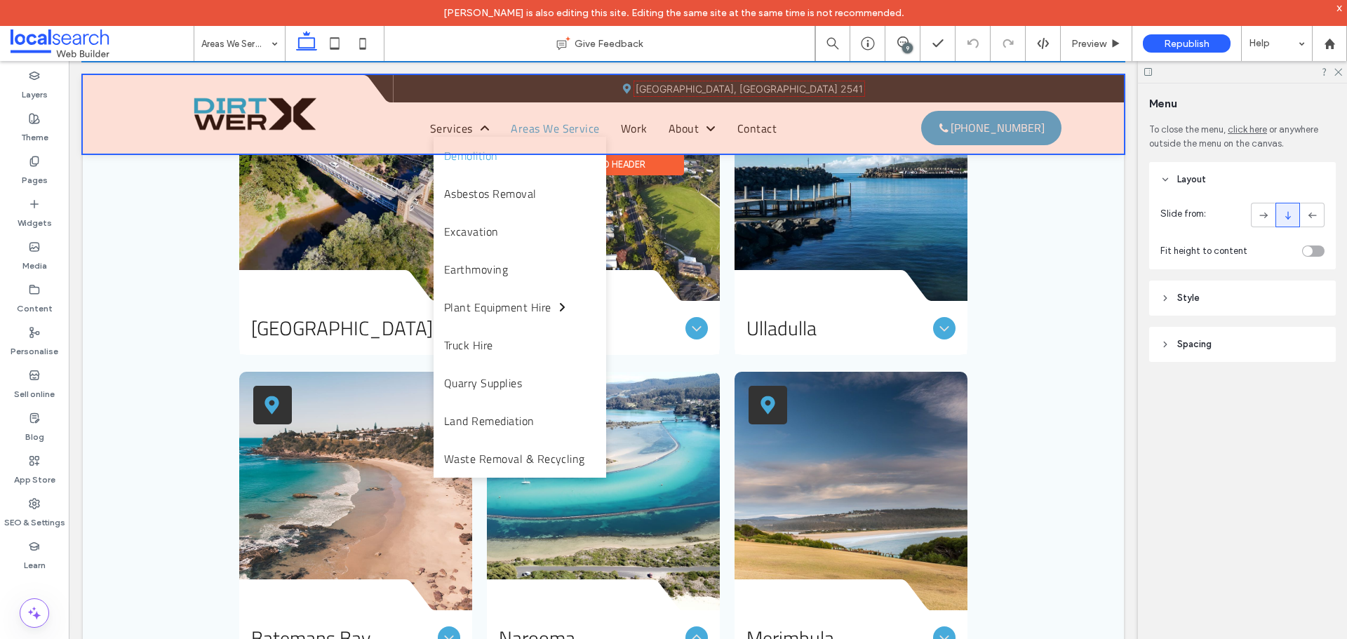
click at [462, 134] on div at bounding box center [603, 114] width 1041 height 79
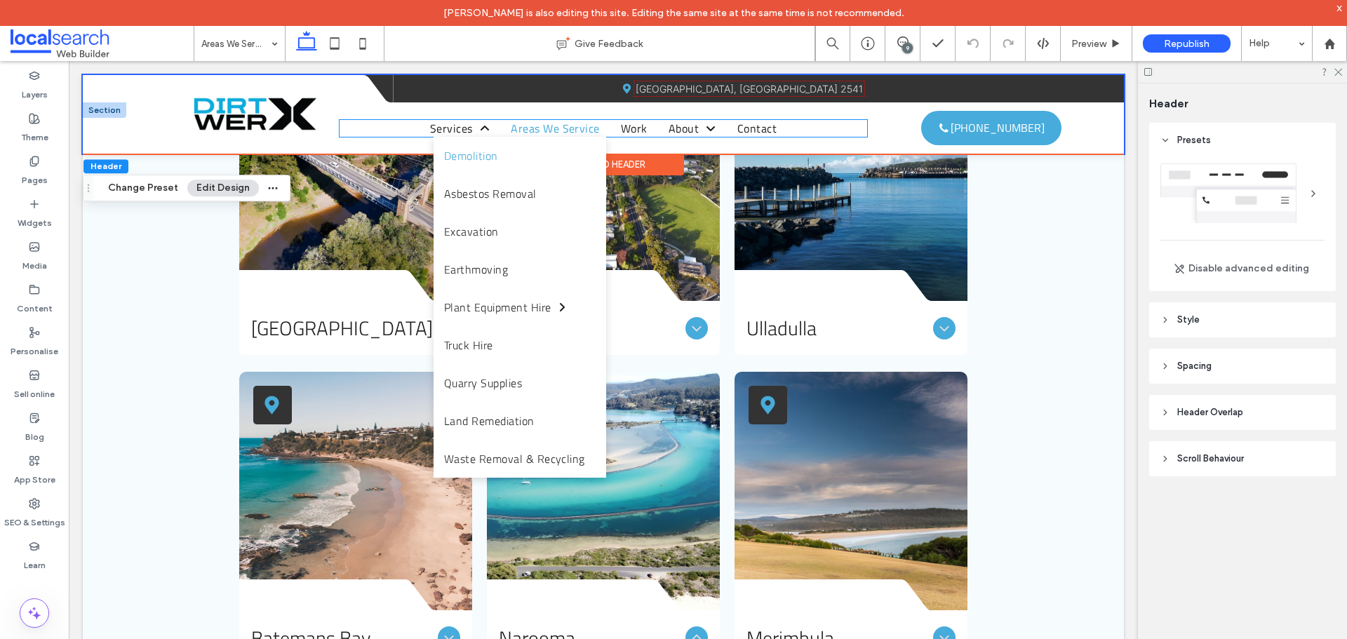
scroll to position [889, 0]
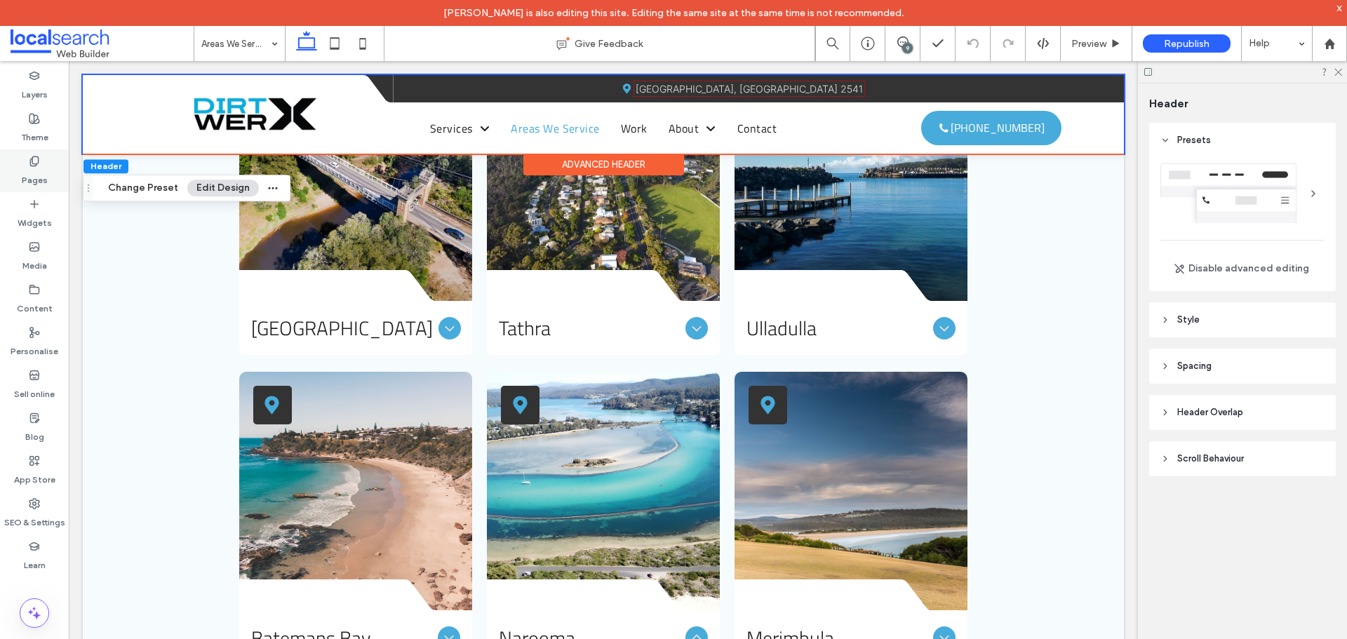
click at [34, 173] on label "Pages" at bounding box center [35, 177] width 26 height 20
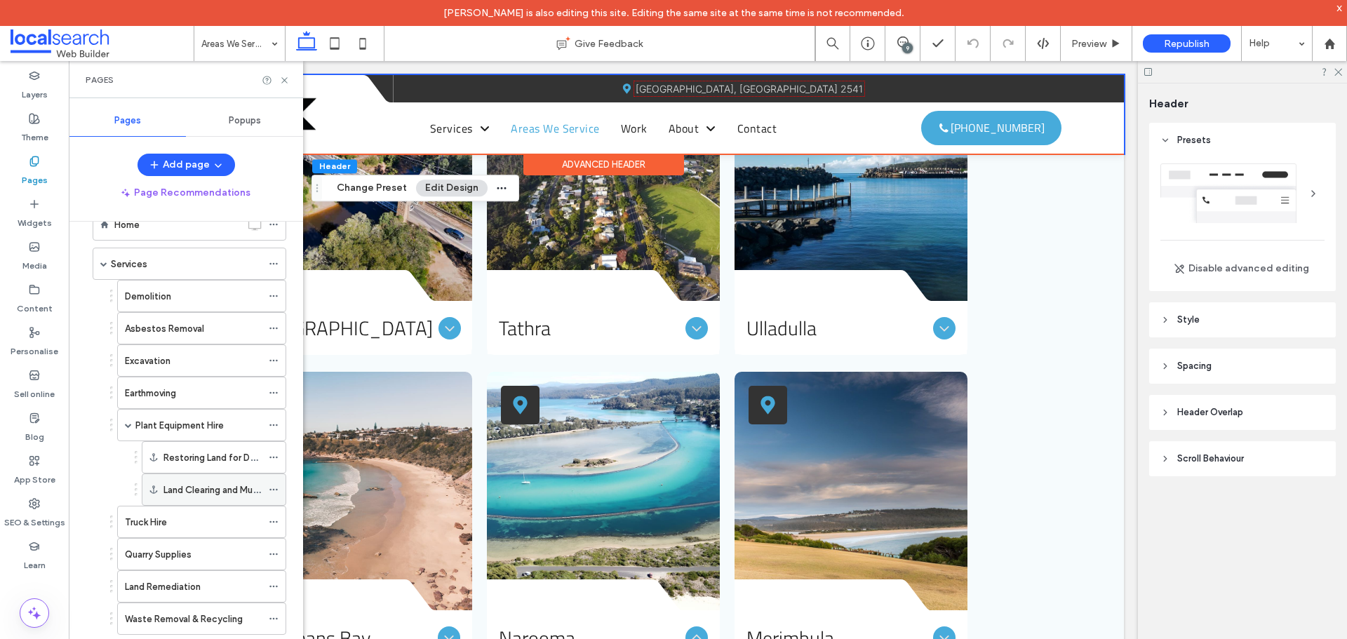
scroll to position [70, 0]
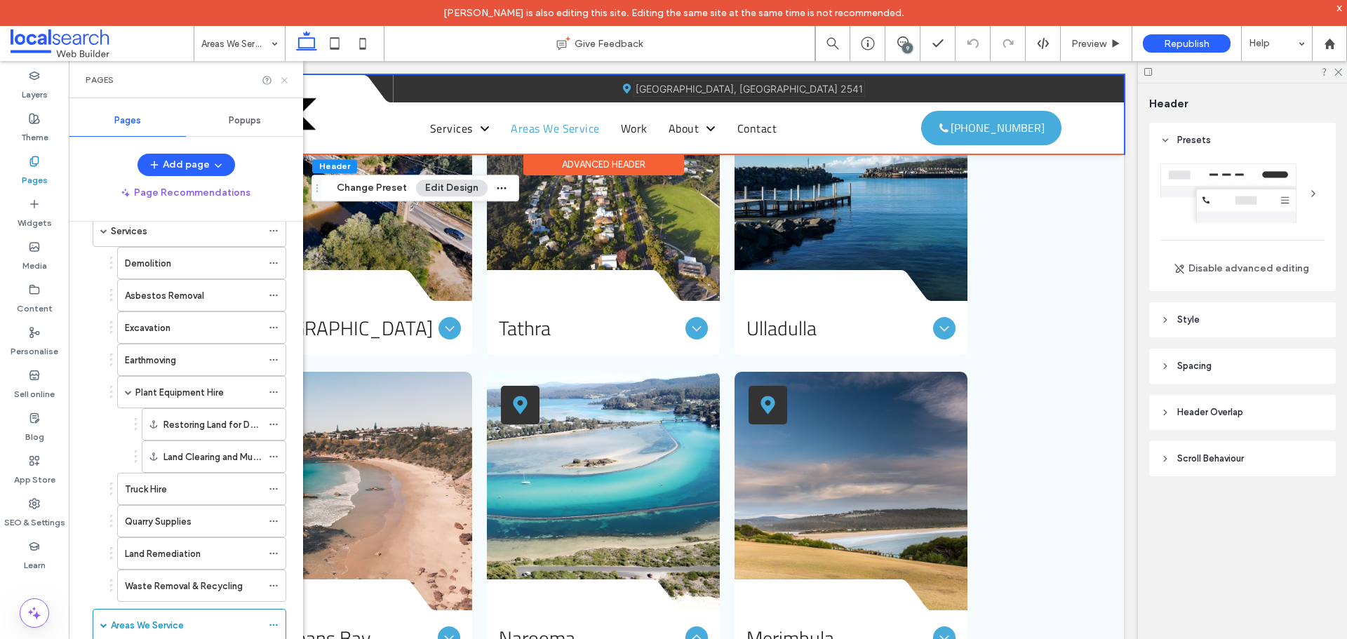
click at [286, 78] on icon at bounding box center [284, 80] width 11 height 11
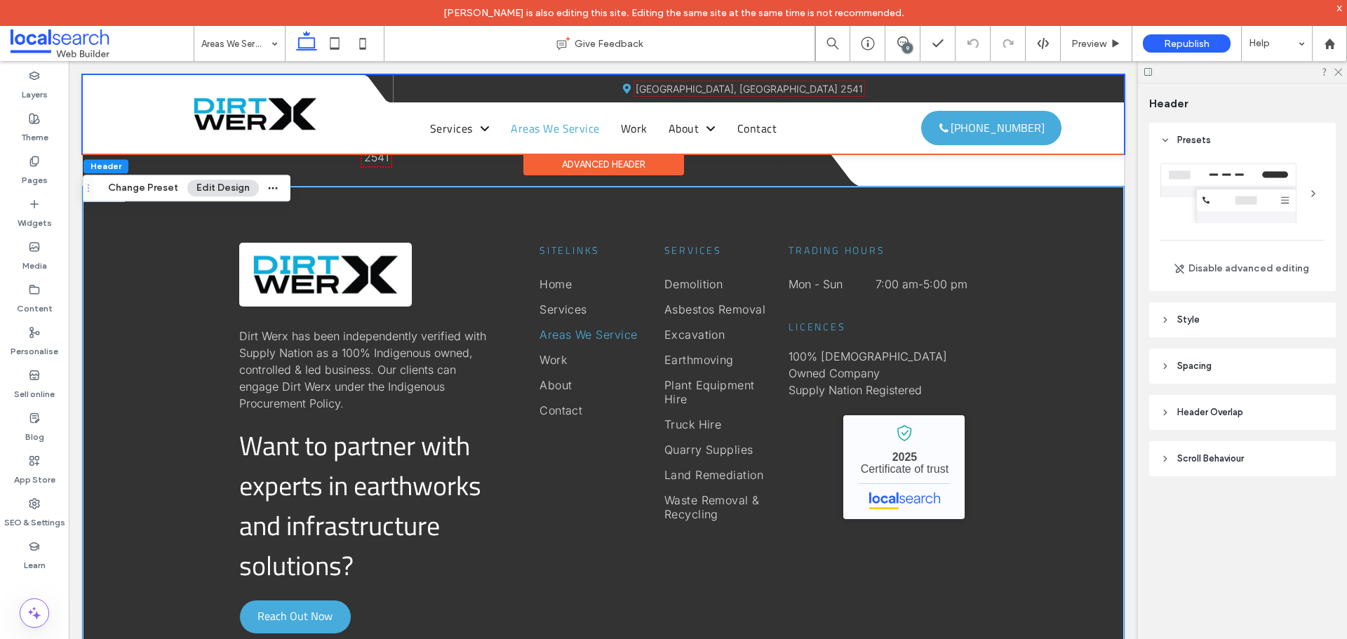
scroll to position [2585, 0]
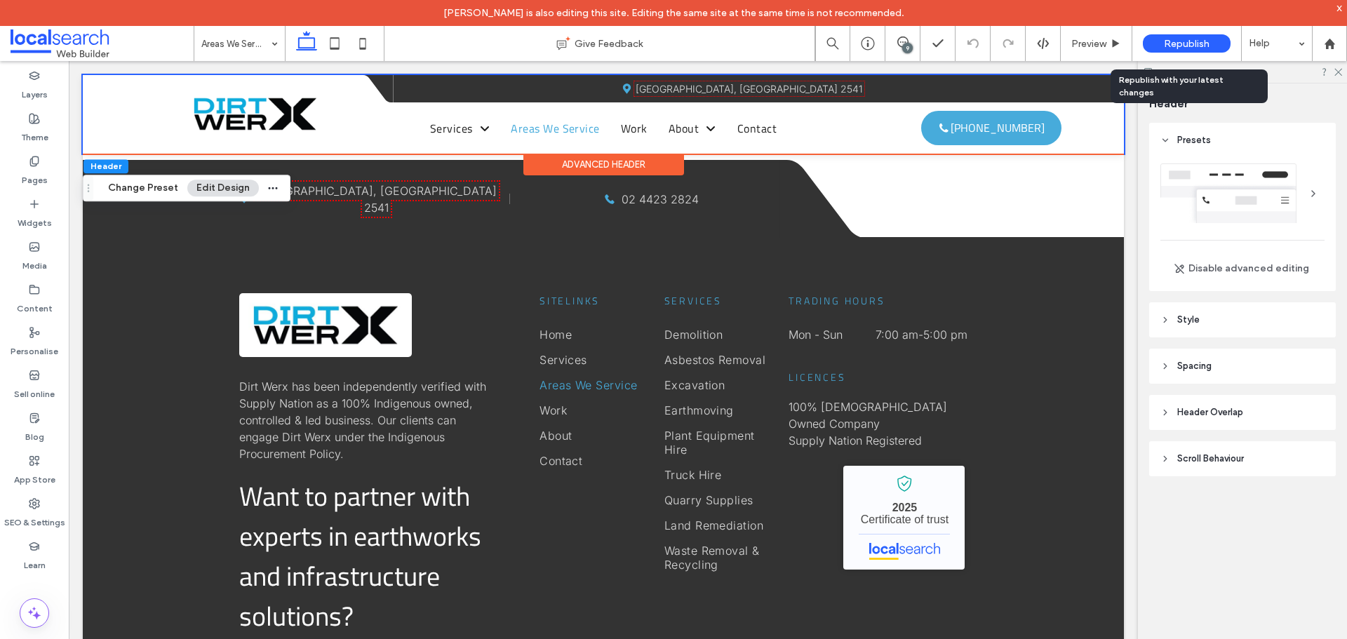
click at [1169, 43] on span "Republish" at bounding box center [1187, 44] width 46 height 12
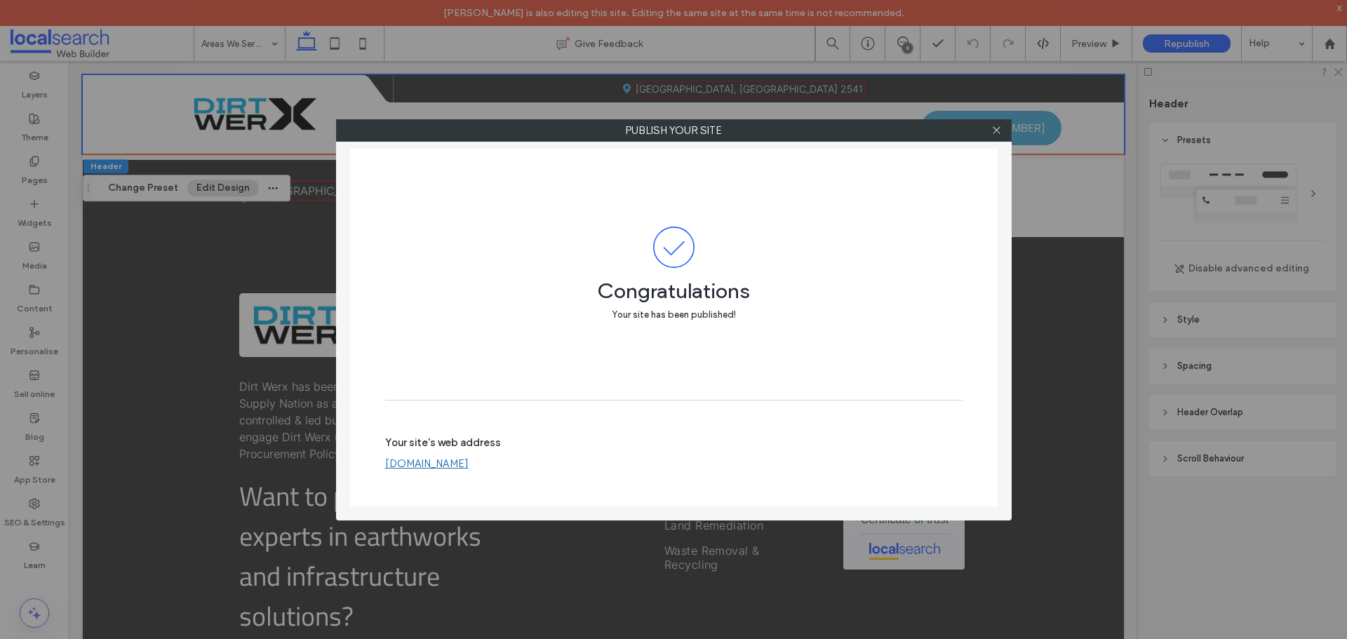
drag, startPoint x: 1222, startPoint y: 105, endPoint x: 1194, endPoint y: 105, distance: 28.1
click at [1222, 105] on div "Publish your site Congratulations Your site has been published! Your site's web…" at bounding box center [673, 319] width 1347 height 639
click at [1000, 131] on icon at bounding box center [996, 130] width 11 height 11
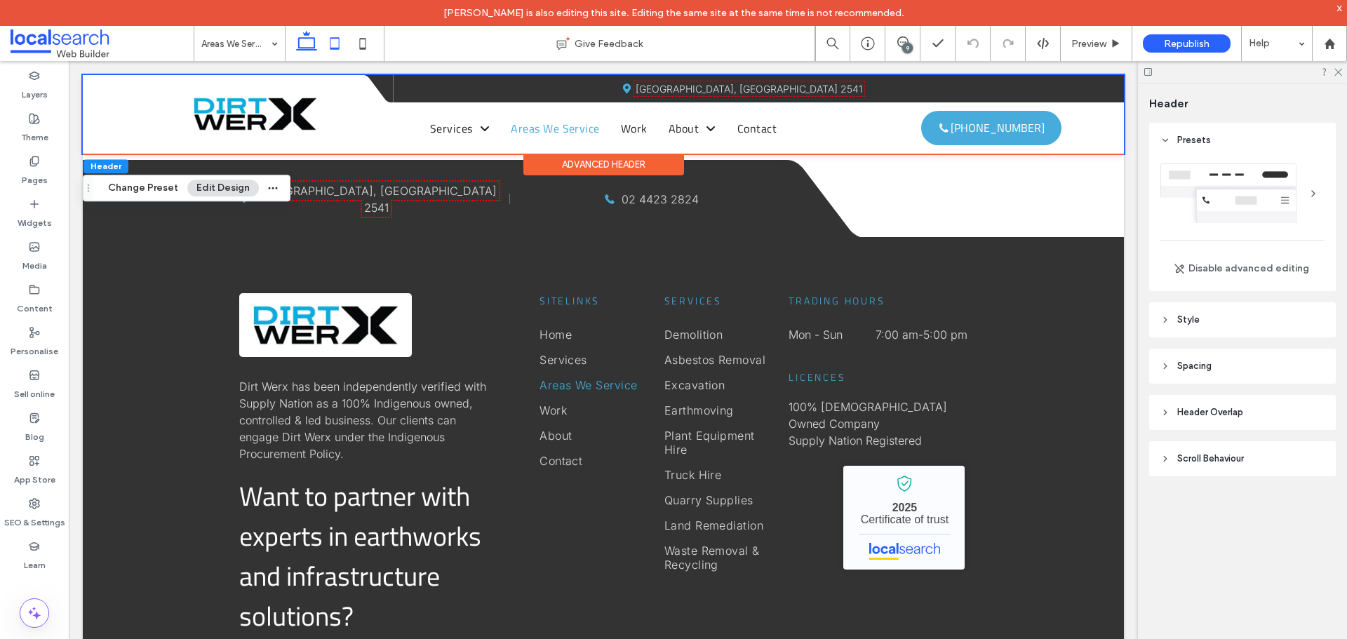
click at [337, 39] on use at bounding box center [334, 43] width 9 height 12
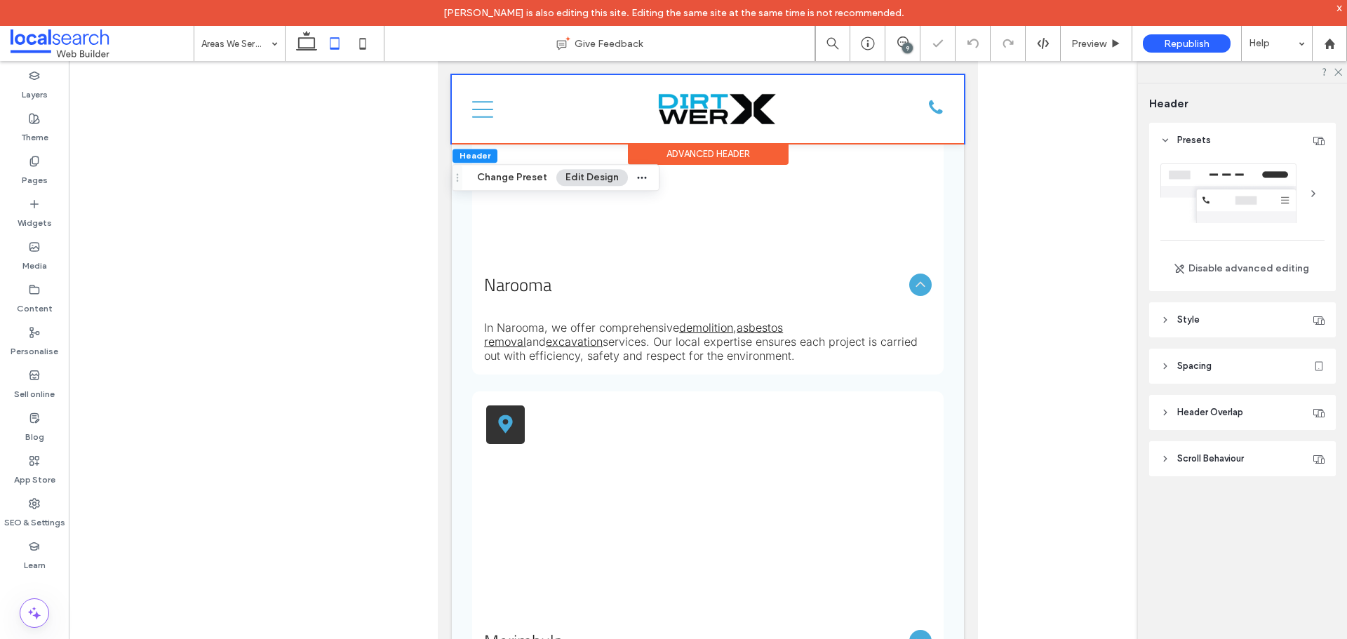
scroll to position [4130, 0]
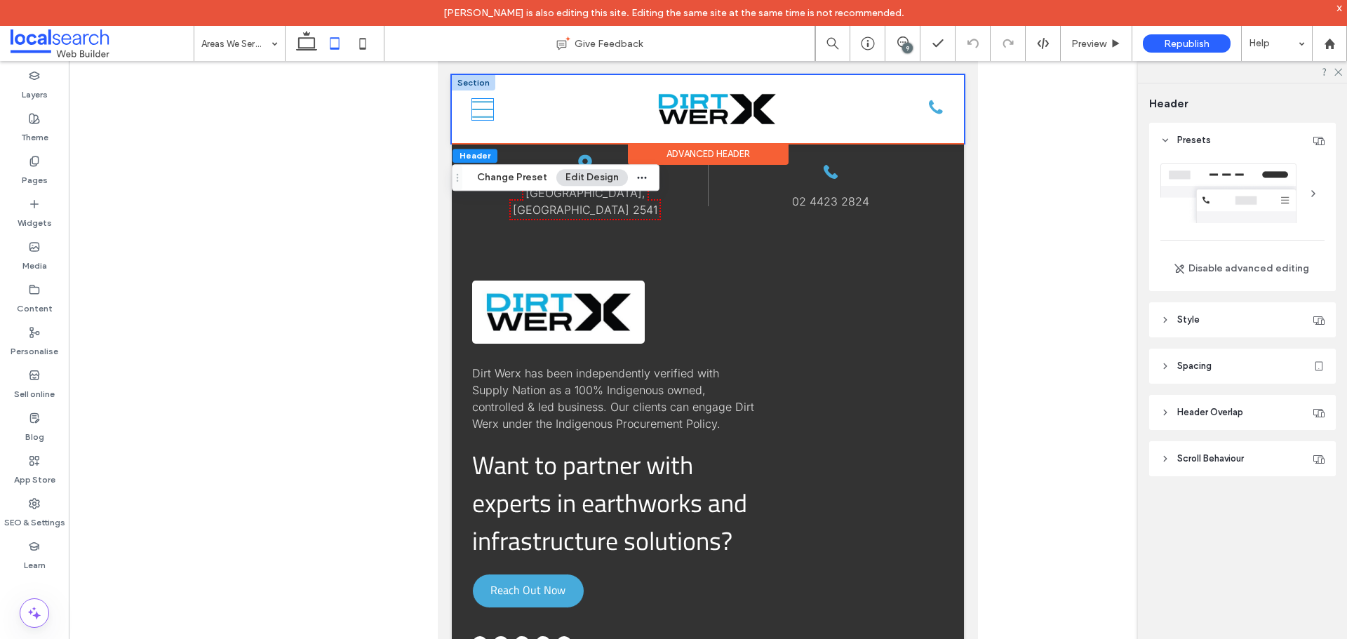
click at [478, 110] on icon "Beefburger Menu Icon Mobile" at bounding box center [482, 109] width 21 height 21
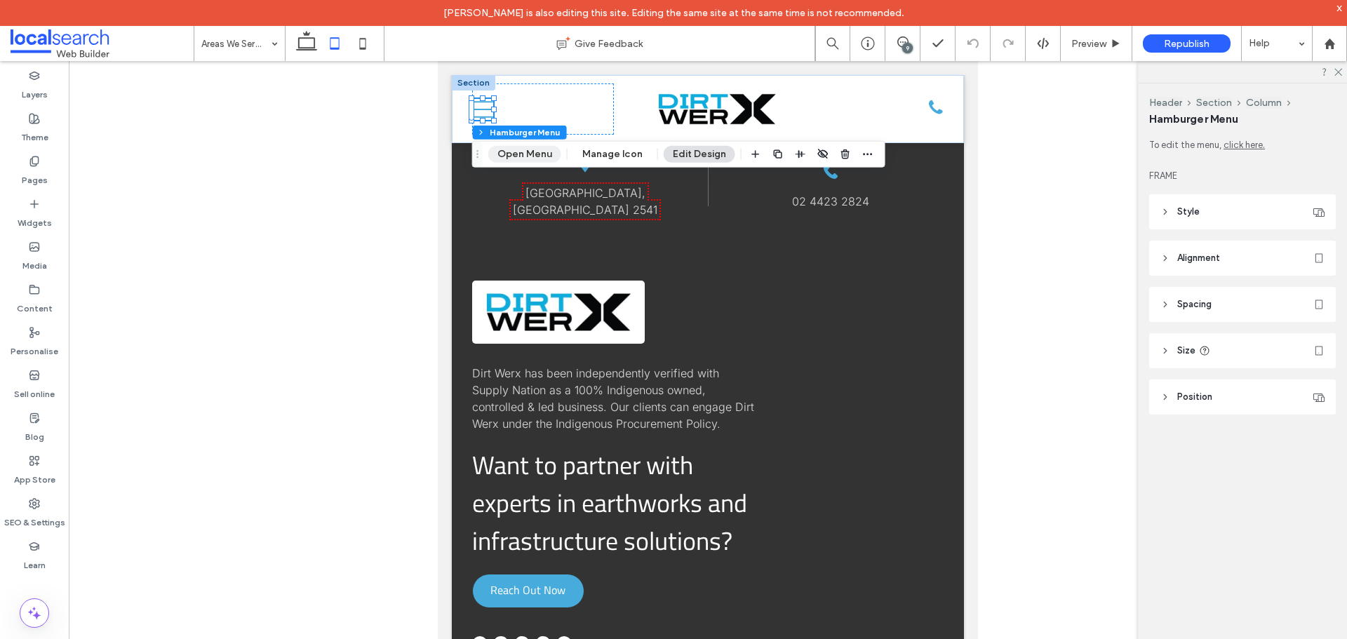
click at [518, 156] on button "Open Menu" at bounding box center [524, 154] width 73 height 17
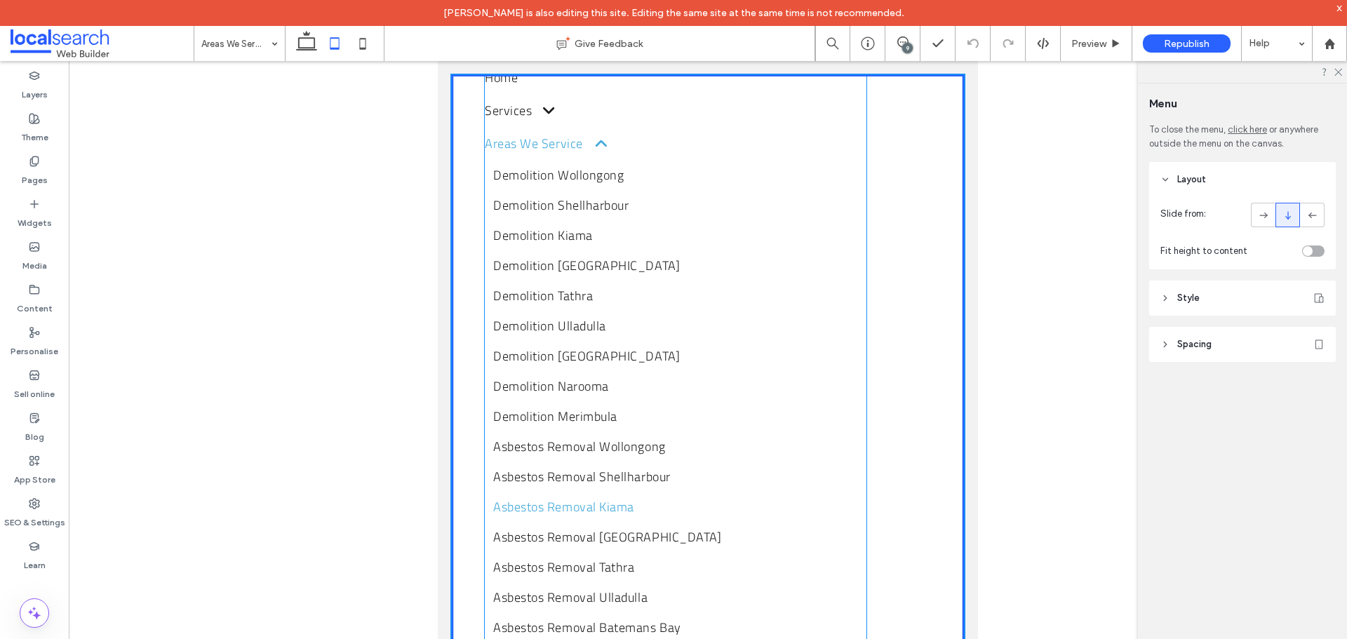
scroll to position [0, 0]
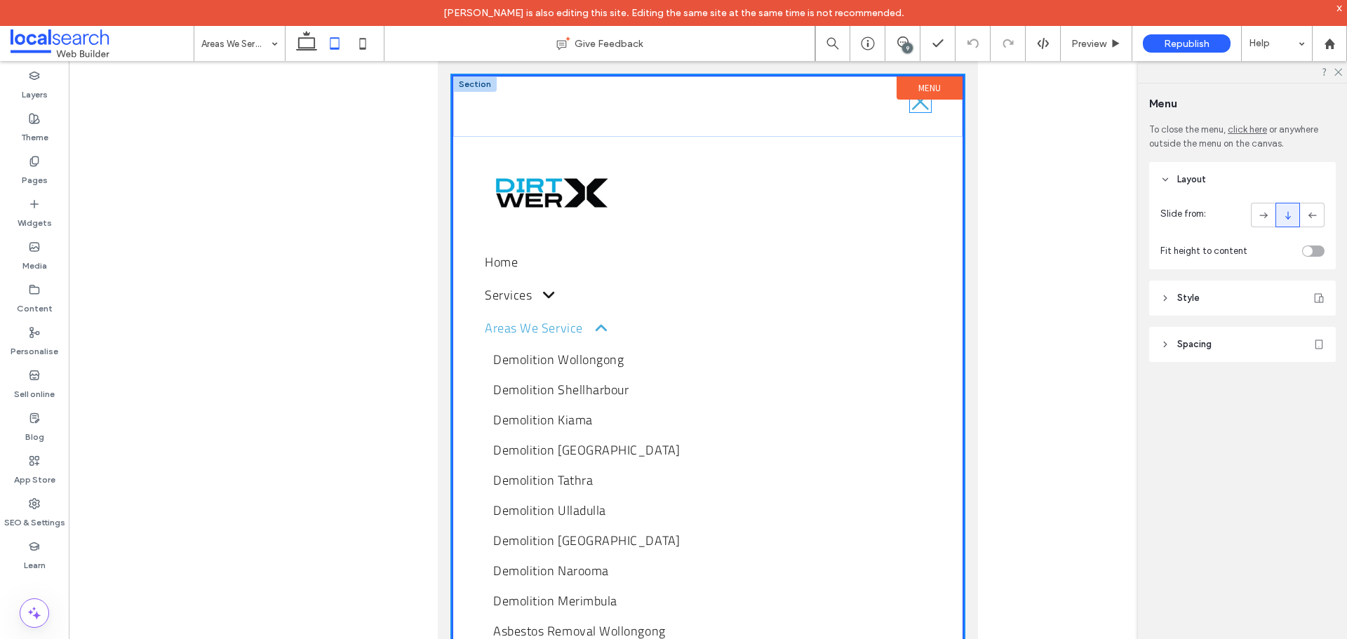
click at [912, 103] on icon at bounding box center [920, 101] width 17 height 17
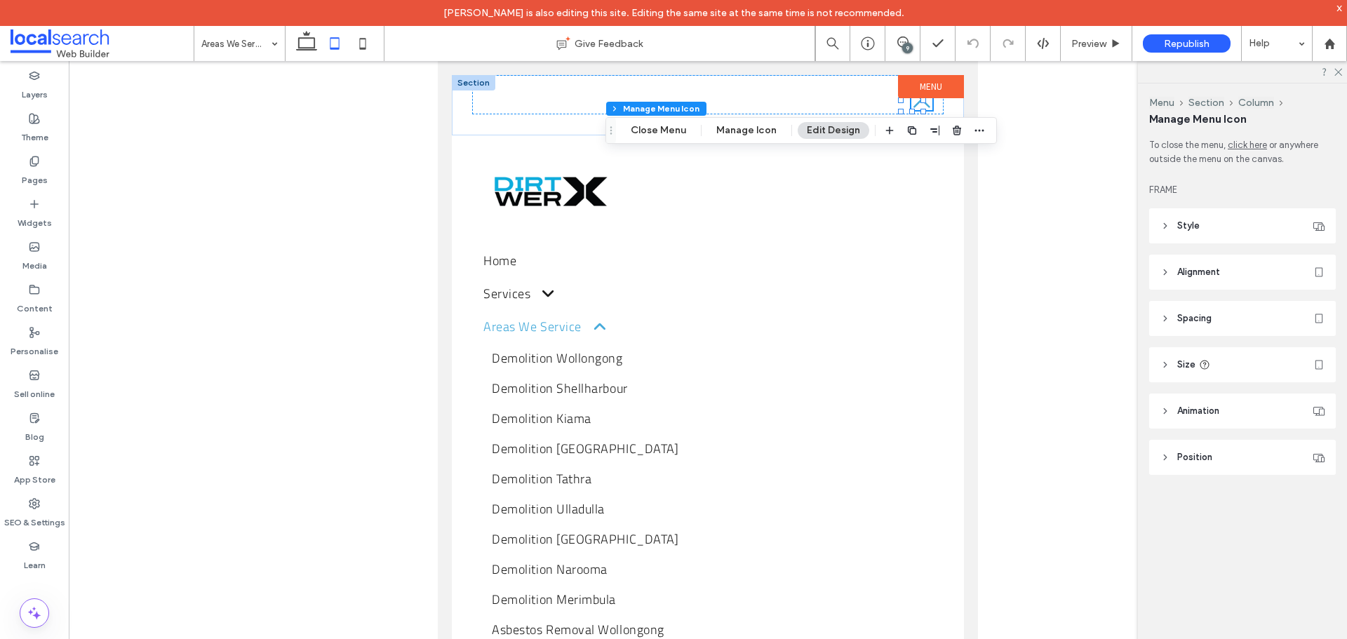
click at [911, 103] on icon "Close Icon" at bounding box center [921, 99] width 21 height 21
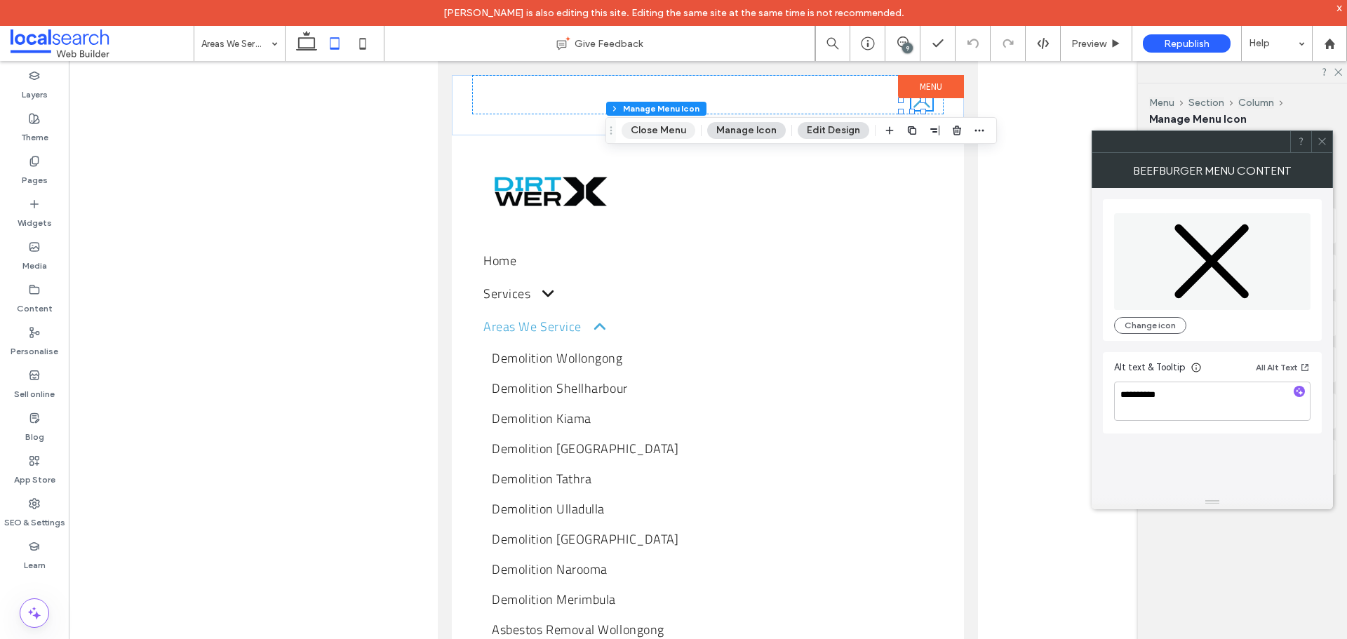
click at [650, 127] on button "Close Menu" at bounding box center [659, 130] width 74 height 17
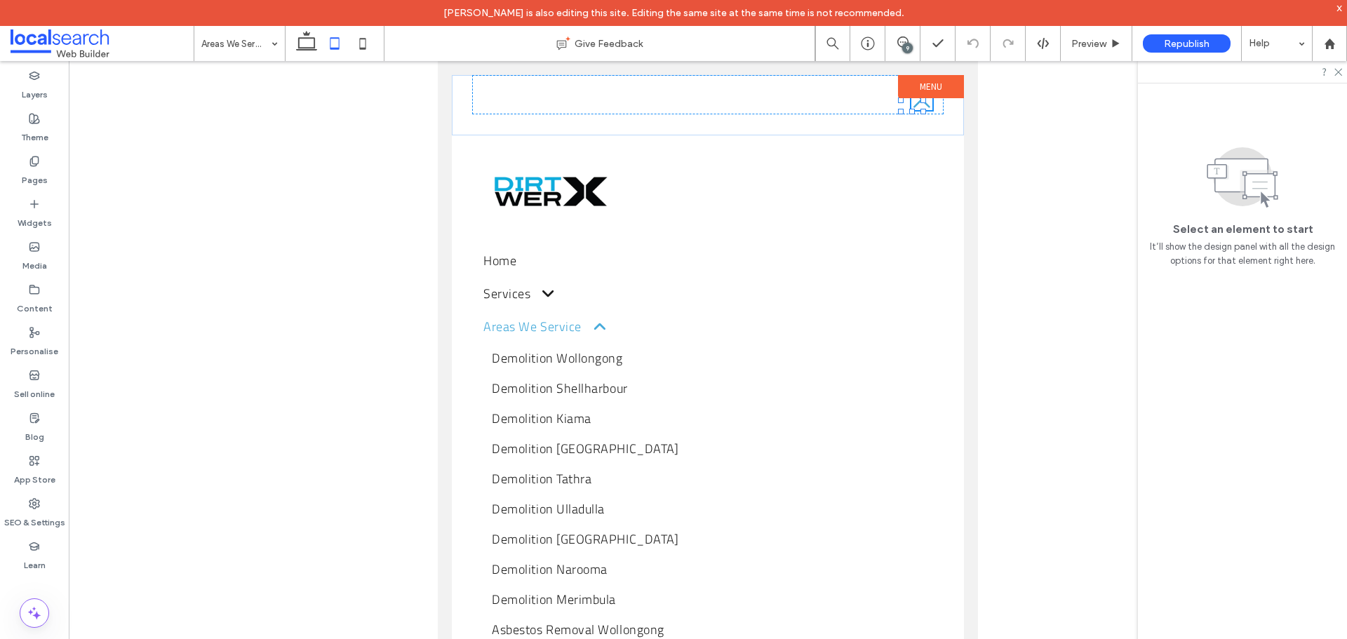
scroll to position [4130, 0]
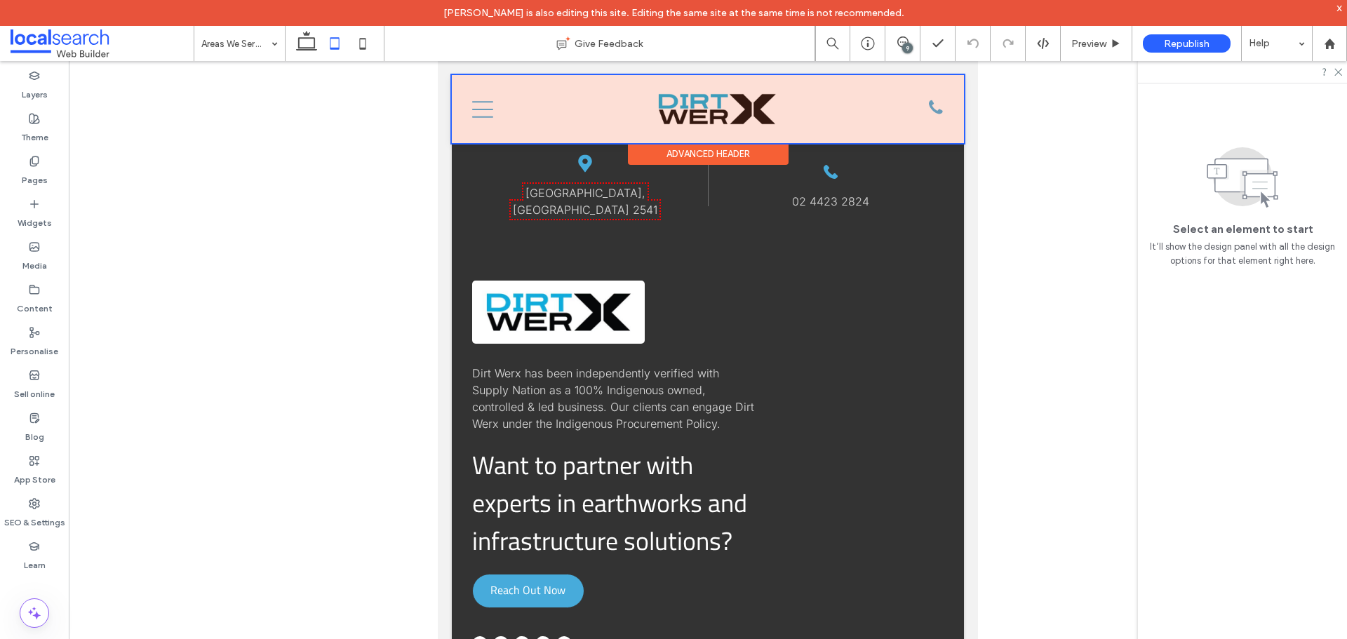
click at [482, 109] on div at bounding box center [708, 109] width 512 height 68
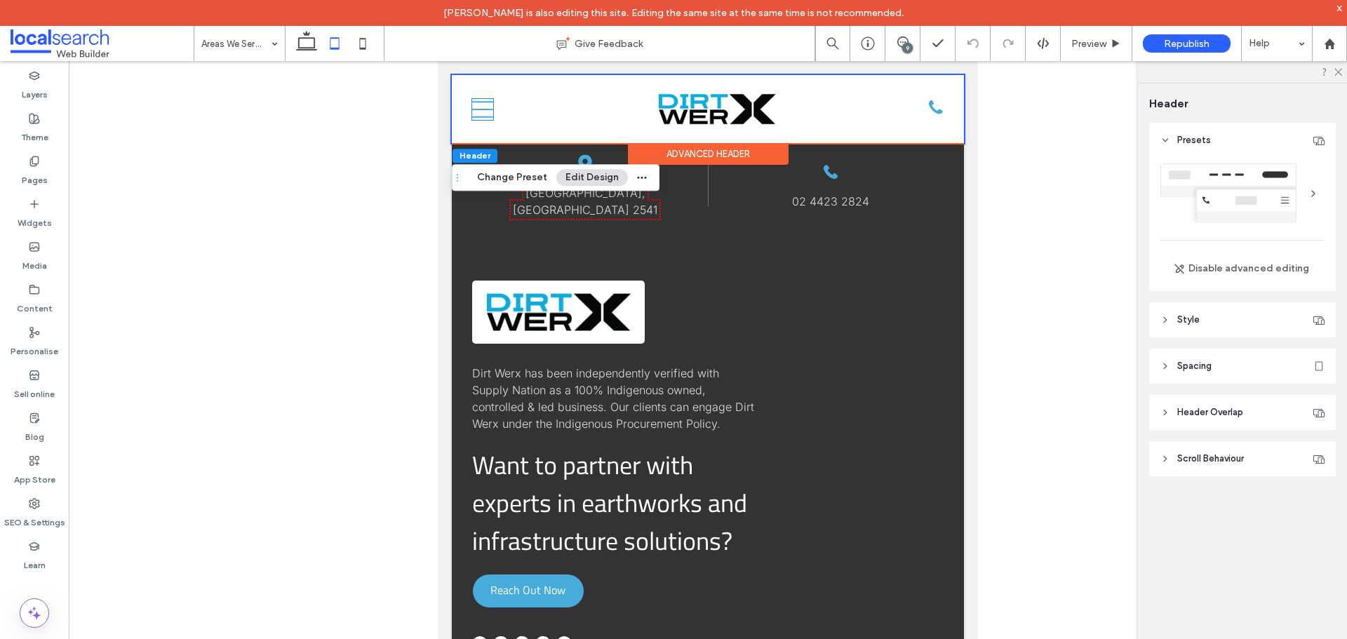
click at [482, 109] on icon at bounding box center [482, 109] width 21 height 17
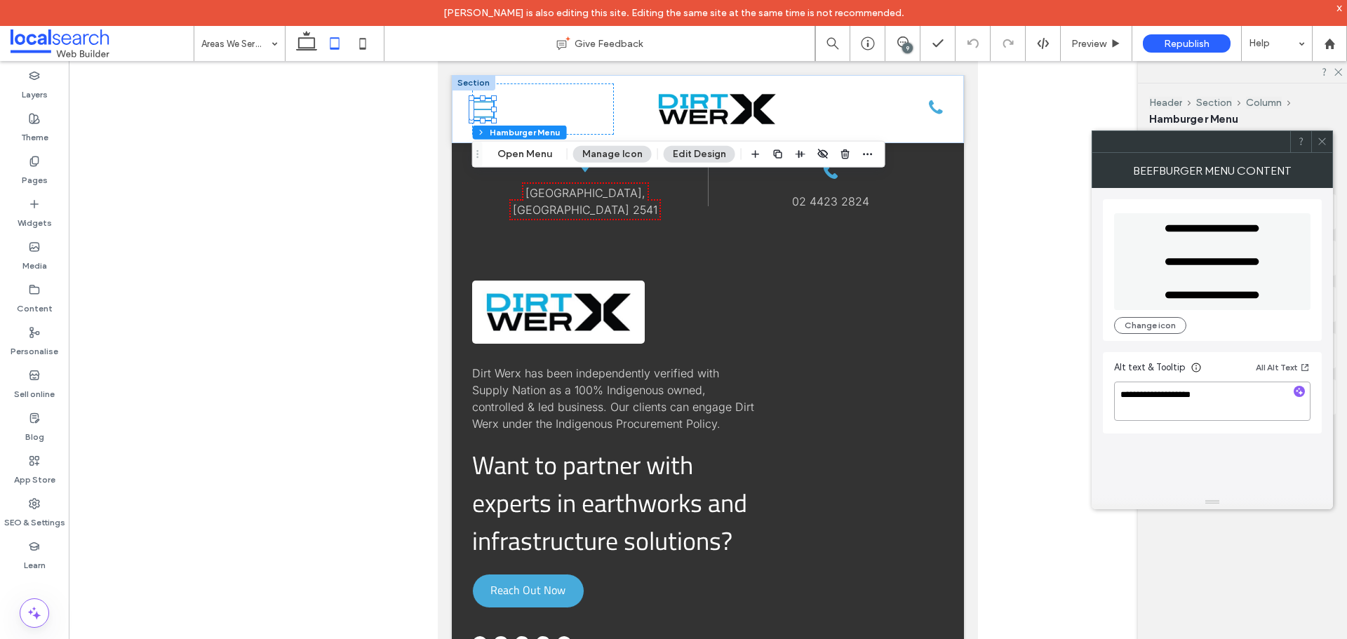
click at [1139, 395] on textarea "**********" at bounding box center [1212, 401] width 196 height 39
click at [1222, 401] on textarea "**********" at bounding box center [1212, 401] width 196 height 39
type textarea "**********"
click at [1157, 406] on textarea "**********" at bounding box center [1212, 401] width 196 height 39
drag, startPoint x: 1143, startPoint y: 393, endPoint x: 1001, endPoint y: 393, distance: 141.7
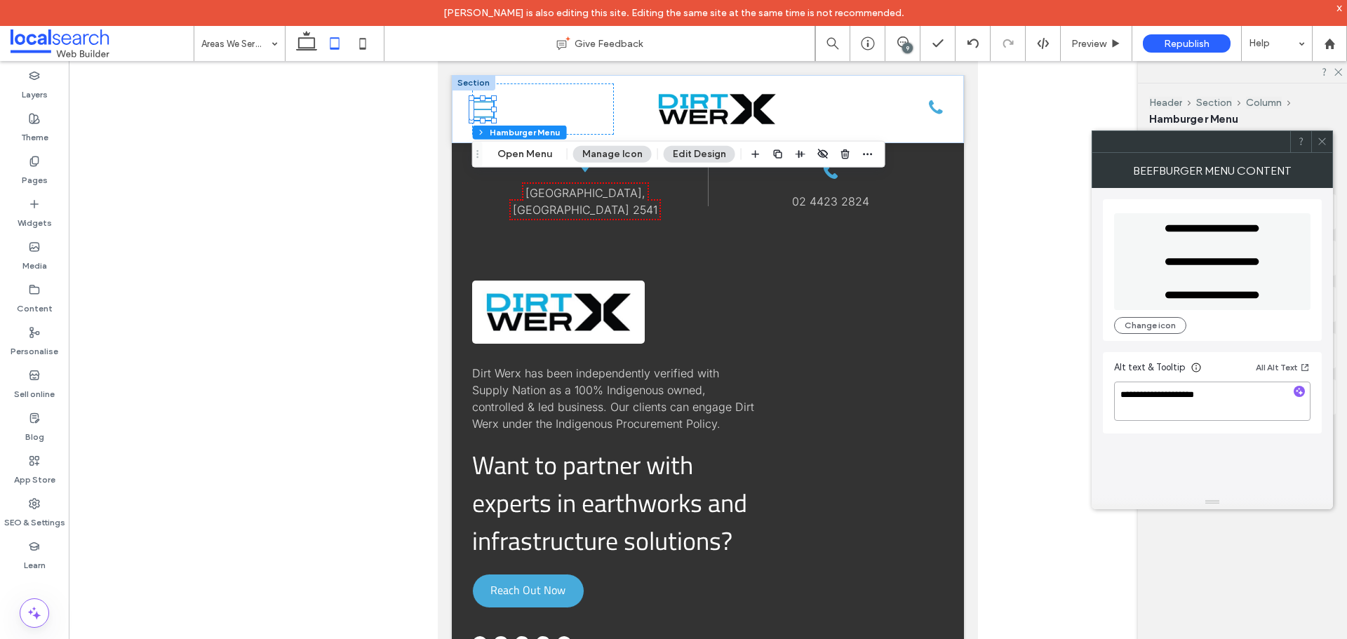
click at [1001, 393] on body "[PERSON_NAME] is also editing this site. Editing the same site at the same time…" at bounding box center [673, 319] width 1347 height 639
click at [1142, 396] on textarea "**********" at bounding box center [1212, 401] width 196 height 39
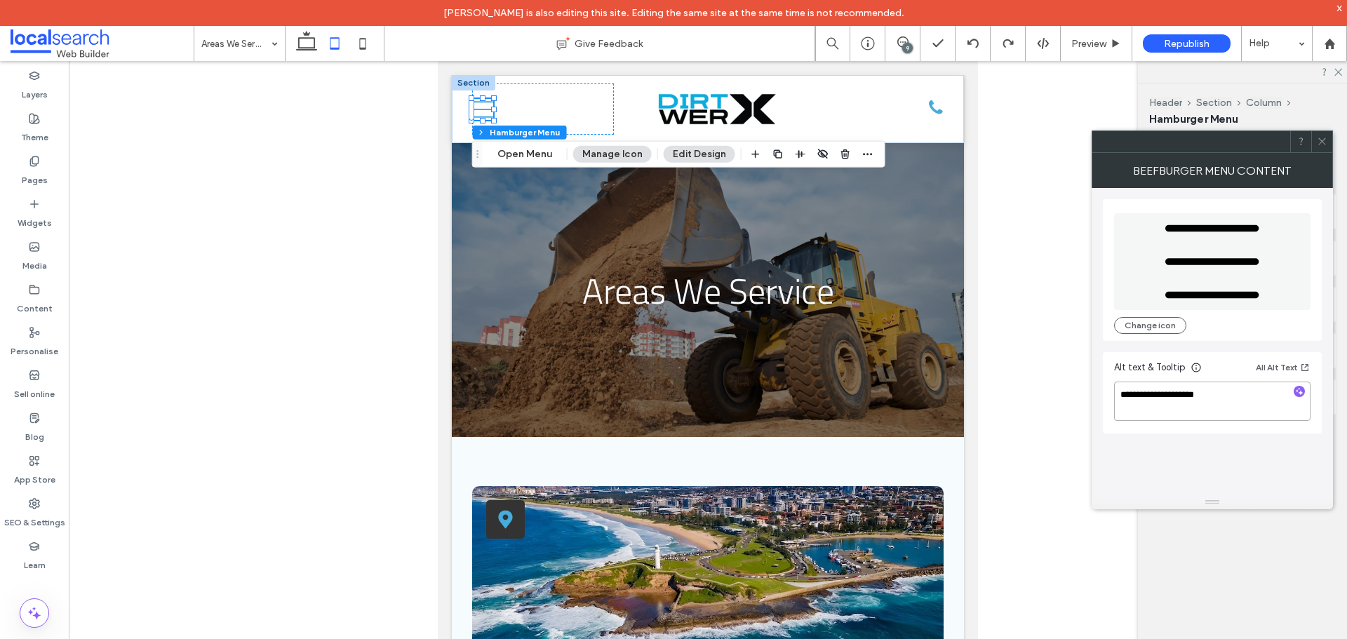
scroll to position [0, 0]
type textarea "**********"
click at [1240, 392] on textarea "**********" at bounding box center [1212, 401] width 196 height 39
click at [1319, 138] on use at bounding box center [1321, 141] width 7 height 7
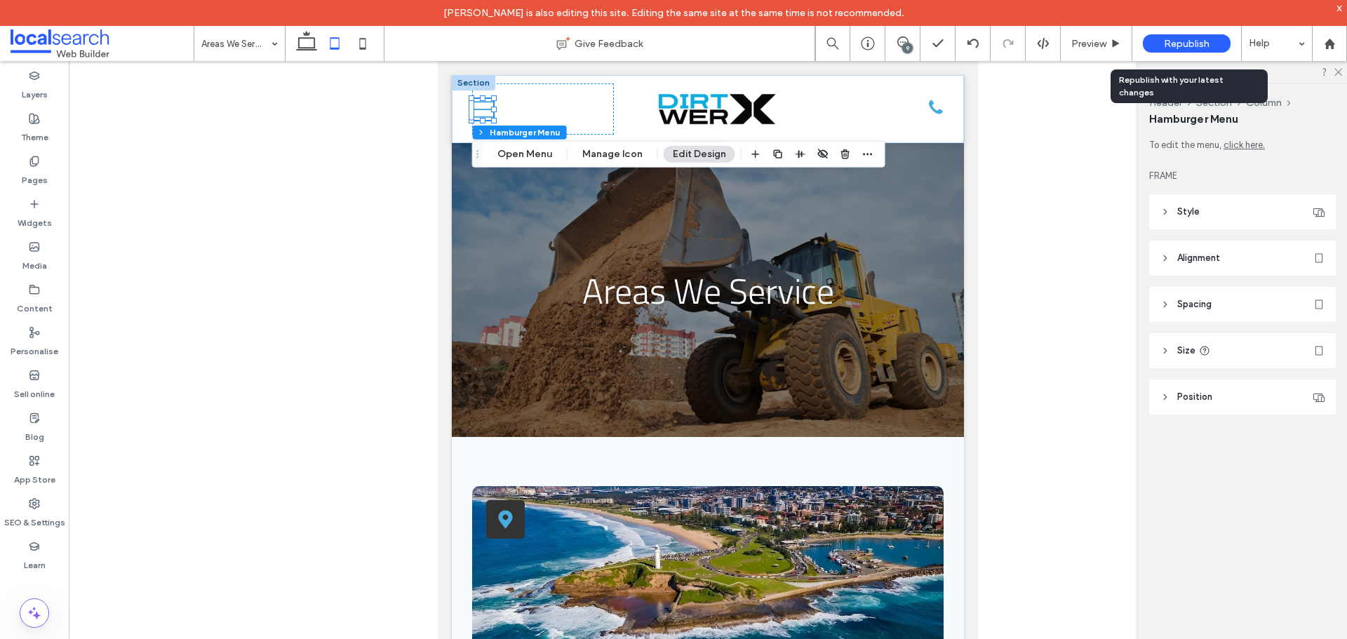
click at [1171, 46] on span "Republish" at bounding box center [1187, 44] width 46 height 12
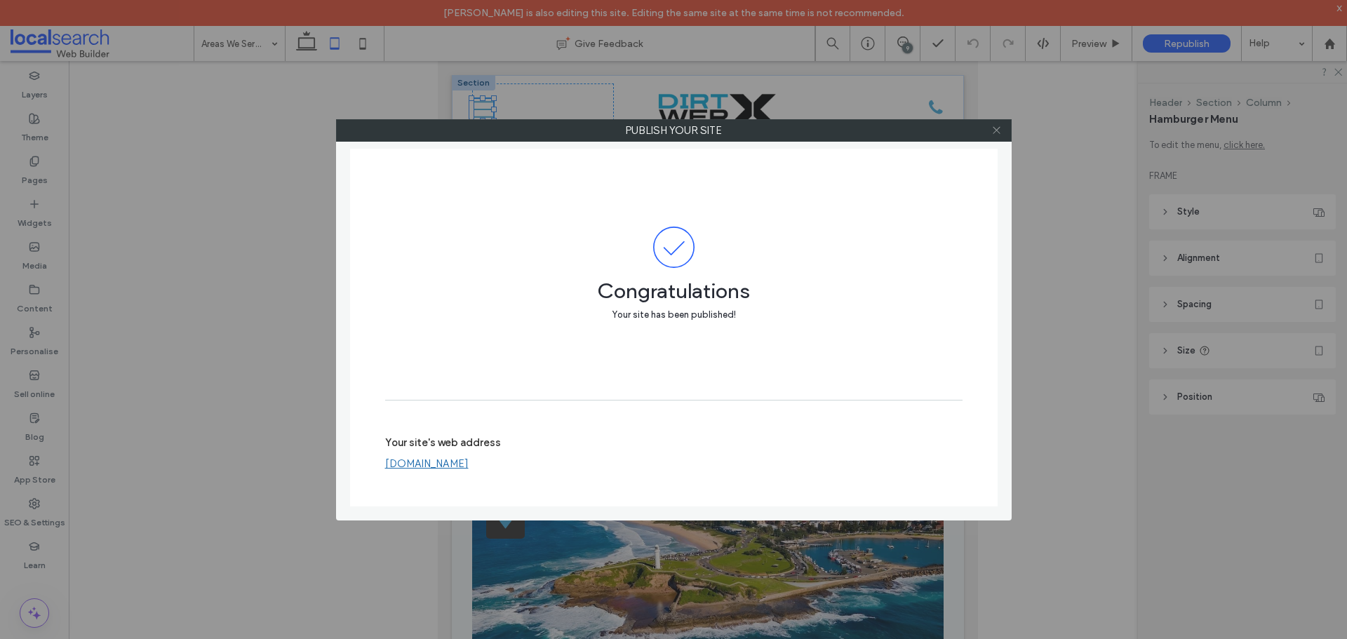
click at [995, 131] on use at bounding box center [996, 130] width 7 height 7
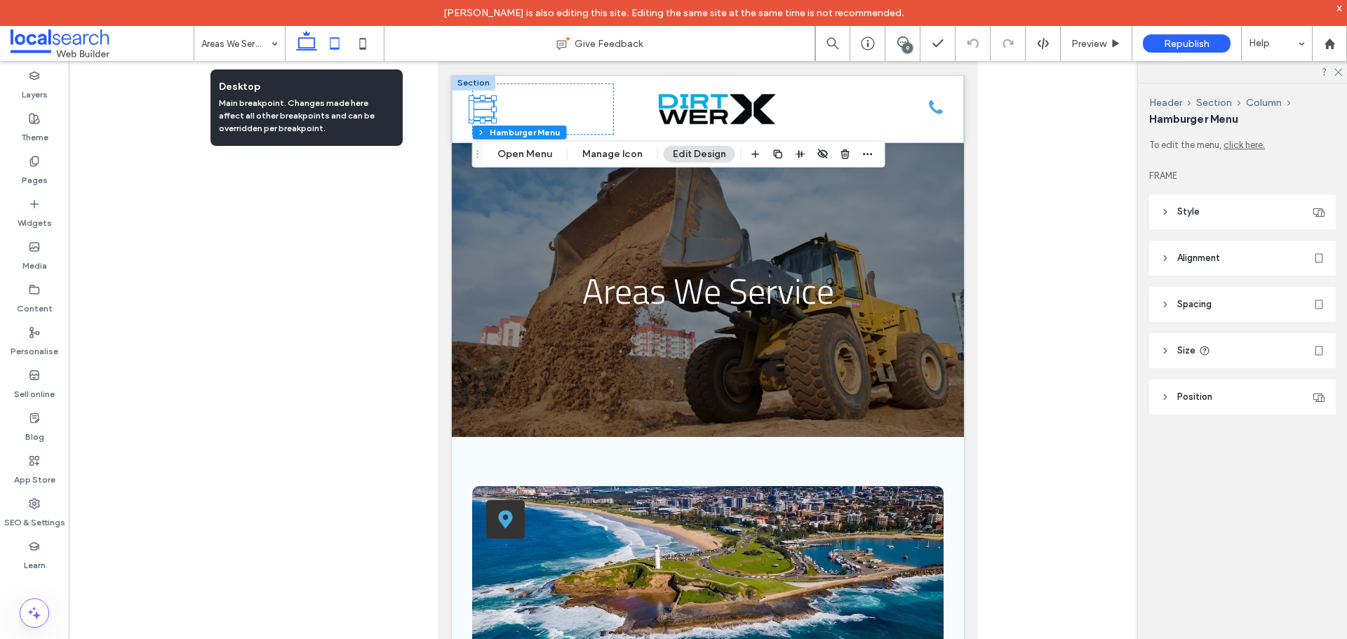
drag, startPoint x: 303, startPoint y: 41, endPoint x: 172, endPoint y: 283, distance: 274.7
click at [303, 41] on icon at bounding box center [307, 43] width 28 height 28
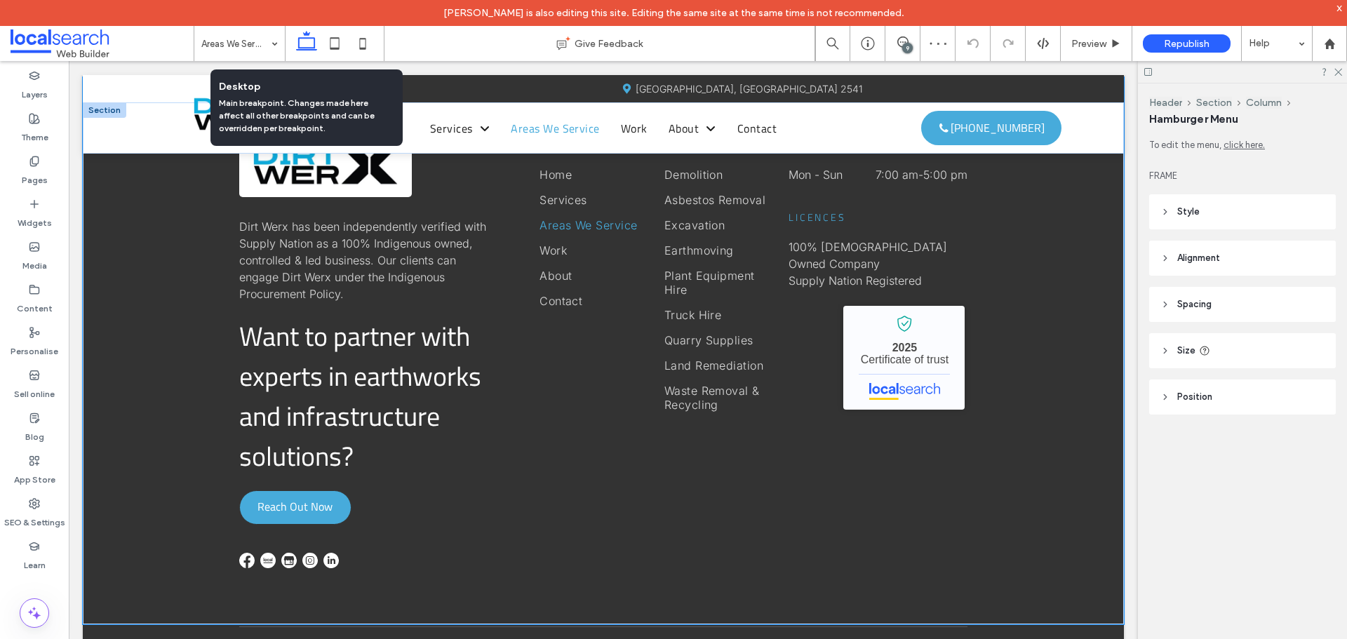
scroll to position [2518, 0]
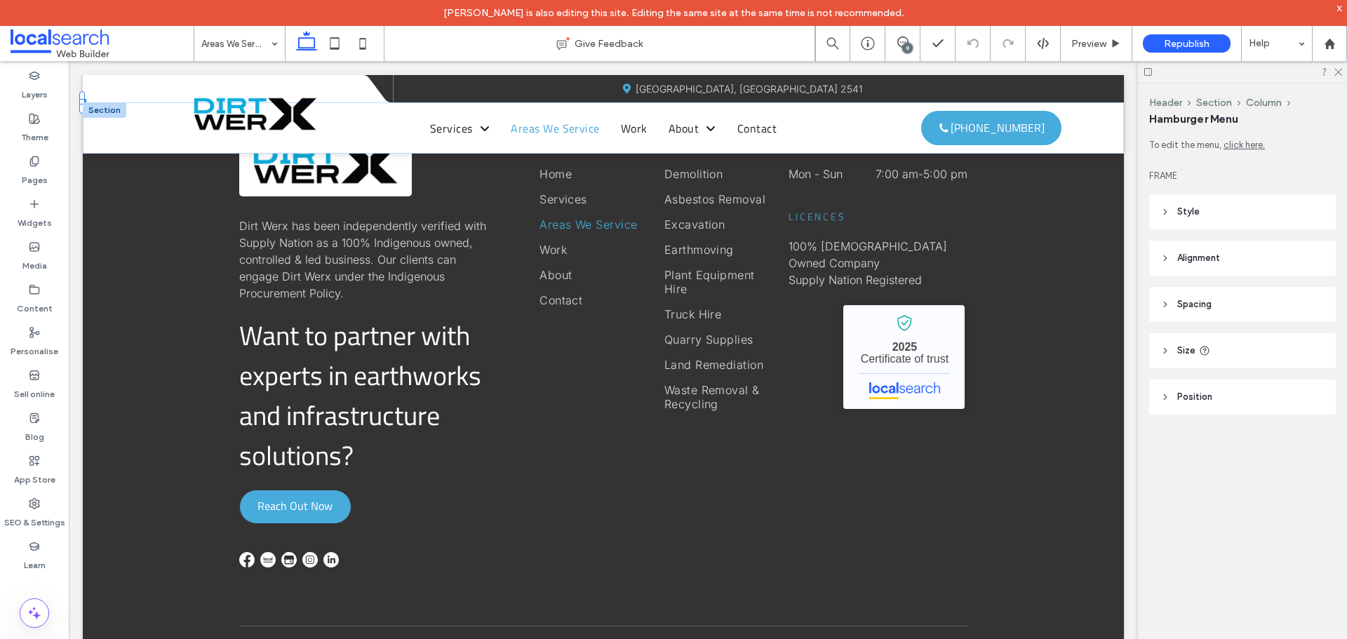
click at [55, 584] on div at bounding box center [34, 583] width 69 height 13
